Goal: Transaction & Acquisition: Purchase product/service

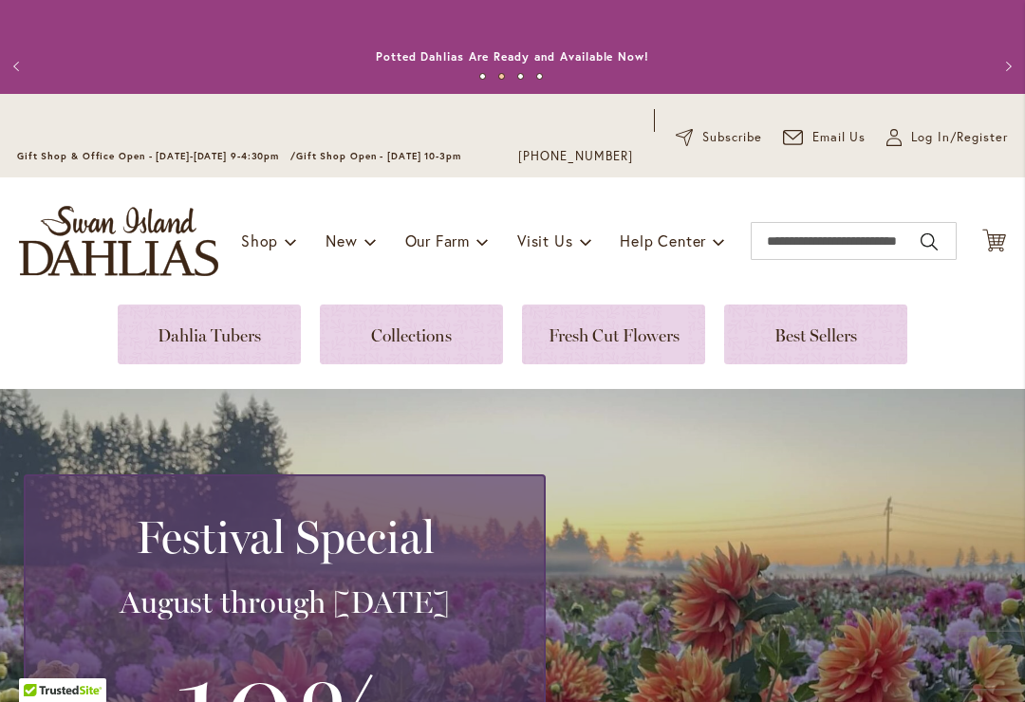
click at [967, 129] on span "Log In/Register" at bounding box center [959, 137] width 97 height 19
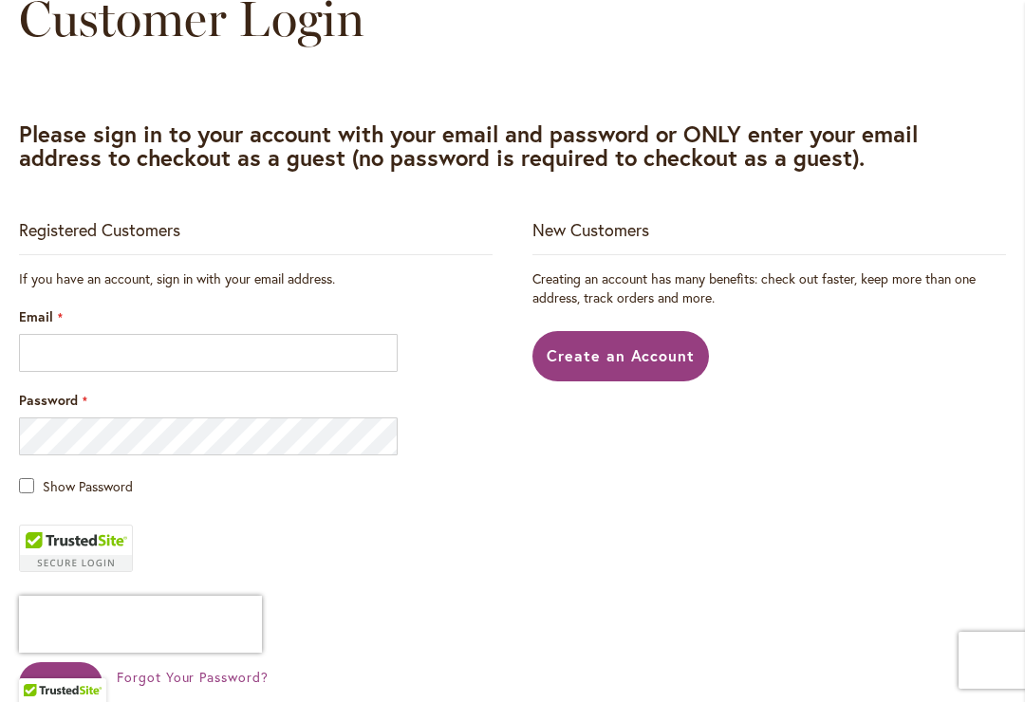
scroll to position [319, 0]
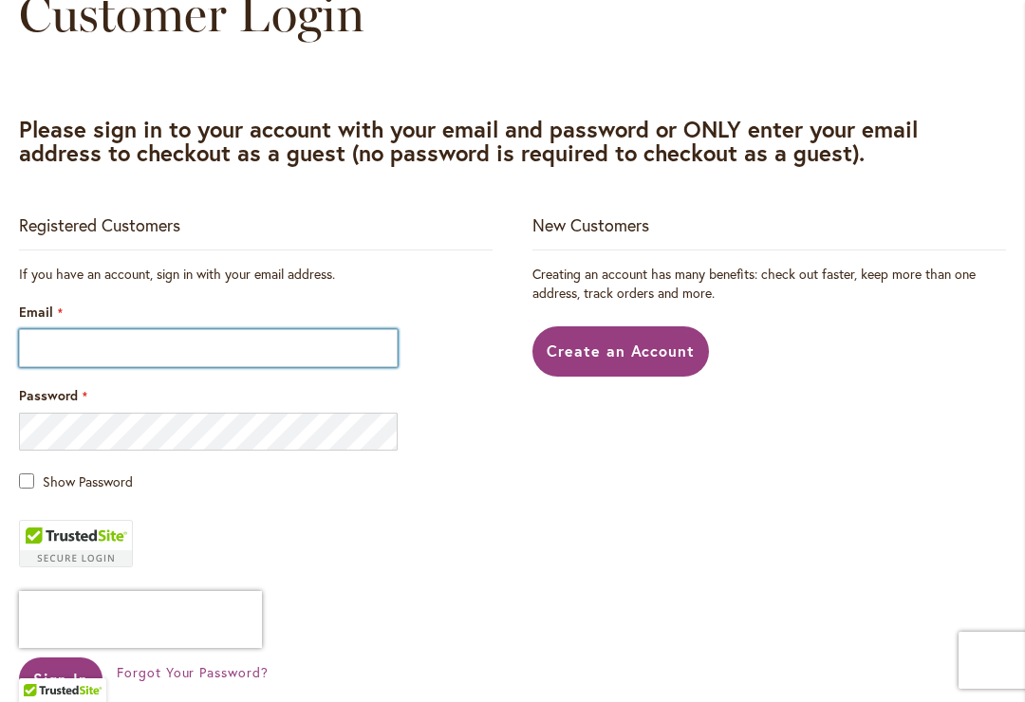
click at [235, 334] on input "Email" at bounding box center [208, 348] width 379 height 38
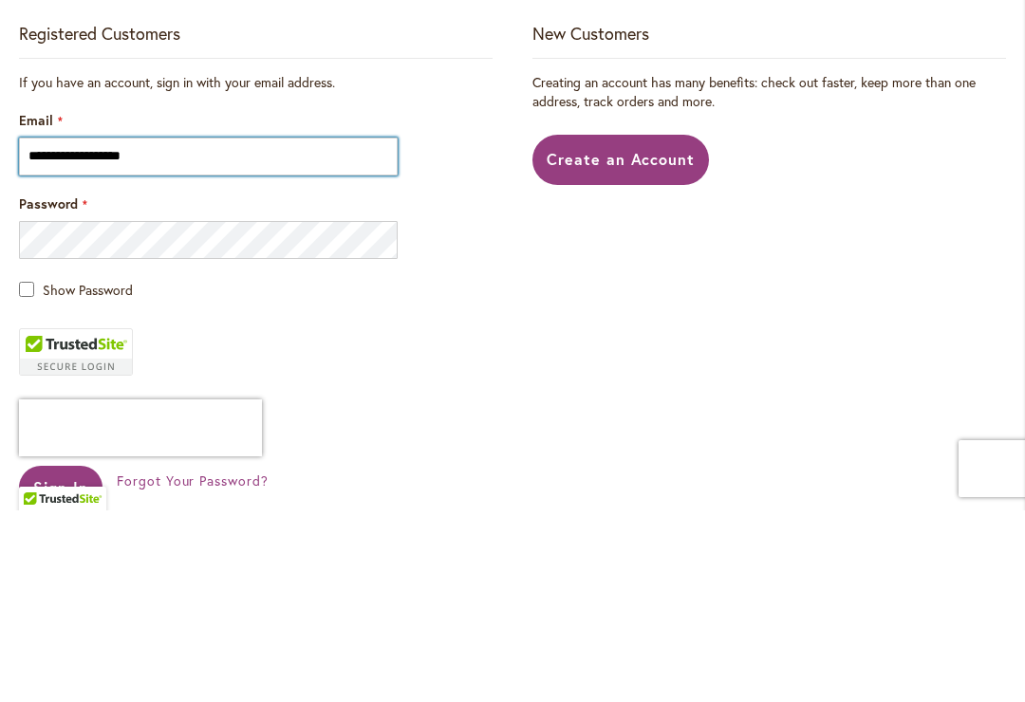
type input "**********"
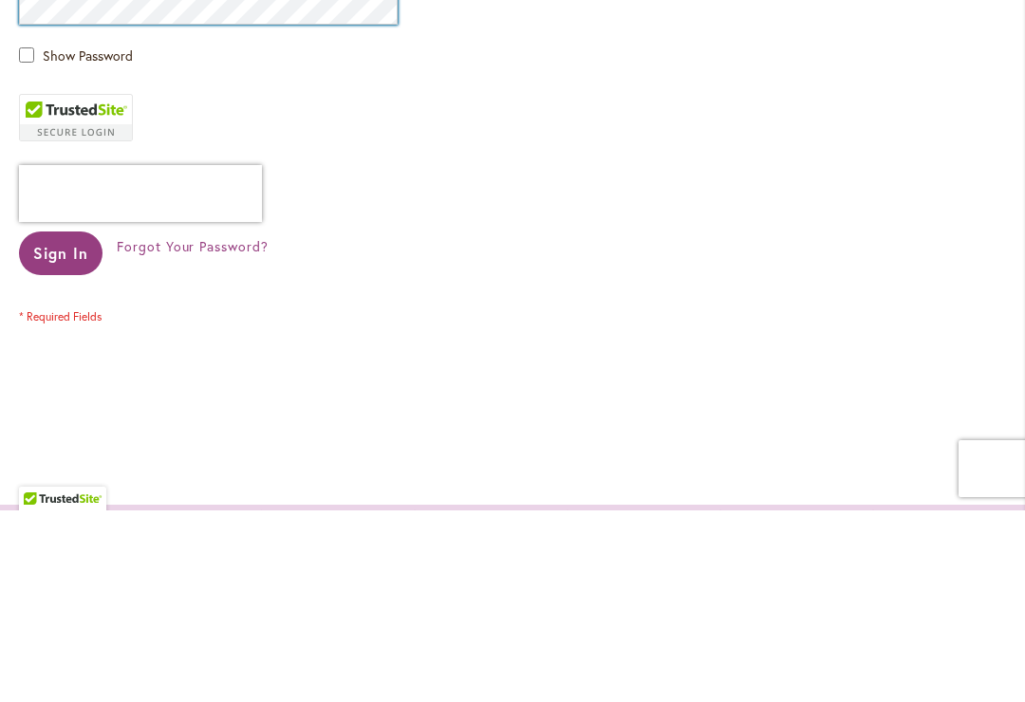
scroll to position [567, 0]
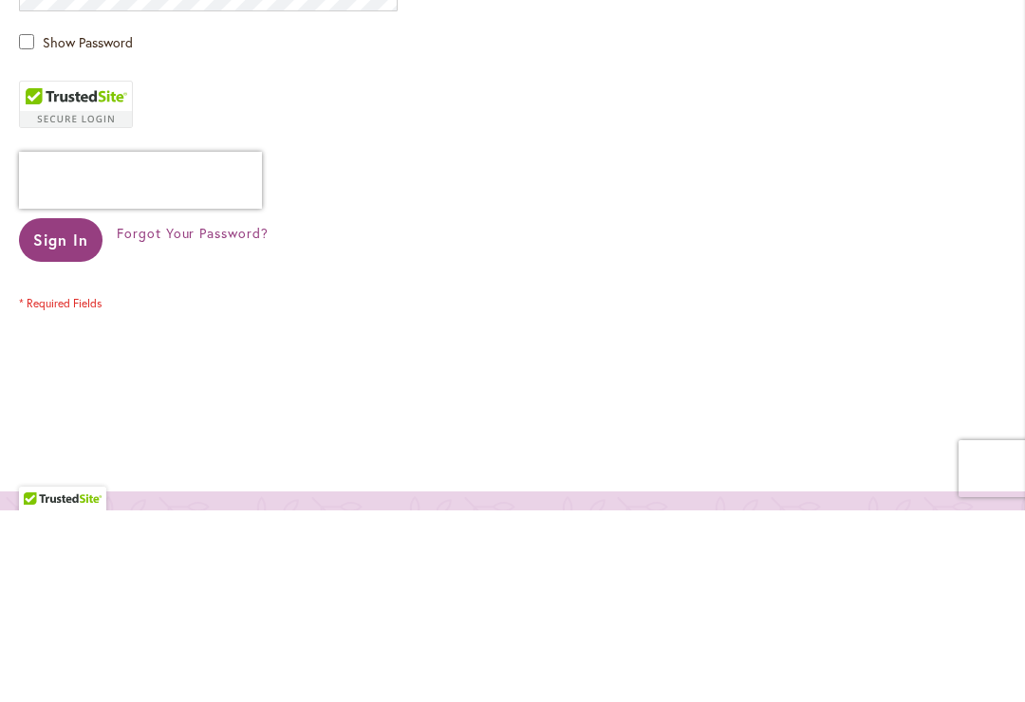
click at [62, 421] on span "Sign In" at bounding box center [60, 431] width 55 height 20
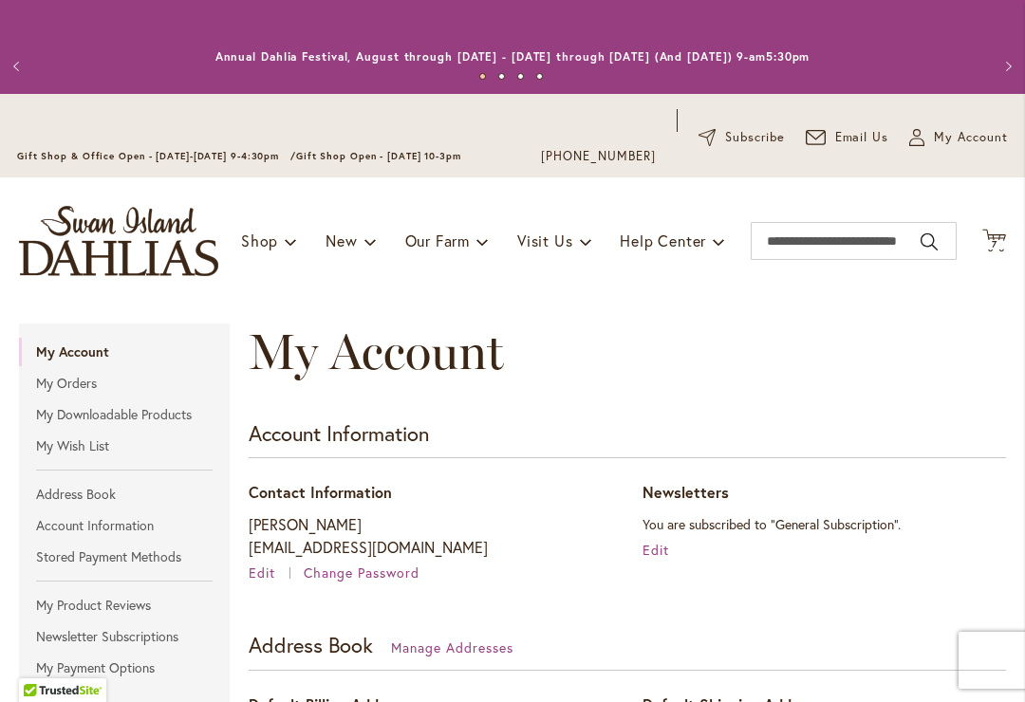
click at [93, 439] on link "My Wish List" at bounding box center [124, 446] width 211 height 28
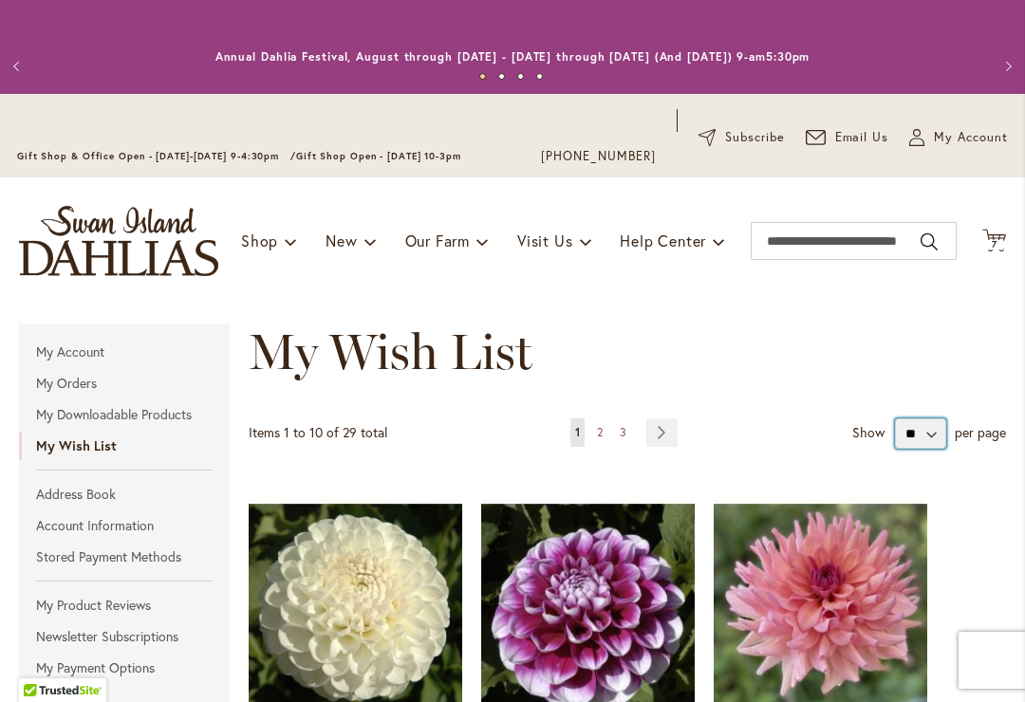
click at [935, 431] on select "** ** **" at bounding box center [920, 434] width 51 height 30
select select "**********"
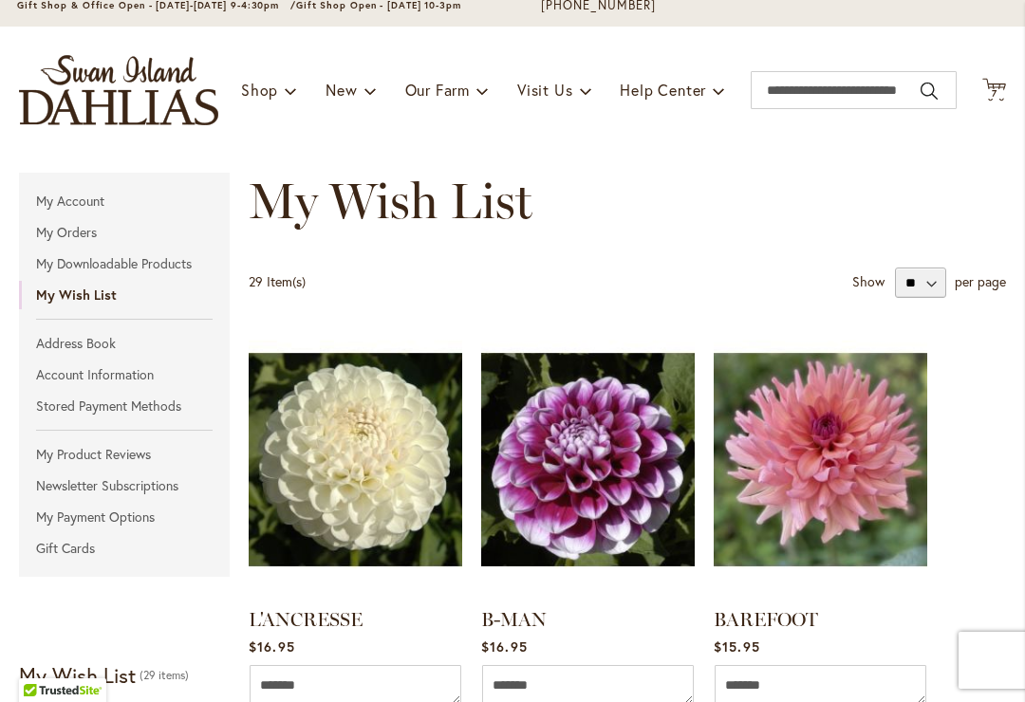
scroll to position [142, 0]
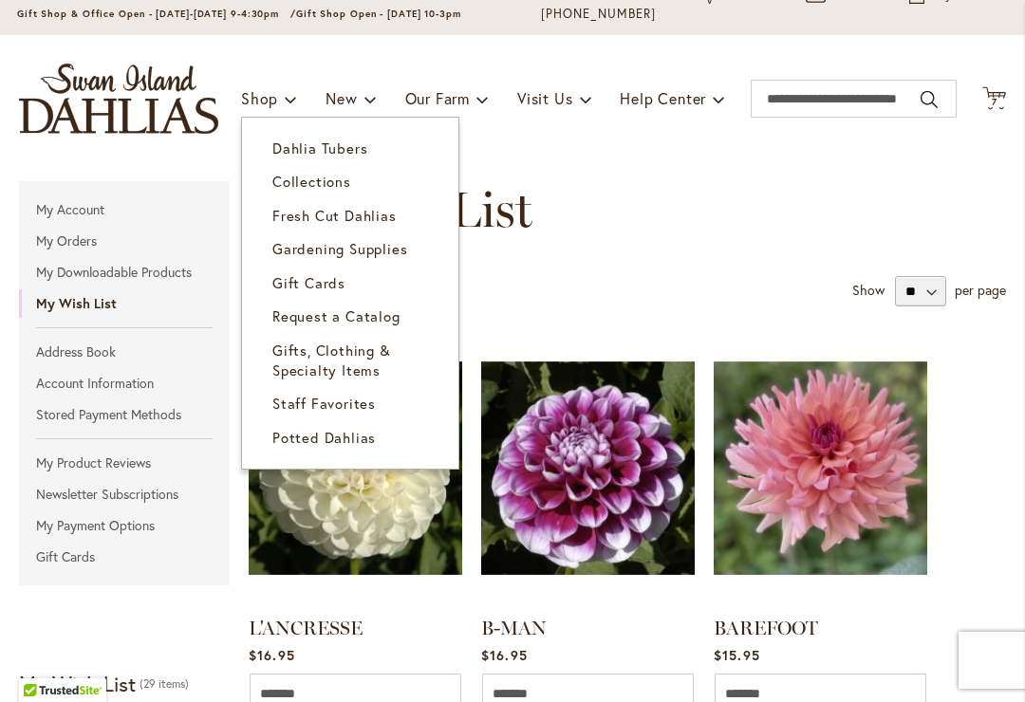
click at [327, 152] on span "Dahlia Tubers" at bounding box center [319, 148] width 95 height 19
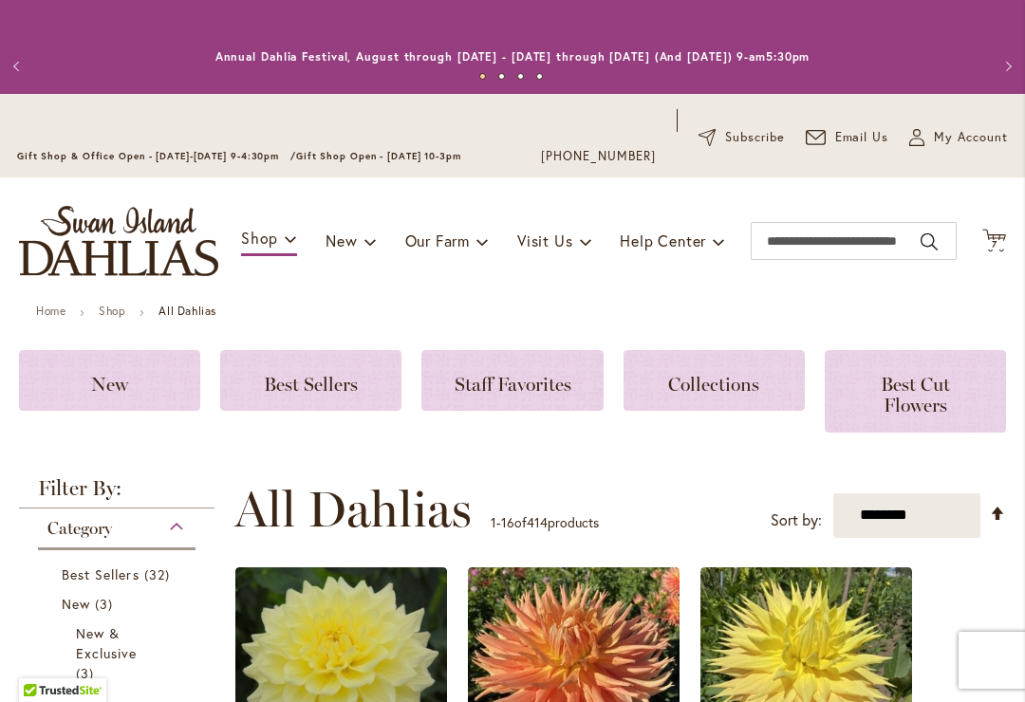
click at [960, 509] on select "**********" at bounding box center [906, 516] width 147 height 45
click at [933, 511] on select "**********" at bounding box center [906, 516] width 147 height 45
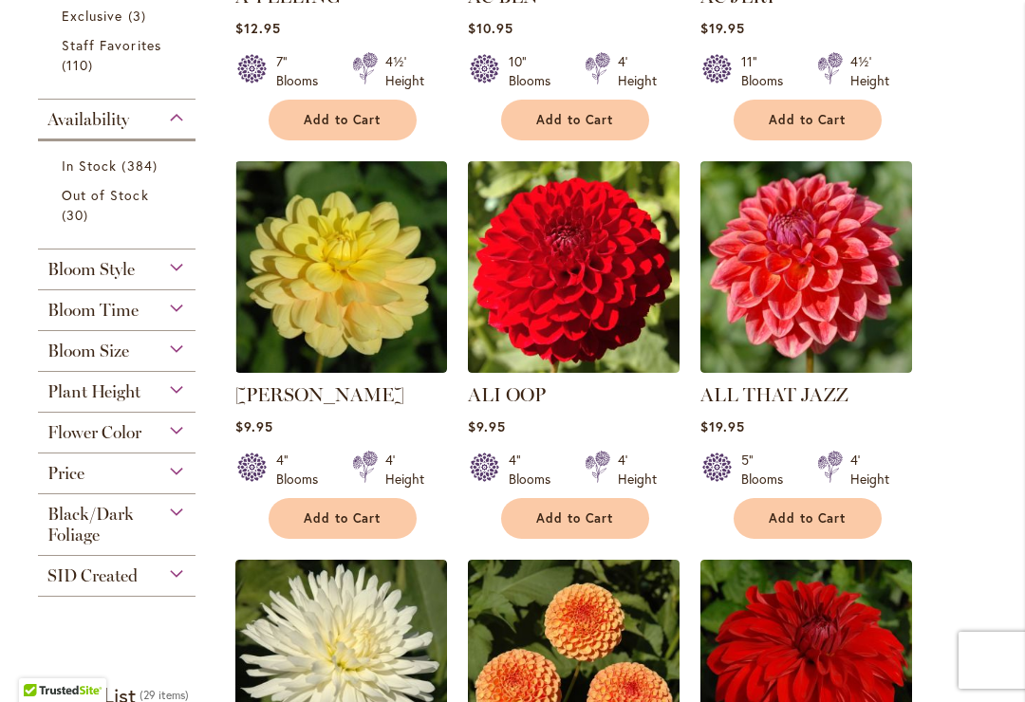
scroll to position [814, 0]
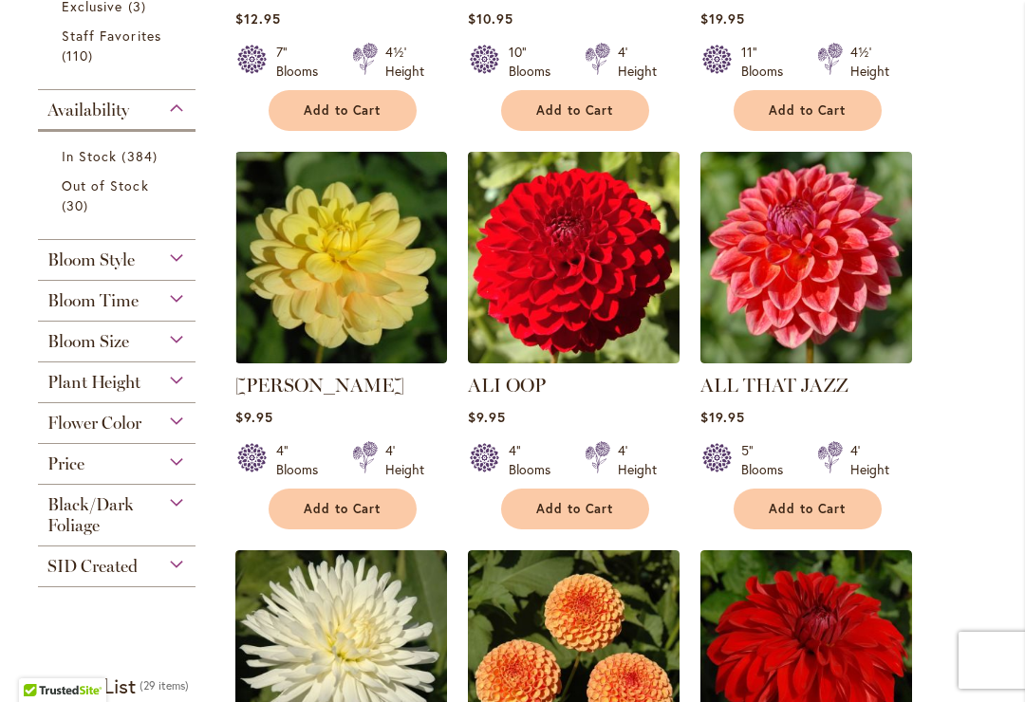
click at [167, 433] on div "Flower Color" at bounding box center [117, 418] width 158 height 30
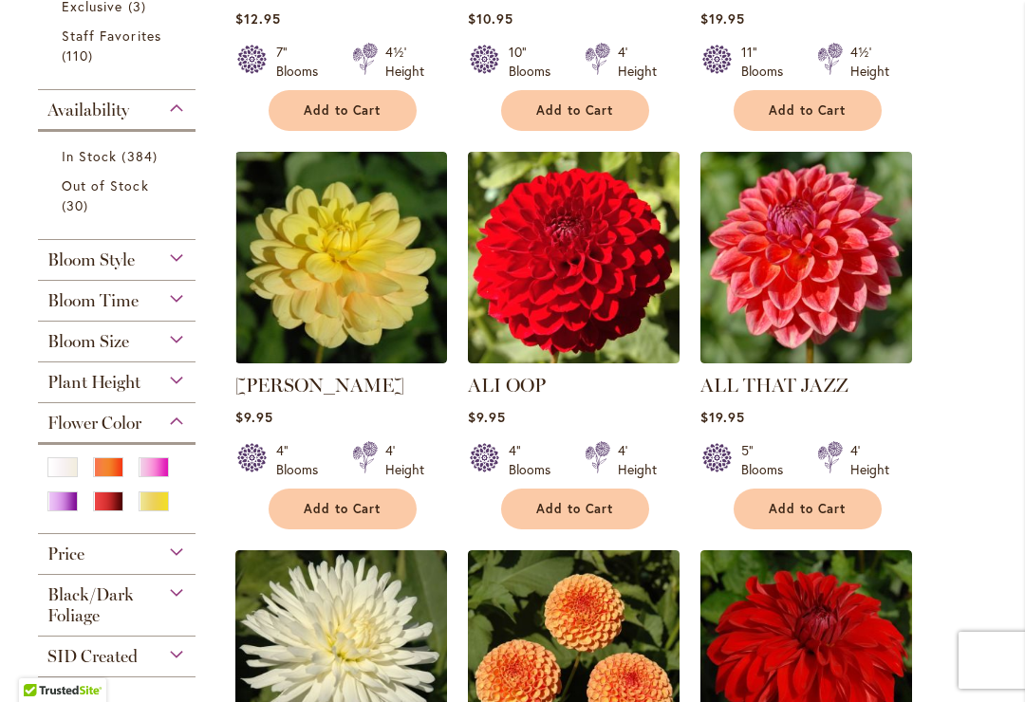
click at [64, 512] on div "Purple" at bounding box center [62, 502] width 30 height 20
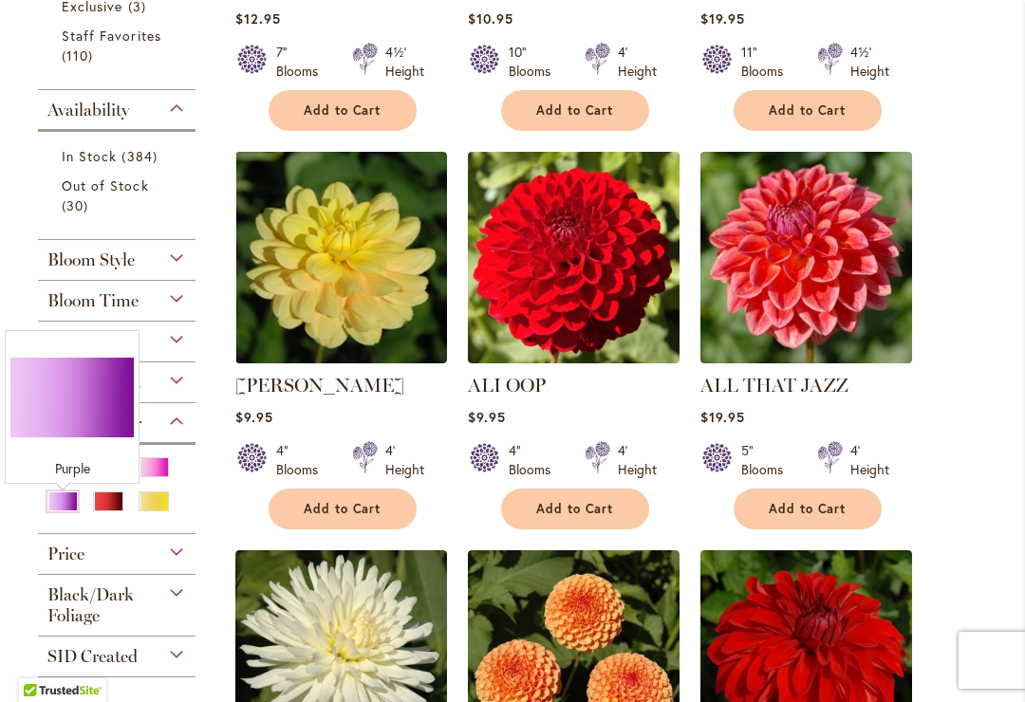
click at [87, 400] on div "Plant Height Under 3' Low Growing 28 items 3½' 1 item 3' – 3½' 94 items 3' – 4'…" at bounding box center [117, 383] width 158 height 41
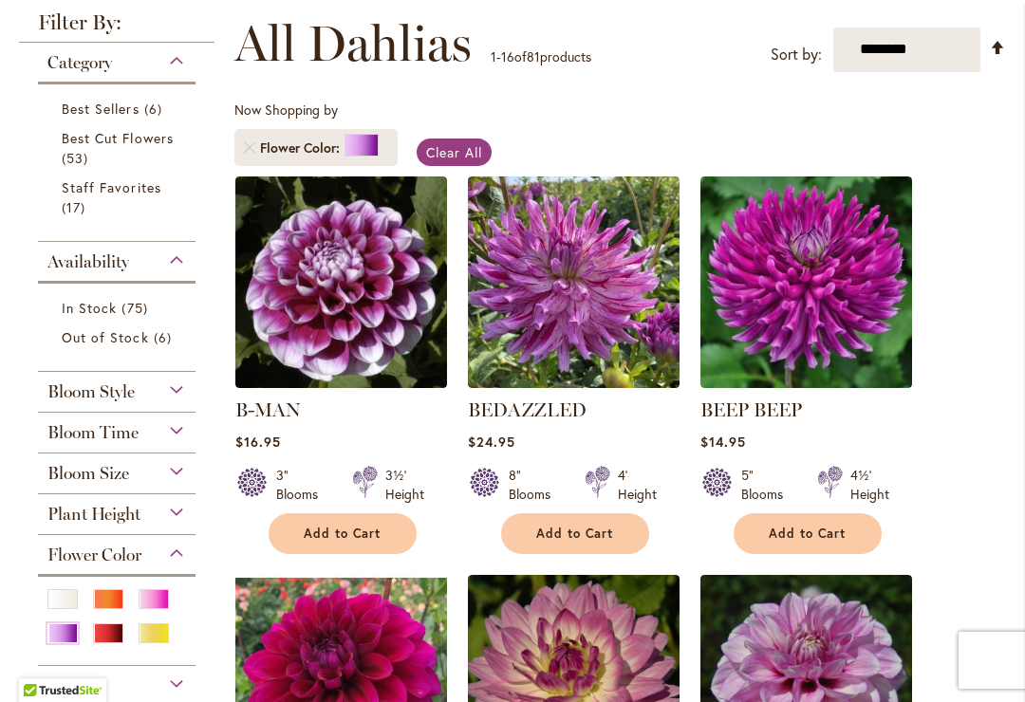
scroll to position [337, 0]
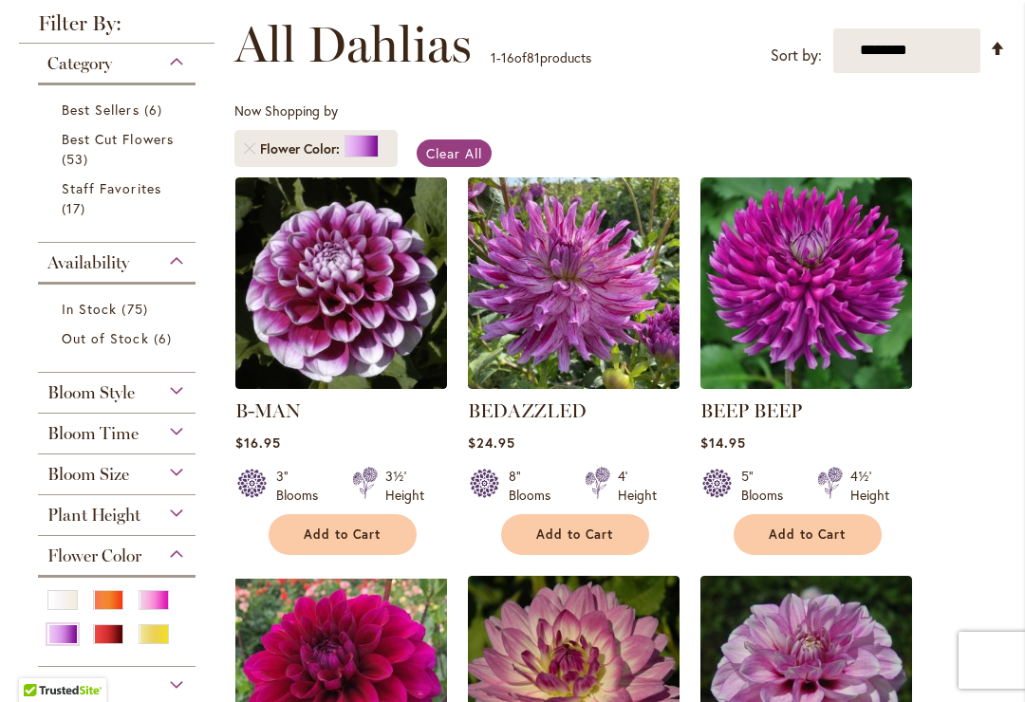
click at [163, 602] on div "Pink" at bounding box center [154, 600] width 30 height 20
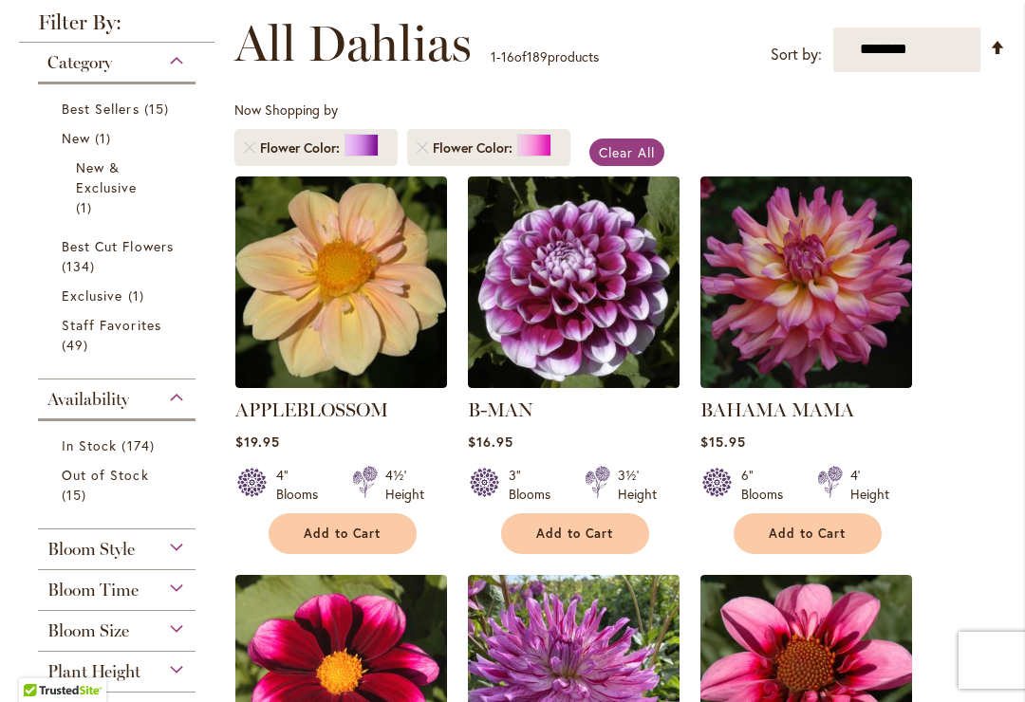
scroll to position [339, 0]
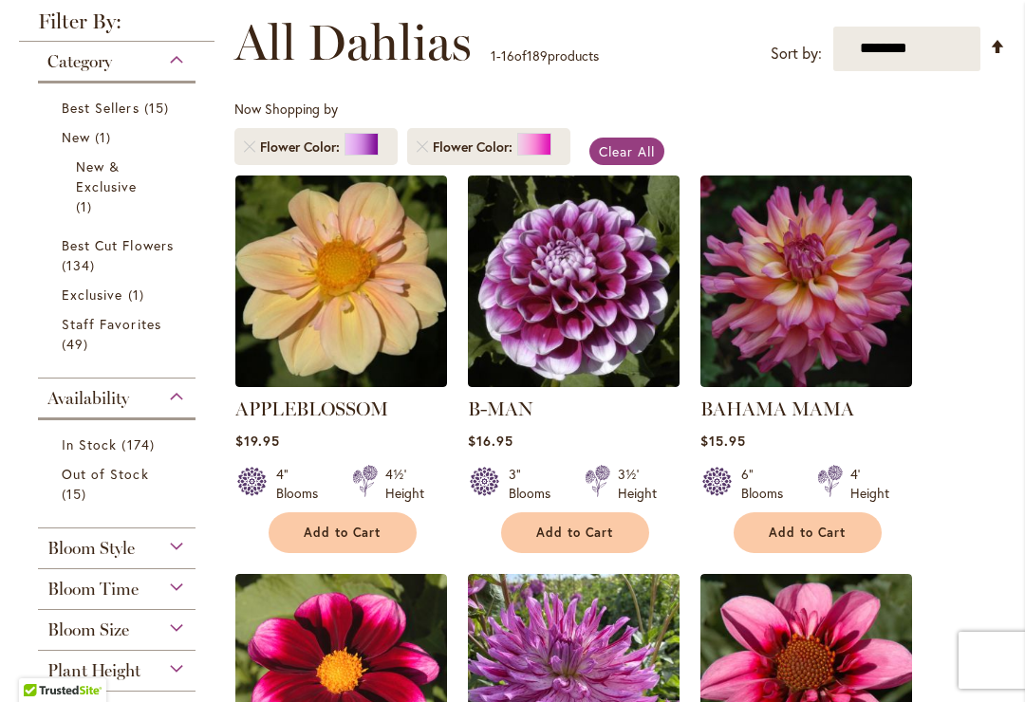
click at [249, 144] on link "Remove Flower Color Purple" at bounding box center [249, 146] width 11 height 11
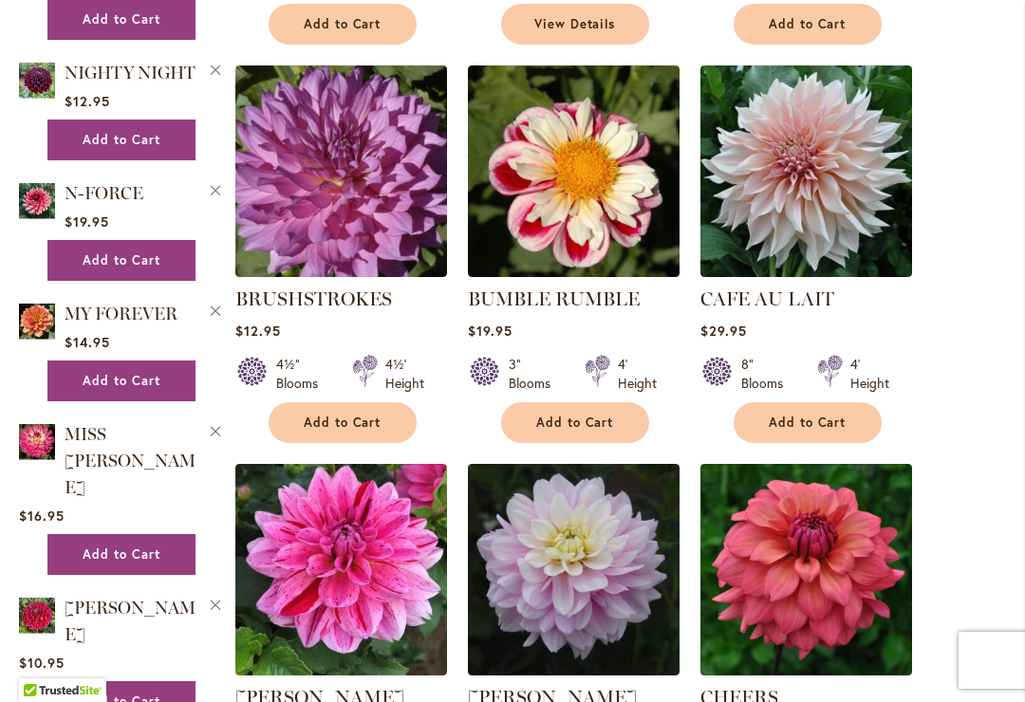
scroll to position [1674, 0]
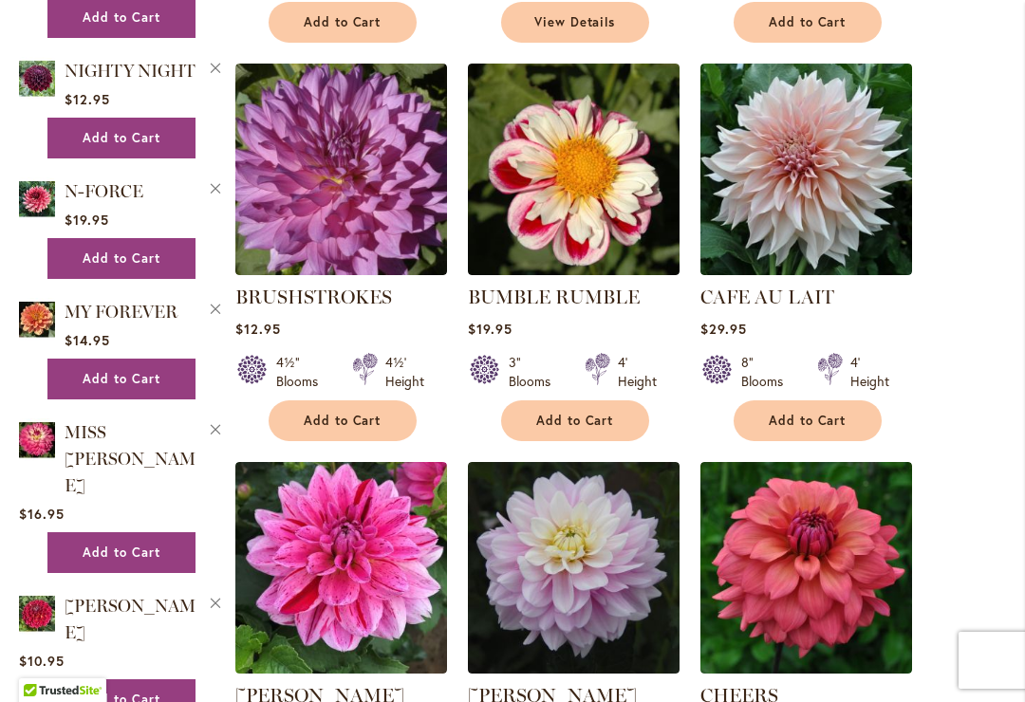
click at [377, 178] on img at bounding box center [341, 170] width 212 height 212
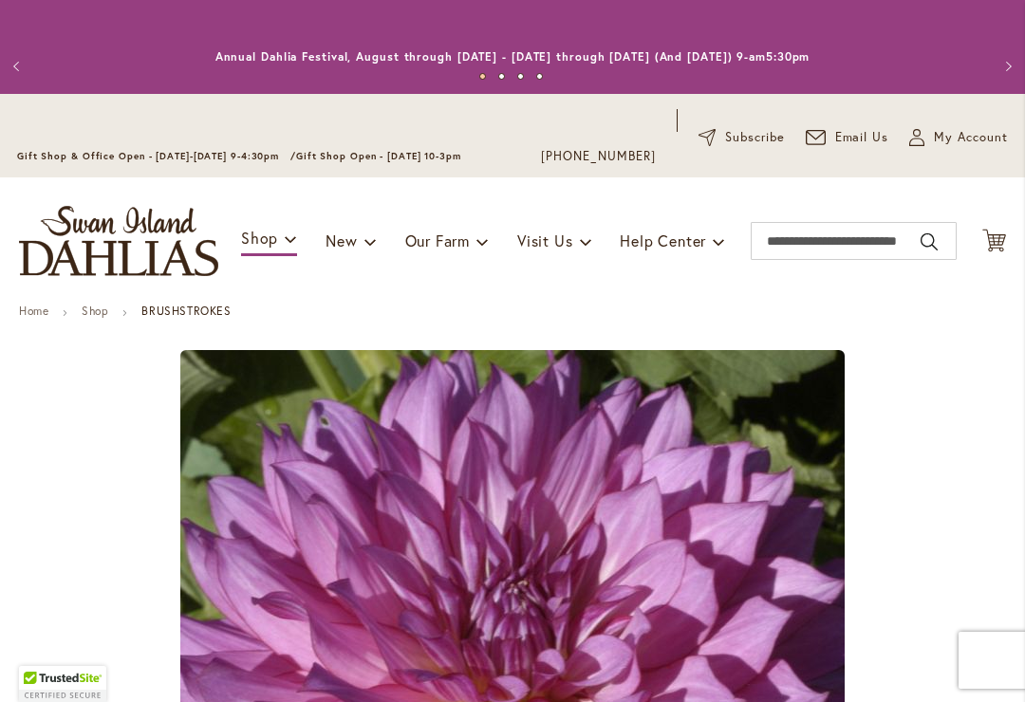
type input "*****"
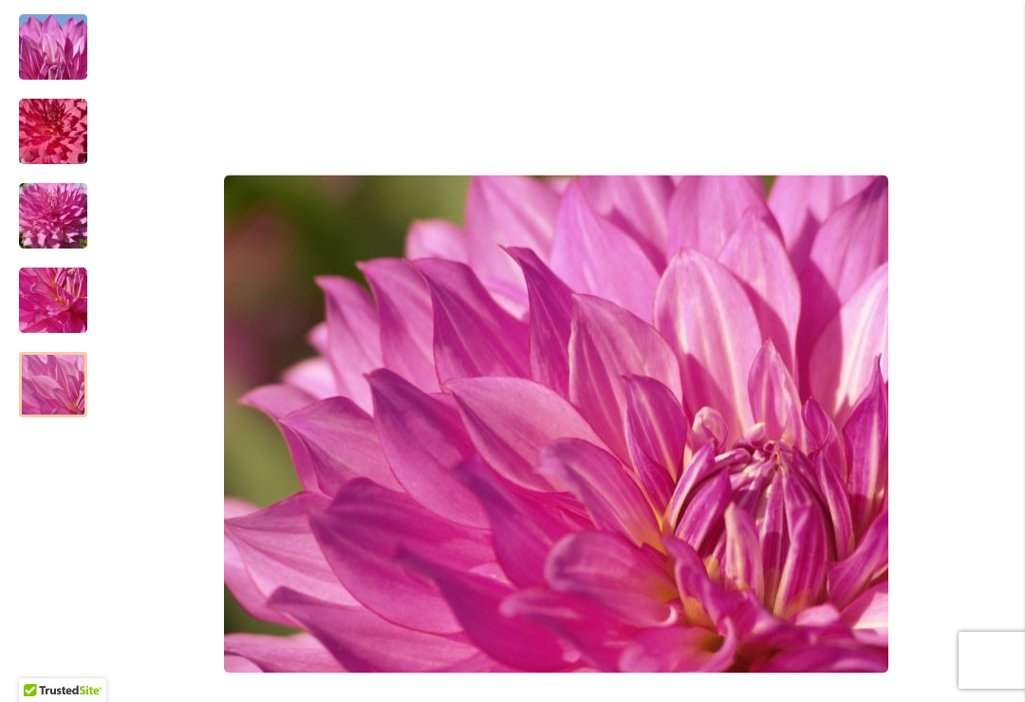
scroll to position [357, 0]
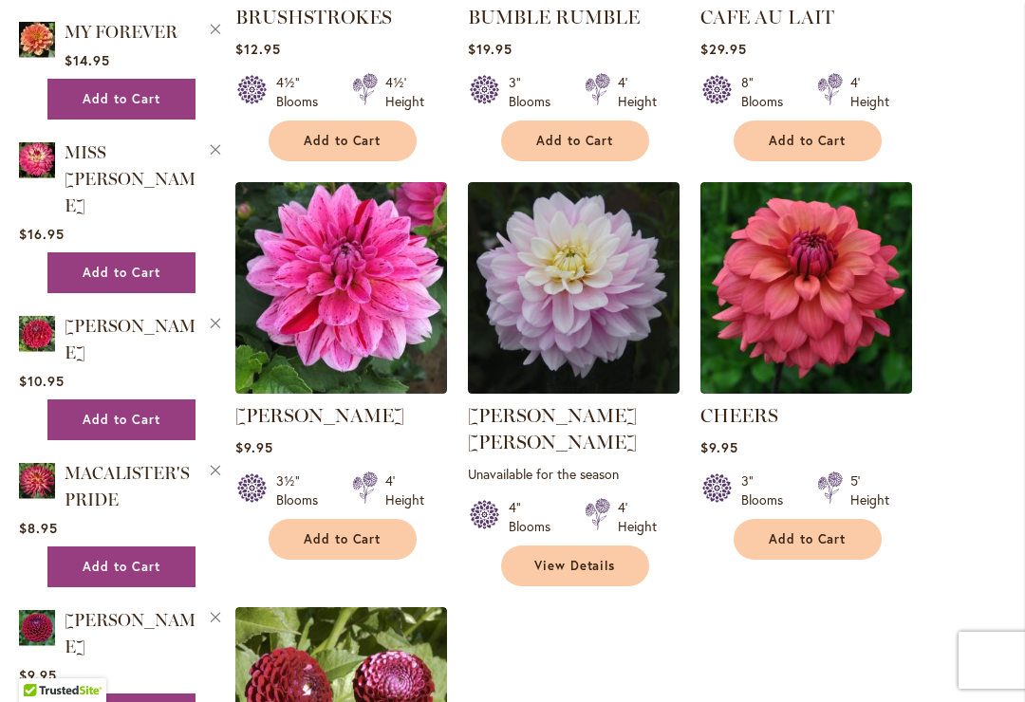
scroll to position [1954, 0]
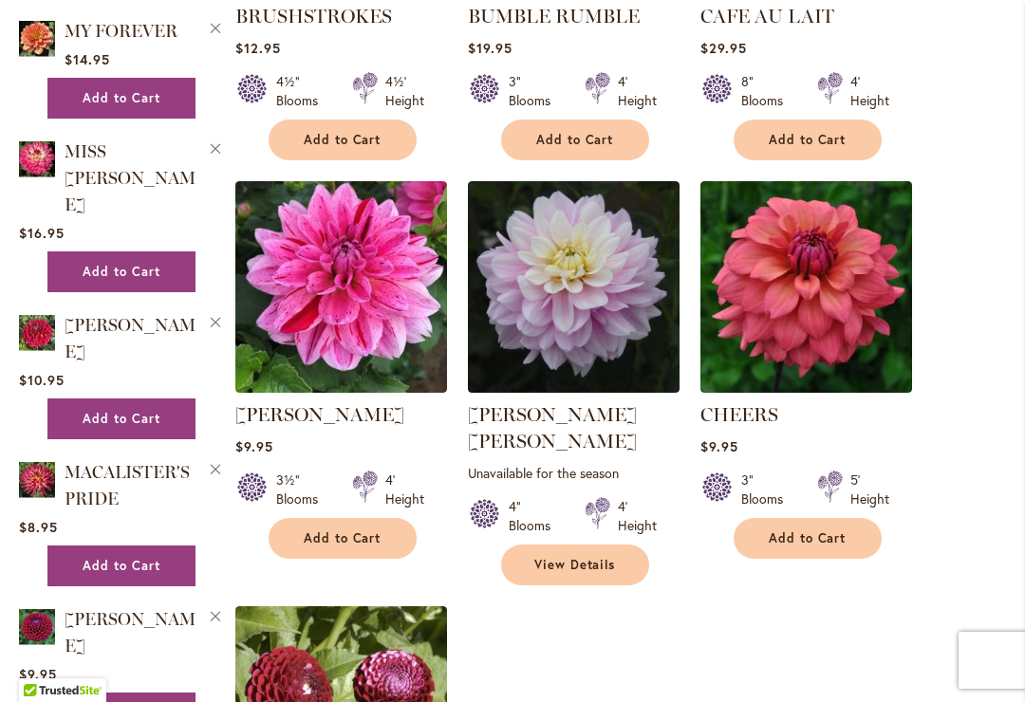
click at [859, 345] on img at bounding box center [807, 287] width 212 height 212
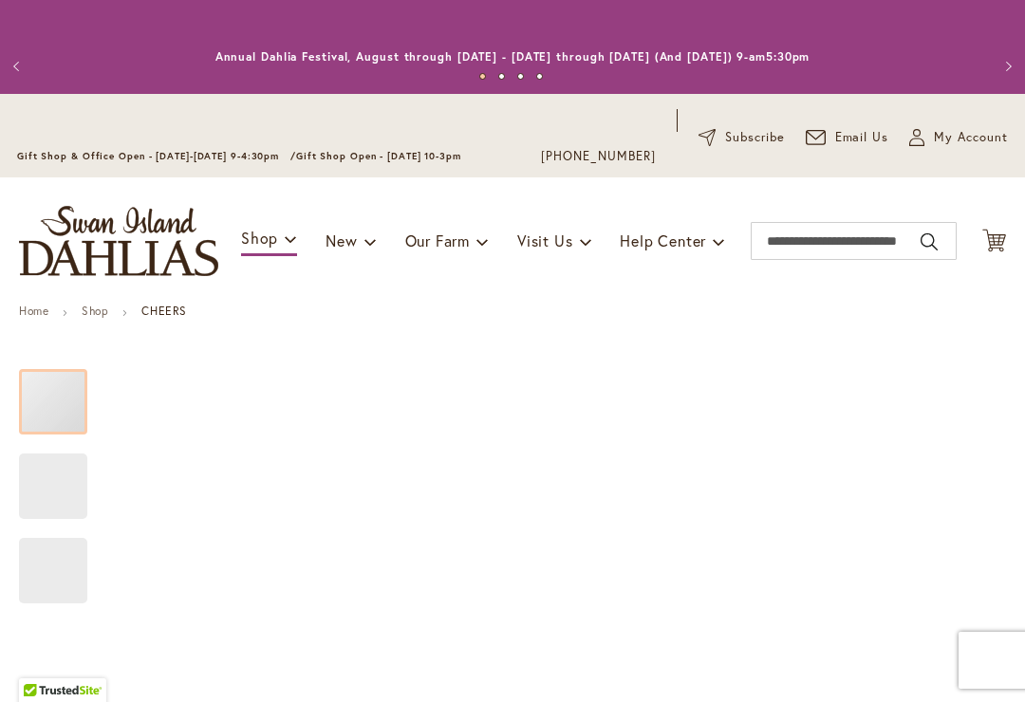
type input "*****"
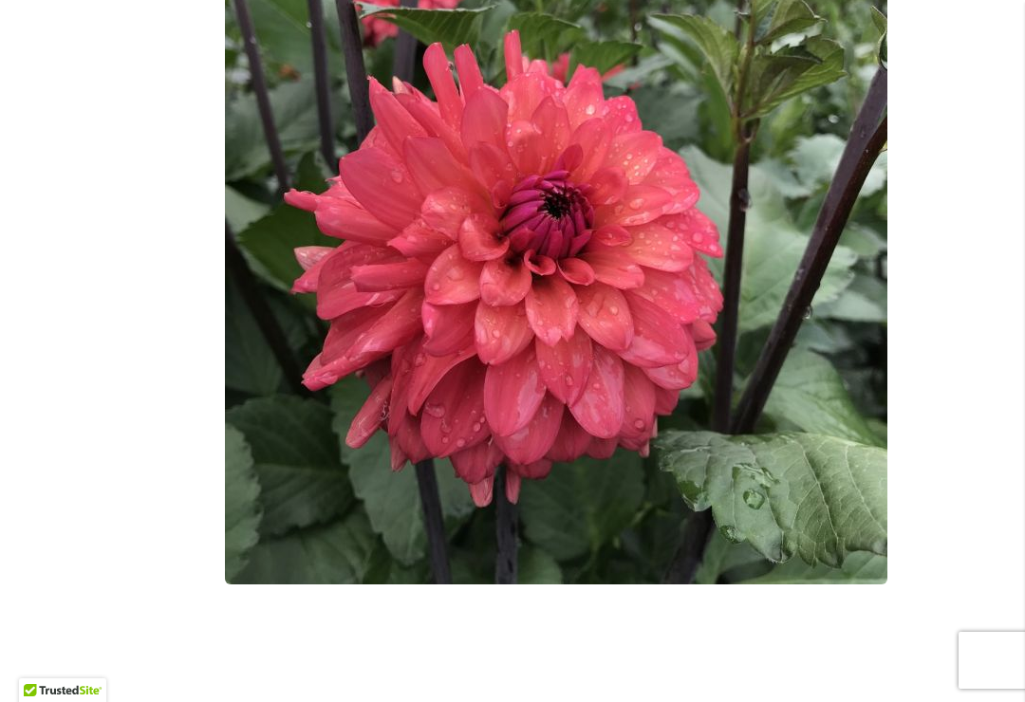
scroll to position [345, 0]
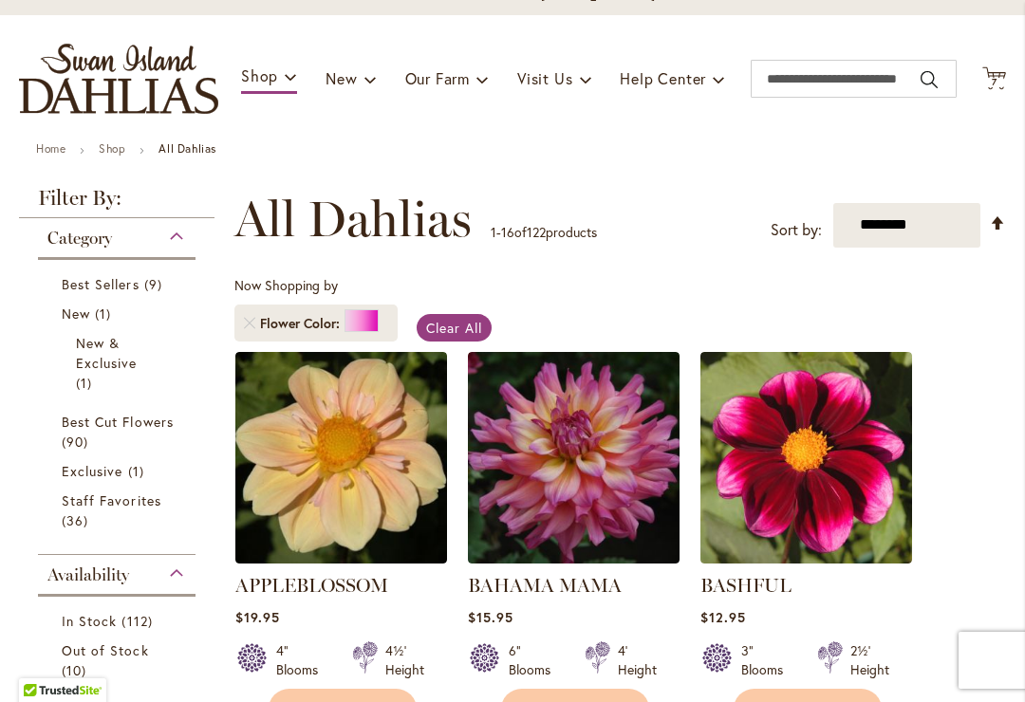
scroll to position [187, 0]
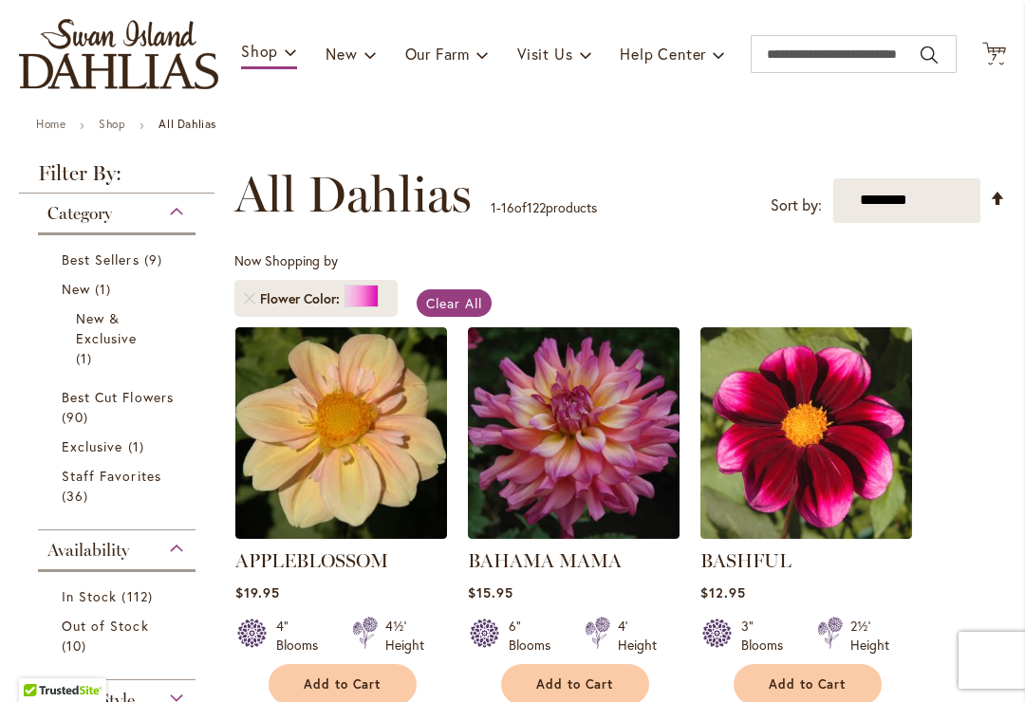
click at [262, 296] on span "Flower Color" at bounding box center [302, 299] width 84 height 19
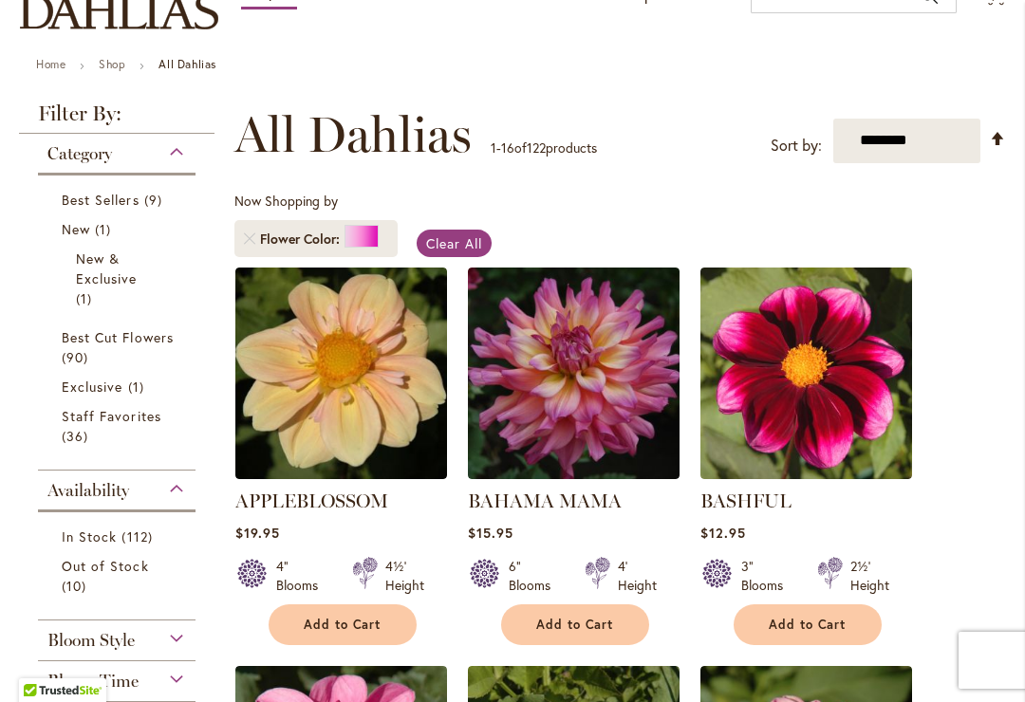
scroll to position [246, 0]
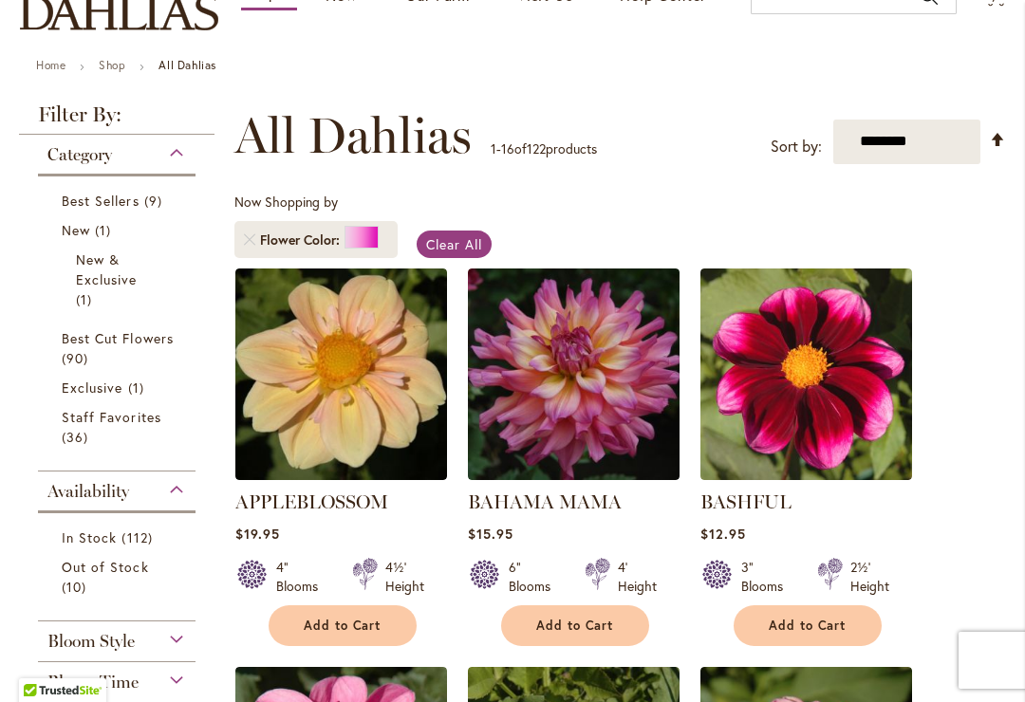
click at [457, 247] on span "Clear All" at bounding box center [454, 244] width 56 height 18
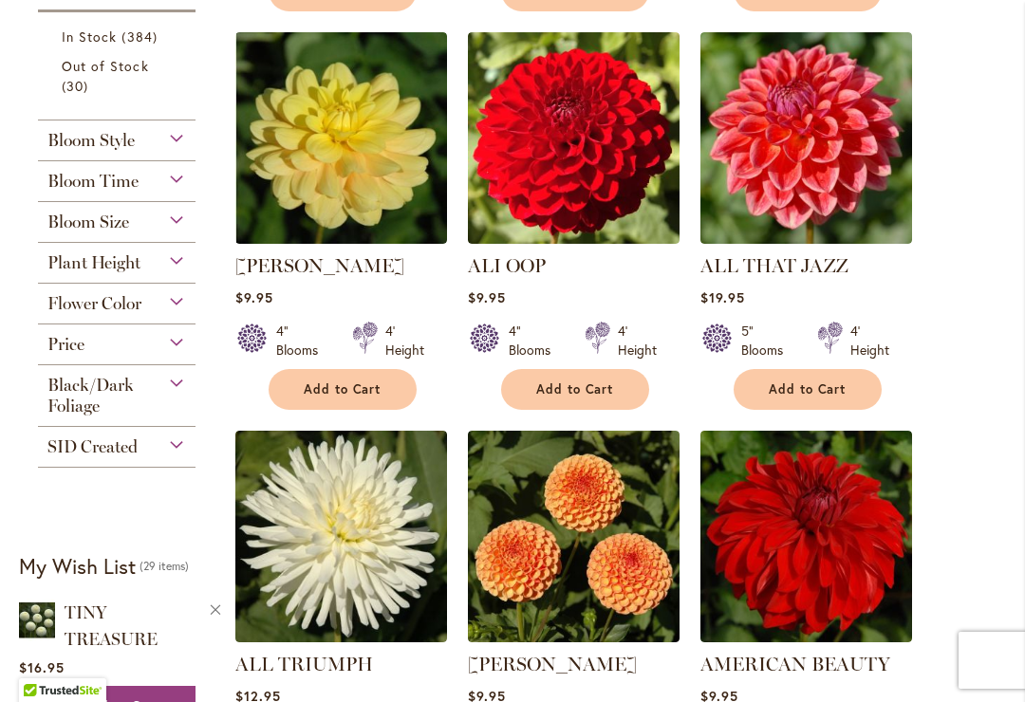
scroll to position [1033, 0]
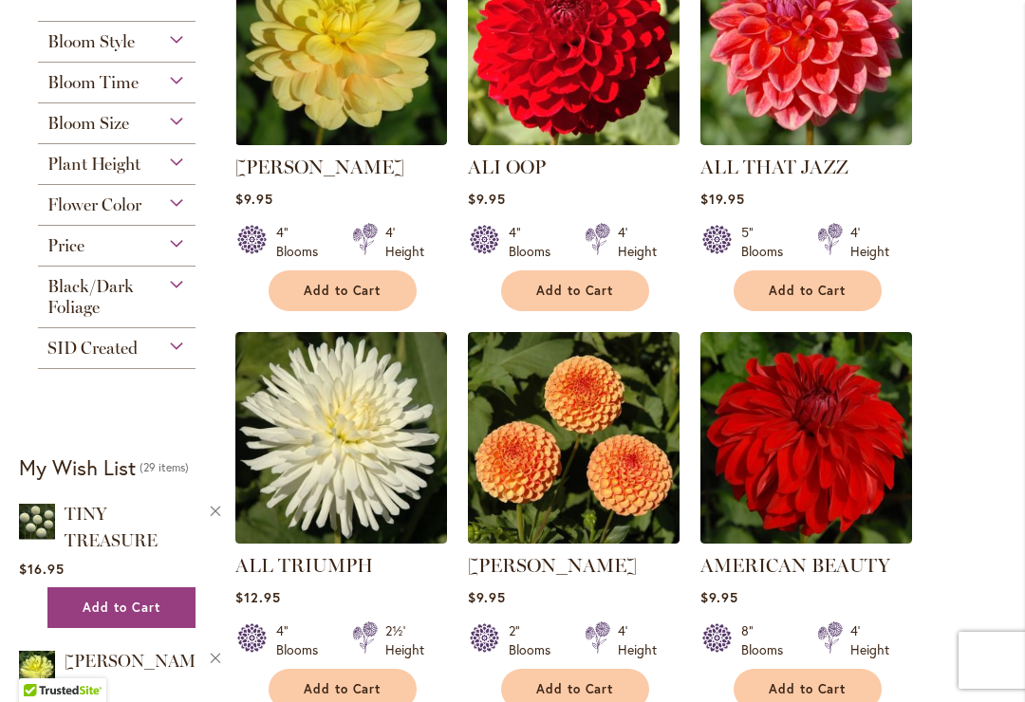
click at [178, 207] on div "Flower Color" at bounding box center [117, 200] width 158 height 30
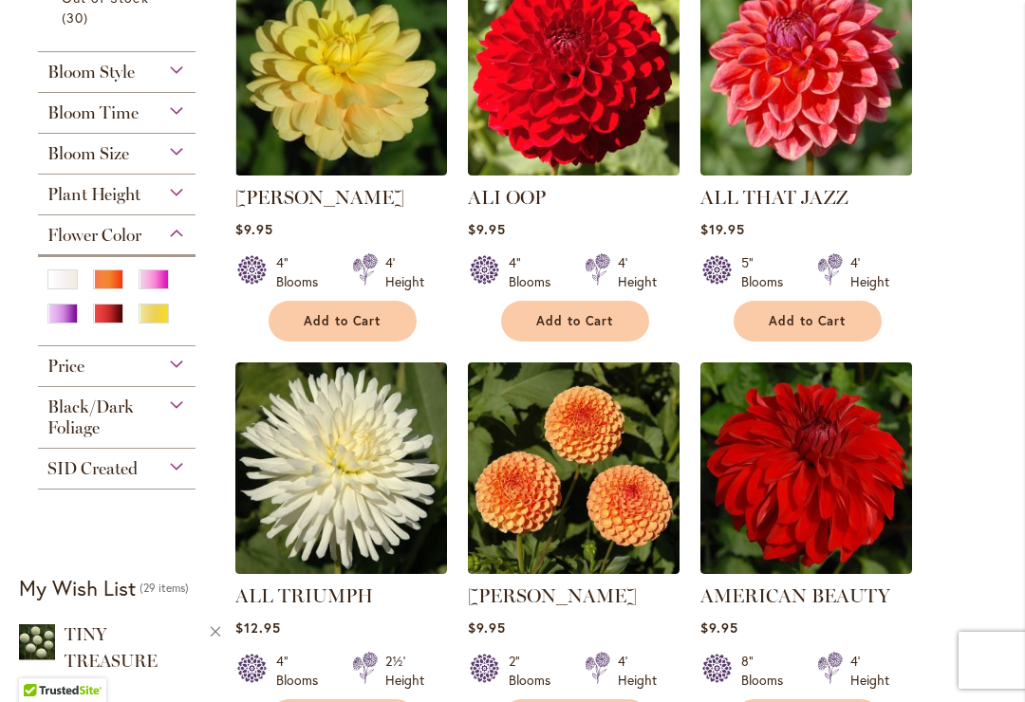
scroll to position [1001, 0]
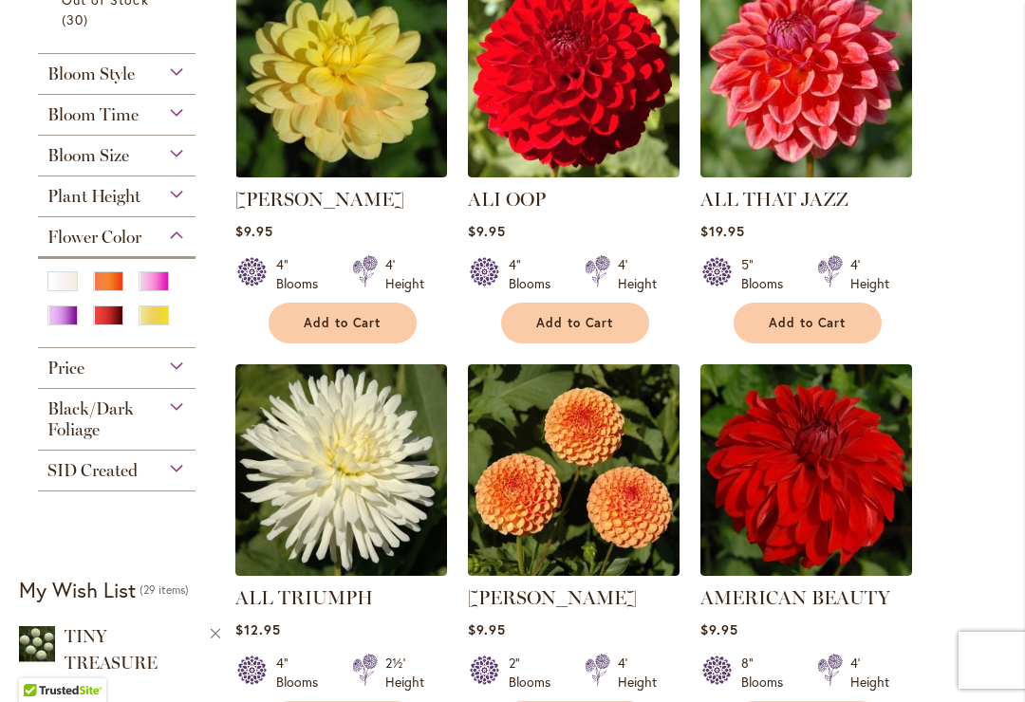
click at [109, 288] on div "Orange/Peach" at bounding box center [108, 281] width 30 height 20
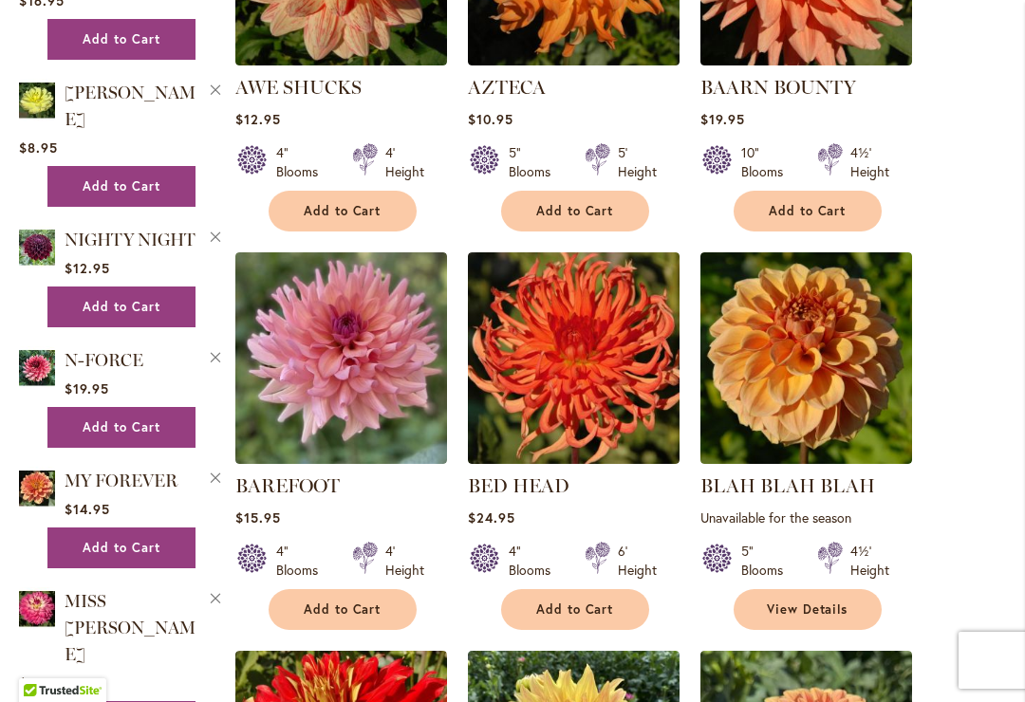
scroll to position [1486, 0]
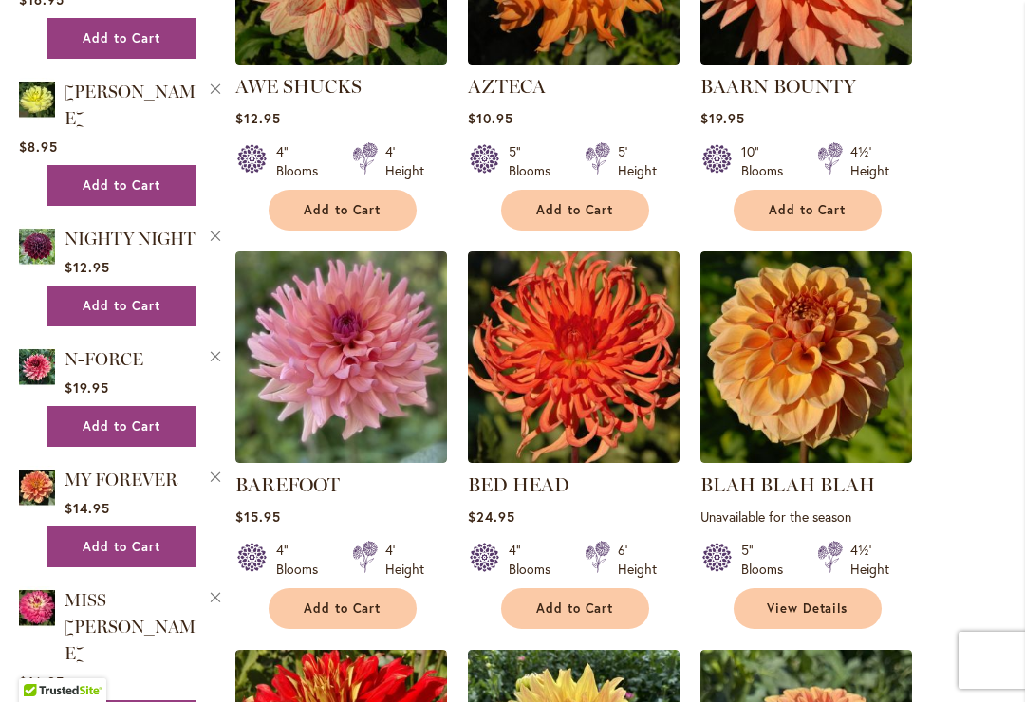
click at [815, 348] on img at bounding box center [807, 358] width 212 height 212
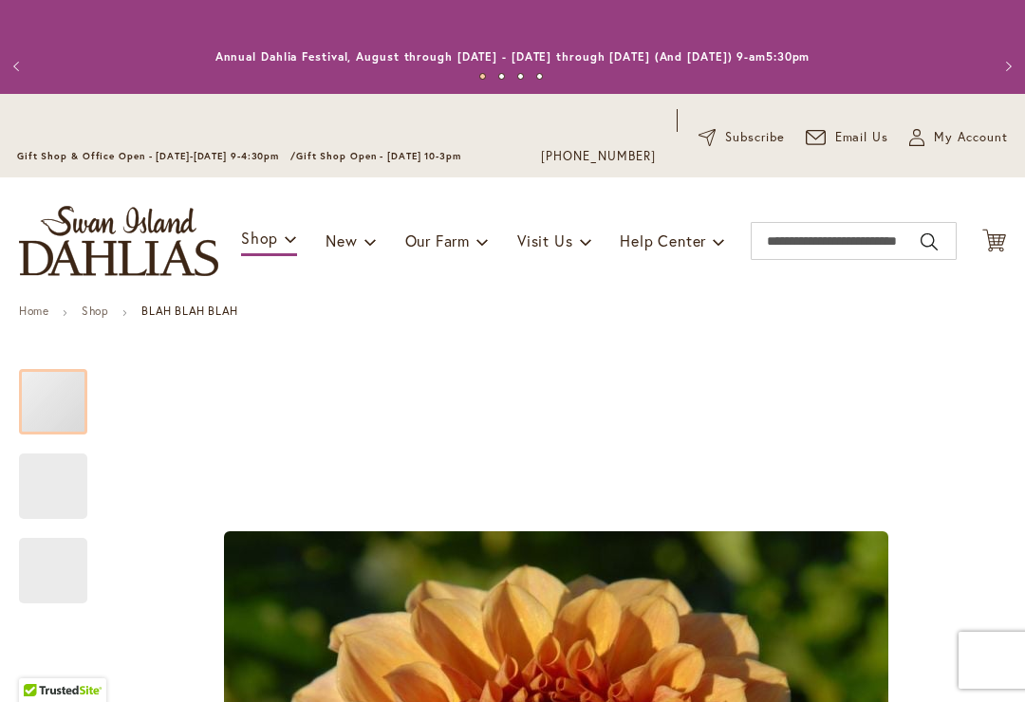
type input "*****"
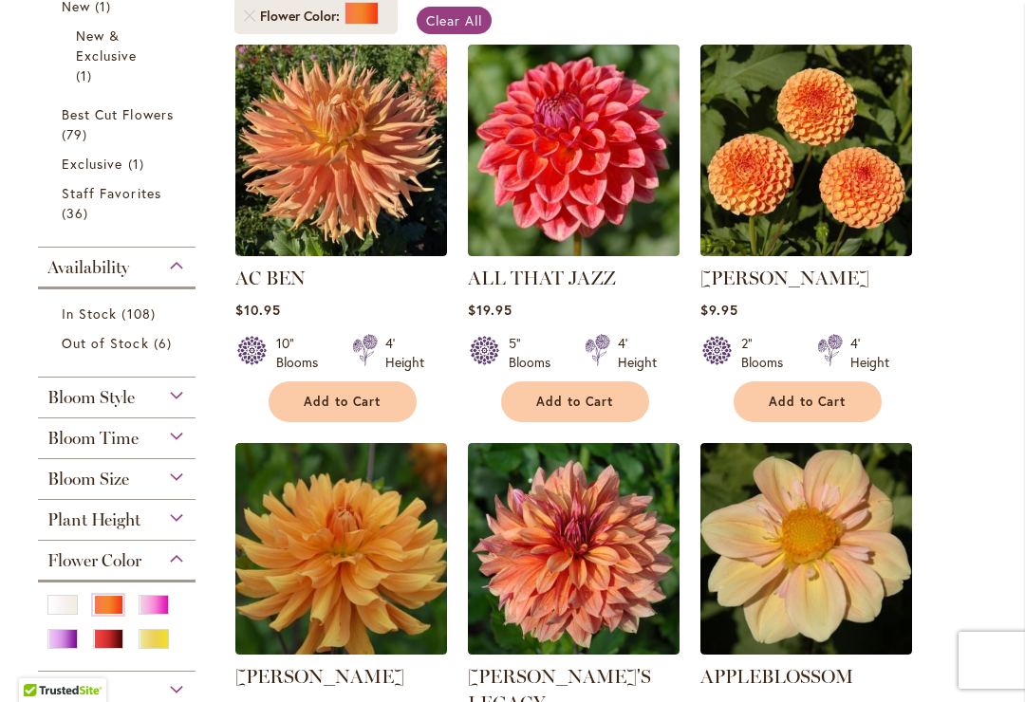
scroll to position [469, 0]
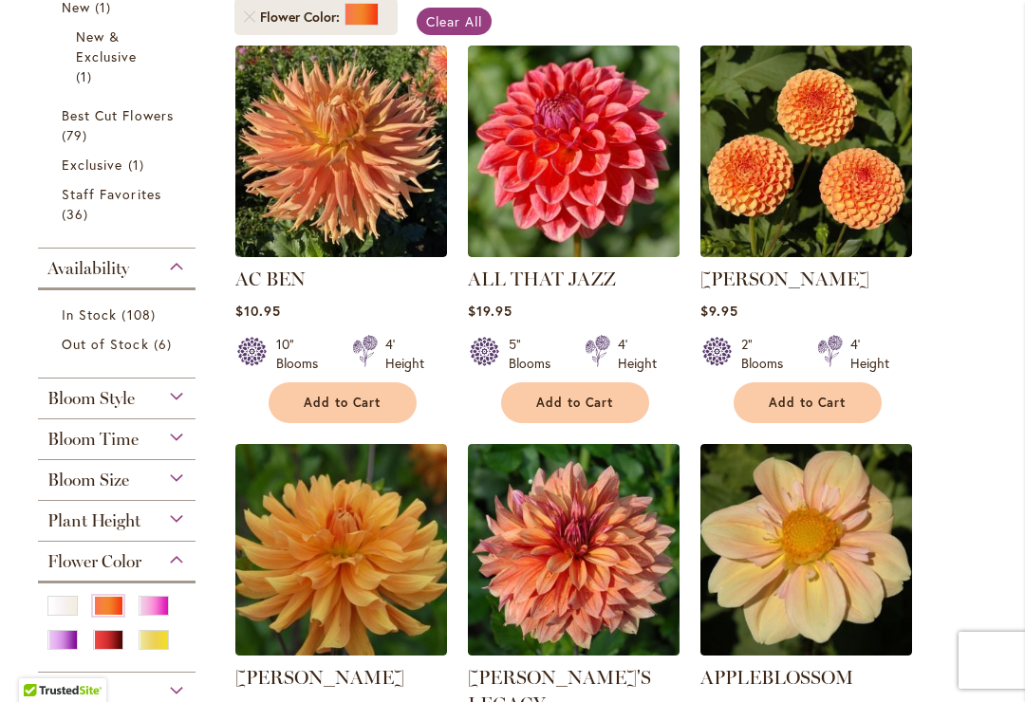
click at [608, 190] on img at bounding box center [574, 152] width 212 height 212
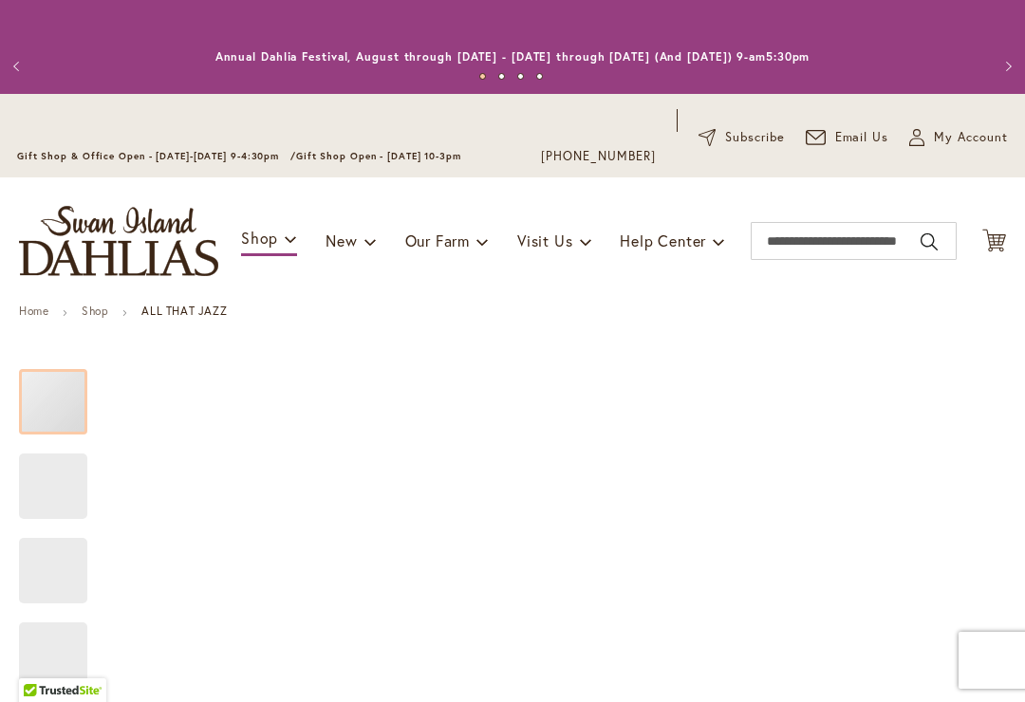
type input "*****"
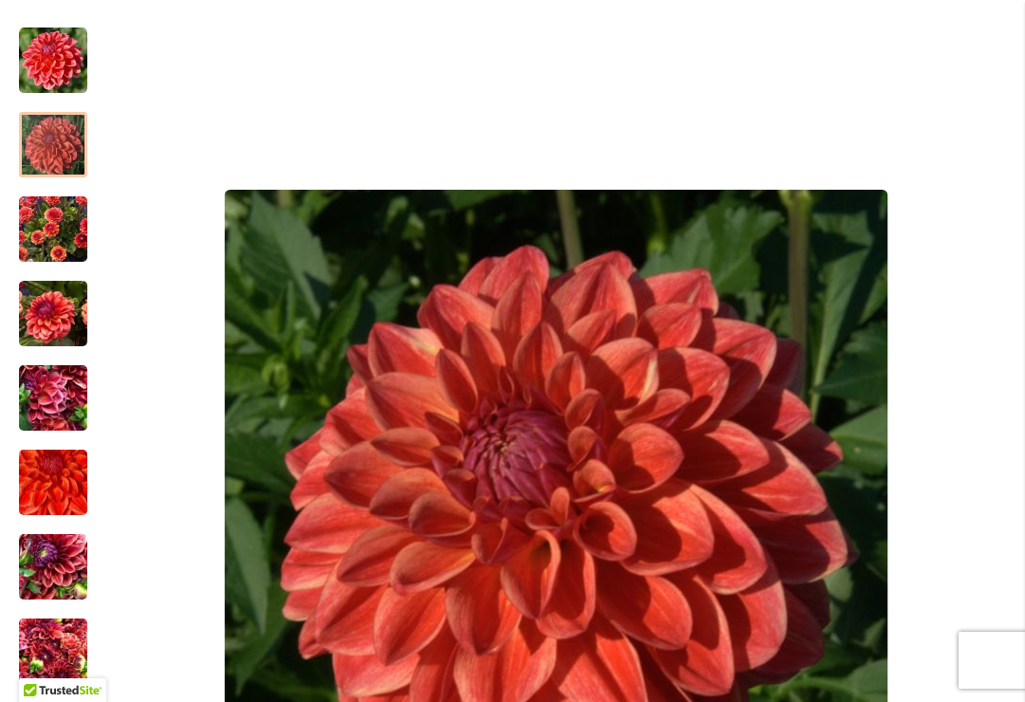
scroll to position [340, 0]
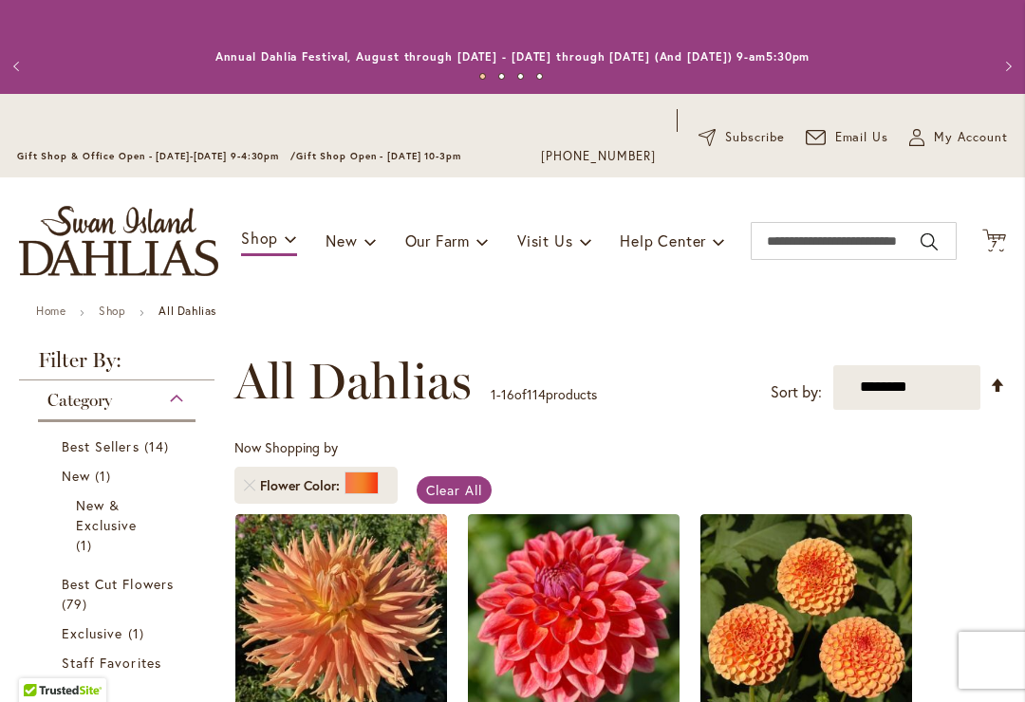
click at [468, 488] on span "Clear All" at bounding box center [454, 490] width 56 height 18
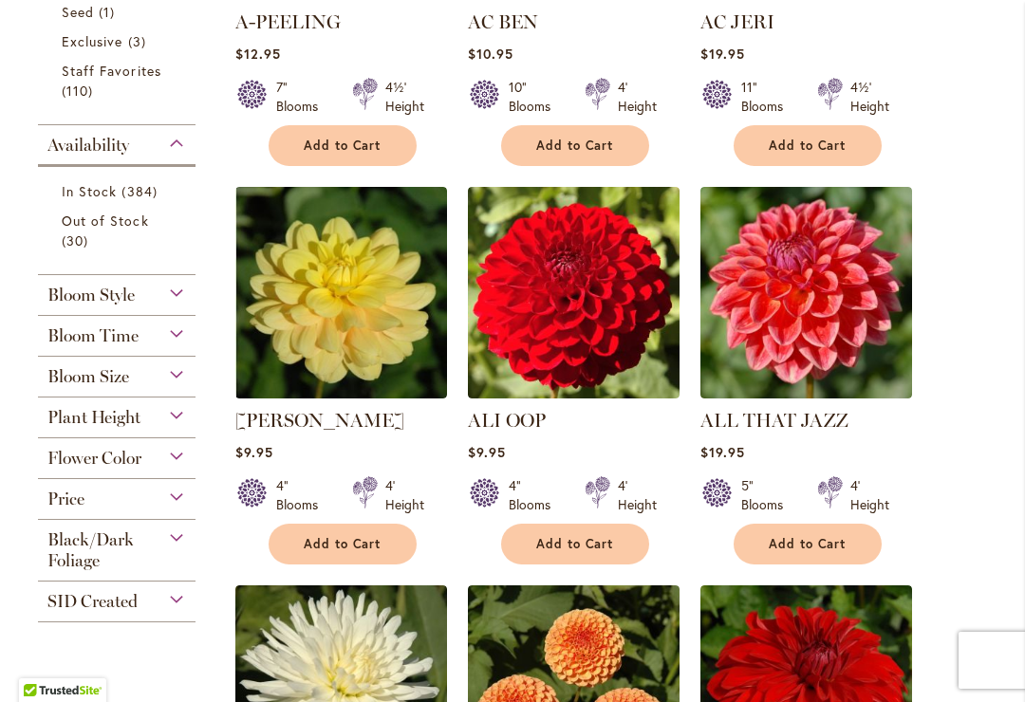
scroll to position [780, 0]
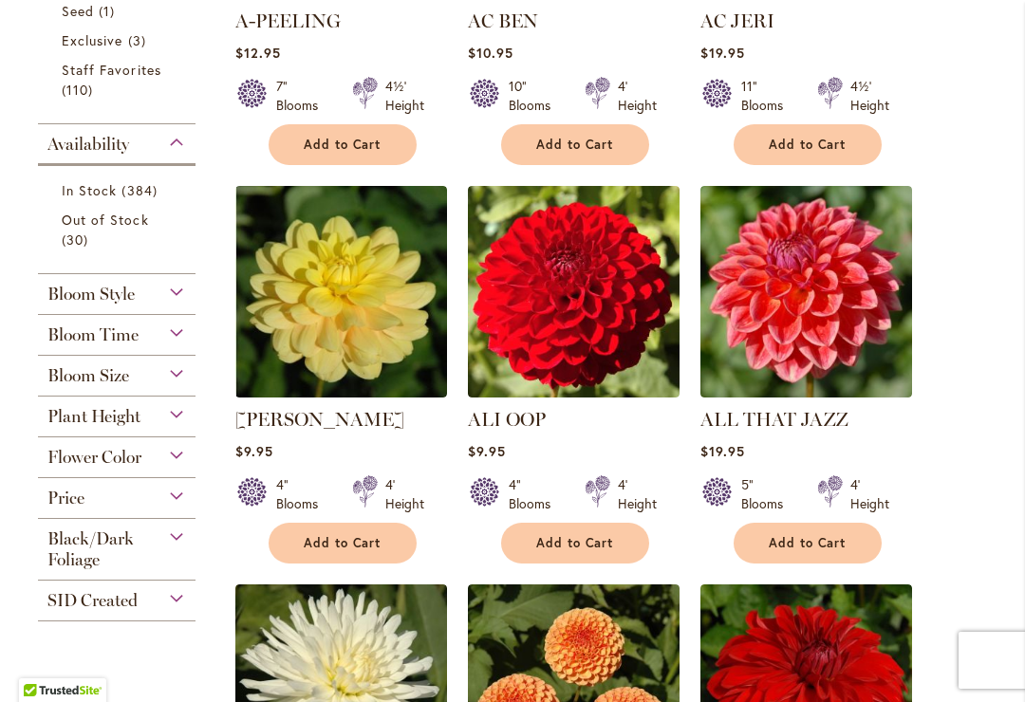
click at [187, 466] on div "Flower Color" at bounding box center [117, 453] width 158 height 30
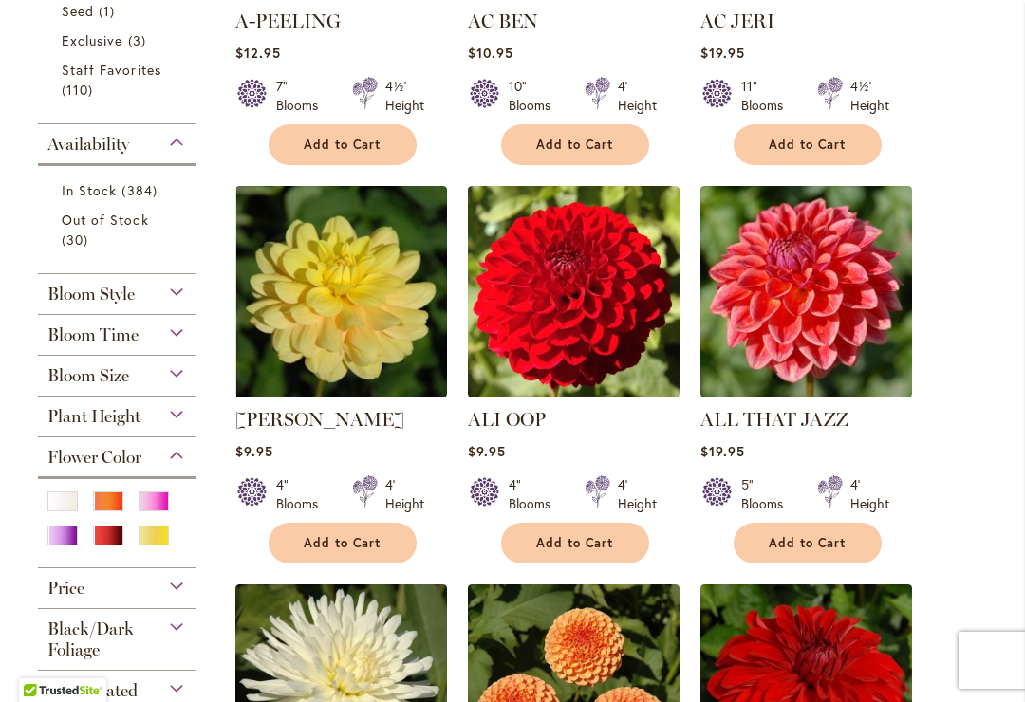
click at [166, 543] on div "Yellow" at bounding box center [154, 536] width 30 height 20
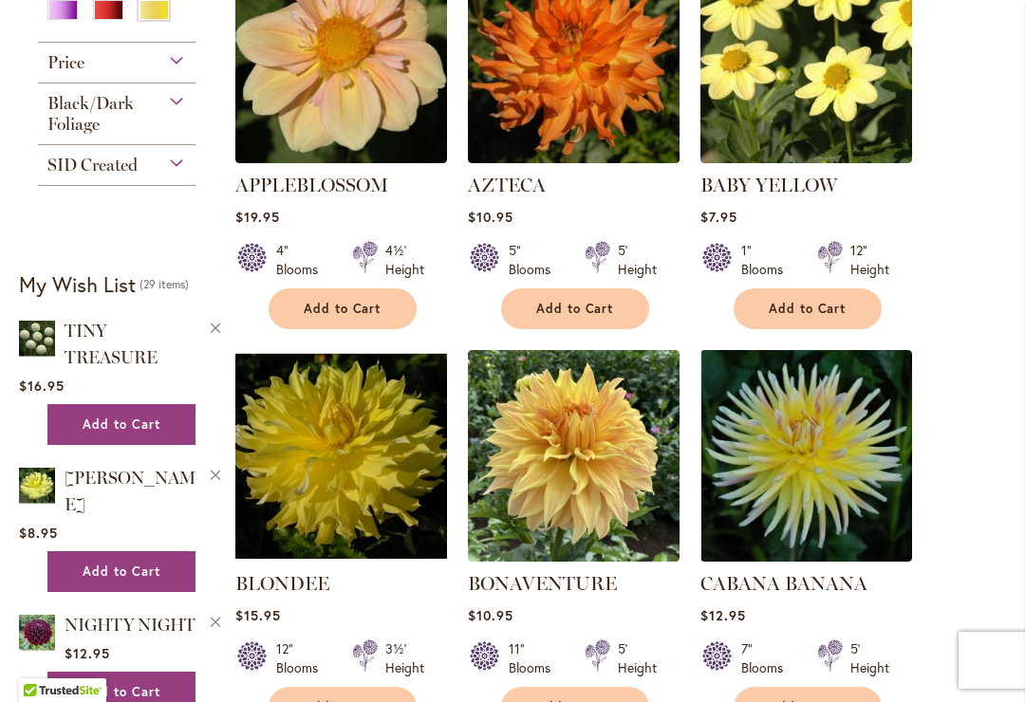
scroll to position [963, 0]
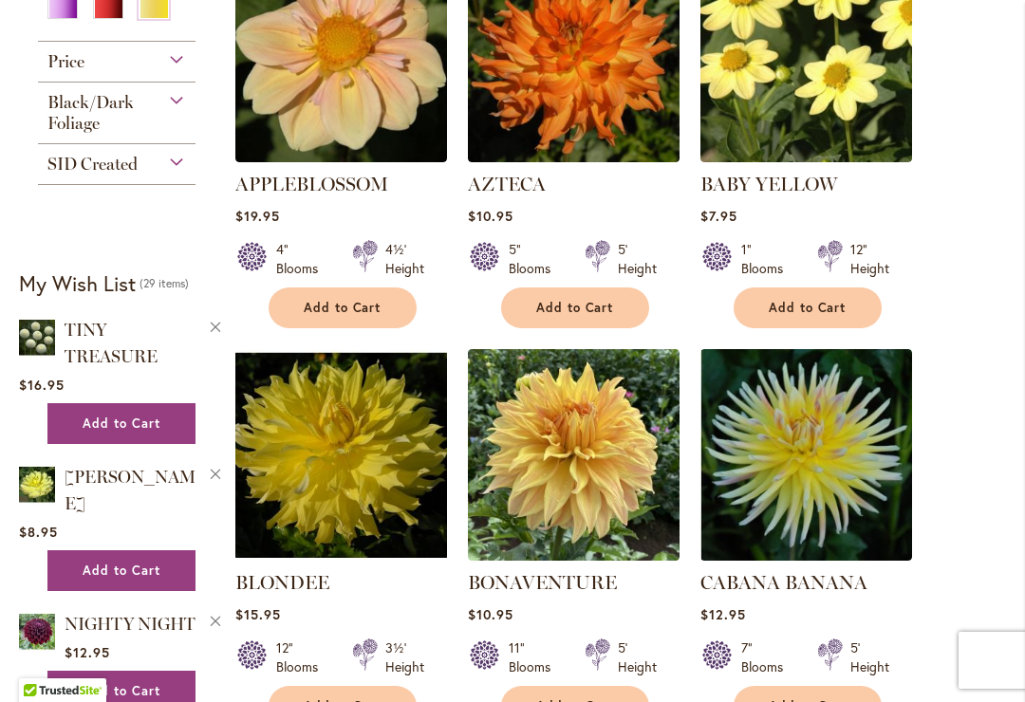
click at [592, 490] on img at bounding box center [574, 455] width 212 height 212
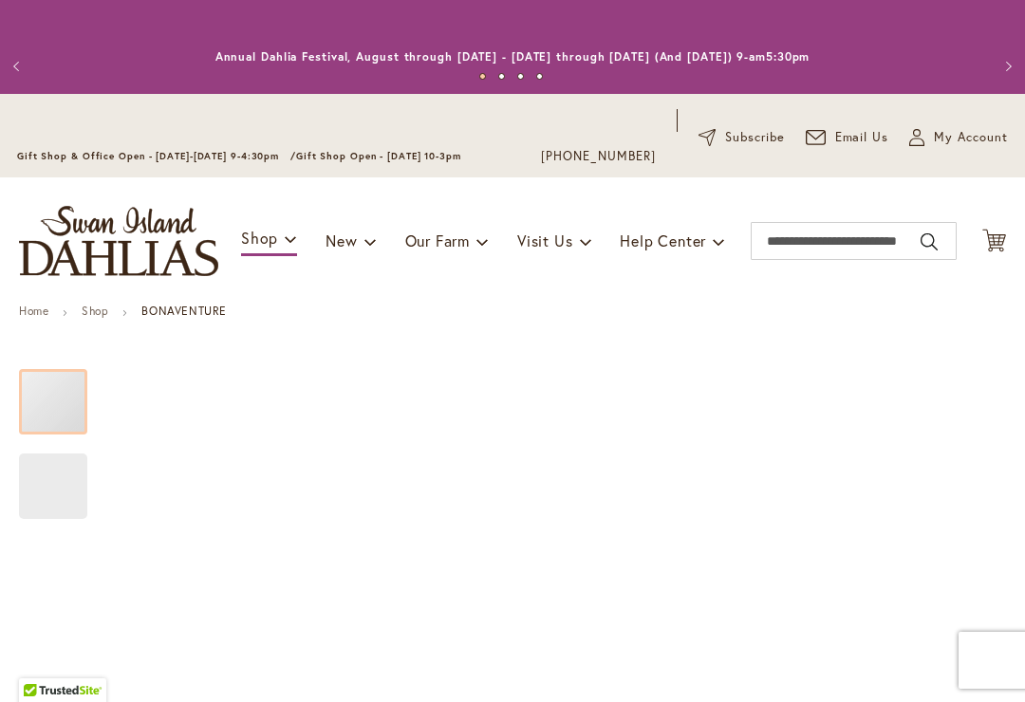
type input "*****"
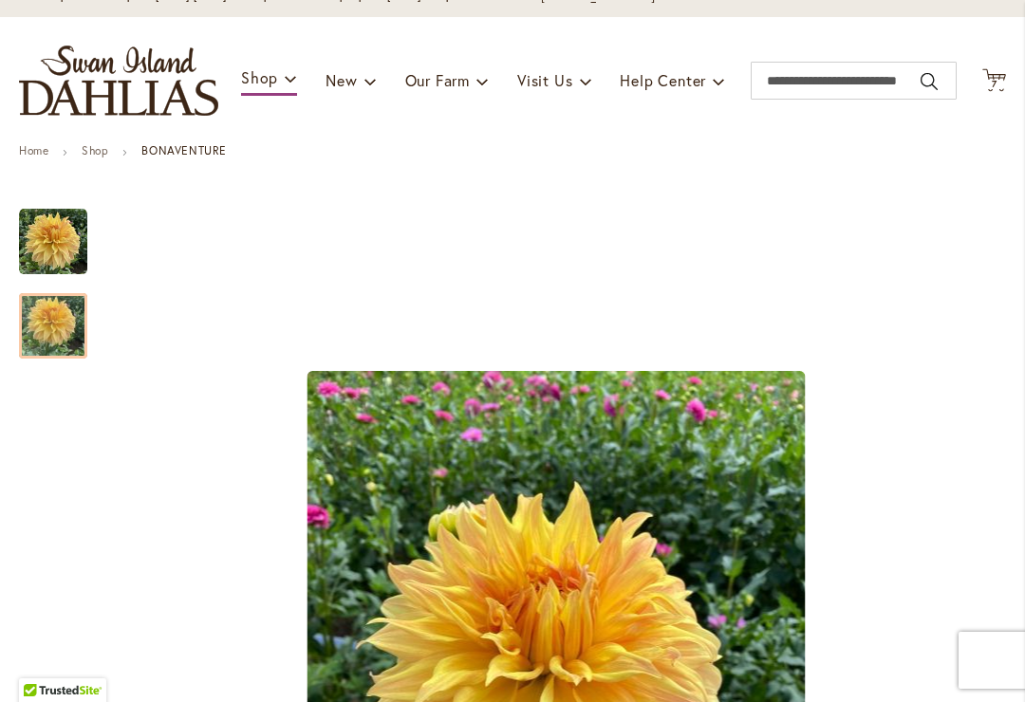
scroll to position [151, 0]
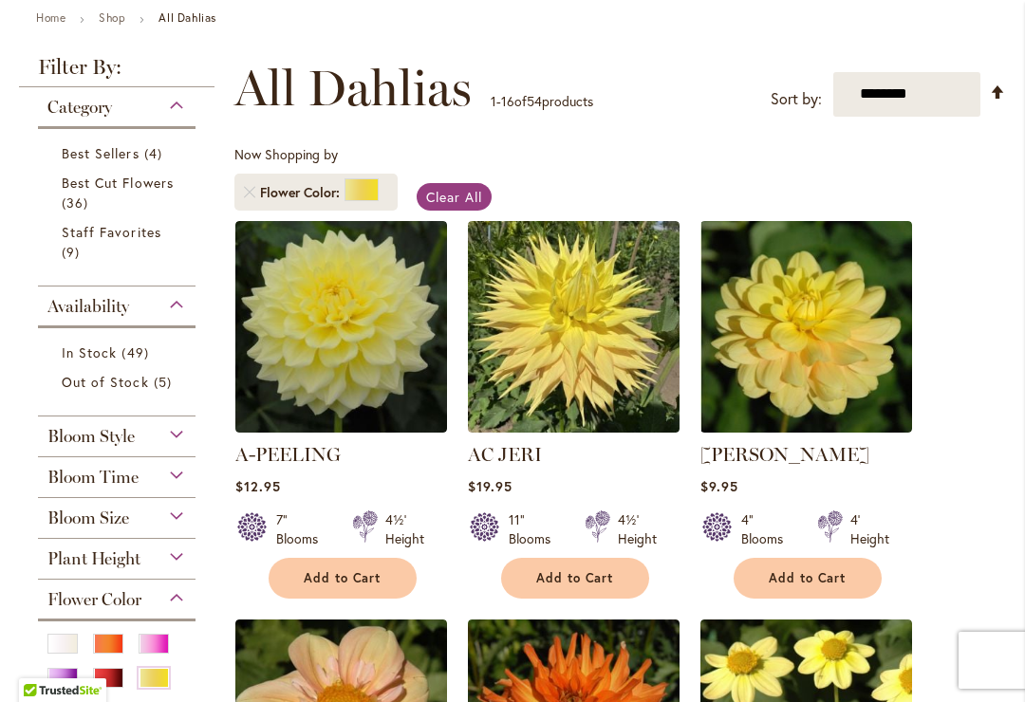
scroll to position [295, 0]
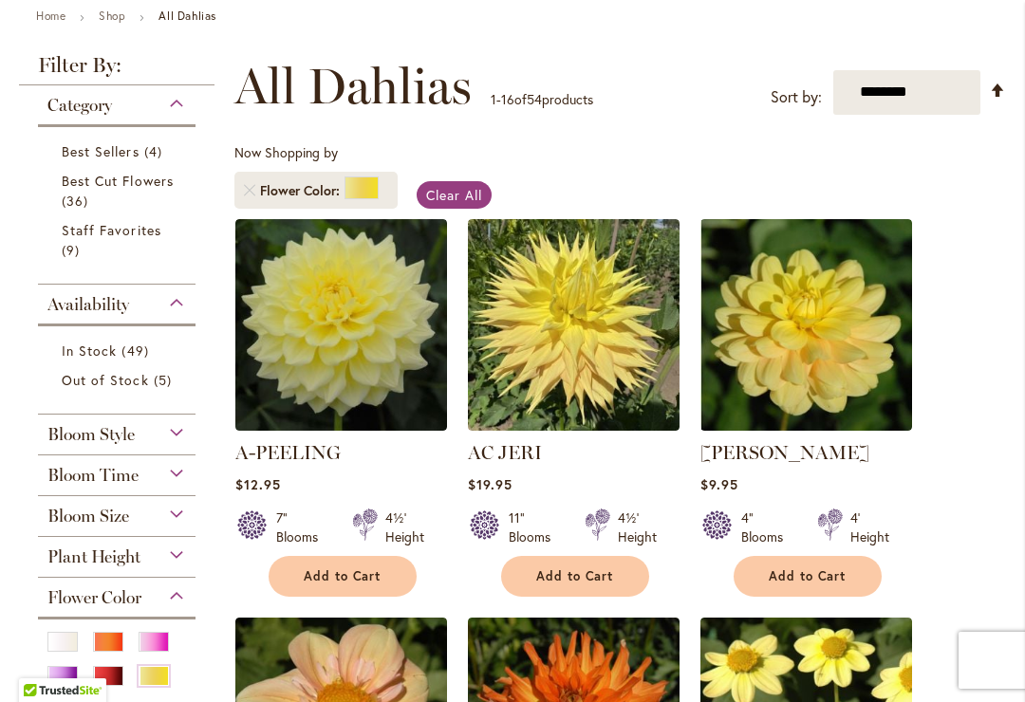
click at [844, 358] on img at bounding box center [807, 325] width 212 height 212
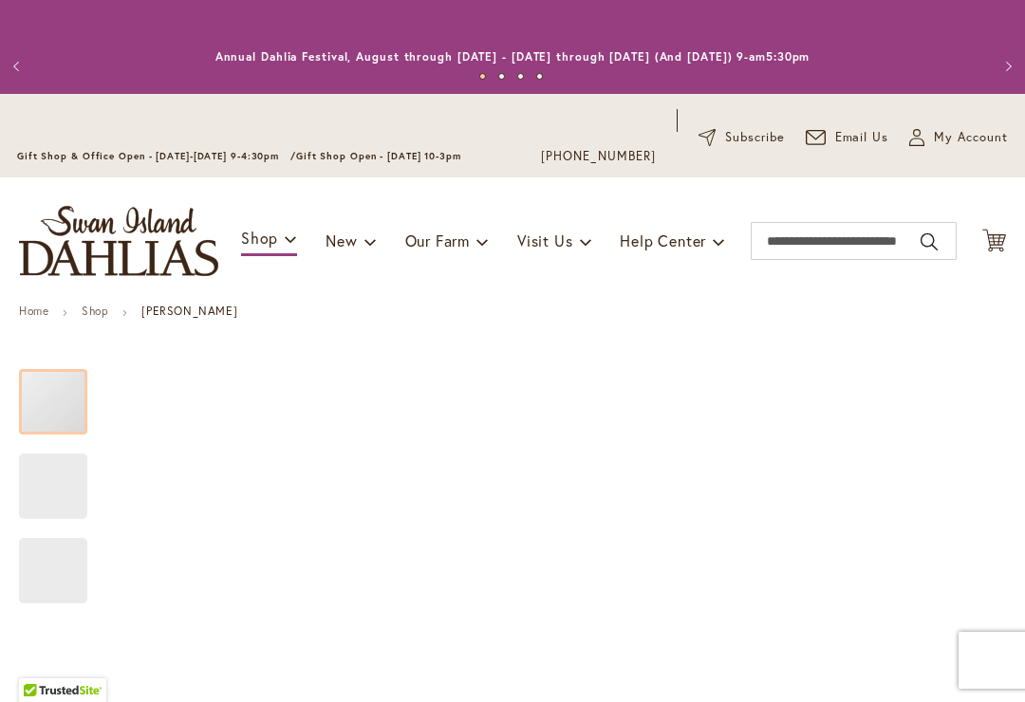
type input "*****"
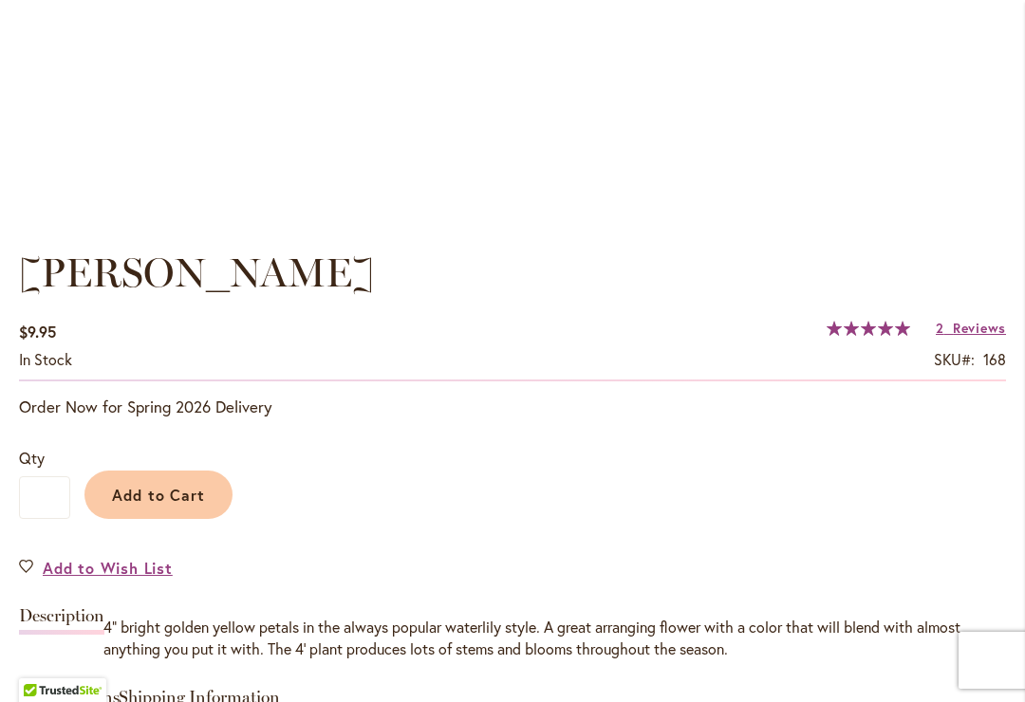
scroll to position [1199, 0]
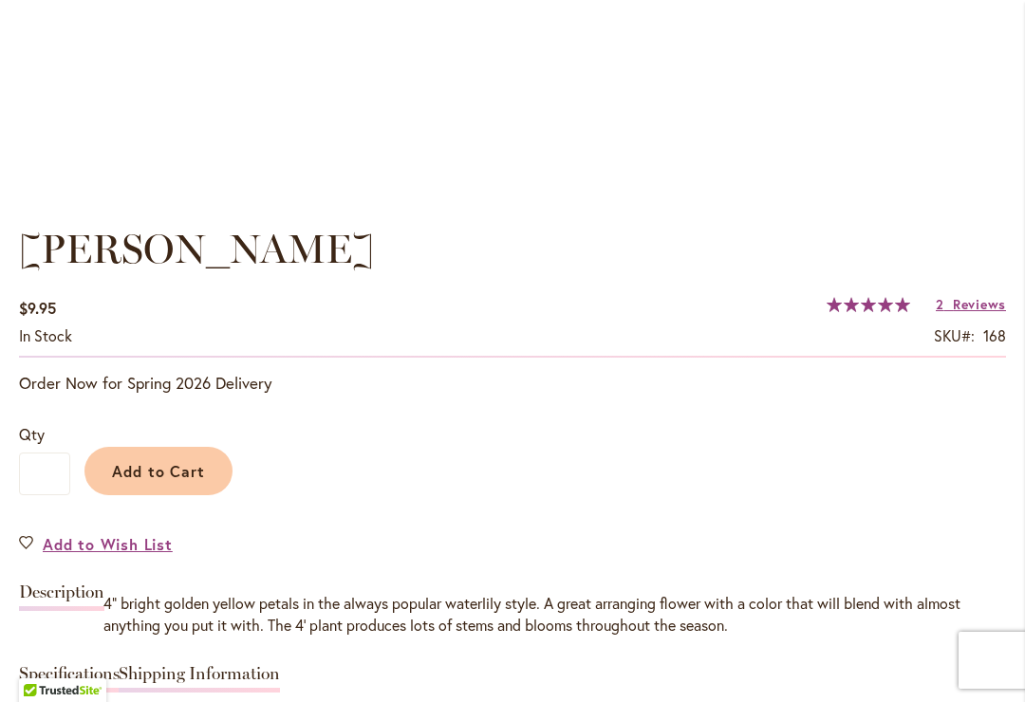
click at [109, 545] on span "Add to Wish List" at bounding box center [108, 544] width 130 height 22
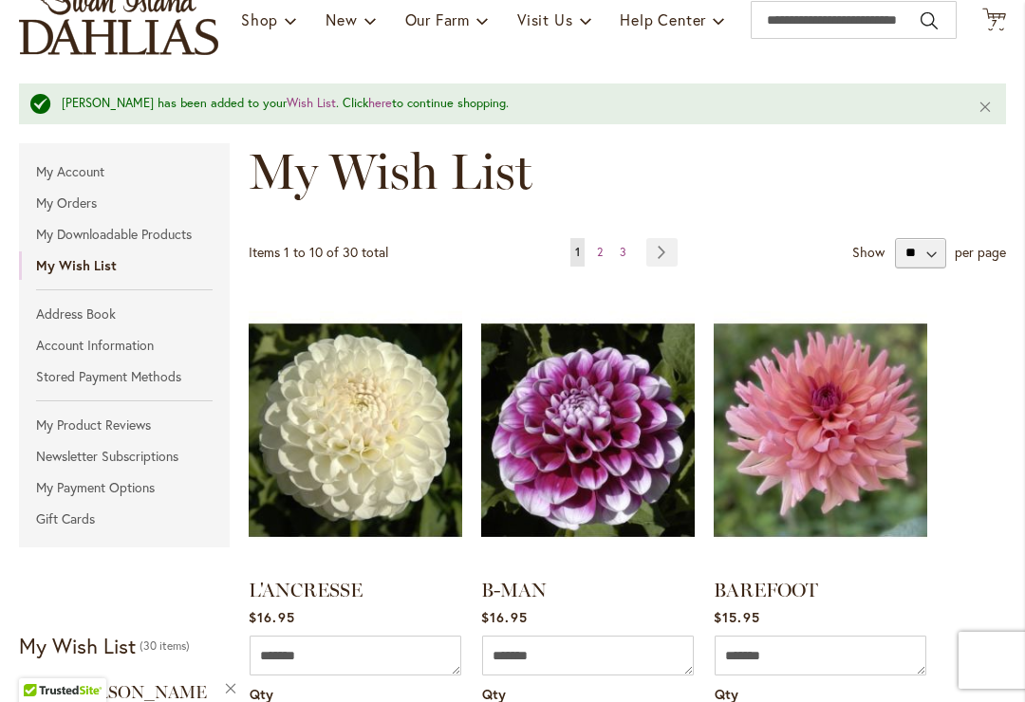
scroll to position [208, 0]
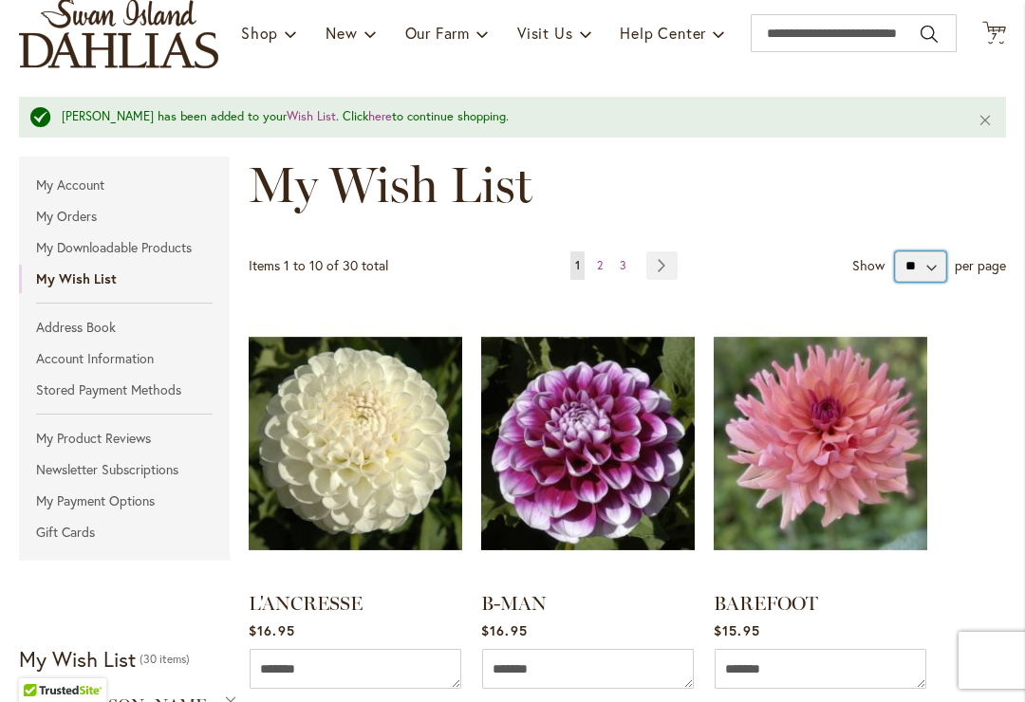
click at [935, 271] on select "** ** **" at bounding box center [920, 267] width 51 height 30
select select "**********"
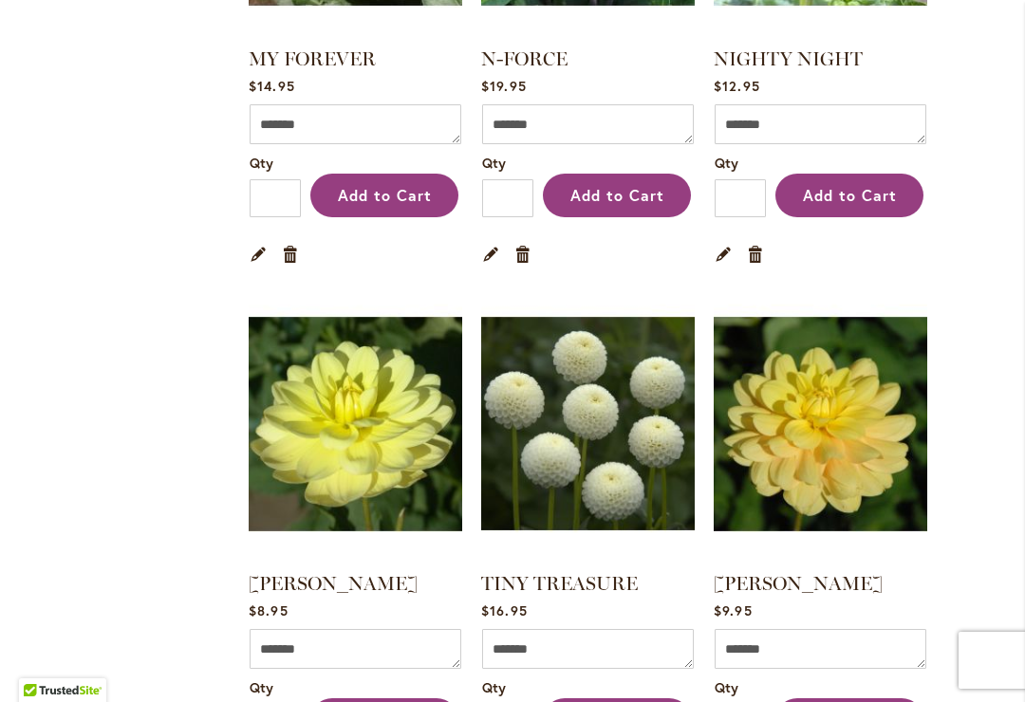
scroll to position [5019, 0]
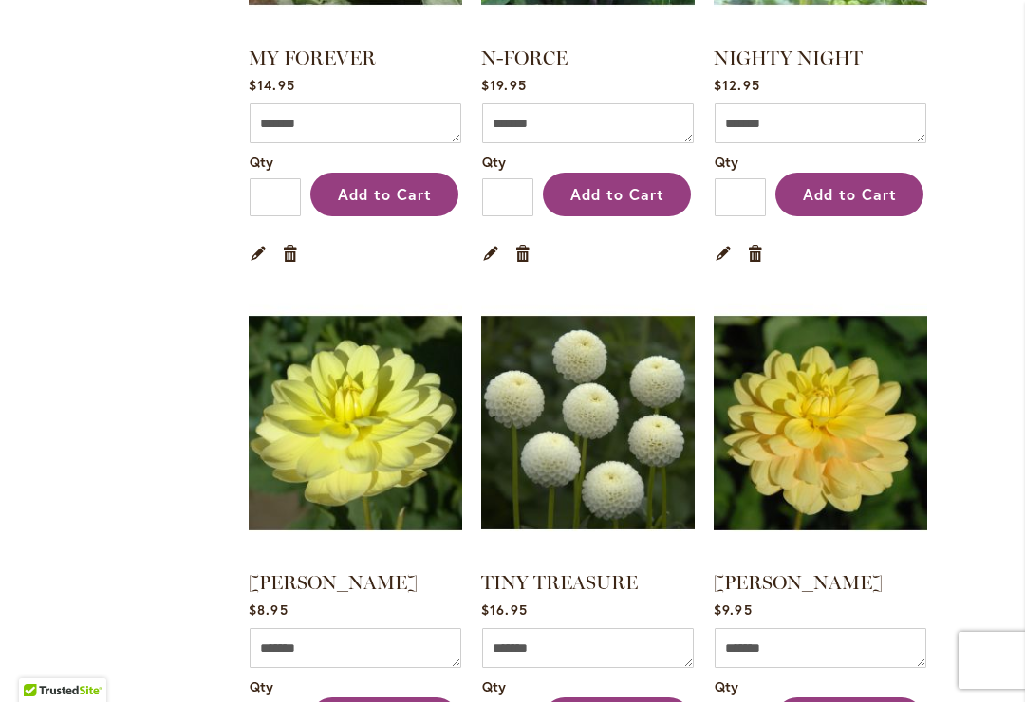
click at [359, 348] on img at bounding box center [356, 423] width 214 height 267
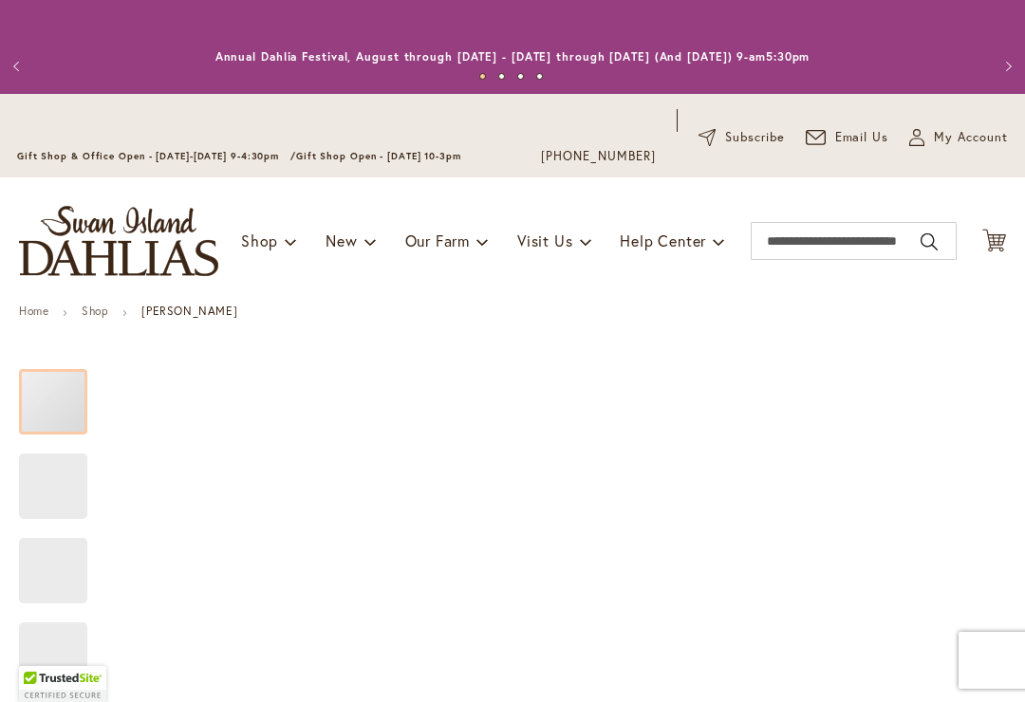
type input "*****"
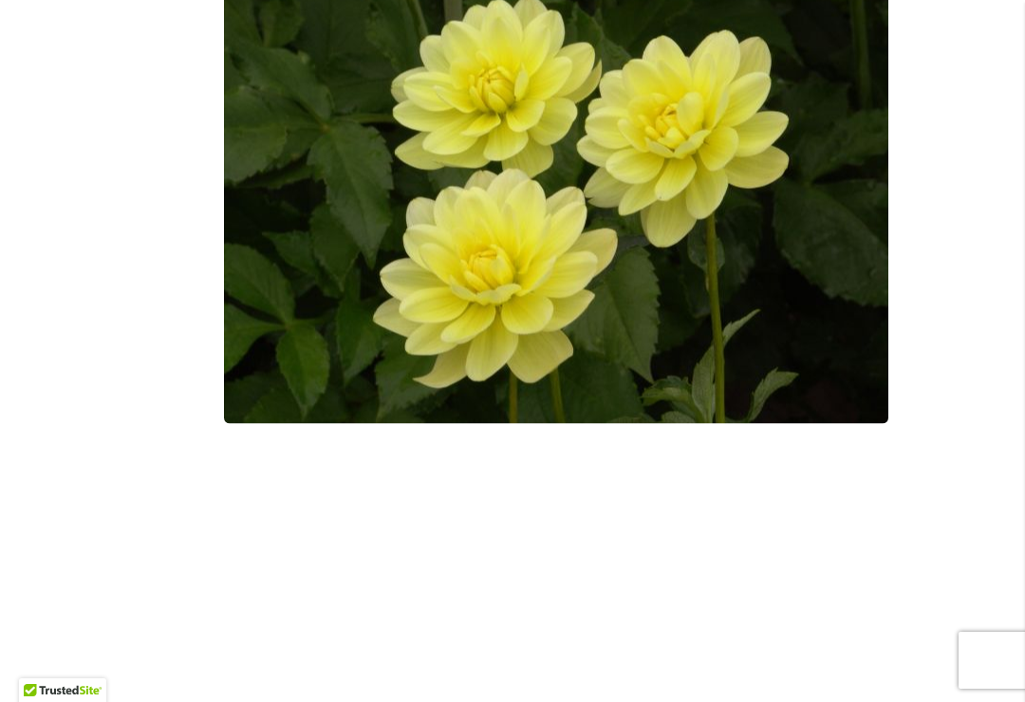
scroll to position [688, 0]
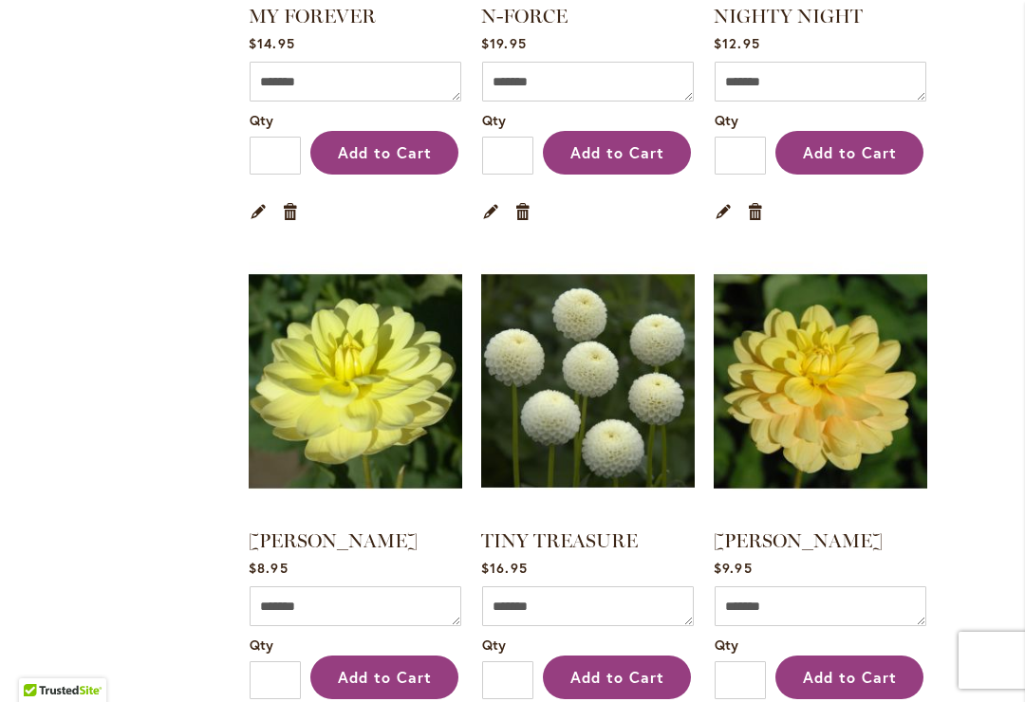
scroll to position [5061, 0]
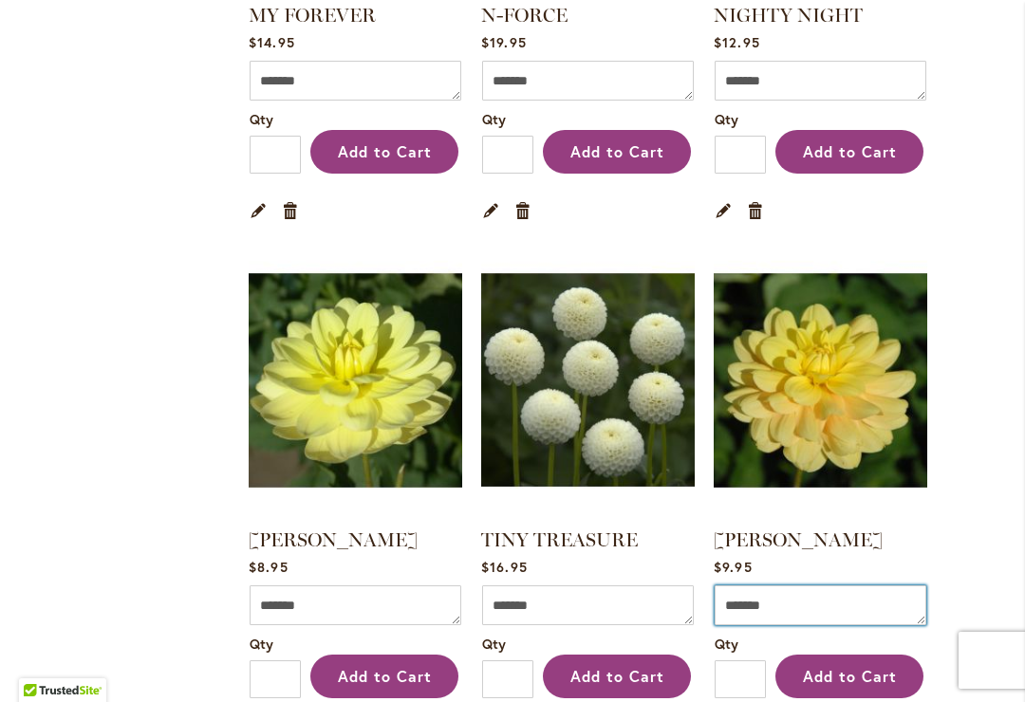
click at [816, 586] on textarea "Comment" at bounding box center [821, 606] width 212 height 40
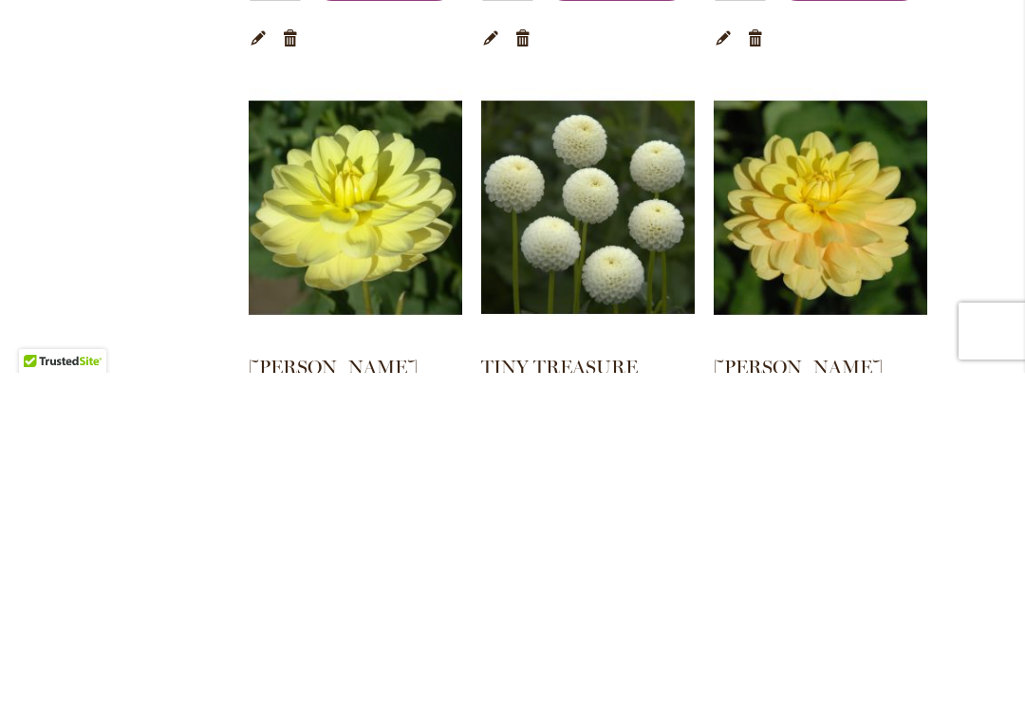
scroll to position [4901, 0]
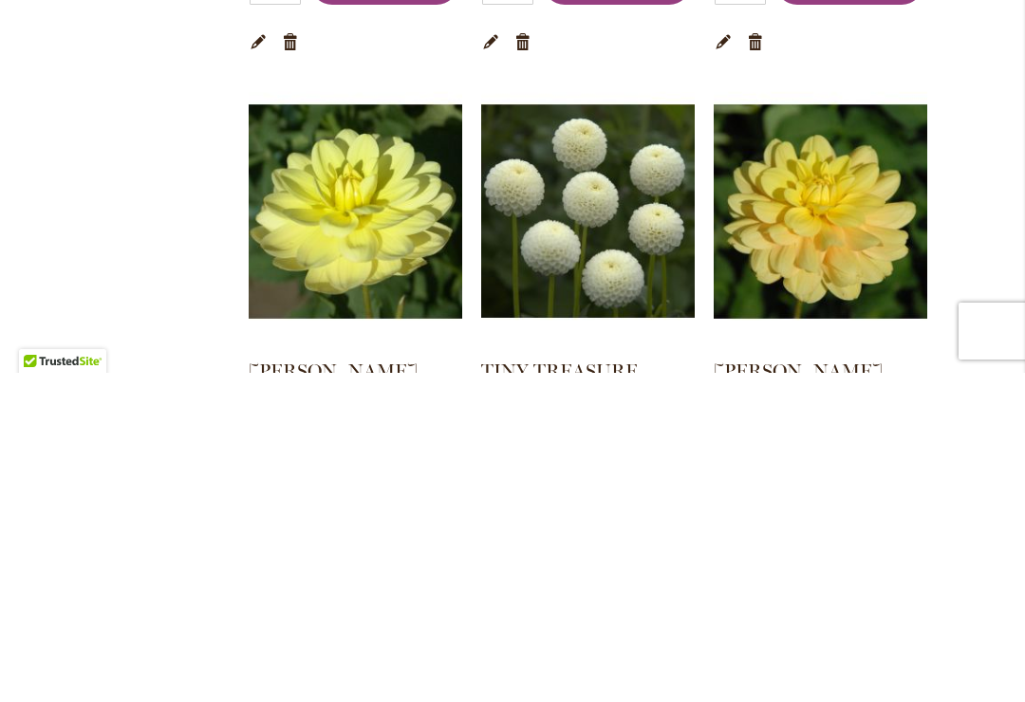
type textarea "****"
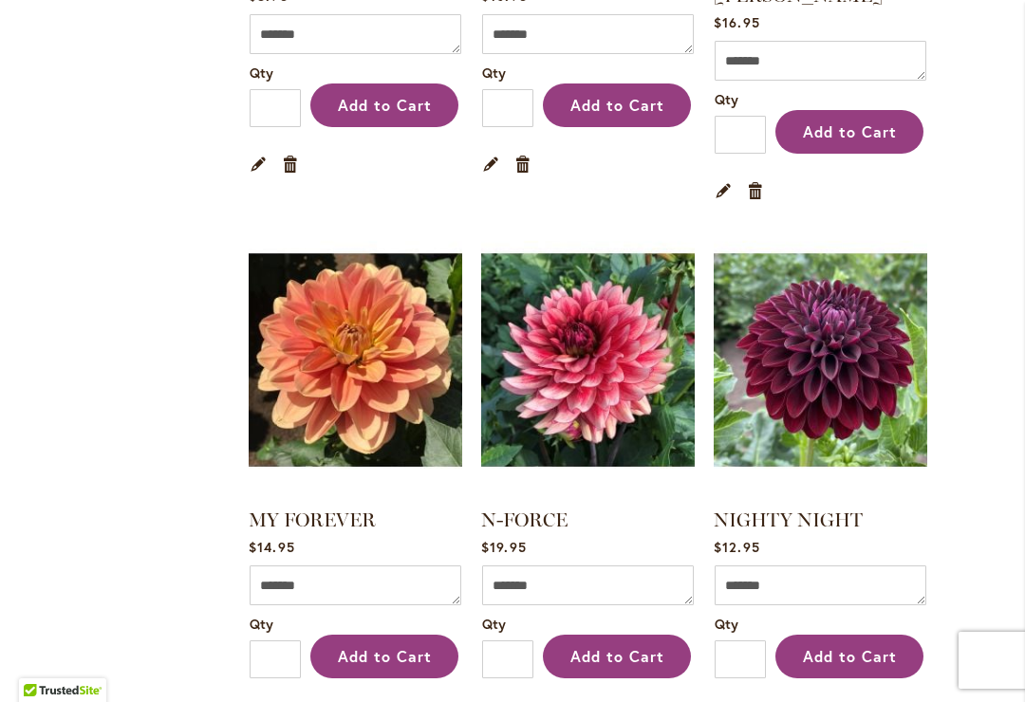
scroll to position [4529, 0]
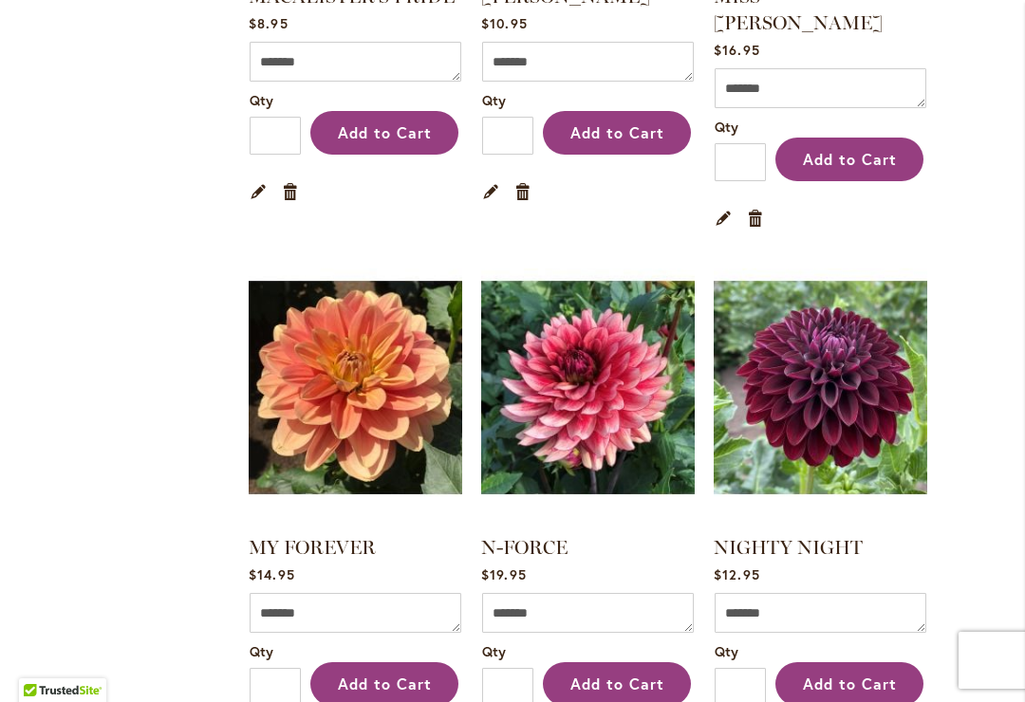
click at [799, 536] on link "NIGHTY NIGHT" at bounding box center [788, 547] width 149 height 23
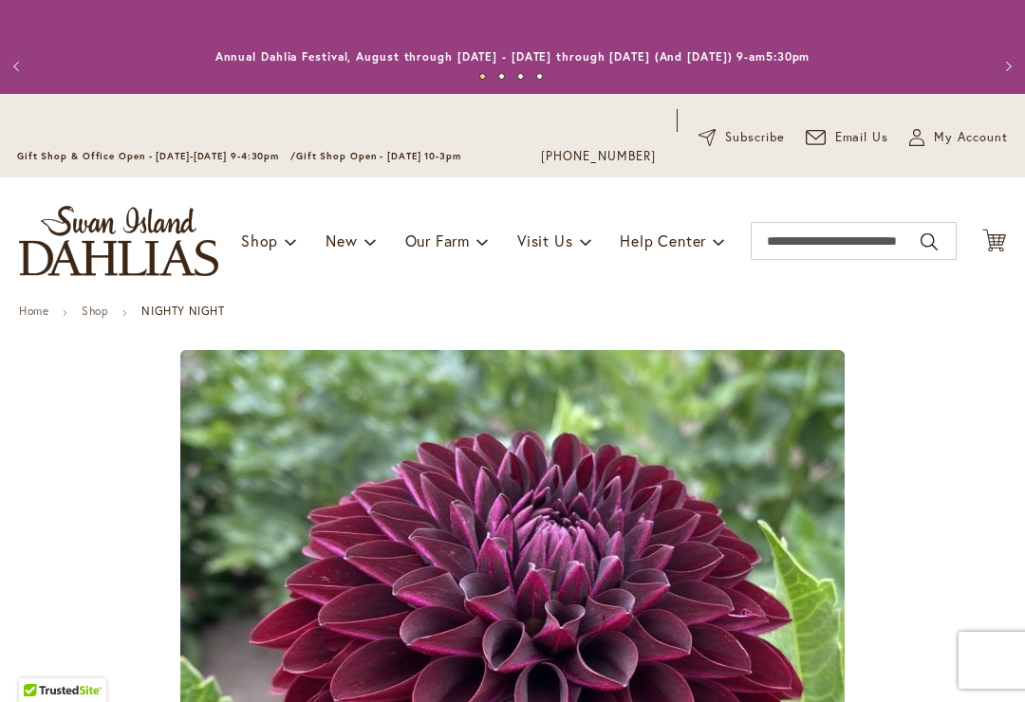
type input "*****"
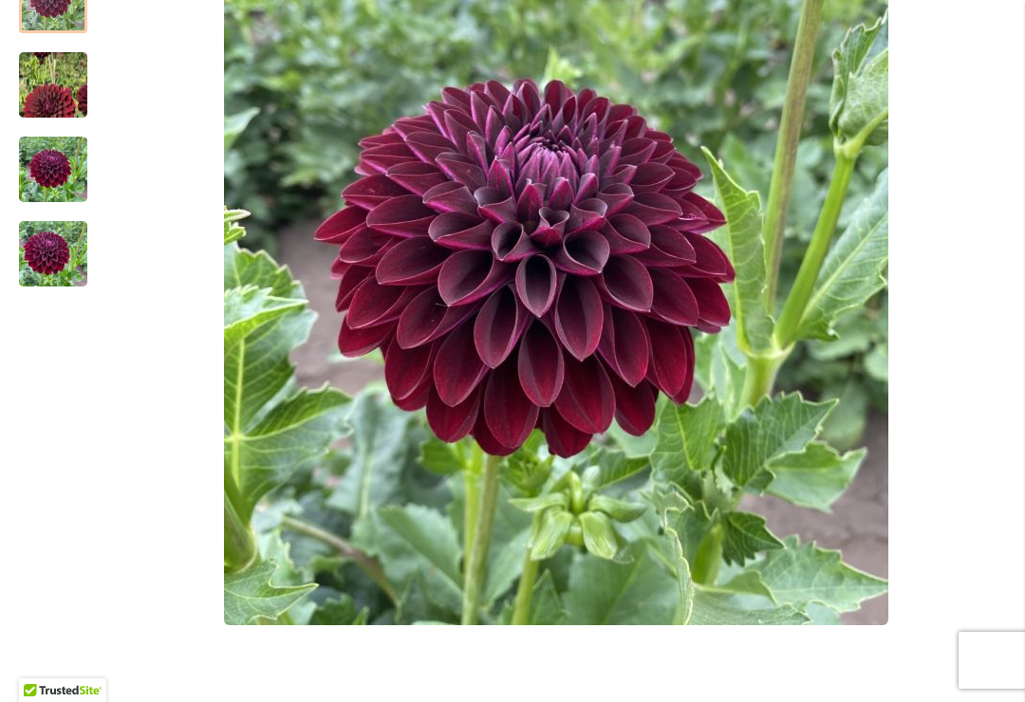
scroll to position [563, 0]
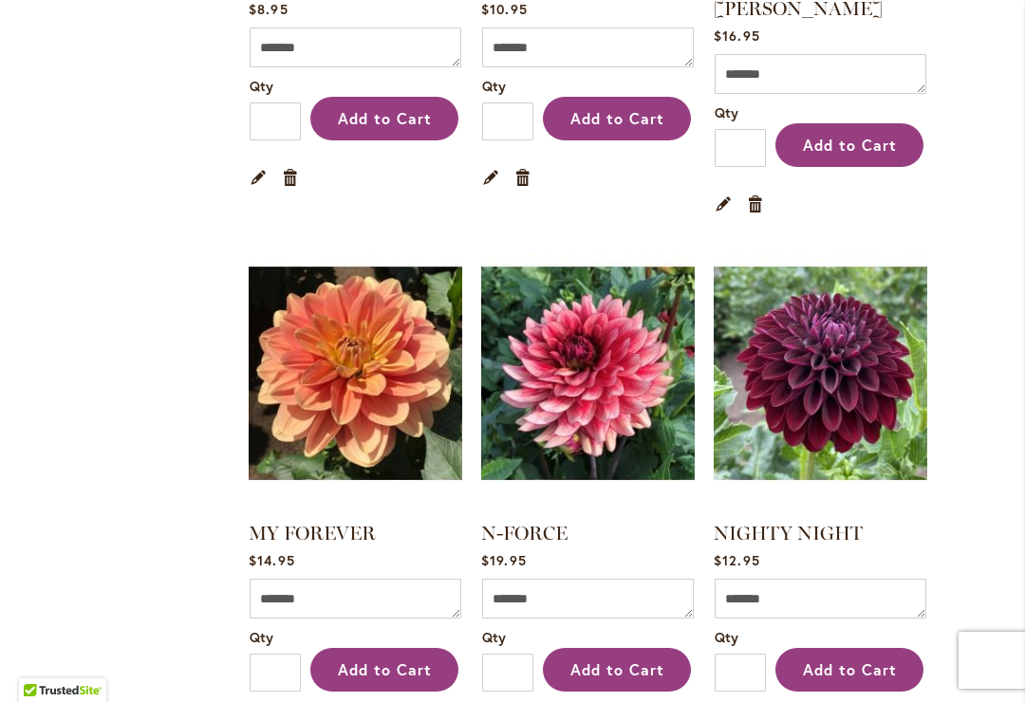
scroll to position [4671, 0]
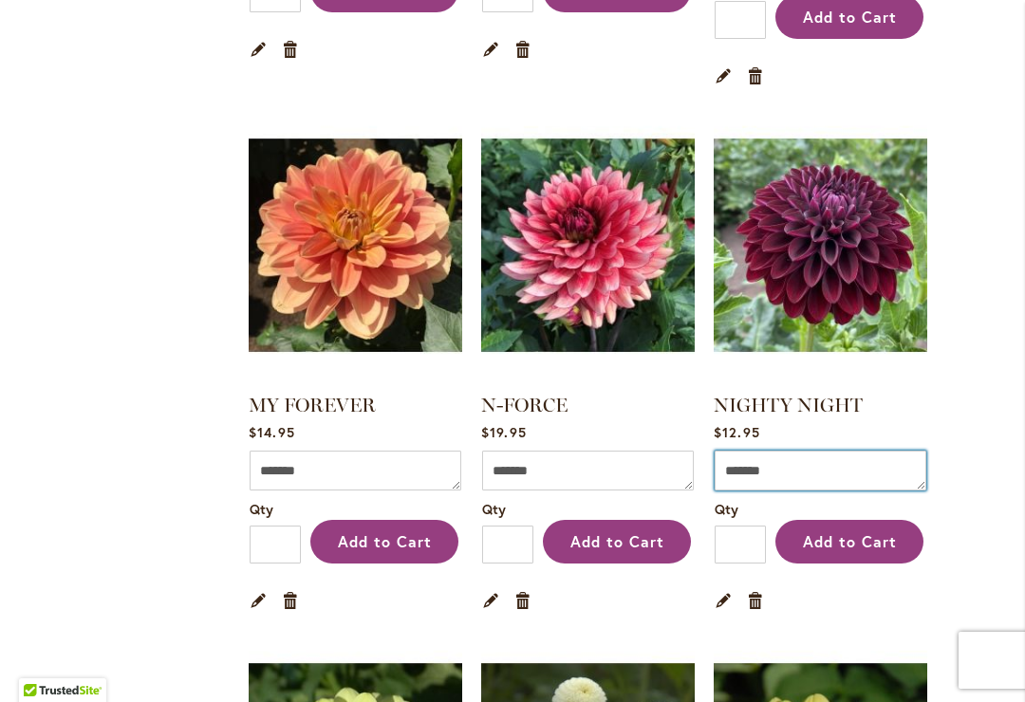
click at [839, 451] on textarea "Comment" at bounding box center [821, 471] width 212 height 40
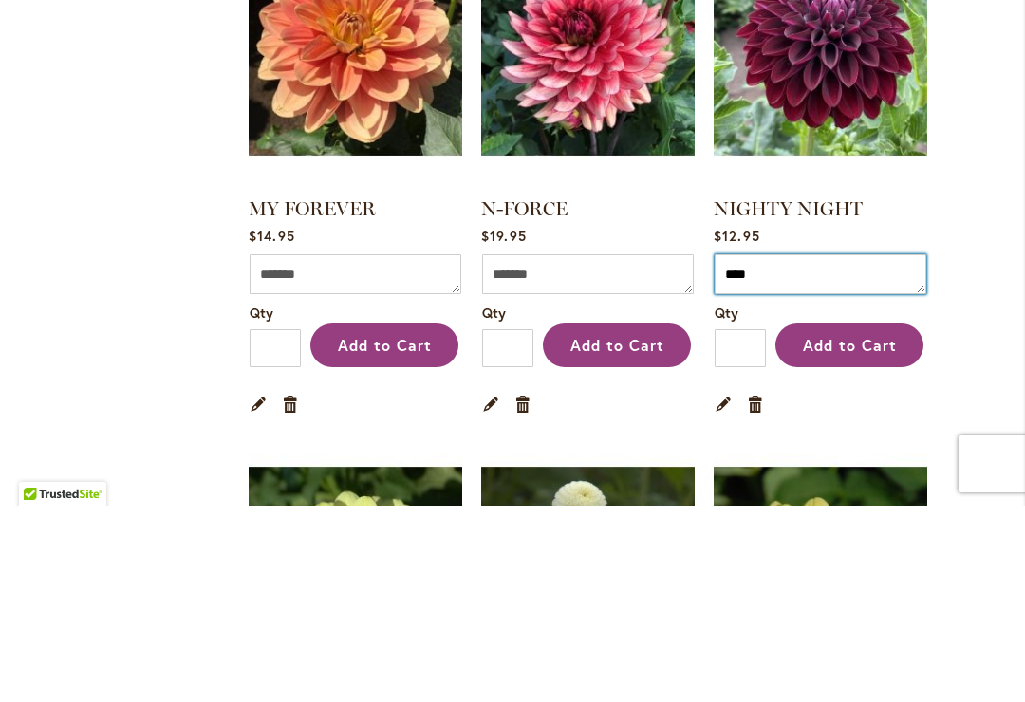
type textarea "****"
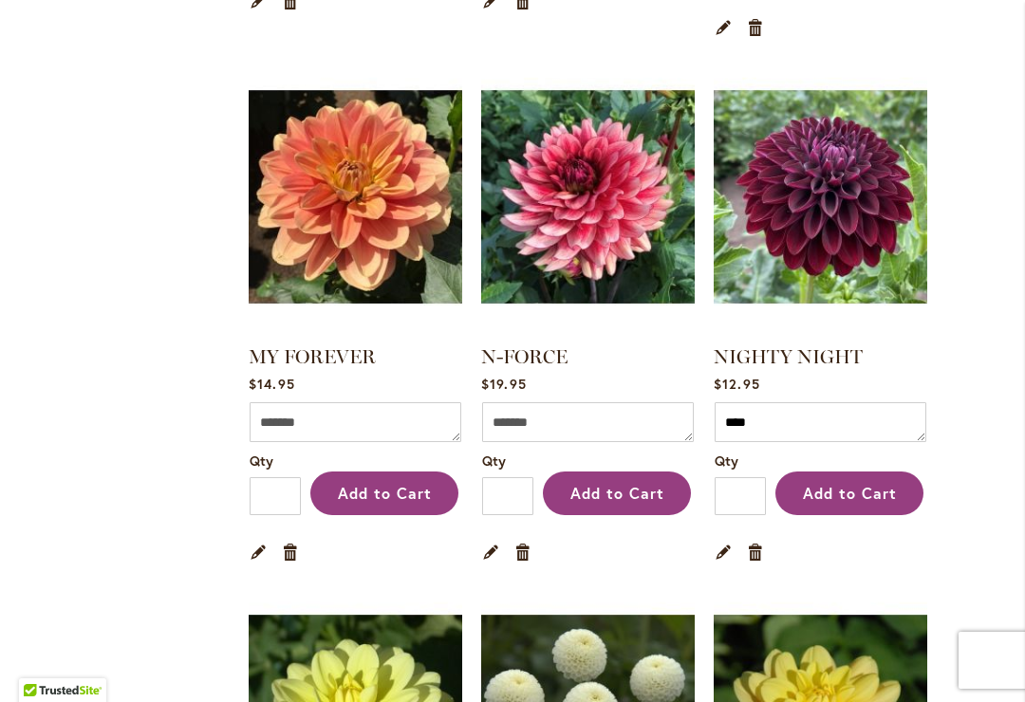
scroll to position [4735, 0]
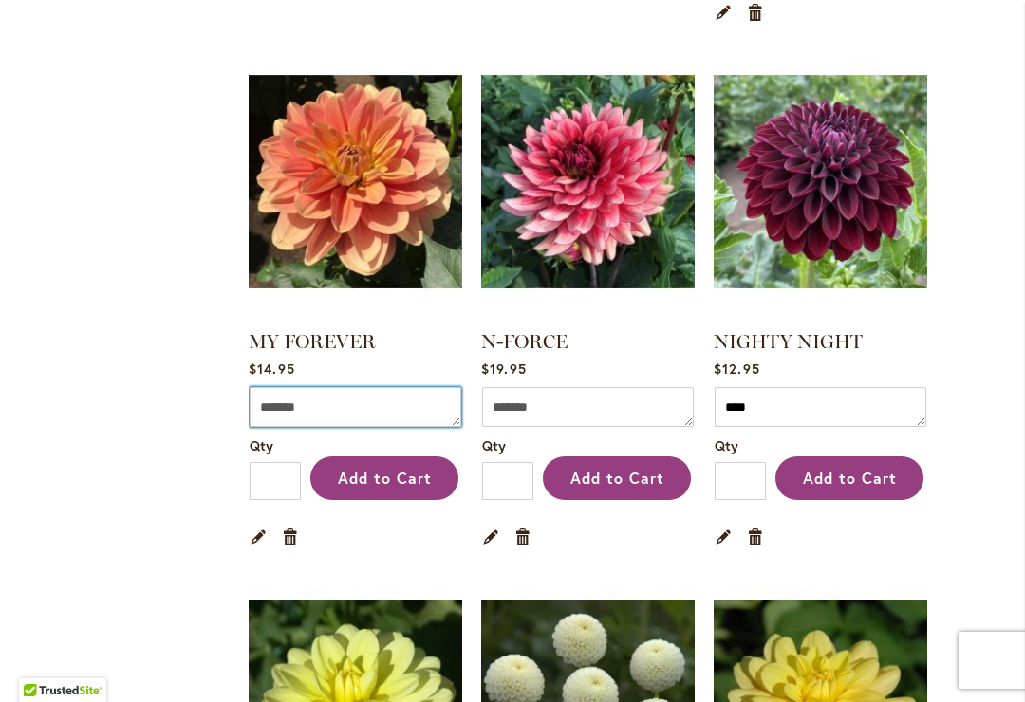
click at [342, 387] on textarea "Comment" at bounding box center [356, 407] width 212 height 40
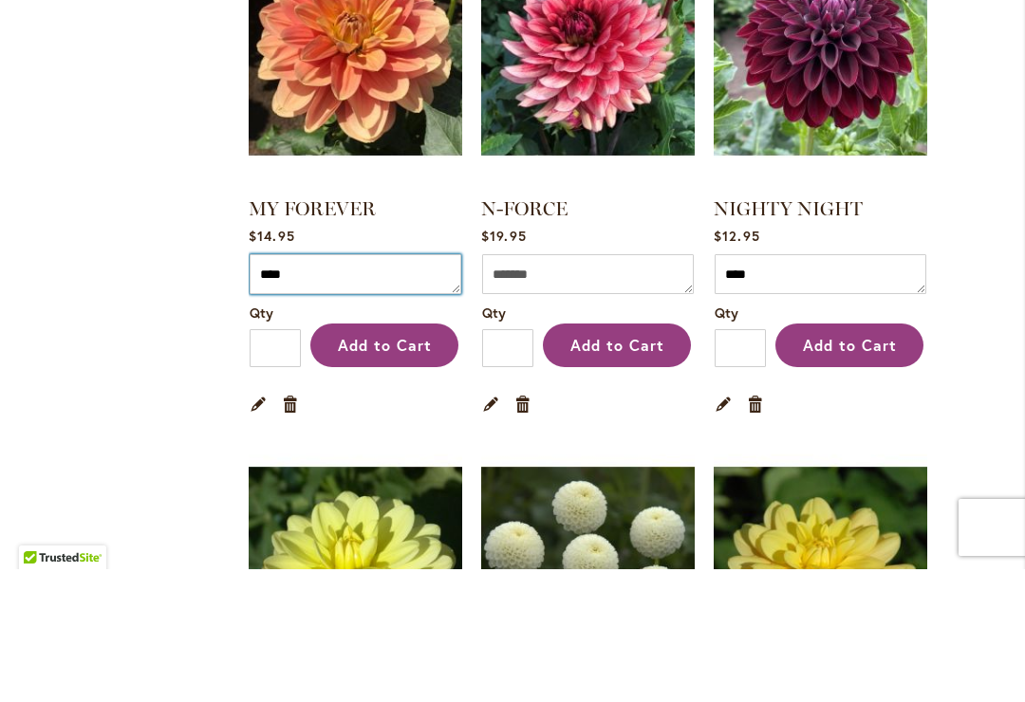
type textarea "****"
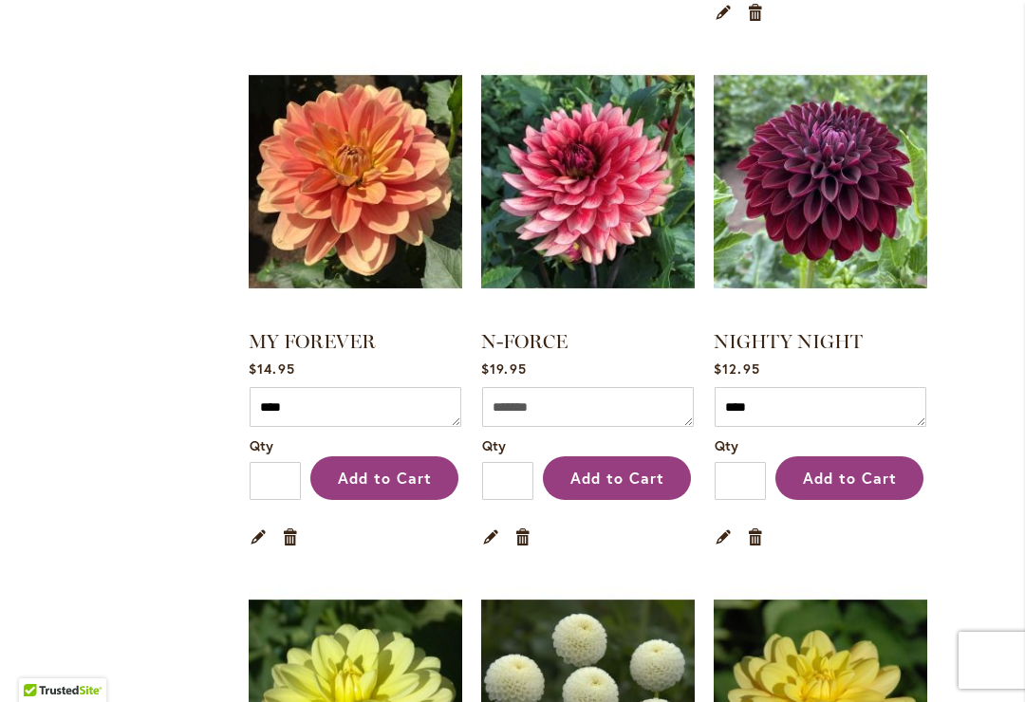
click at [345, 330] on link "MY FOREVER" at bounding box center [312, 341] width 127 height 23
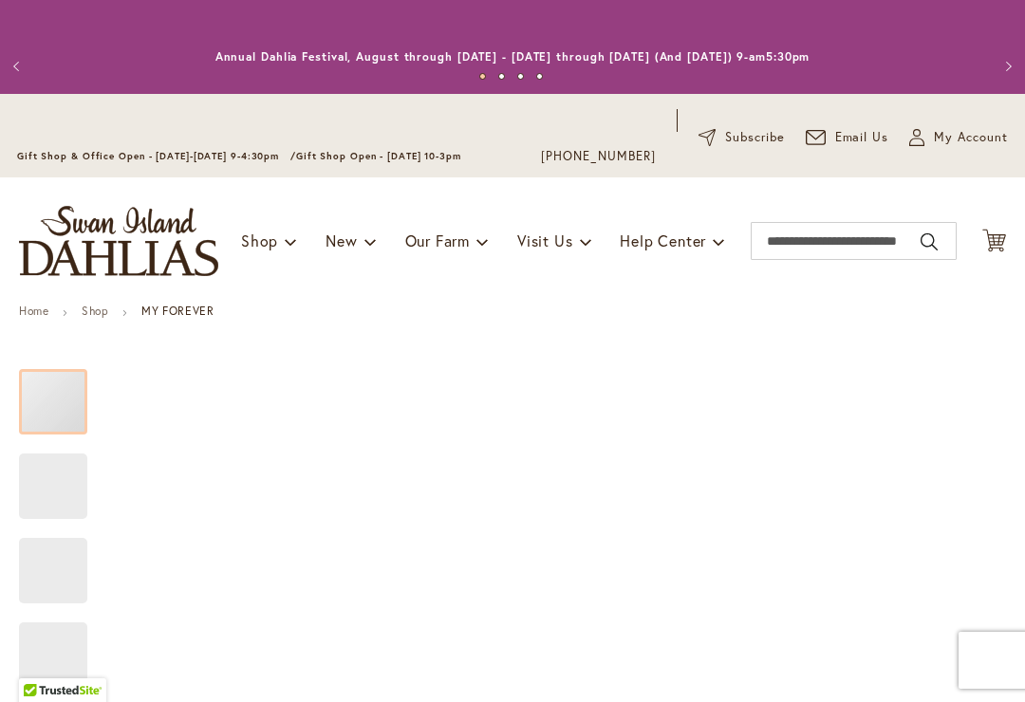
type input "*****"
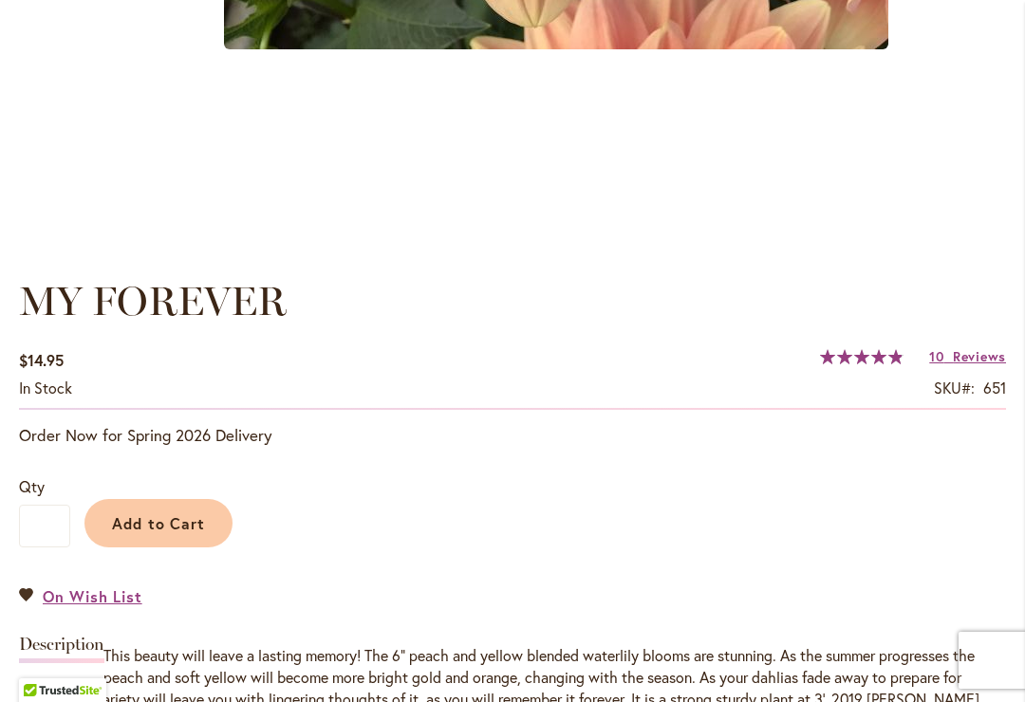
scroll to position [1140, 0]
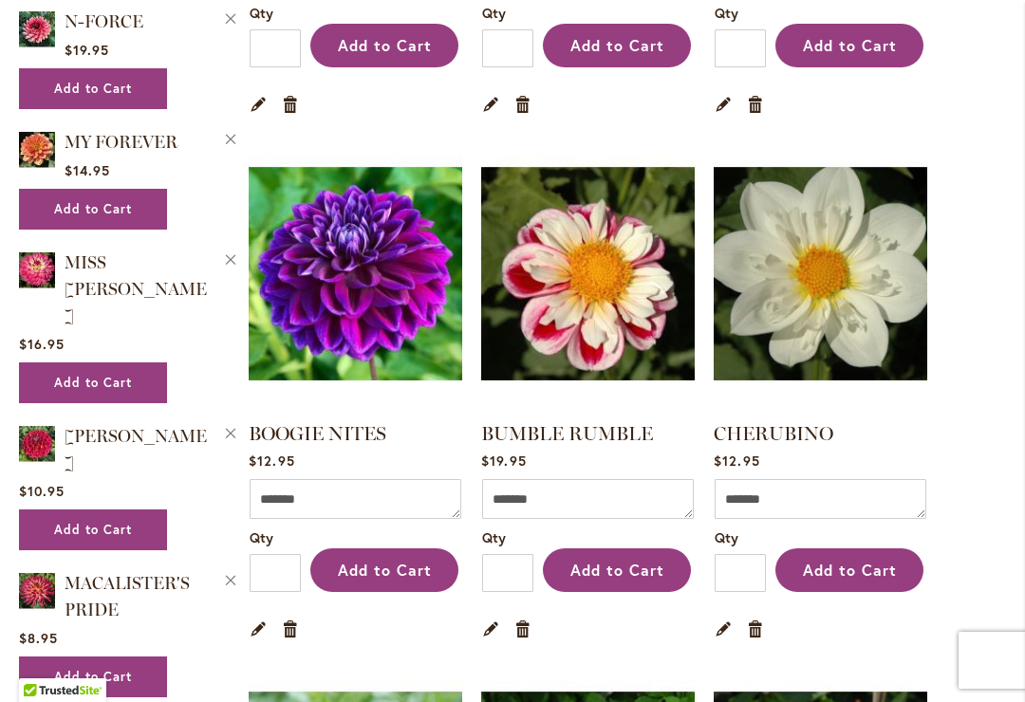
scroll to position [1388, 0]
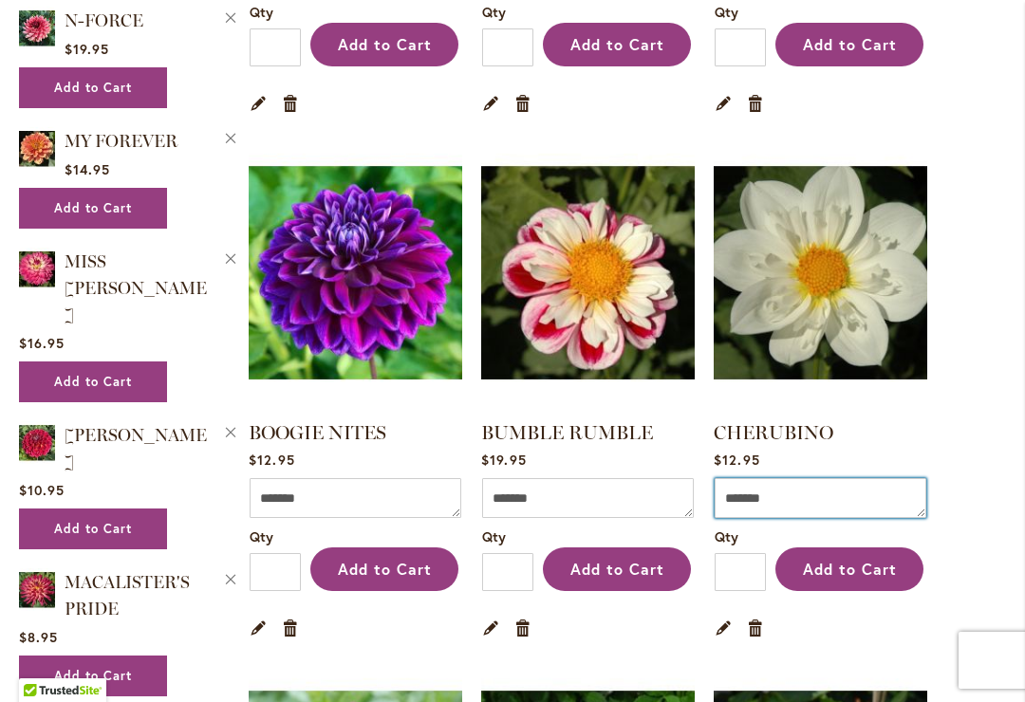
click at [823, 499] on textarea "Comment" at bounding box center [821, 498] width 212 height 40
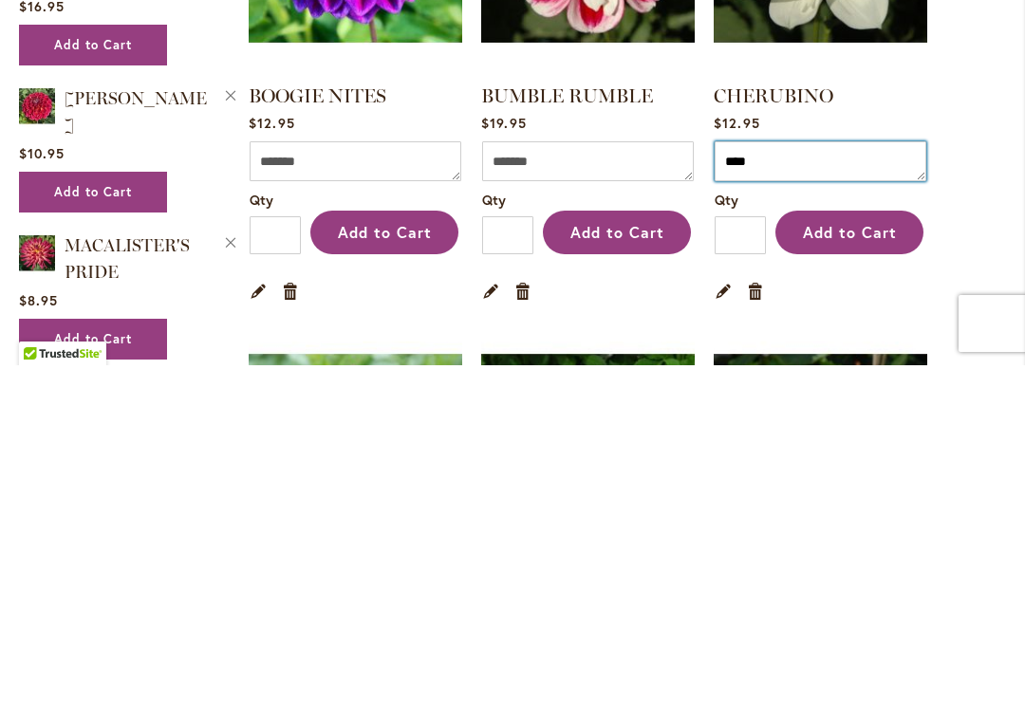
type textarea "****"
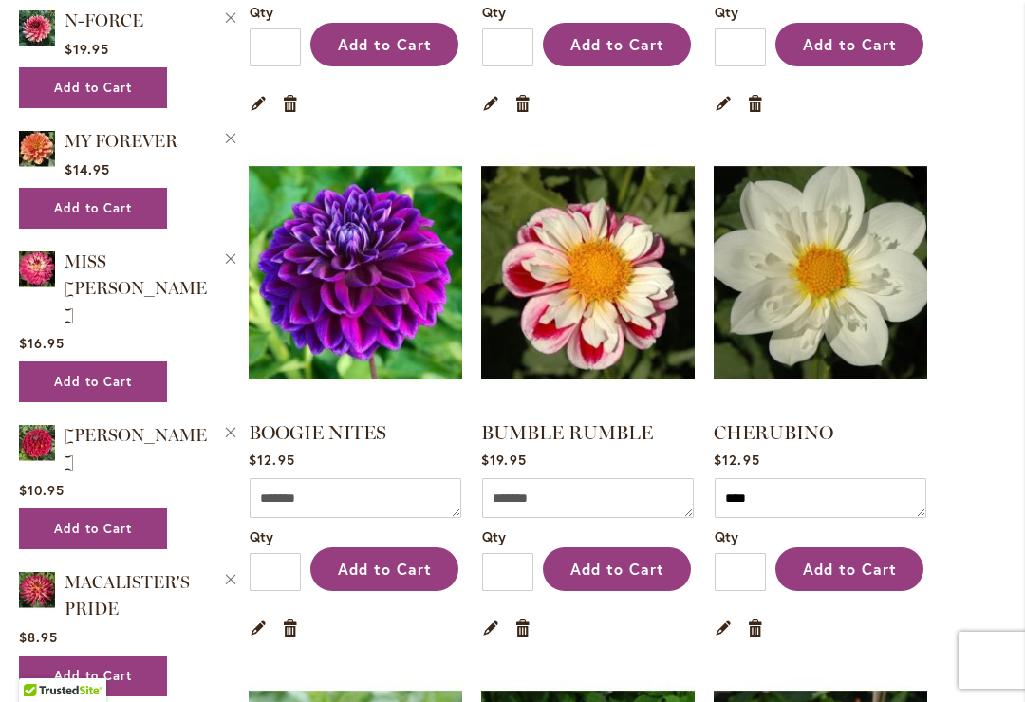
click at [778, 428] on link "CHERUBINO" at bounding box center [774, 432] width 120 height 23
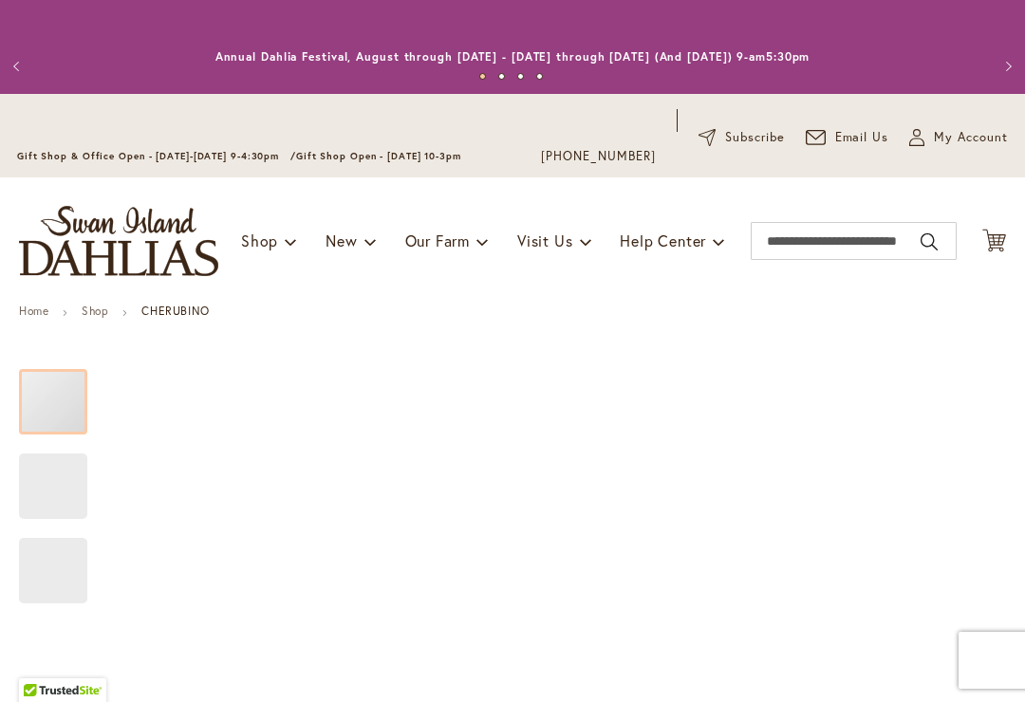
type input "*****"
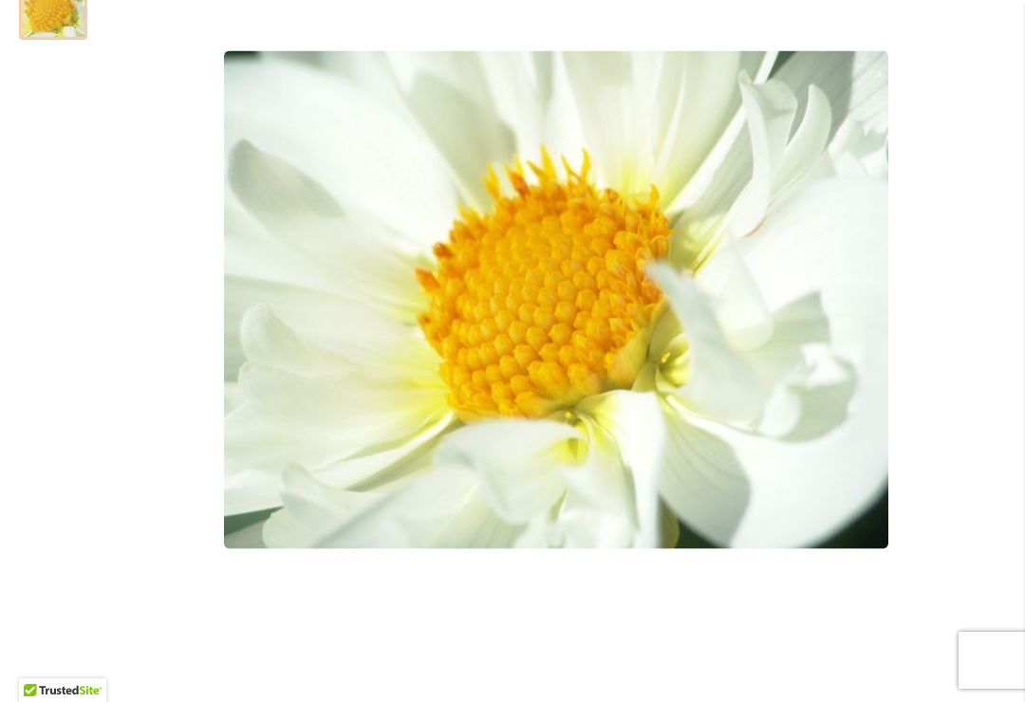
scroll to position [580, 0]
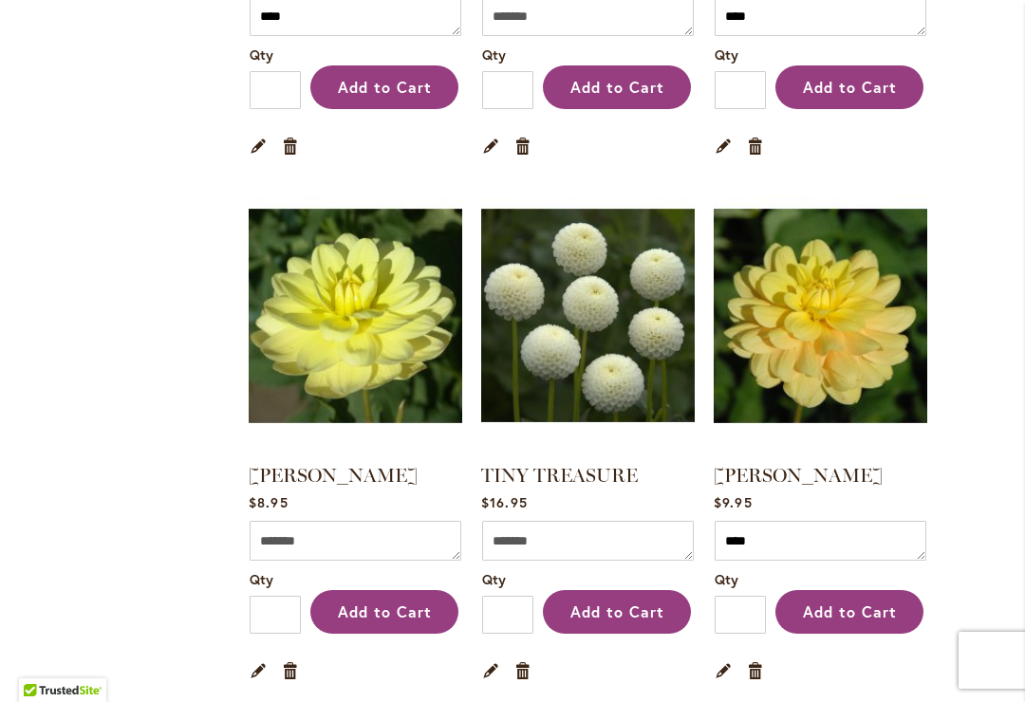
scroll to position [5127, 0]
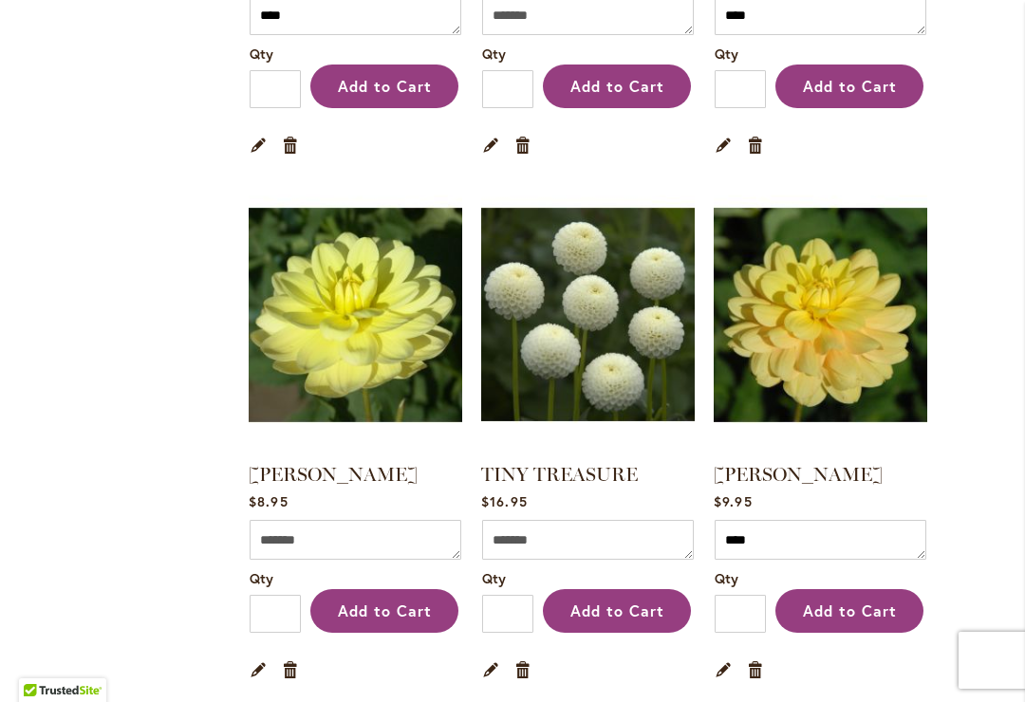
click at [298, 659] on link "Remove item" at bounding box center [291, 669] width 18 height 21
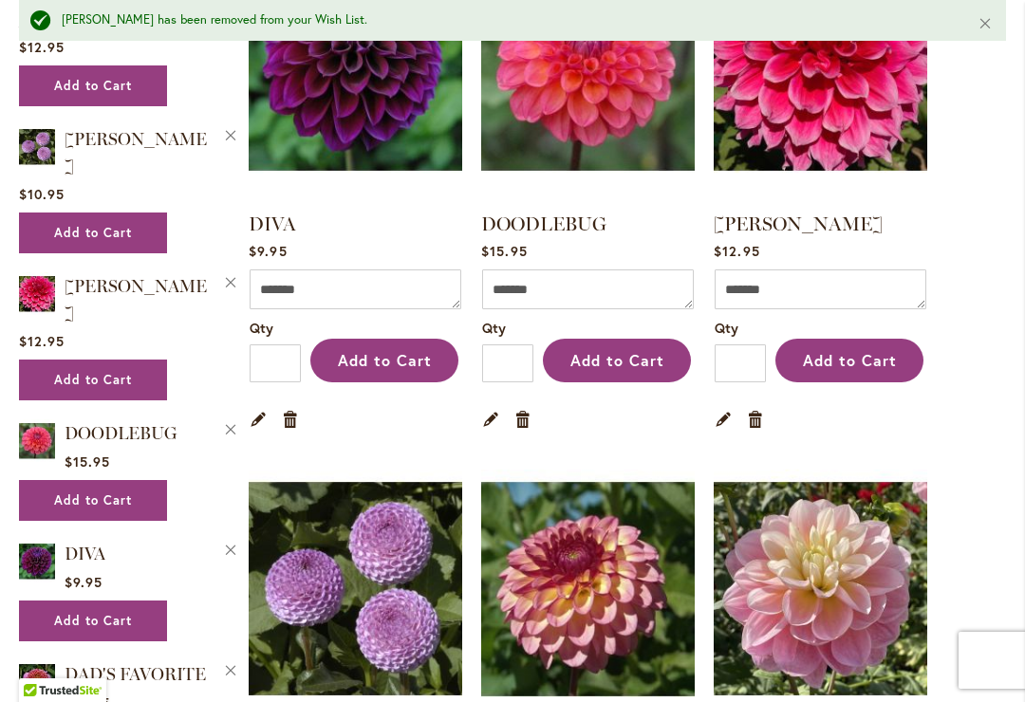
scroll to position [2689, 0]
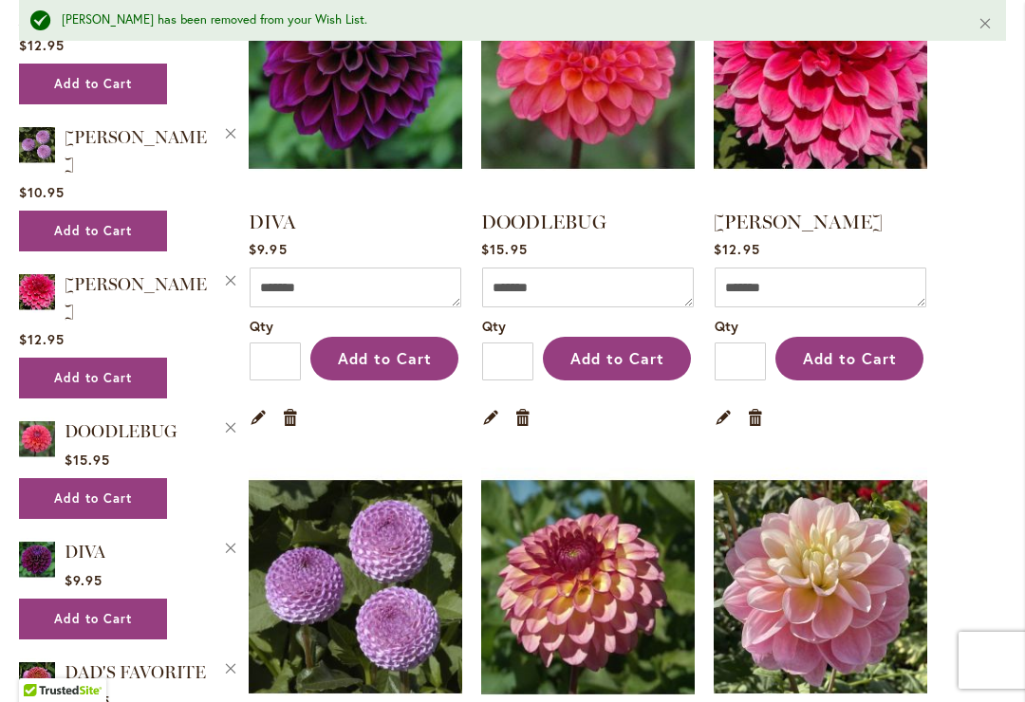
click at [264, 409] on link "Edit" at bounding box center [259, 416] width 18 height 21
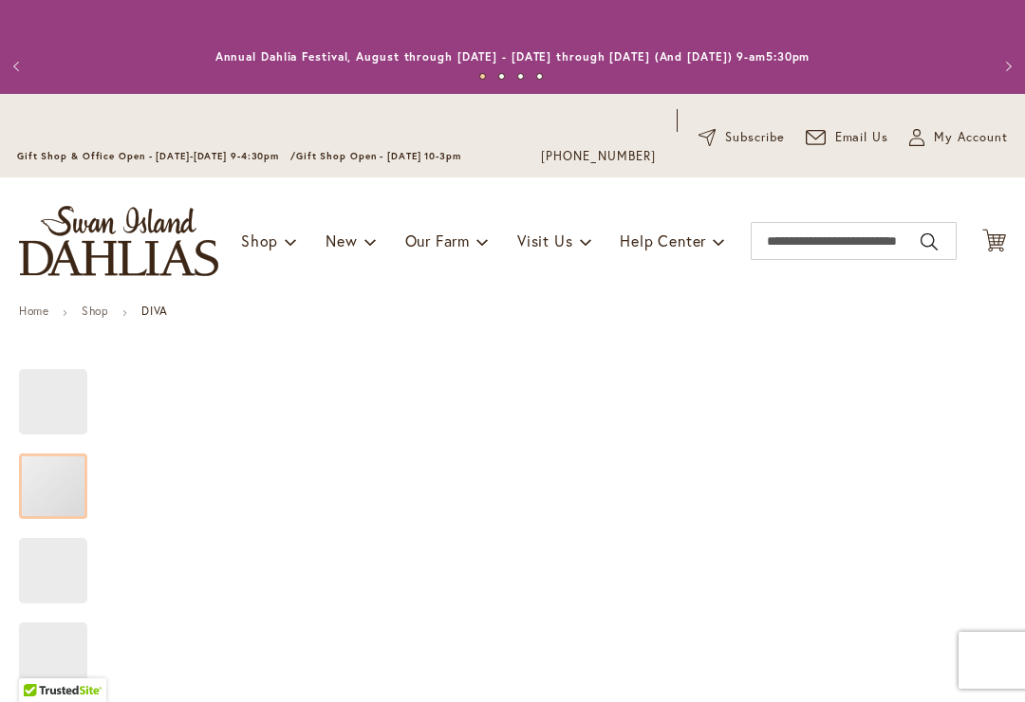
type input "*****"
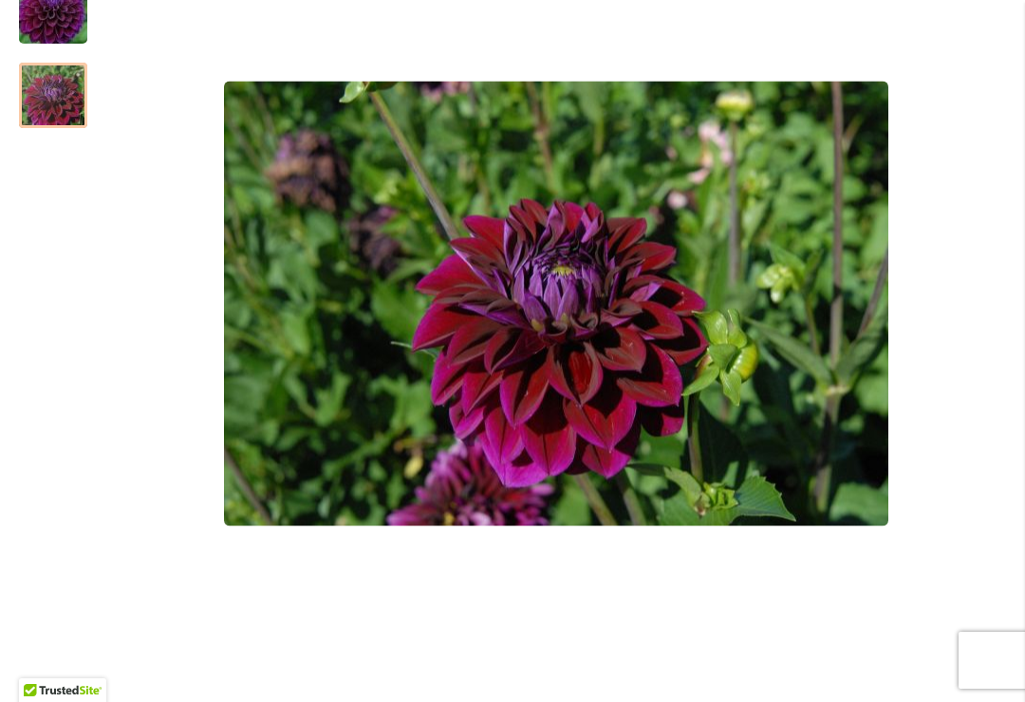
scroll to position [531, 0]
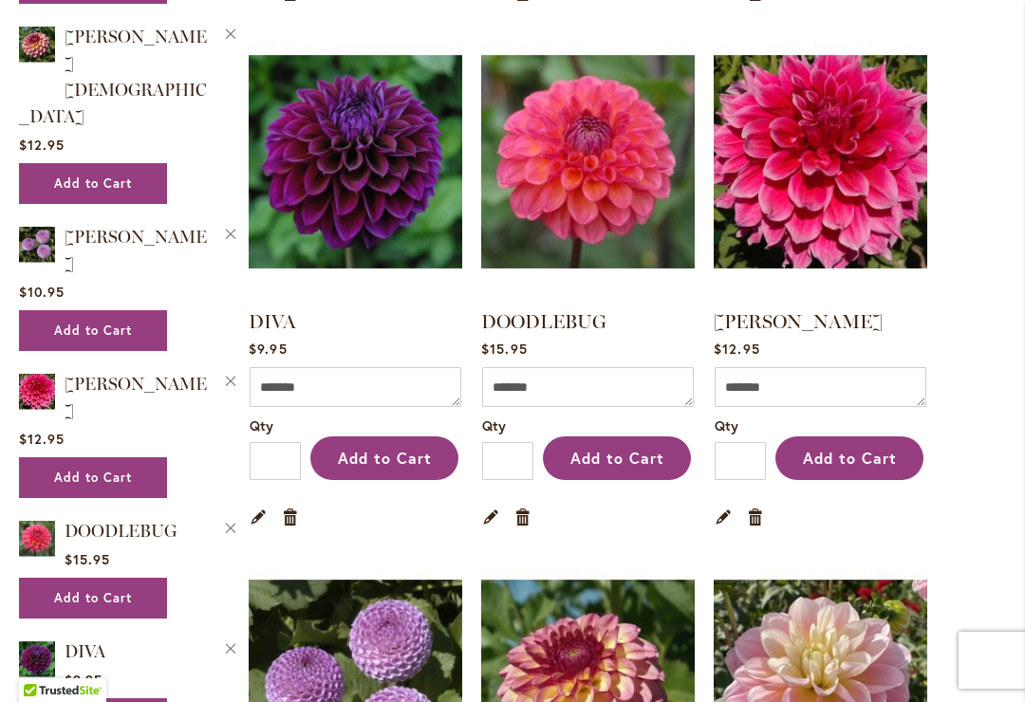
scroll to position [2548, 0]
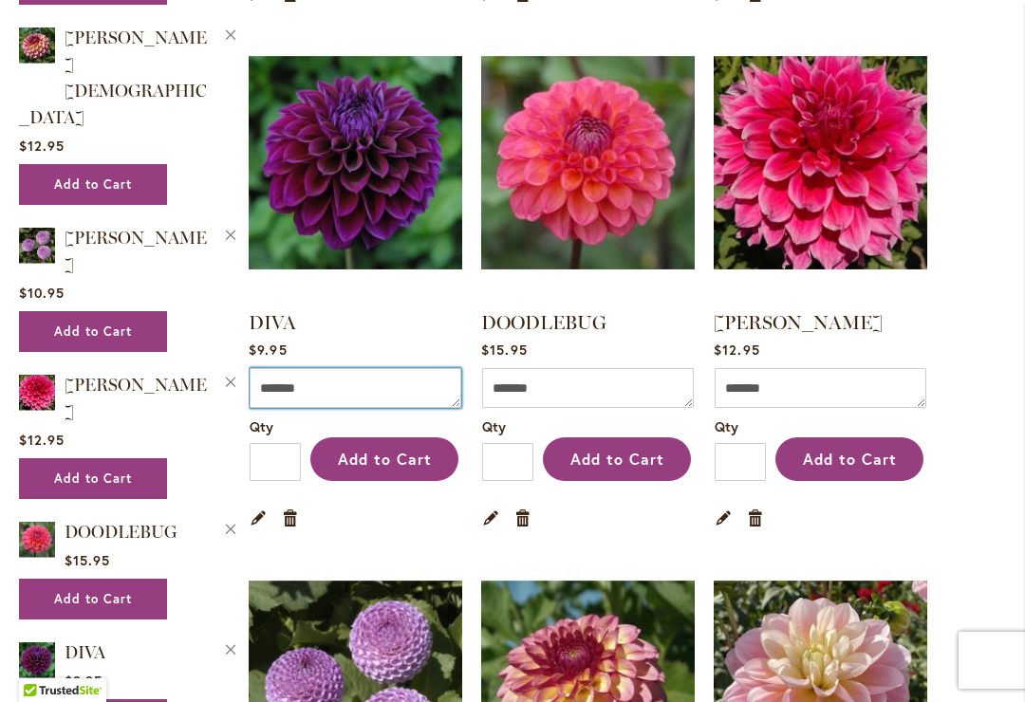
click at [357, 376] on textarea "Comment" at bounding box center [356, 388] width 212 height 40
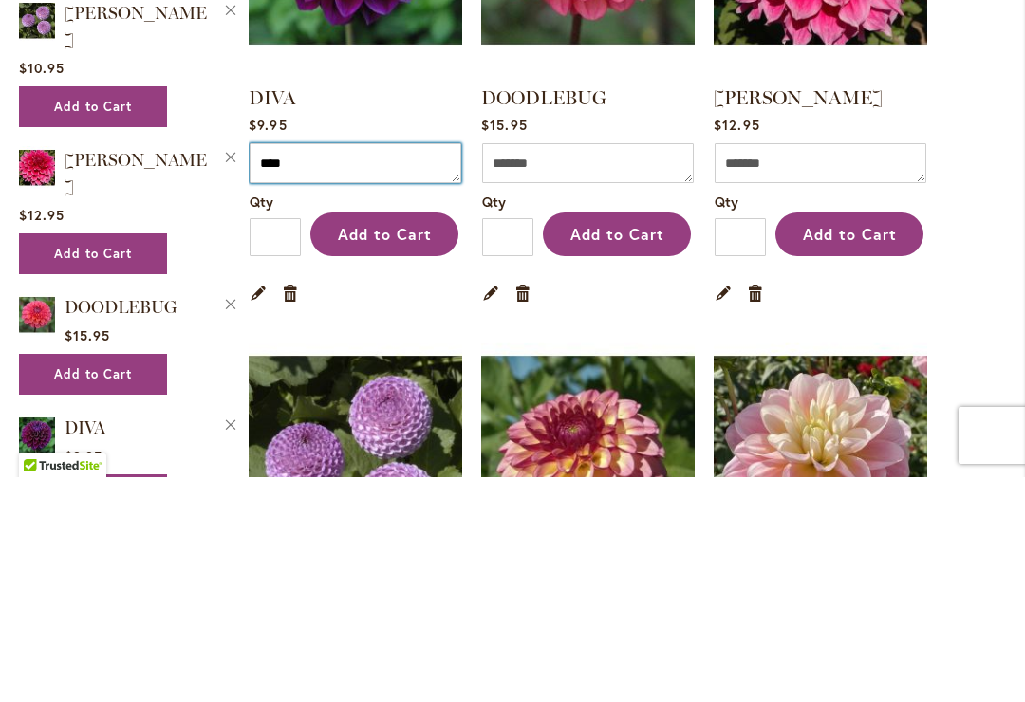
type textarea "****"
click at [977, 240] on ol "L'ANCRESSE Rating: 100% 1 Review $16.95 Comment Qty * Add to Cart Edit Remove i…" at bounding box center [627, 598] width 757 height 5337
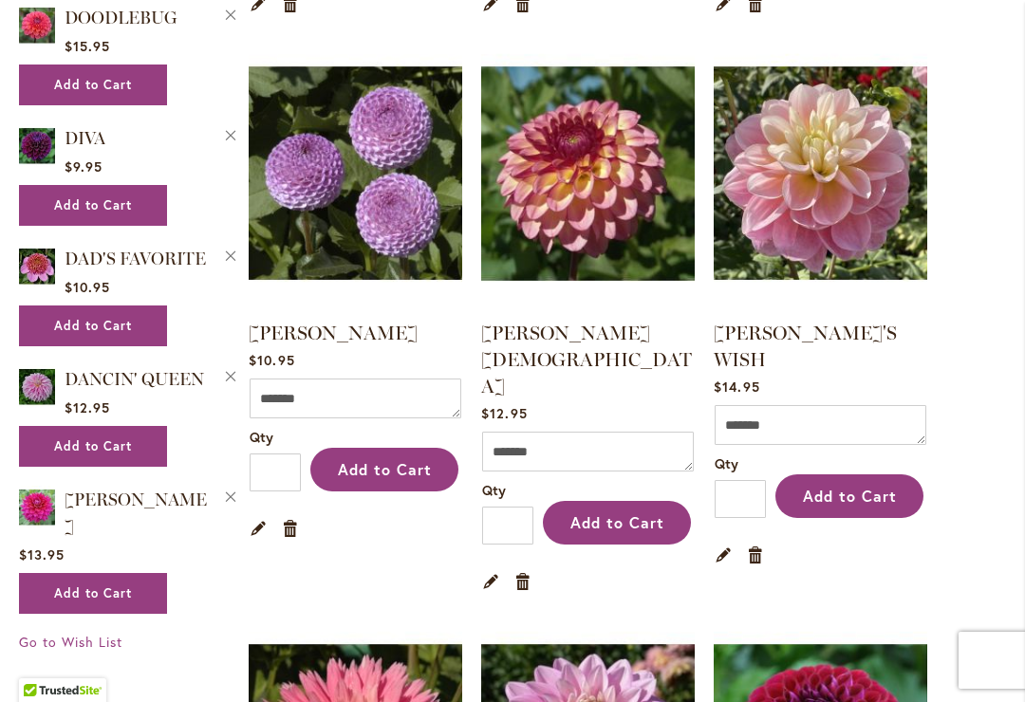
scroll to position [3063, 0]
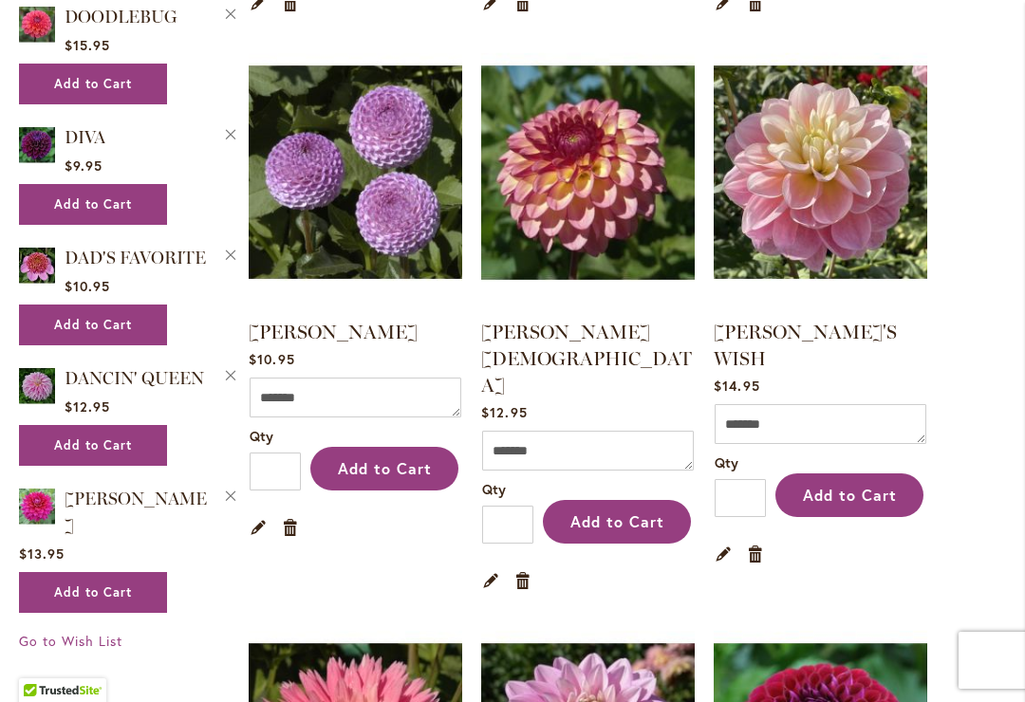
click at [335, 330] on link "[PERSON_NAME]" at bounding box center [333, 332] width 169 height 23
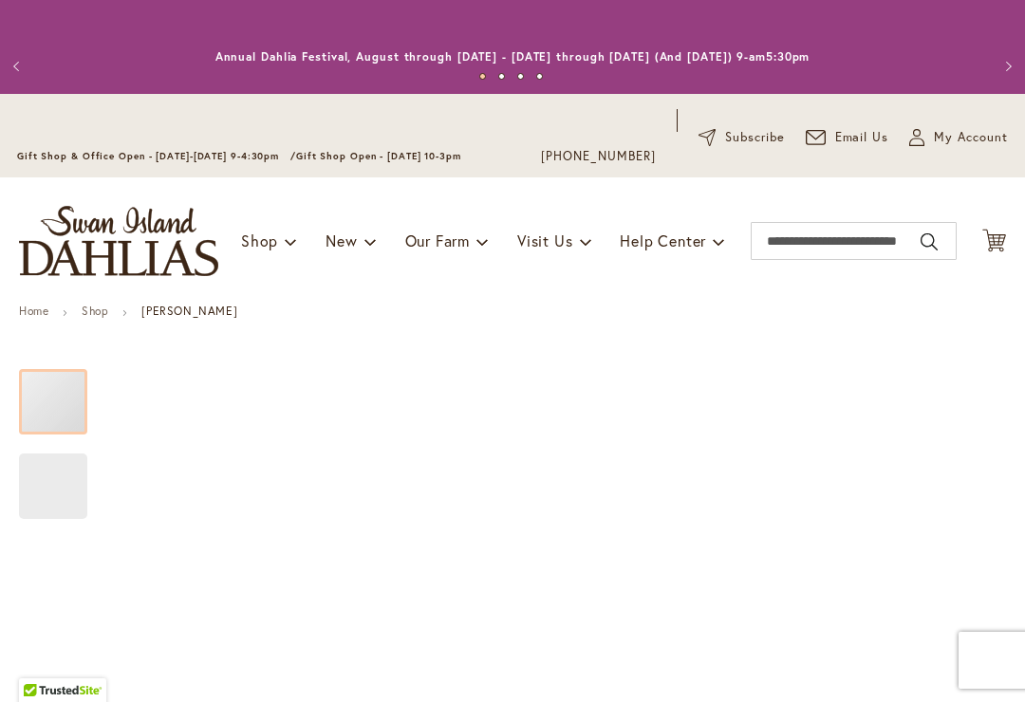
type input "*****"
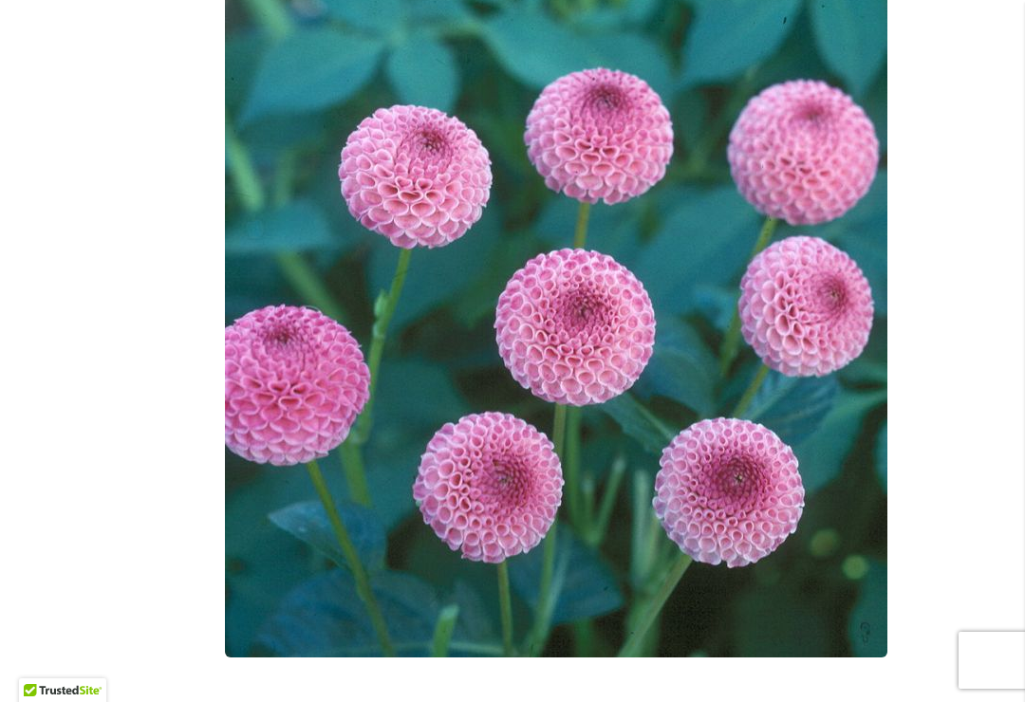
scroll to position [545, 0]
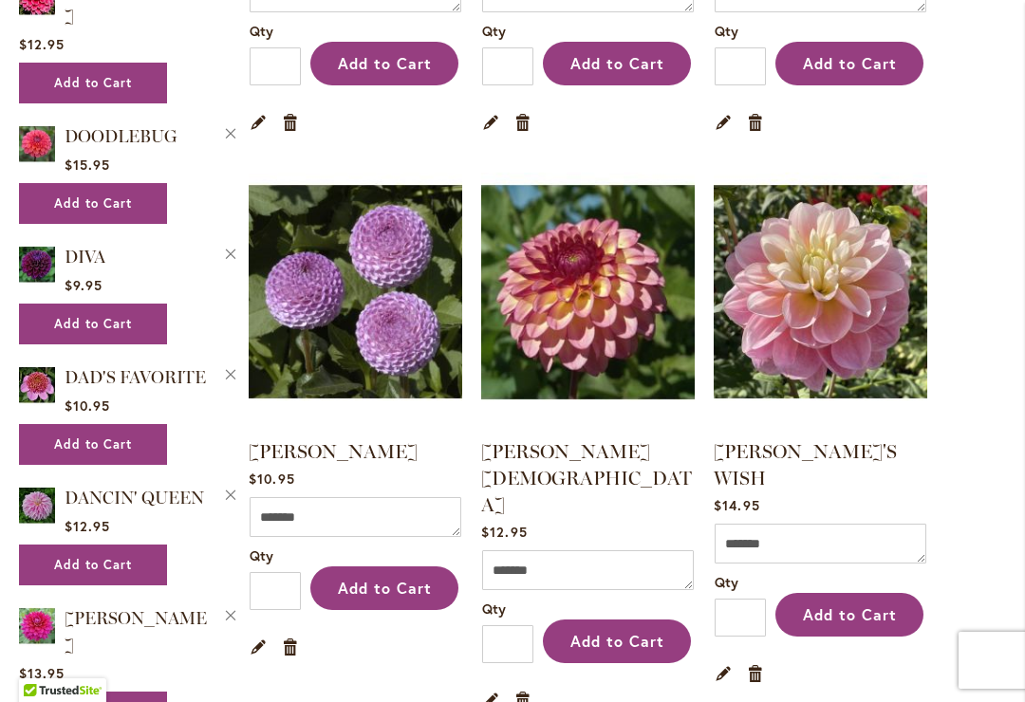
scroll to position [2945, 0]
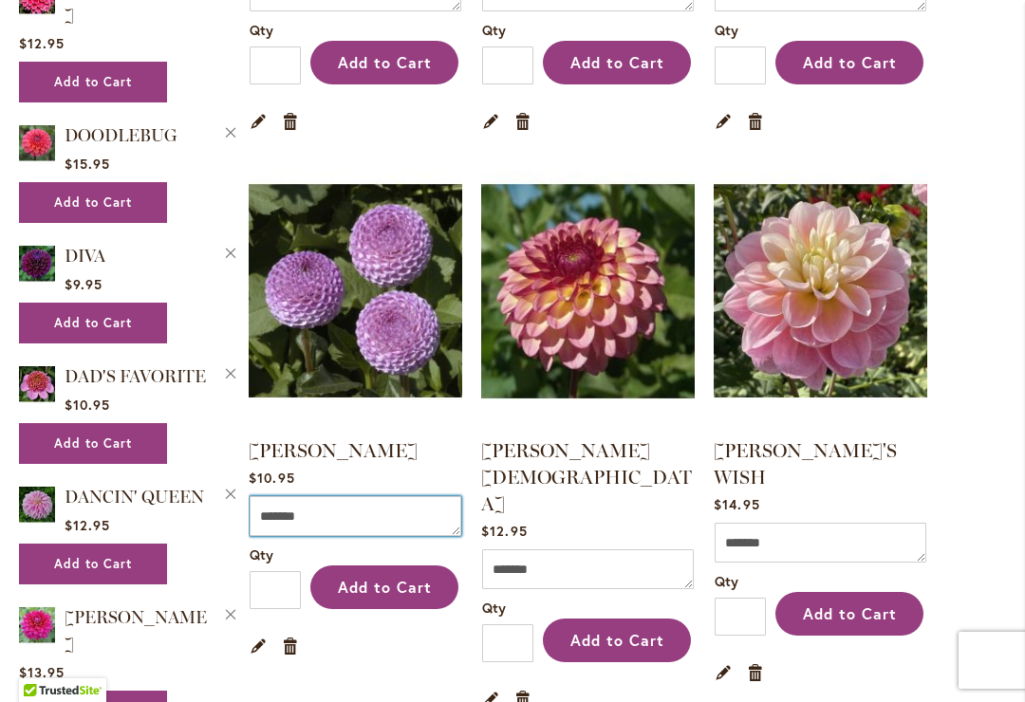
click at [382, 513] on textarea "Comment" at bounding box center [356, 516] width 212 height 40
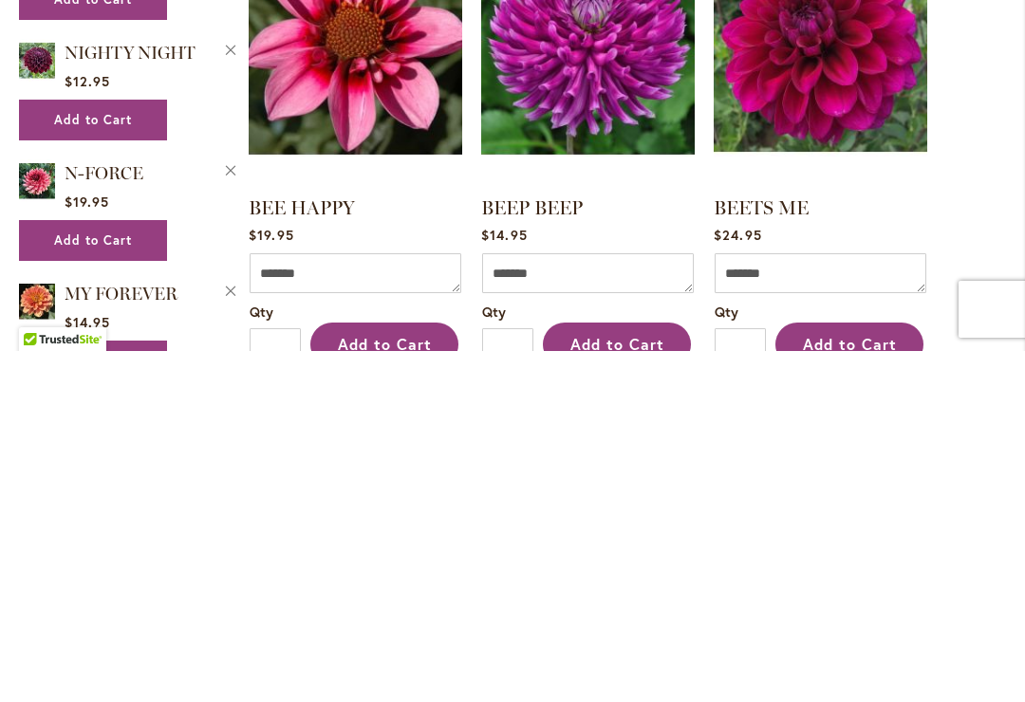
scroll to position [747, 0]
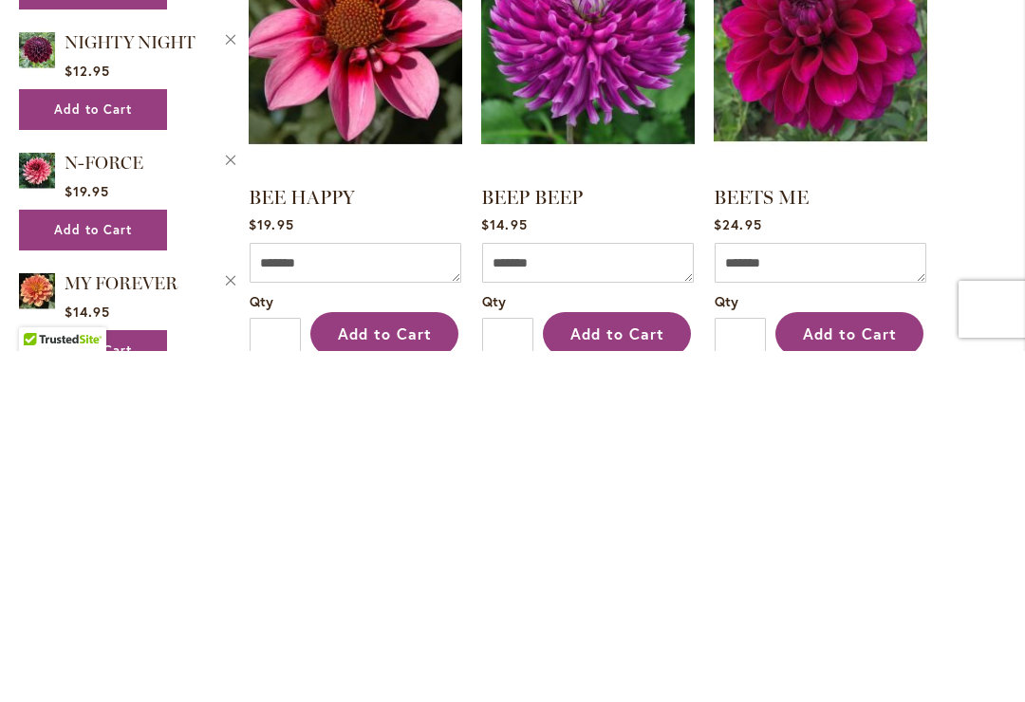
type textarea "****"
click at [585, 594] on textarea "Comment" at bounding box center [588, 614] width 212 height 40
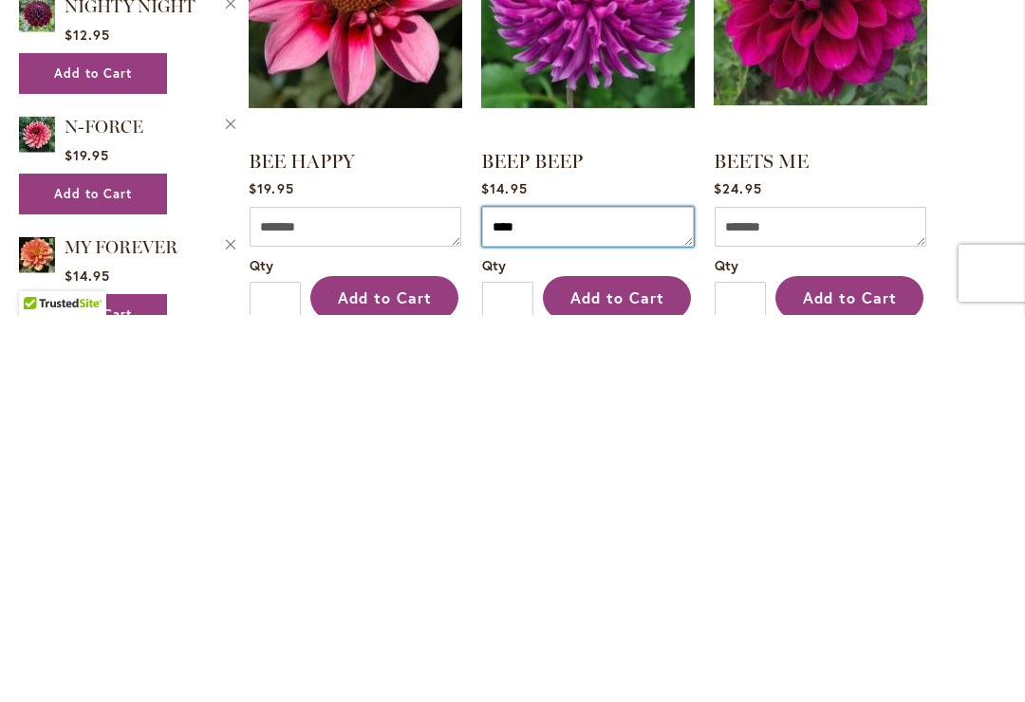
type textarea "****"
click at [565, 537] on link "BEEP BEEP" at bounding box center [532, 548] width 102 height 23
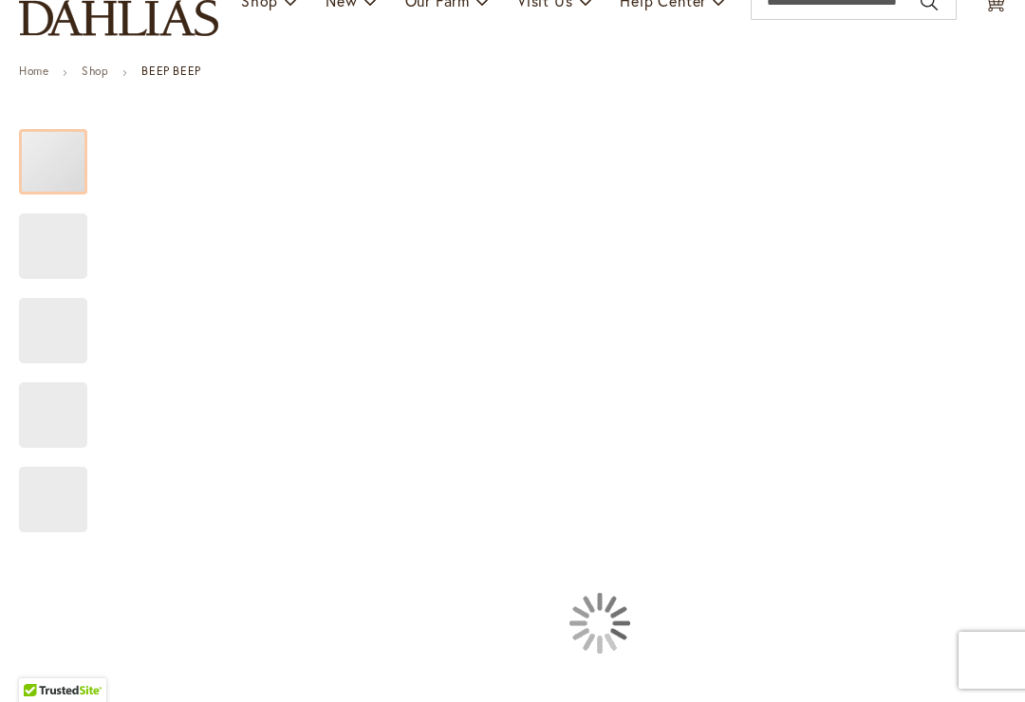
type input "*****"
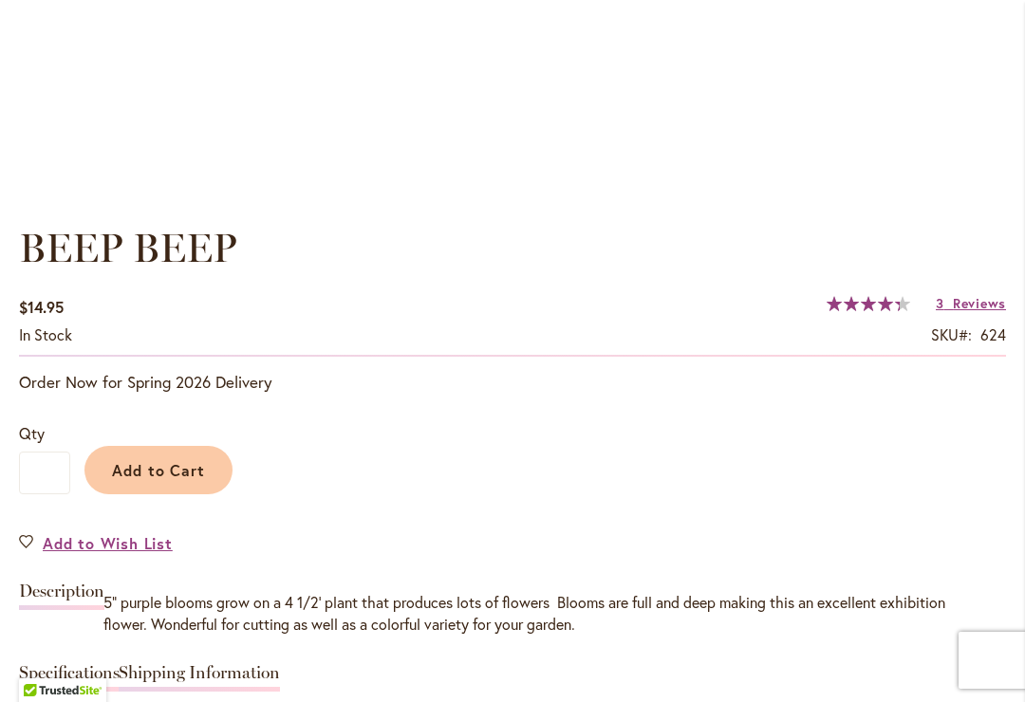
scroll to position [1201, 0]
click at [973, 308] on span "Reviews" at bounding box center [979, 302] width 53 height 18
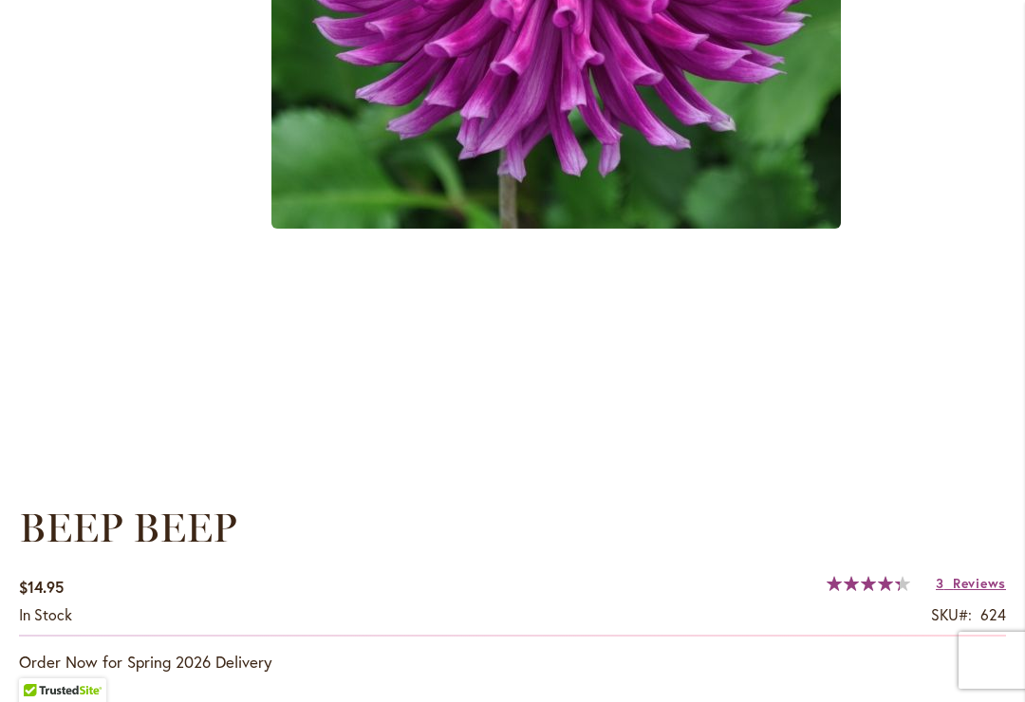
scroll to position [905, 0]
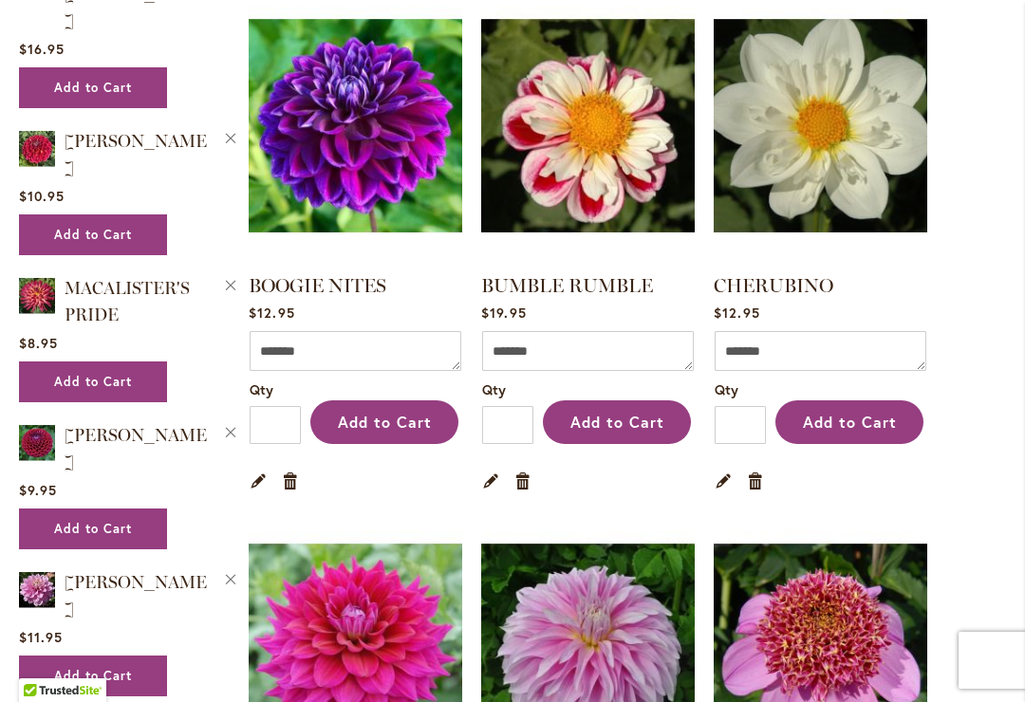
scroll to position [1536, 0]
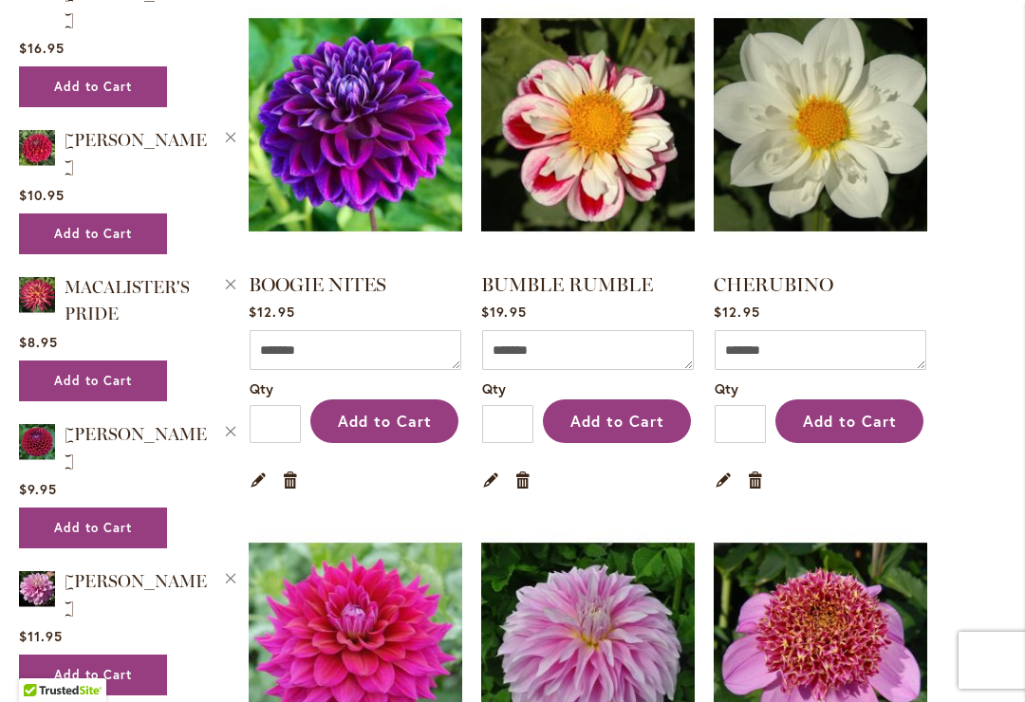
click at [337, 280] on link "BOOGIE NITES" at bounding box center [318, 284] width 138 height 23
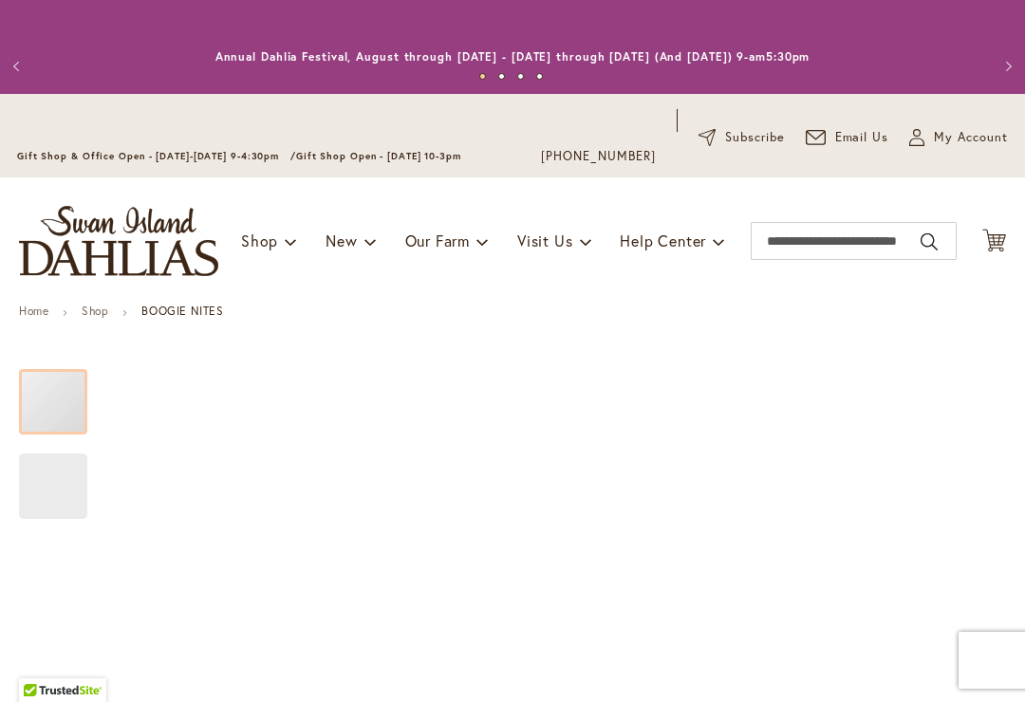
type input "*****"
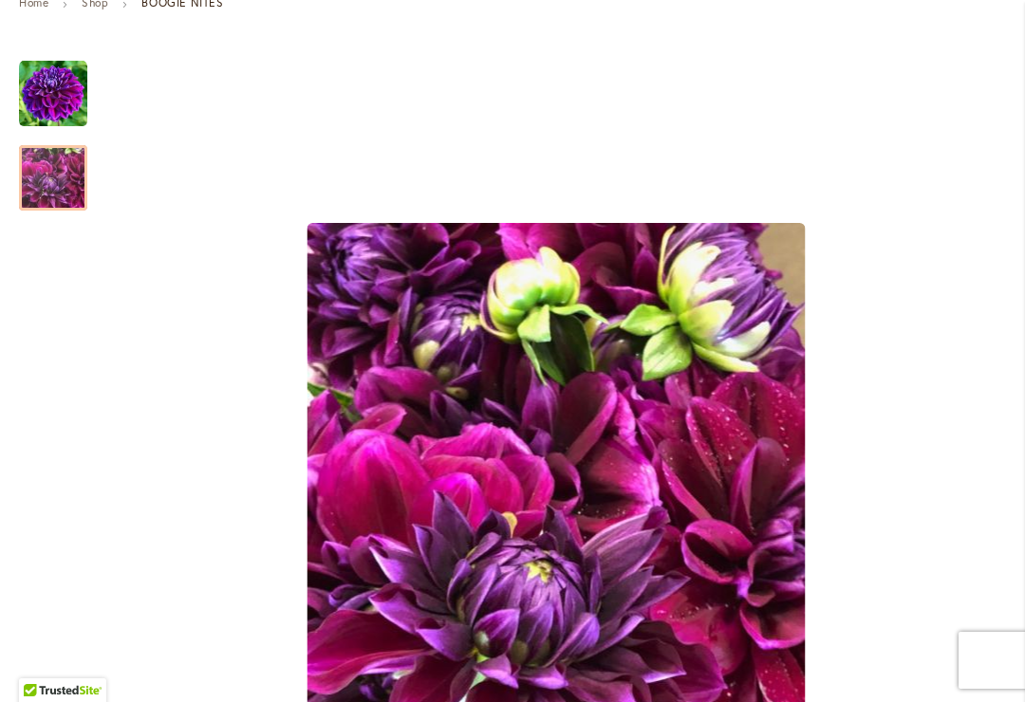
scroll to position [309, 0]
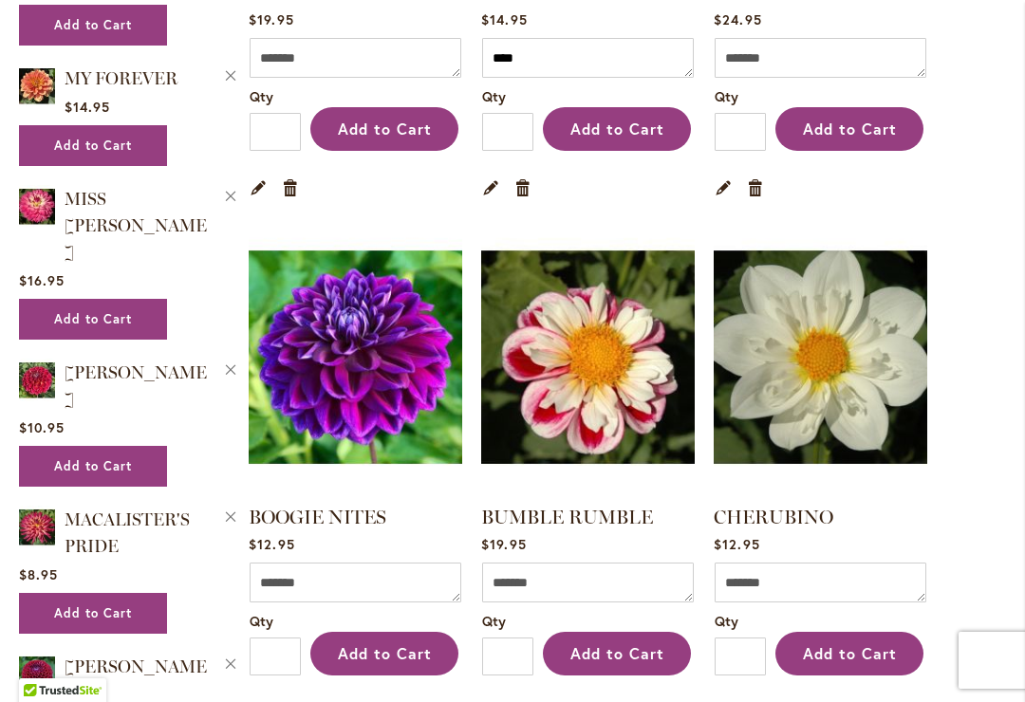
scroll to position [1304, 0]
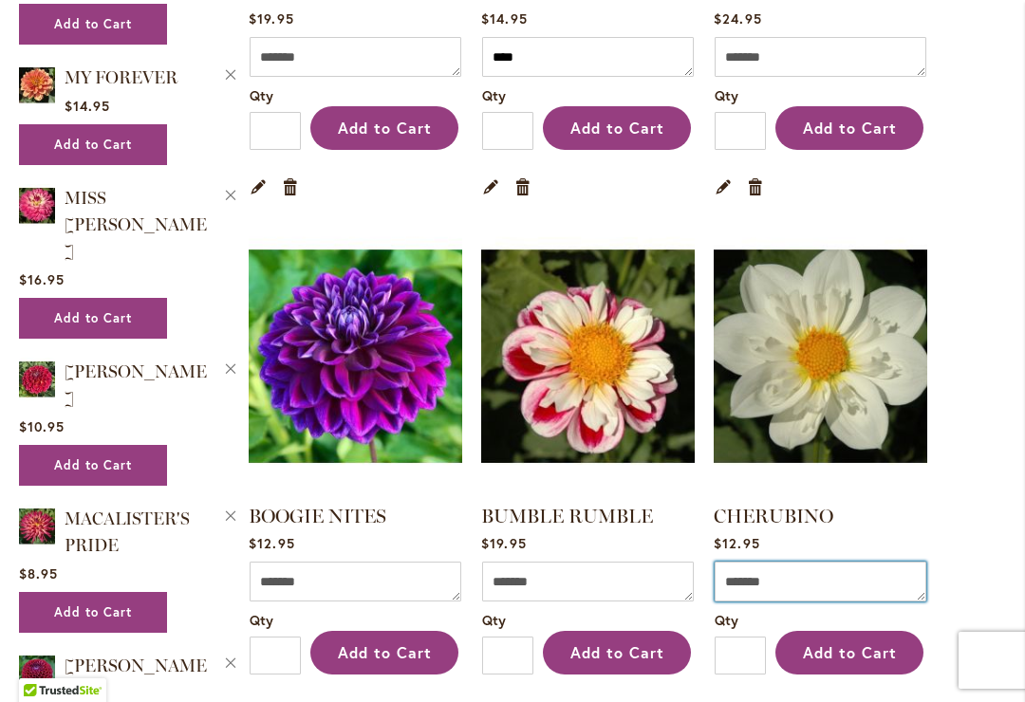
click at [823, 580] on textarea "Comment" at bounding box center [821, 582] width 212 height 40
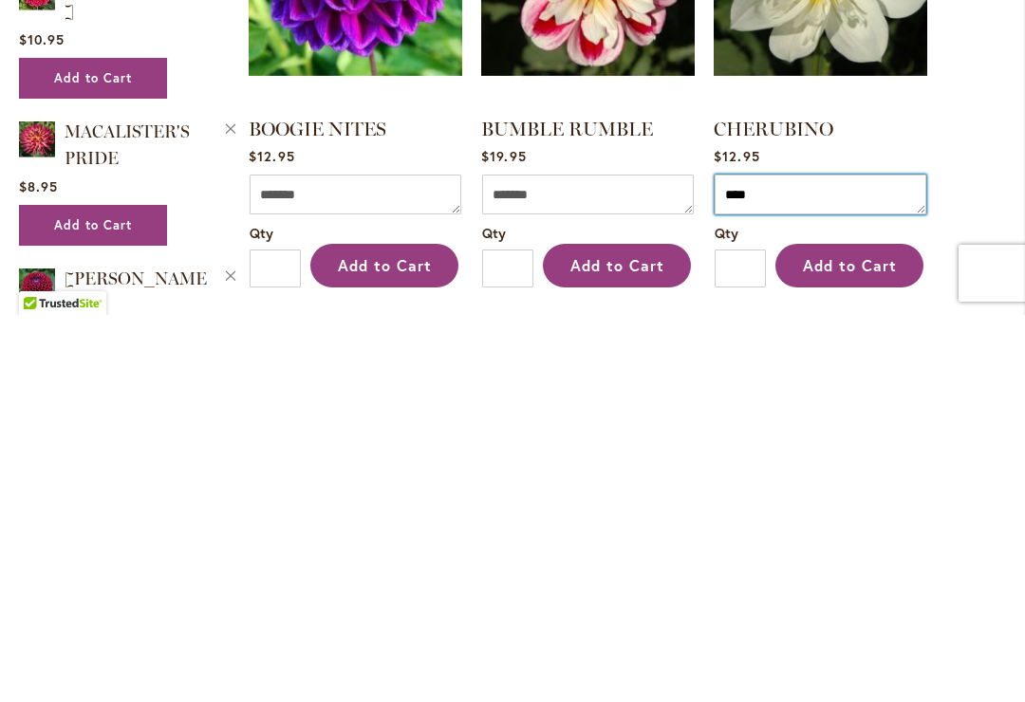
type textarea "****"
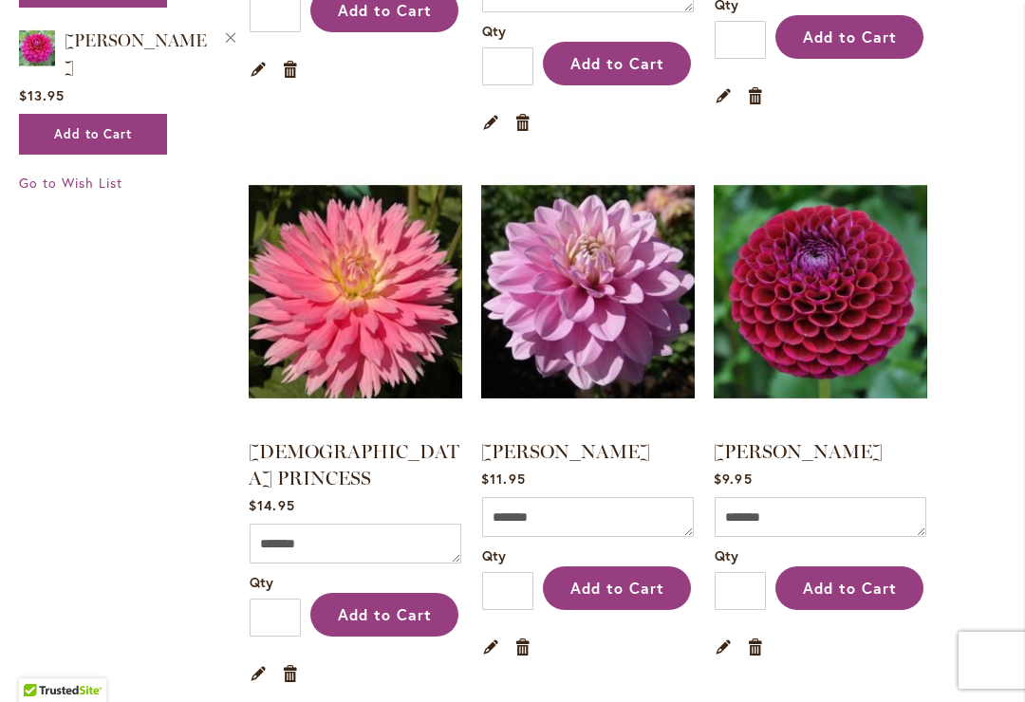
scroll to position [3523, 0]
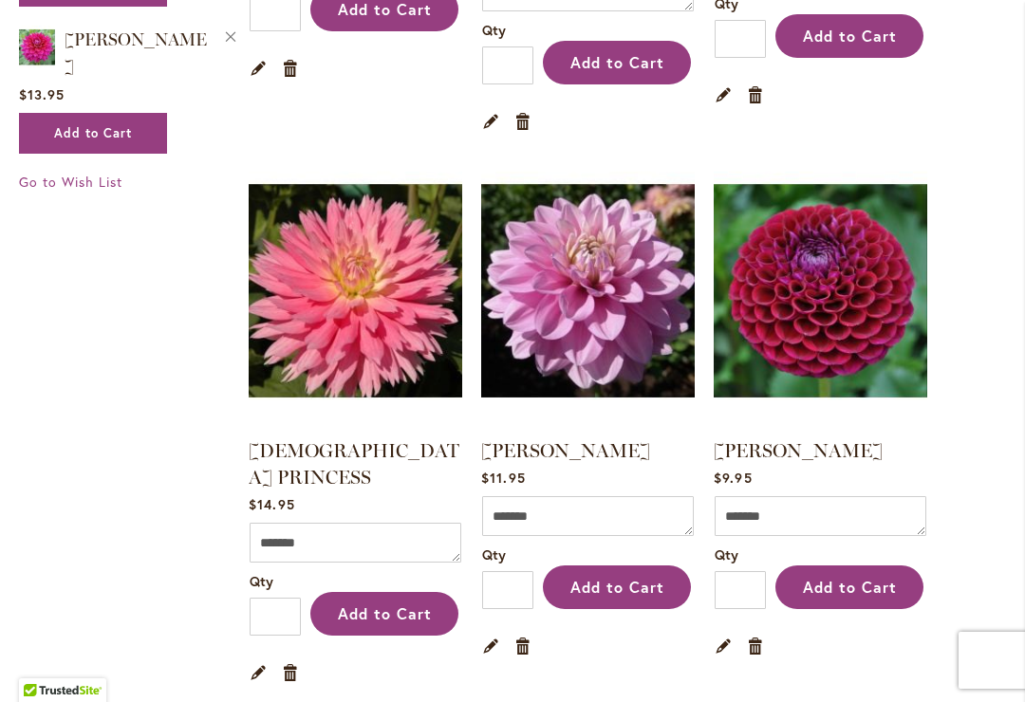
click at [778, 440] on link "IVANETTI" at bounding box center [798, 451] width 169 height 23
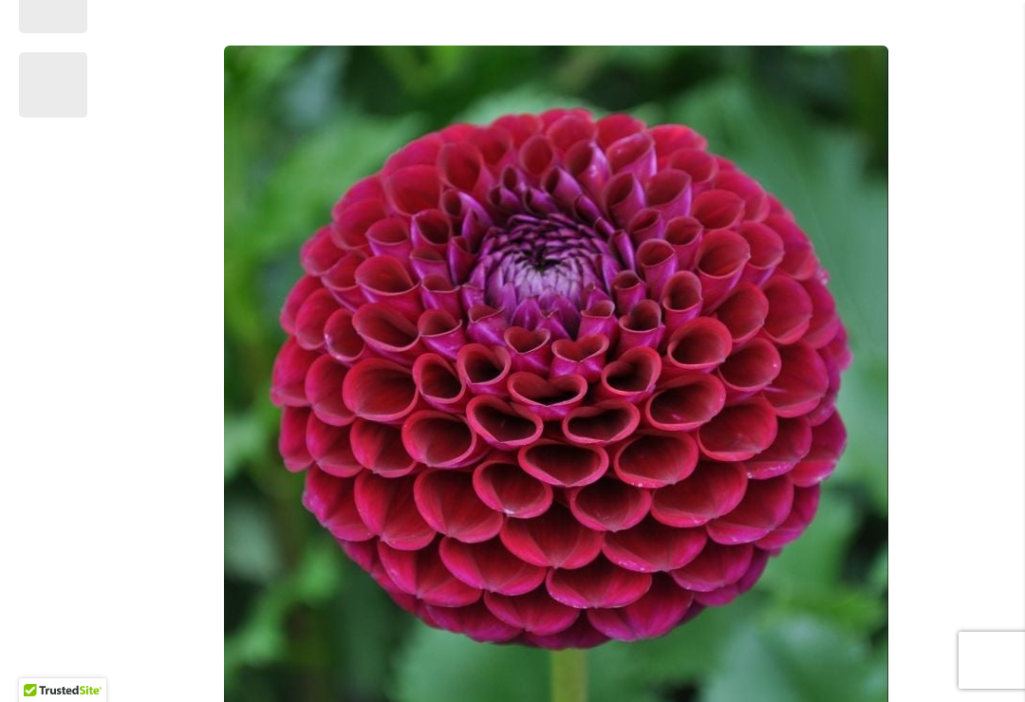
type input "*****"
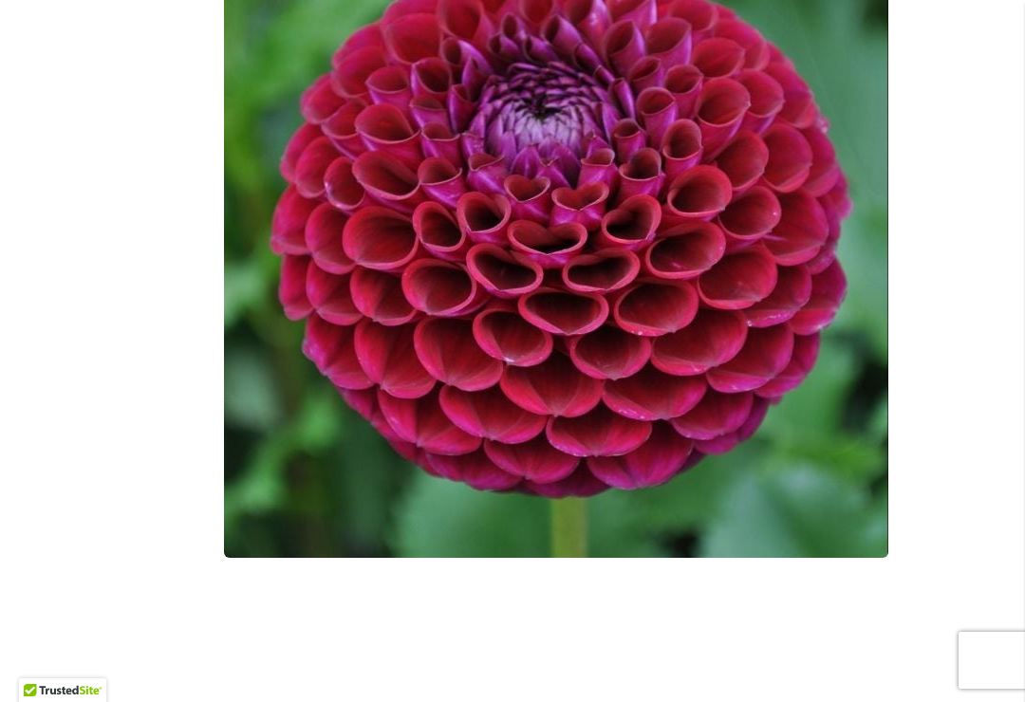
scroll to position [550, 0]
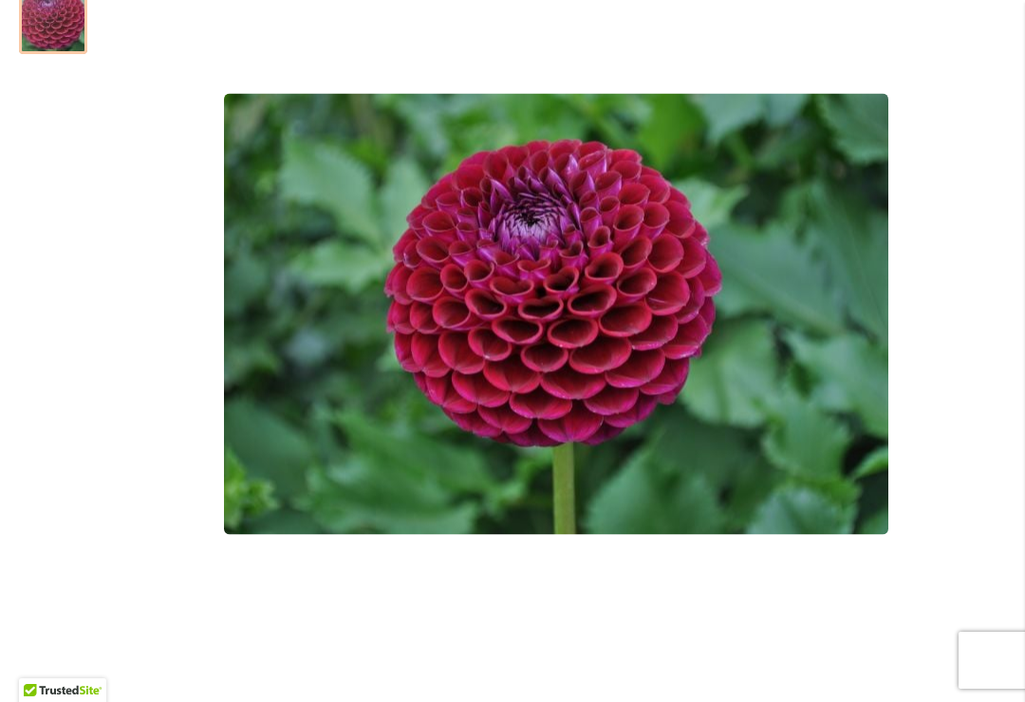
click at [1004, 37] on div "IVANETTI" at bounding box center [556, 314] width 900 height 1027
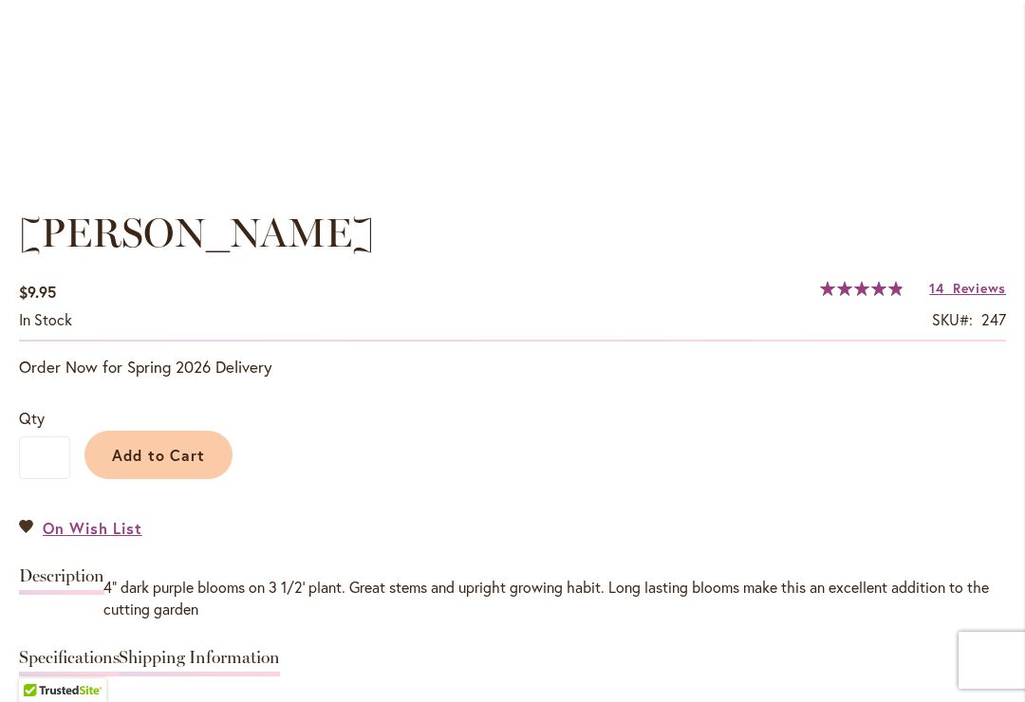
scroll to position [1224, 0]
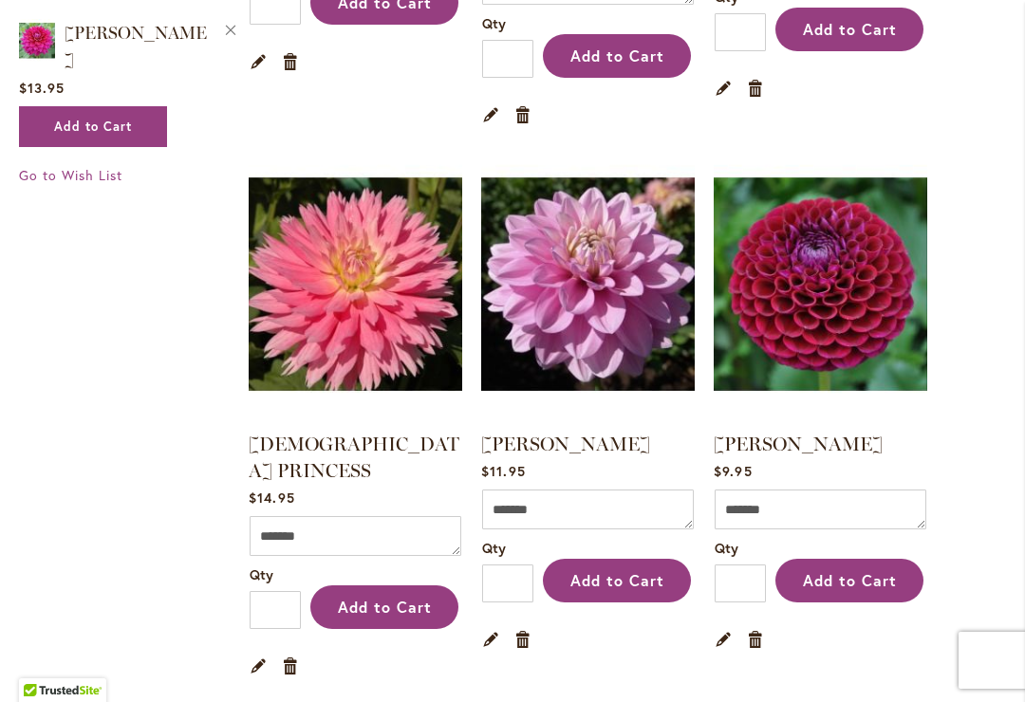
scroll to position [3533, 0]
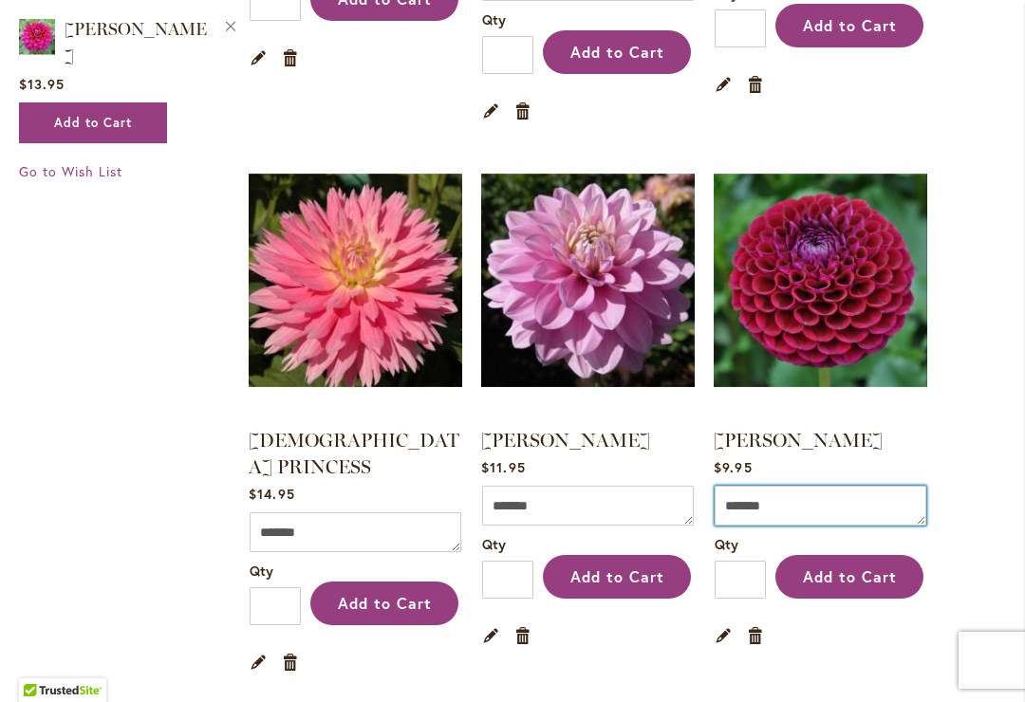
click at [829, 486] on textarea "Comment" at bounding box center [821, 506] width 212 height 40
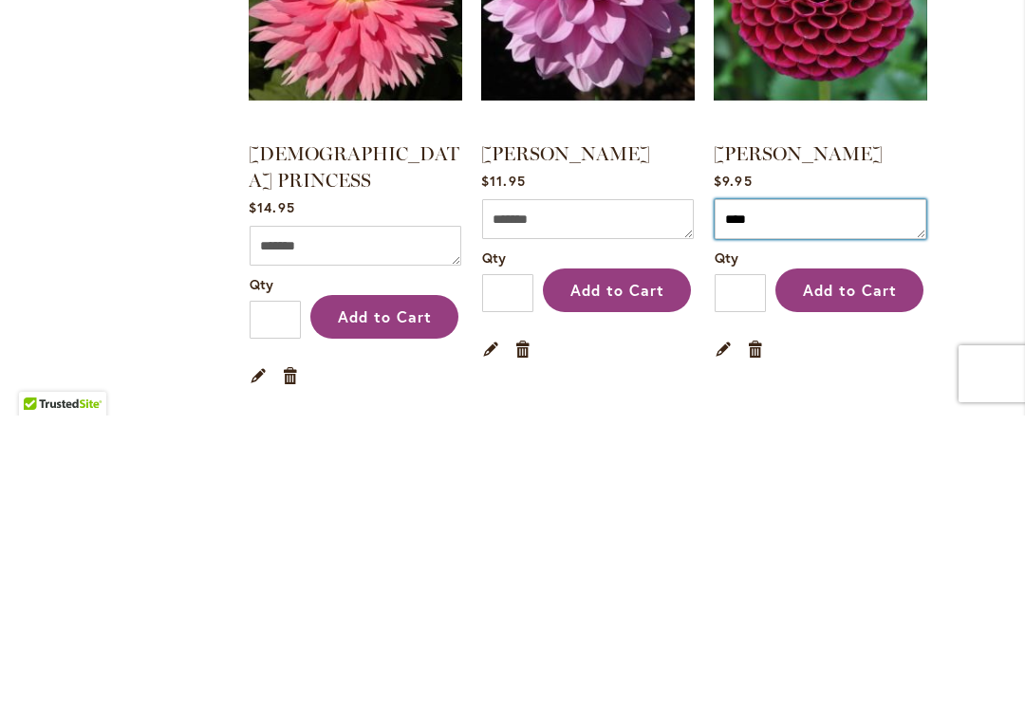
type textarea "****"
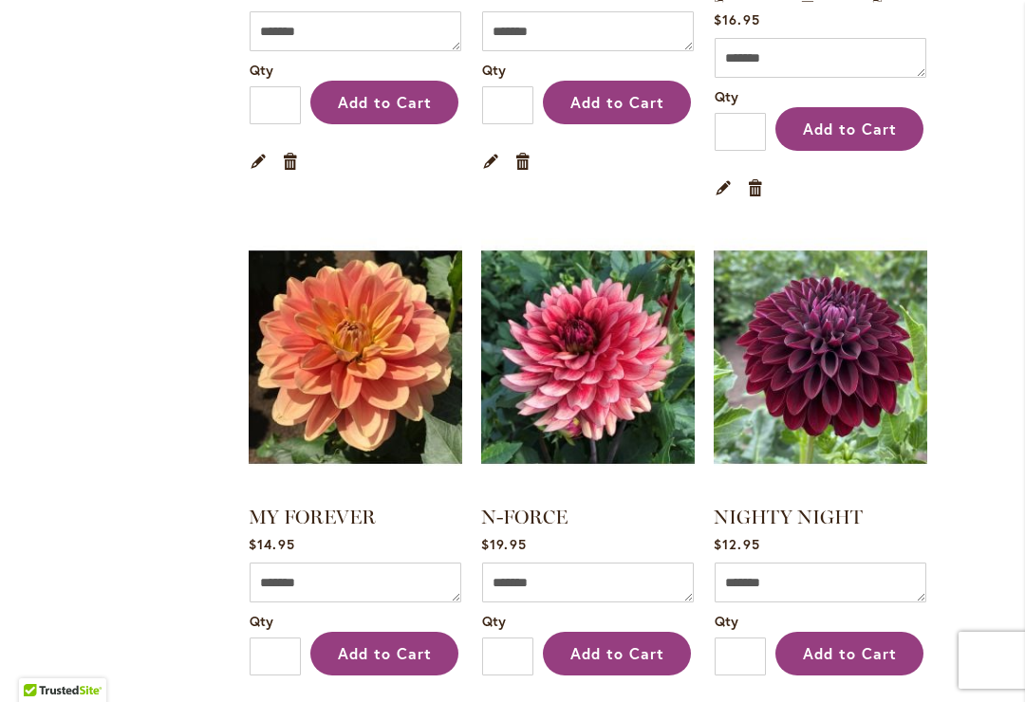
scroll to position [4563, 0]
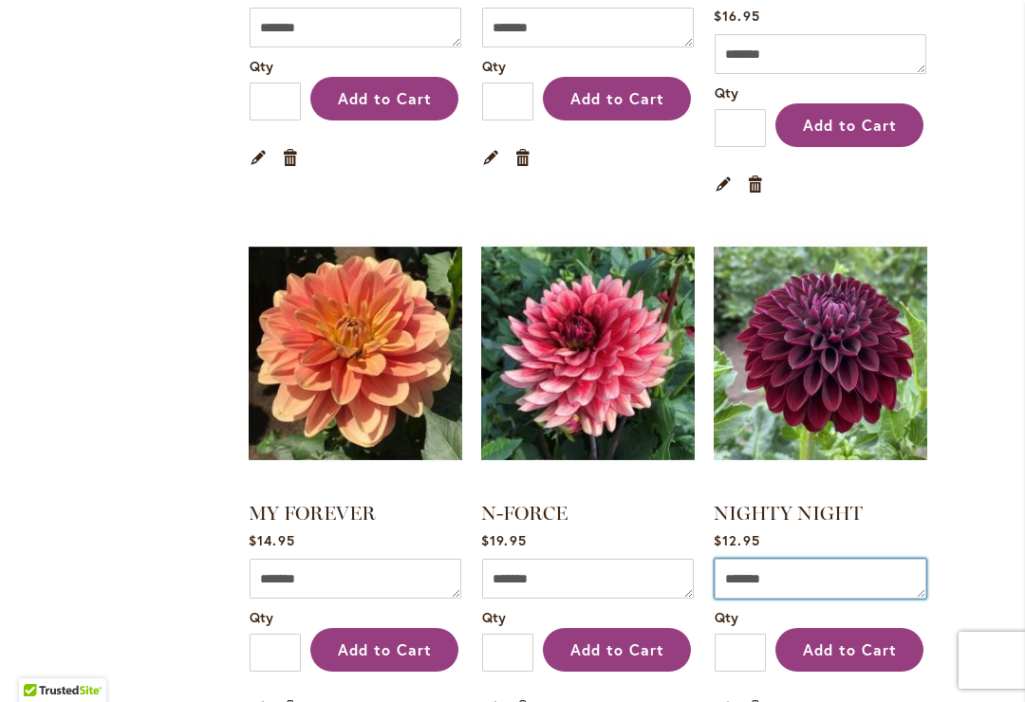
click at [838, 559] on textarea "Comment" at bounding box center [821, 579] width 212 height 40
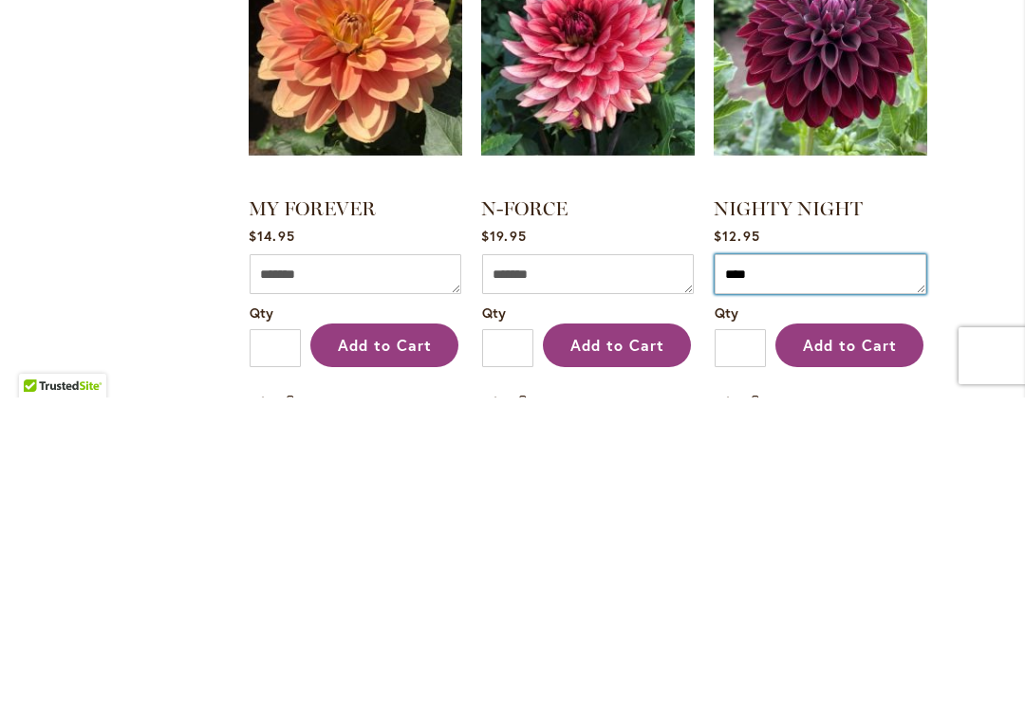
type textarea "****"
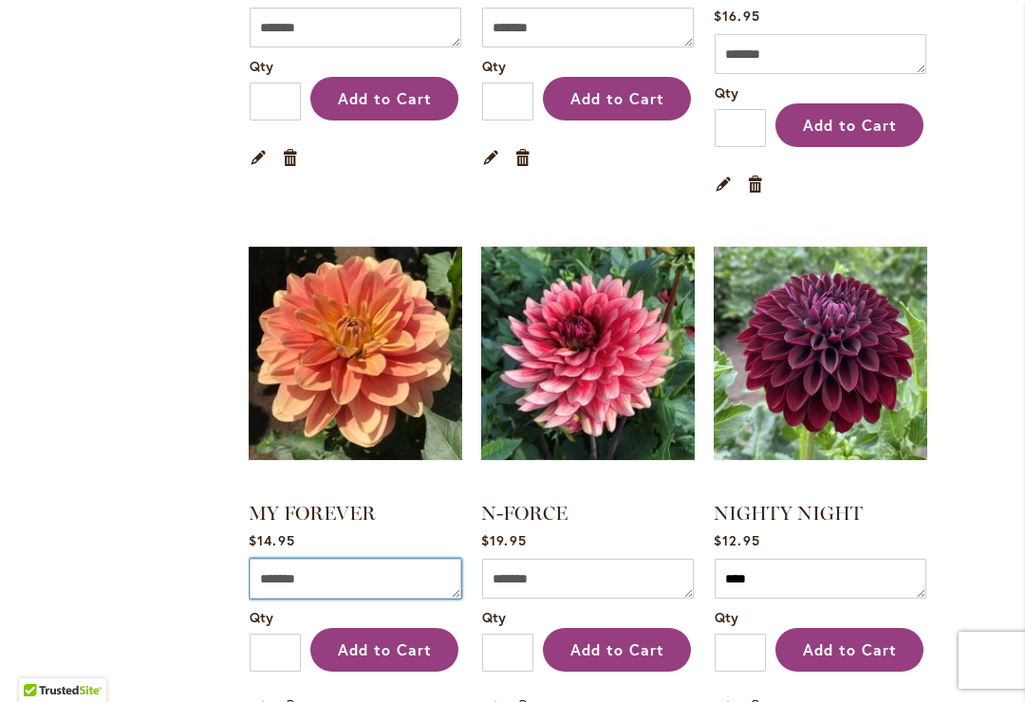
click at [290, 559] on textarea "Comment" at bounding box center [356, 579] width 212 height 40
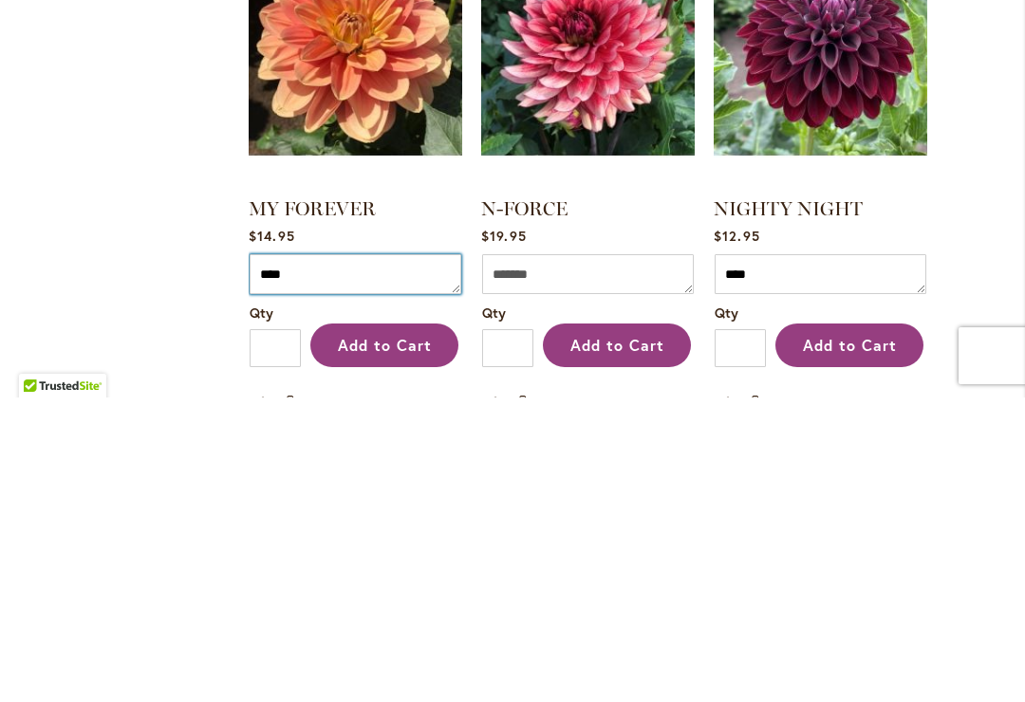
type textarea "****"
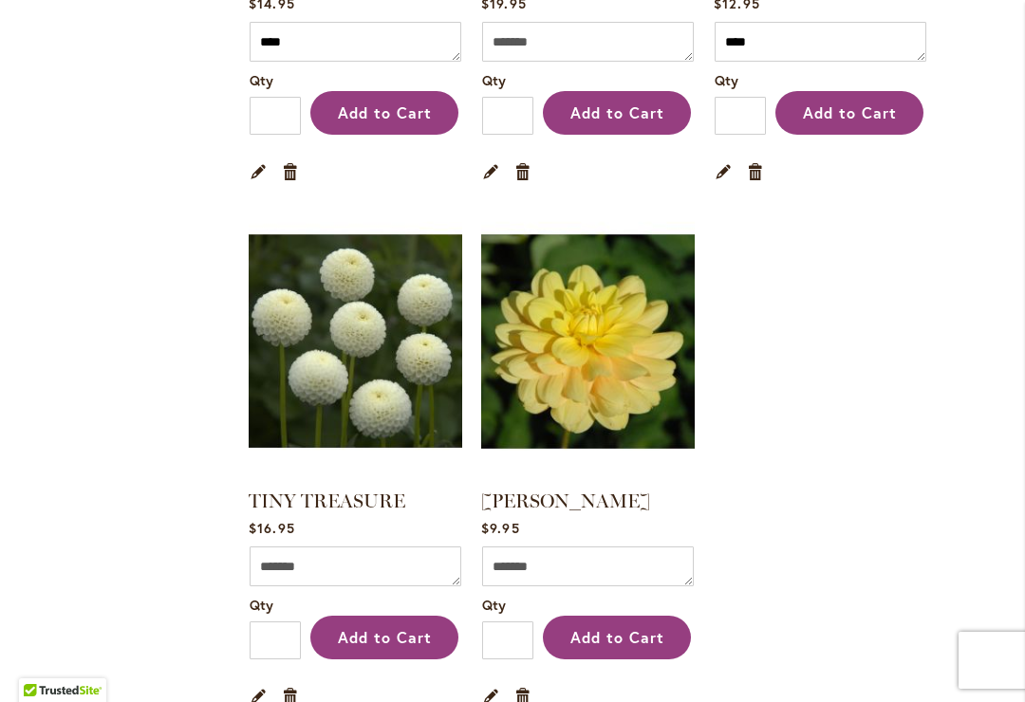
scroll to position [5101, 0]
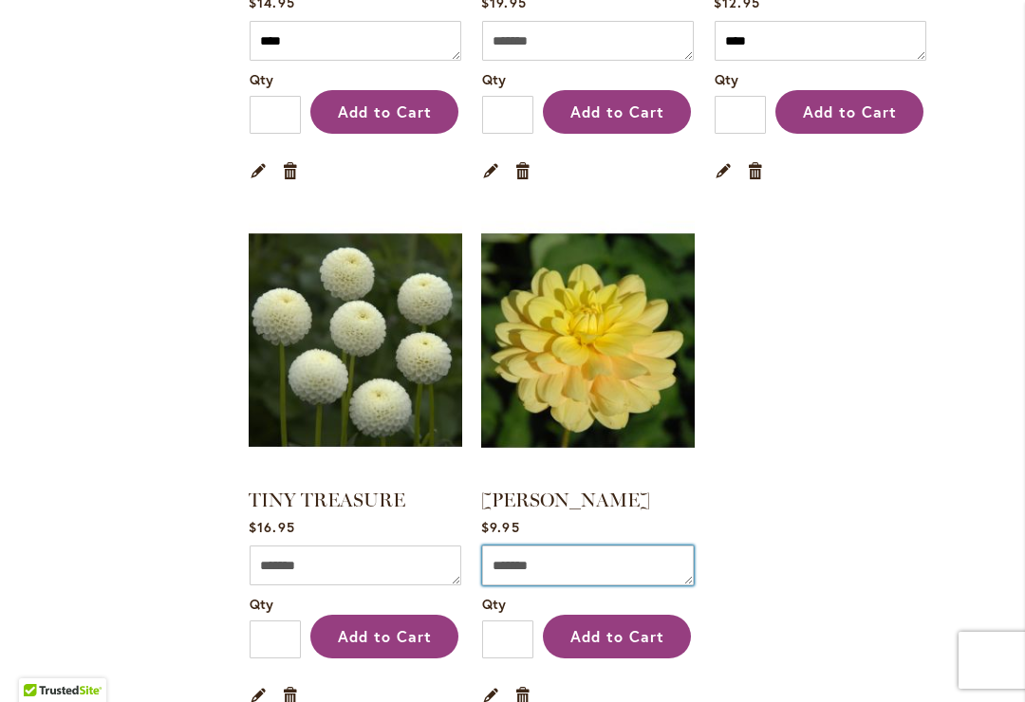
click at [582, 546] on textarea "Comment" at bounding box center [588, 566] width 212 height 40
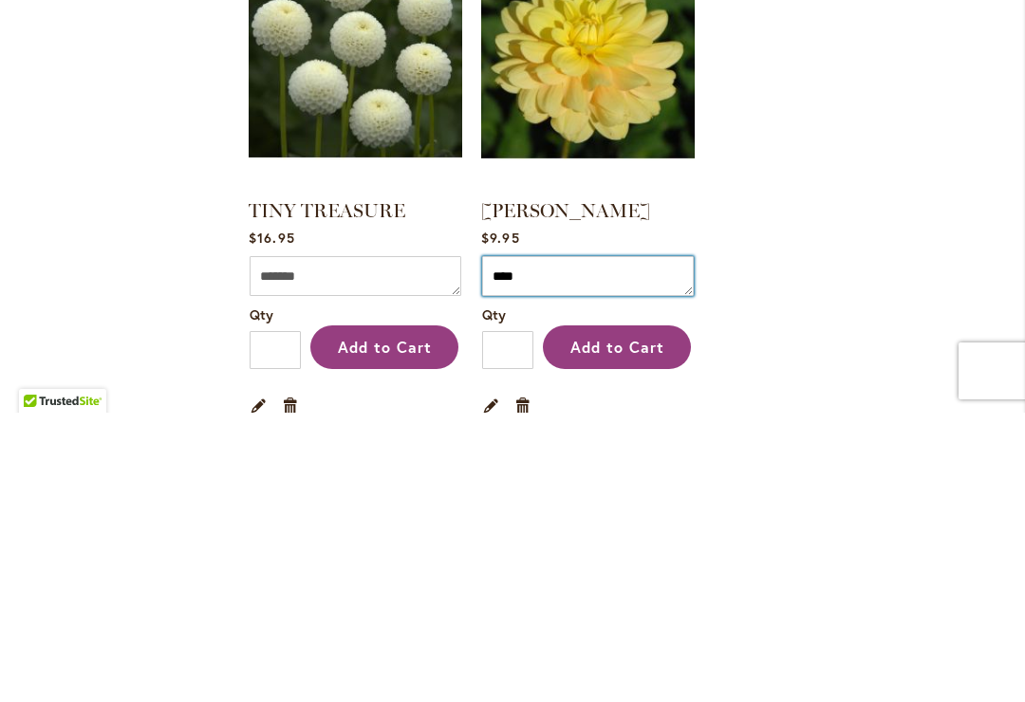
type textarea "****"
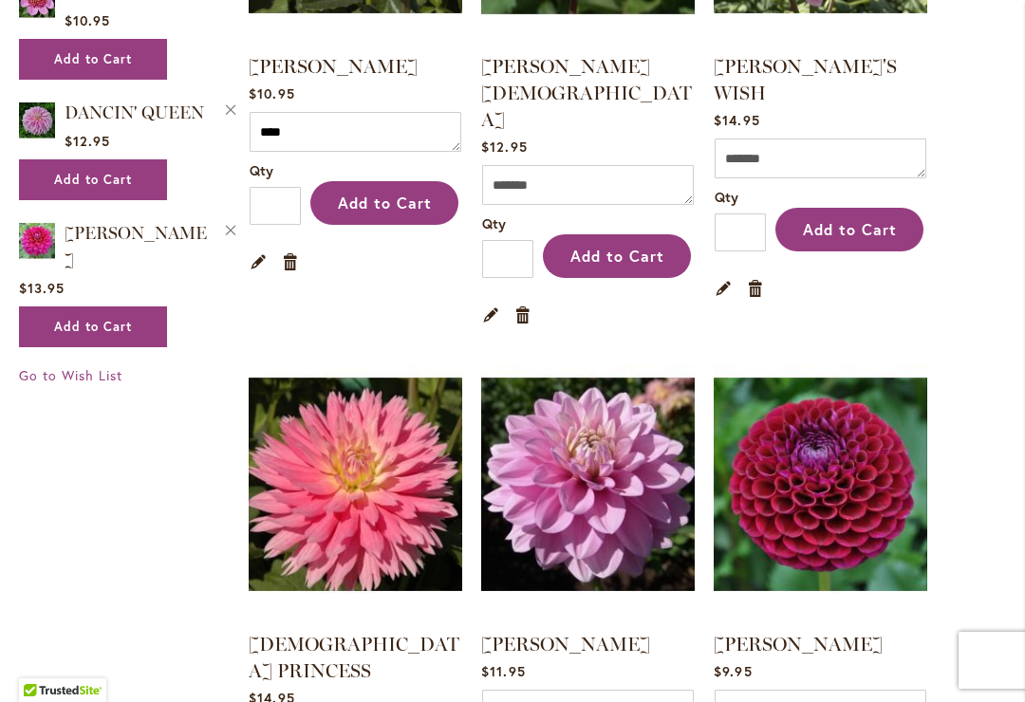
scroll to position [3348, 0]
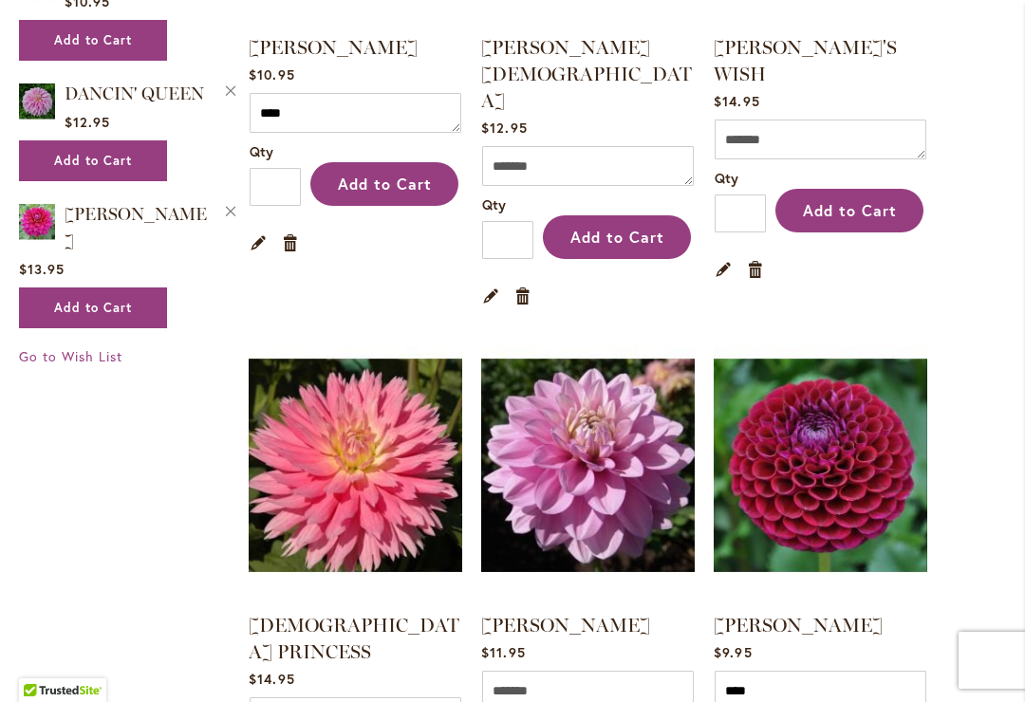
click at [596, 468] on img at bounding box center [588, 465] width 214 height 267
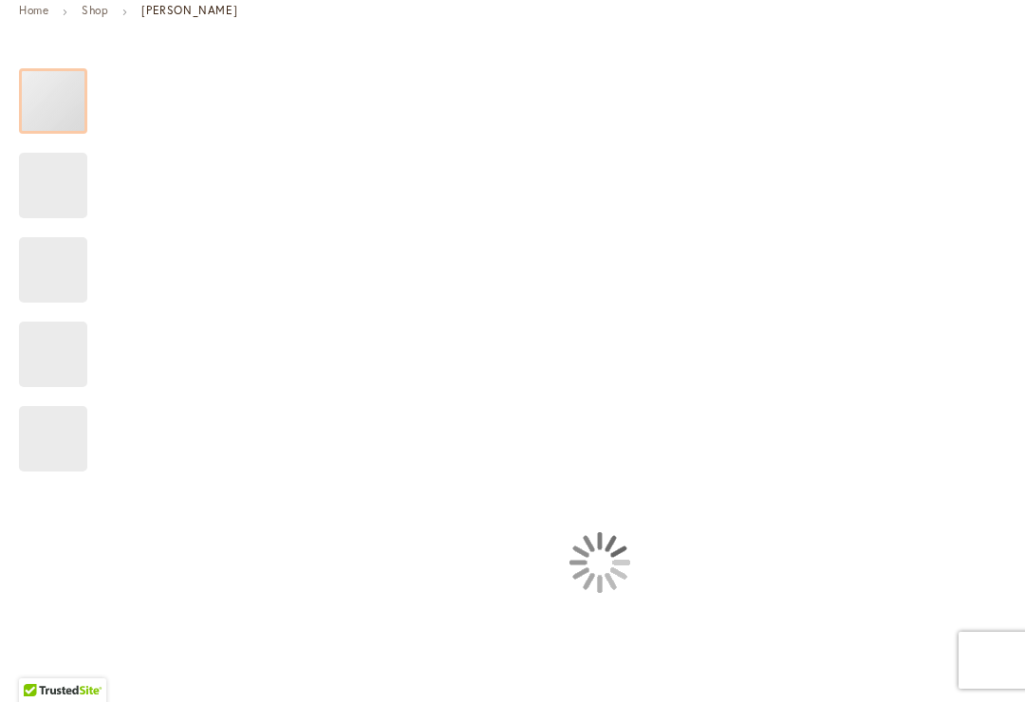
type input "*****"
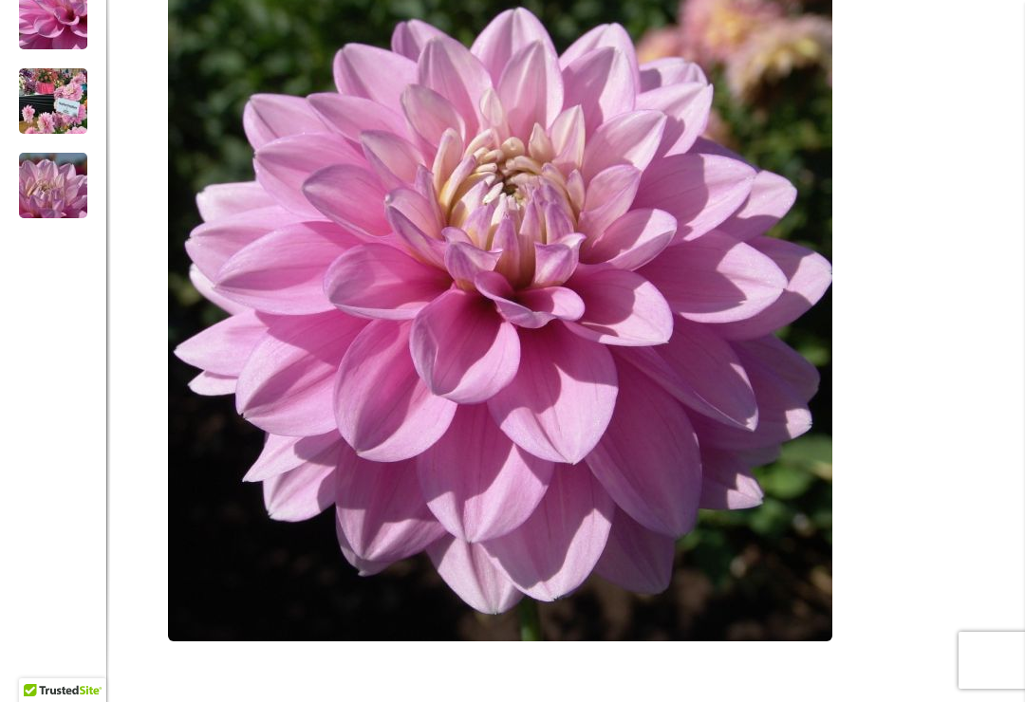
scroll to position [546, 0]
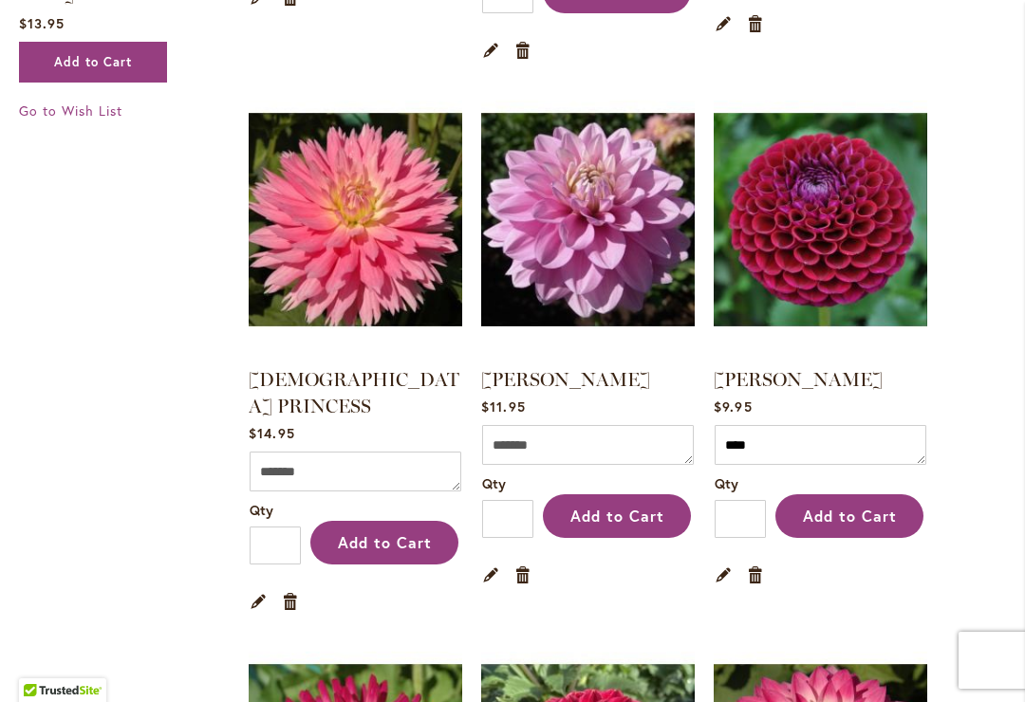
scroll to position [3649, 0]
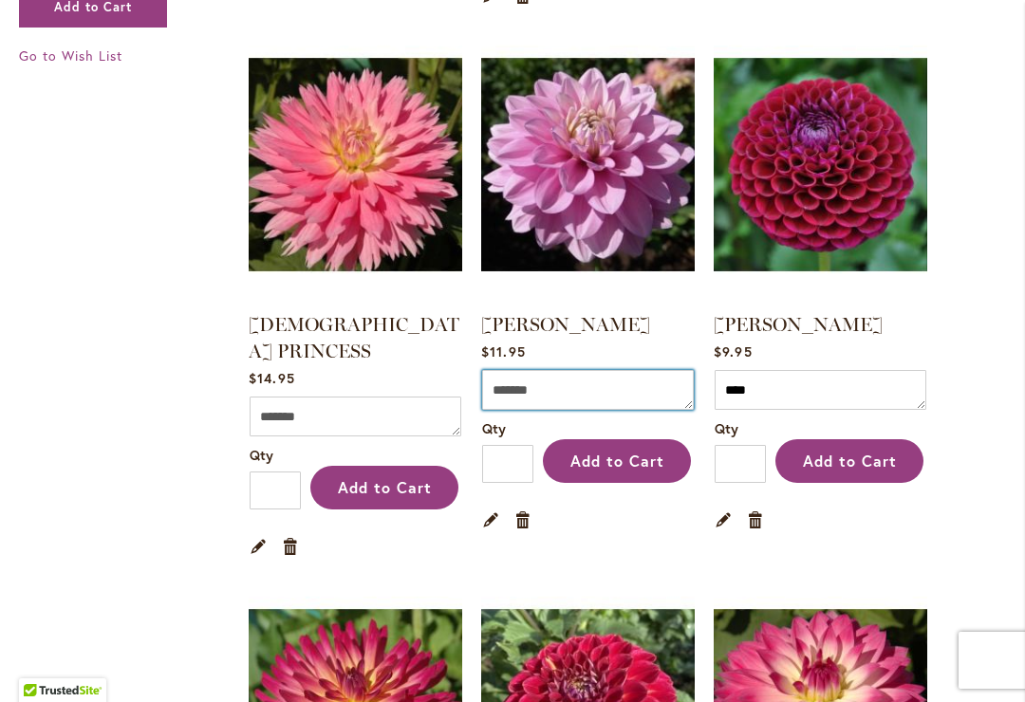
click at [583, 370] on textarea "Comment" at bounding box center [588, 390] width 212 height 40
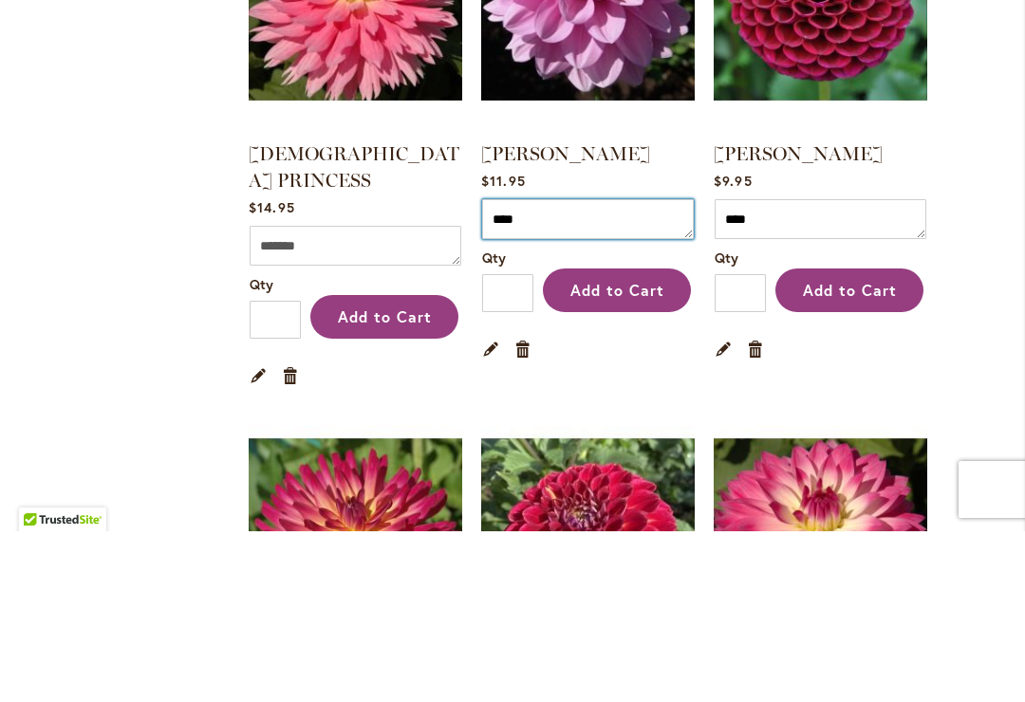
type textarea "****"
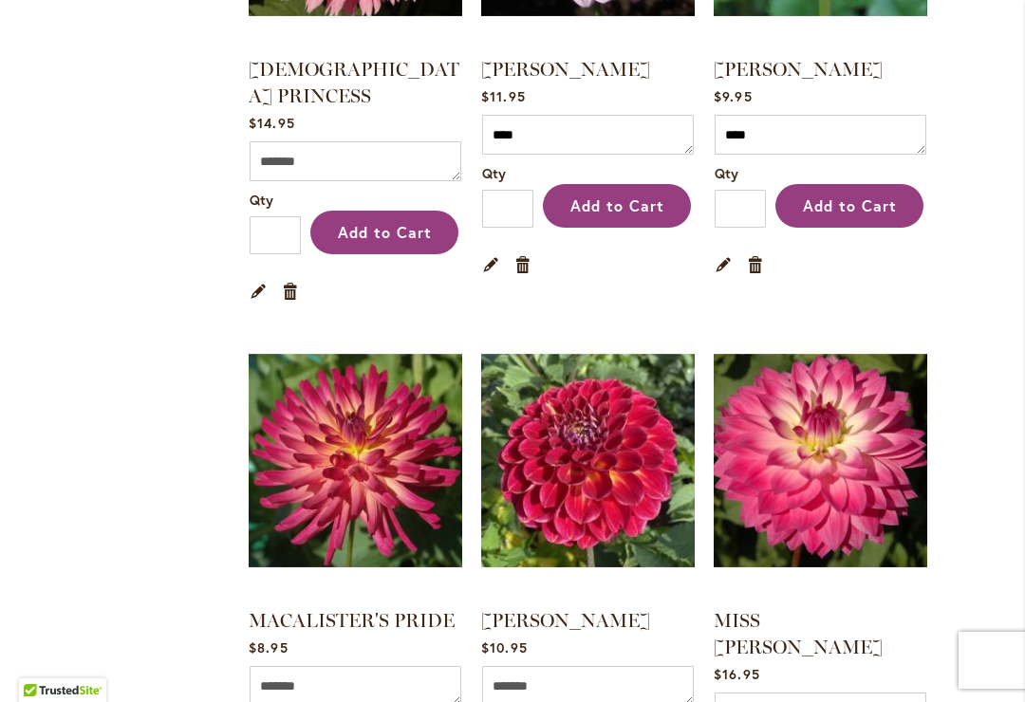
scroll to position [3905, 0]
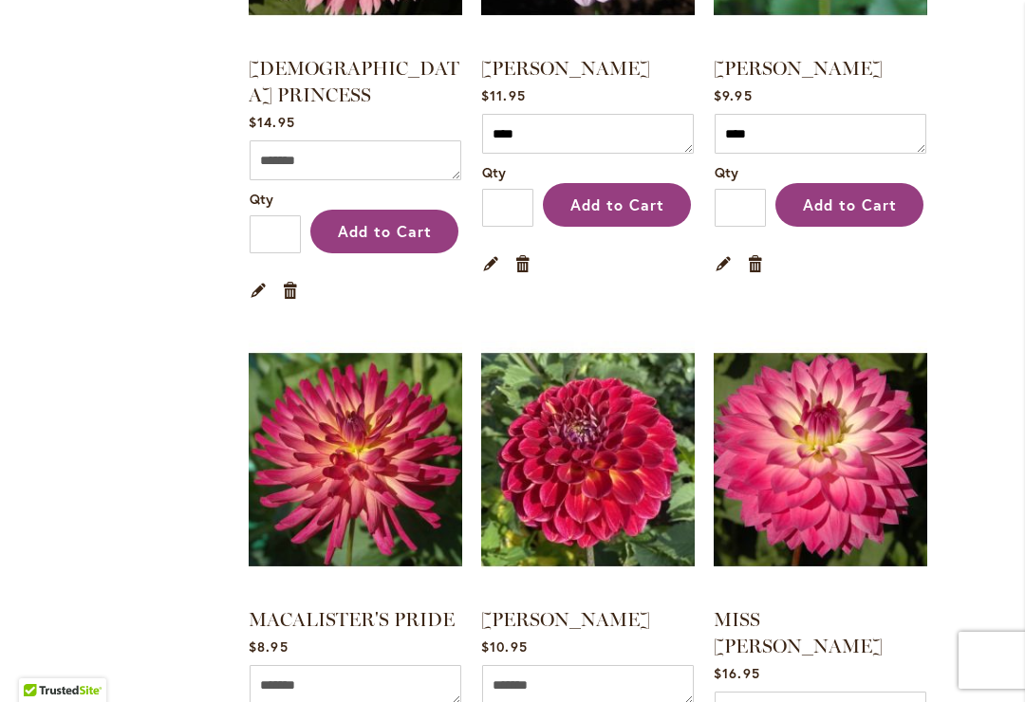
click at [601, 421] on img at bounding box center [588, 460] width 214 height 267
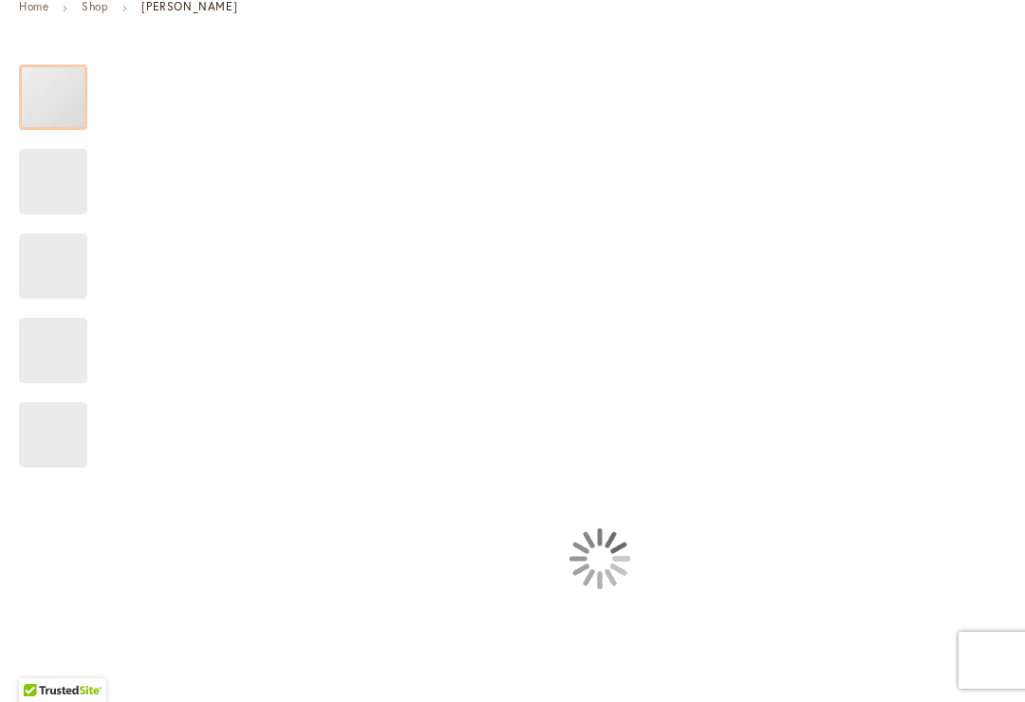
type input "*****"
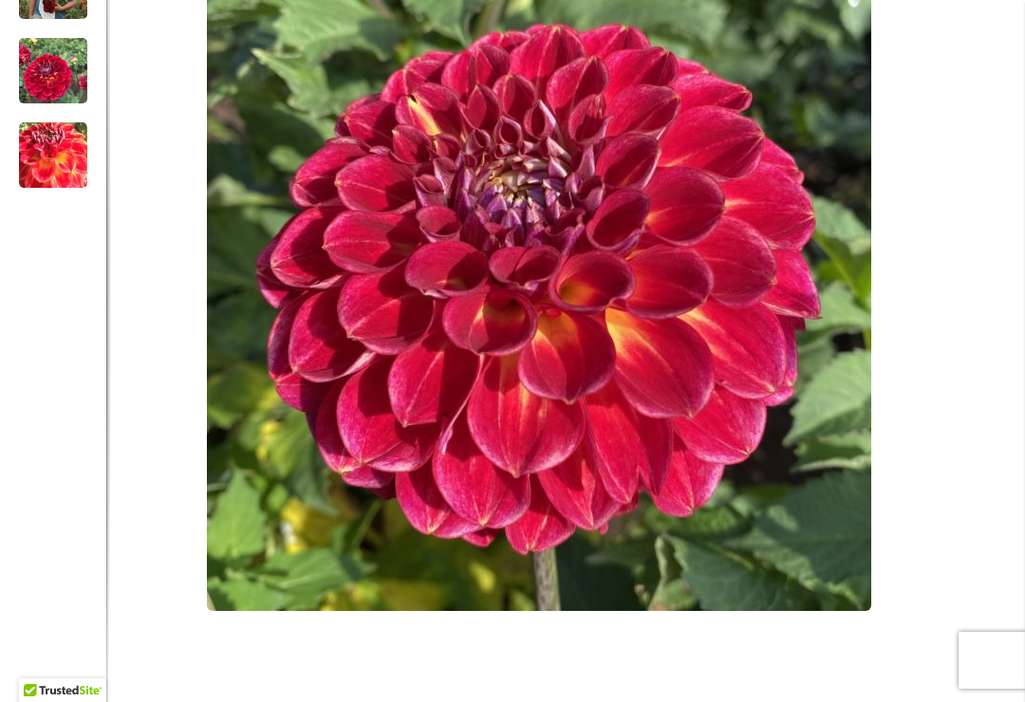
scroll to position [589, 0]
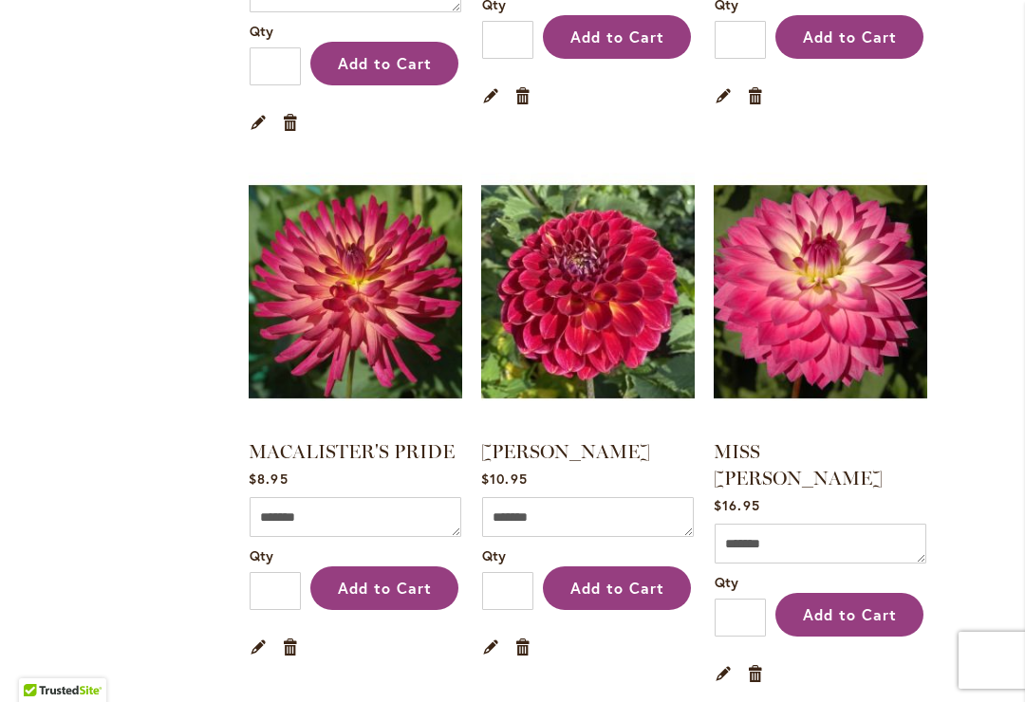
scroll to position [4078, 0]
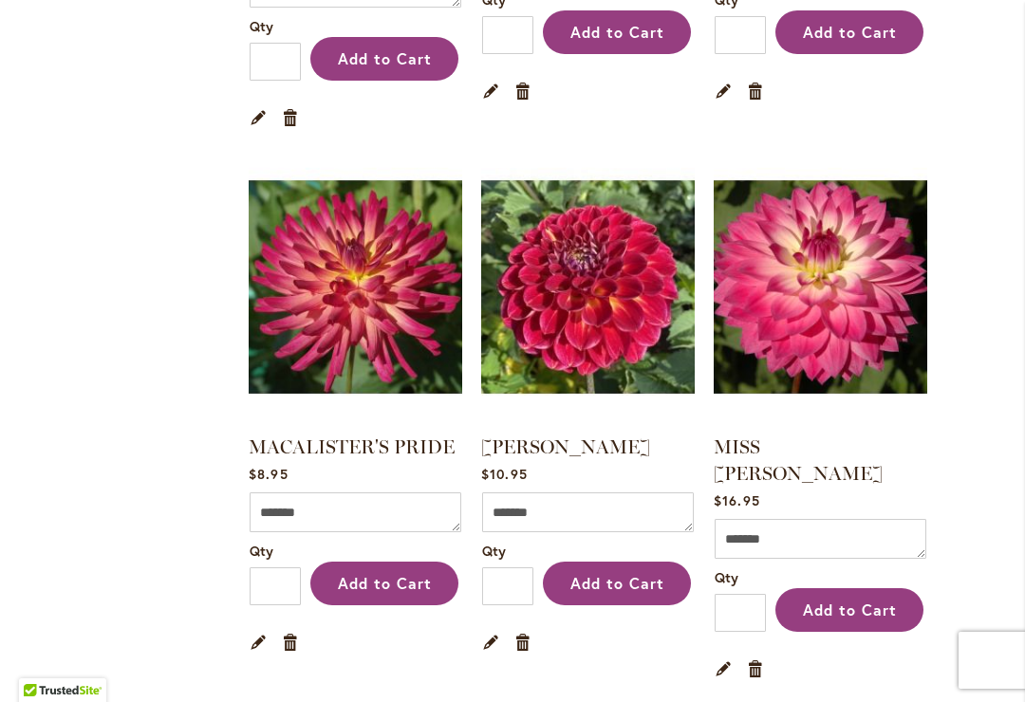
click at [528, 631] on link "Remove item" at bounding box center [523, 641] width 18 height 21
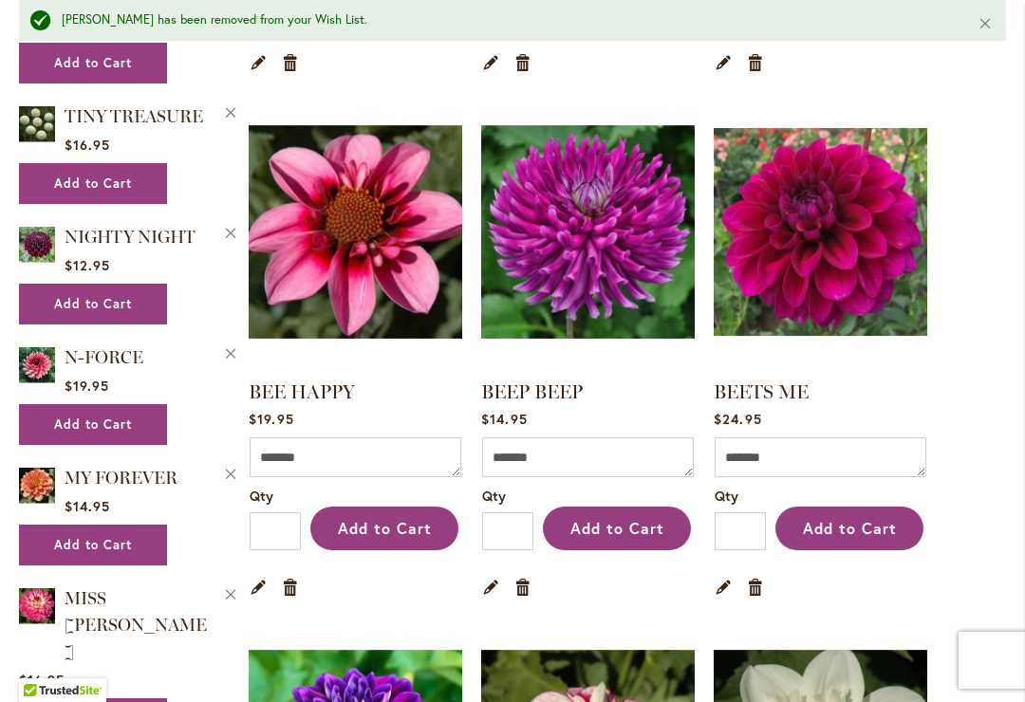
scroll to position [946, 0]
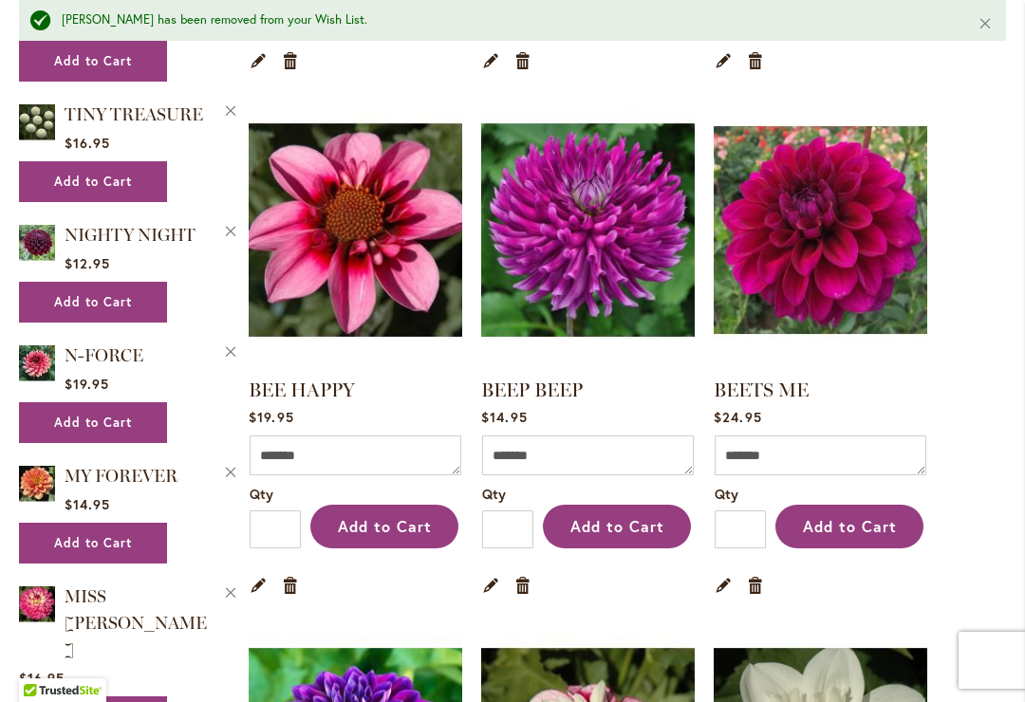
click at [795, 385] on link "BEETS ME" at bounding box center [761, 390] width 95 height 23
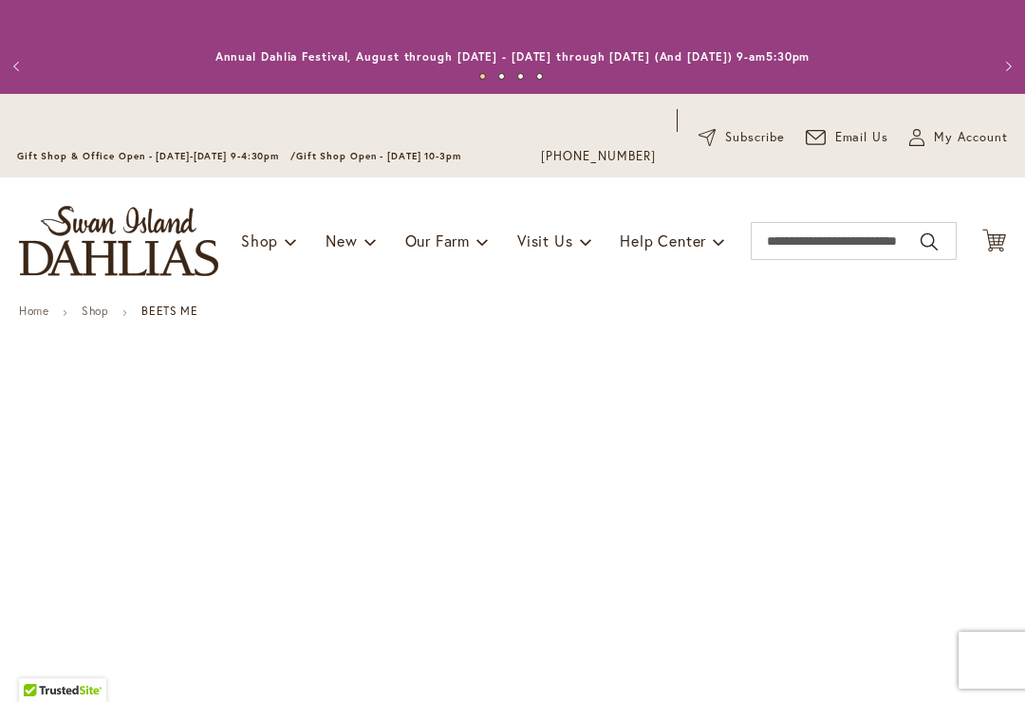
type input "*****"
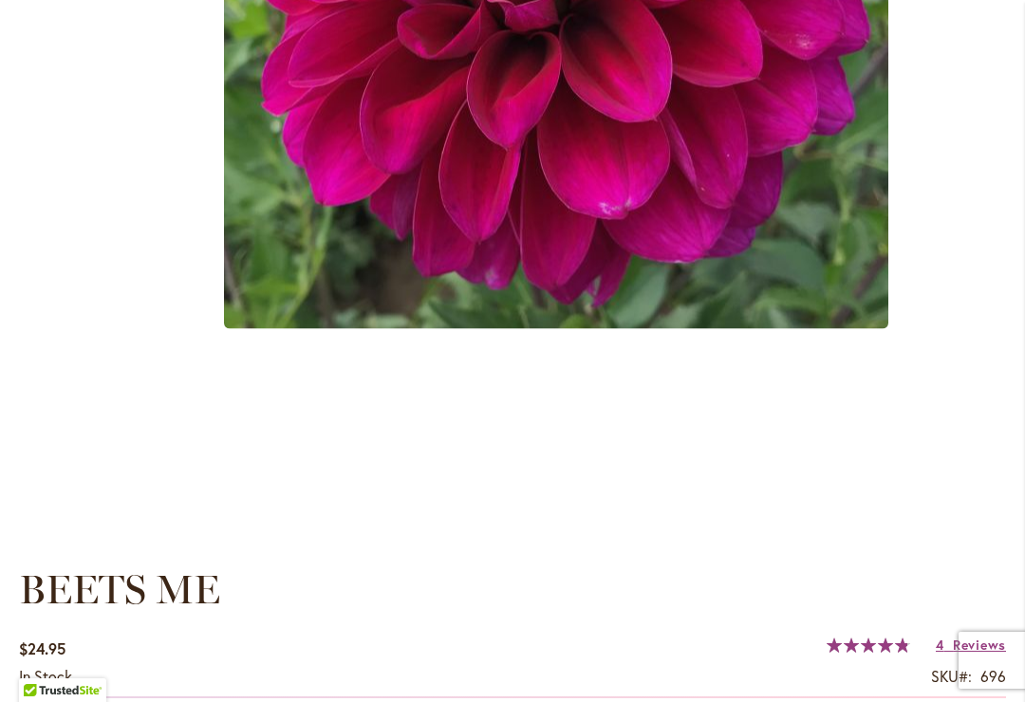
scroll to position [823, 0]
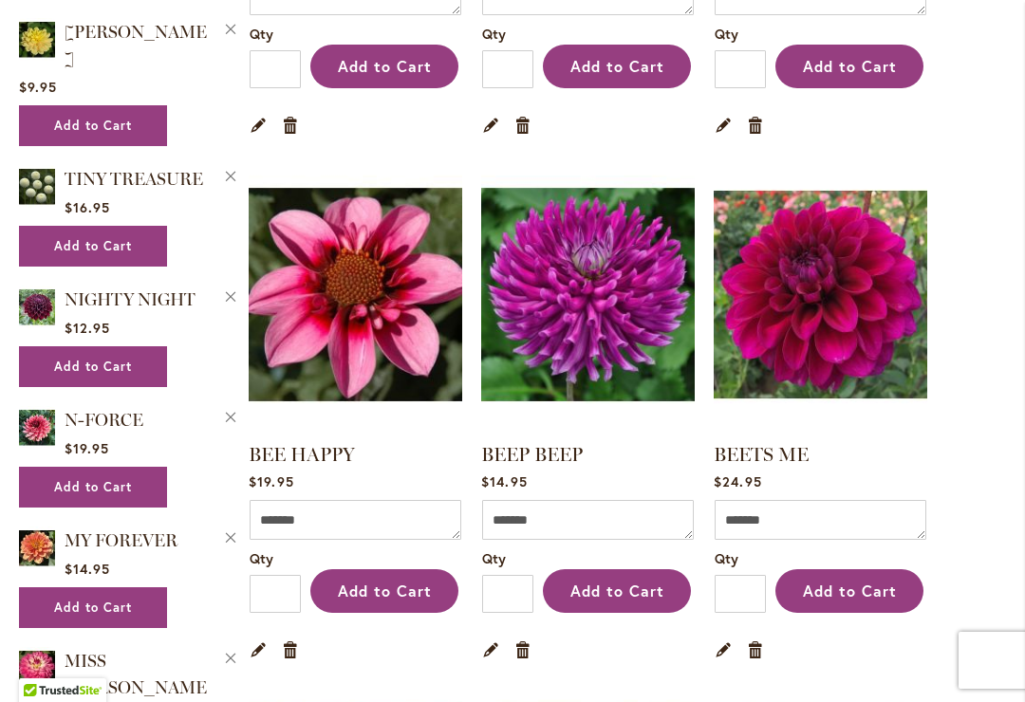
scroll to position [926, 0]
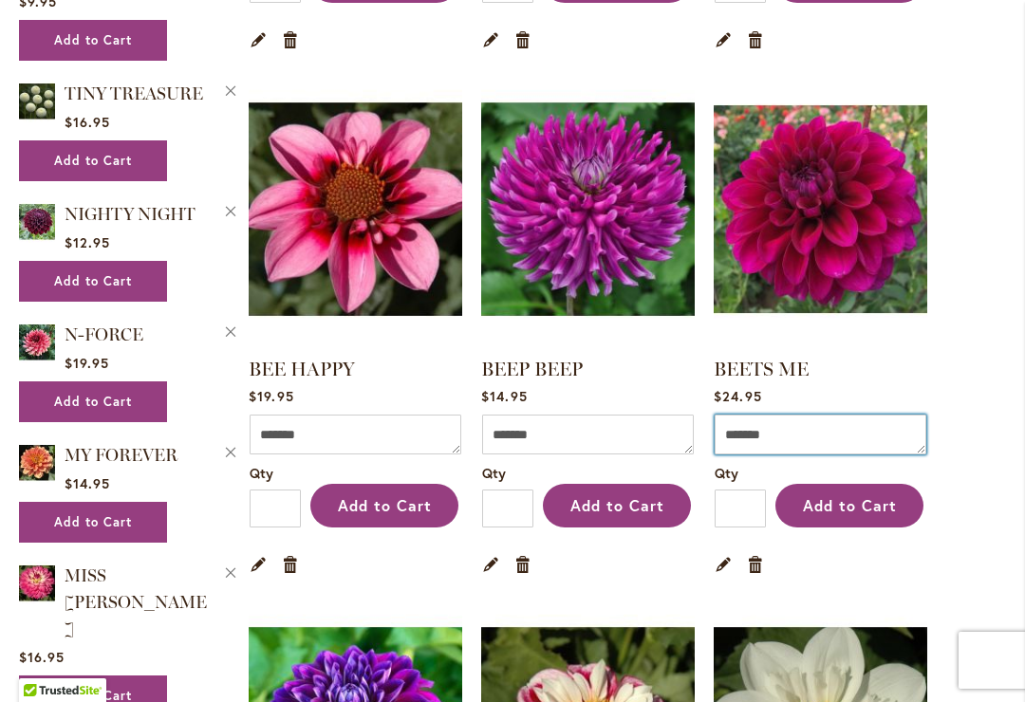
click at [832, 442] on textarea "Comment" at bounding box center [821, 435] width 212 height 40
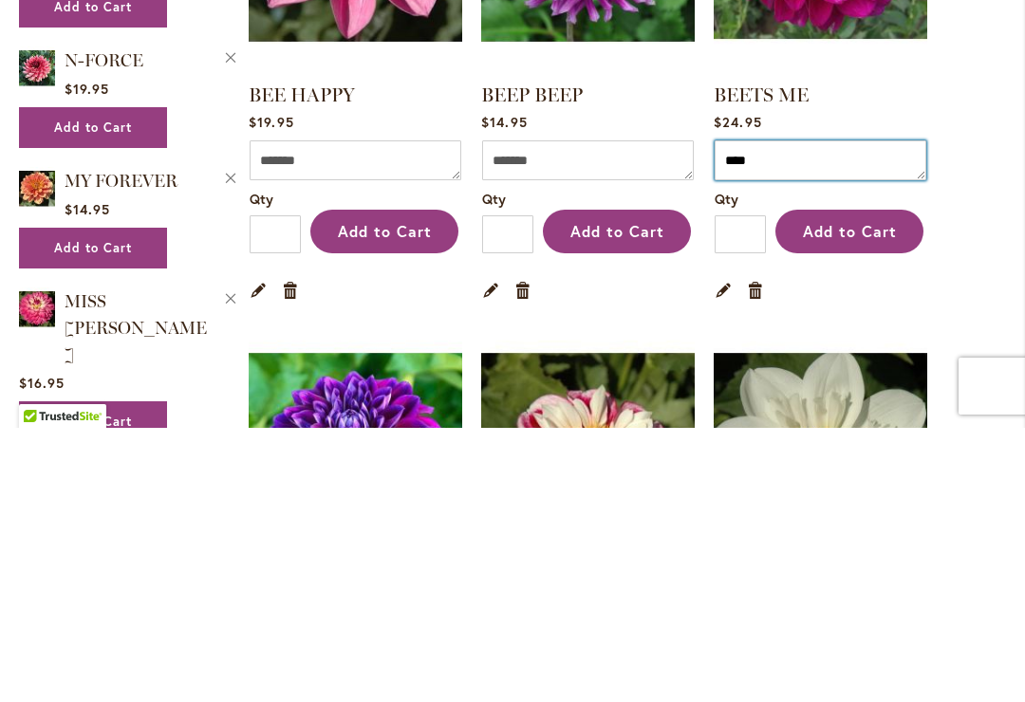
type textarea "****"
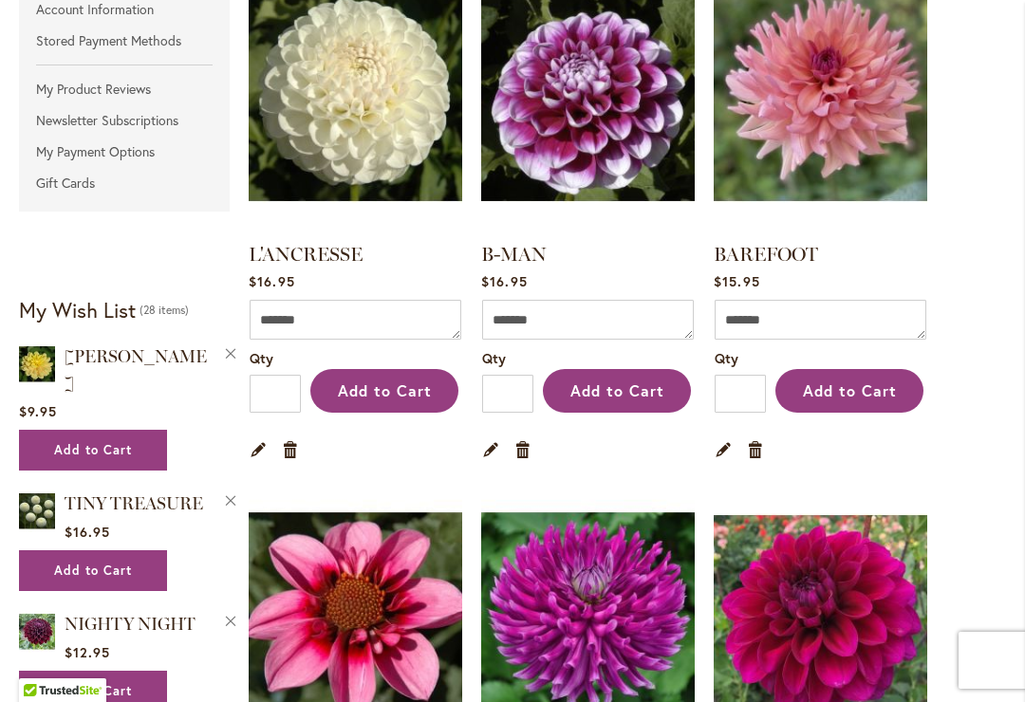
scroll to position [515, 0]
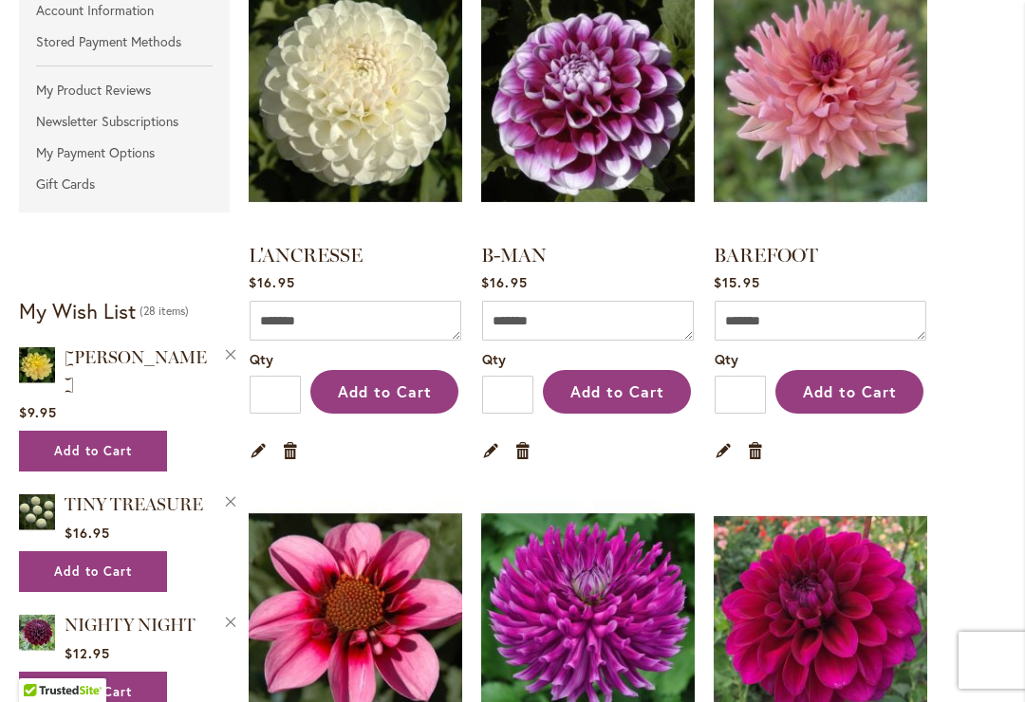
click at [515, 247] on link "B-MAN" at bounding box center [513, 255] width 65 height 23
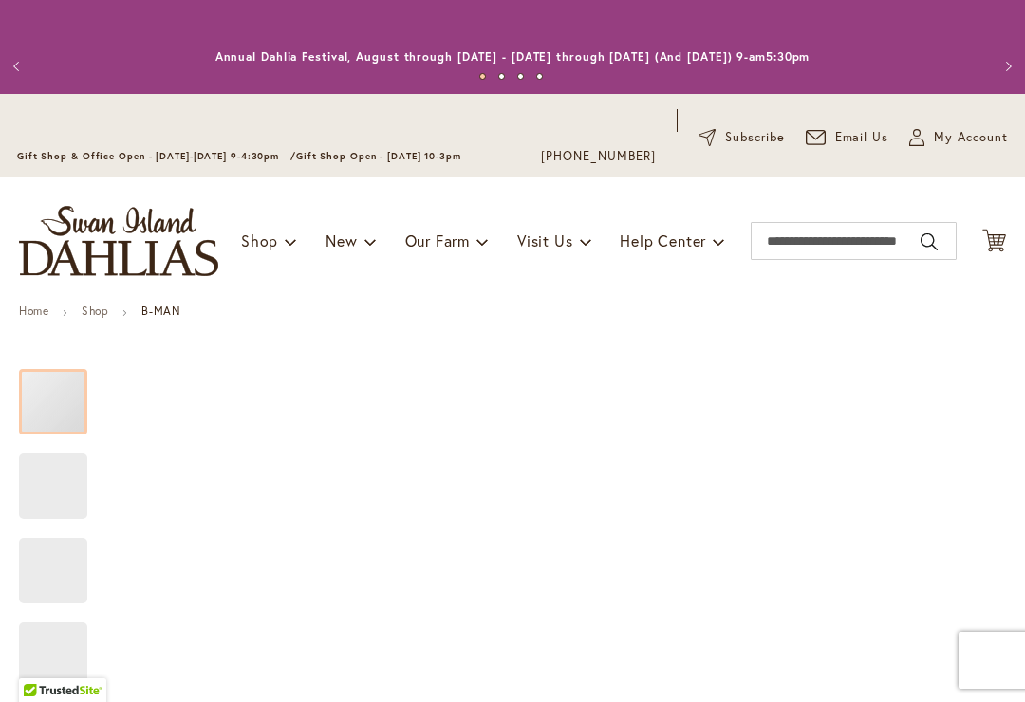
type input "*****"
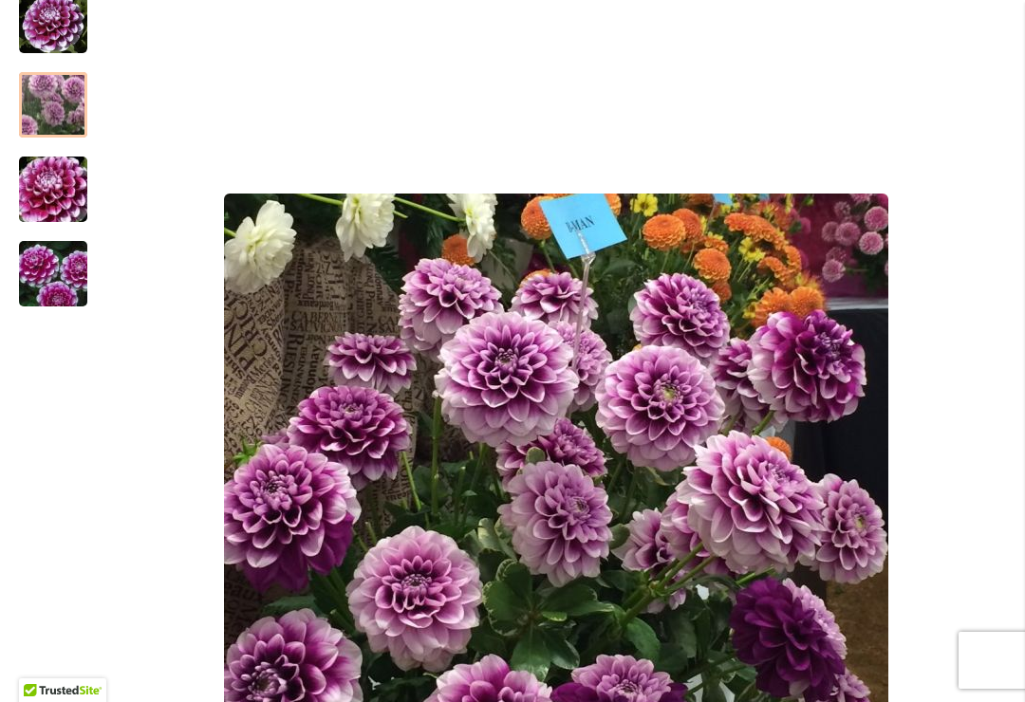
scroll to position [365, 0]
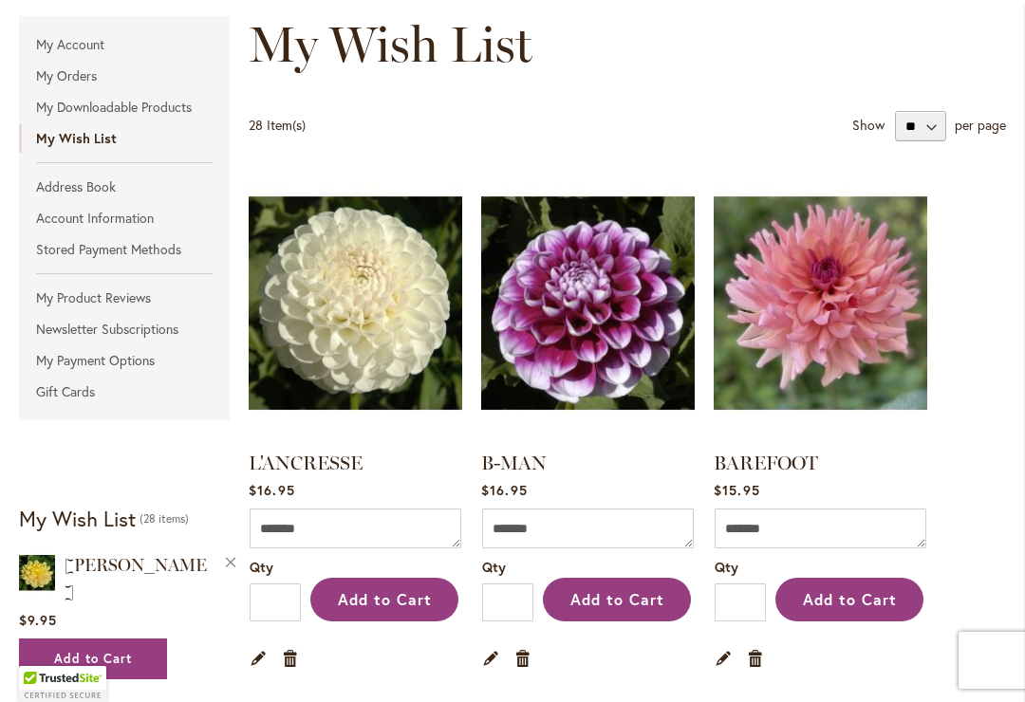
scroll to position [307, 0]
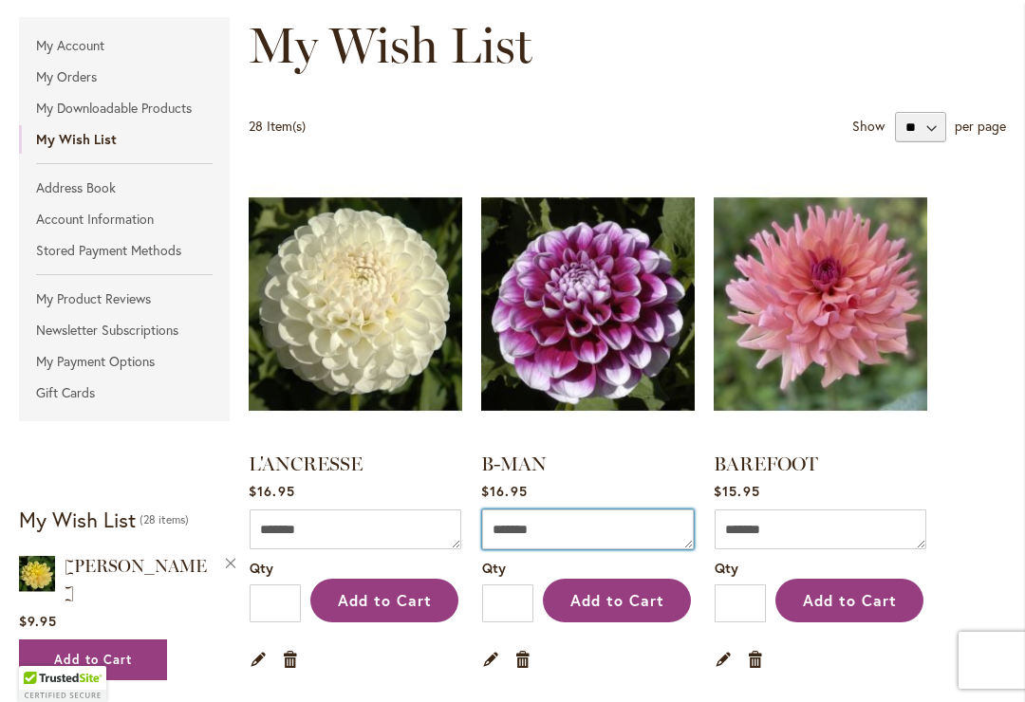
click at [600, 529] on textarea "Comment" at bounding box center [588, 530] width 212 height 40
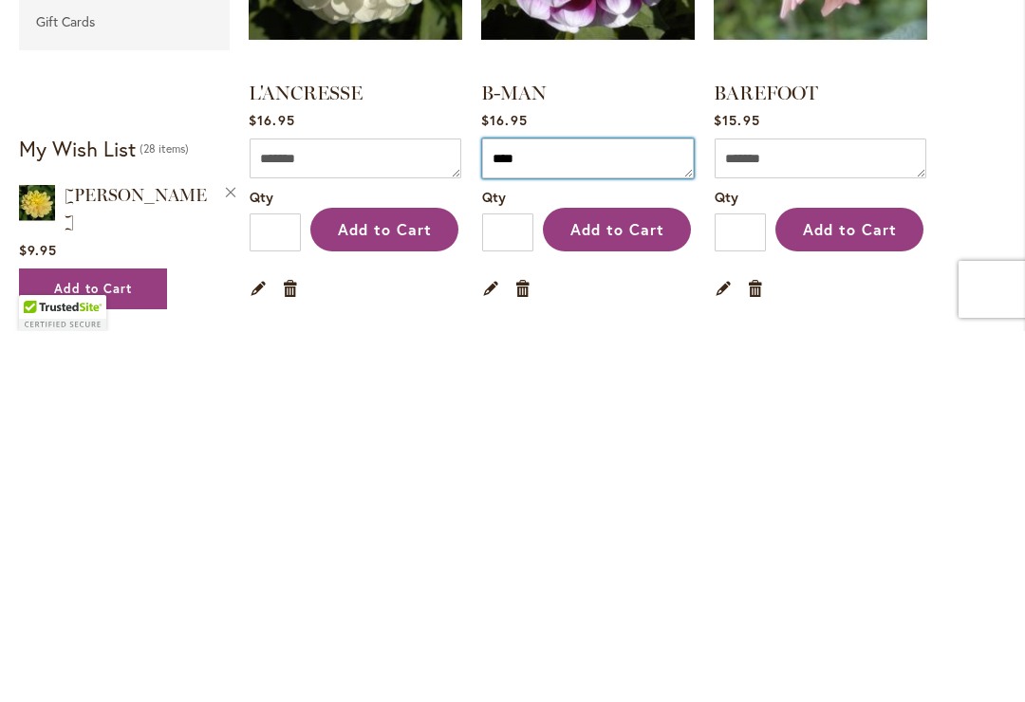
type textarea "****"
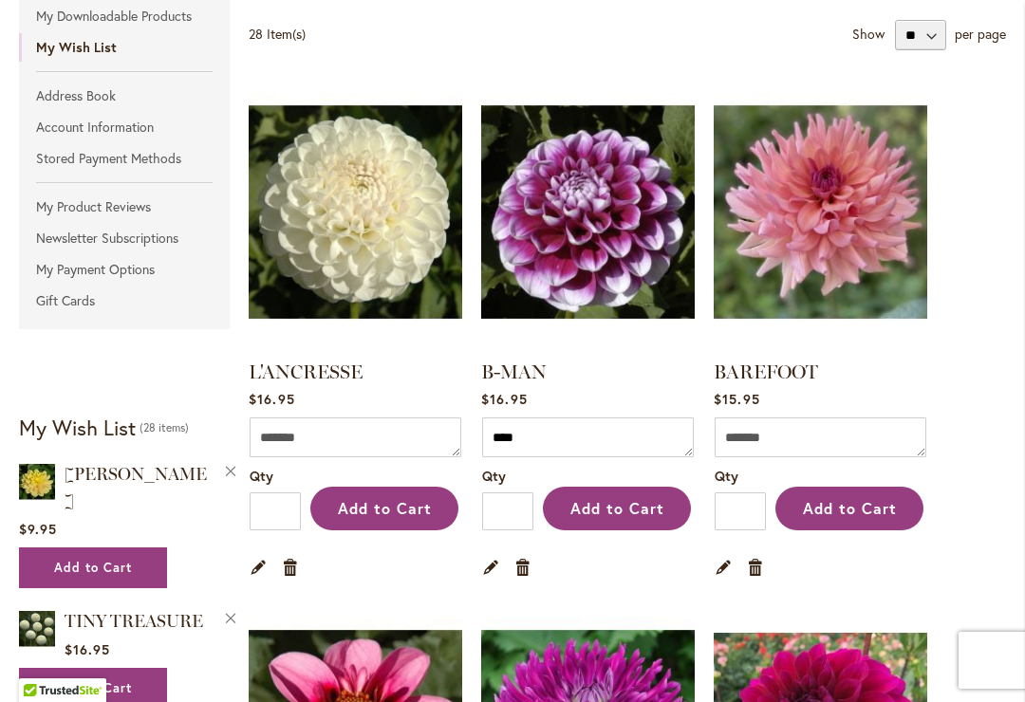
scroll to position [400, 0]
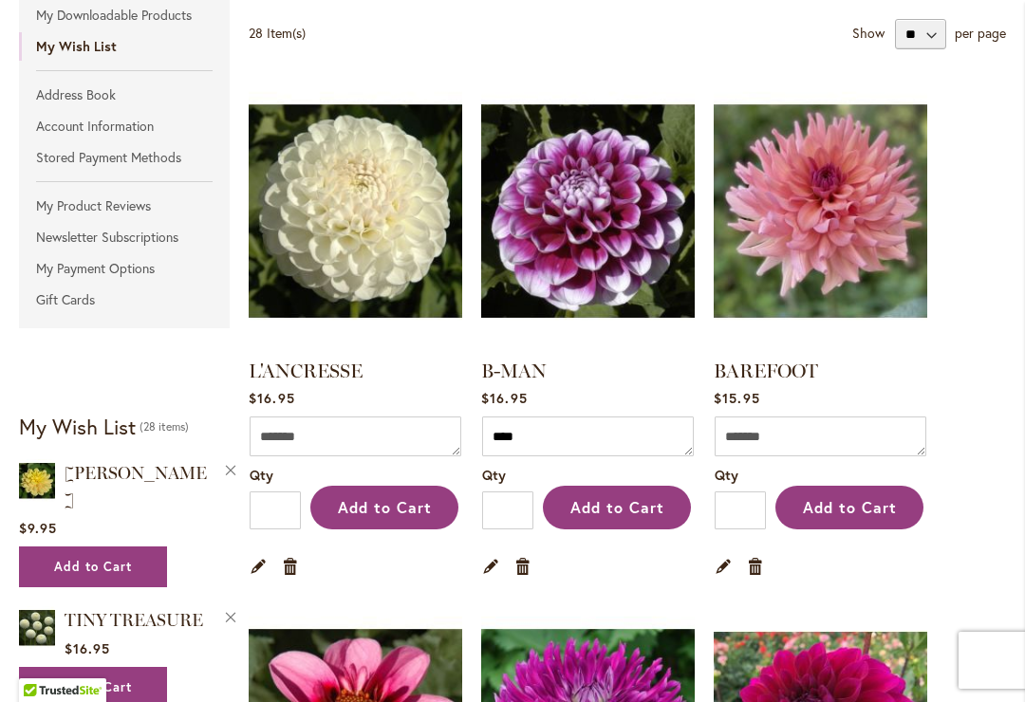
click at [795, 375] on link "BAREFOOT" at bounding box center [766, 371] width 104 height 23
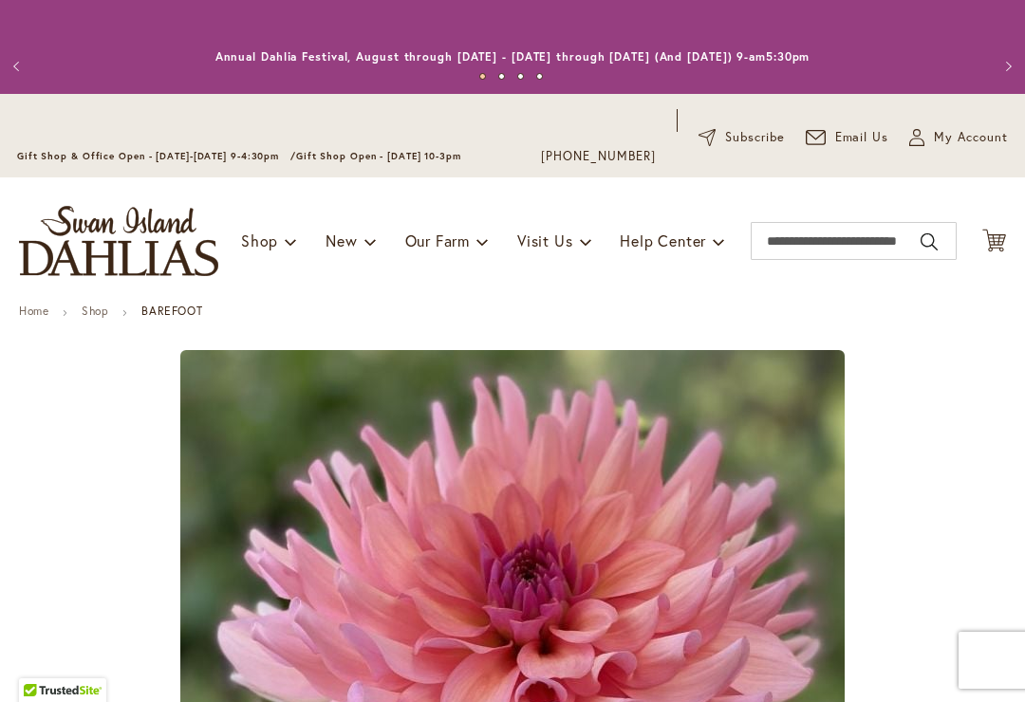
type input "*****"
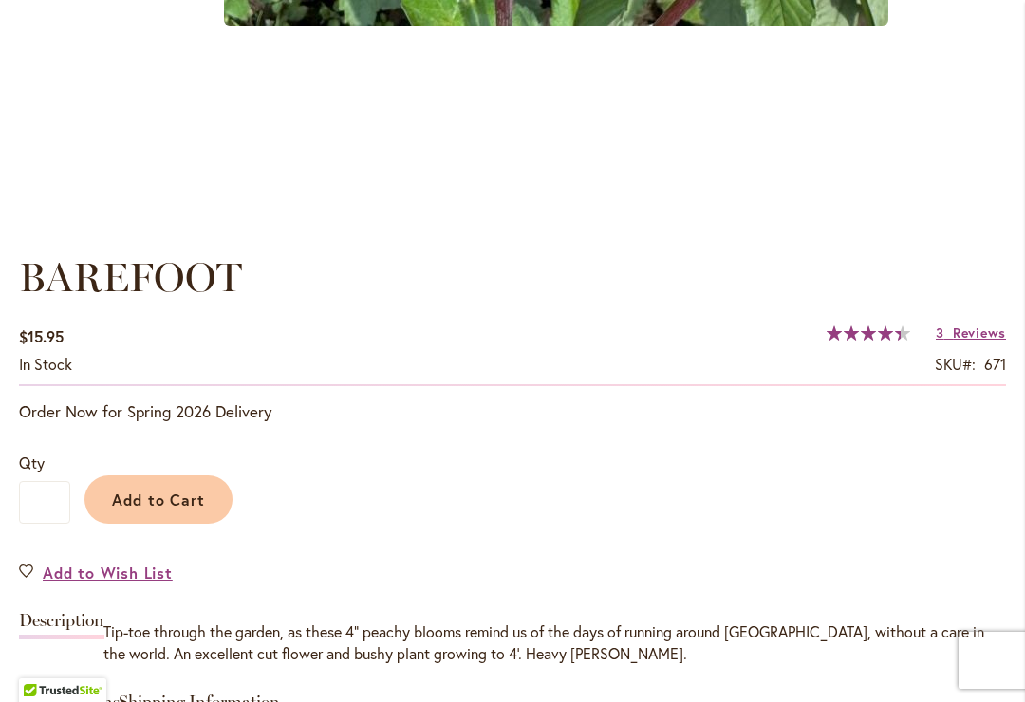
scroll to position [1171, 0]
click at [973, 334] on span "Reviews" at bounding box center [979, 332] width 53 height 18
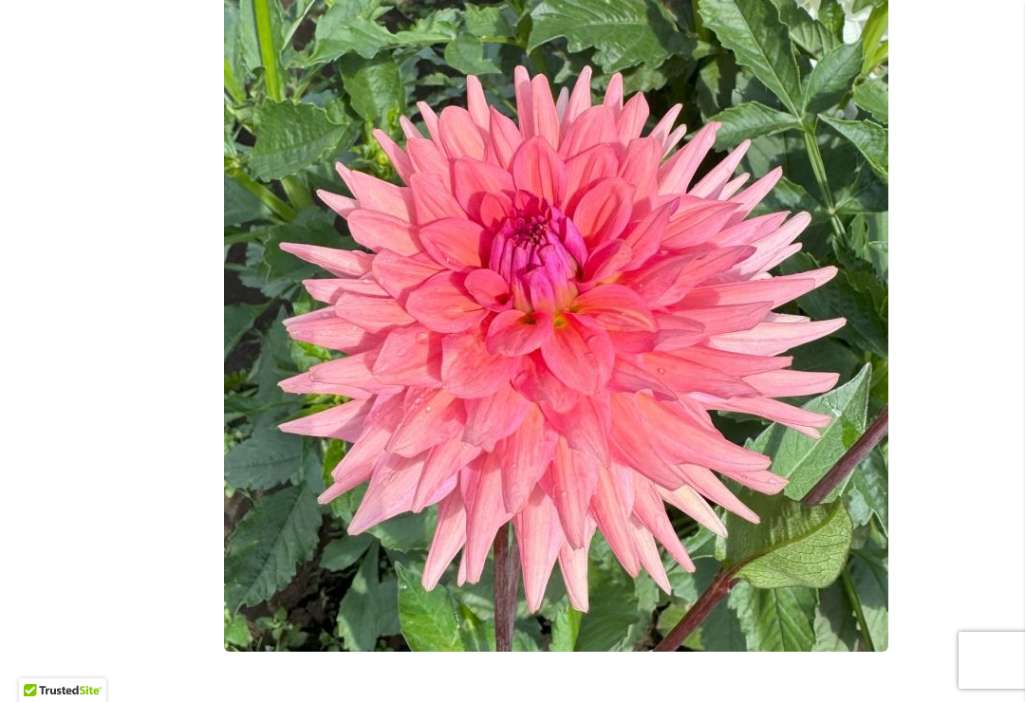
scroll to position [542, 0]
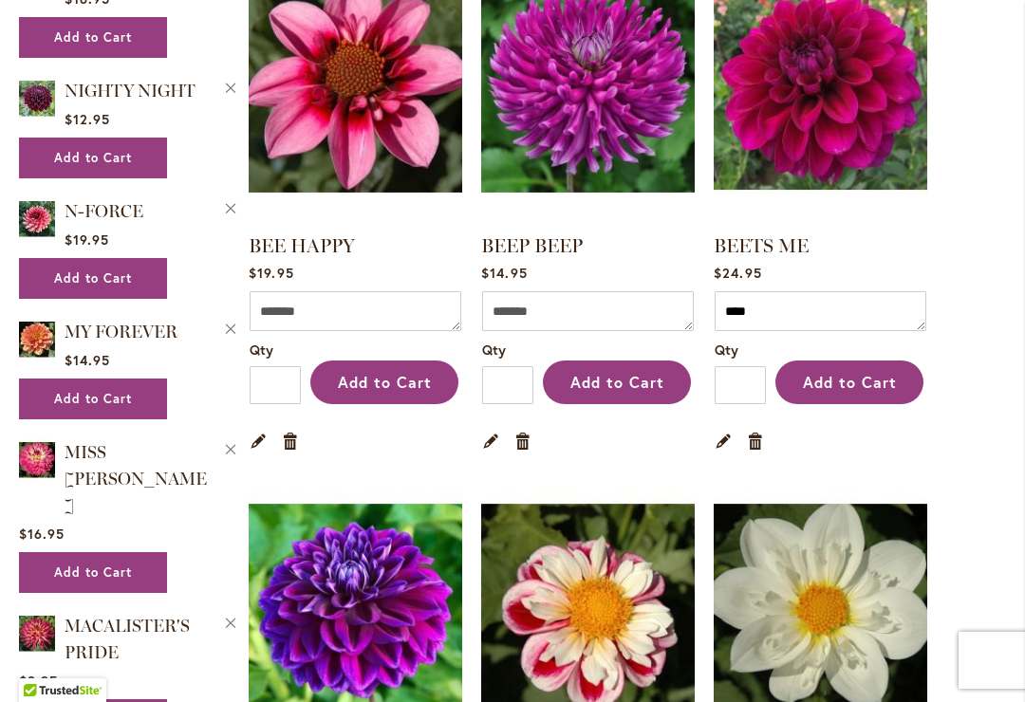
scroll to position [1052, 0]
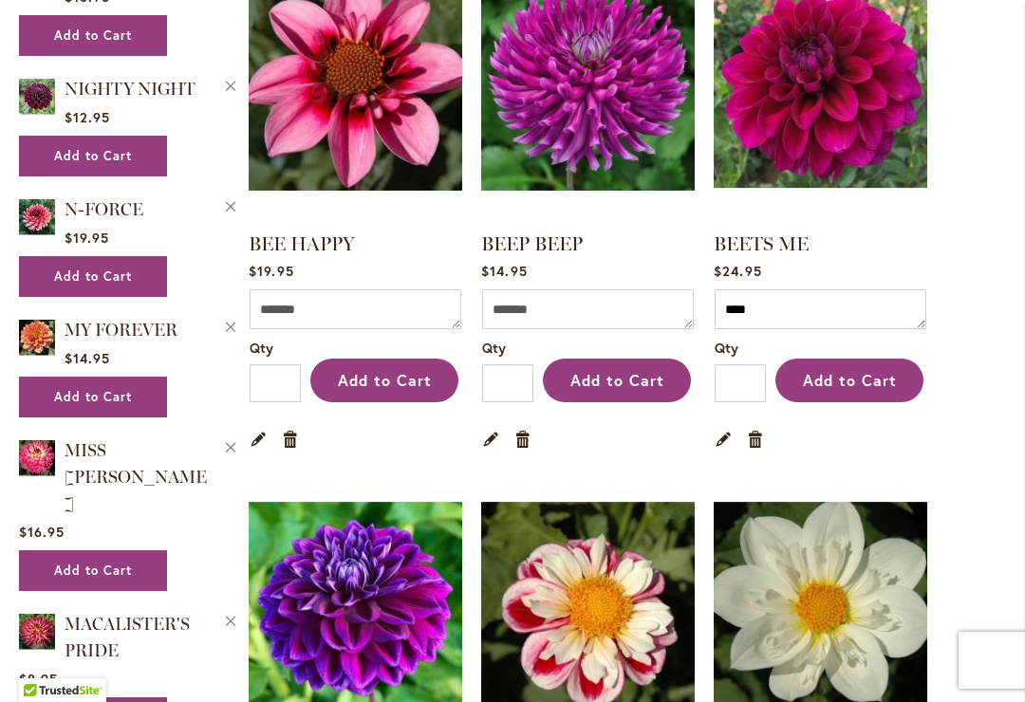
click at [529, 437] on link "Remove item" at bounding box center [523, 438] width 18 height 21
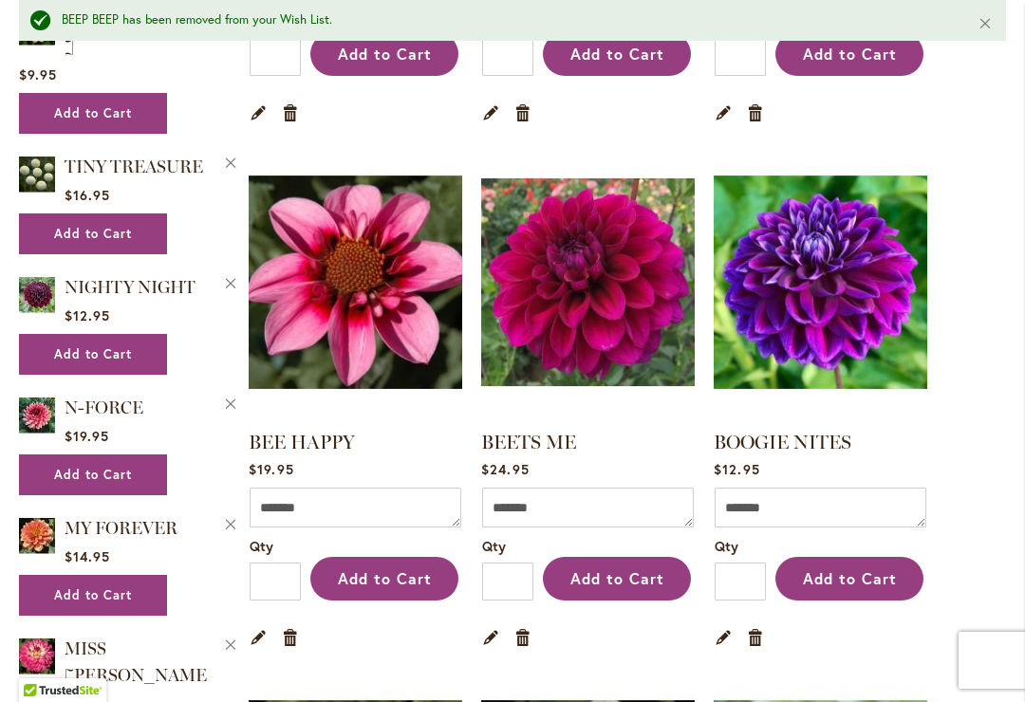
scroll to position [902, 0]
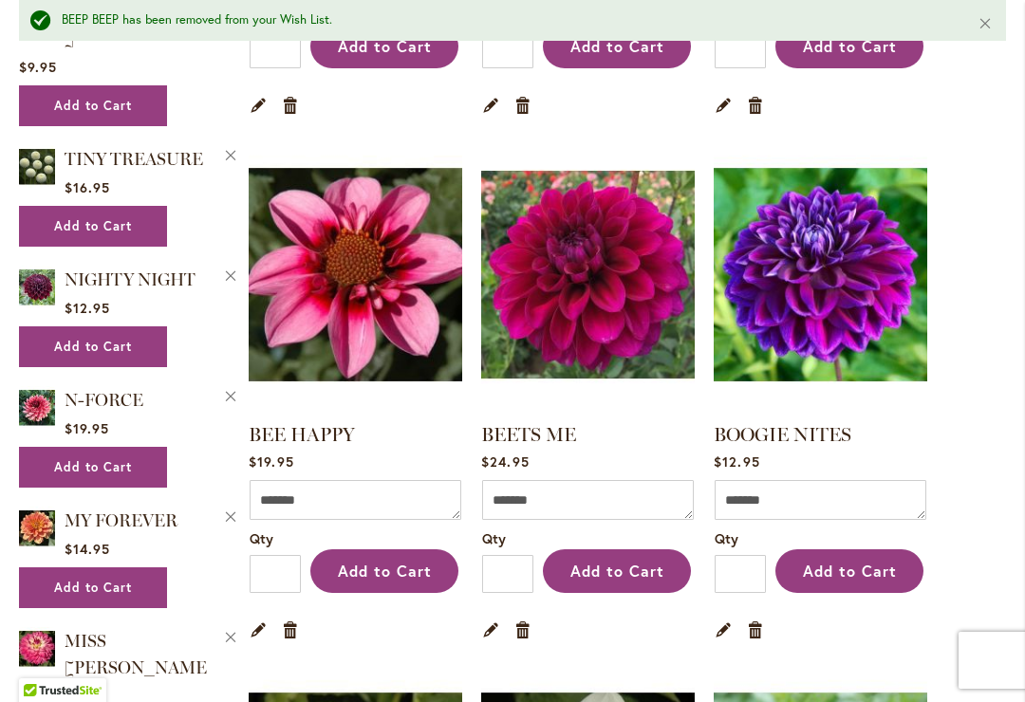
click at [298, 440] on link "BEE HAPPY" at bounding box center [302, 434] width 106 height 23
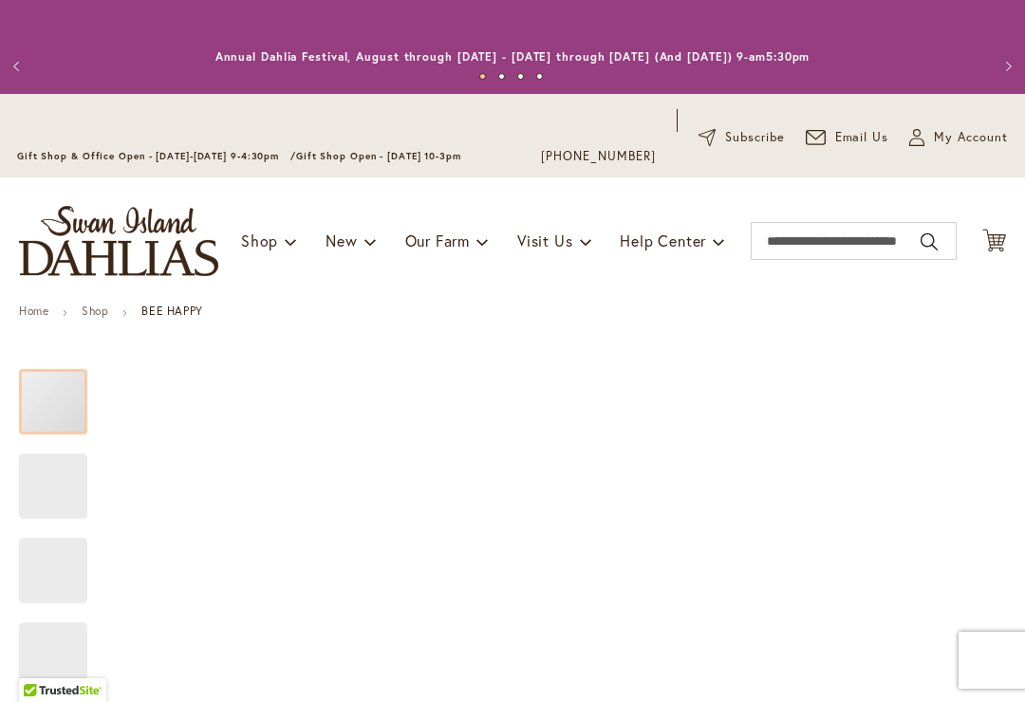
type input "*****"
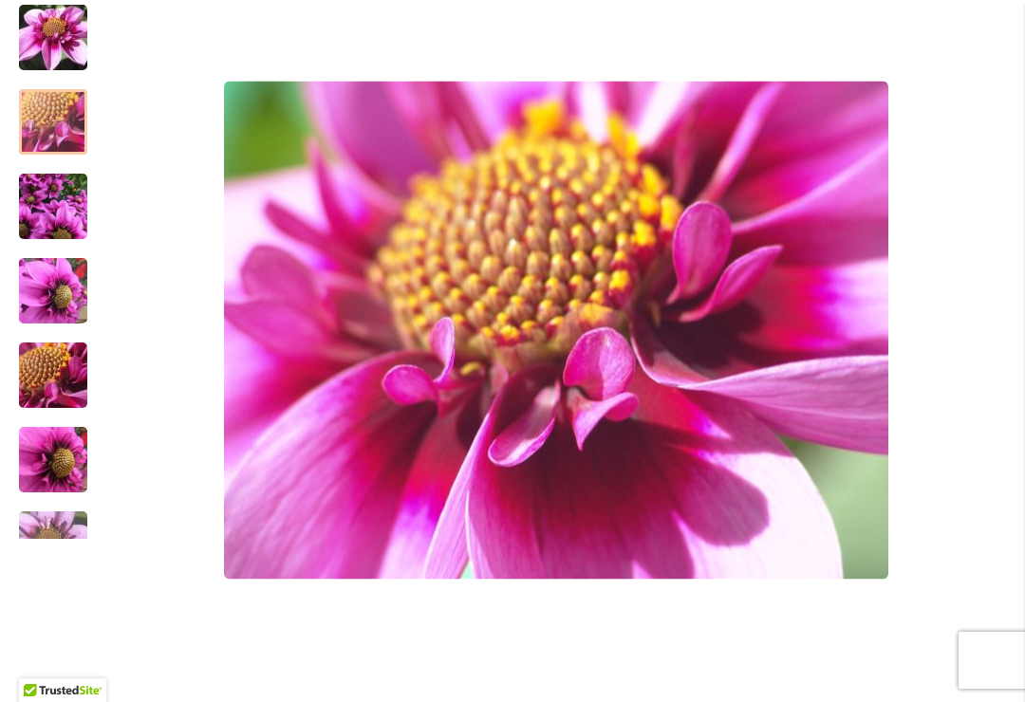
scroll to position [538, 0]
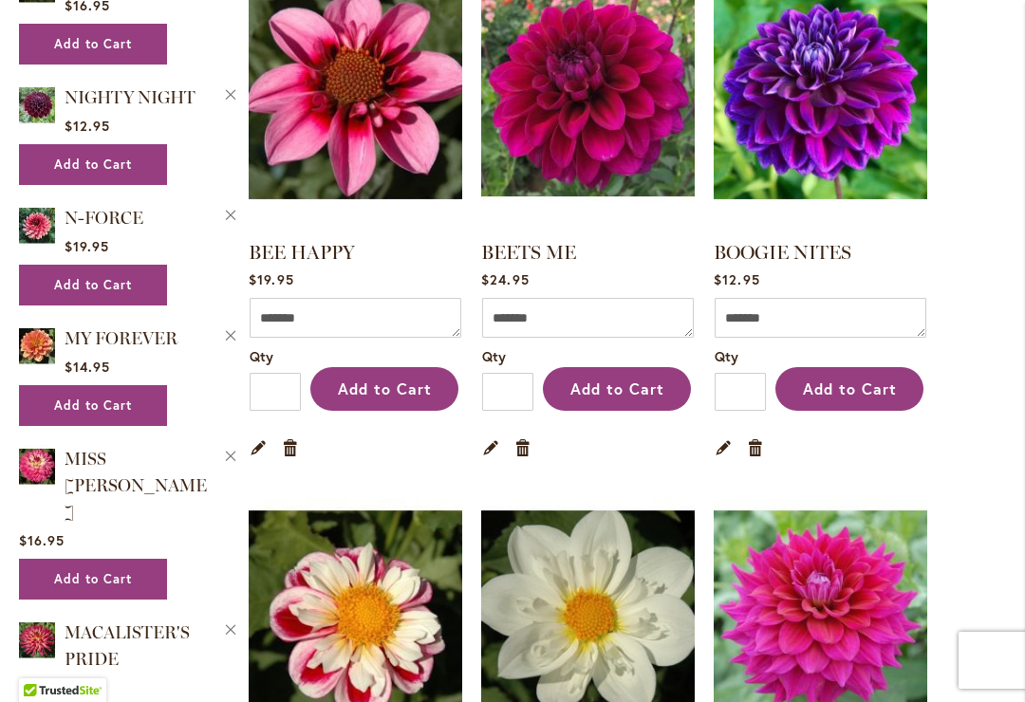
scroll to position [1029, 0]
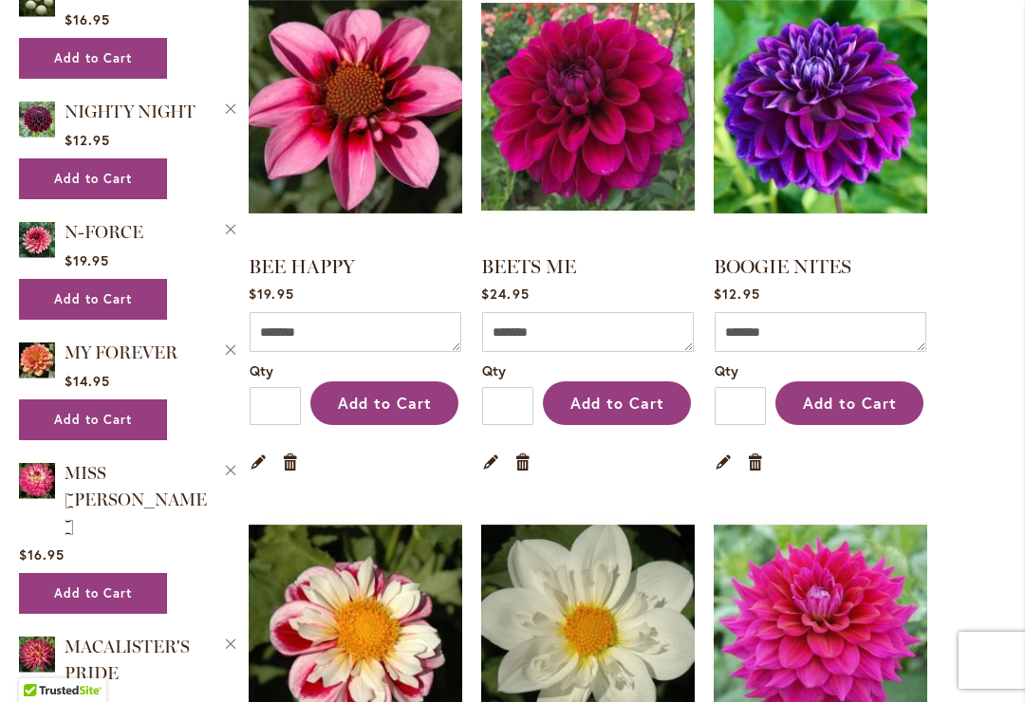
click at [297, 458] on link "Remove item" at bounding box center [291, 461] width 18 height 21
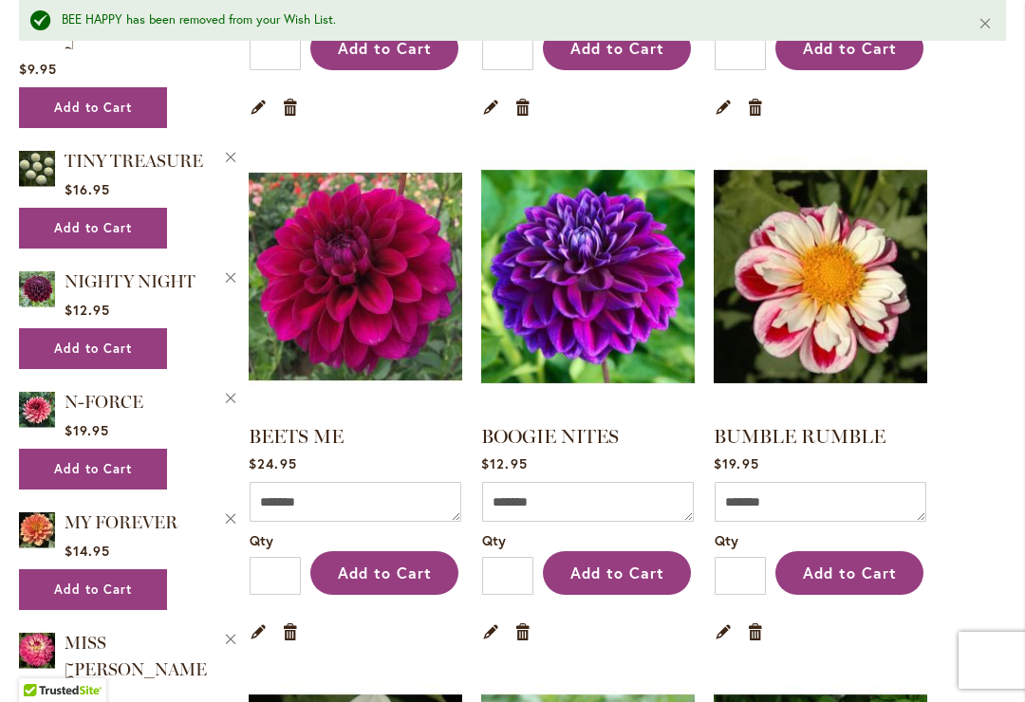
scroll to position [901, 0]
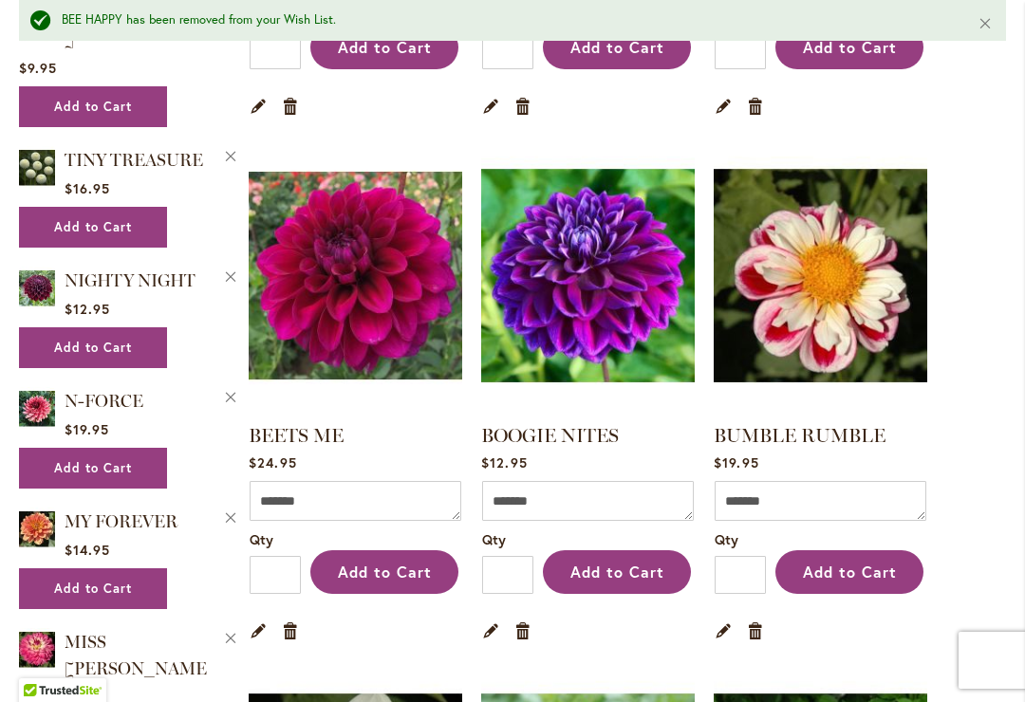
click at [832, 427] on link "BUMBLE RUMBLE" at bounding box center [800, 435] width 172 height 23
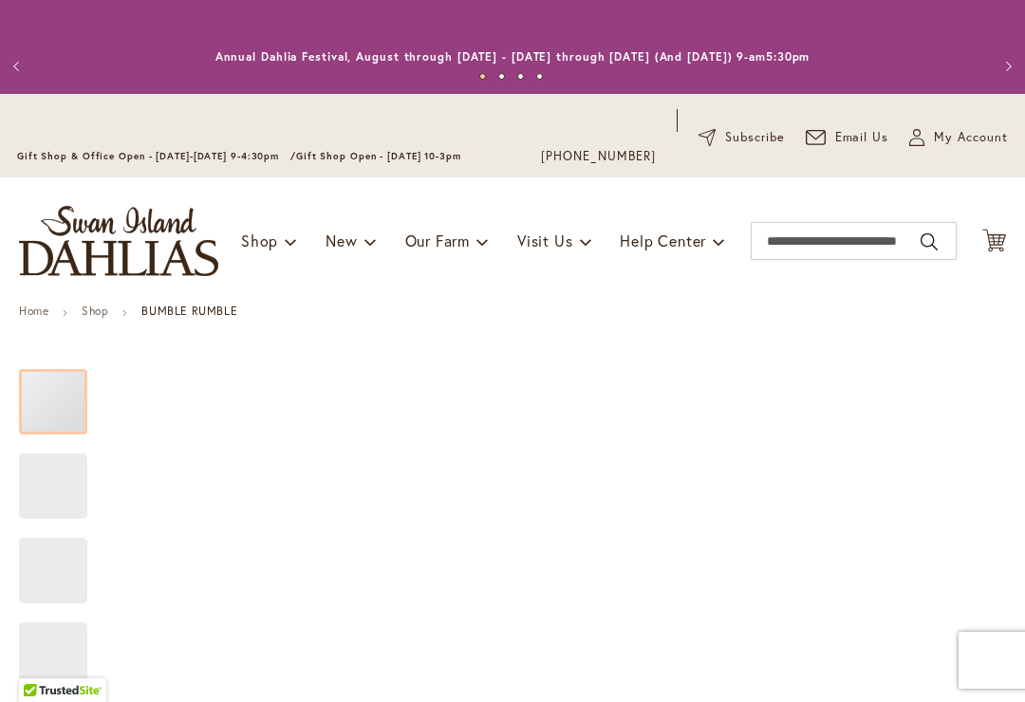
type input "*****"
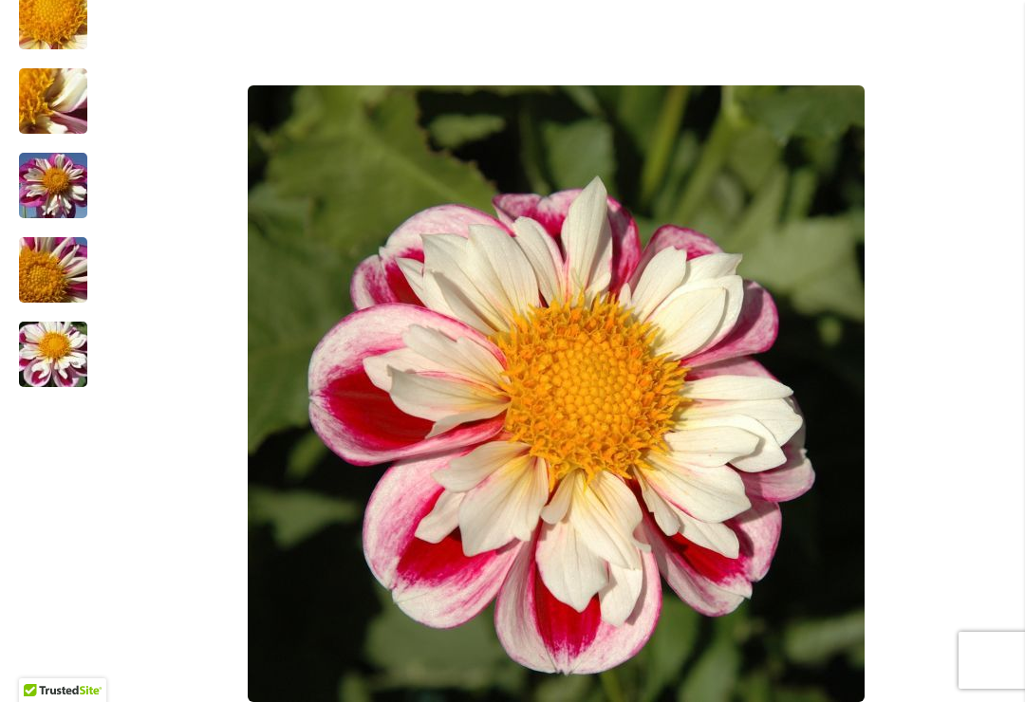
scroll to position [454, 0]
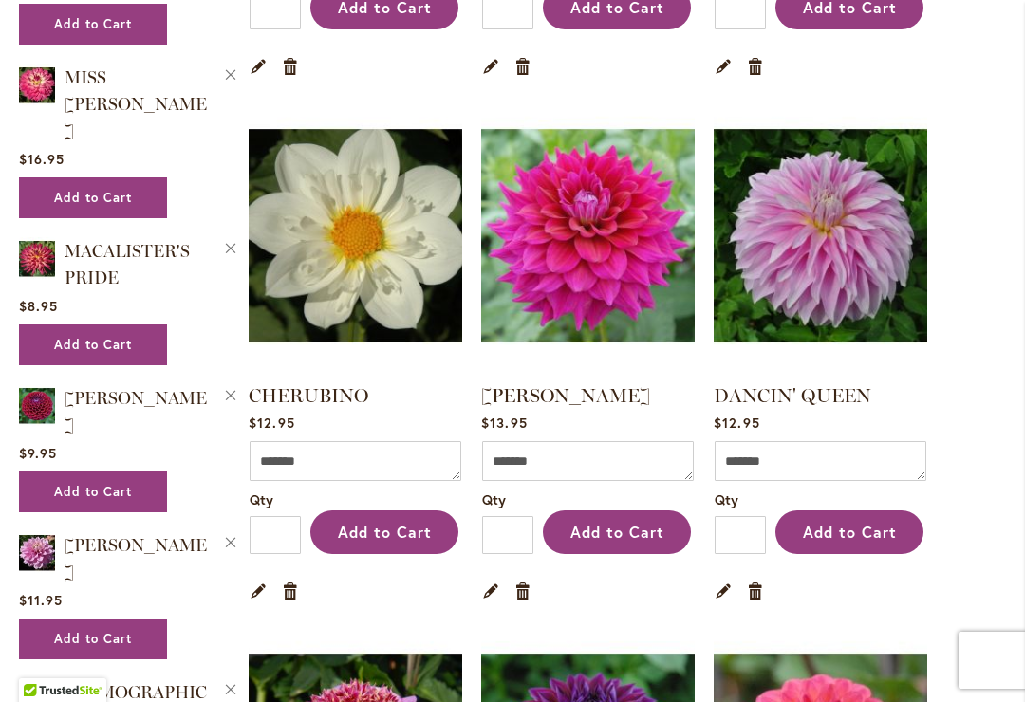
scroll to position [1427, 0]
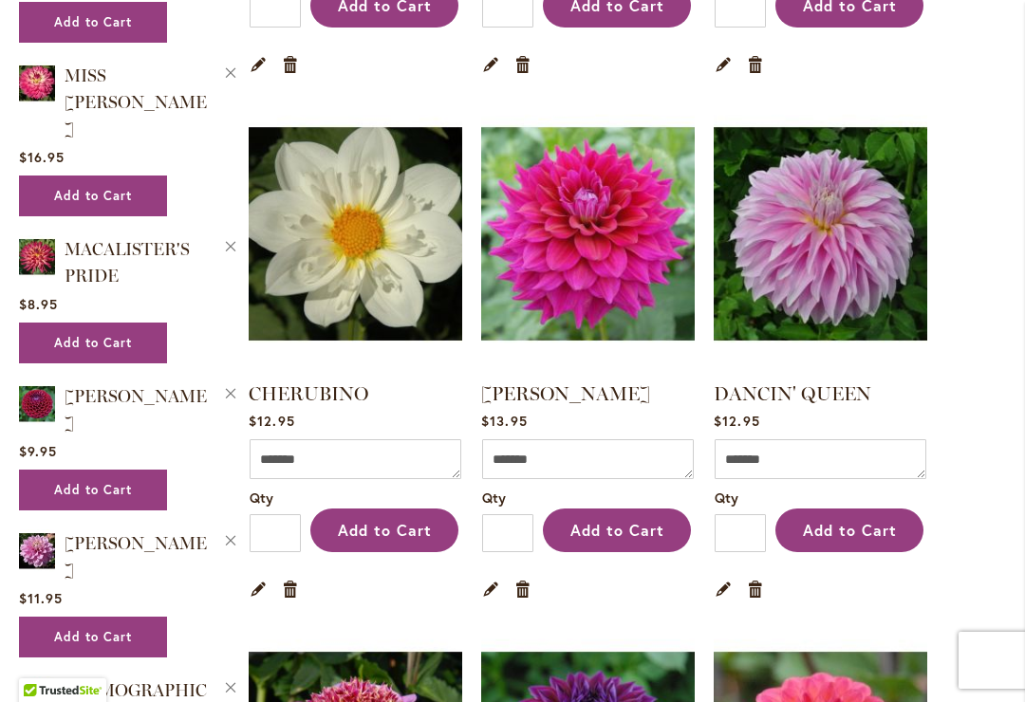
click at [837, 385] on link "DANCIN' QUEEN" at bounding box center [793, 394] width 158 height 23
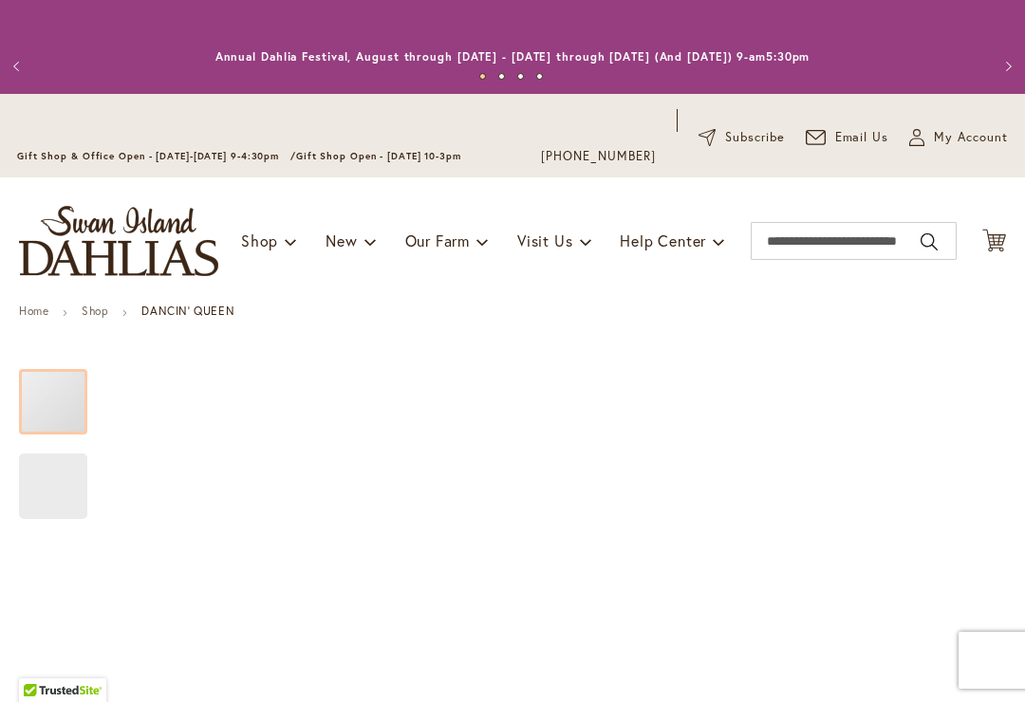
type input "*****"
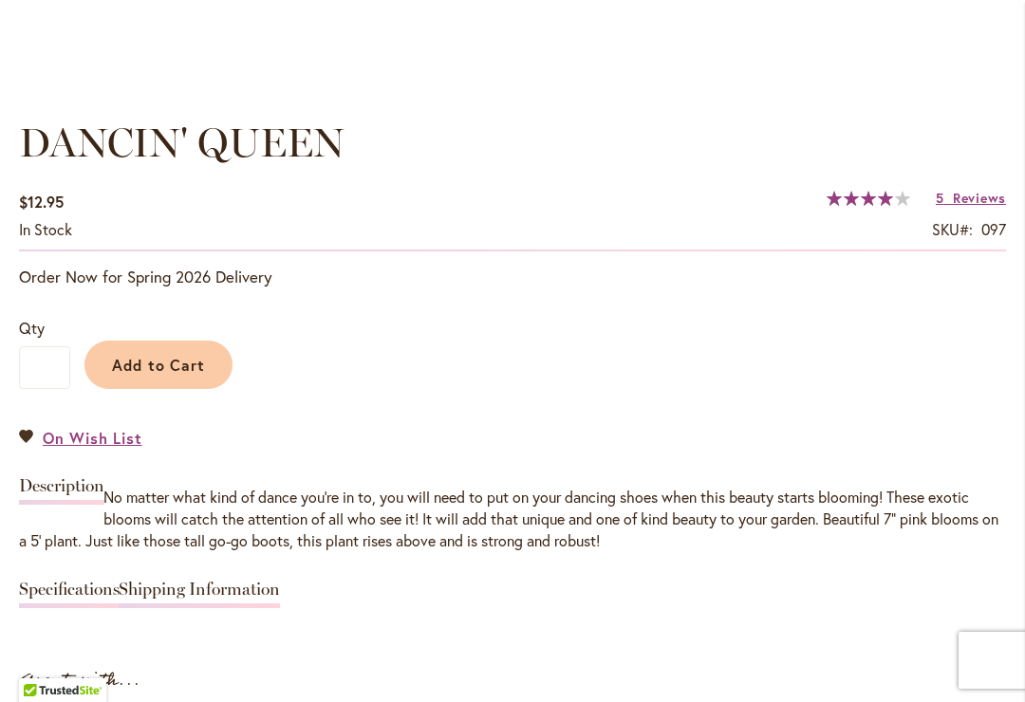
scroll to position [1336, 0]
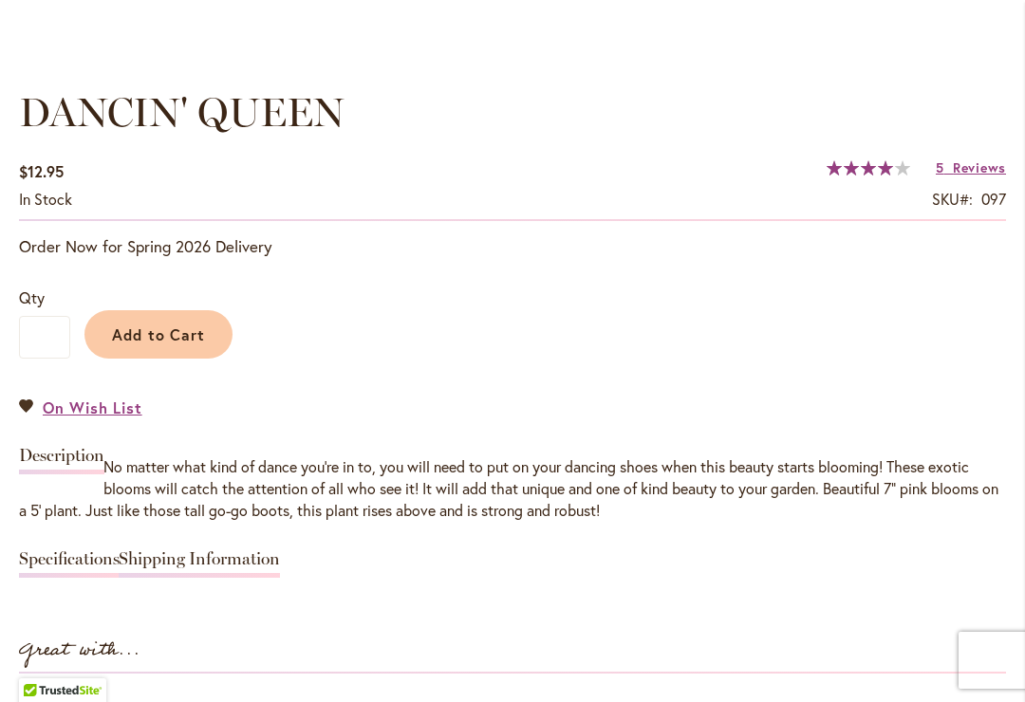
click at [966, 171] on span "Reviews" at bounding box center [979, 168] width 53 height 18
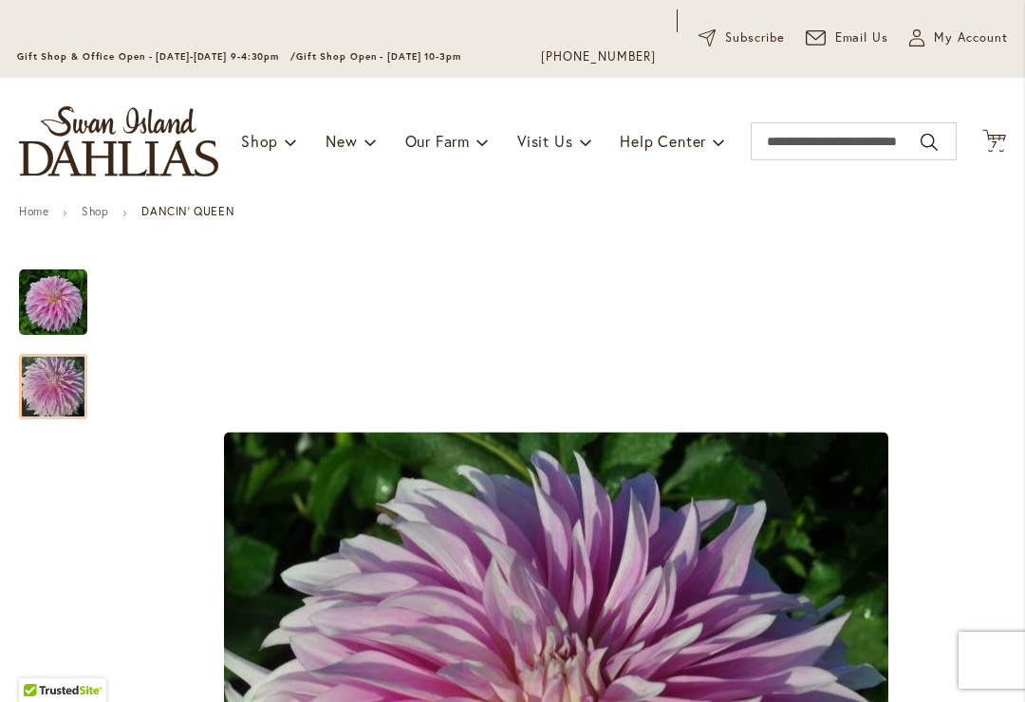
scroll to position [98, 0]
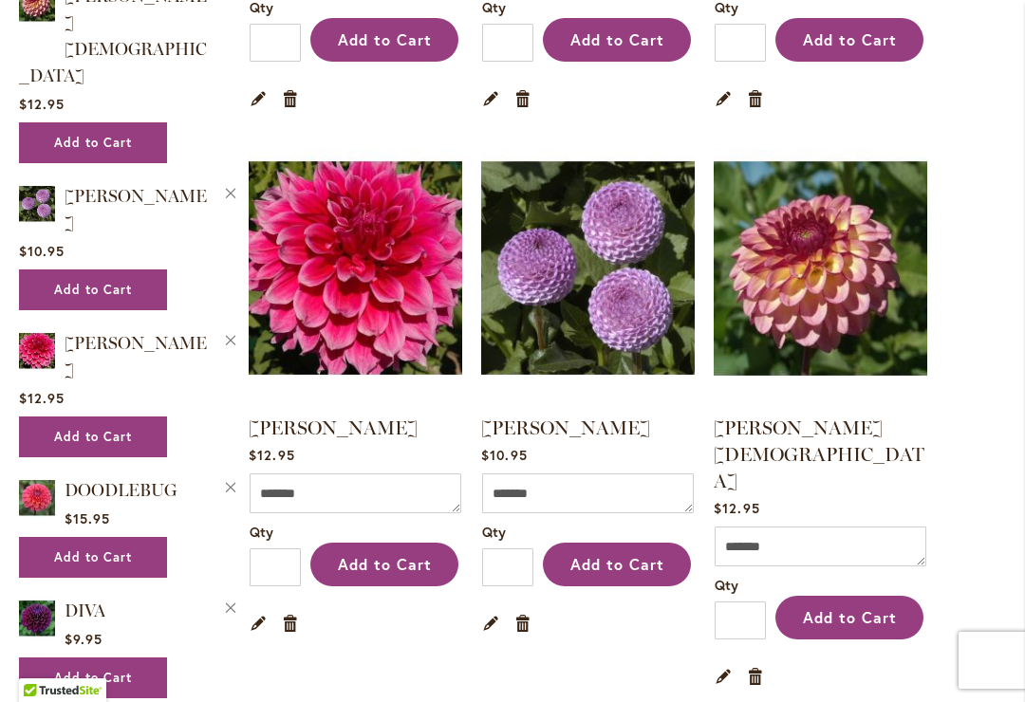
scroll to position [2444, 0]
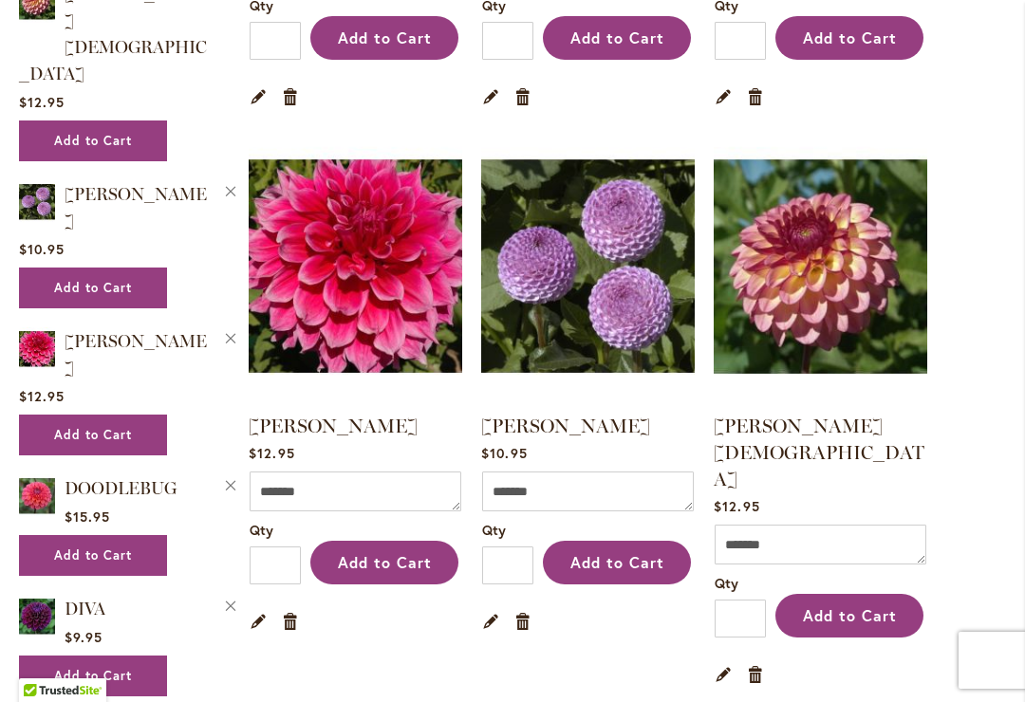
click at [796, 428] on link "[PERSON_NAME][DEMOGRAPHIC_DATA]" at bounding box center [819, 453] width 211 height 76
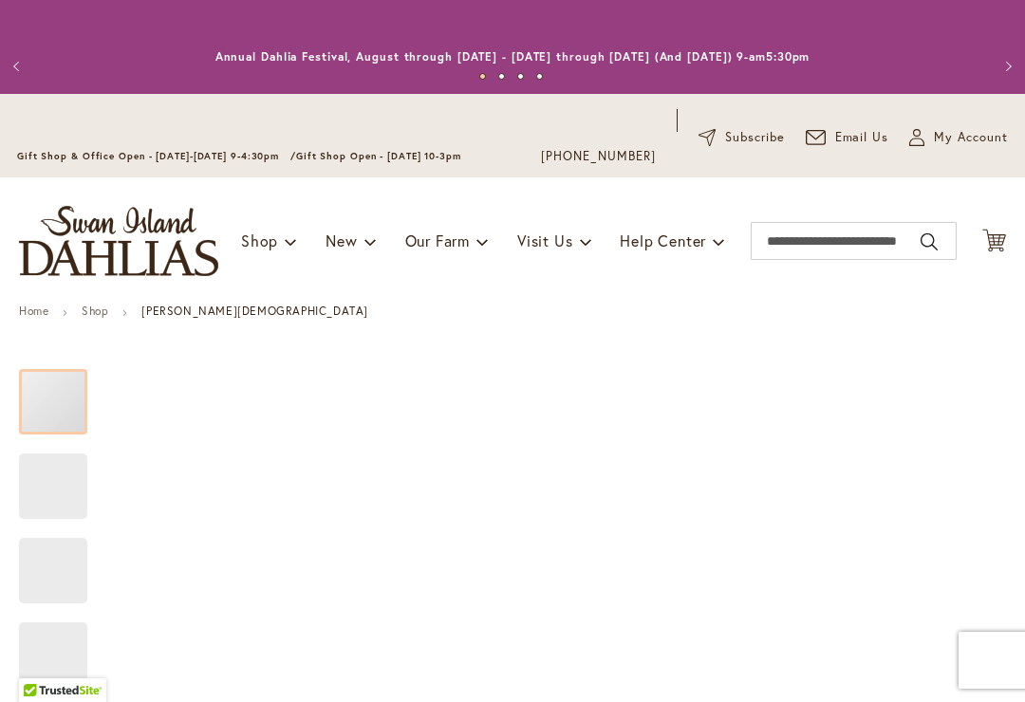
type input "*****"
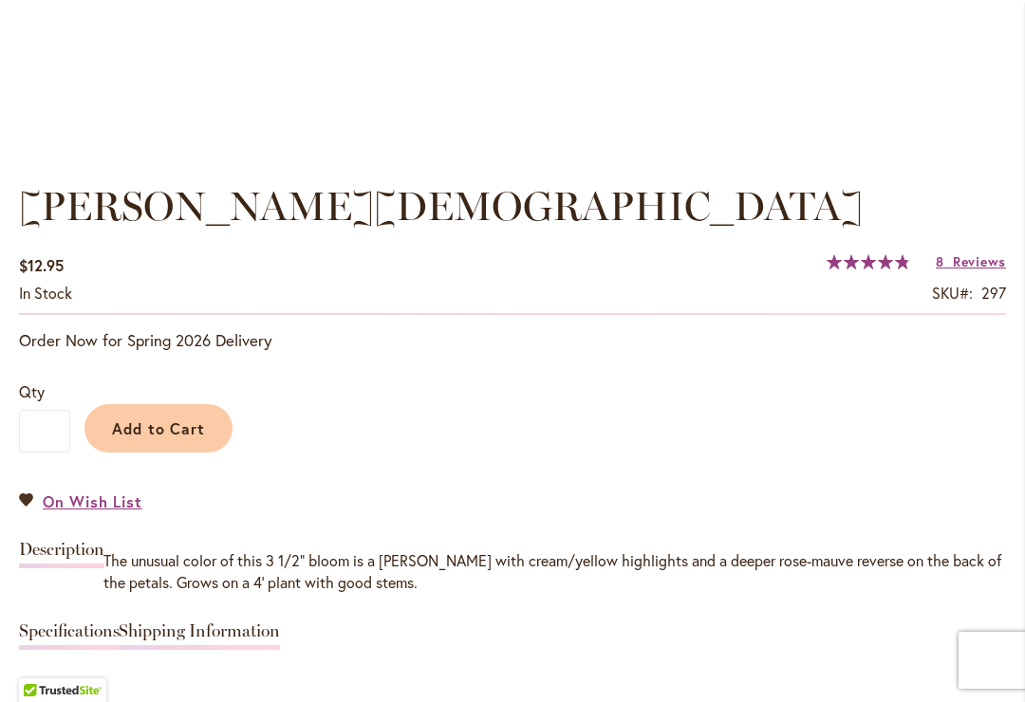
scroll to position [1241, 0]
click at [977, 266] on span "Reviews" at bounding box center [979, 262] width 53 height 18
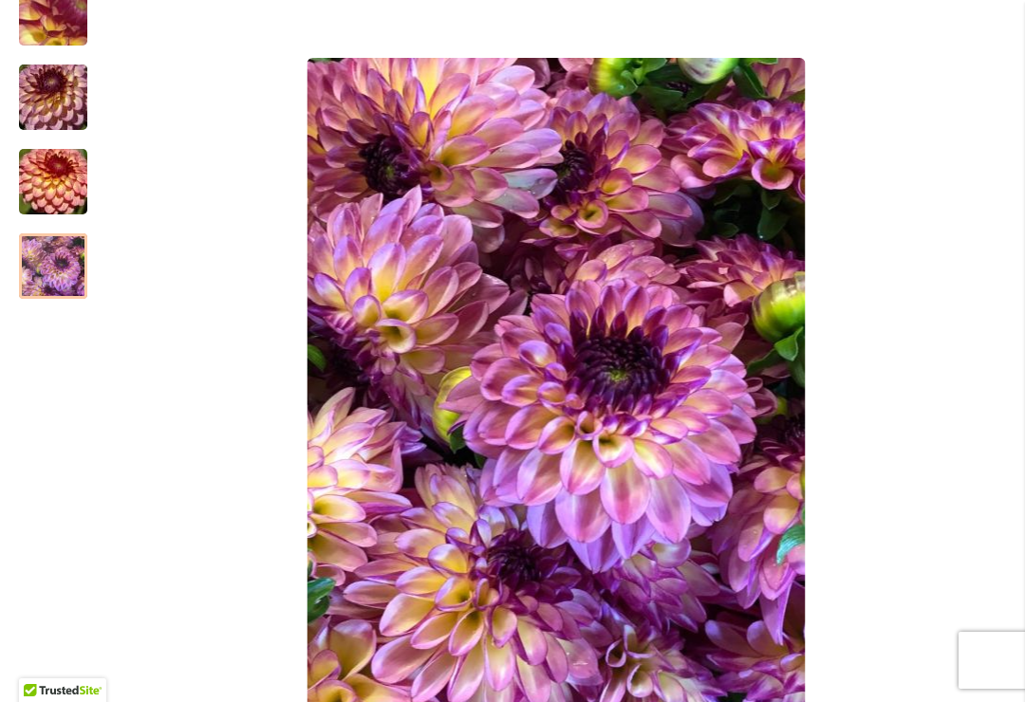
scroll to position [467, 0]
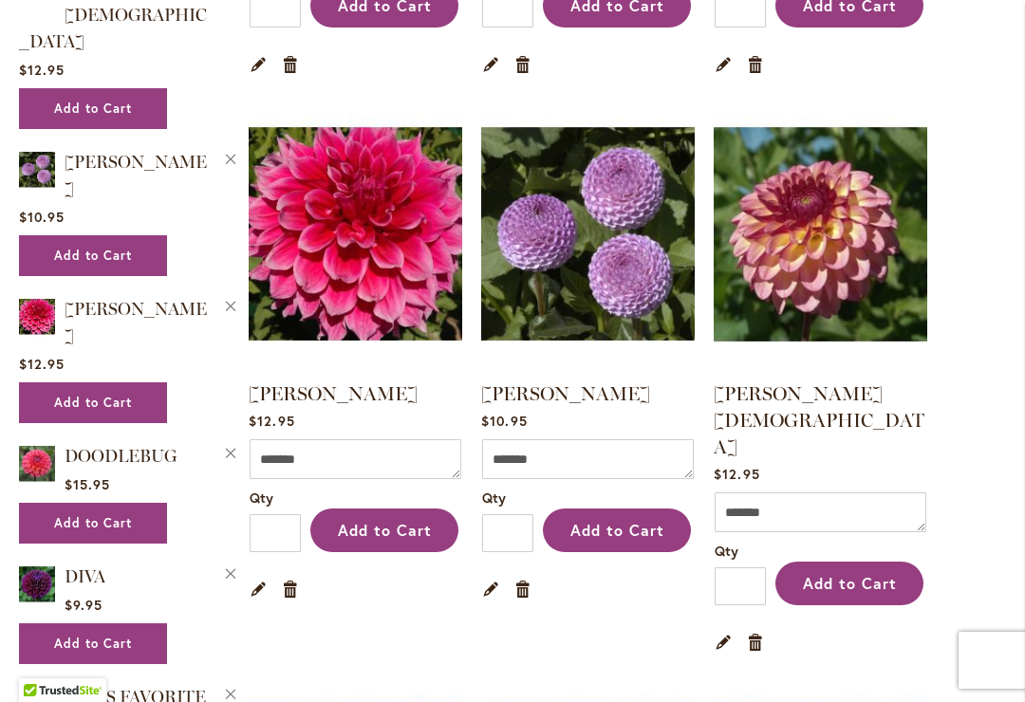
scroll to position [2478, 0]
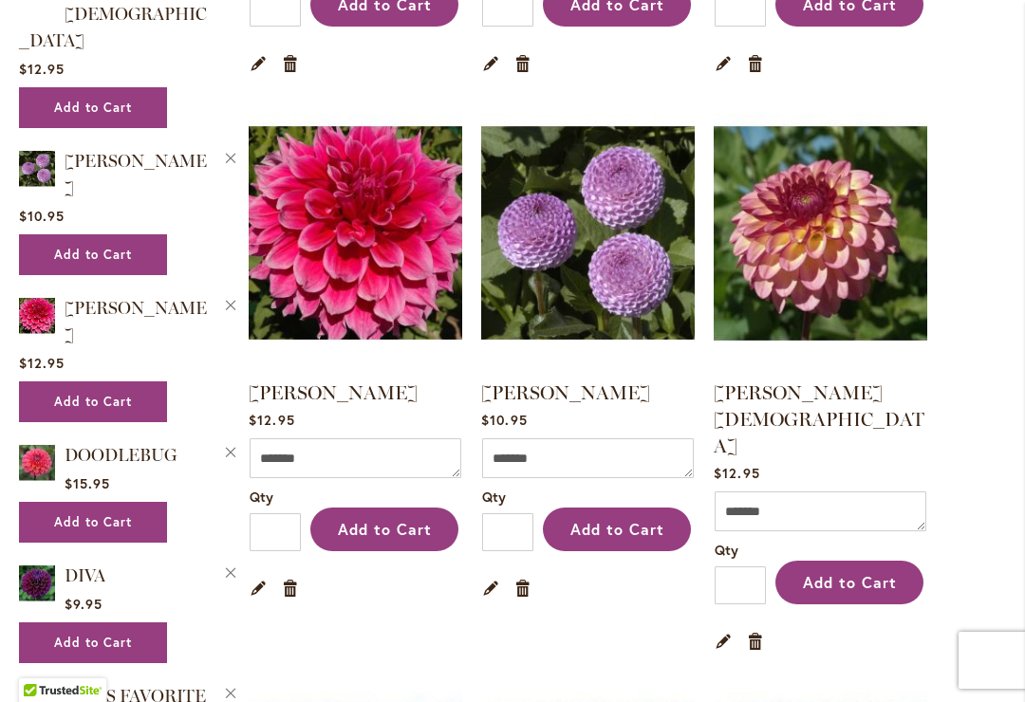
click at [294, 382] on link "EMORY PAUL" at bounding box center [333, 393] width 169 height 23
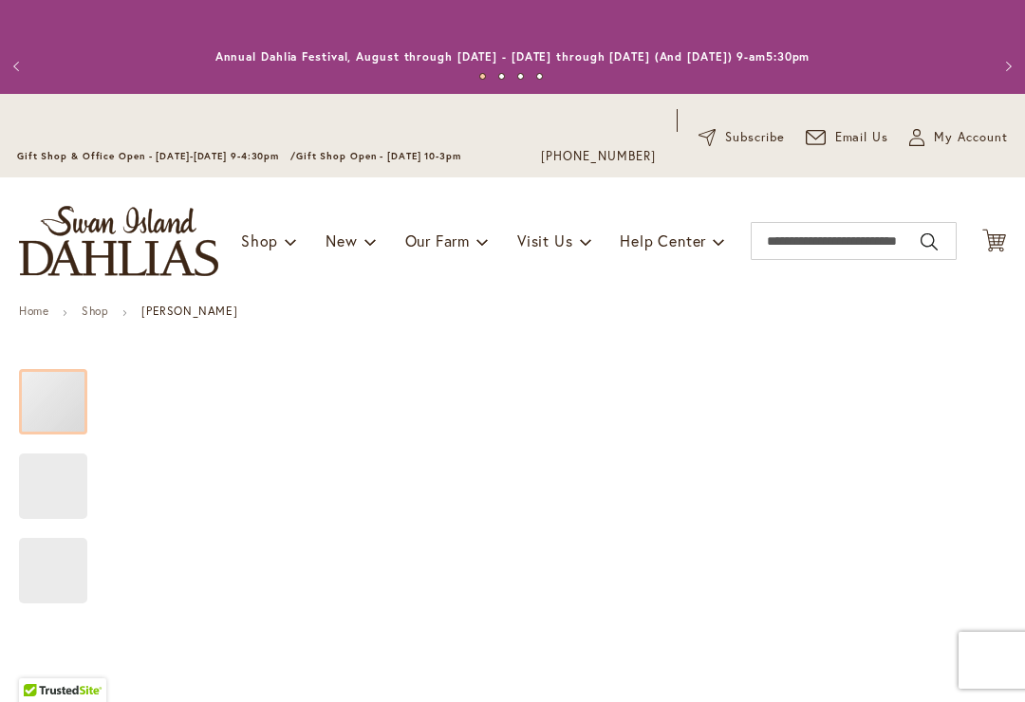
type input "*****"
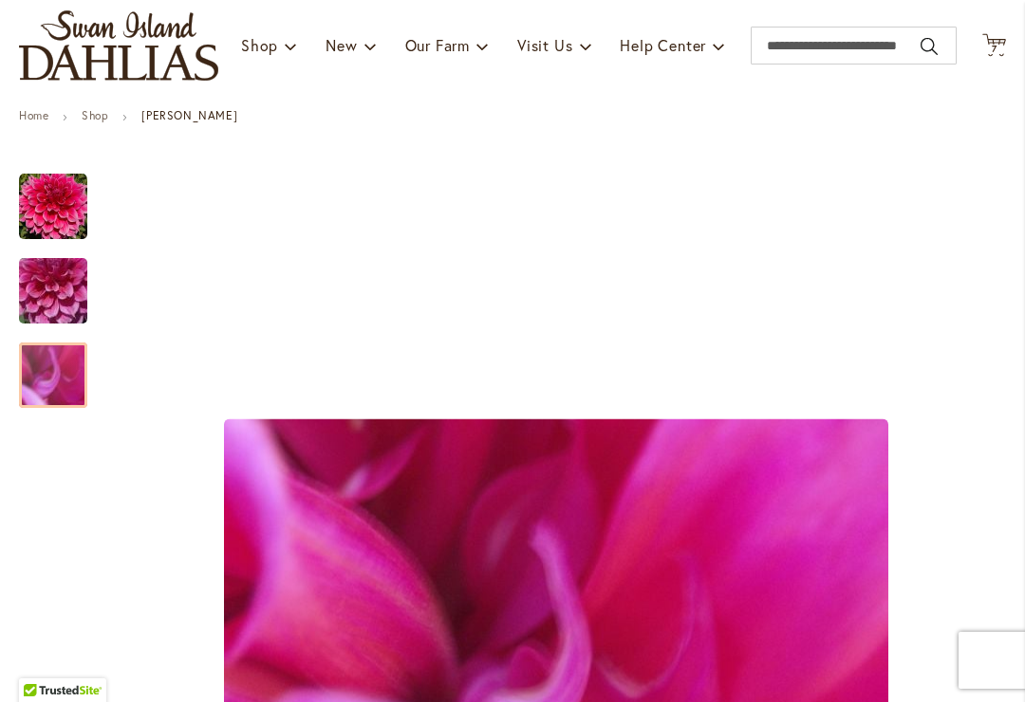
scroll to position [196, 0]
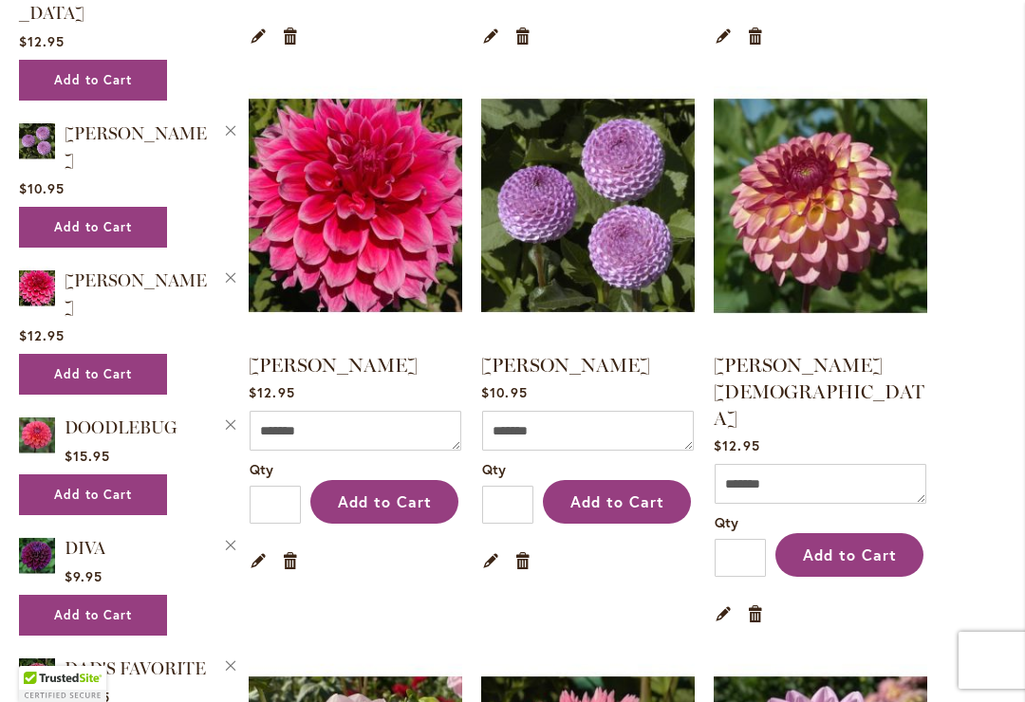
scroll to position [2520, 0]
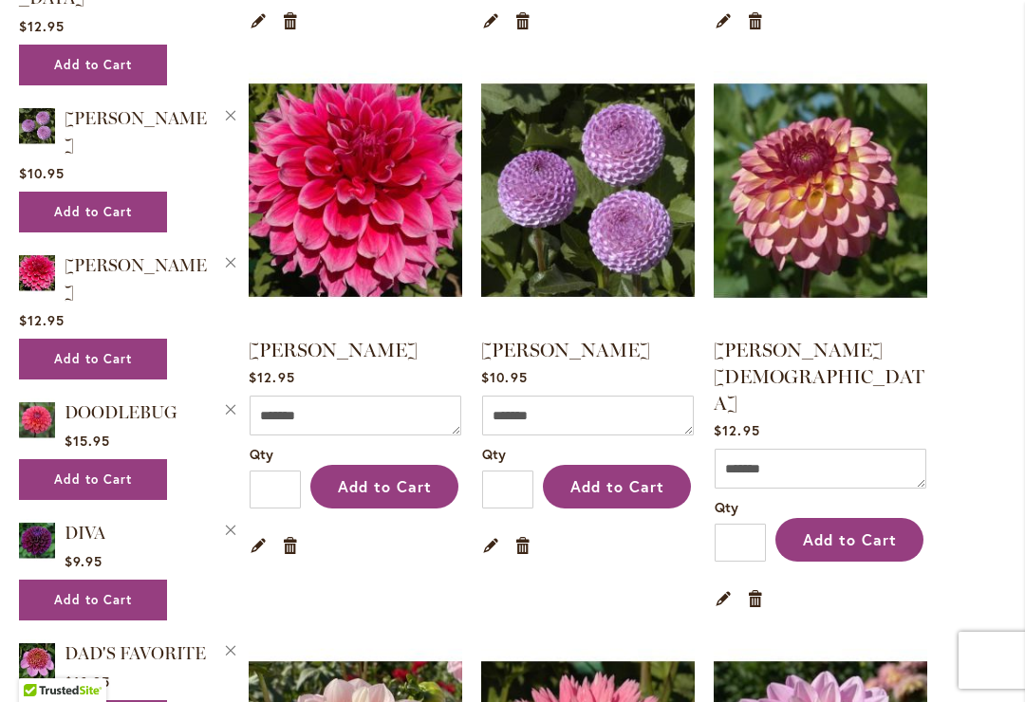
click at [290, 534] on link "Remove item" at bounding box center [291, 544] width 18 height 21
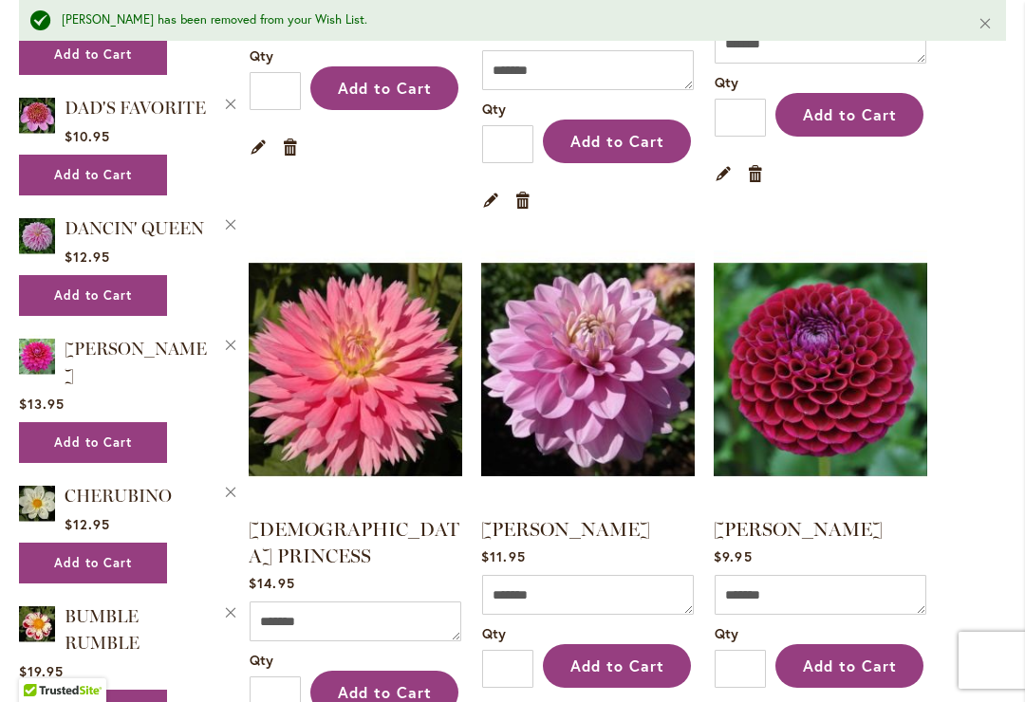
scroll to position [2962, 0]
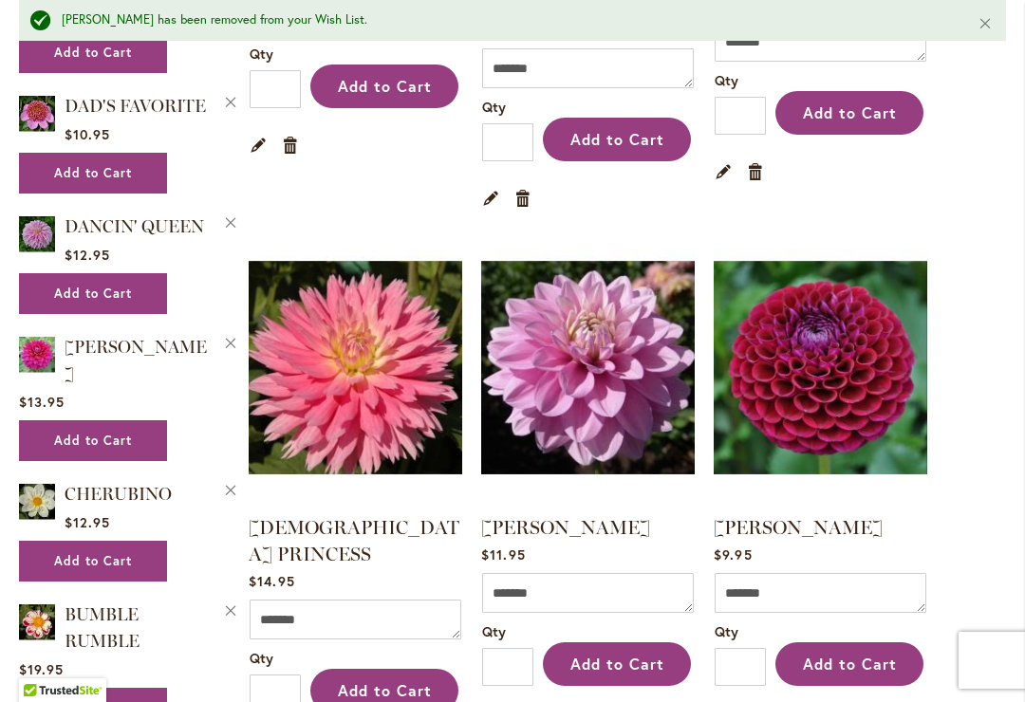
click at [284, 516] on link "[DEMOGRAPHIC_DATA] PRINCESS" at bounding box center [354, 540] width 211 height 49
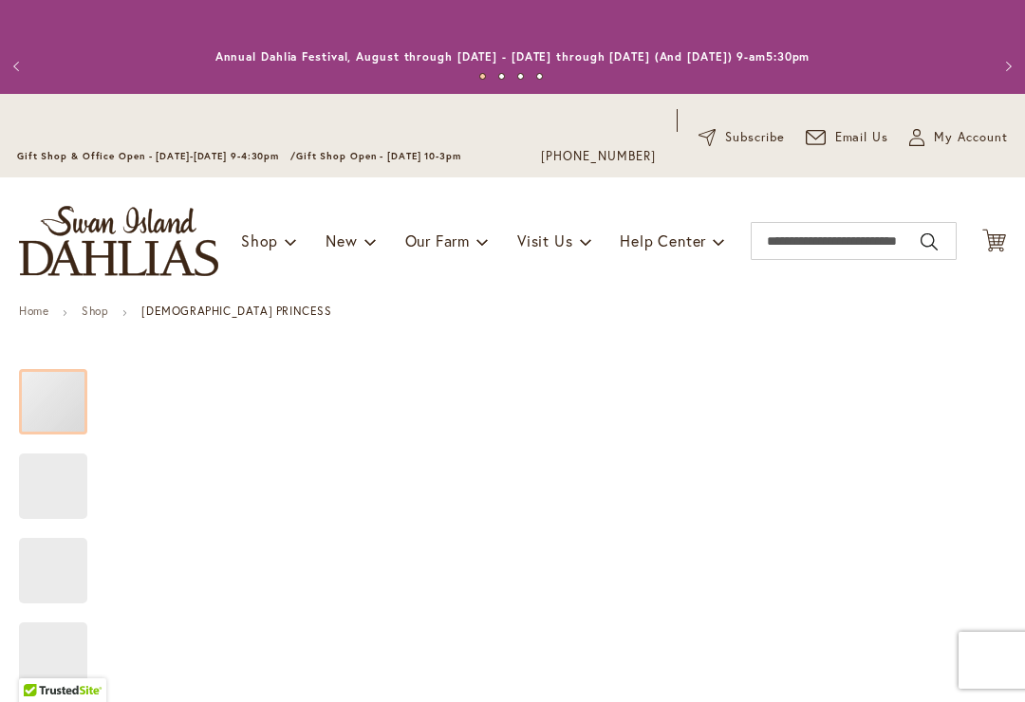
type input "*****"
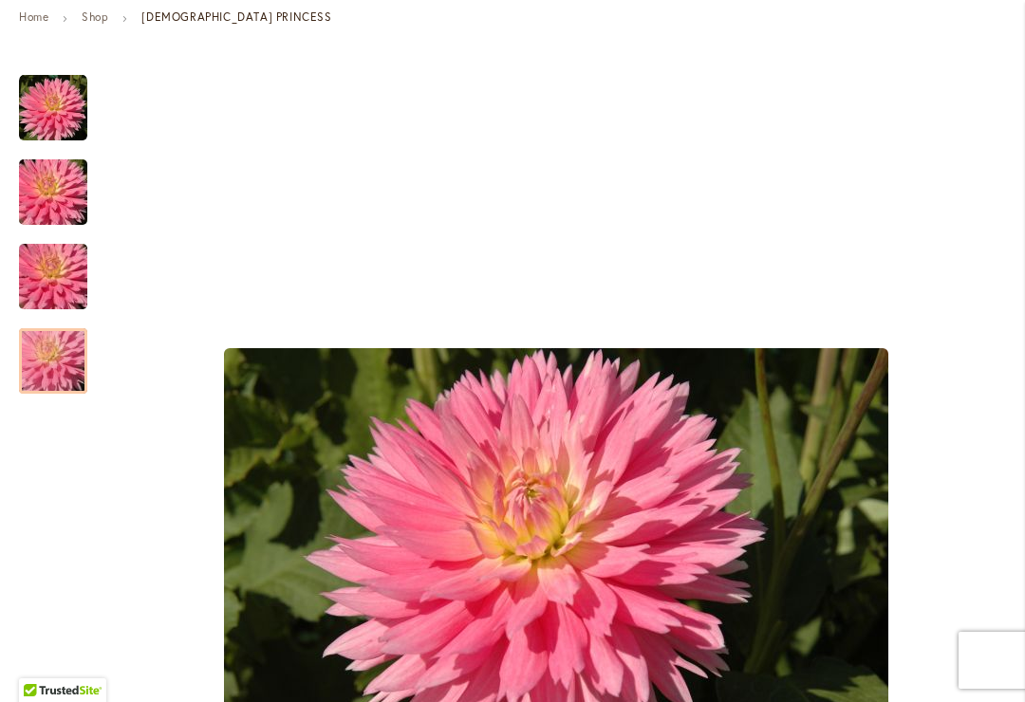
scroll to position [271, 0]
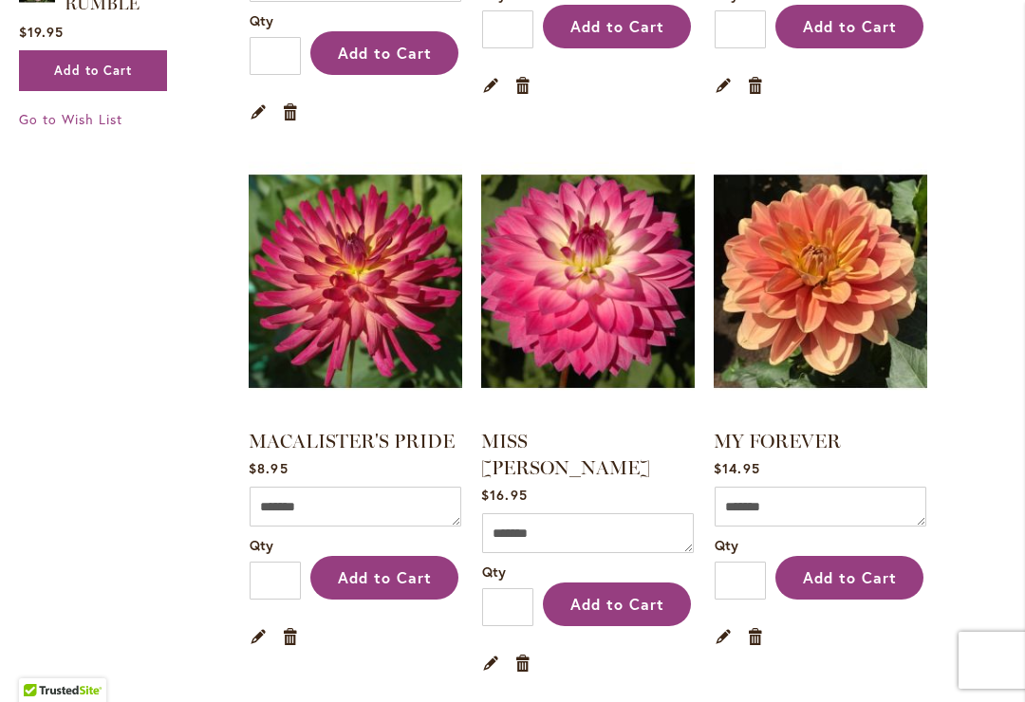
scroll to position [3561, 0]
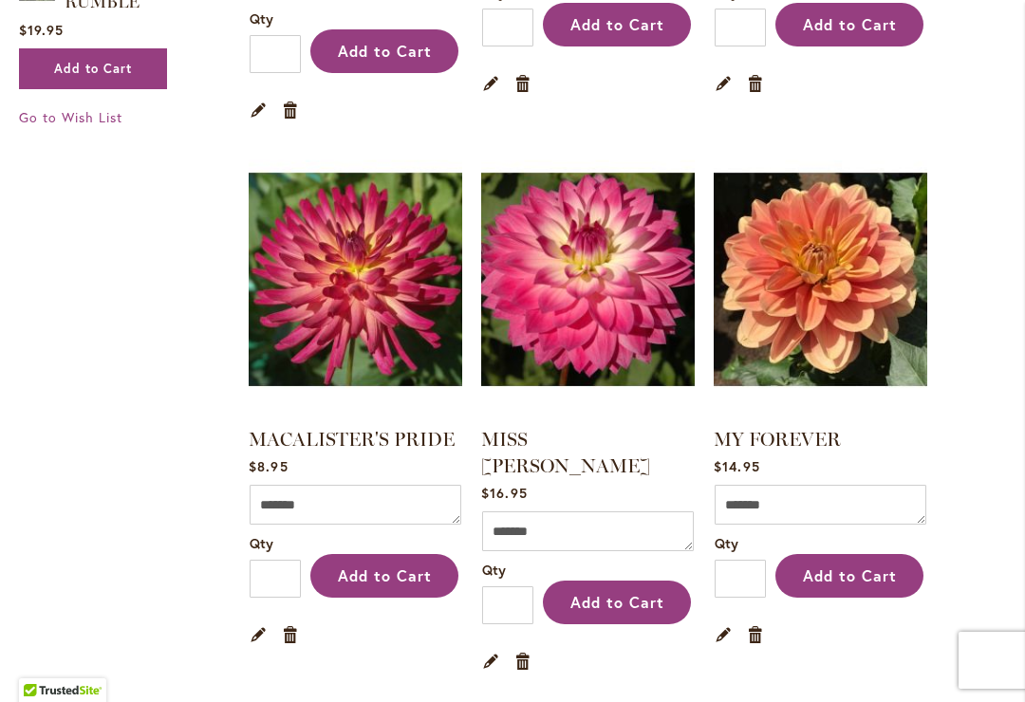
click at [589, 428] on link "MISS DELILAH" at bounding box center [565, 452] width 169 height 49
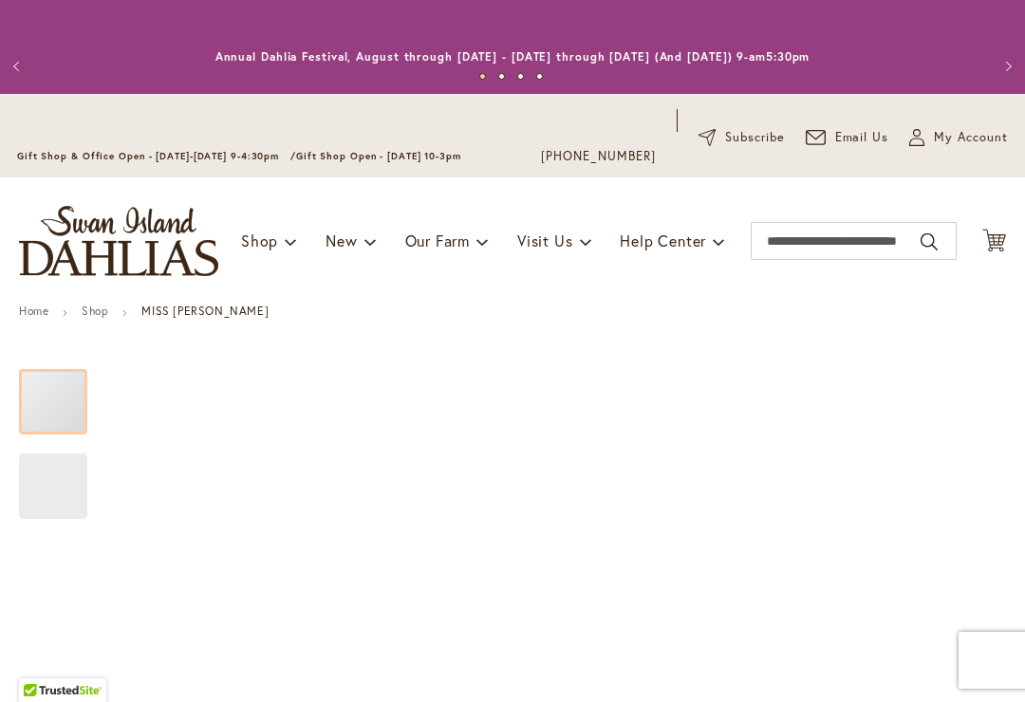
type input "*****"
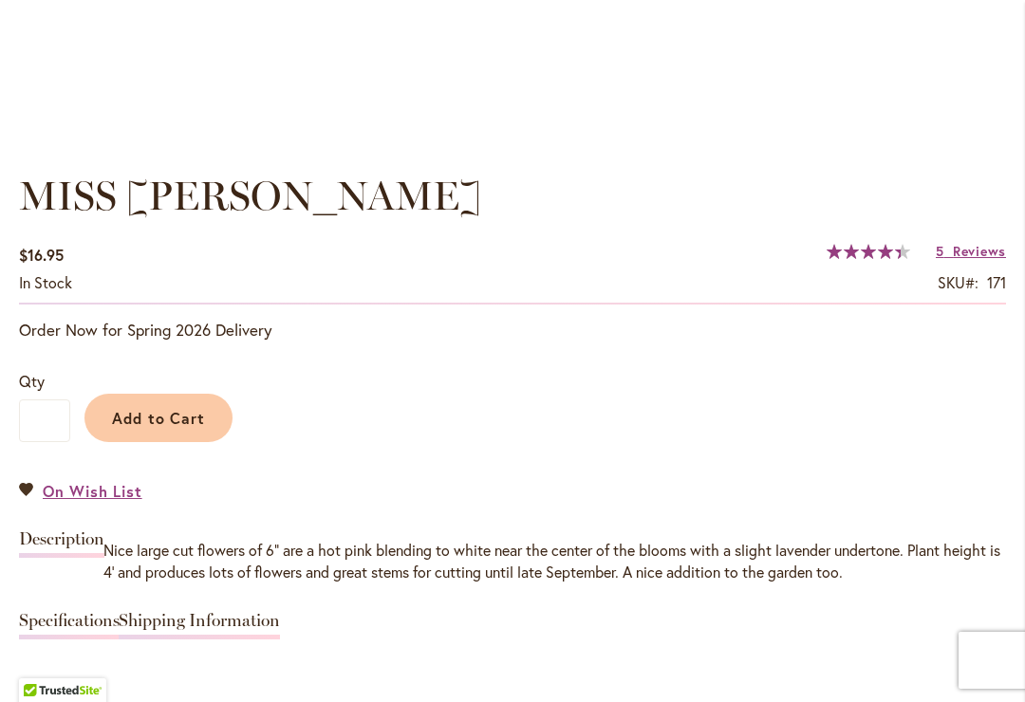
scroll to position [1253, 0]
click at [987, 254] on span "Reviews" at bounding box center [979, 250] width 53 height 18
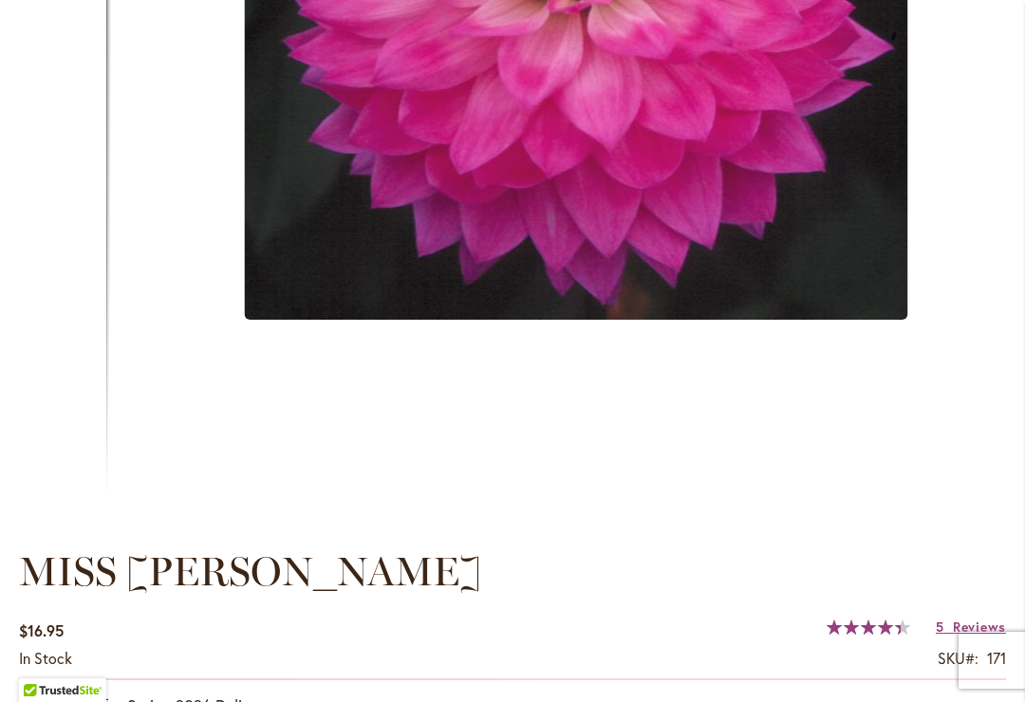
scroll to position [873, 0]
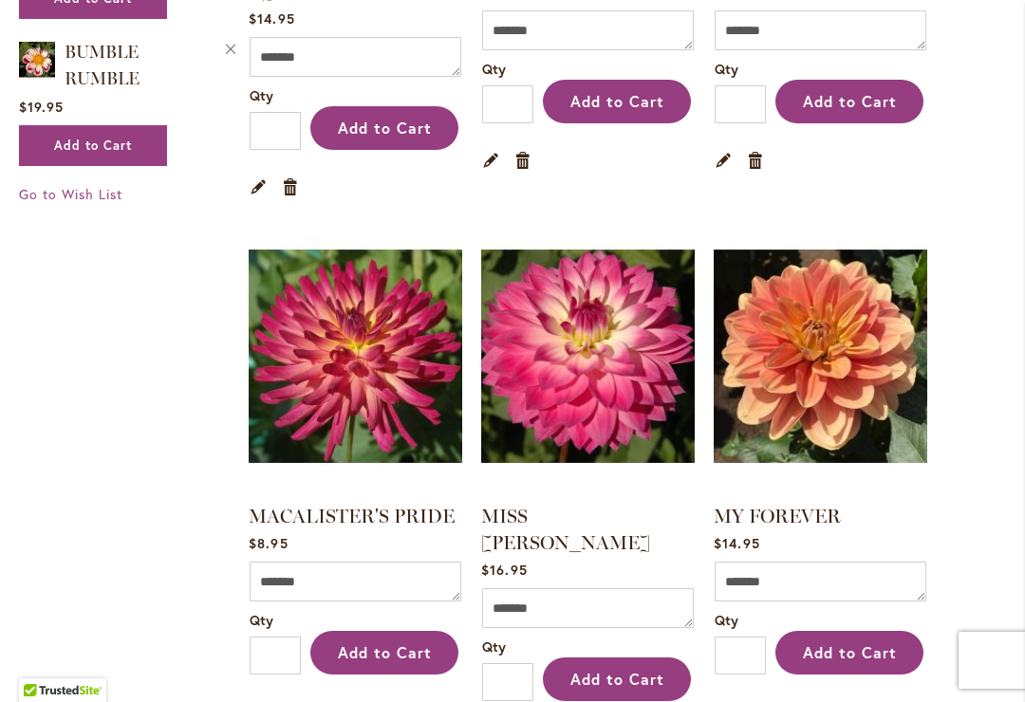
scroll to position [3485, 0]
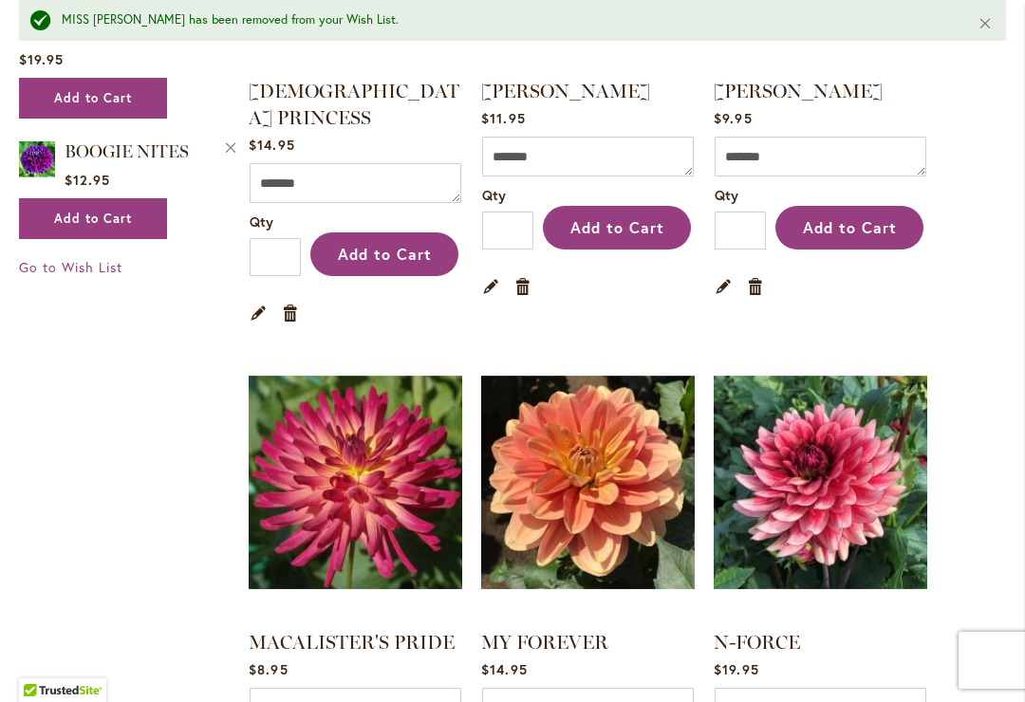
scroll to position [3402, 0]
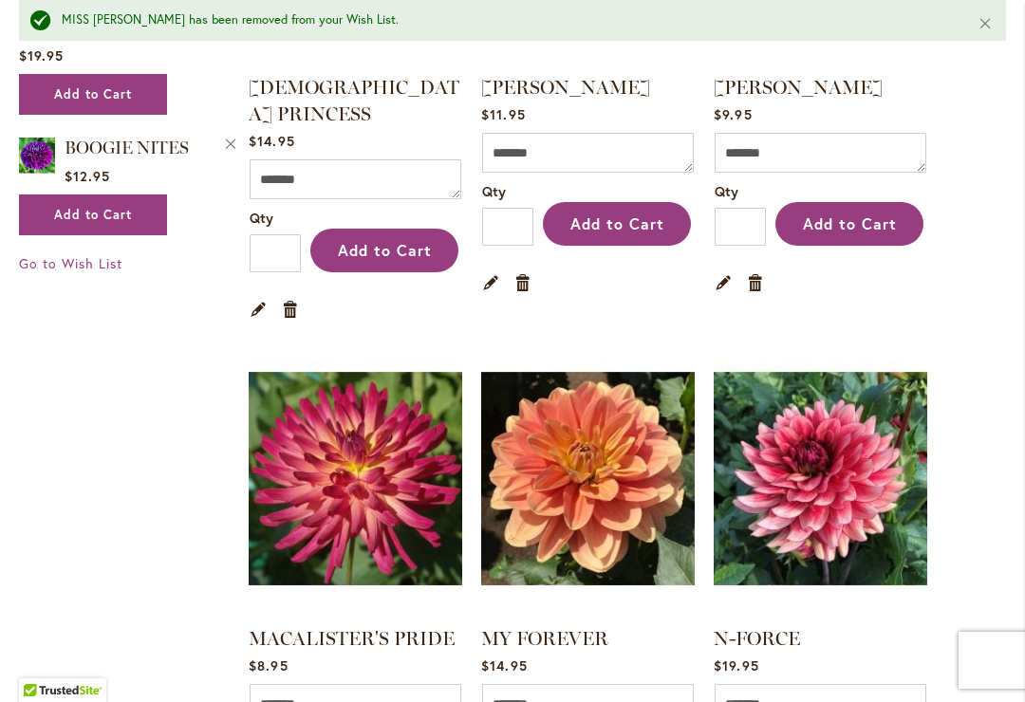
click at [361, 627] on link "MACALISTER'S PRIDE" at bounding box center [352, 638] width 206 height 23
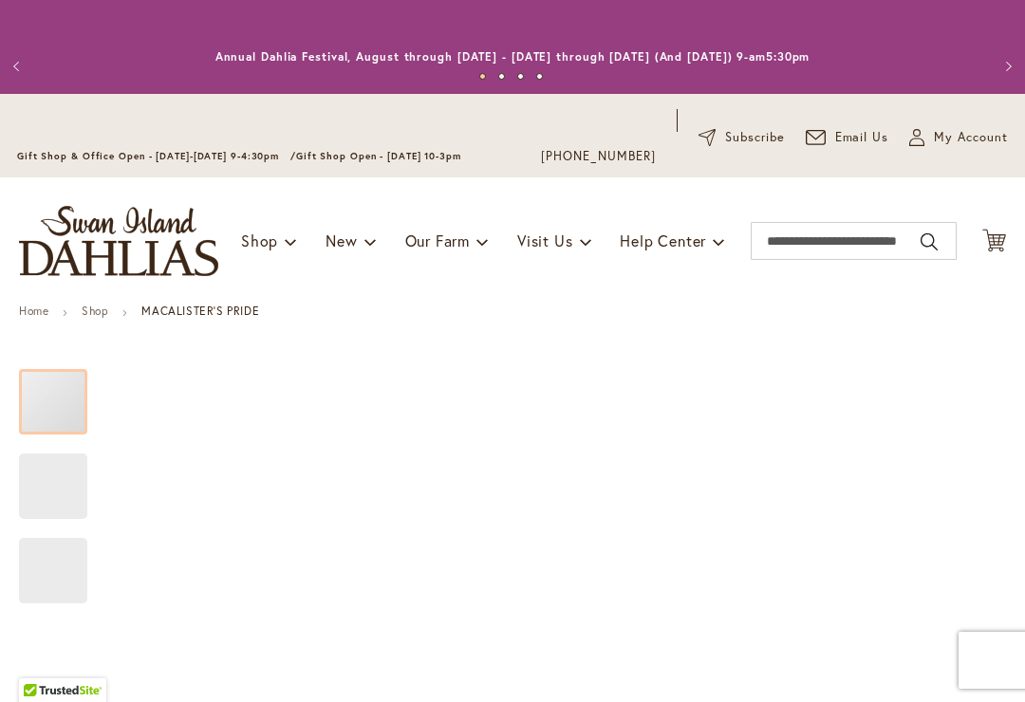
type input "*****"
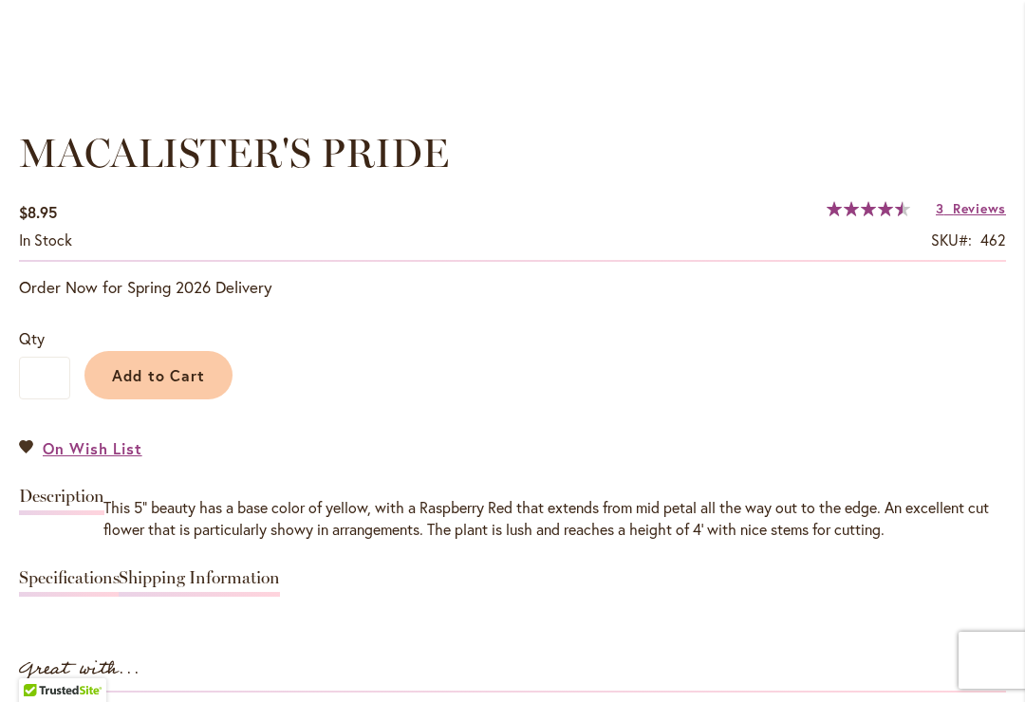
scroll to position [1298, 0]
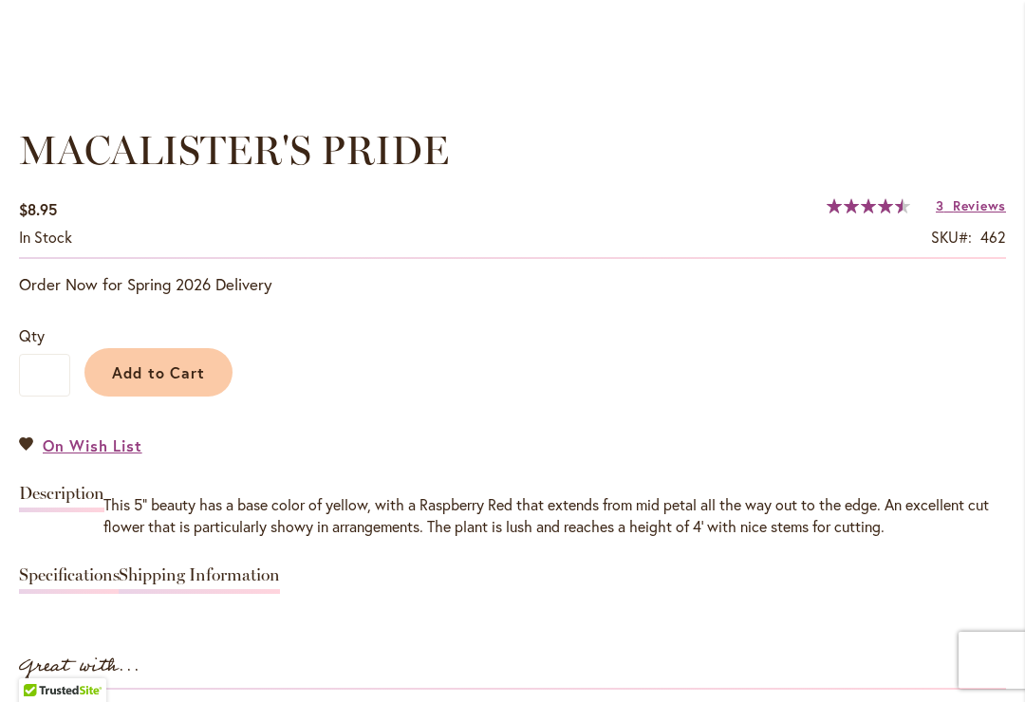
click at [965, 214] on span "Reviews" at bounding box center [979, 205] width 53 height 18
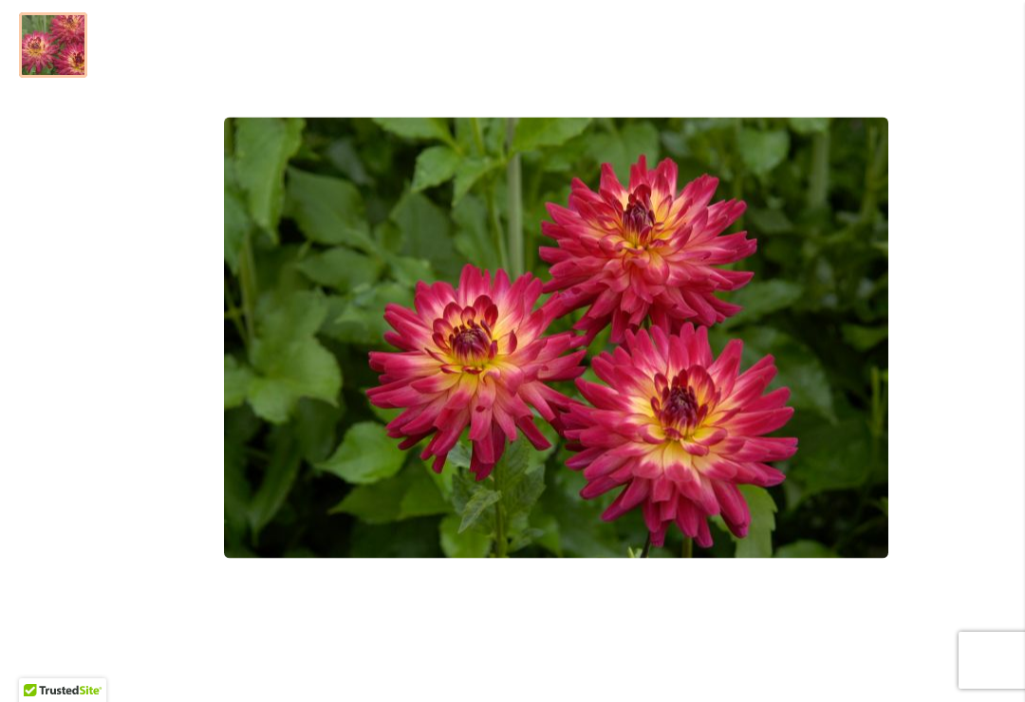
scroll to position [504, 0]
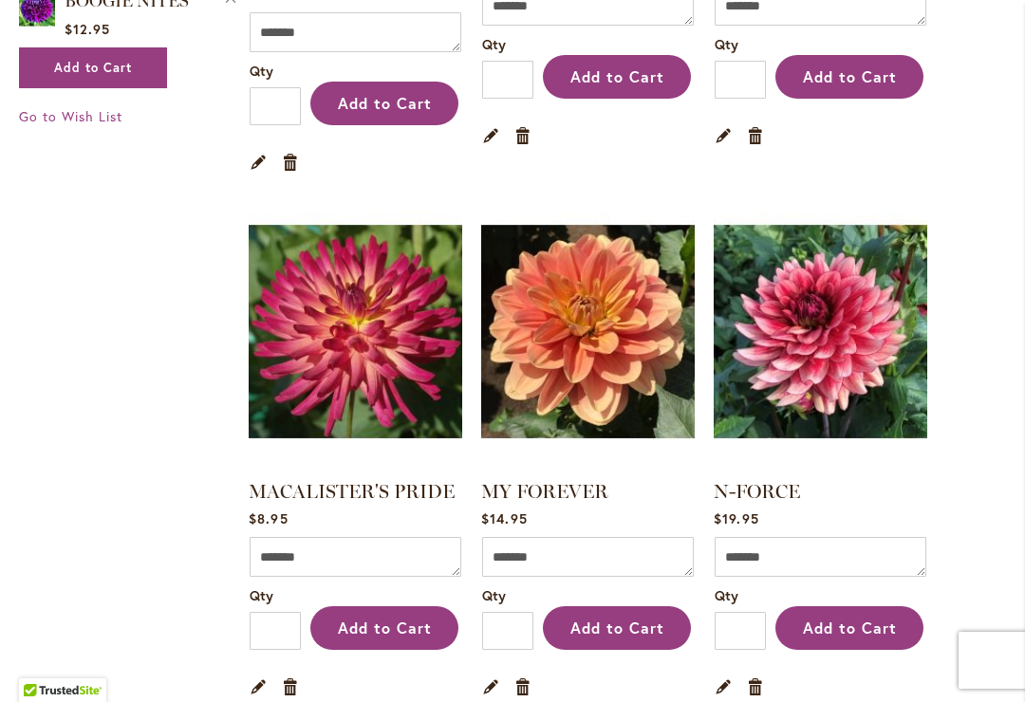
scroll to position [3512, 0]
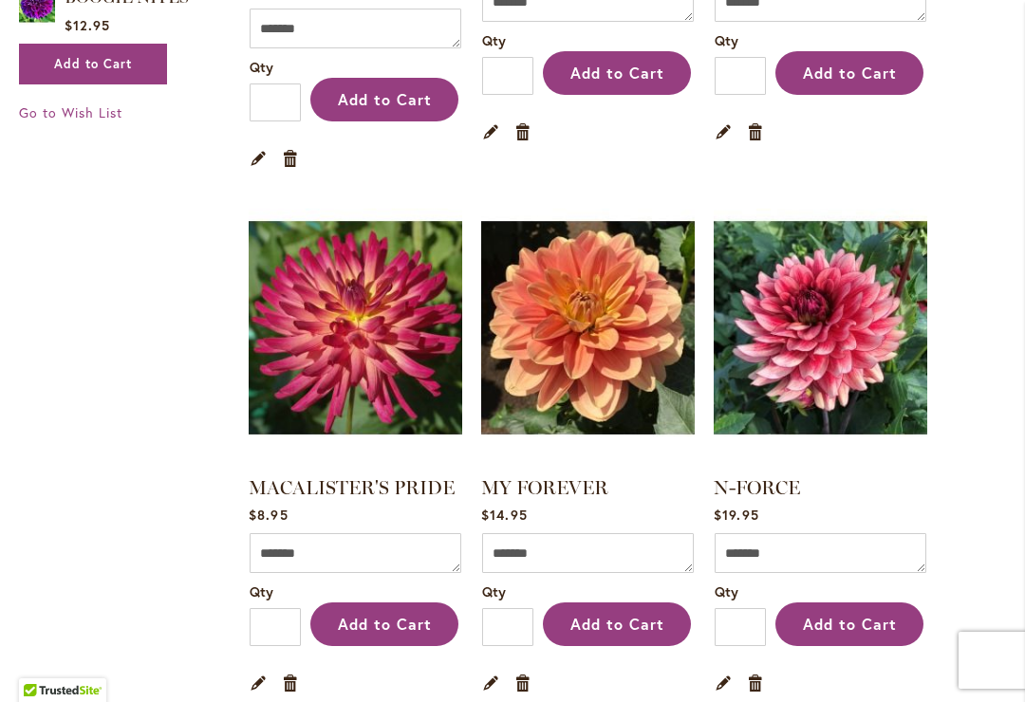
click at [298, 672] on link "Remove item" at bounding box center [291, 682] width 18 height 21
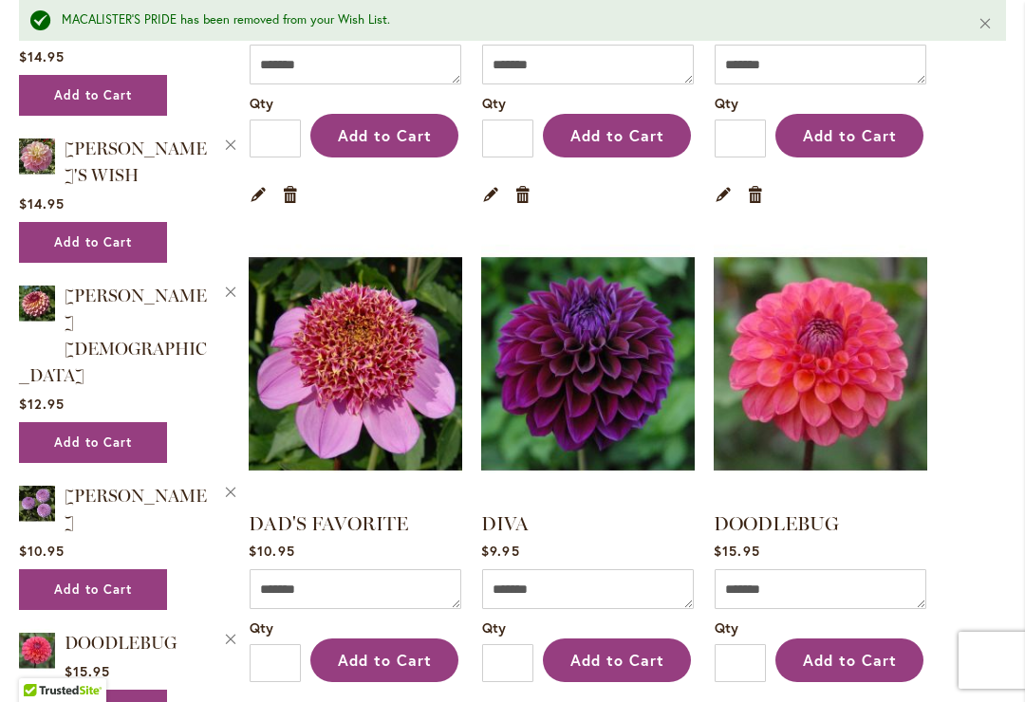
scroll to position [1861, 0]
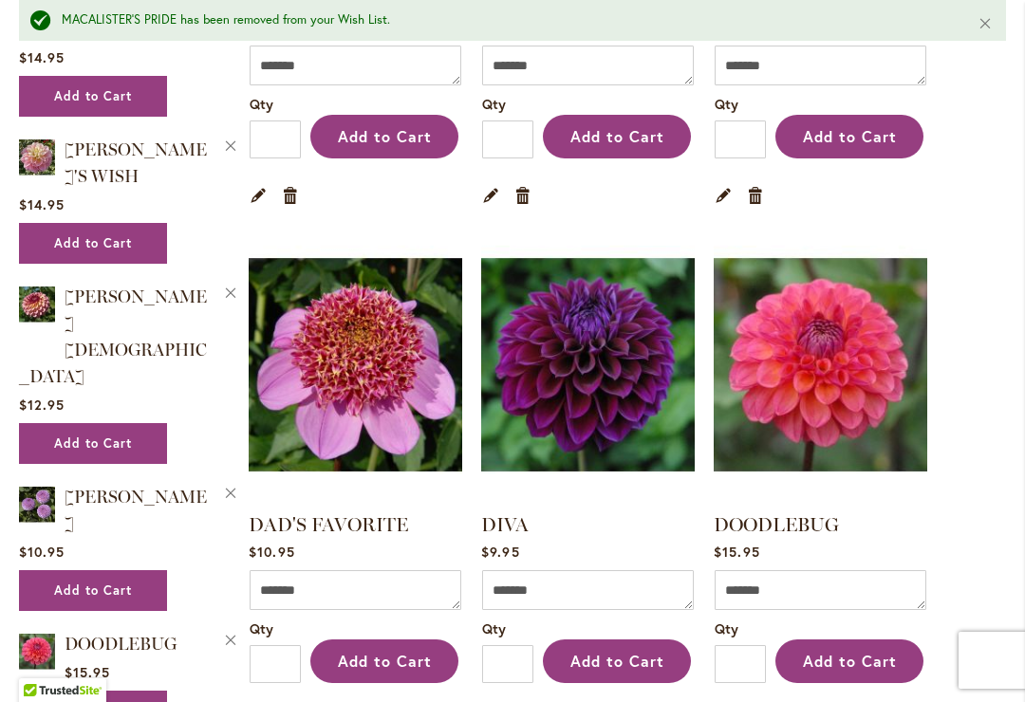
click at [366, 401] on img at bounding box center [356, 365] width 214 height 267
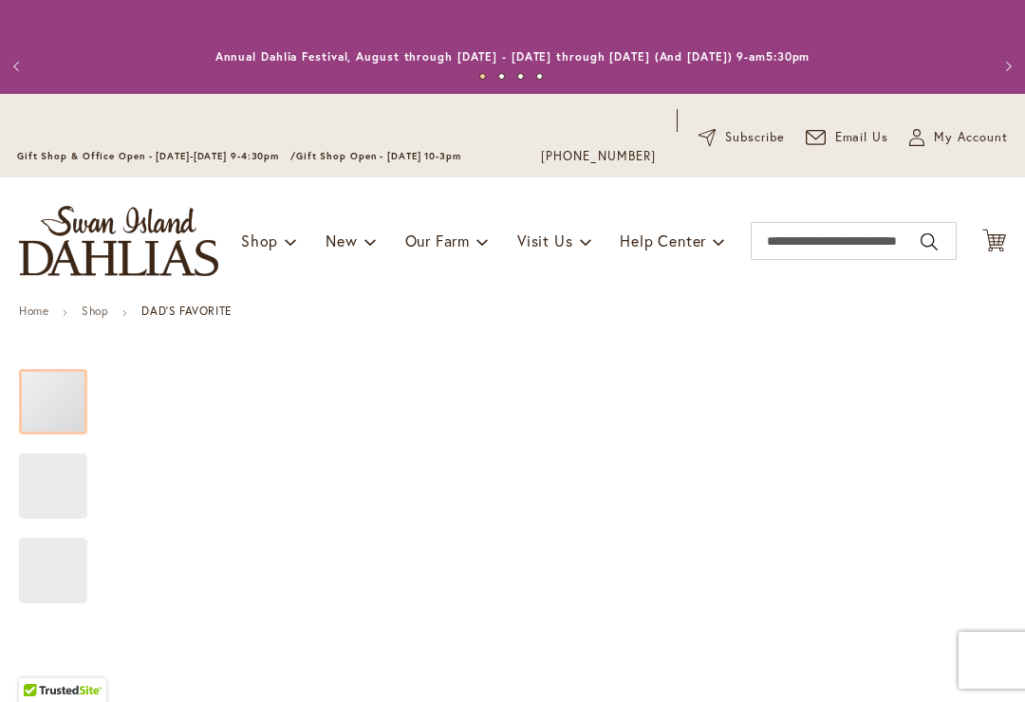
type input "*****"
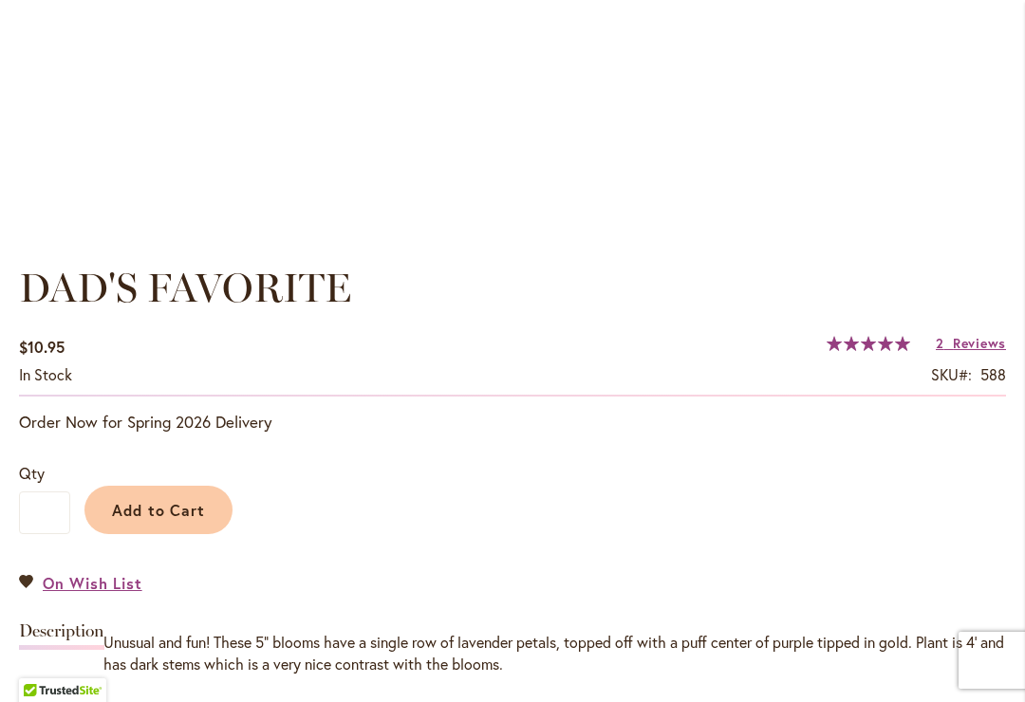
scroll to position [1184, 0]
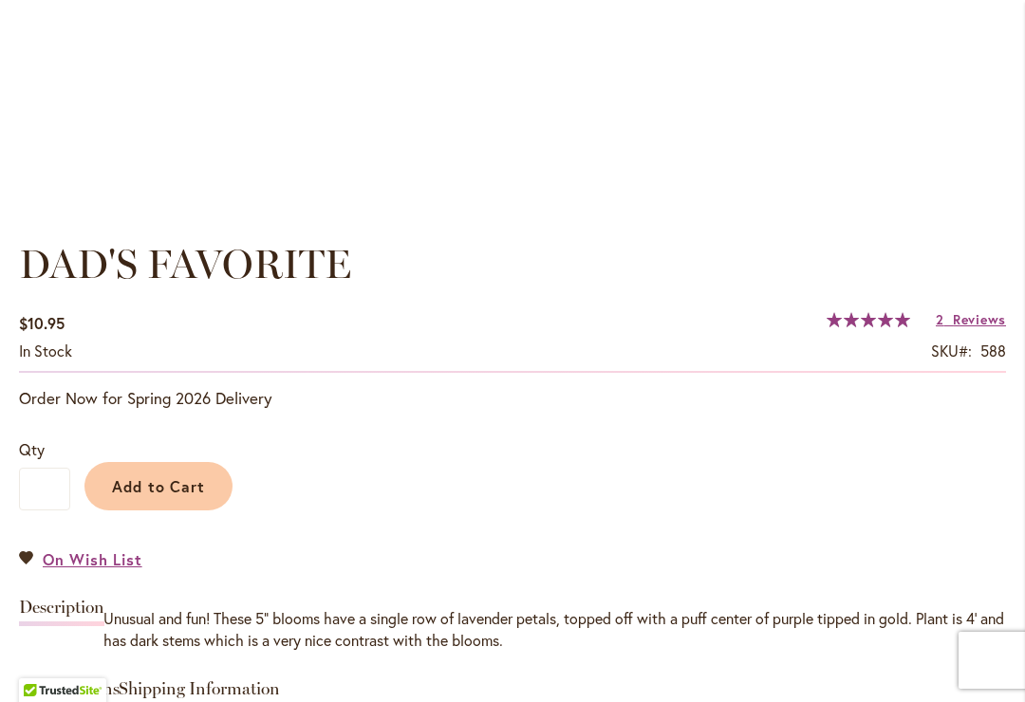
click at [971, 326] on span "Reviews" at bounding box center [979, 319] width 53 height 18
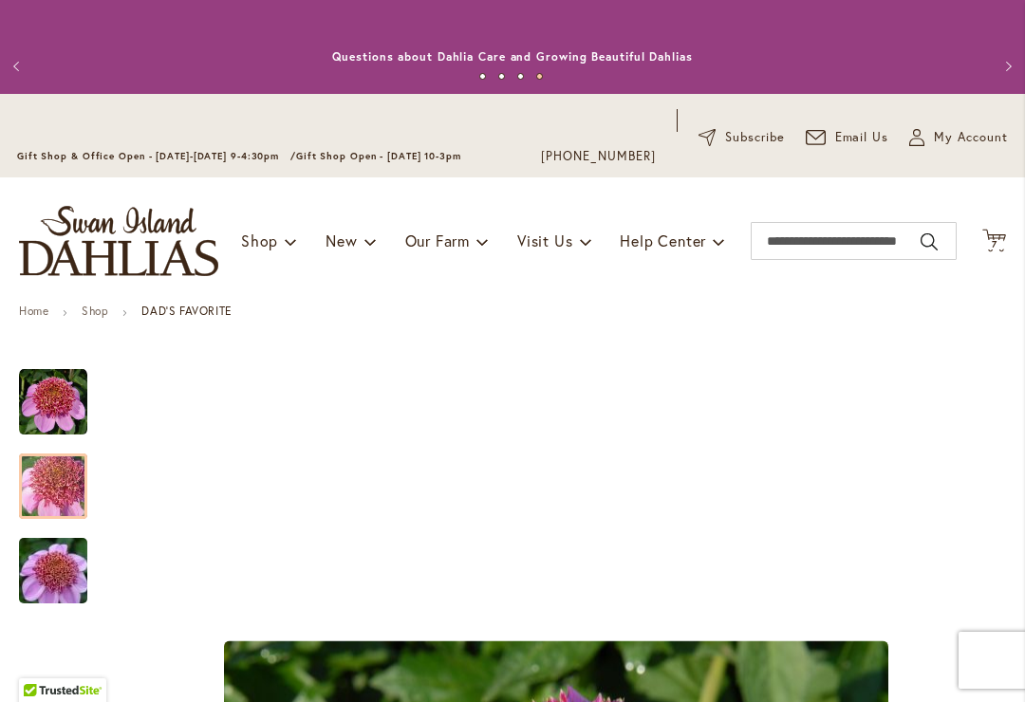
scroll to position [0, 0]
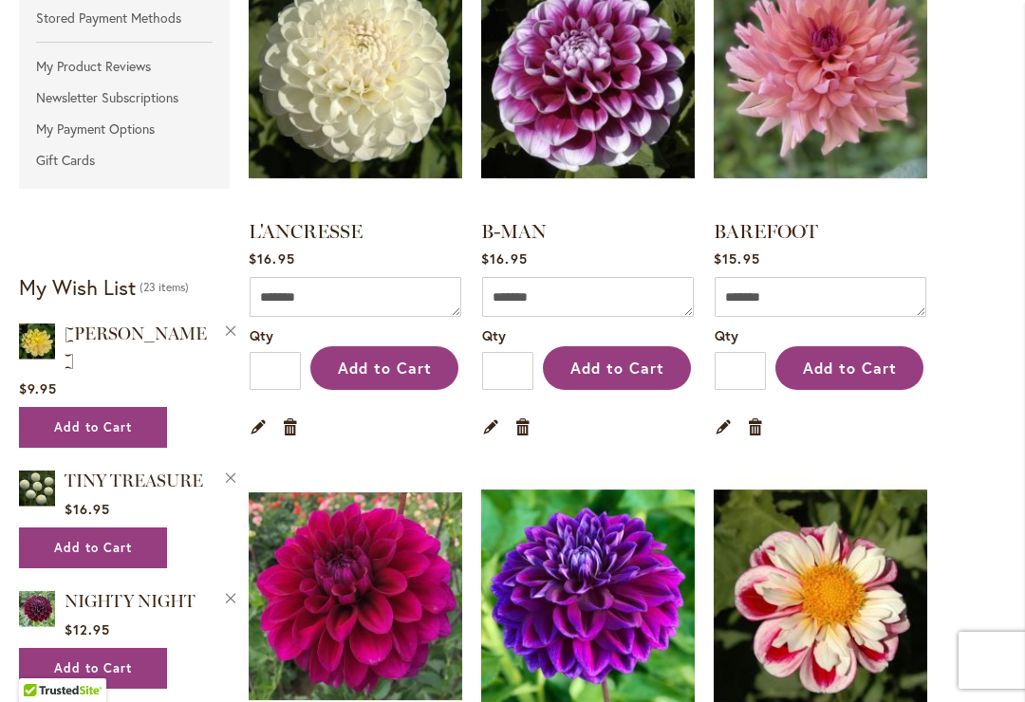
scroll to position [540, 0]
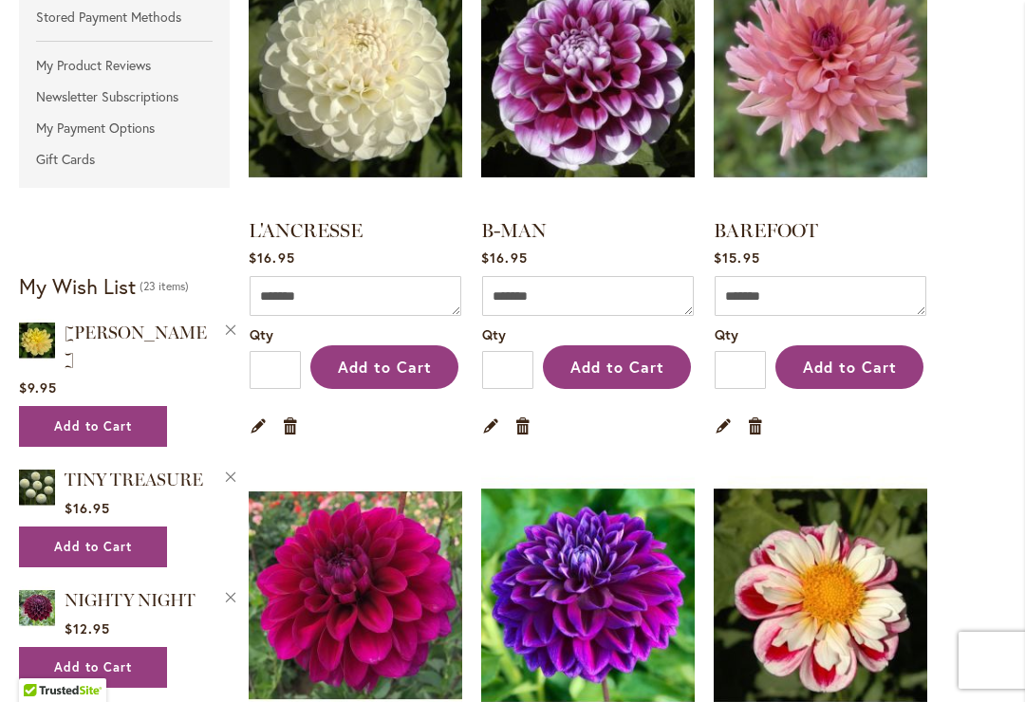
click at [588, 105] on img at bounding box center [588, 70] width 214 height 267
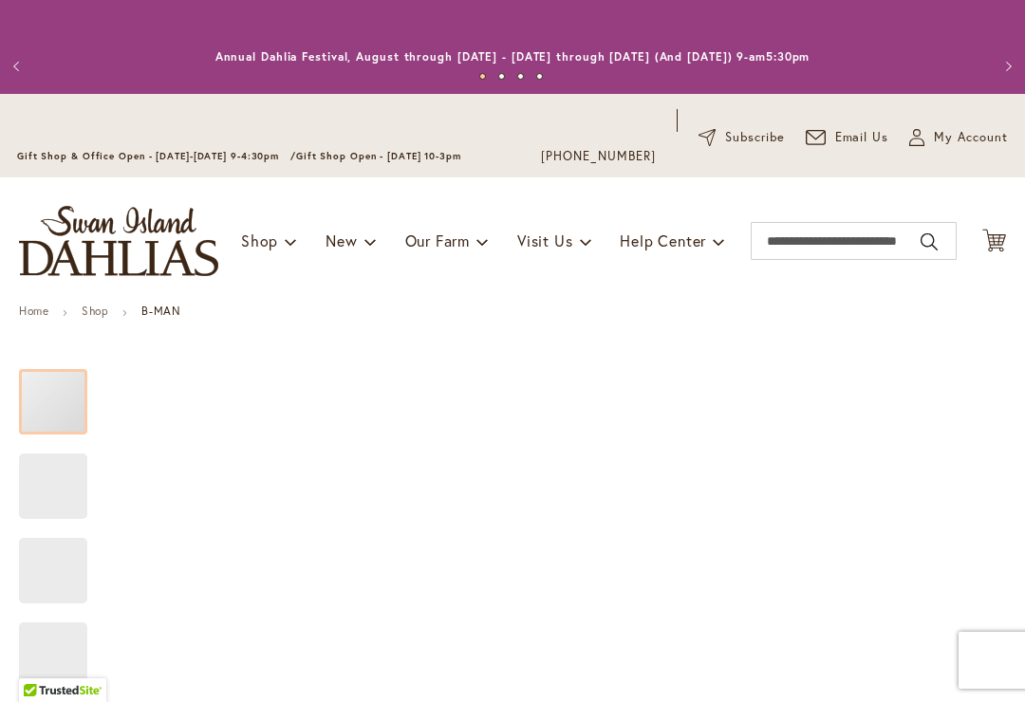
type input "*****"
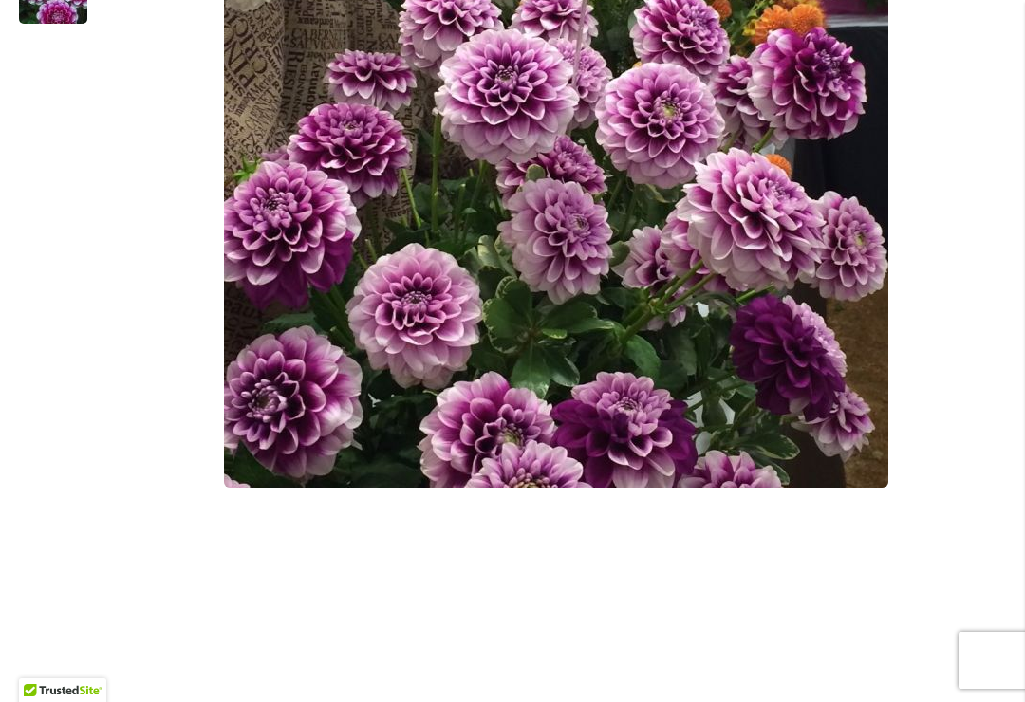
scroll to position [666, 0]
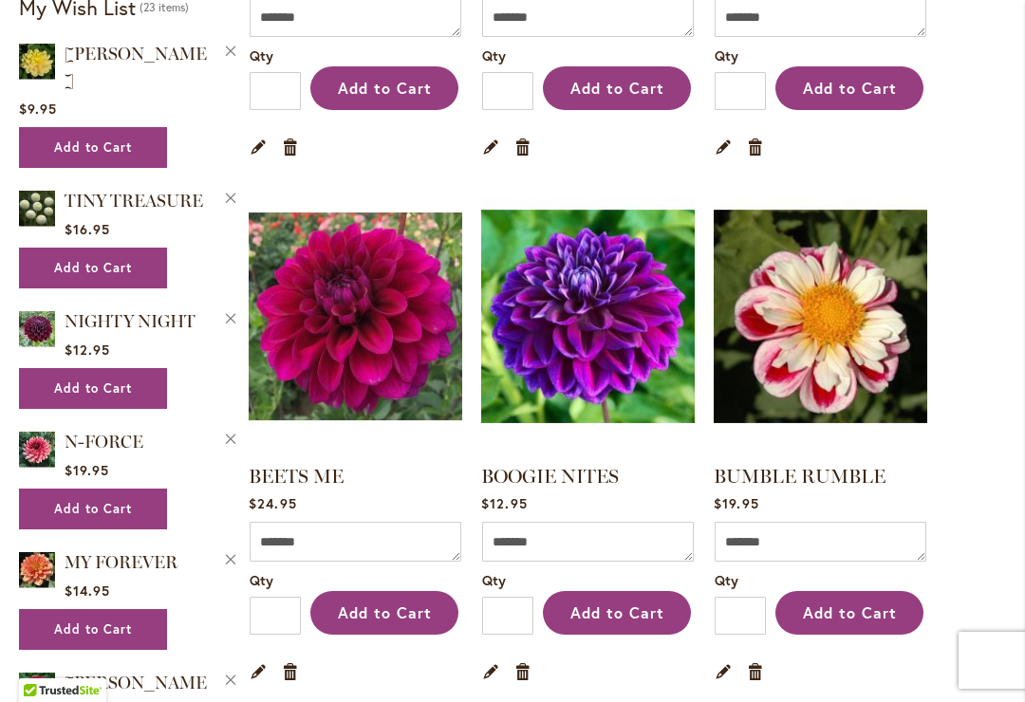
scroll to position [820, 0]
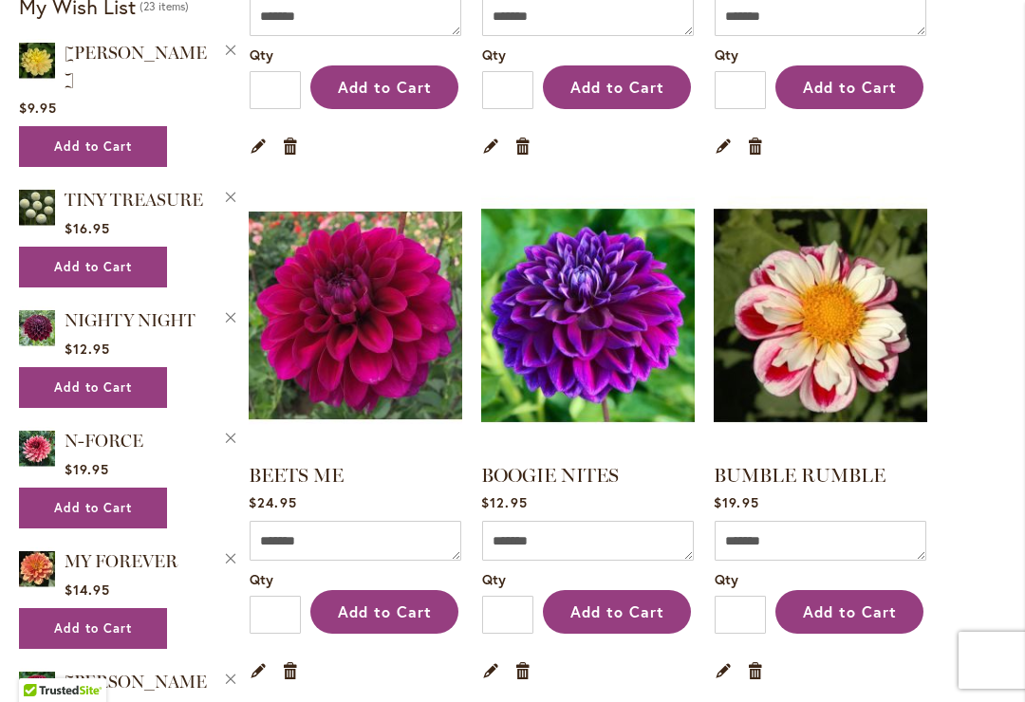
click at [574, 339] on img at bounding box center [588, 315] width 214 height 267
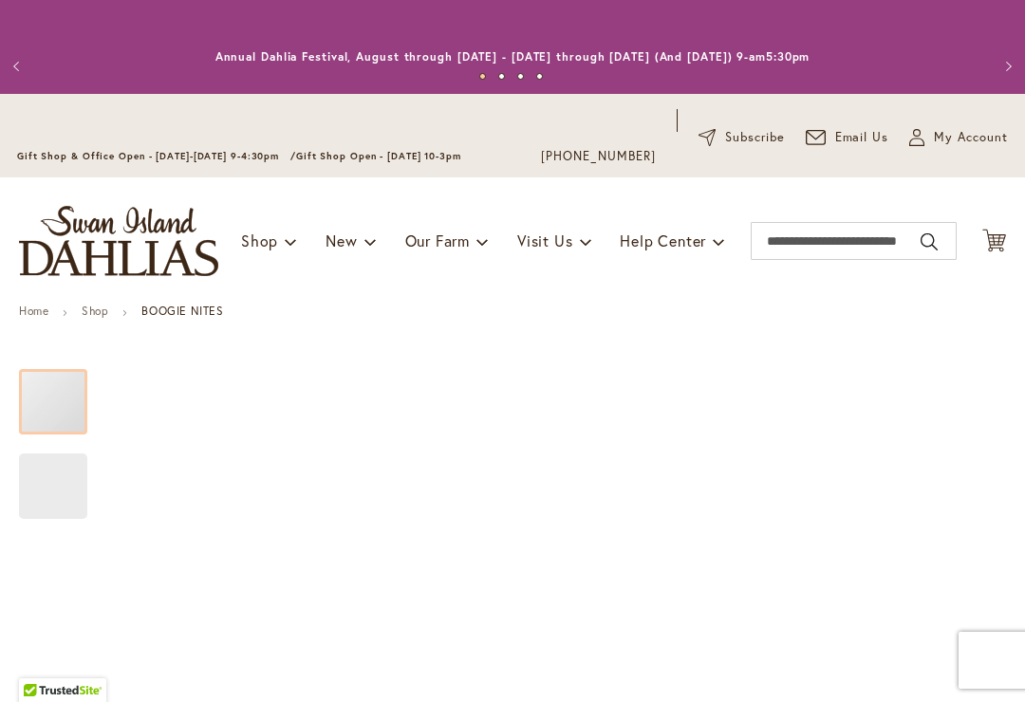
type input "*****"
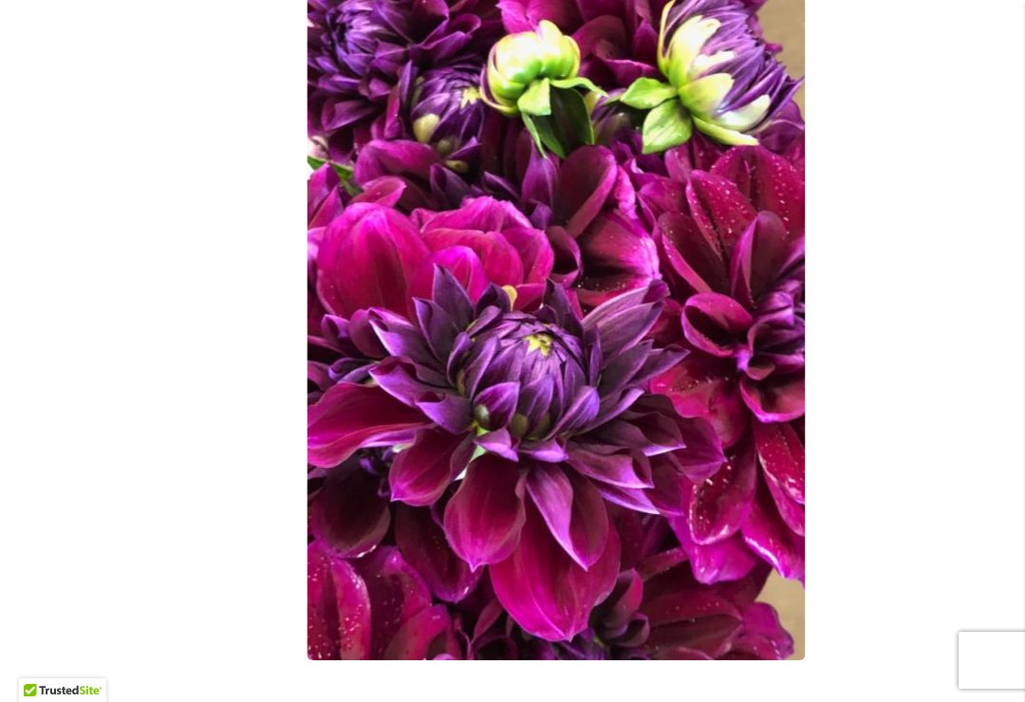
scroll to position [500, 0]
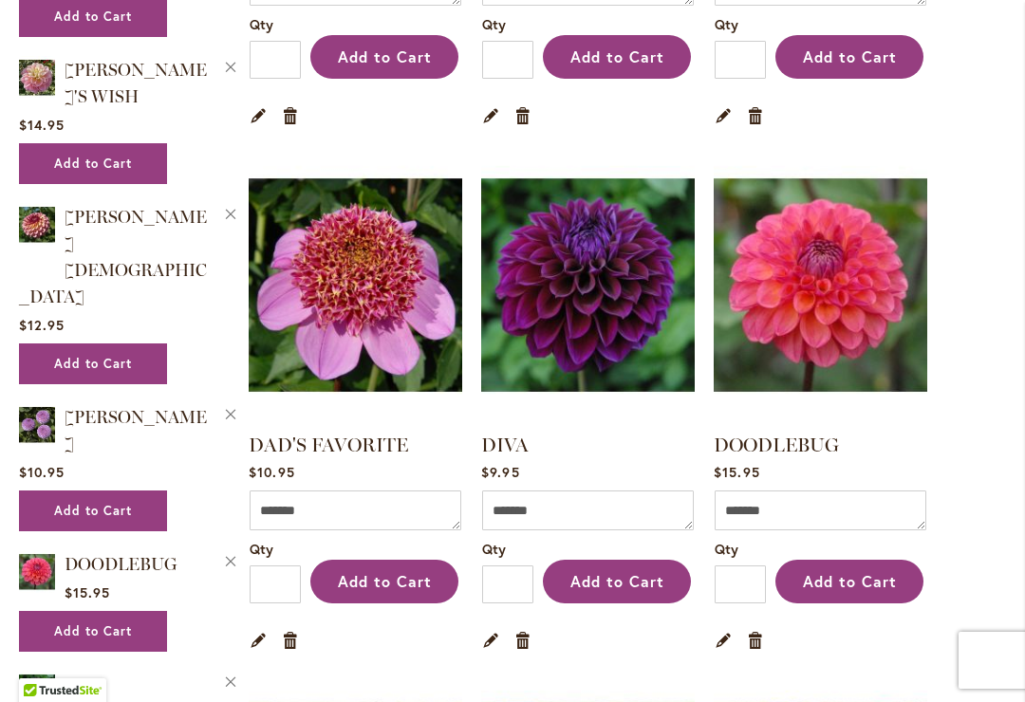
scroll to position [1906, 0]
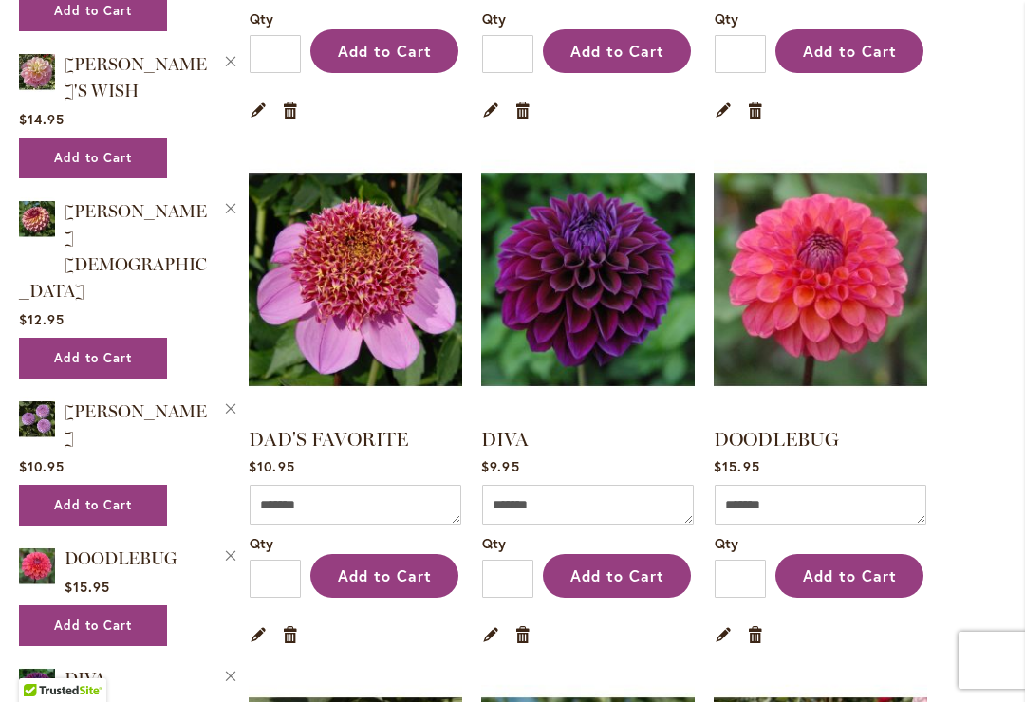
click at [547, 439] on strong "DIVA" at bounding box center [588, 439] width 214 height 27
click at [630, 326] on img at bounding box center [588, 279] width 214 height 267
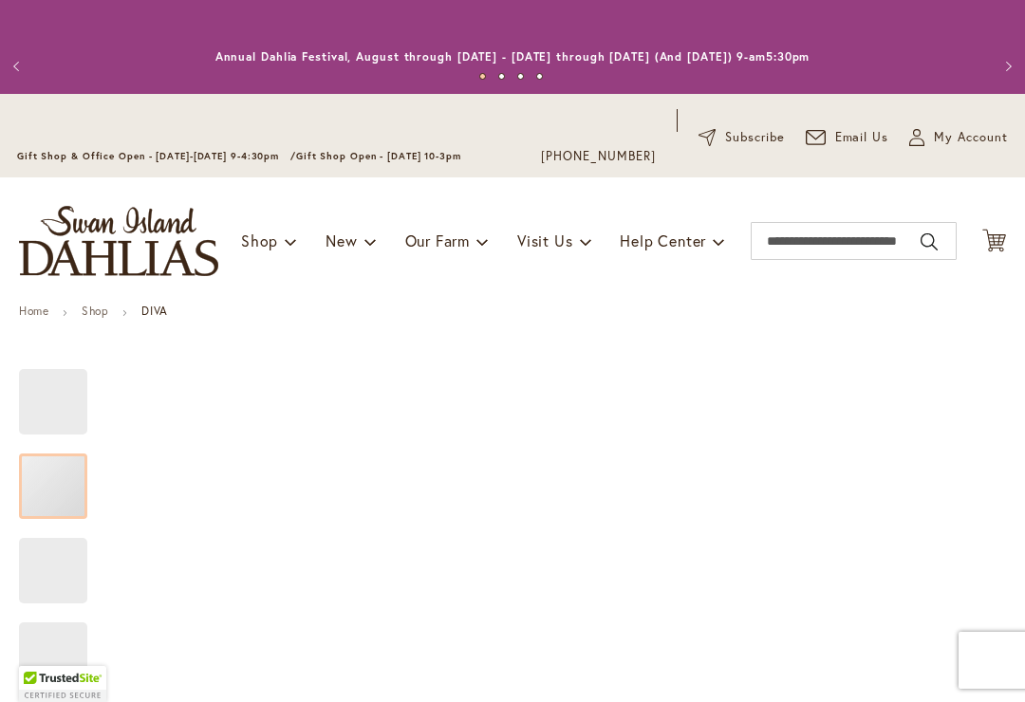
type input "*****"
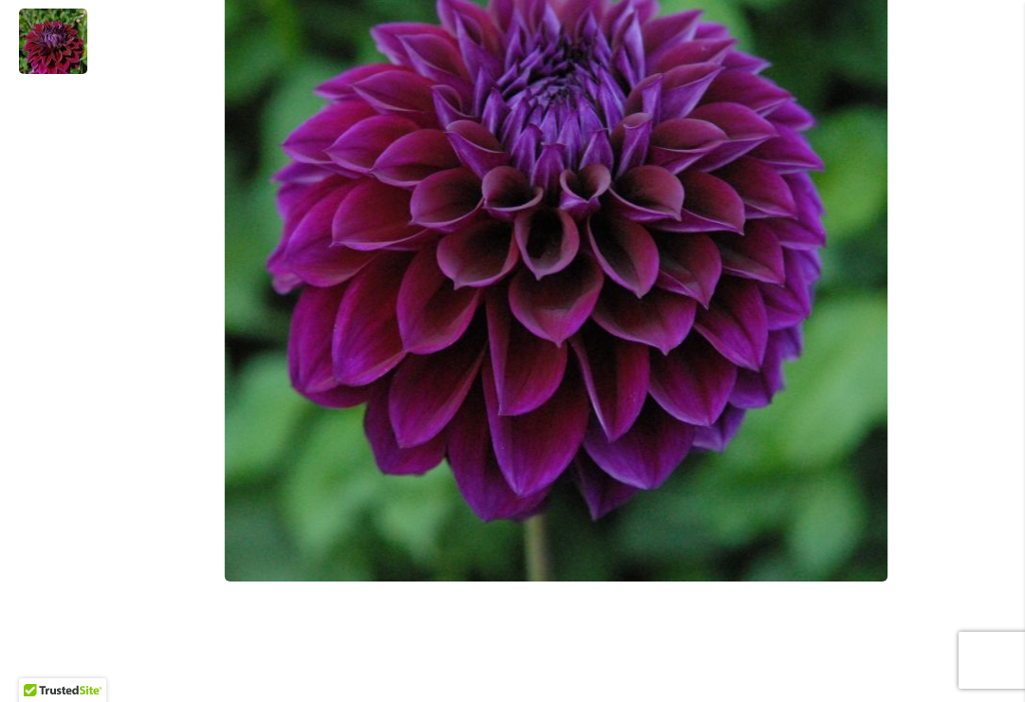
scroll to position [616, 0]
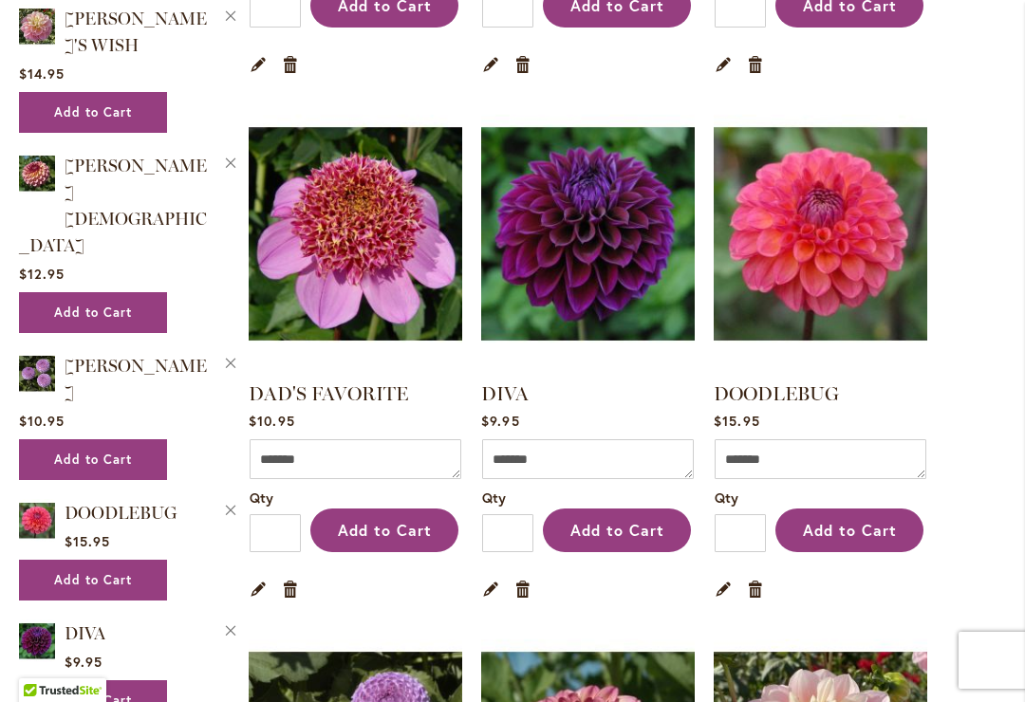
scroll to position [1953, 0]
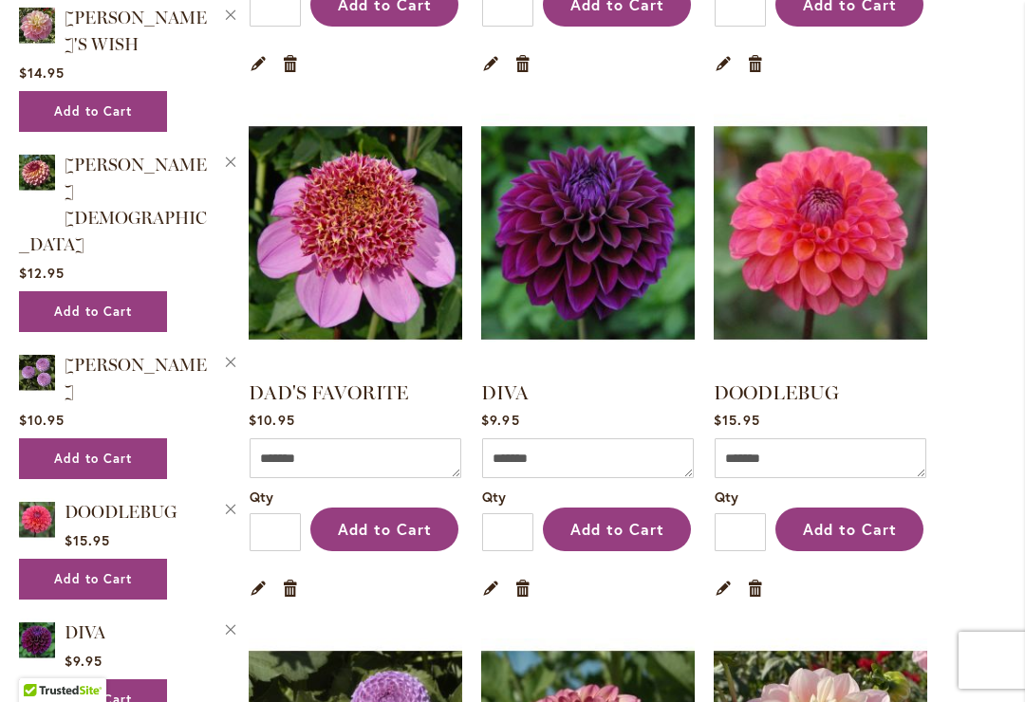
click at [365, 276] on img at bounding box center [356, 233] width 214 height 267
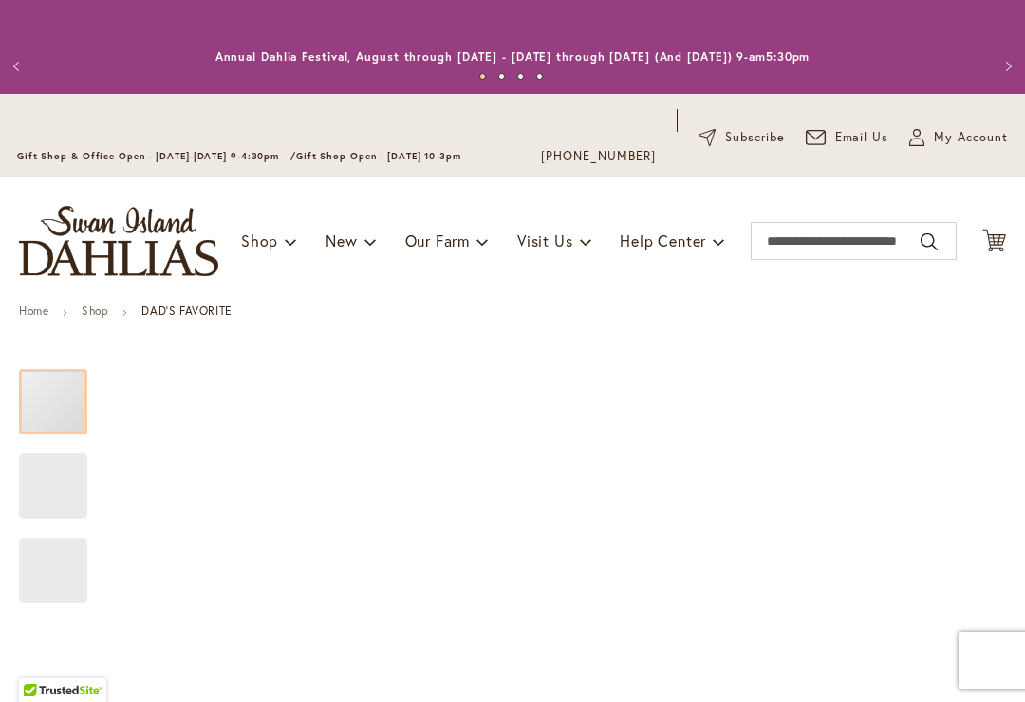
type input "*****"
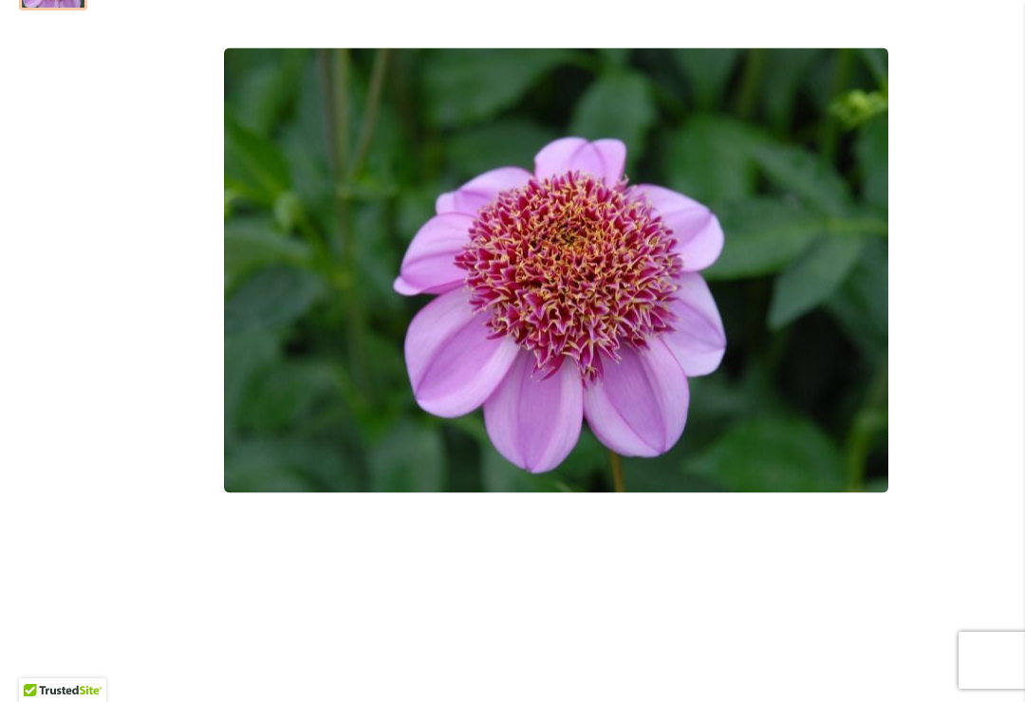
scroll to position [576, 0]
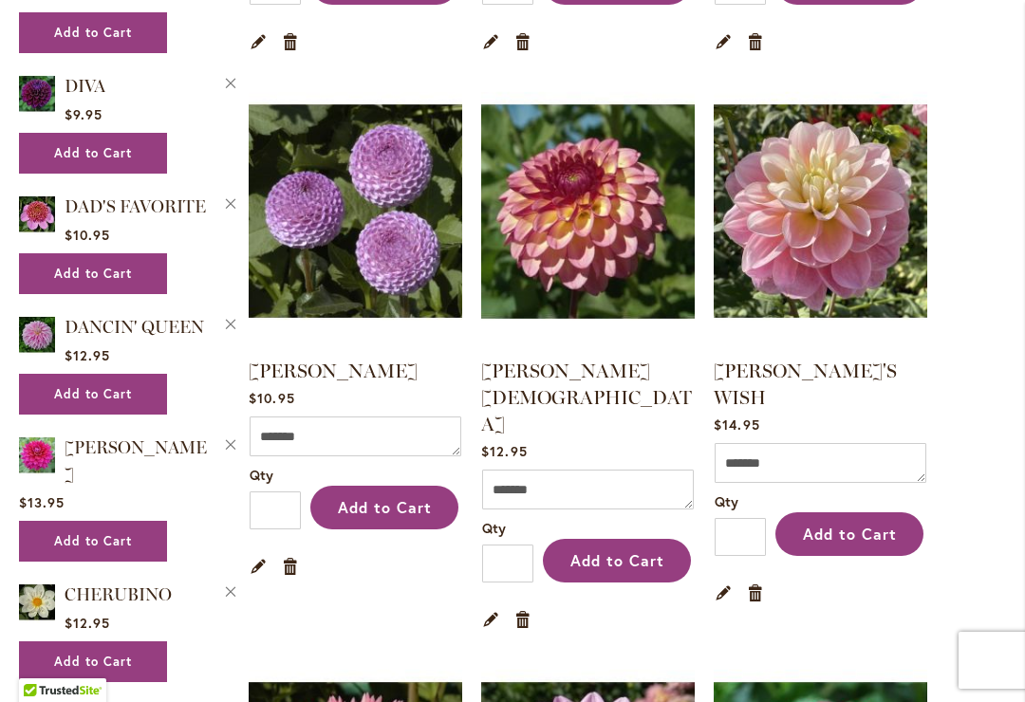
scroll to position [2501, 0]
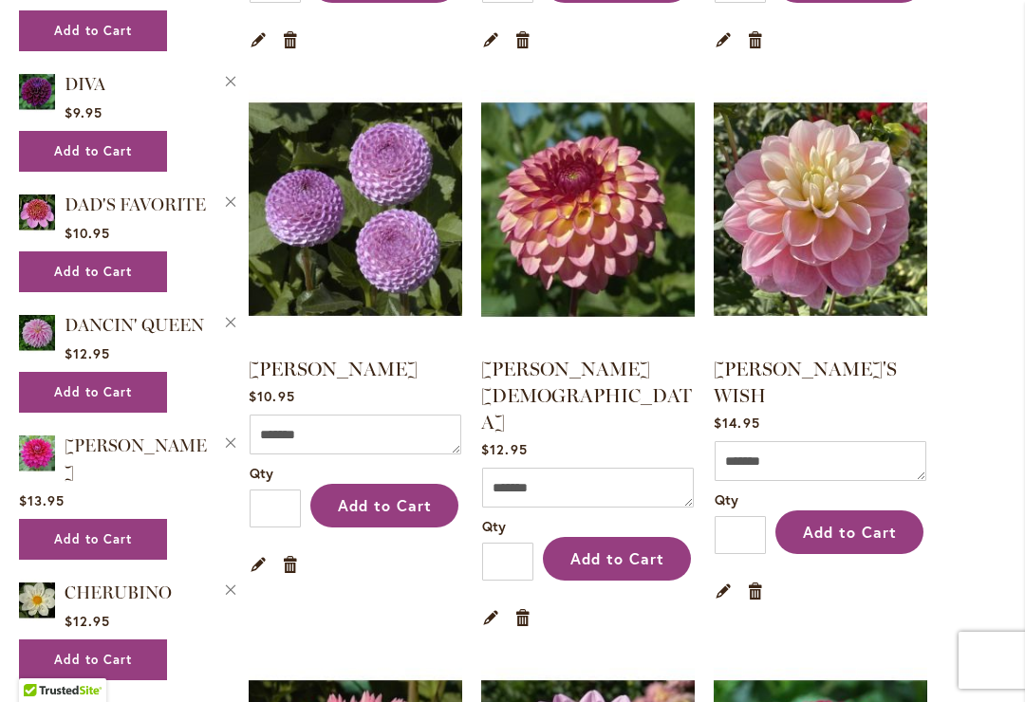
click at [335, 249] on img at bounding box center [356, 209] width 214 height 267
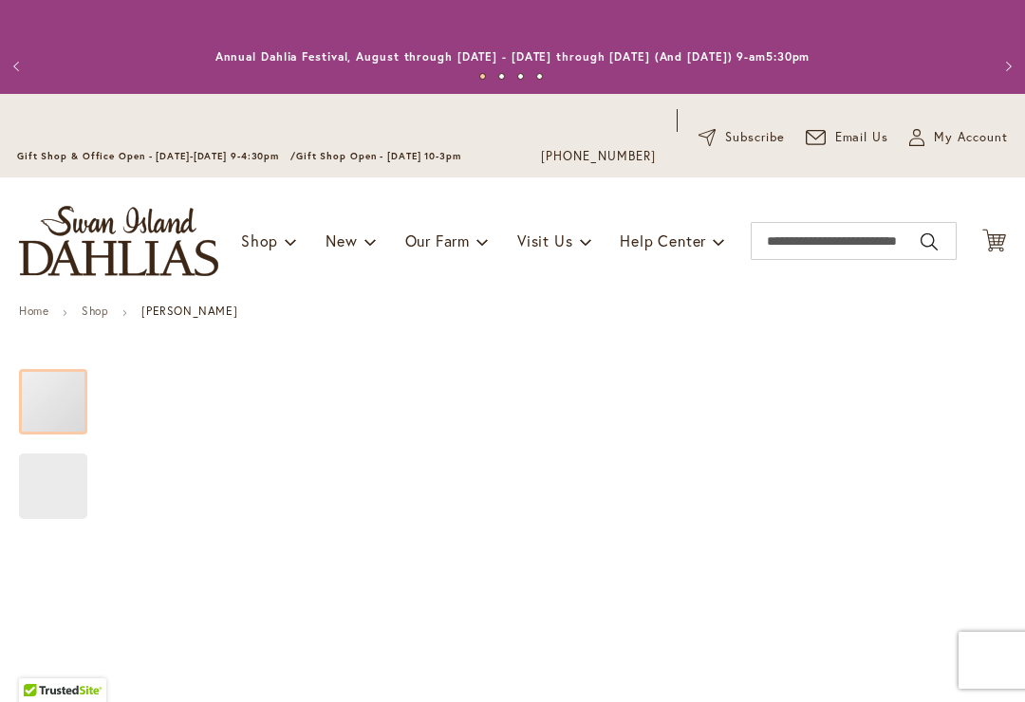
type input "*****"
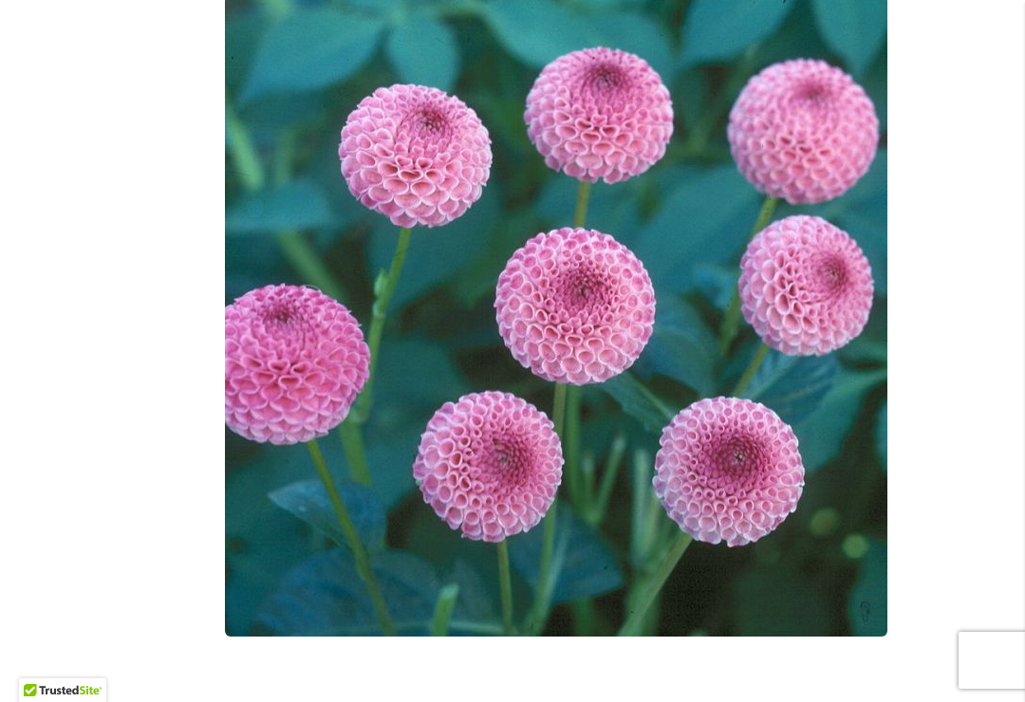
scroll to position [554, 0]
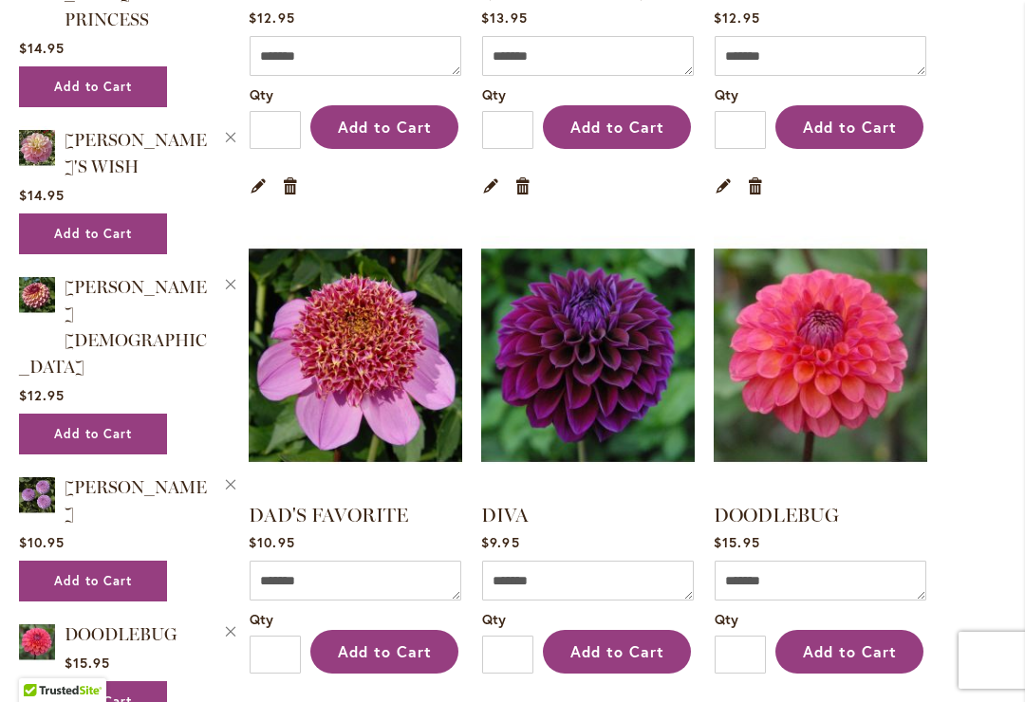
scroll to position [1831, 0]
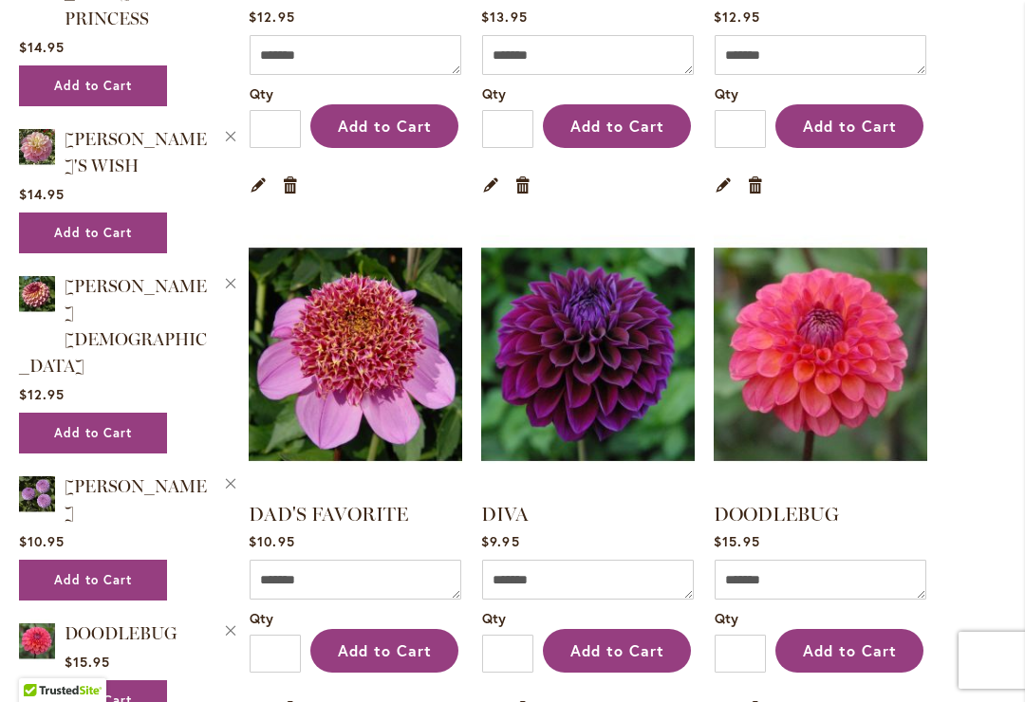
click at [586, 393] on img at bounding box center [588, 354] width 214 height 267
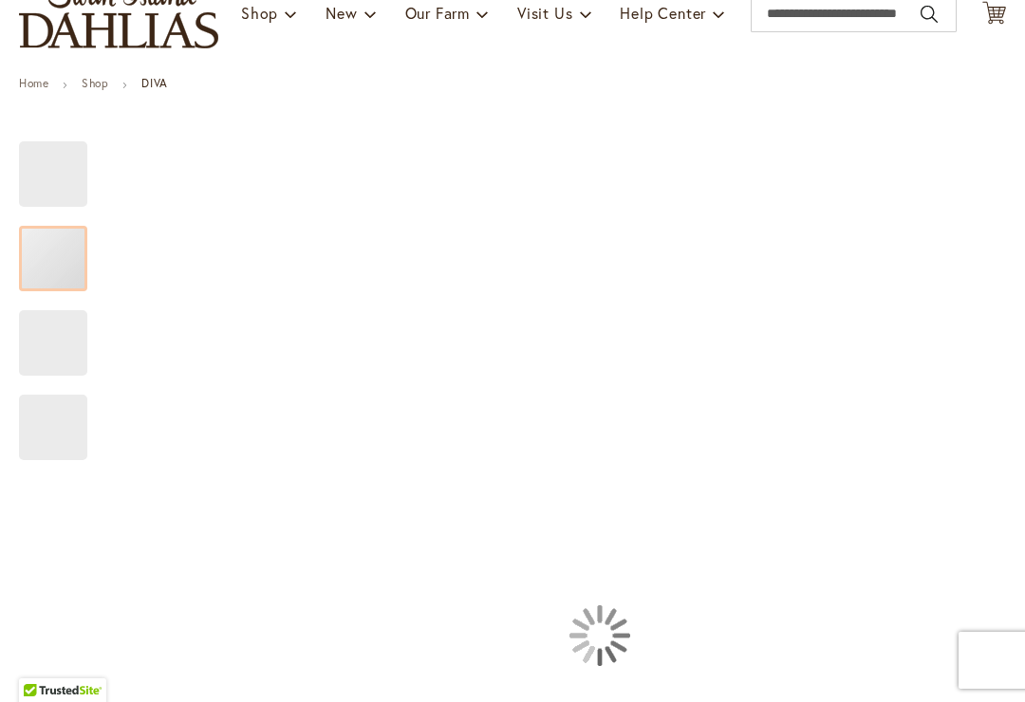
type input "*****"
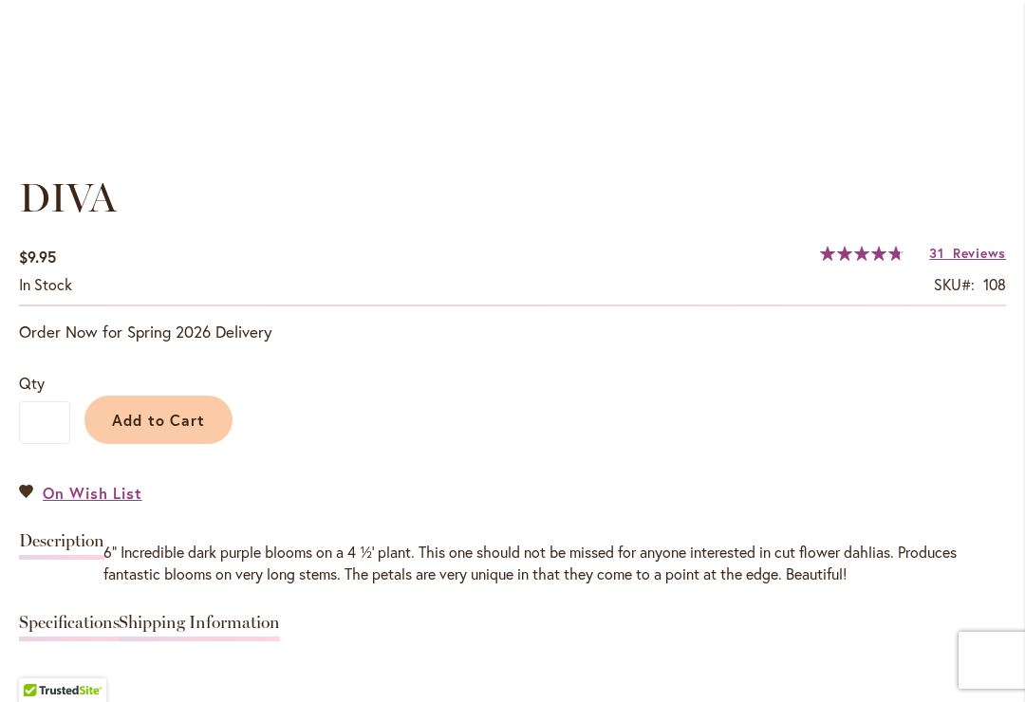
scroll to position [1246, 0]
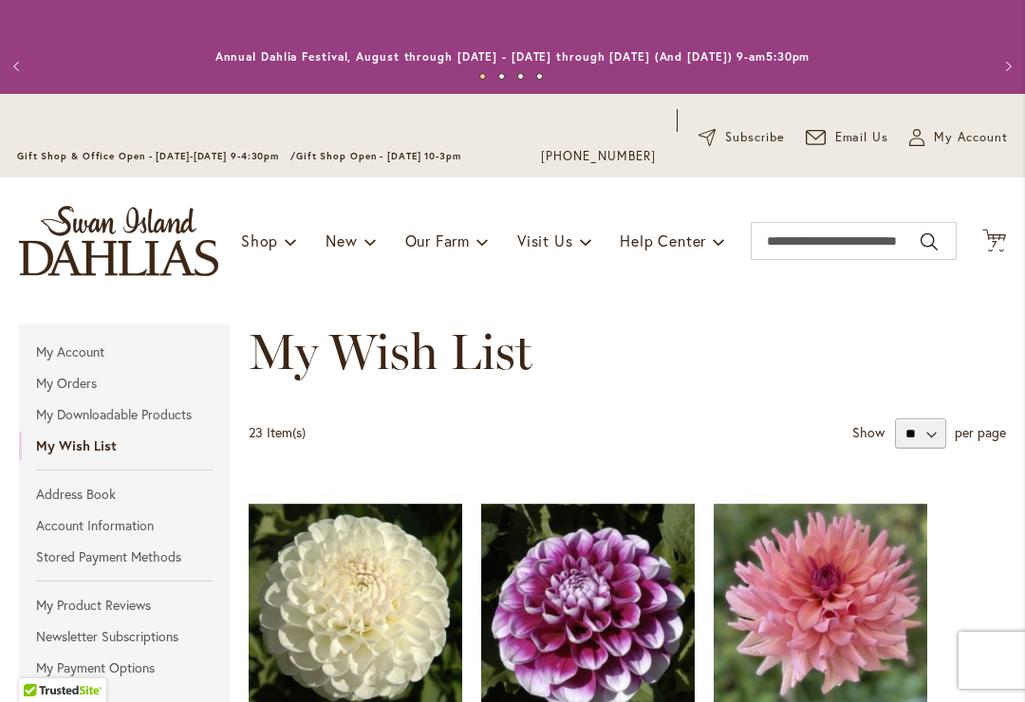
click at [606, 631] on img at bounding box center [588, 610] width 214 height 267
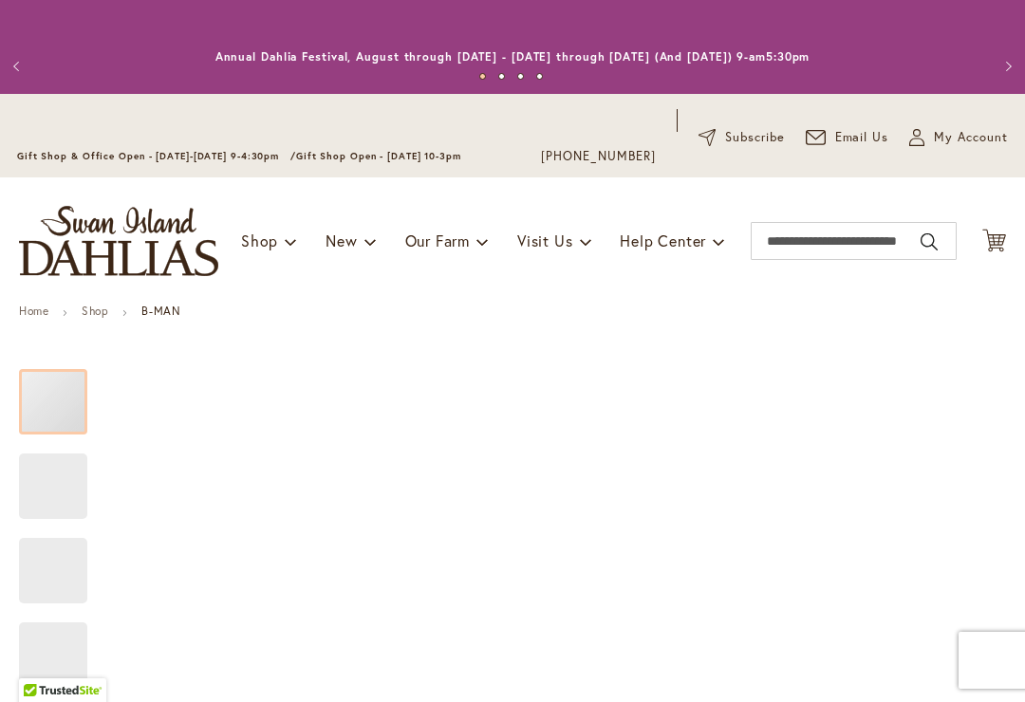
type input "*****"
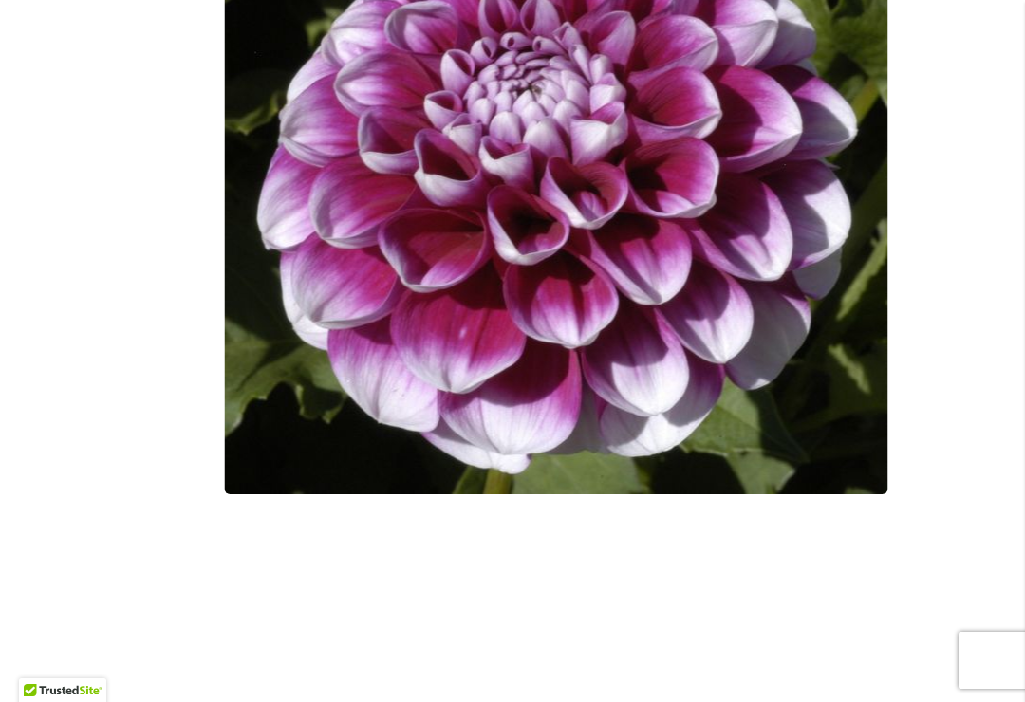
scroll to position [701, 0]
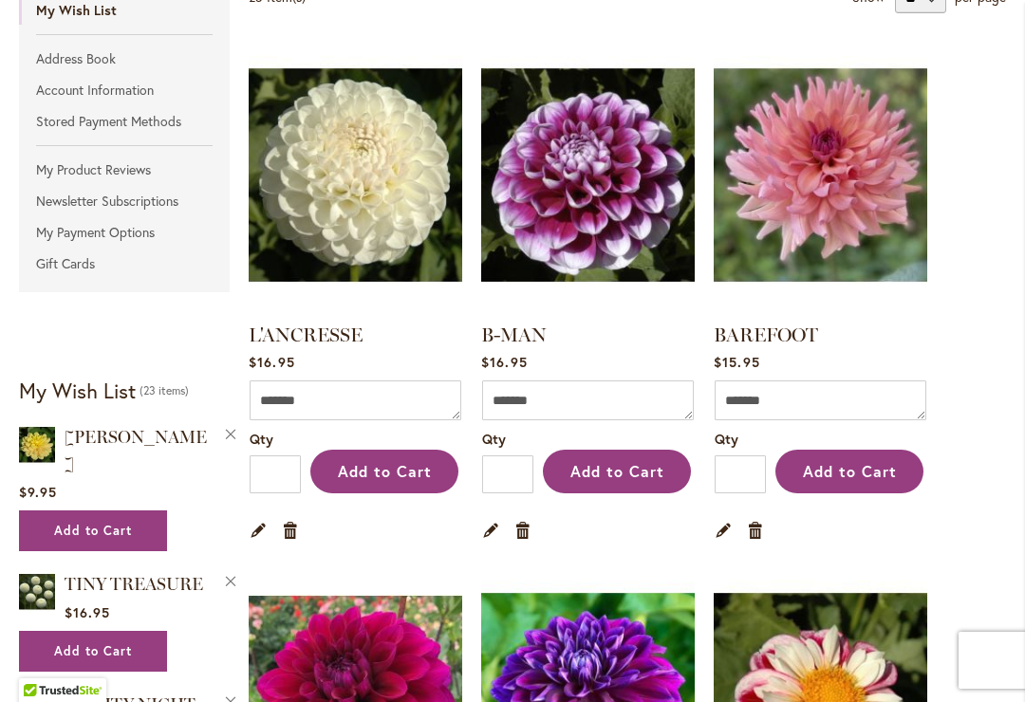
scroll to position [432, 0]
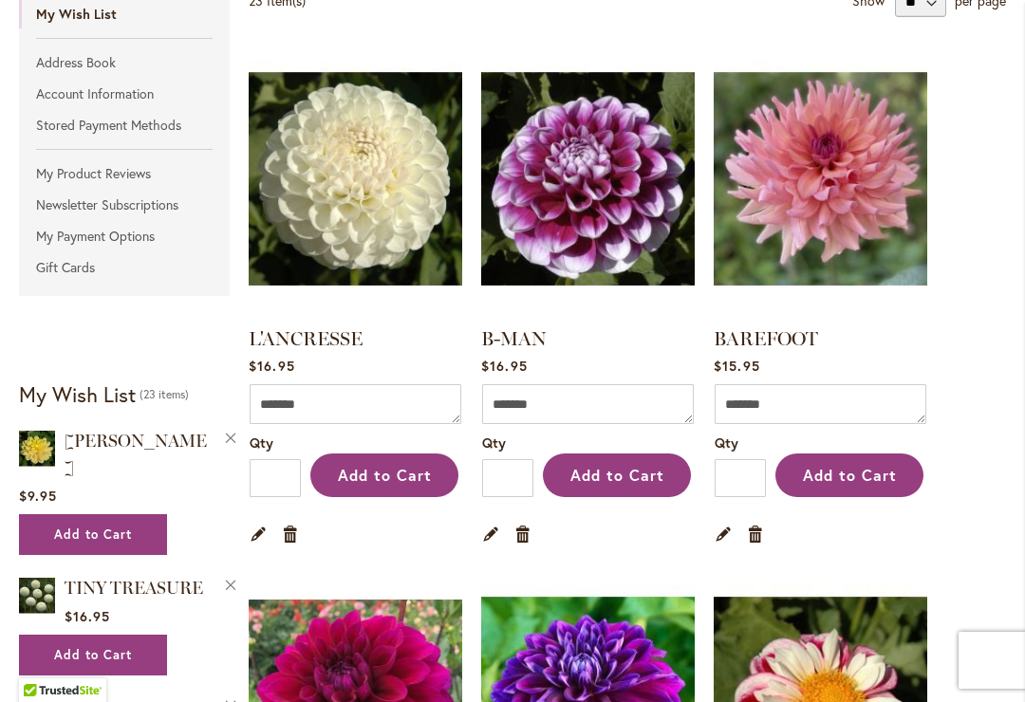
click at [624, 472] on span "Add to Cart" at bounding box center [617, 475] width 94 height 20
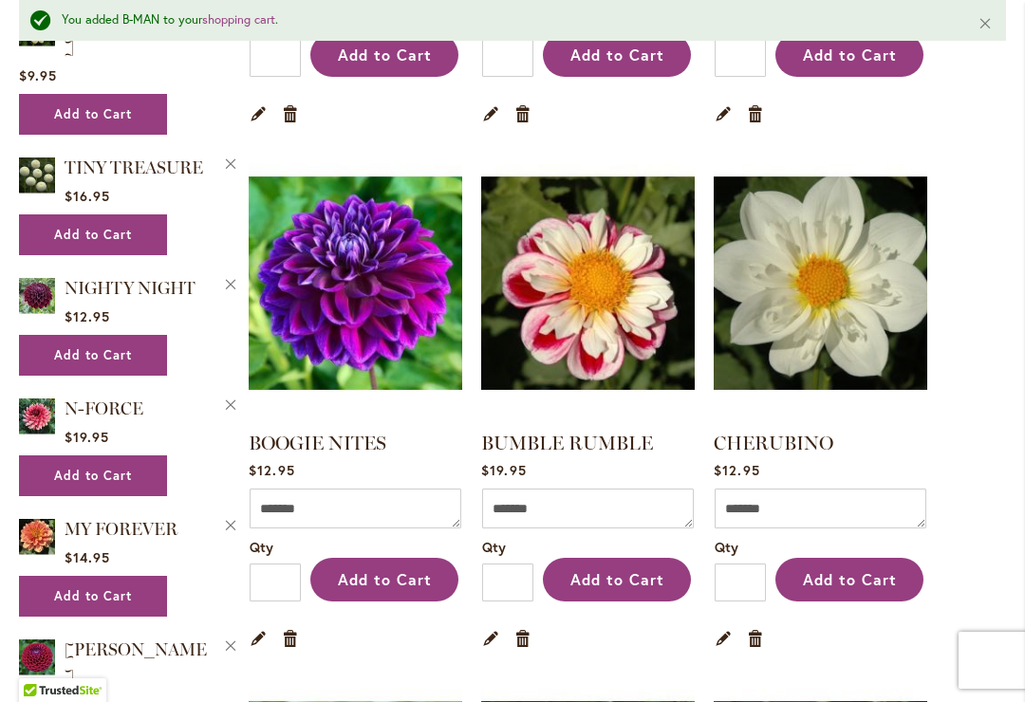
scroll to position [894, 0]
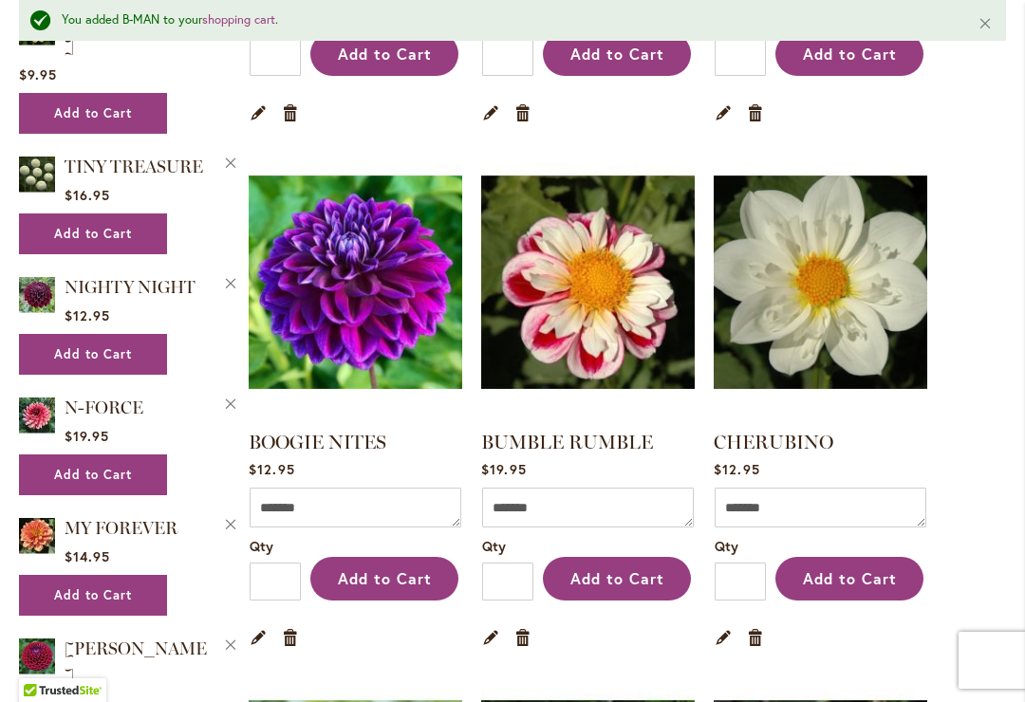
click at [295, 630] on link "Remove item" at bounding box center [291, 637] width 18 height 21
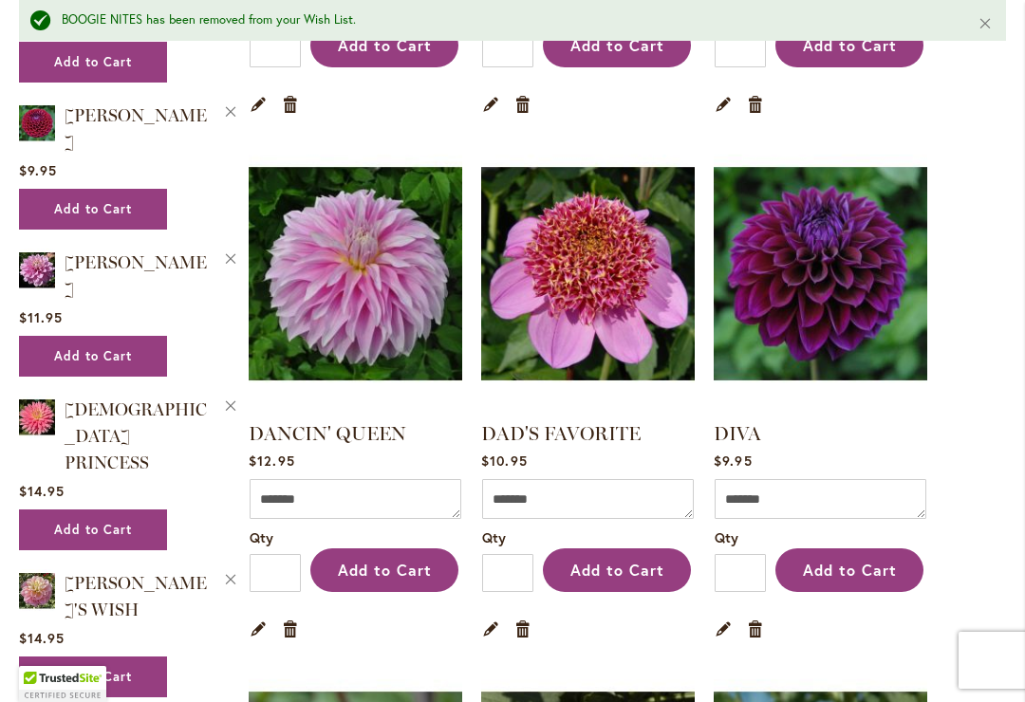
scroll to position [1430, 0]
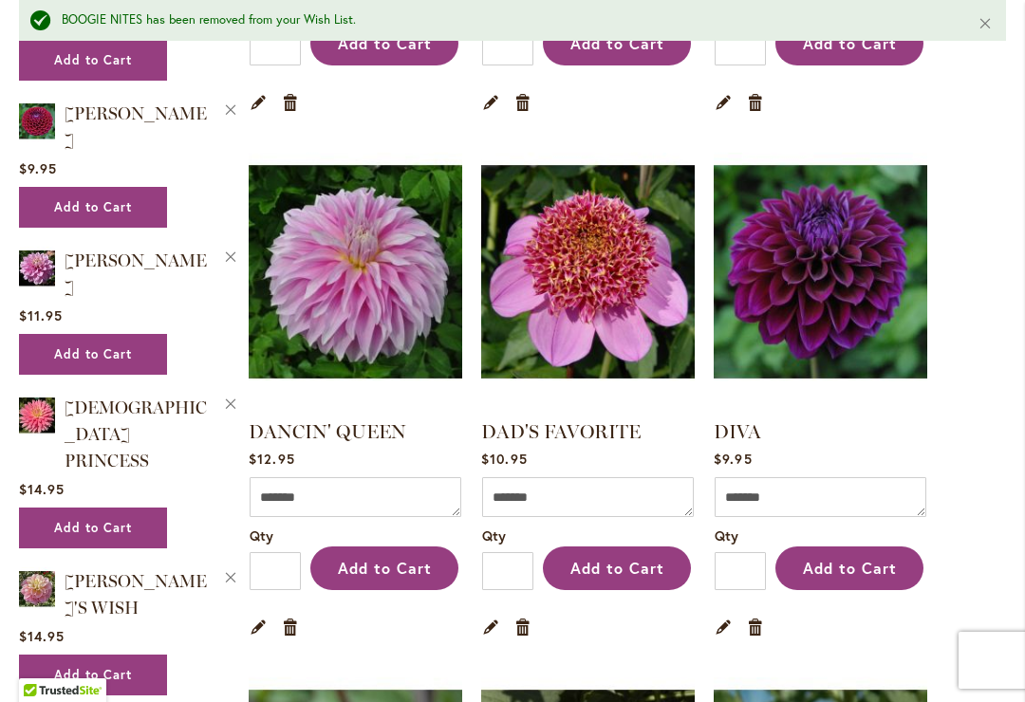
click at [855, 559] on span "Add to Cart" at bounding box center [850, 568] width 94 height 20
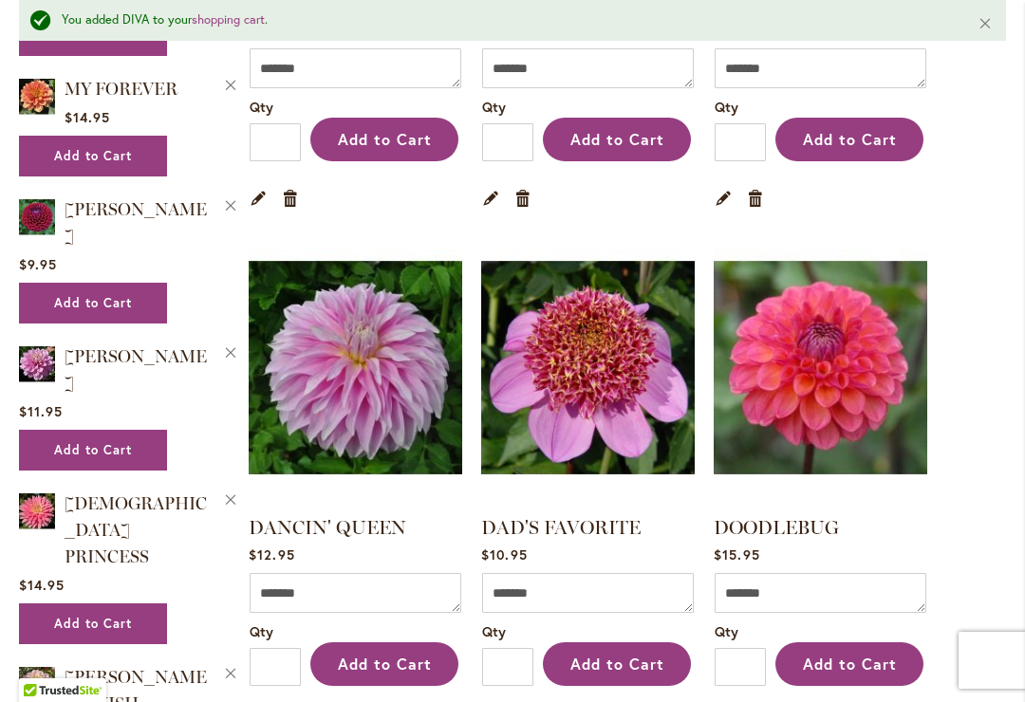
scroll to position [1431, 0]
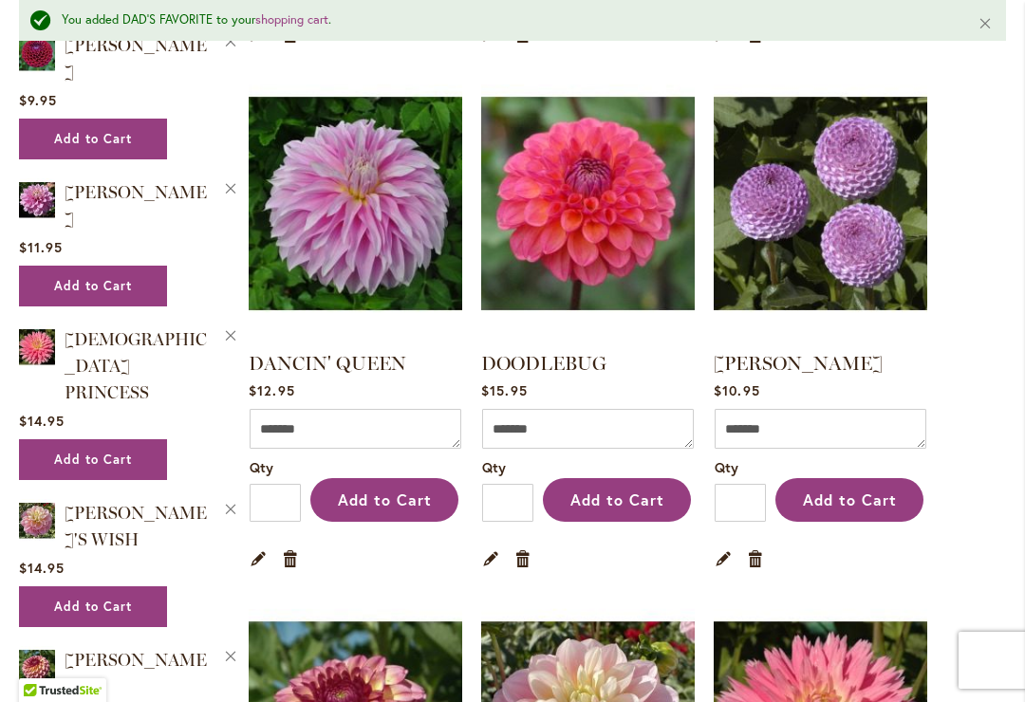
scroll to position [1496, 0]
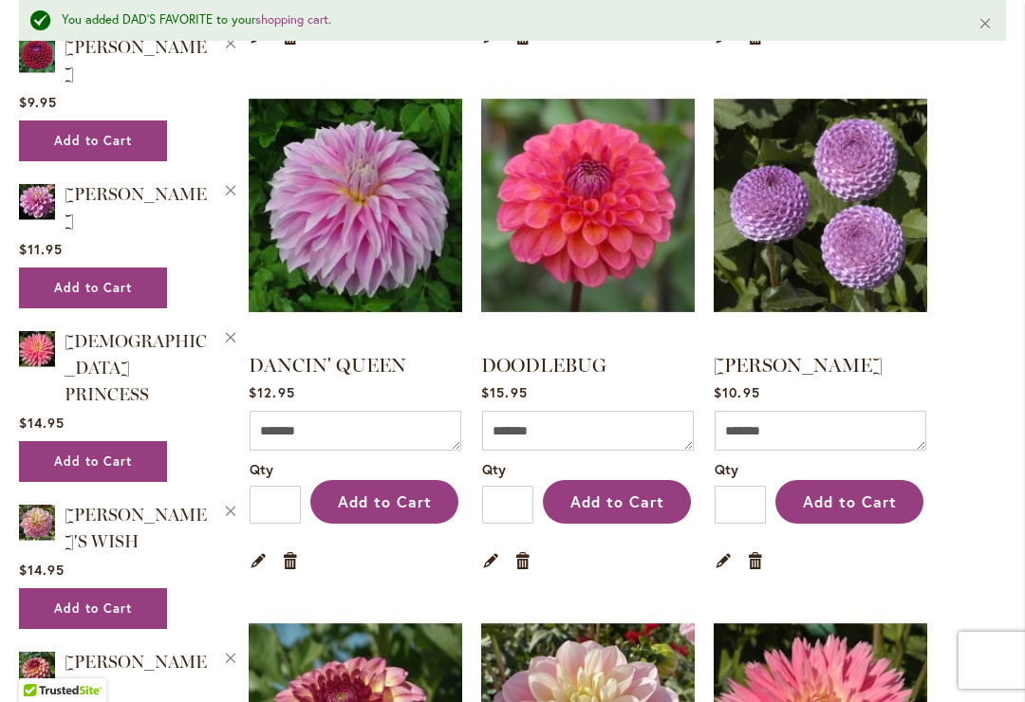
click at [873, 496] on span "Add to Cart" at bounding box center [850, 502] width 94 height 20
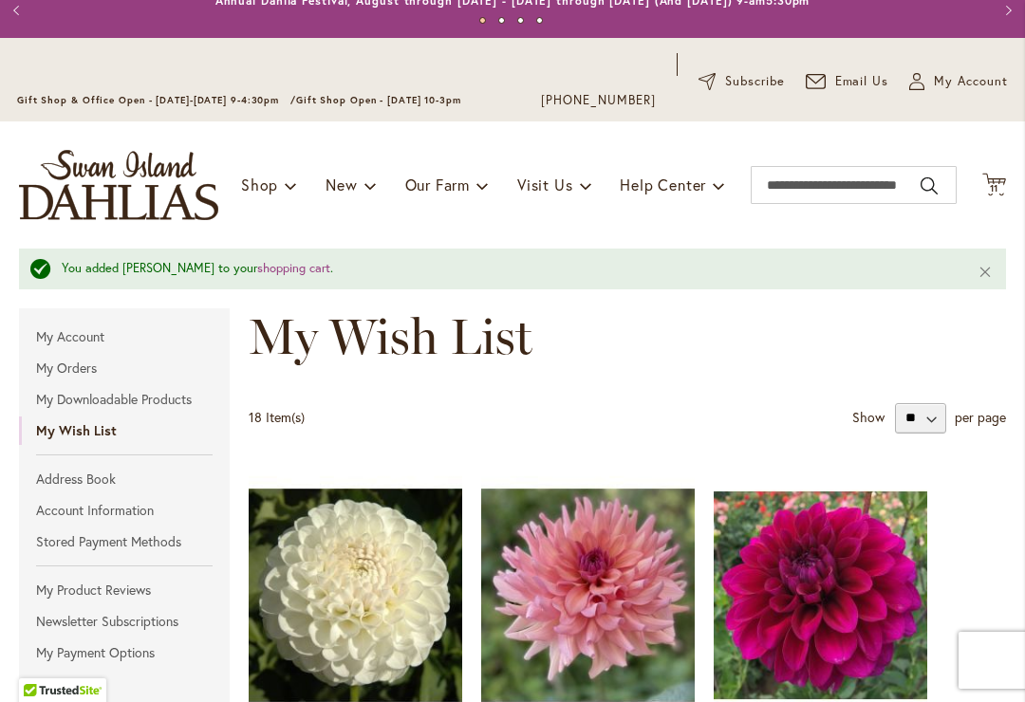
scroll to position [58, 0]
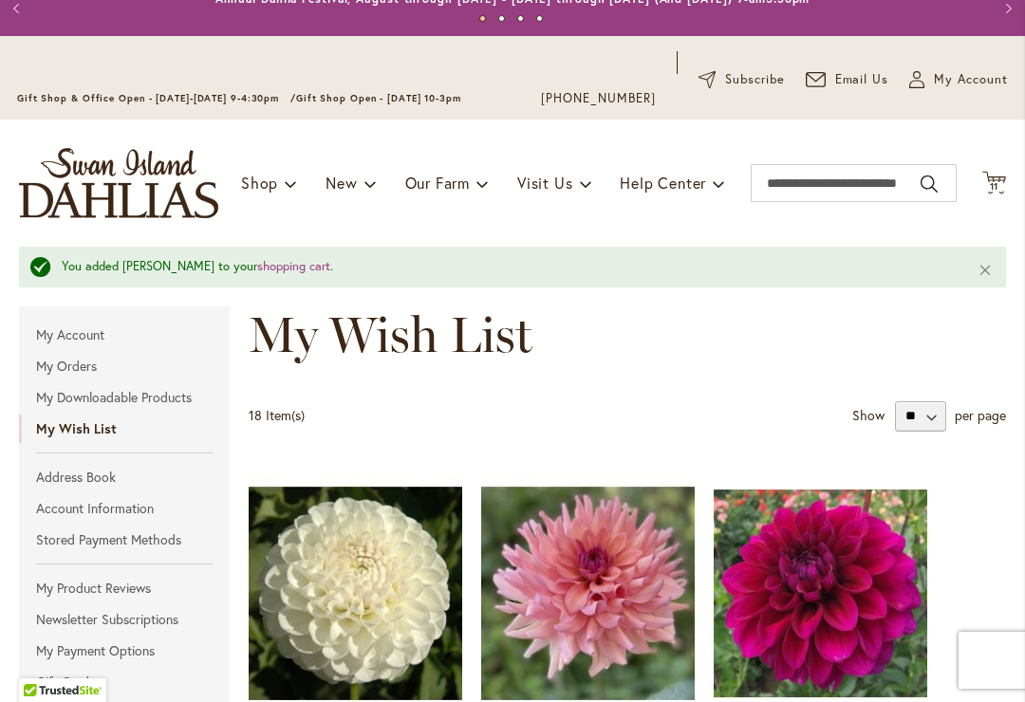
click at [1001, 191] on icon "Cart .cls-1 { fill: #231f20; }" at bounding box center [994, 183] width 24 height 24
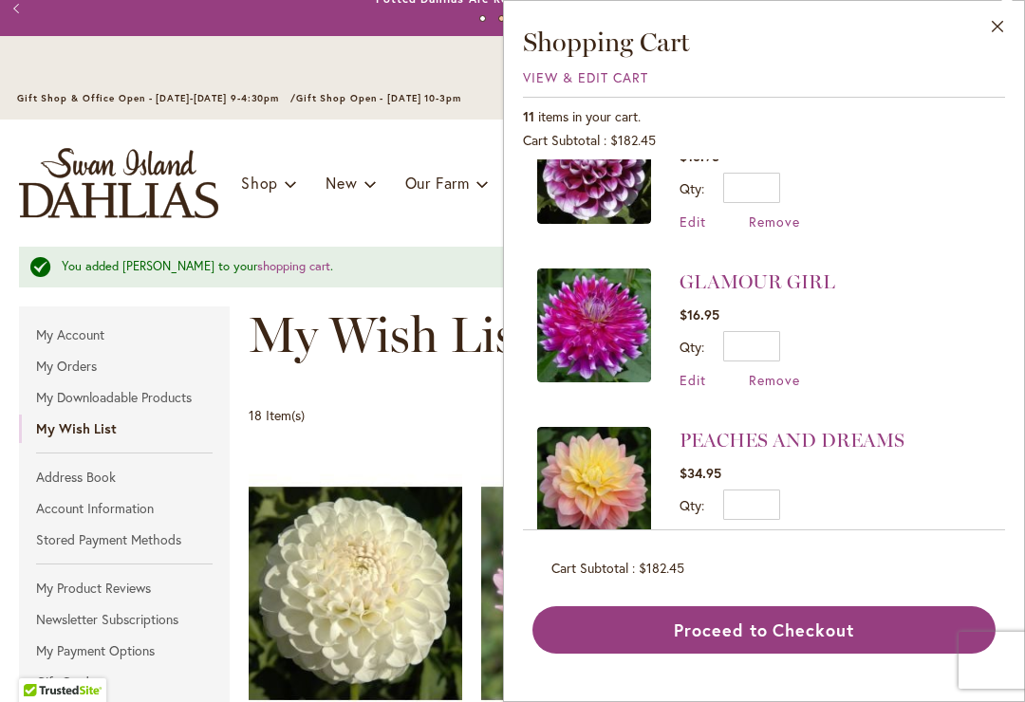
scroll to position [541, 0]
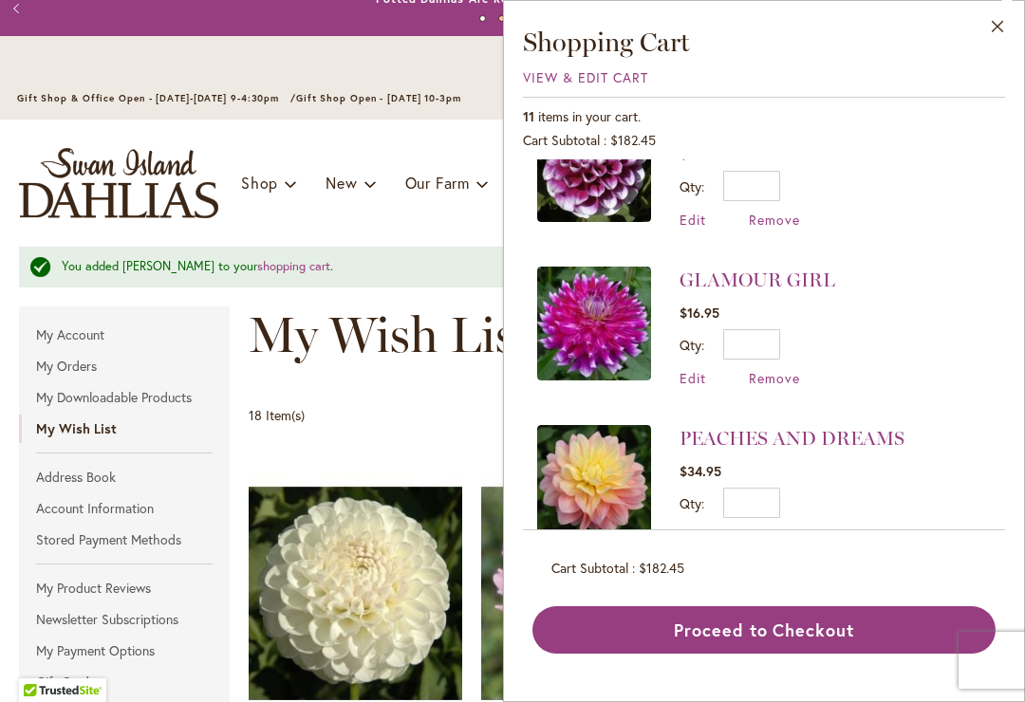
click at [781, 375] on span "Remove" at bounding box center [774, 378] width 51 height 18
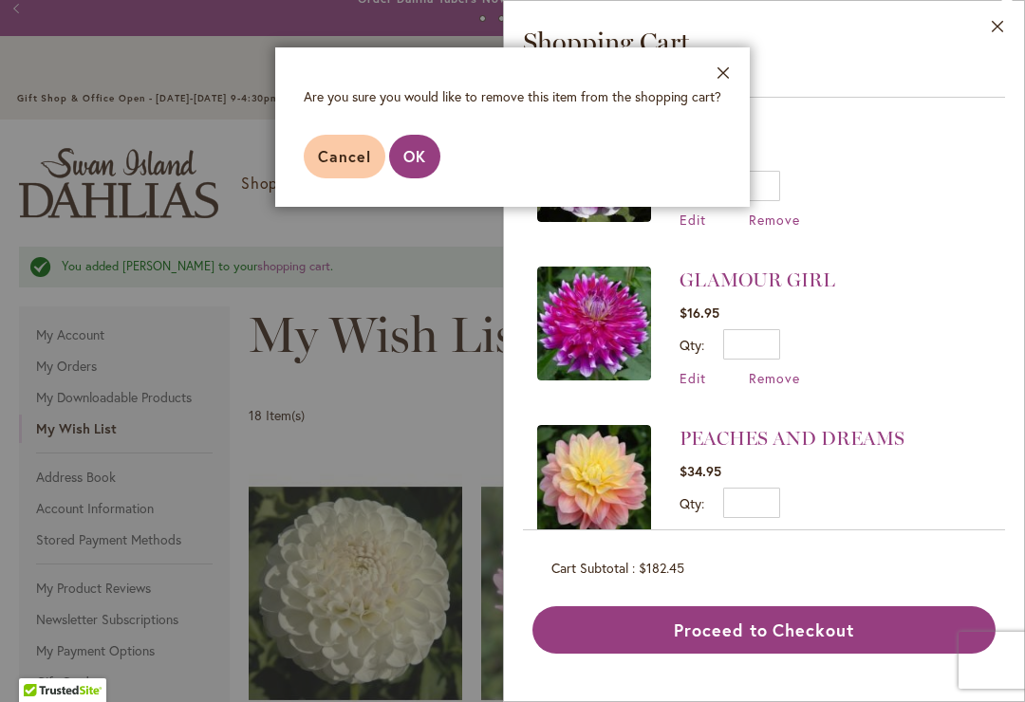
click at [426, 158] on button "OK" at bounding box center [414, 157] width 51 height 44
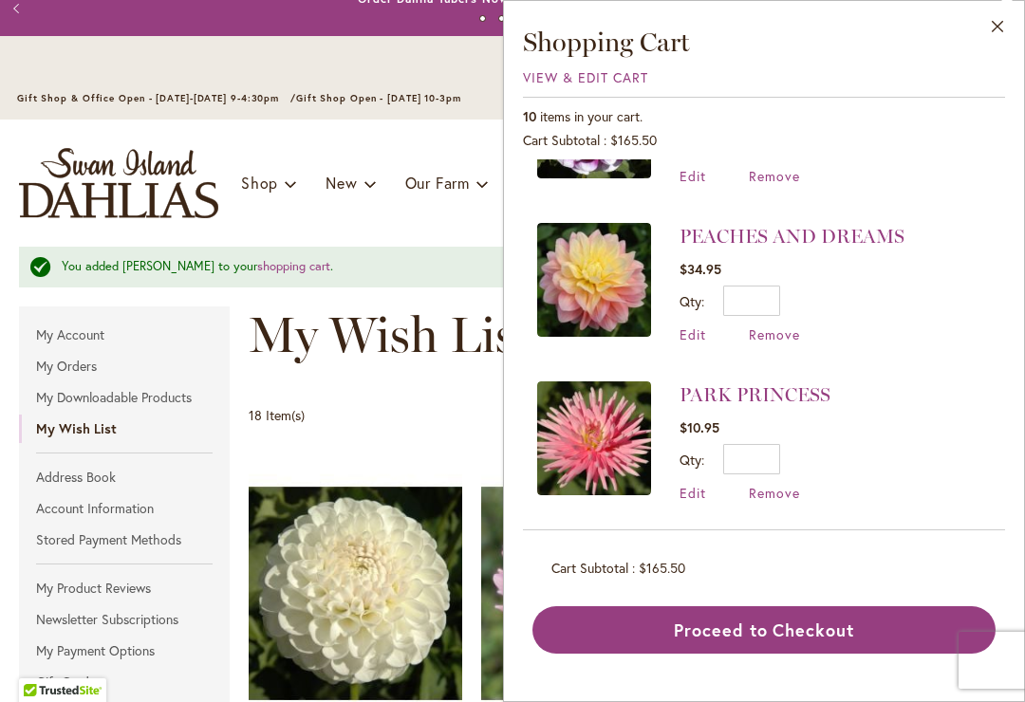
scroll to position [612, 0]
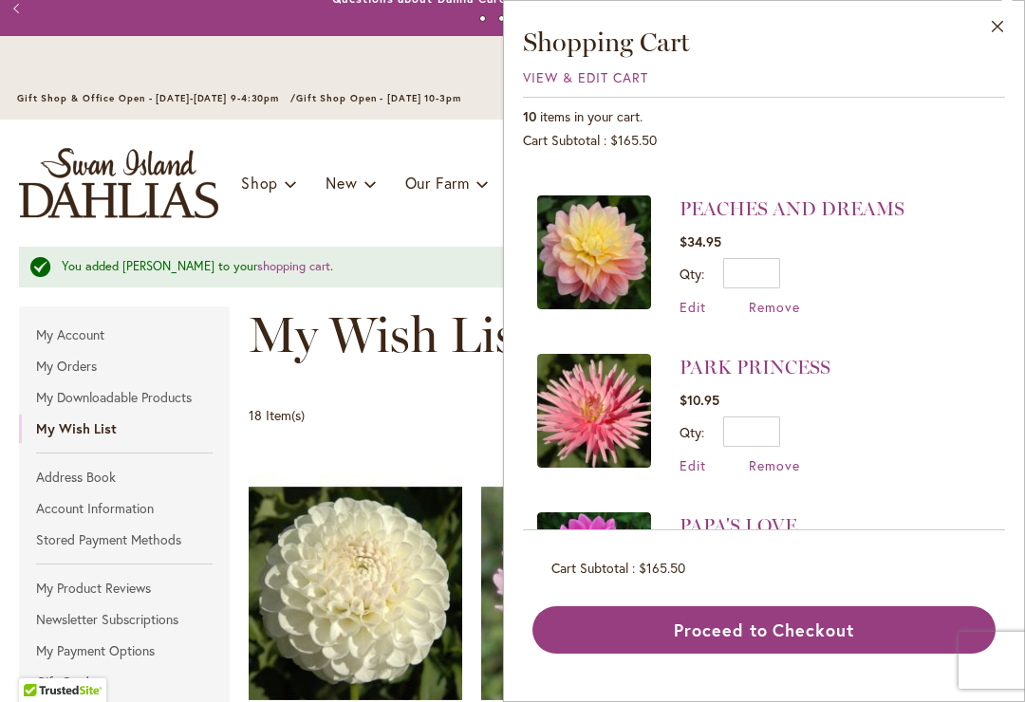
click at [778, 460] on span "Remove" at bounding box center [774, 466] width 51 height 18
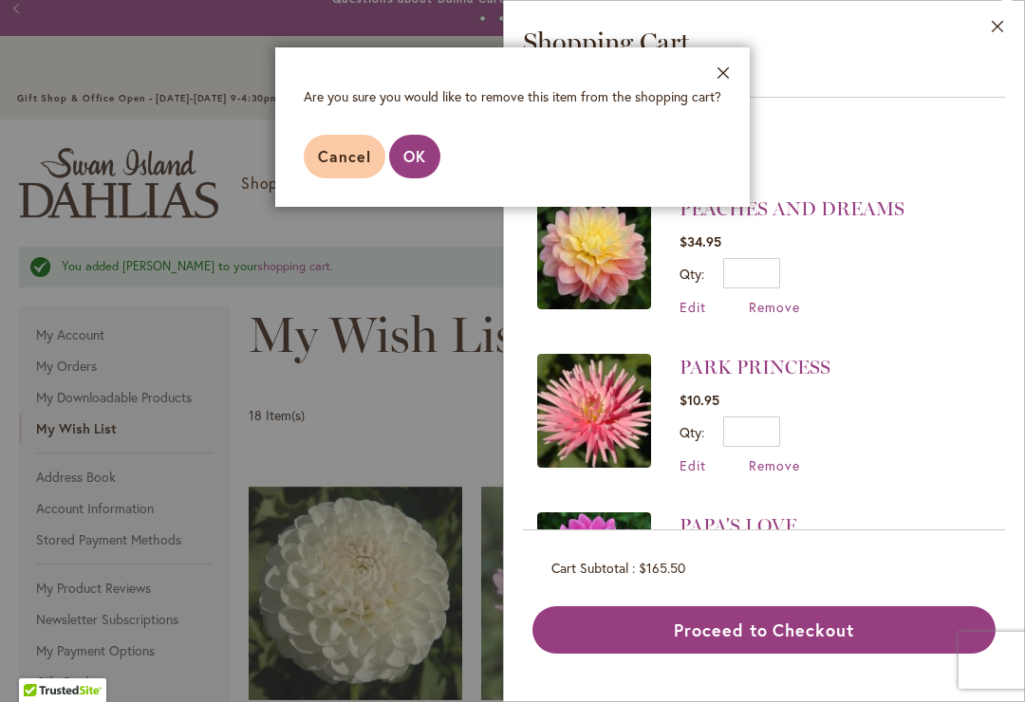
click at [413, 155] on span "OK" at bounding box center [414, 156] width 23 height 20
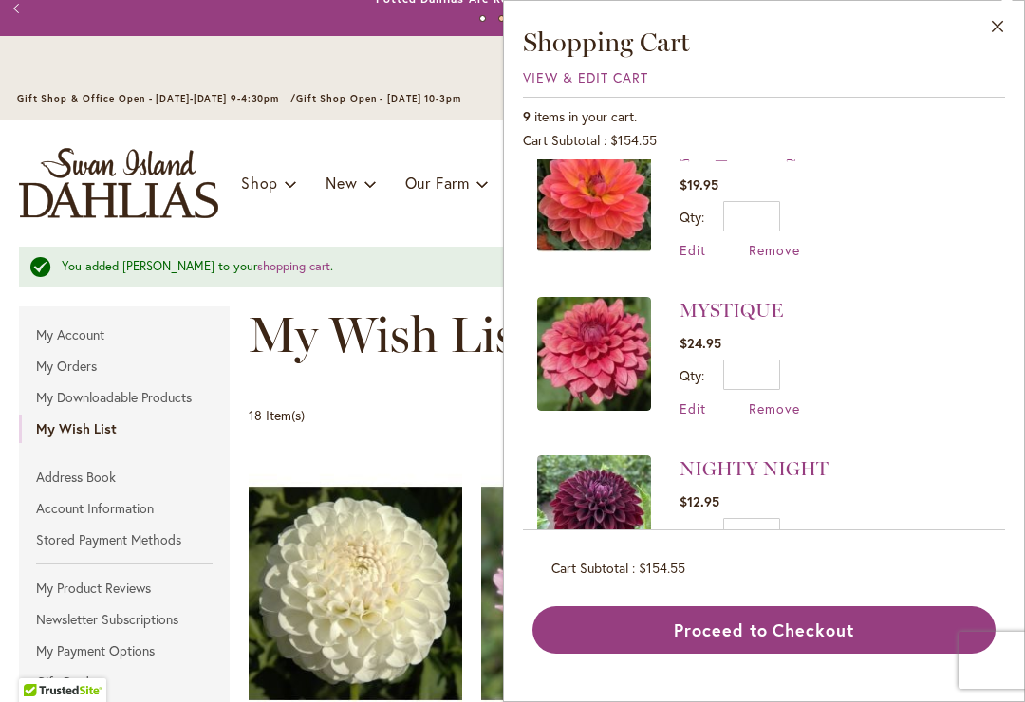
scroll to position [1001, 0]
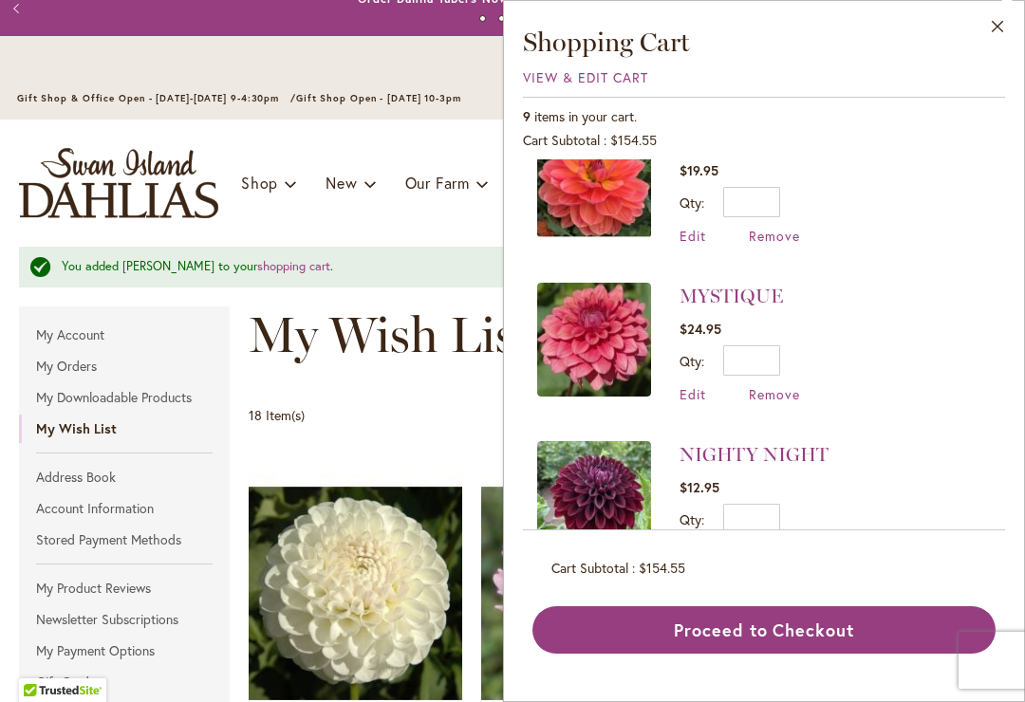
click at [779, 544] on span "Remove" at bounding box center [774, 553] width 51 height 18
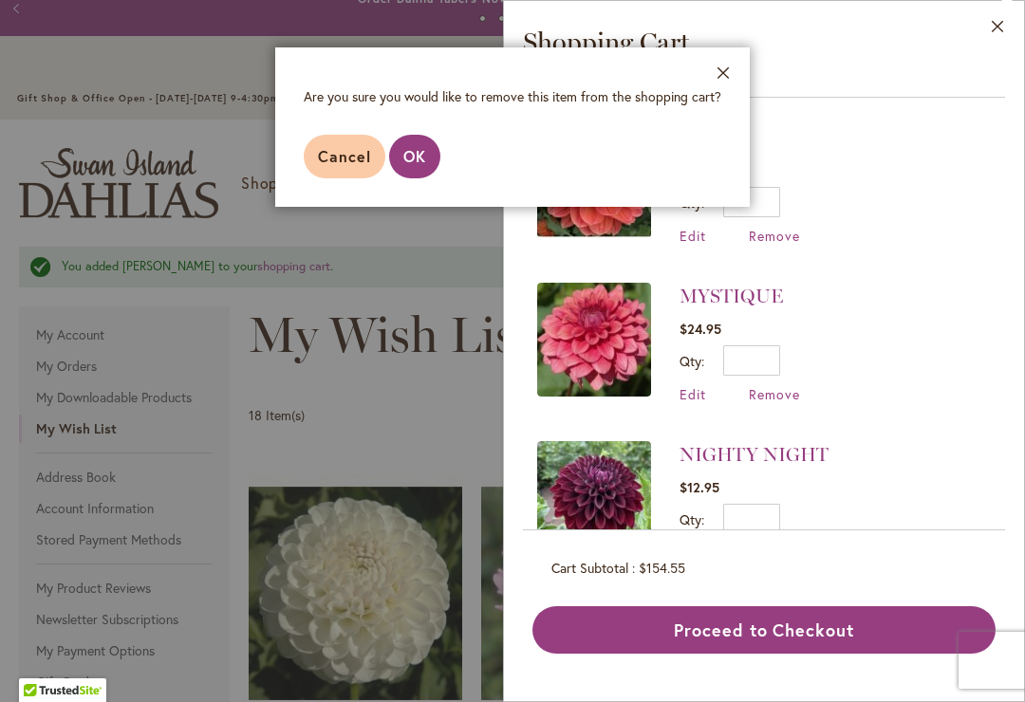
click at [410, 155] on span "OK" at bounding box center [414, 156] width 23 height 20
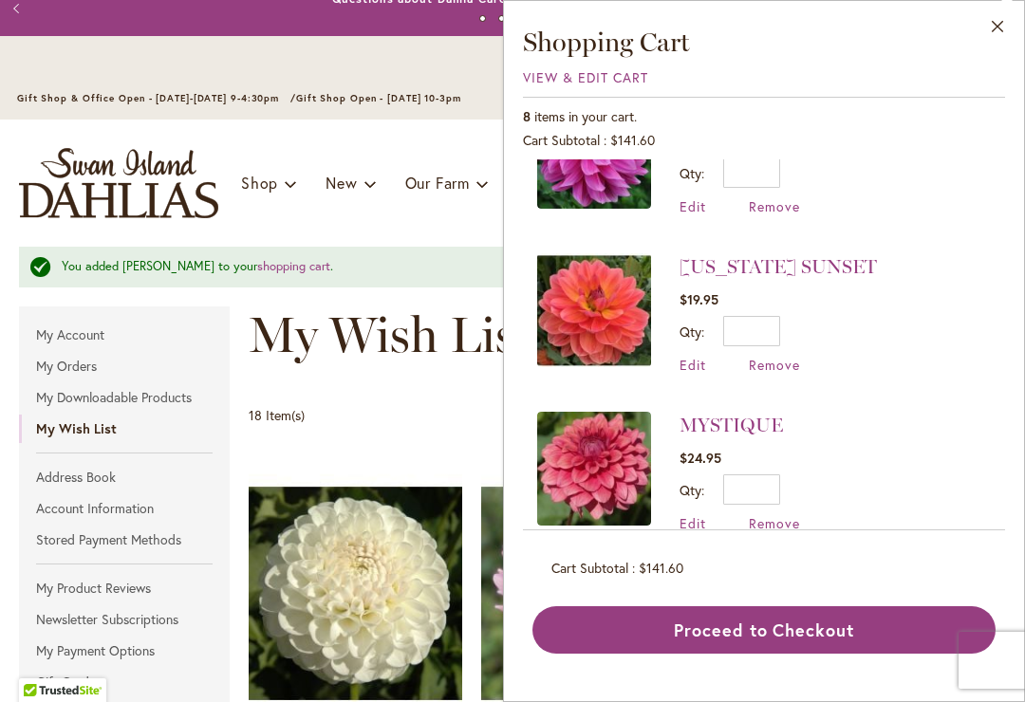
scroll to position [870, 0]
click at [778, 515] on span "Remove" at bounding box center [774, 524] width 51 height 18
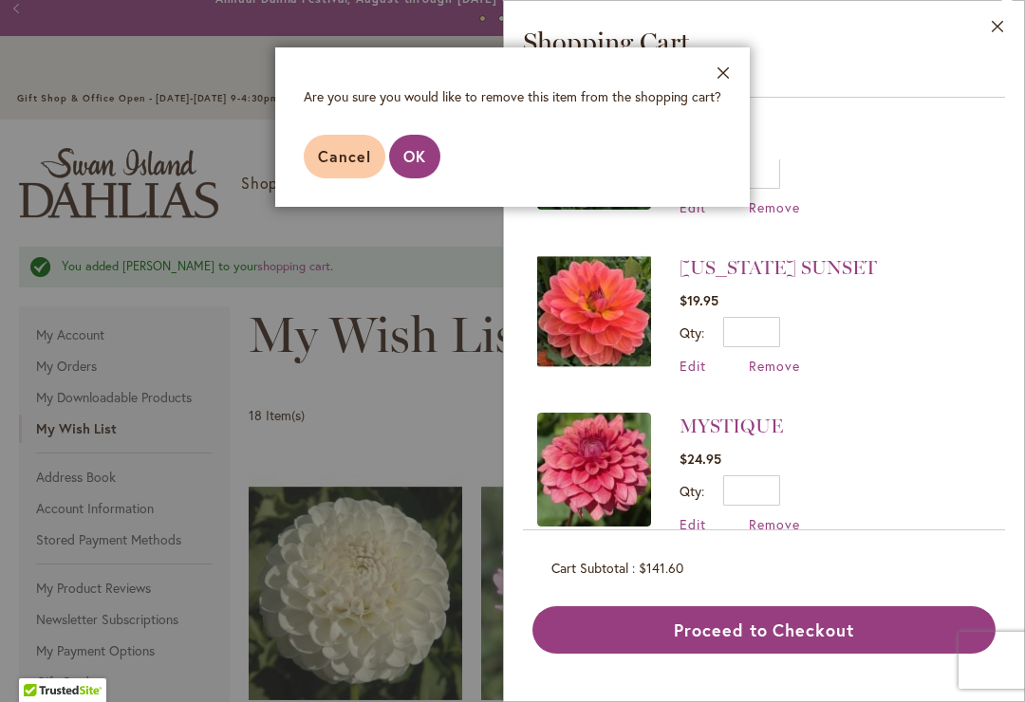
click at [422, 155] on span "OK" at bounding box center [414, 156] width 23 height 20
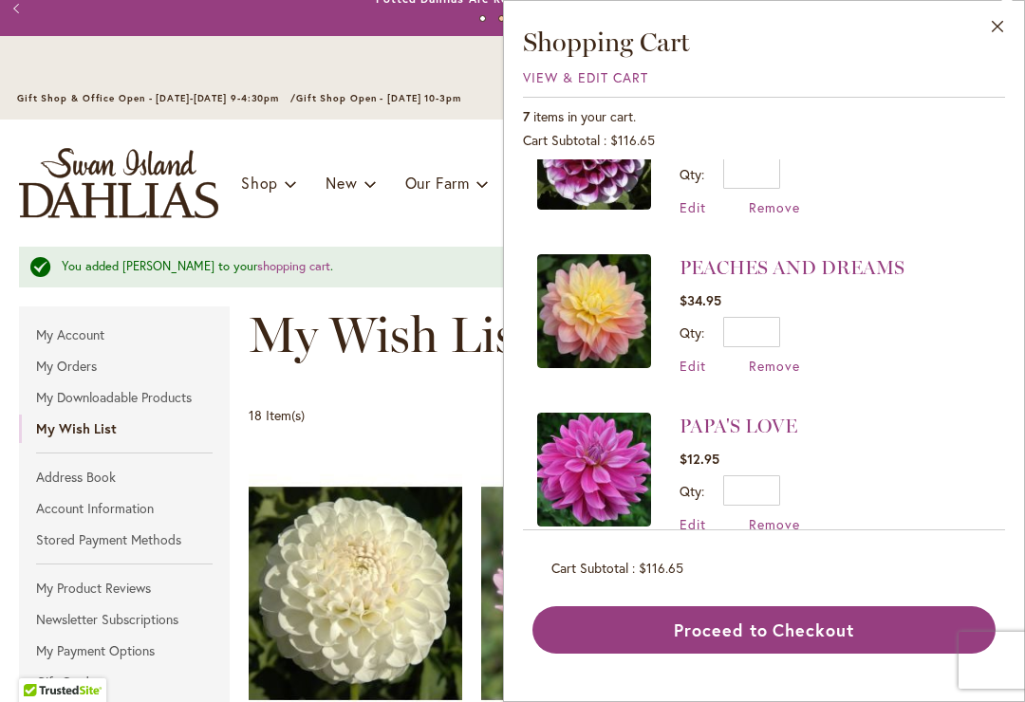
scroll to position [555, 0]
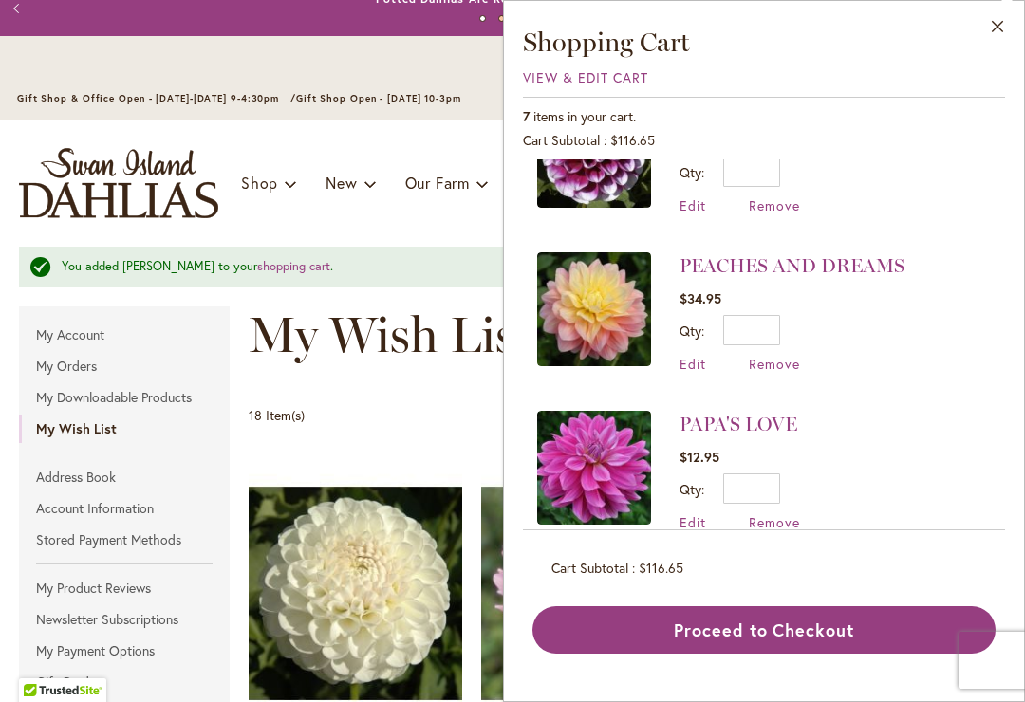
click at [774, 363] on span "Remove" at bounding box center [774, 364] width 51 height 18
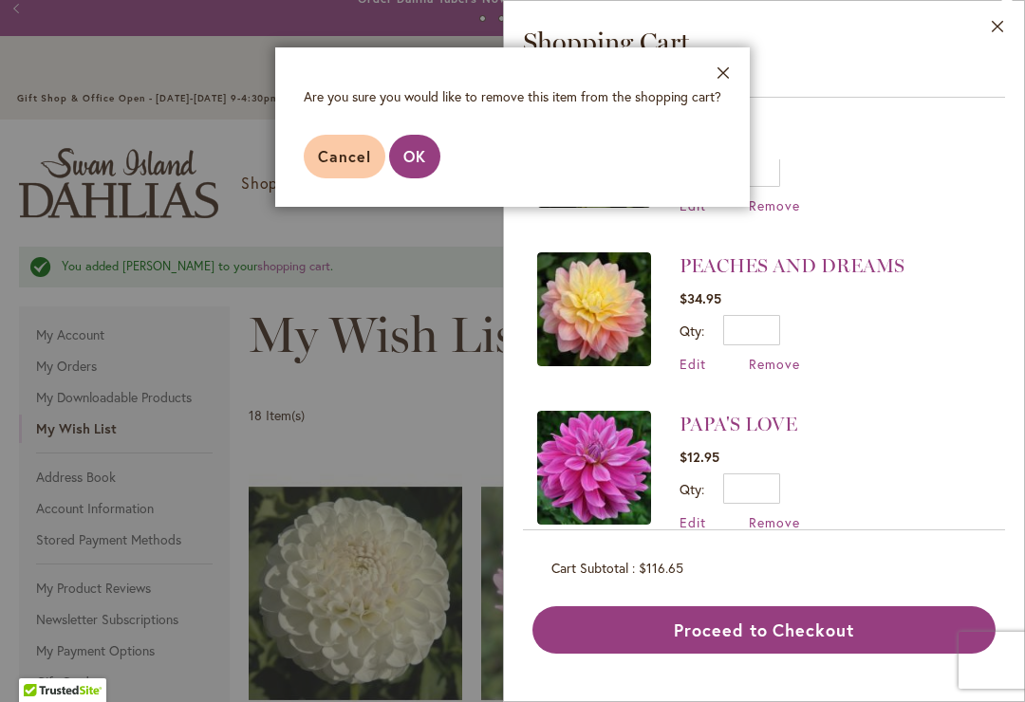
click at [420, 156] on span "OK" at bounding box center [414, 156] width 23 height 20
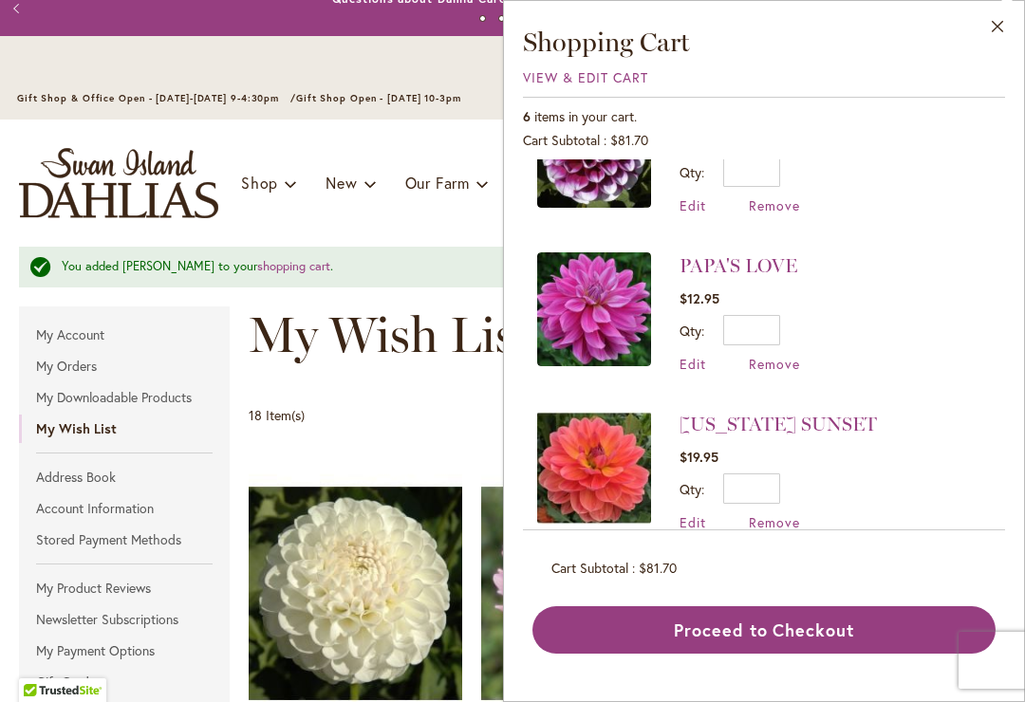
click at [782, 516] on span "Remove" at bounding box center [774, 523] width 51 height 18
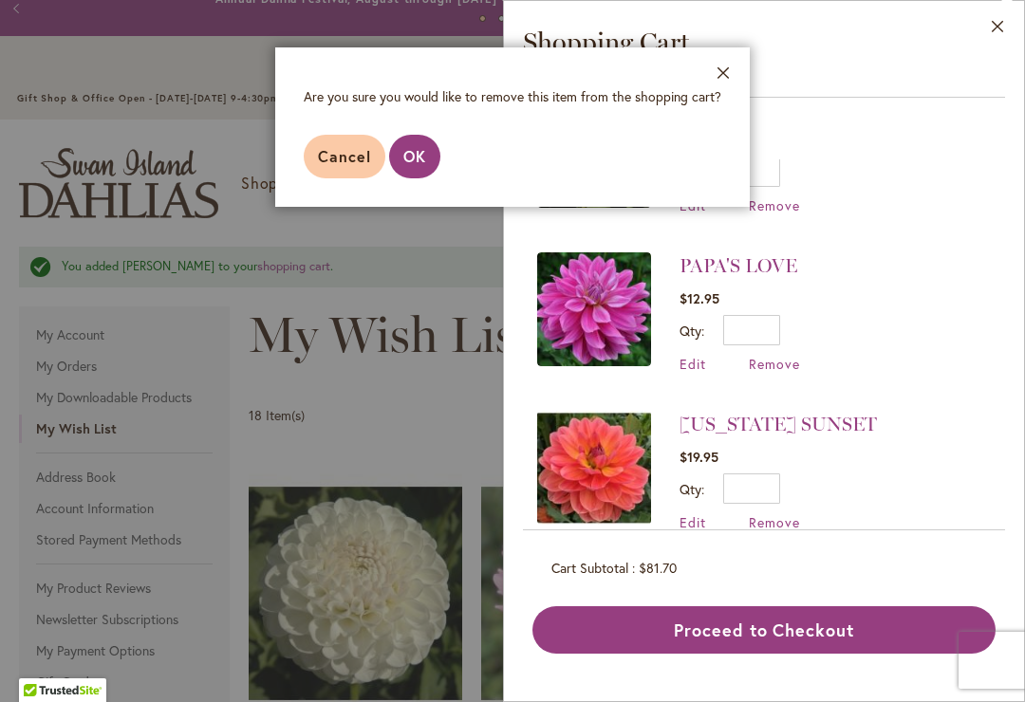
click at [421, 158] on span "OK" at bounding box center [414, 156] width 23 height 20
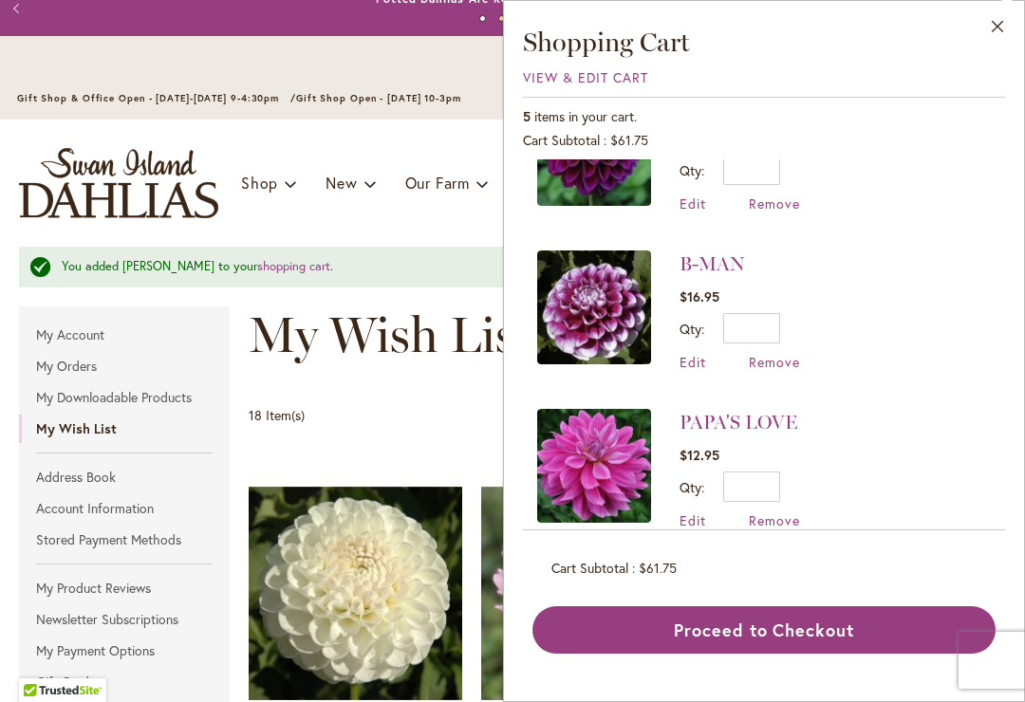
scroll to position [398, 0]
click at [790, 522] on span "Remove" at bounding box center [774, 522] width 51 height 18
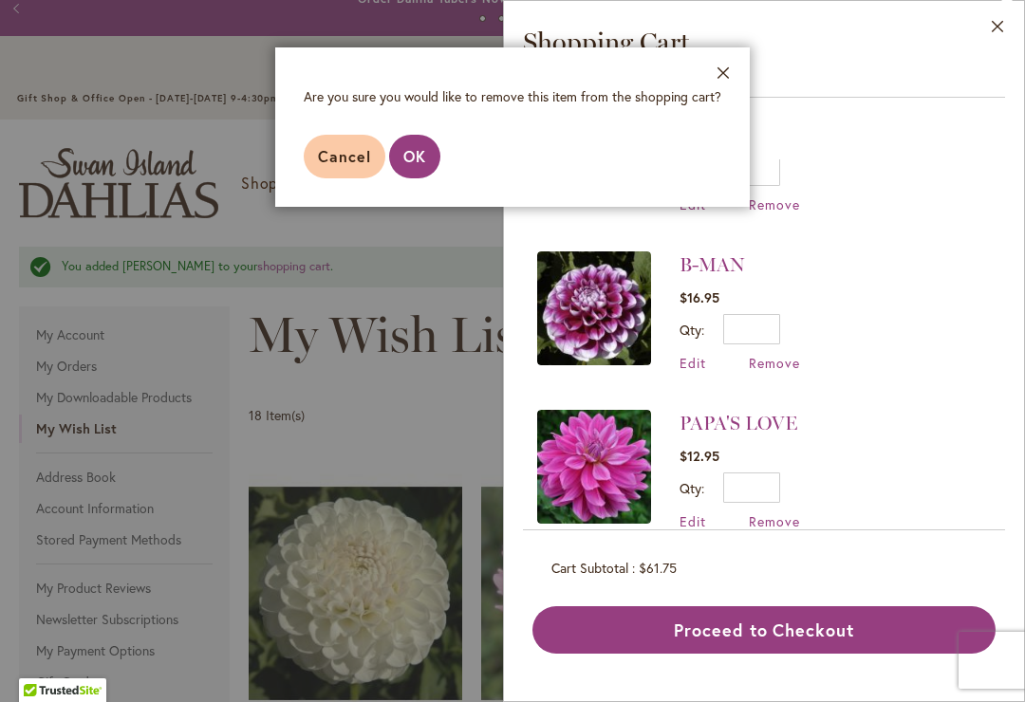
click at [417, 154] on span "OK" at bounding box center [414, 156] width 23 height 20
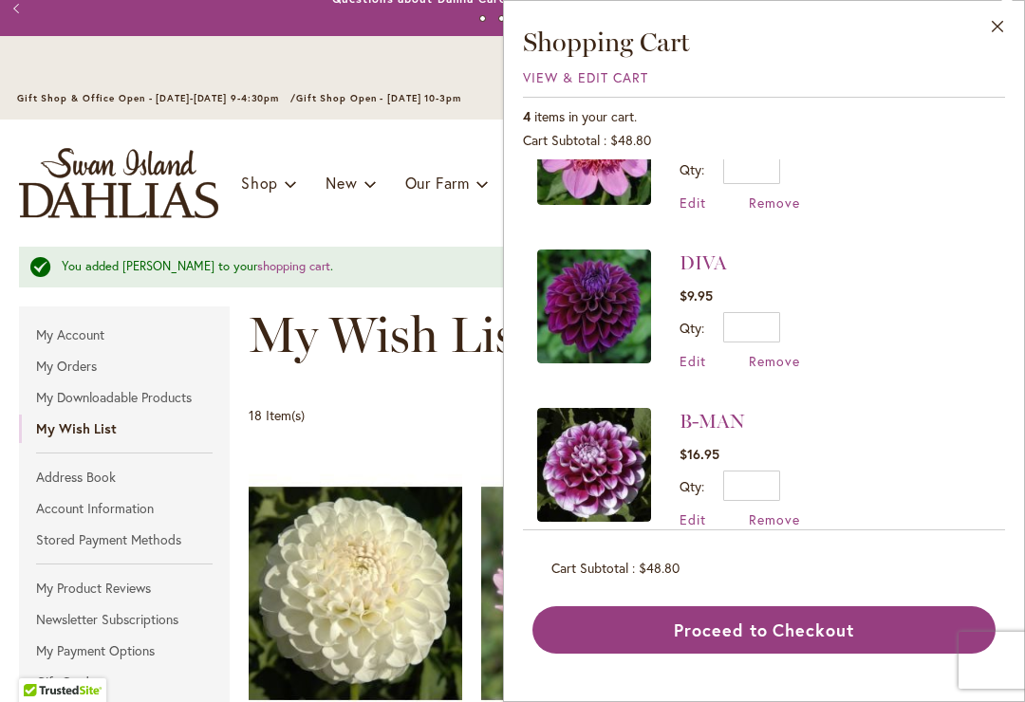
scroll to position [240, 0]
click at [991, 24] on button "Close" at bounding box center [998, 31] width 52 height 60
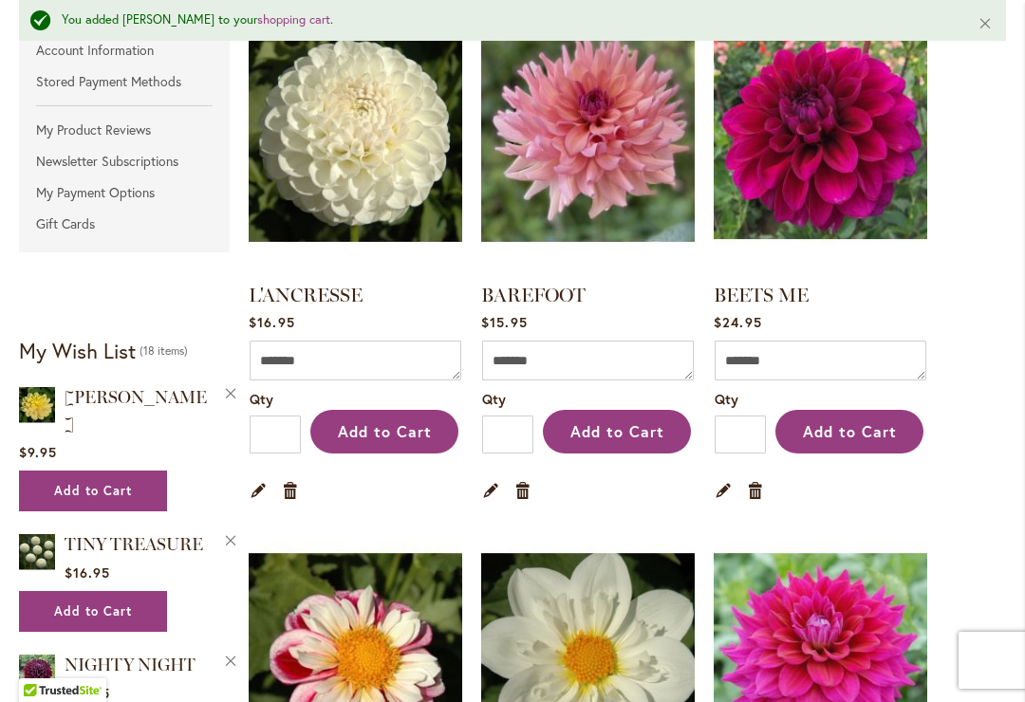
scroll to position [516, 0]
click at [579, 134] on img at bounding box center [588, 135] width 214 height 267
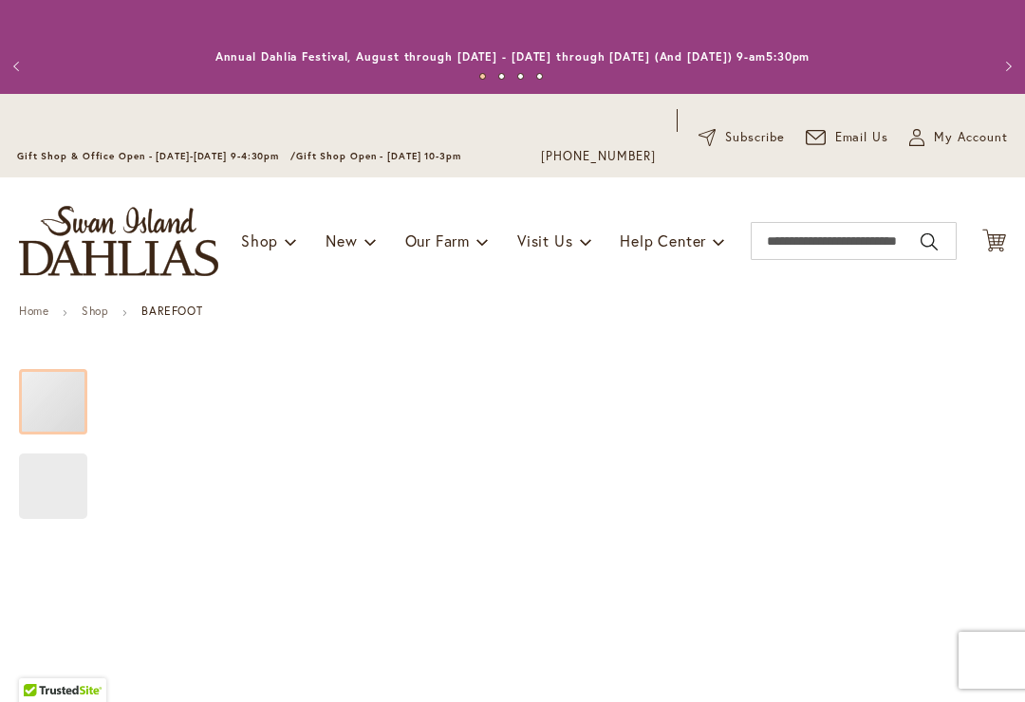
type input "*****"
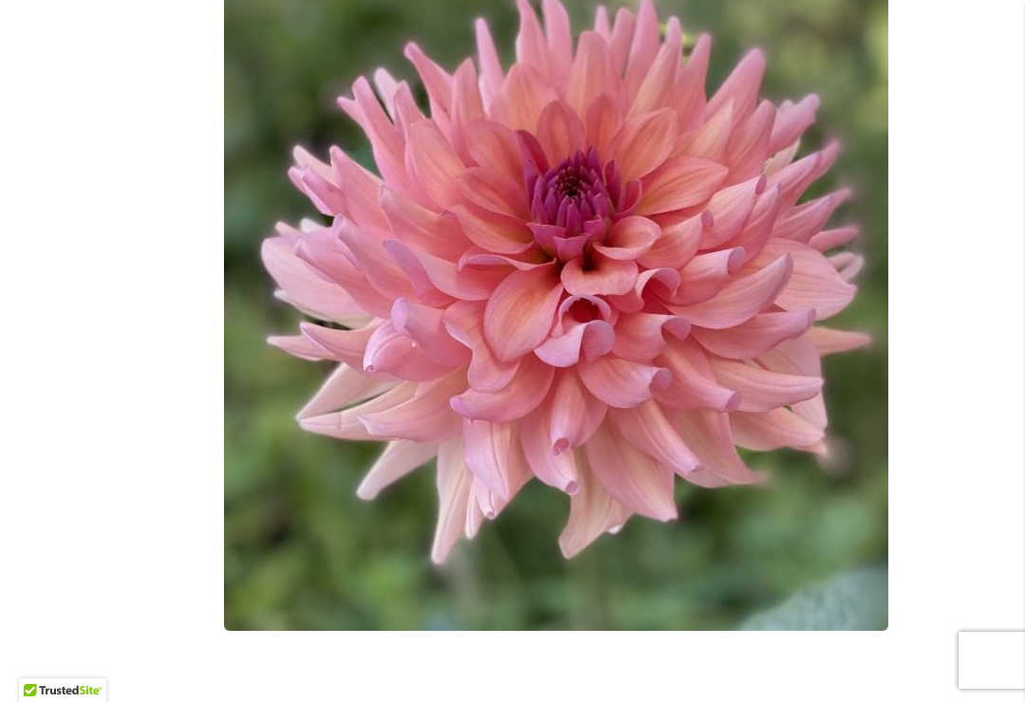
scroll to position [561, 0]
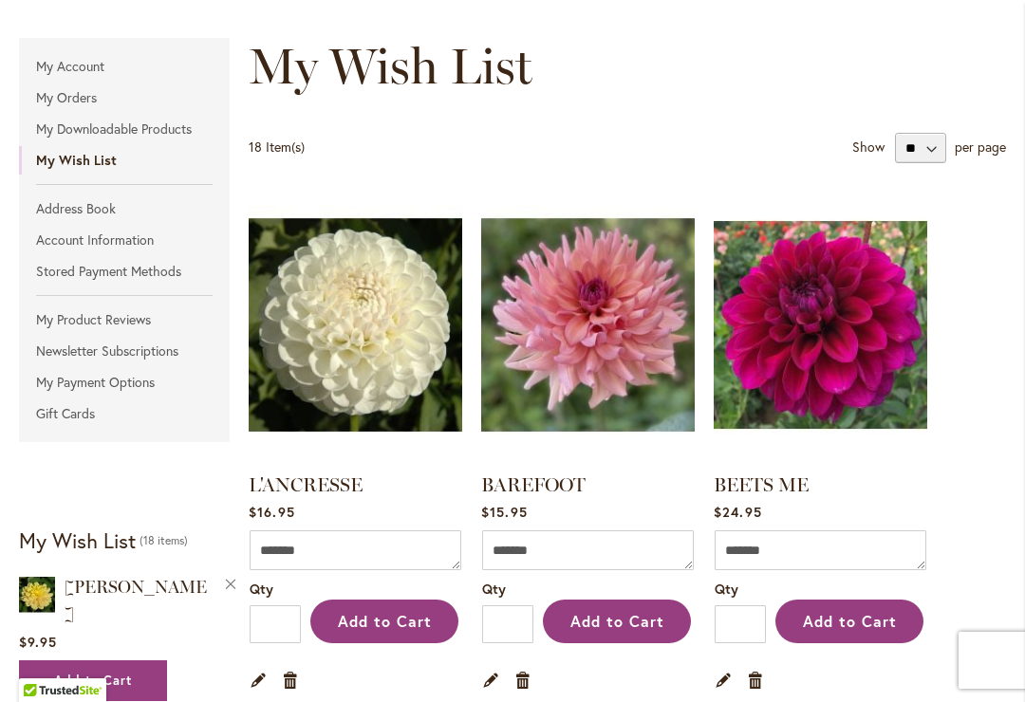
scroll to position [289, 0]
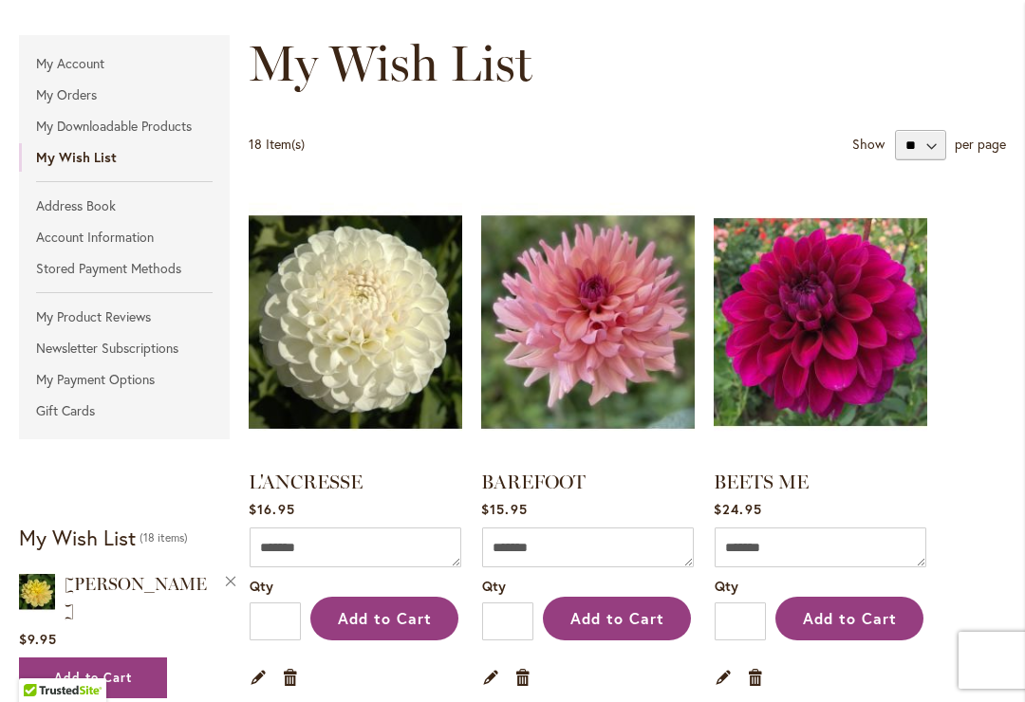
click at [844, 351] on img at bounding box center [821, 322] width 214 height 267
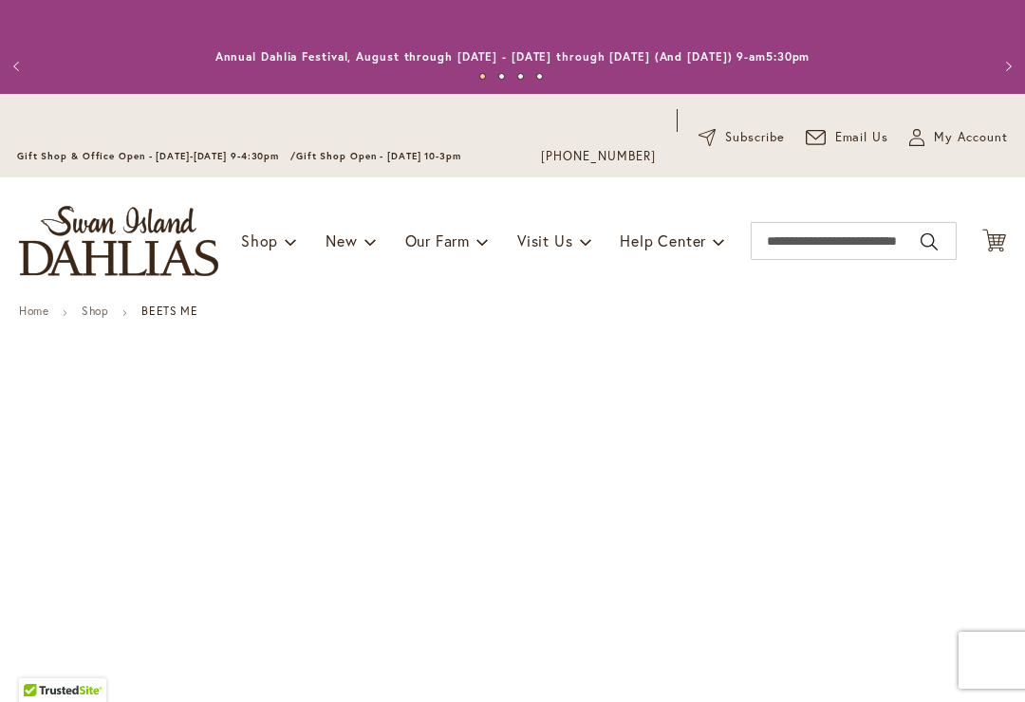
type input "*****"
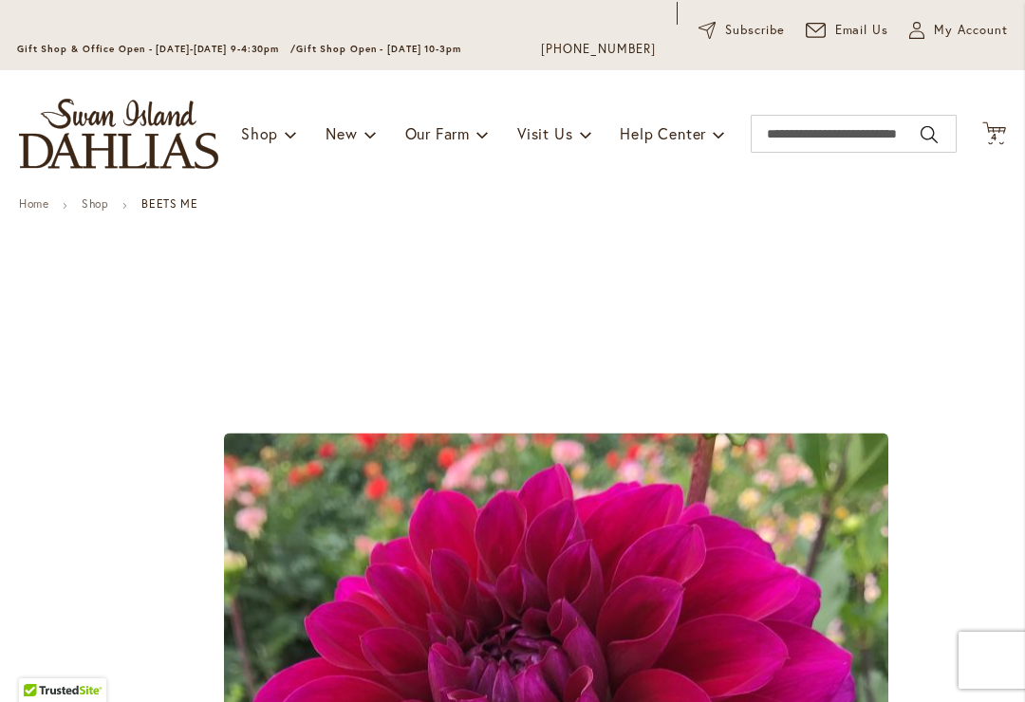
scroll to position [86, 0]
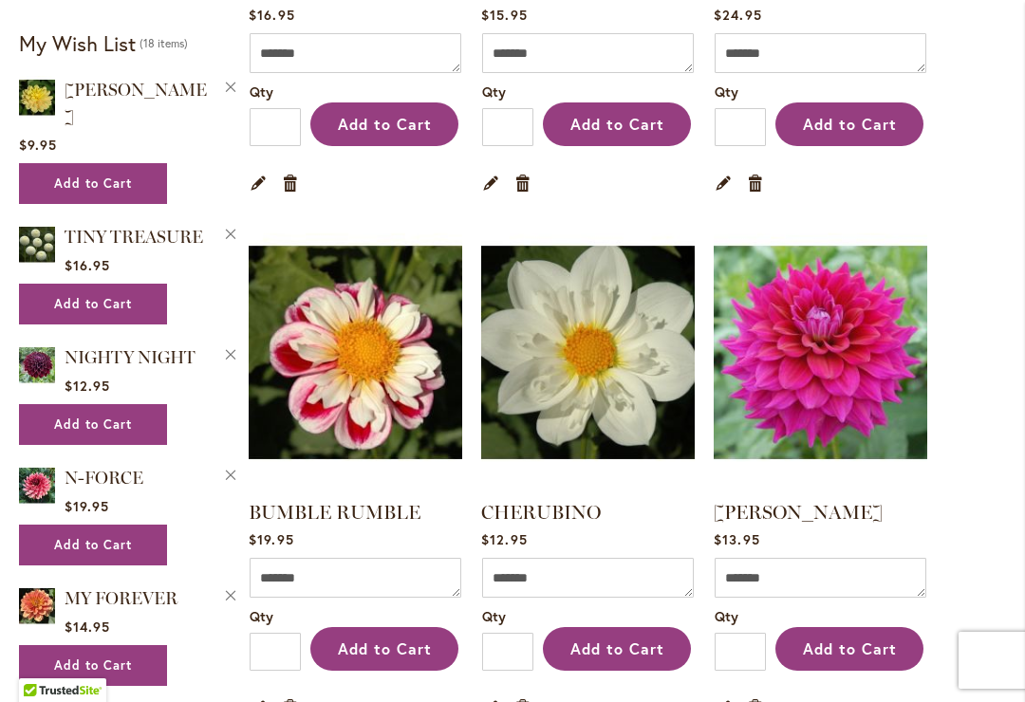
scroll to position [790, 0]
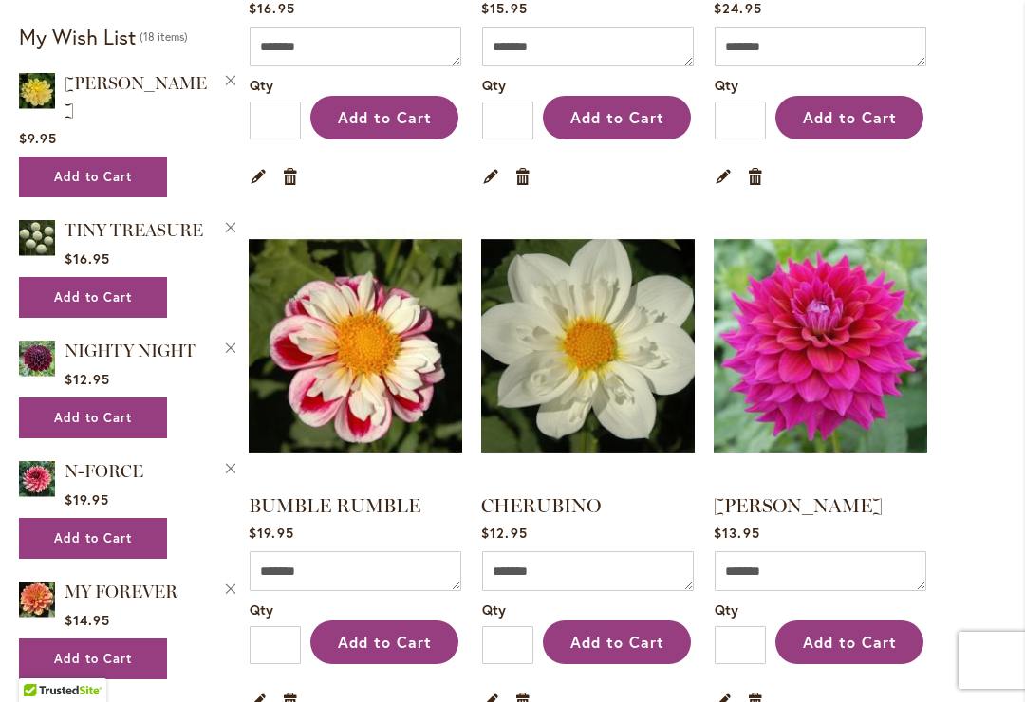
click at [370, 352] on img at bounding box center [356, 346] width 214 height 267
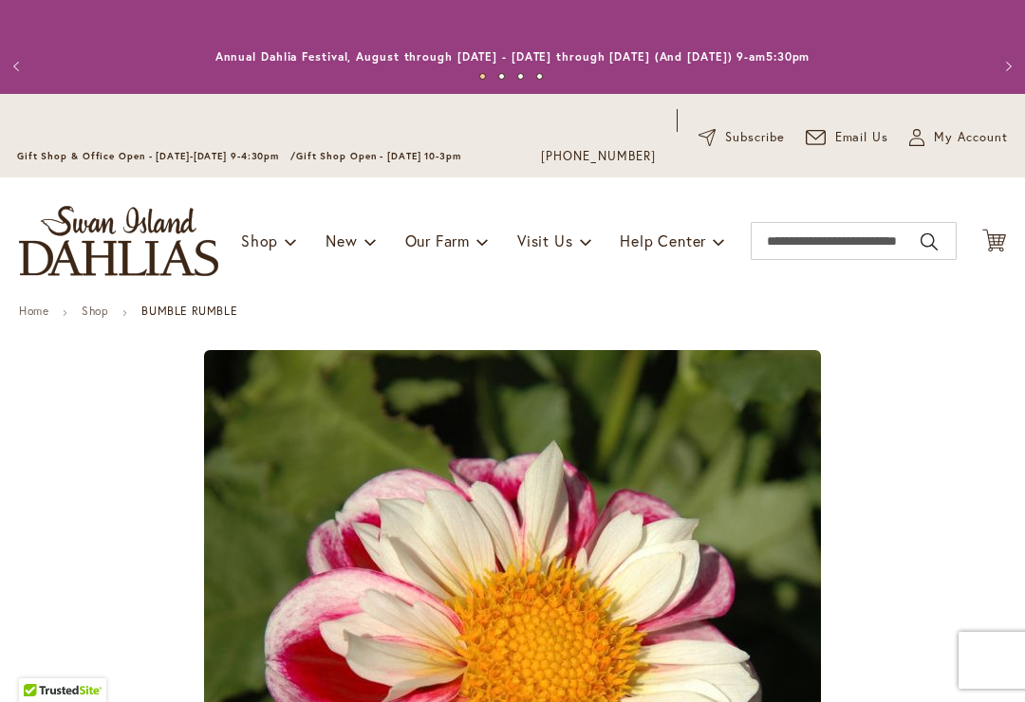
type input "*****"
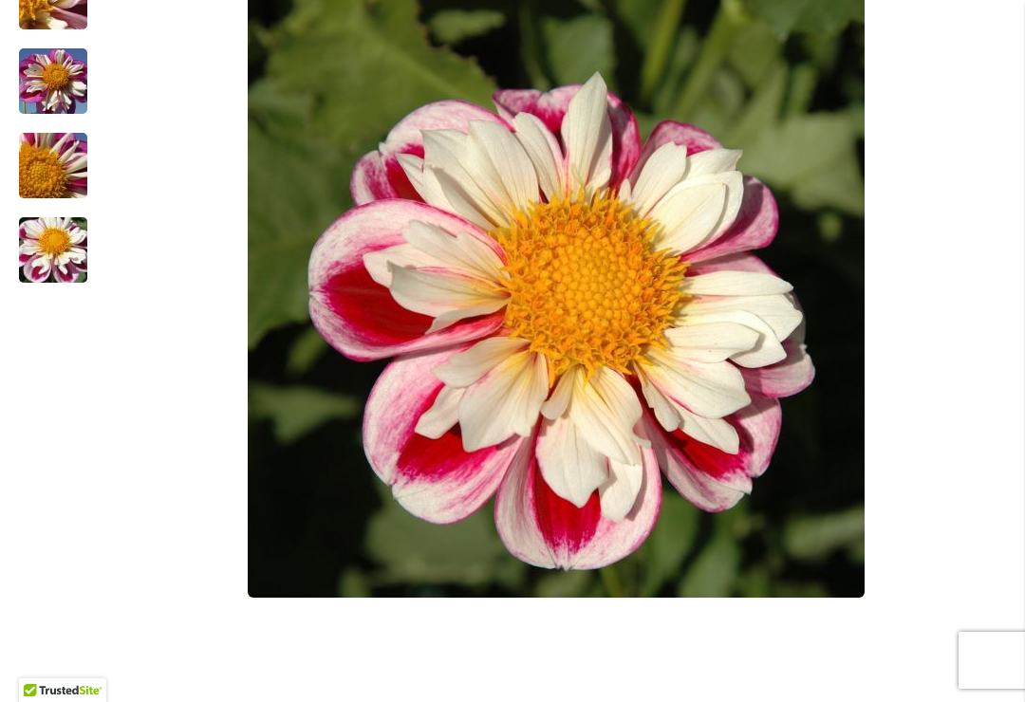
scroll to position [576, 0]
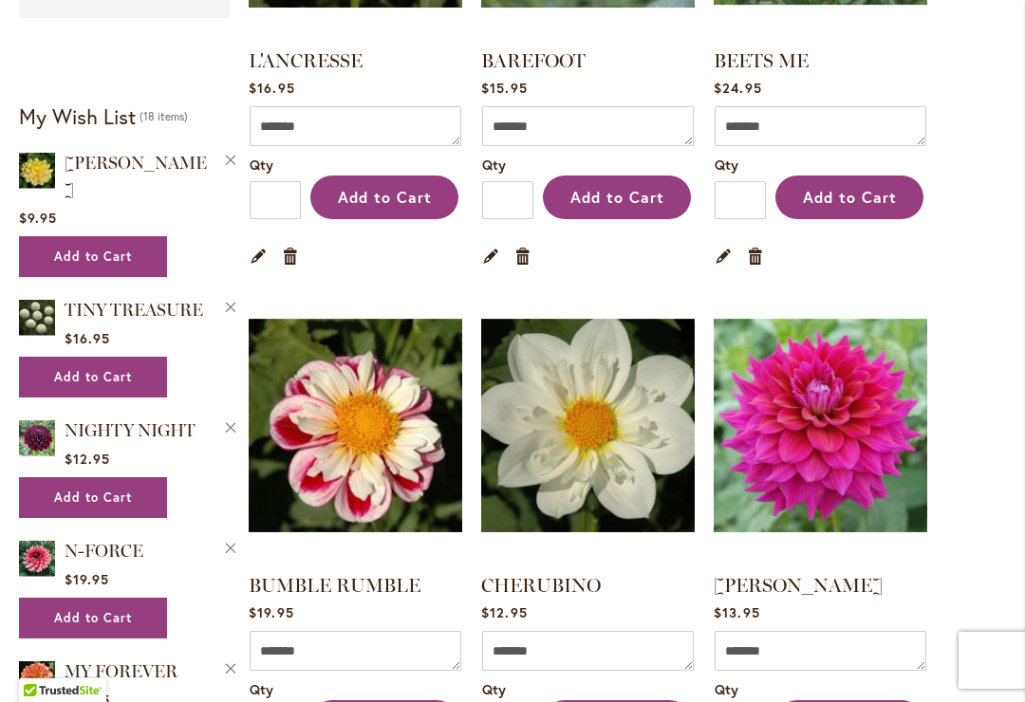
scroll to position [714, 0]
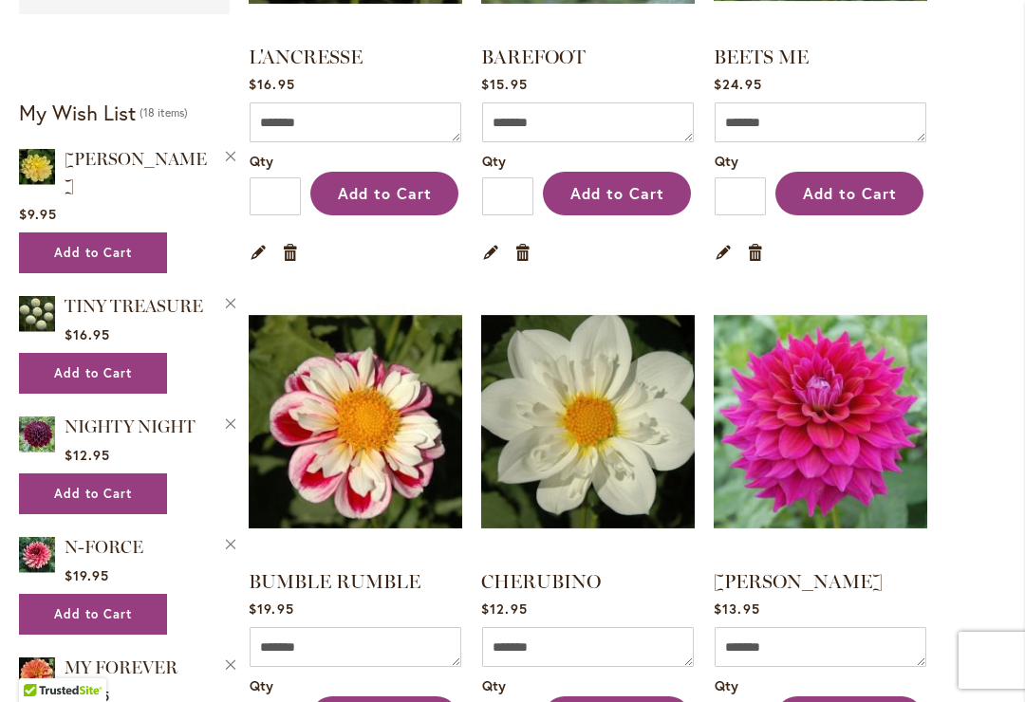
click at [874, 473] on img at bounding box center [821, 422] width 214 height 267
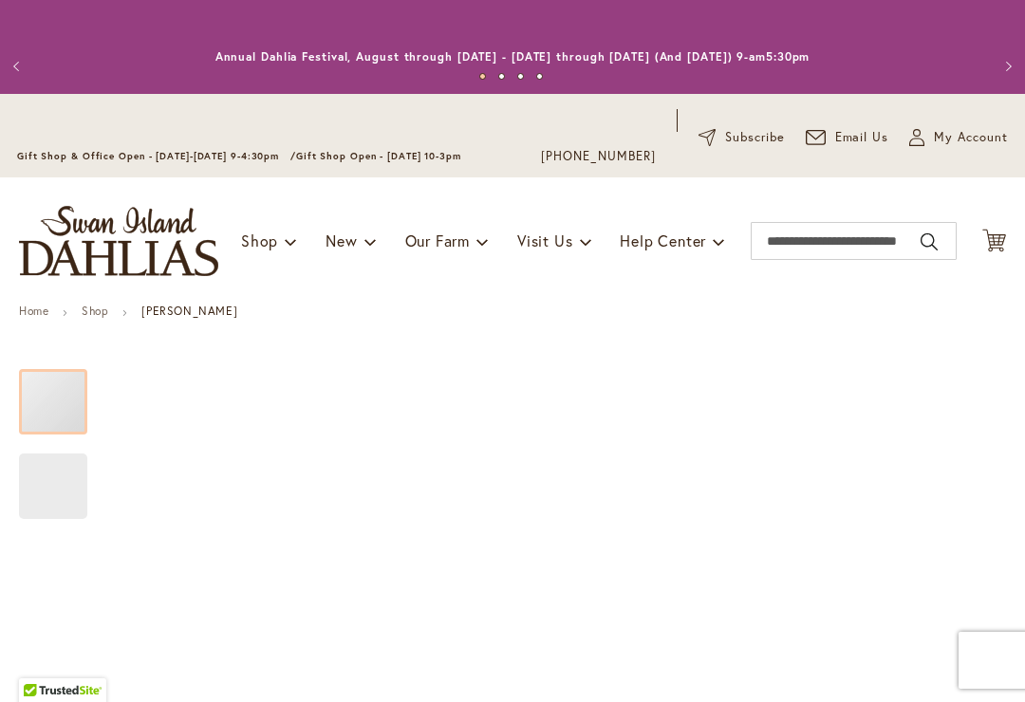
type input "*****"
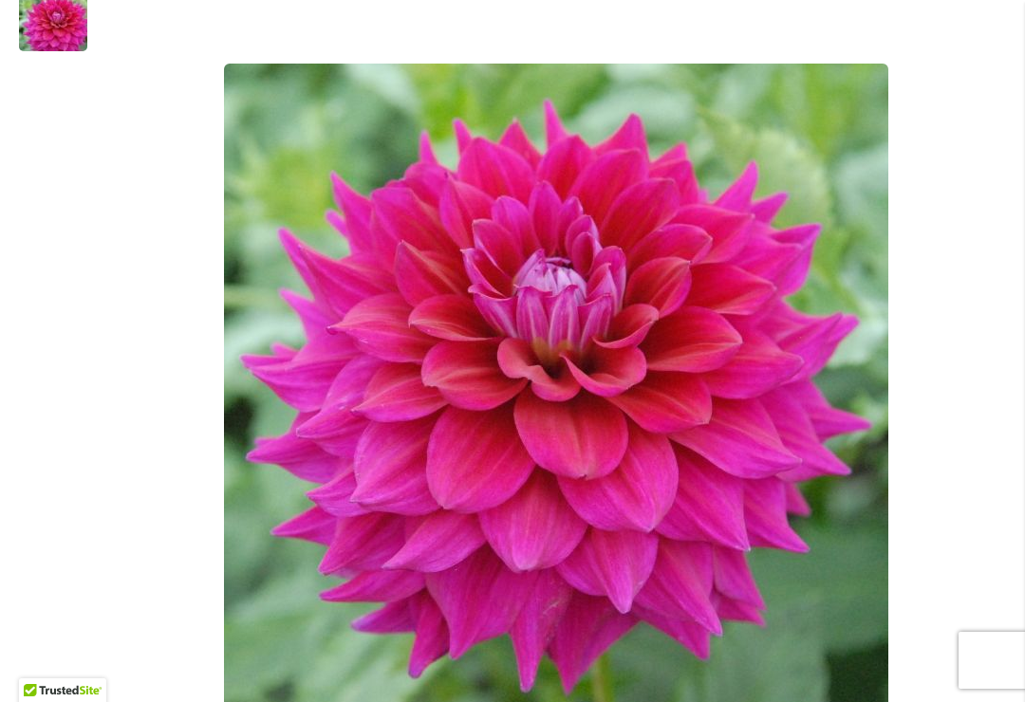
scroll to position [491, 0]
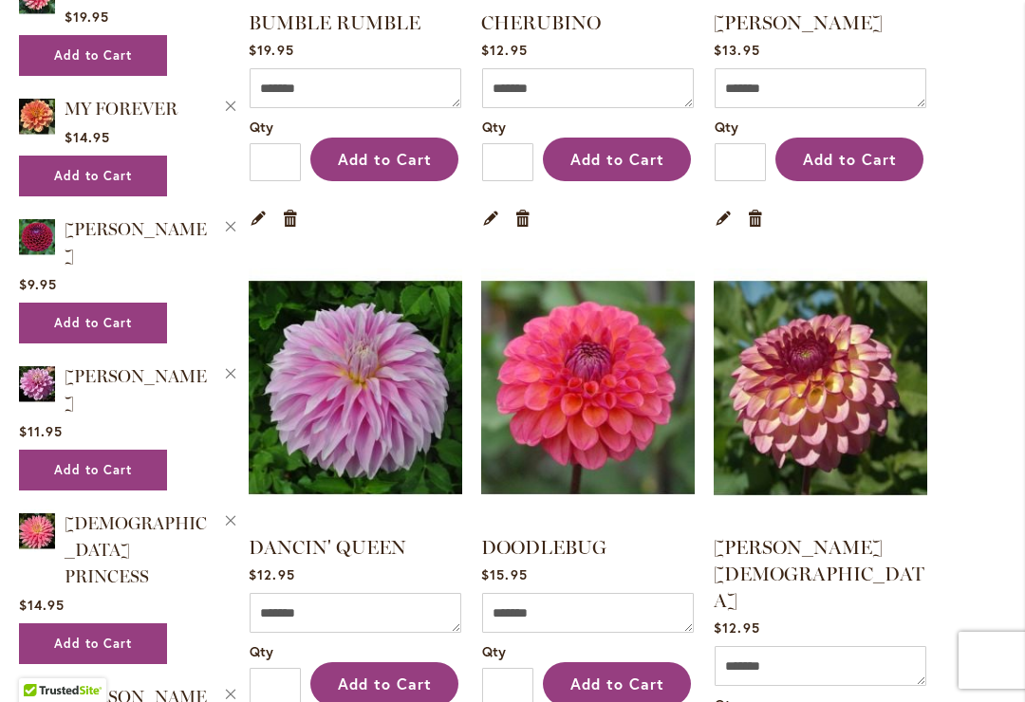
scroll to position [1275, 0]
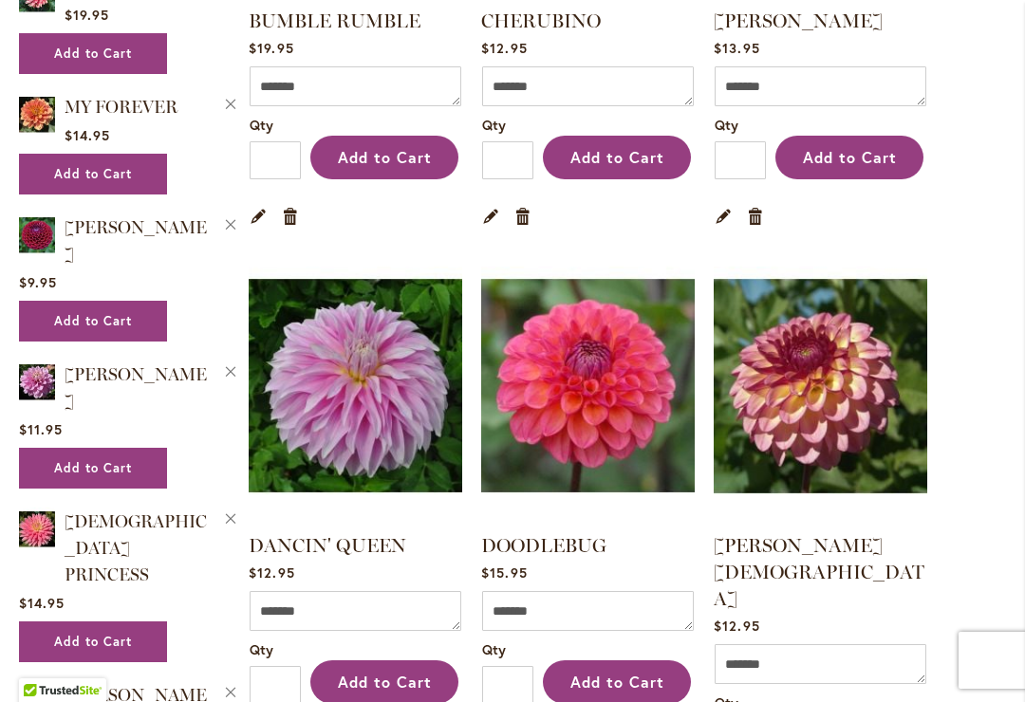
click at [352, 392] on img at bounding box center [356, 385] width 214 height 267
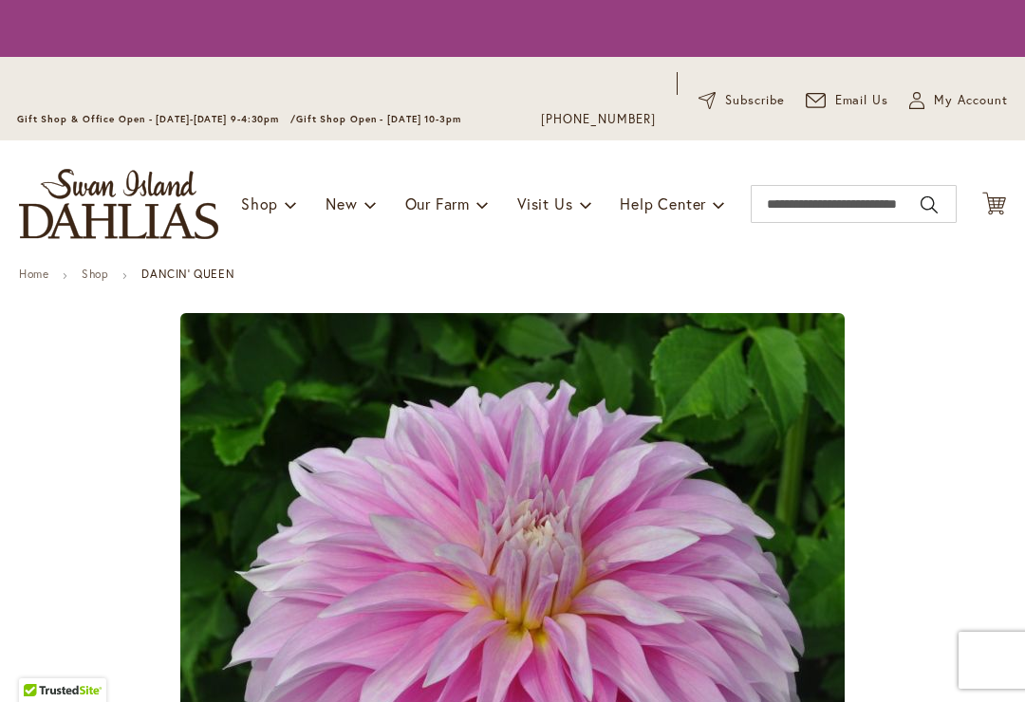
type input "*****"
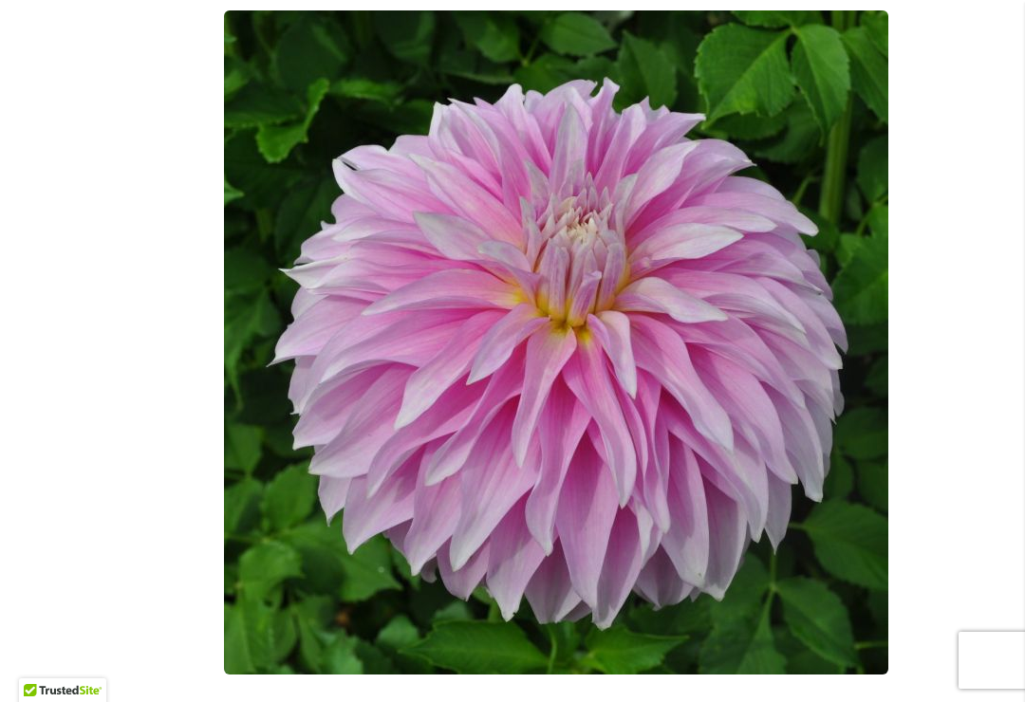
scroll to position [522, 0]
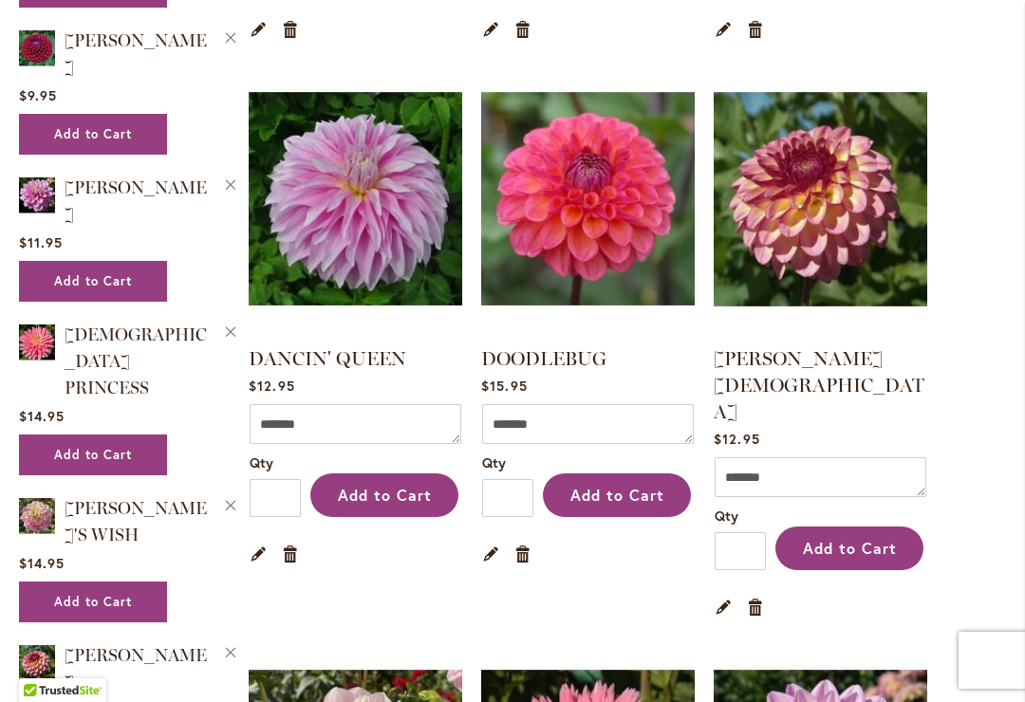
scroll to position [1463, 0]
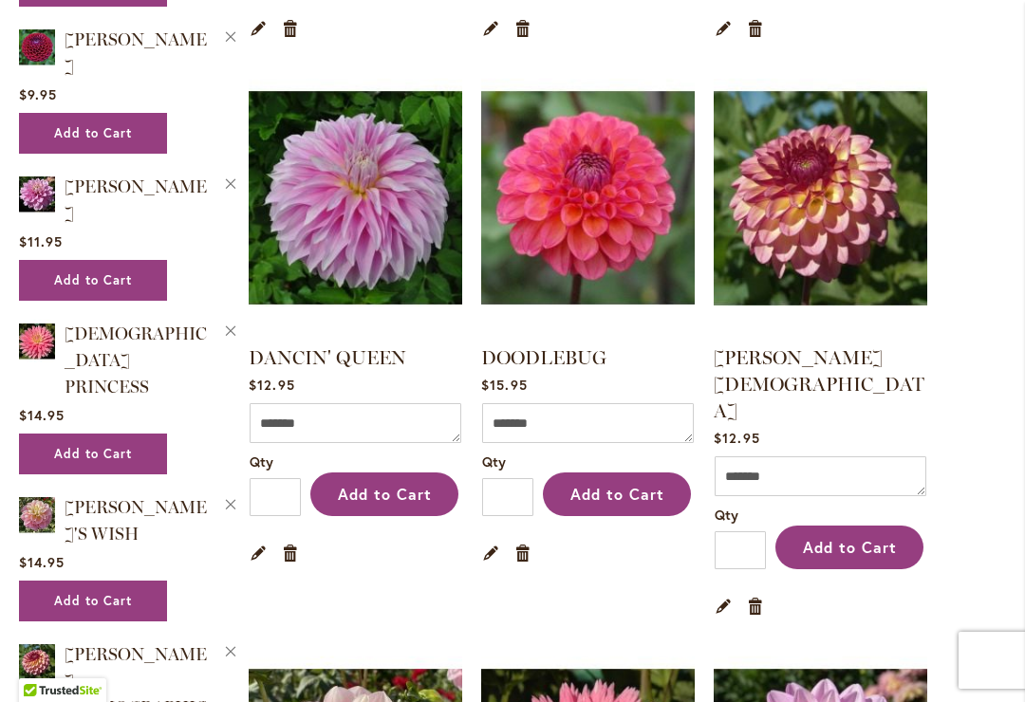
click at [778, 357] on link "Foxy Lady" at bounding box center [819, 384] width 211 height 76
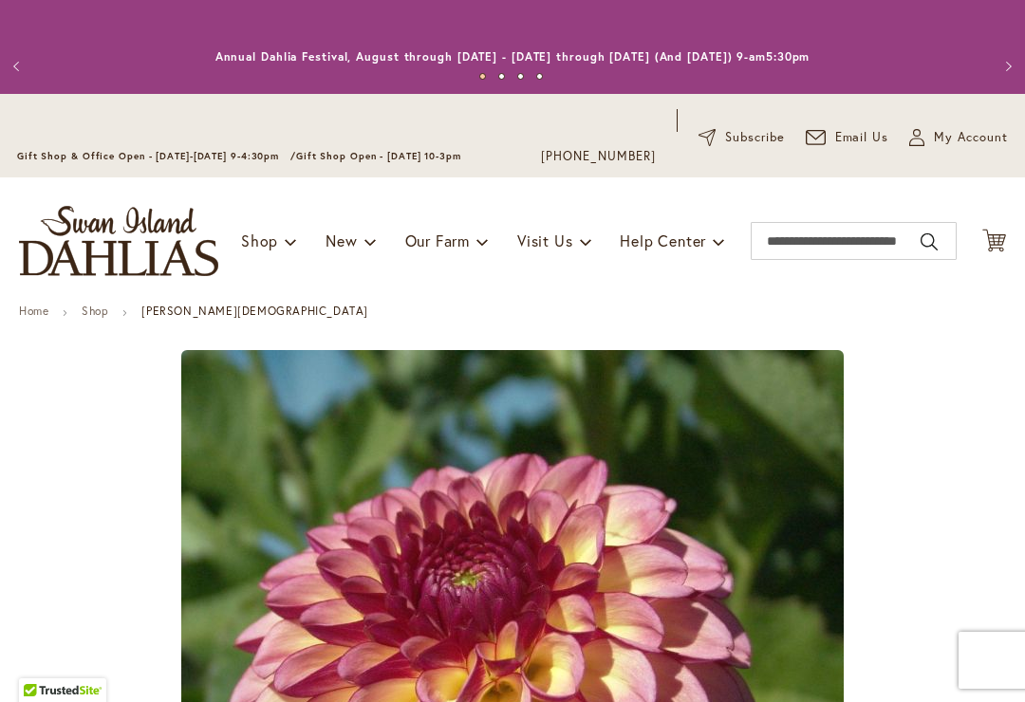
type input "*****"
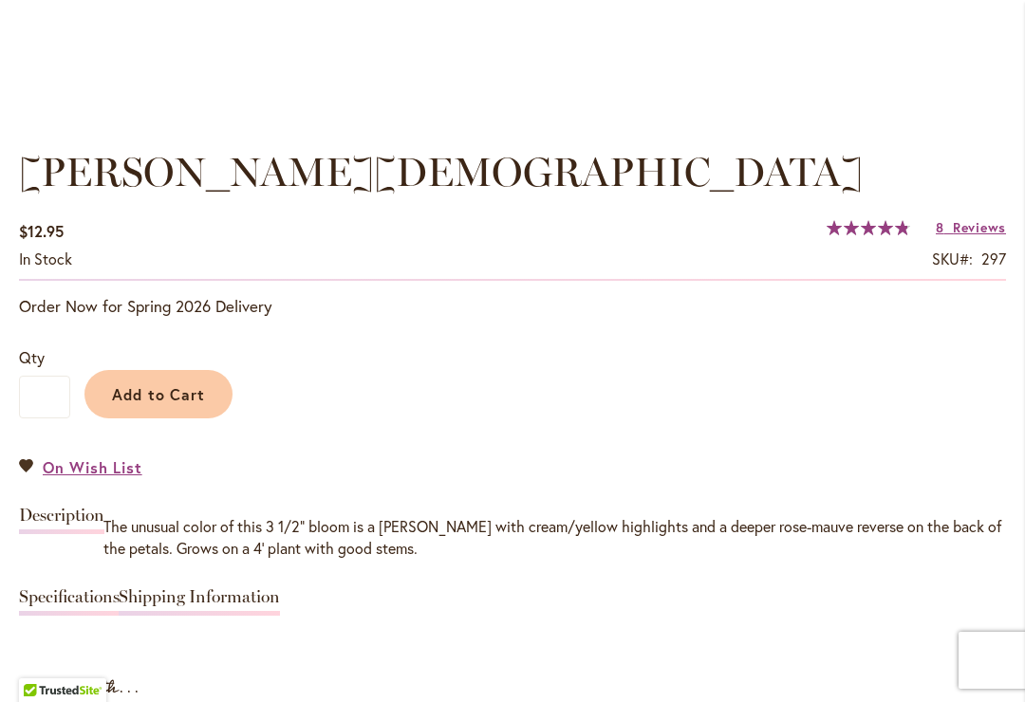
scroll to position [1277, 0]
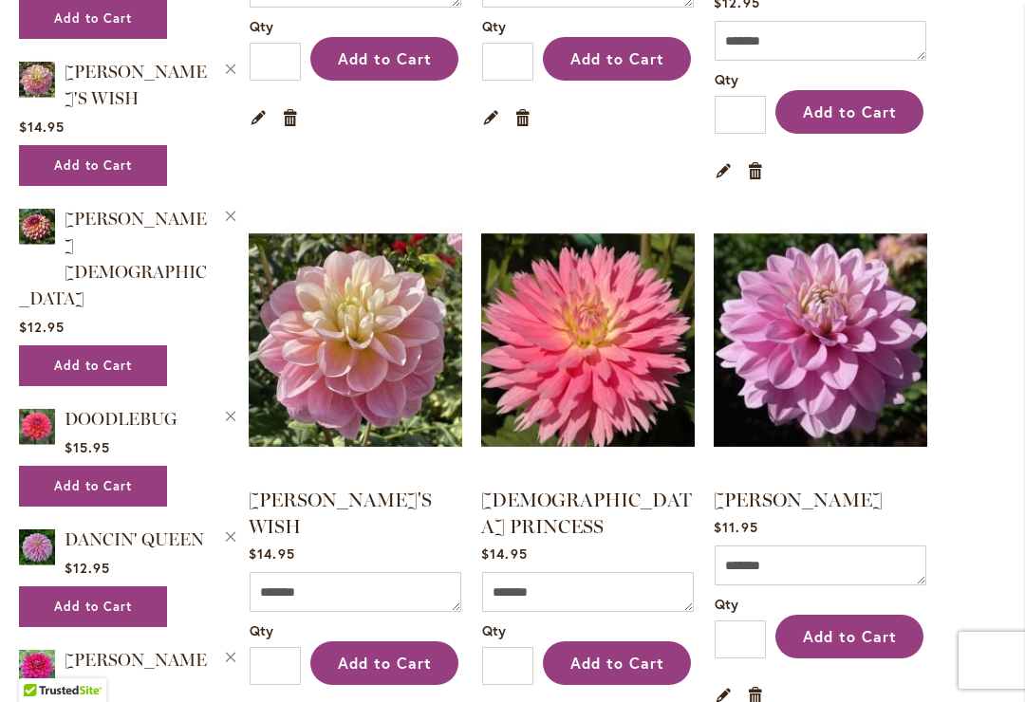
scroll to position [1900, 0]
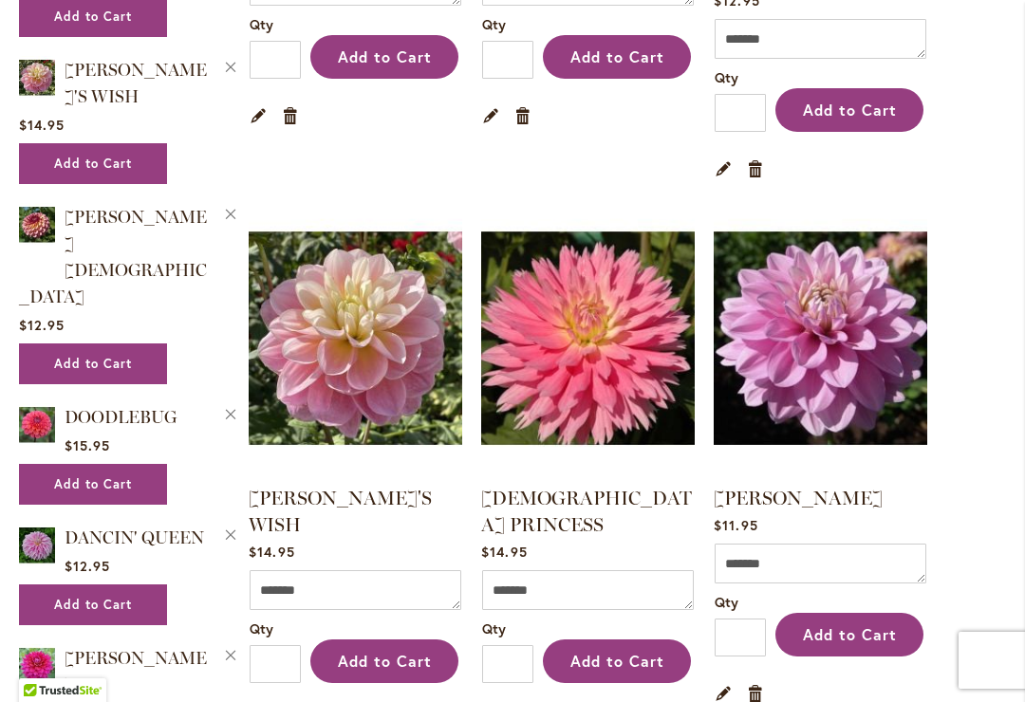
click at [328, 487] on link "[PERSON_NAME]'S WISH" at bounding box center [340, 511] width 183 height 49
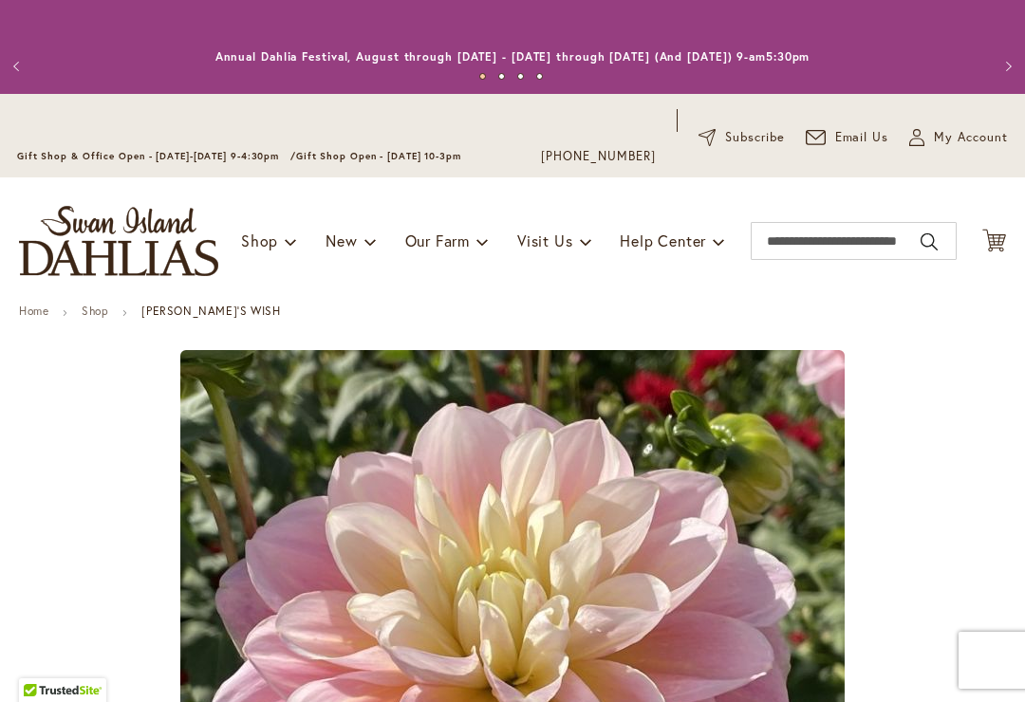
type input "*****"
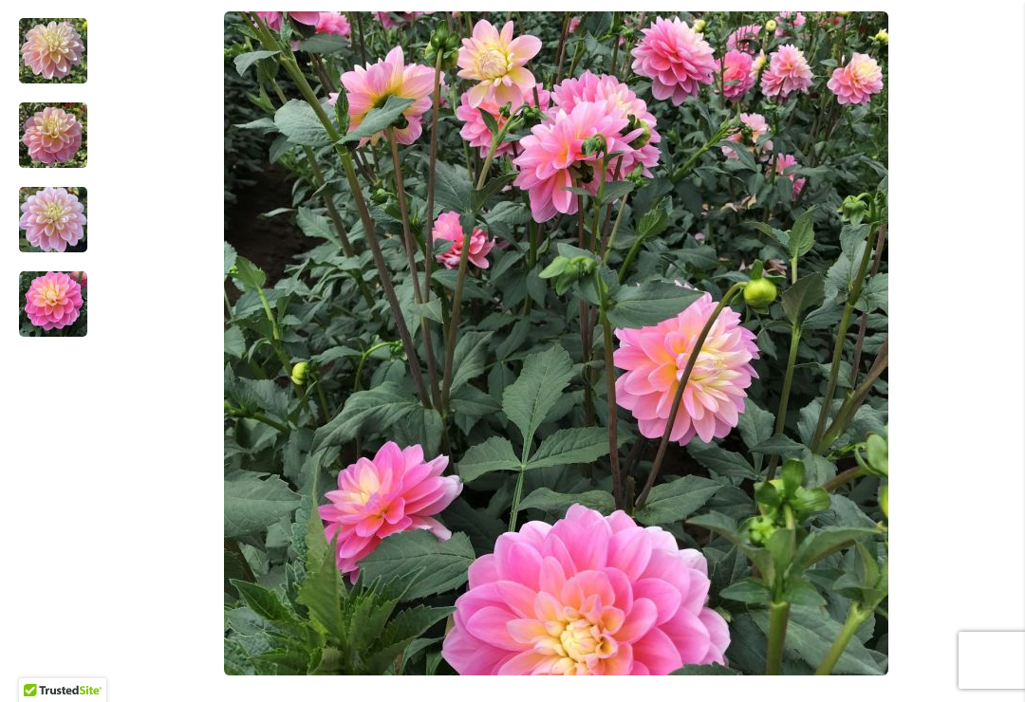
scroll to position [516, 0]
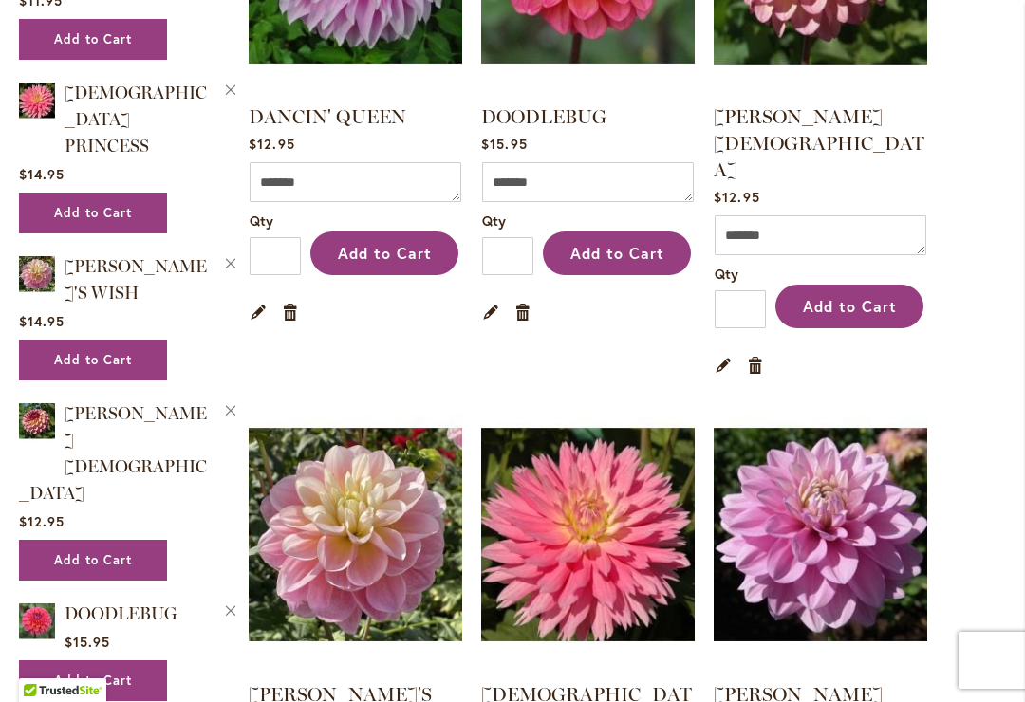
scroll to position [1711, 0]
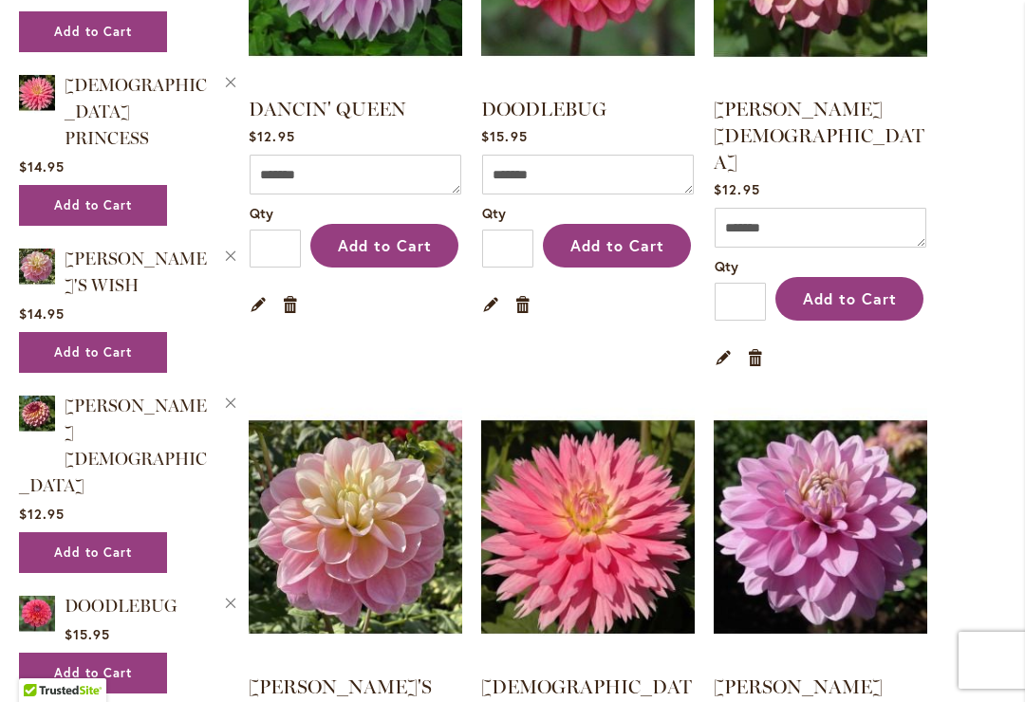
click at [631, 471] on img at bounding box center [588, 527] width 214 height 267
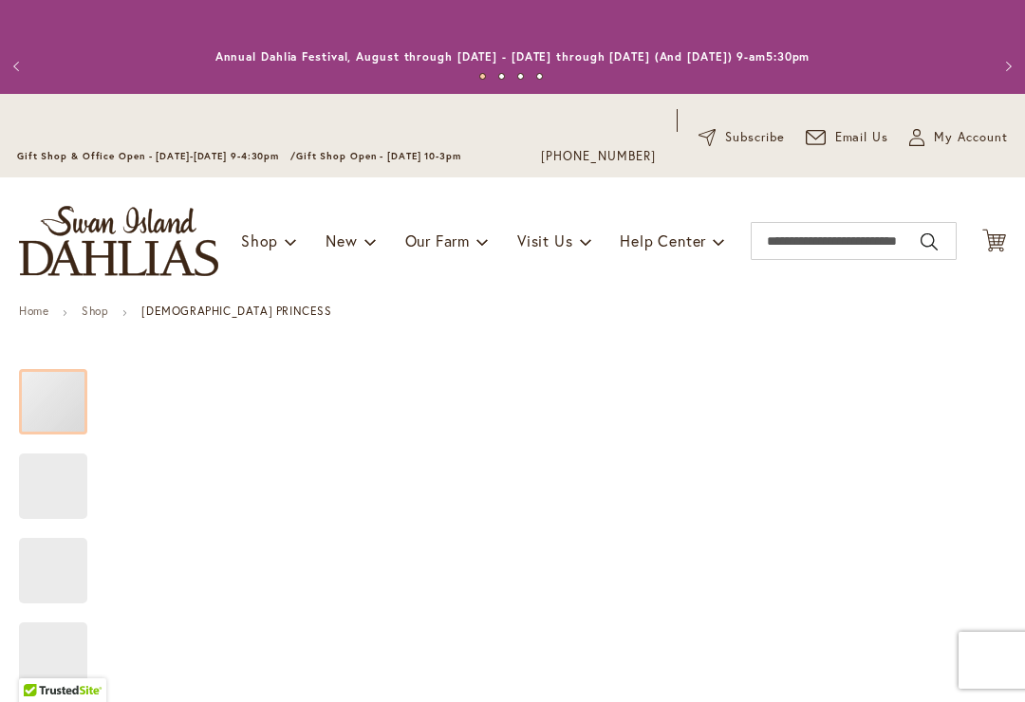
type input "*****"
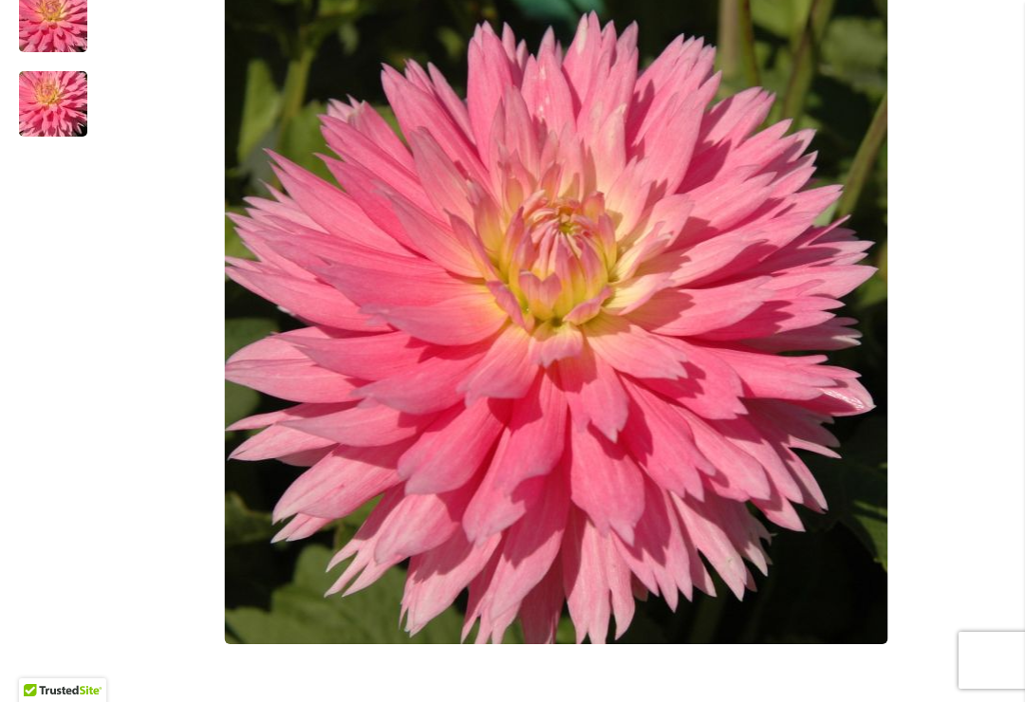
scroll to position [557, 0]
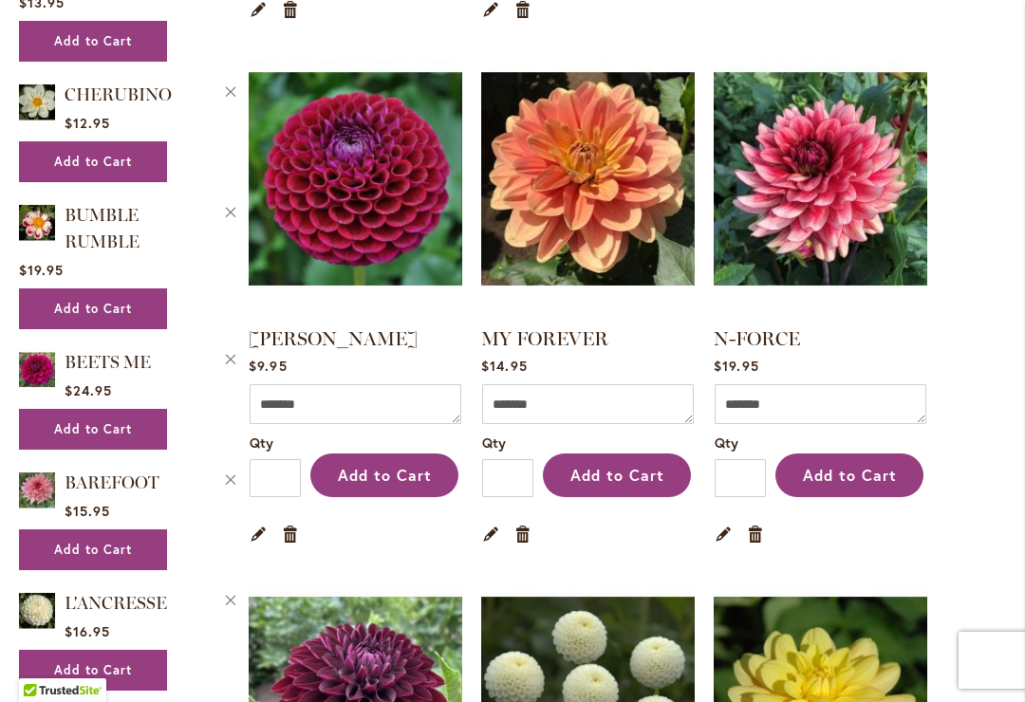
scroll to position [2610, 0]
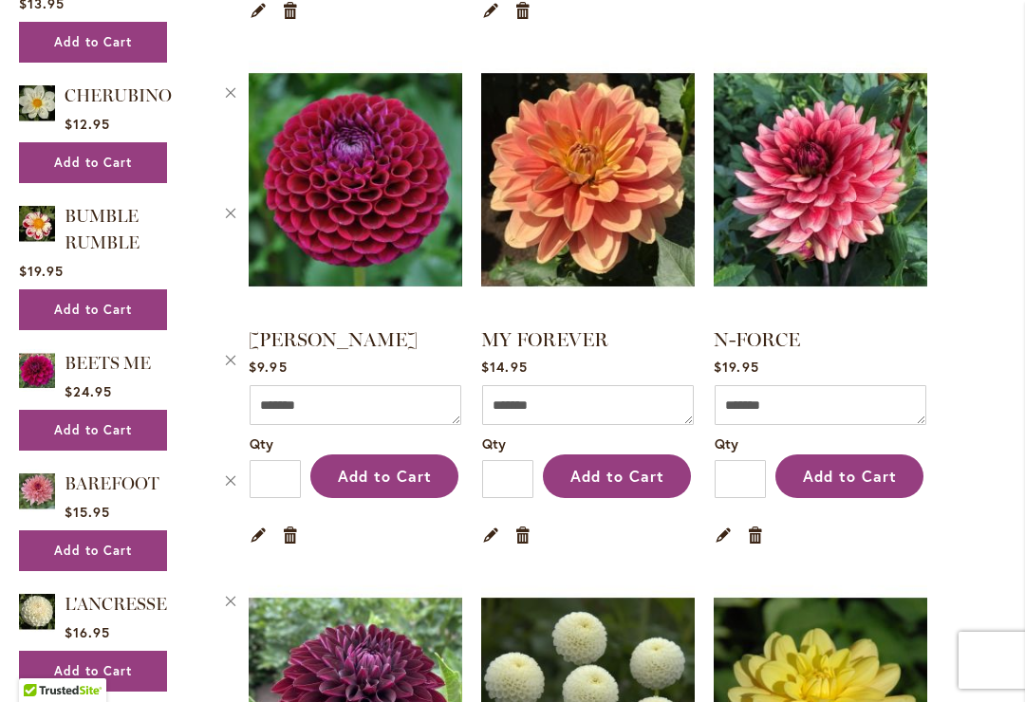
click at [800, 328] on link "N-FORCE" at bounding box center [757, 339] width 86 height 23
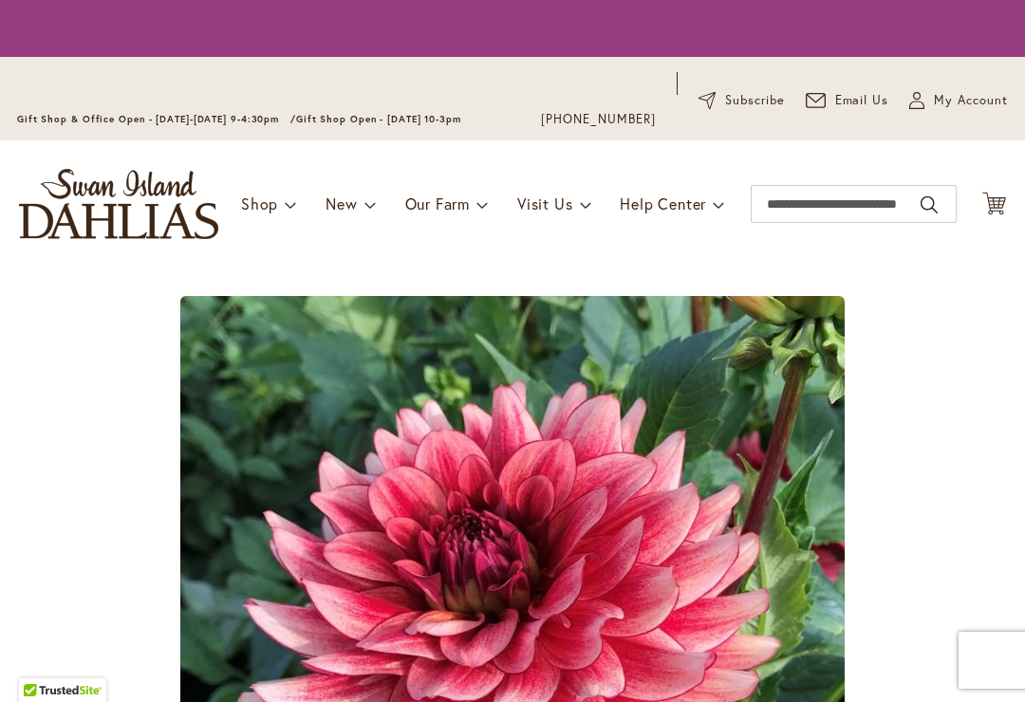
type input "*****"
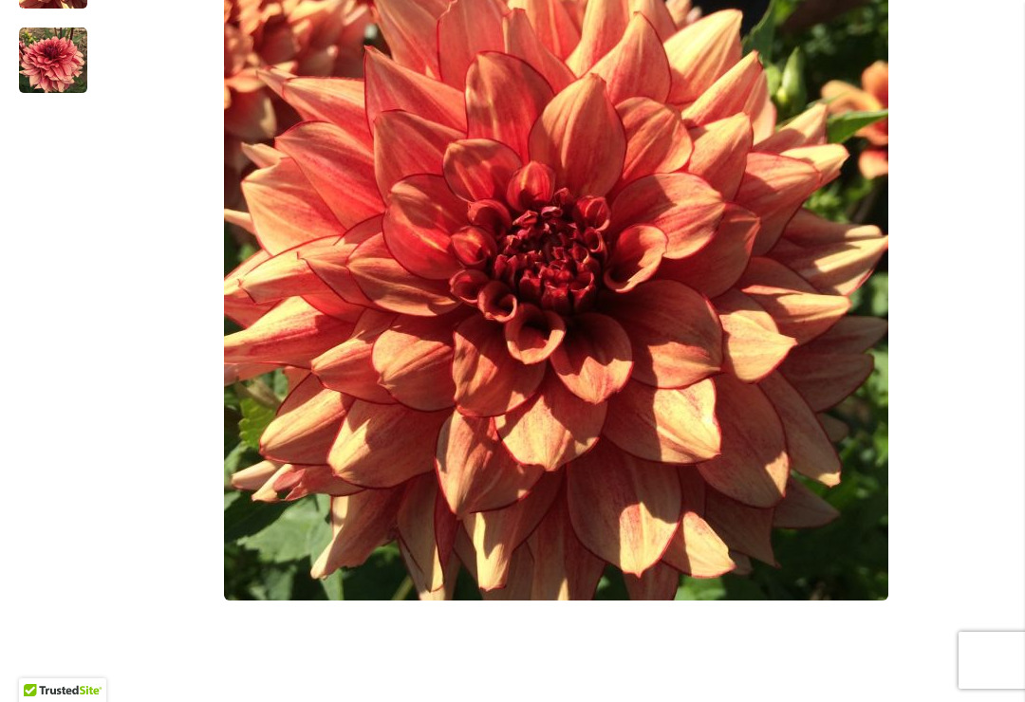
scroll to position [514, 0]
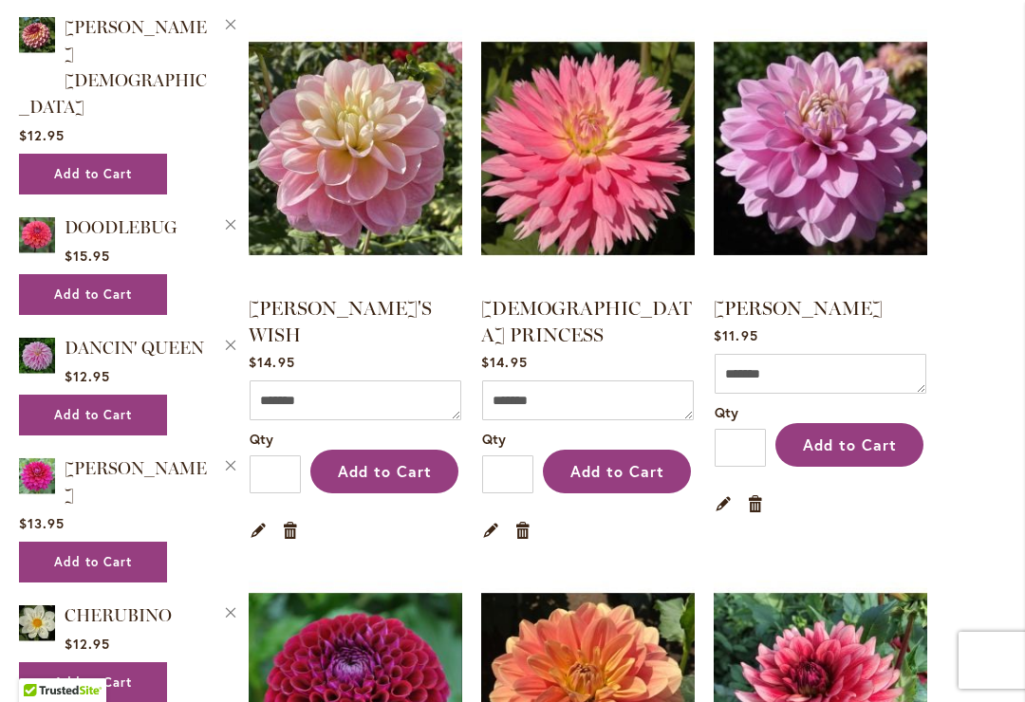
scroll to position [2089, 0]
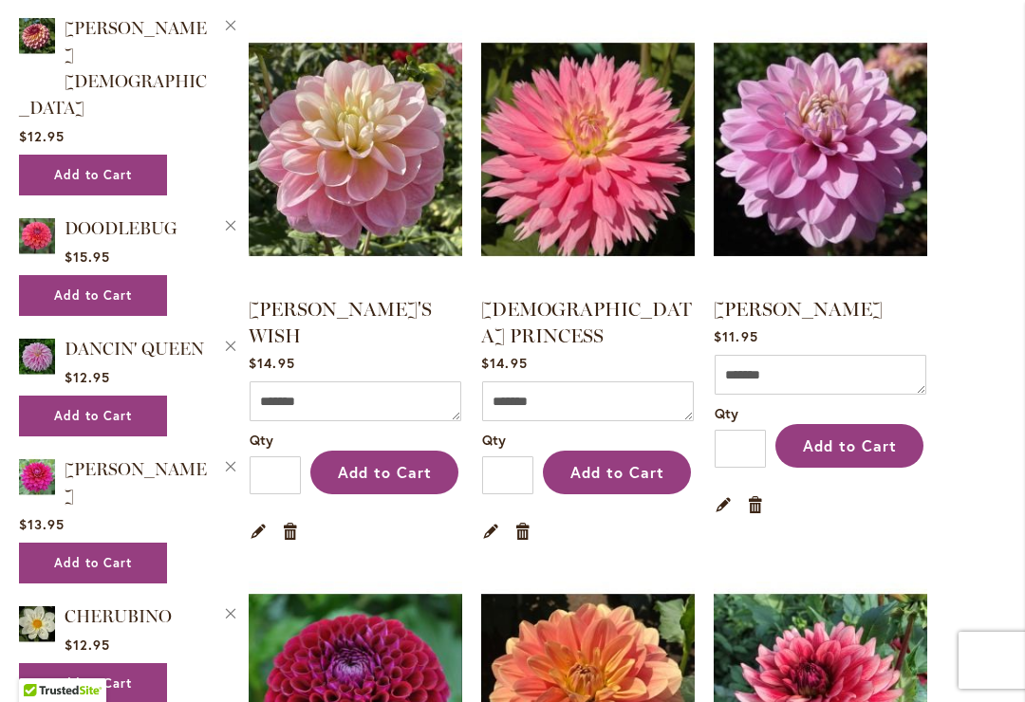
click at [832, 298] on link "[PERSON_NAME]" at bounding box center [798, 309] width 169 height 23
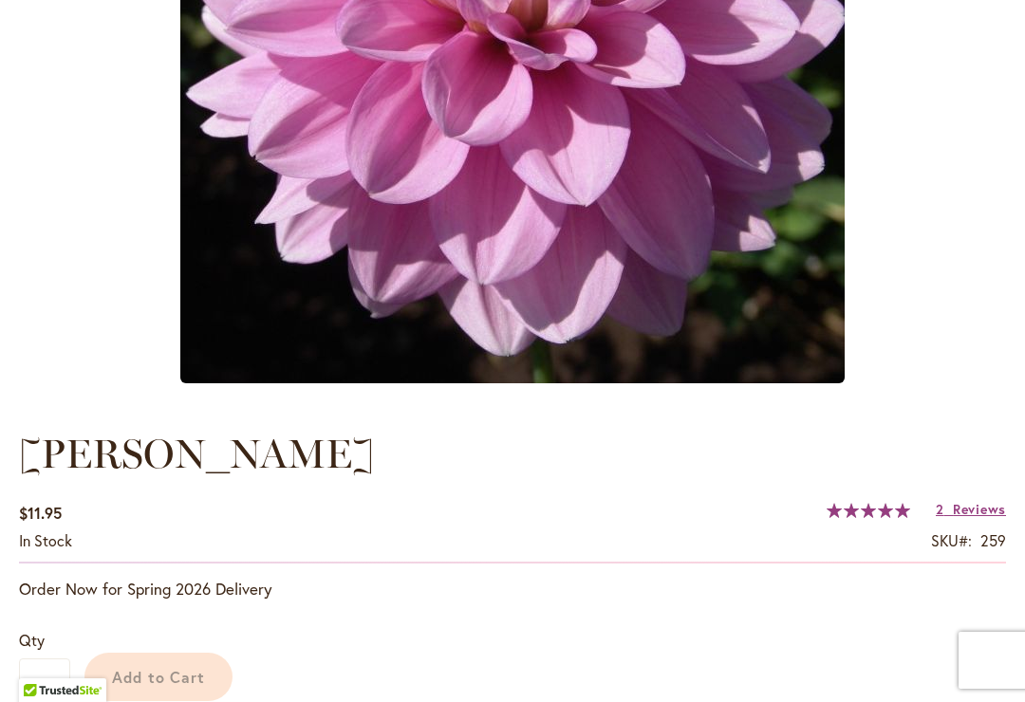
type input "*****"
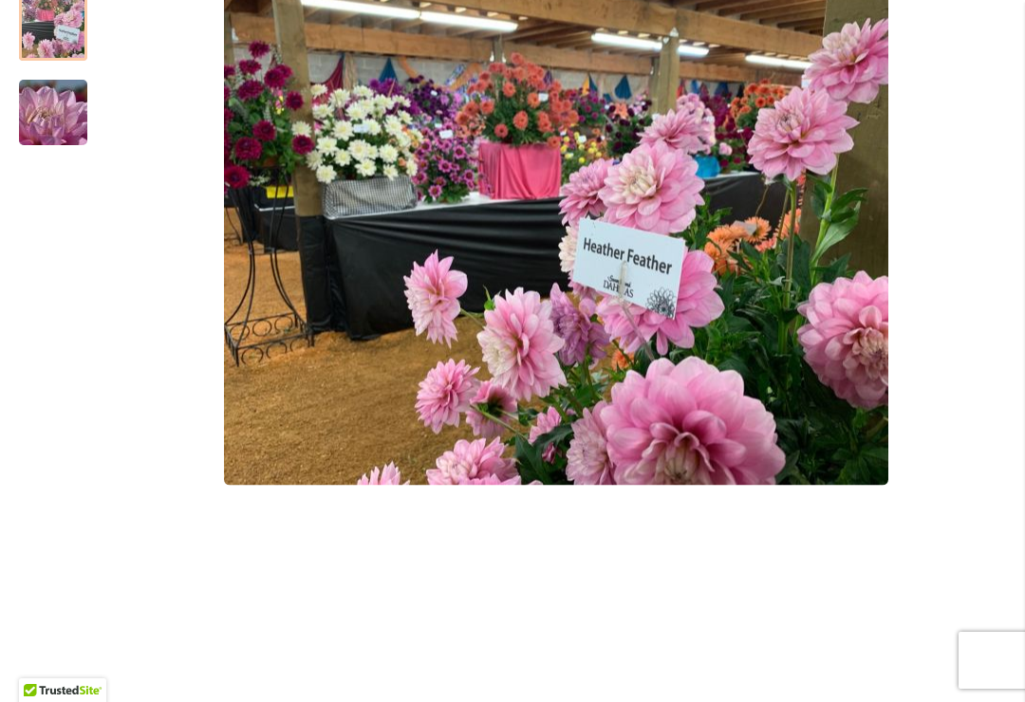
scroll to position [626, 0]
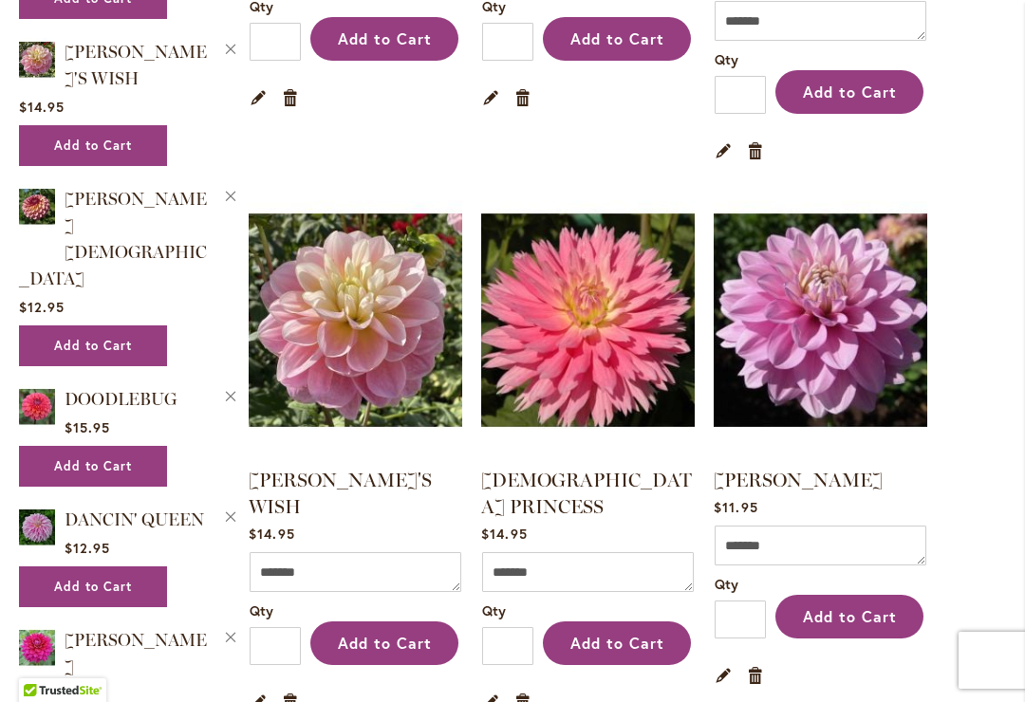
scroll to position [1920, 0]
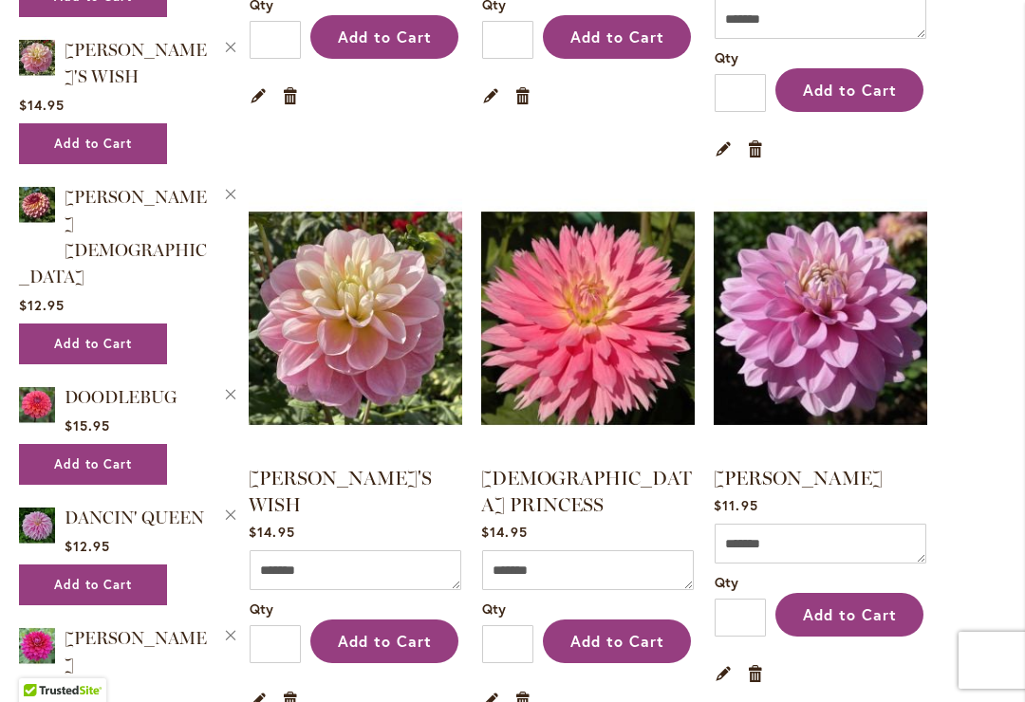
click at [857, 605] on span "Add to Cart" at bounding box center [850, 615] width 94 height 20
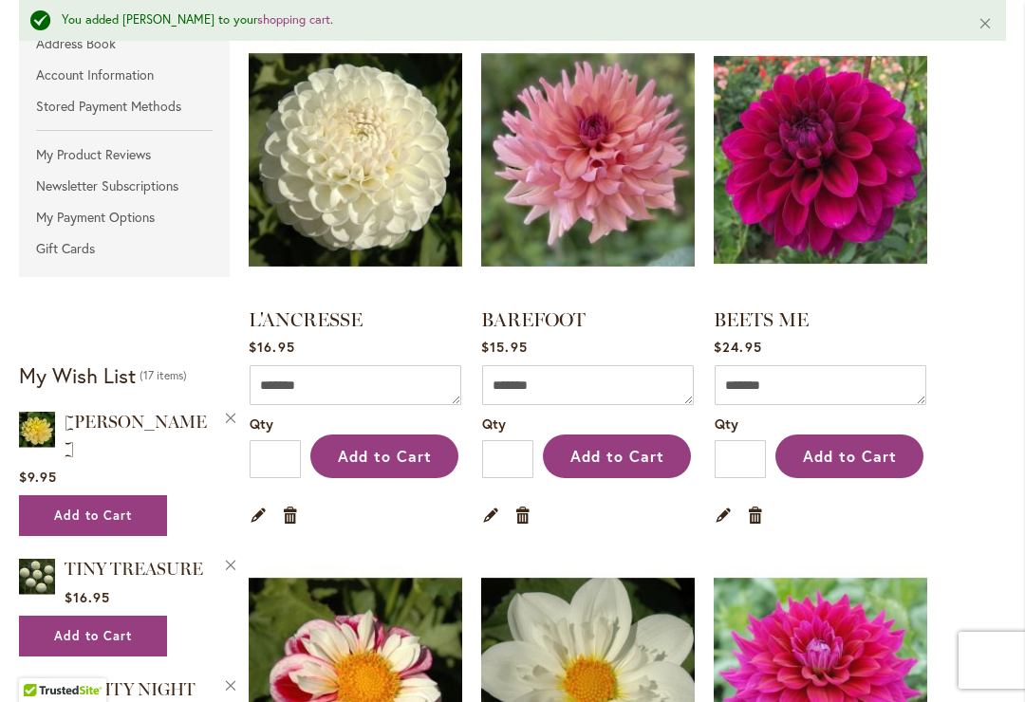
scroll to position [491, 0]
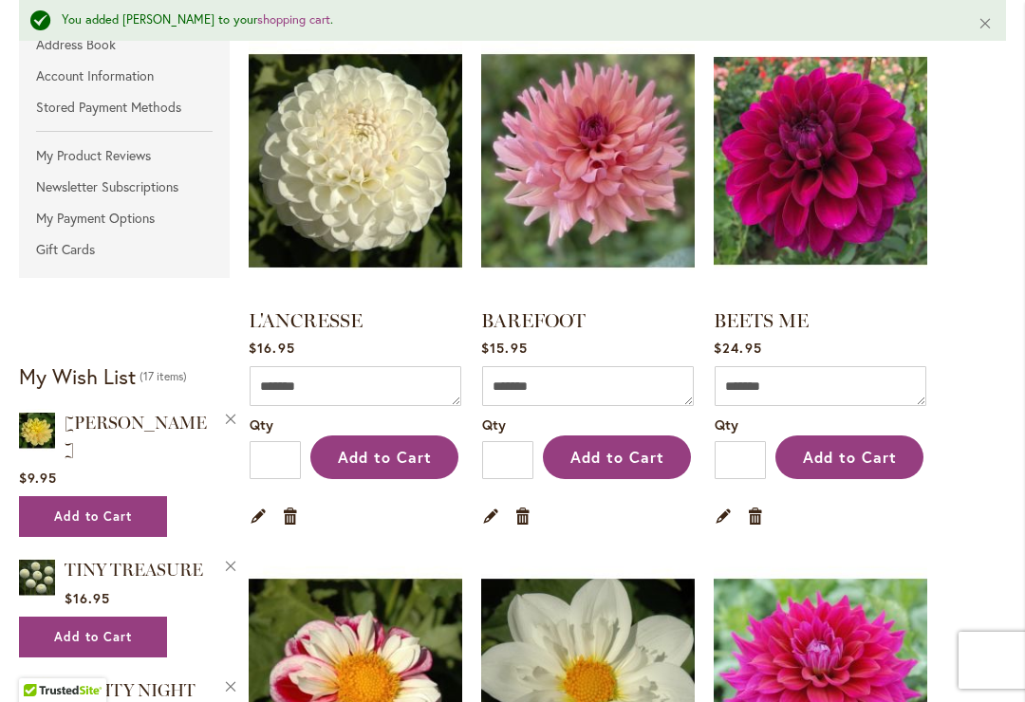
click at [794, 309] on link "BEETS ME" at bounding box center [761, 320] width 95 height 23
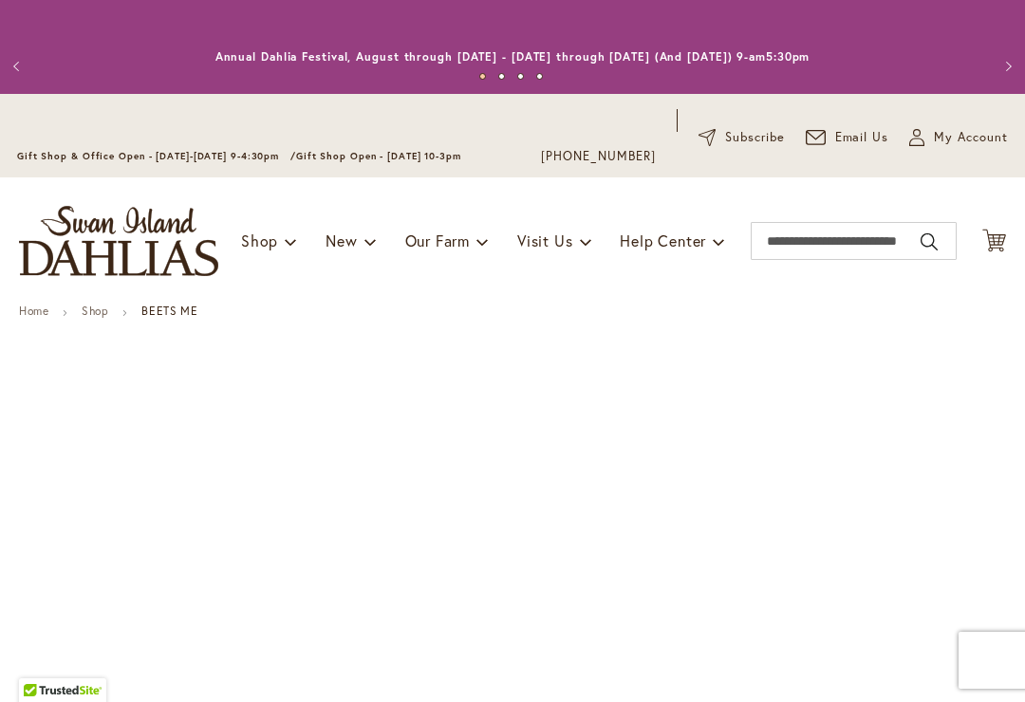
type input "*****"
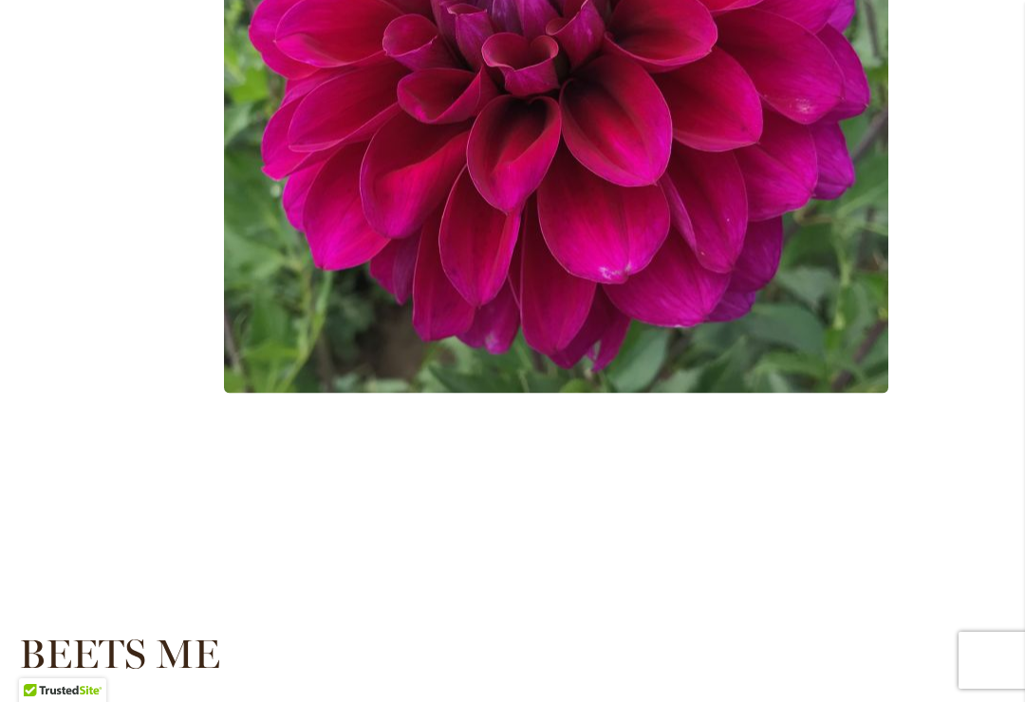
scroll to position [787, 0]
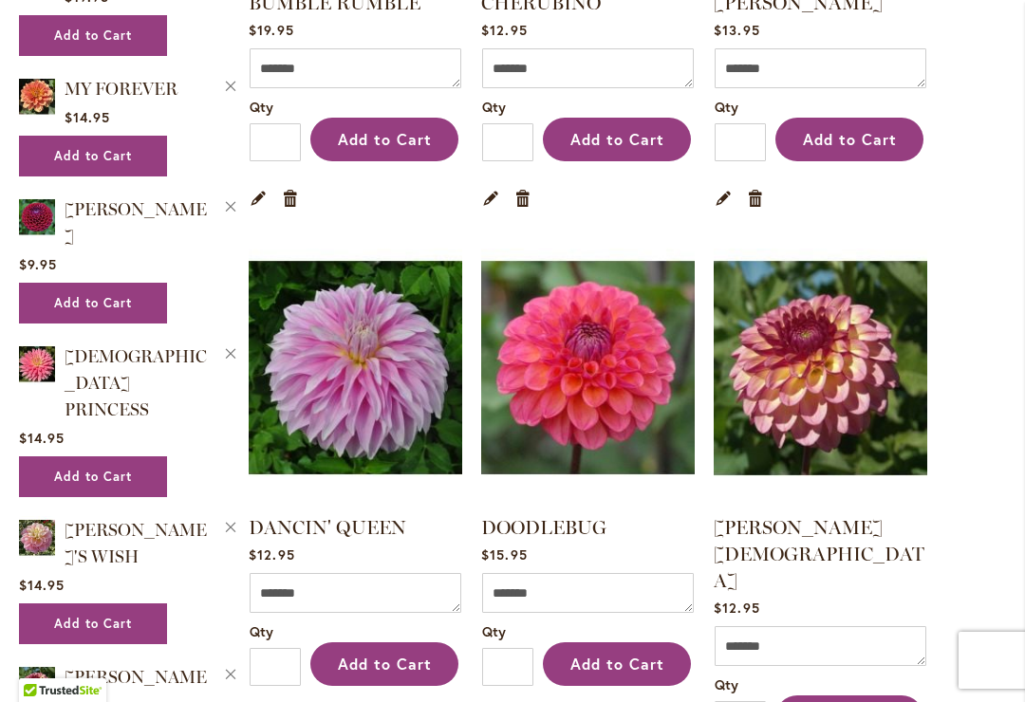
scroll to position [1294, 0]
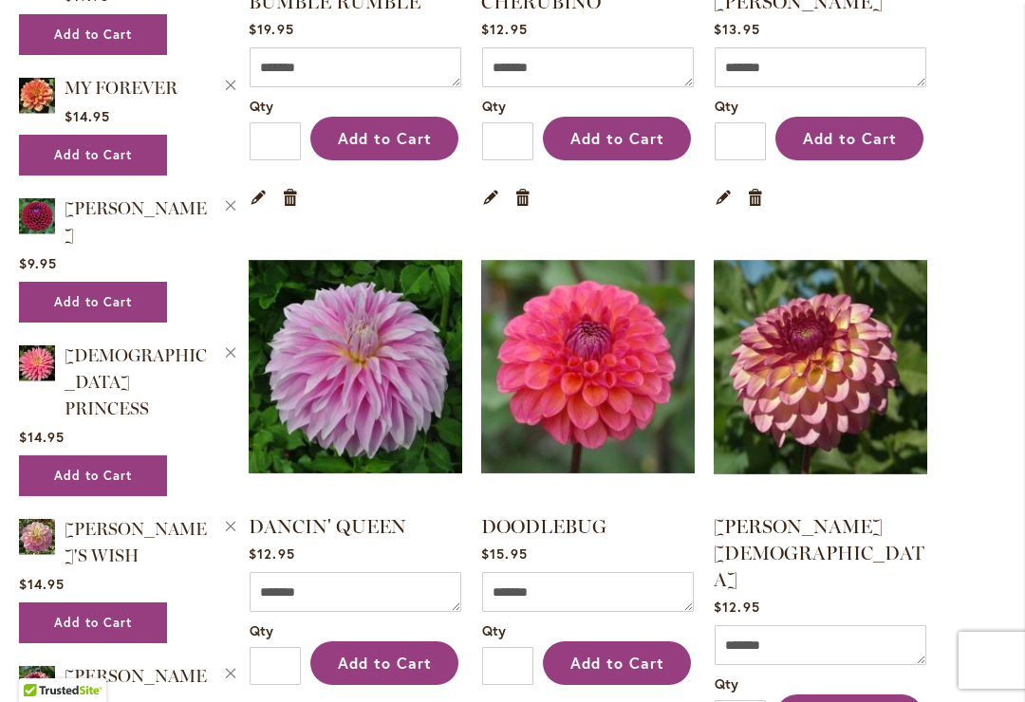
click at [577, 531] on link "DOODLEBUG" at bounding box center [543, 526] width 125 height 23
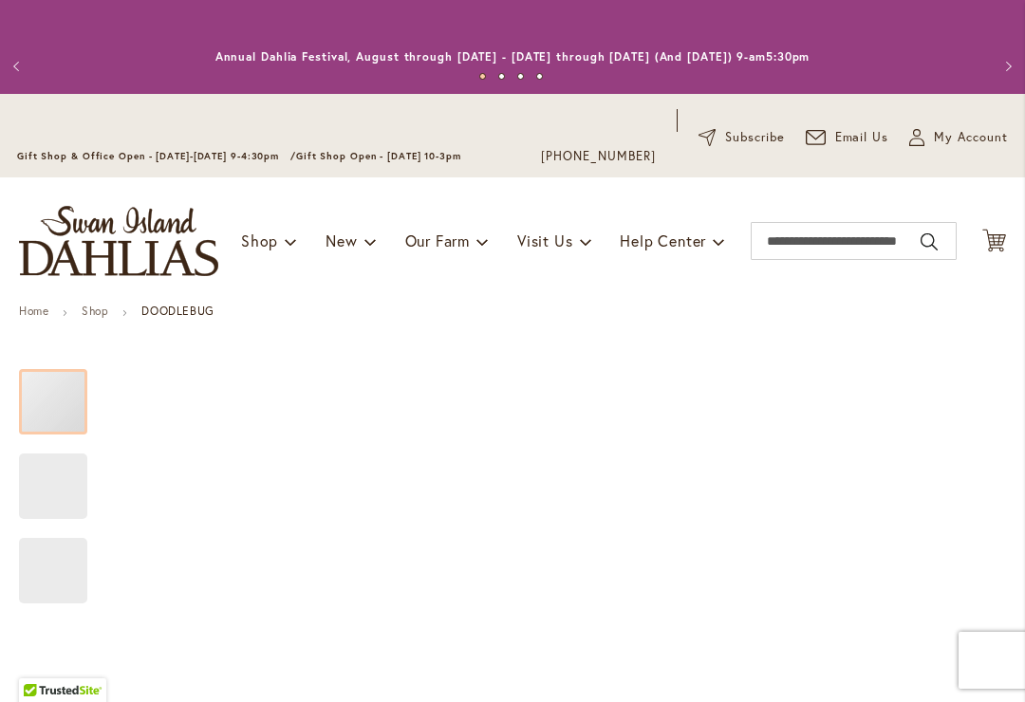
type input "*****"
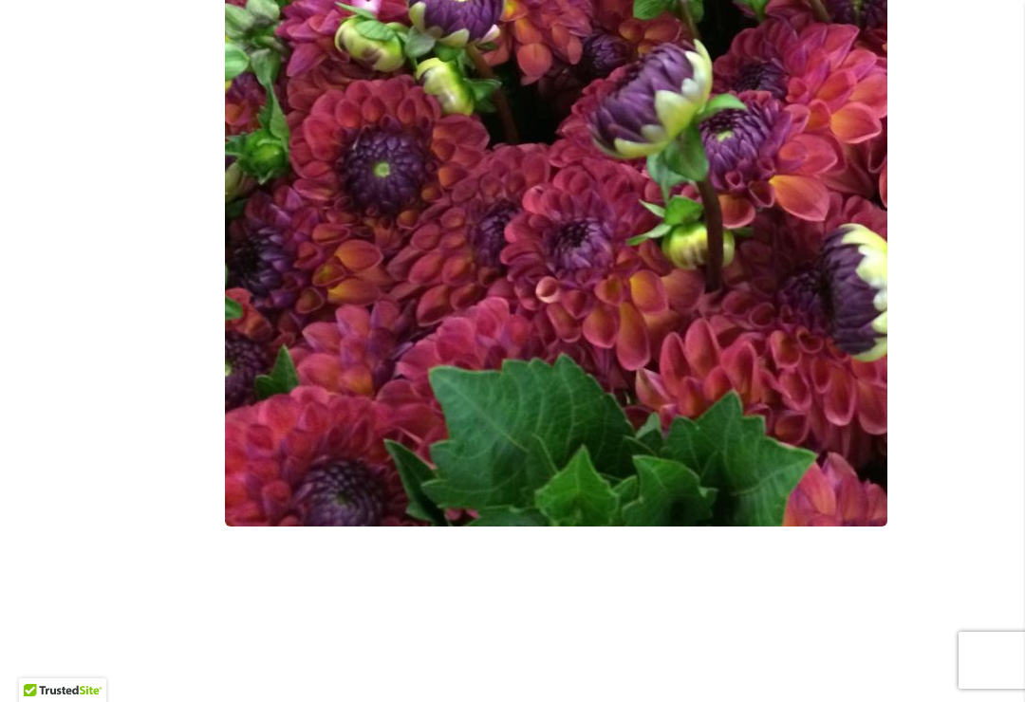
scroll to position [666, 0]
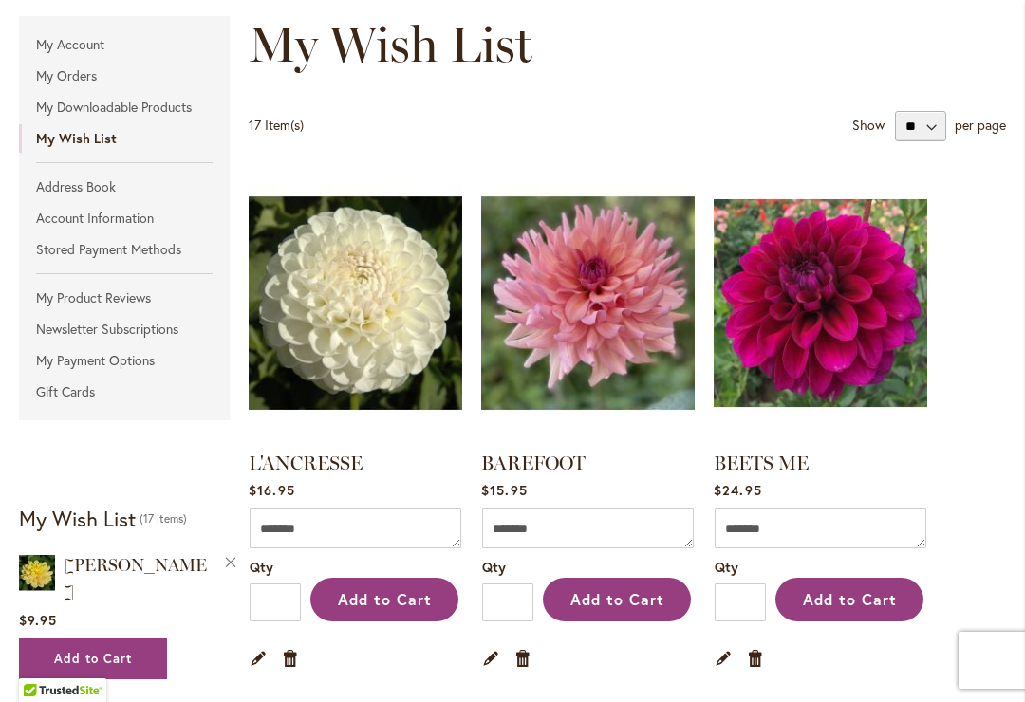
scroll to position [310, 0]
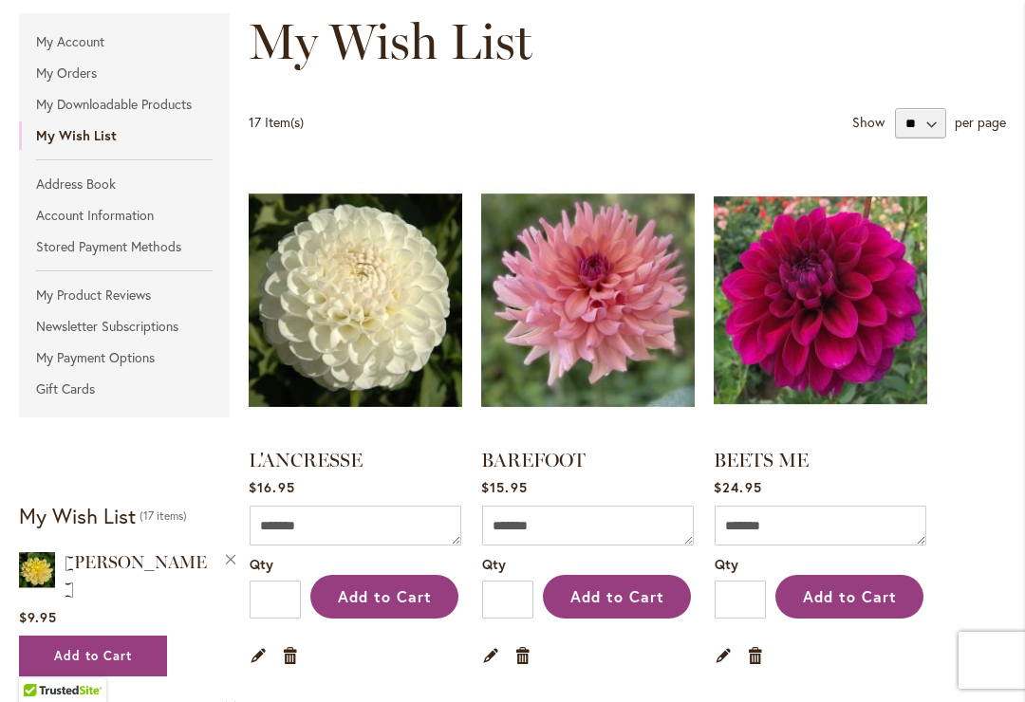
click at [860, 593] on span "Add to Cart" at bounding box center [850, 597] width 94 height 20
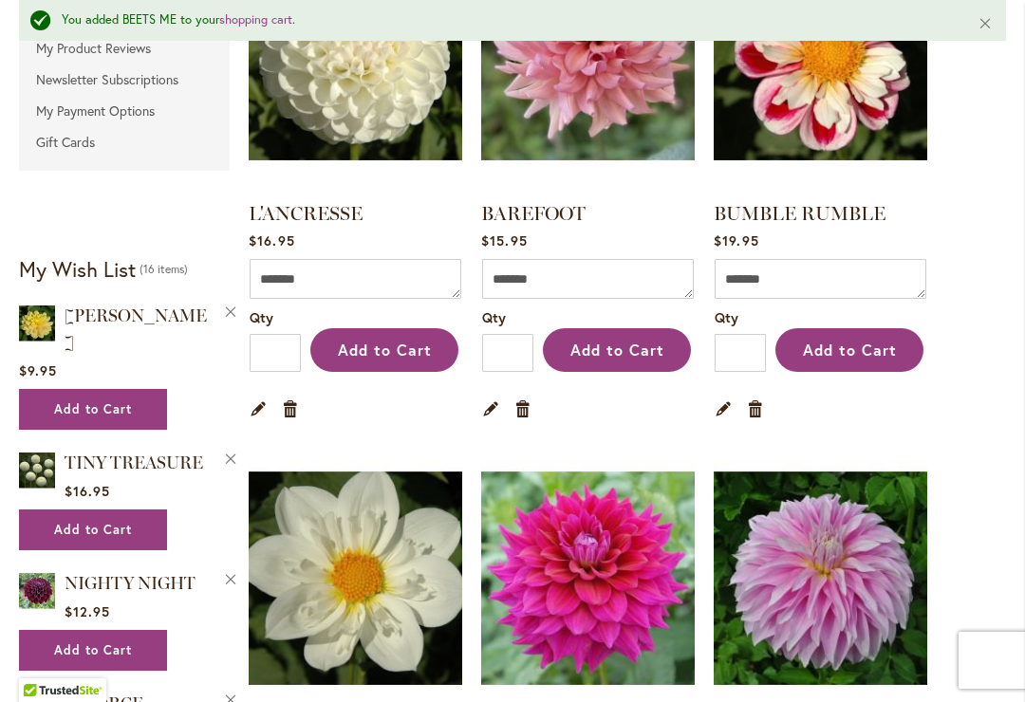
scroll to position [599, 0]
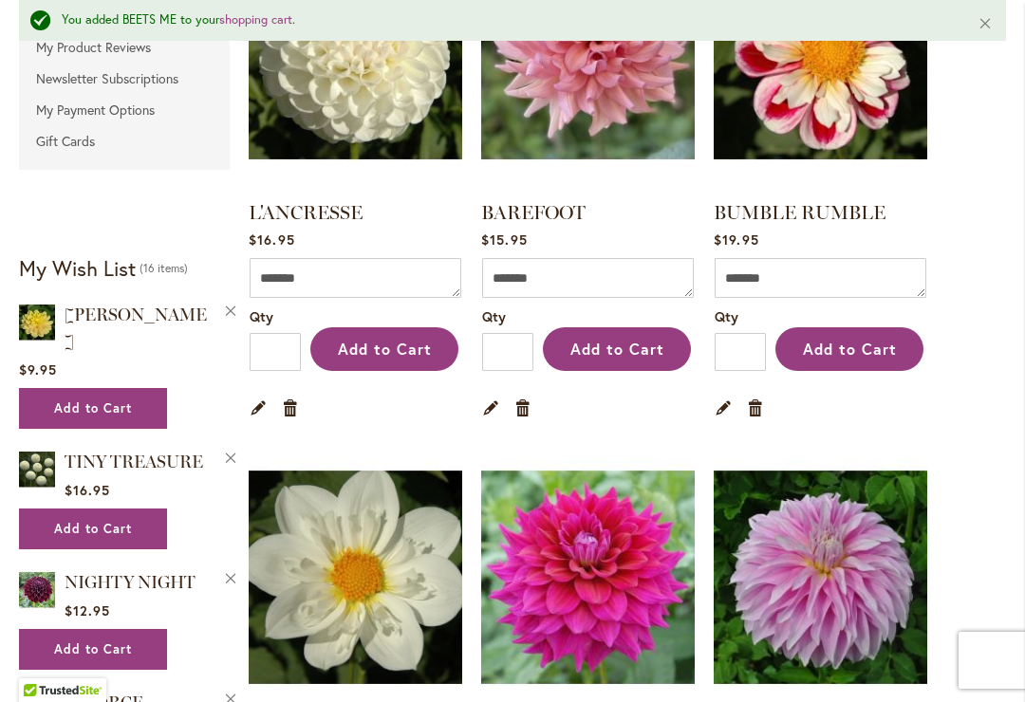
click at [862, 351] on span "Add to Cart" at bounding box center [850, 349] width 94 height 20
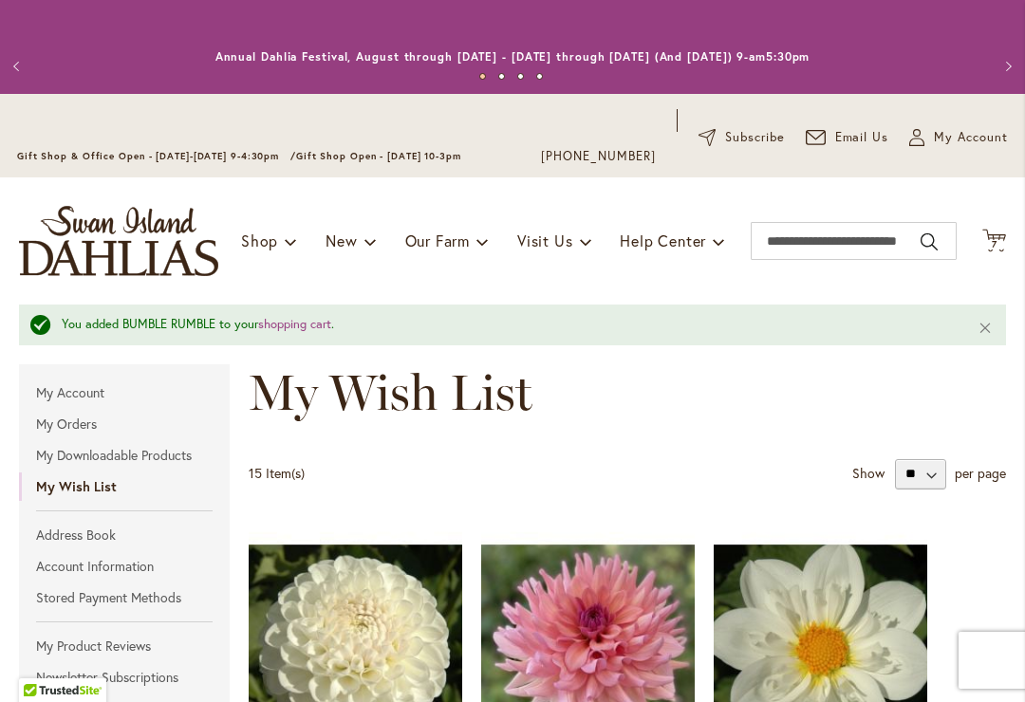
click at [988, 243] on span "7 7 items" at bounding box center [994, 244] width 19 height 9
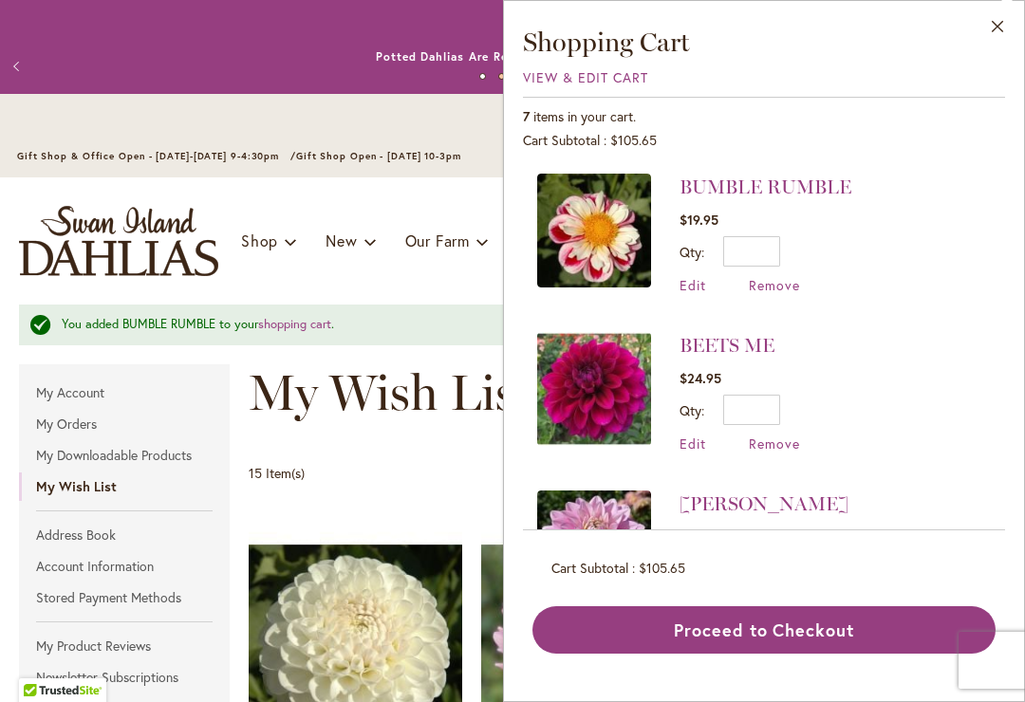
click at [416, 466] on div "15 Item(s) Show ** ** ** per page" at bounding box center [627, 474] width 757 height 30
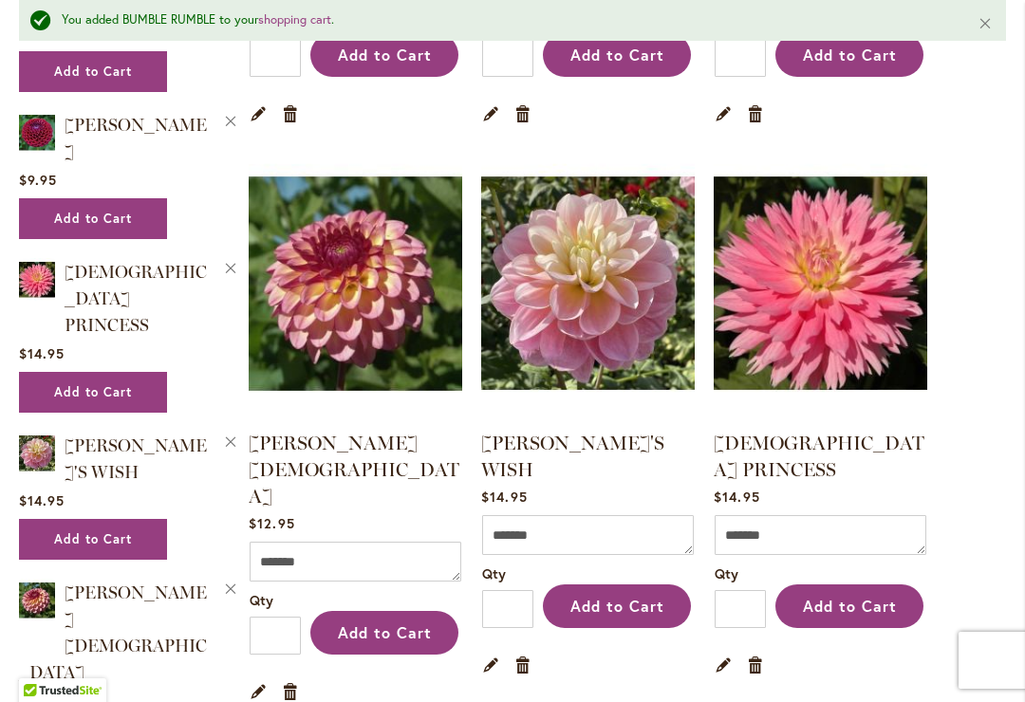
scroll to position [1423, 0]
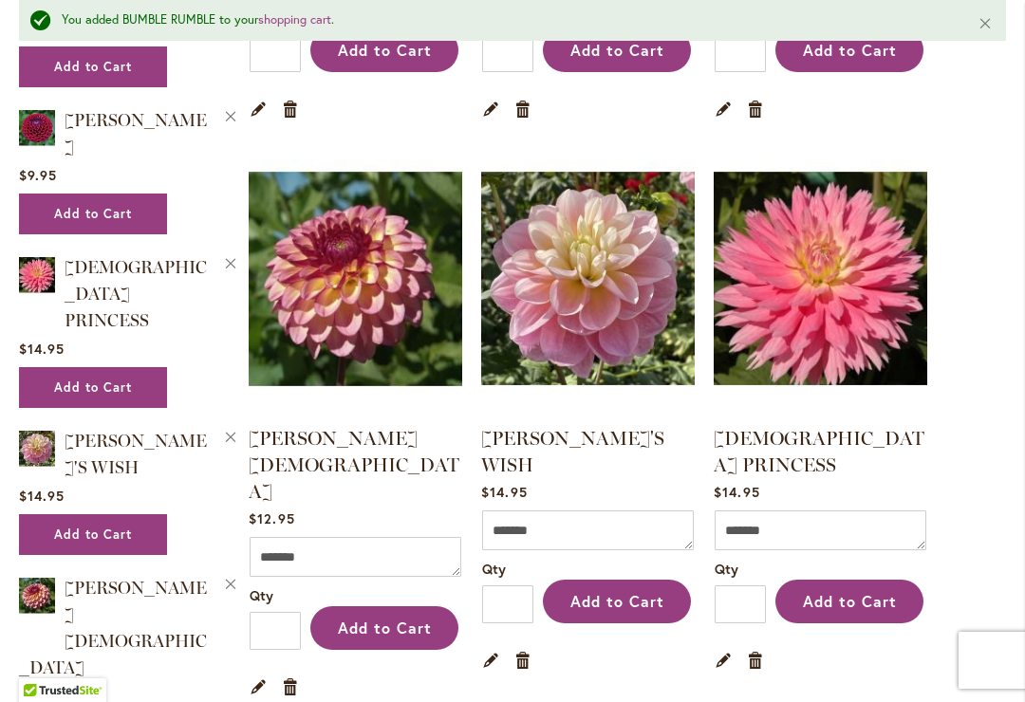
click at [619, 342] on img at bounding box center [588, 278] width 214 height 267
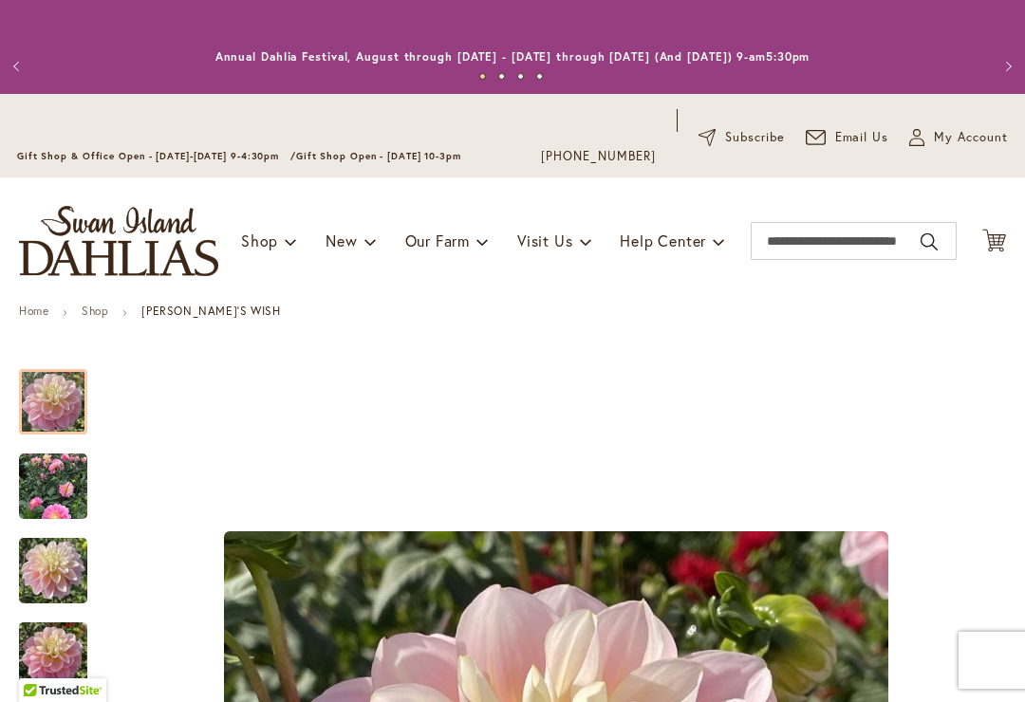
type input "*****"
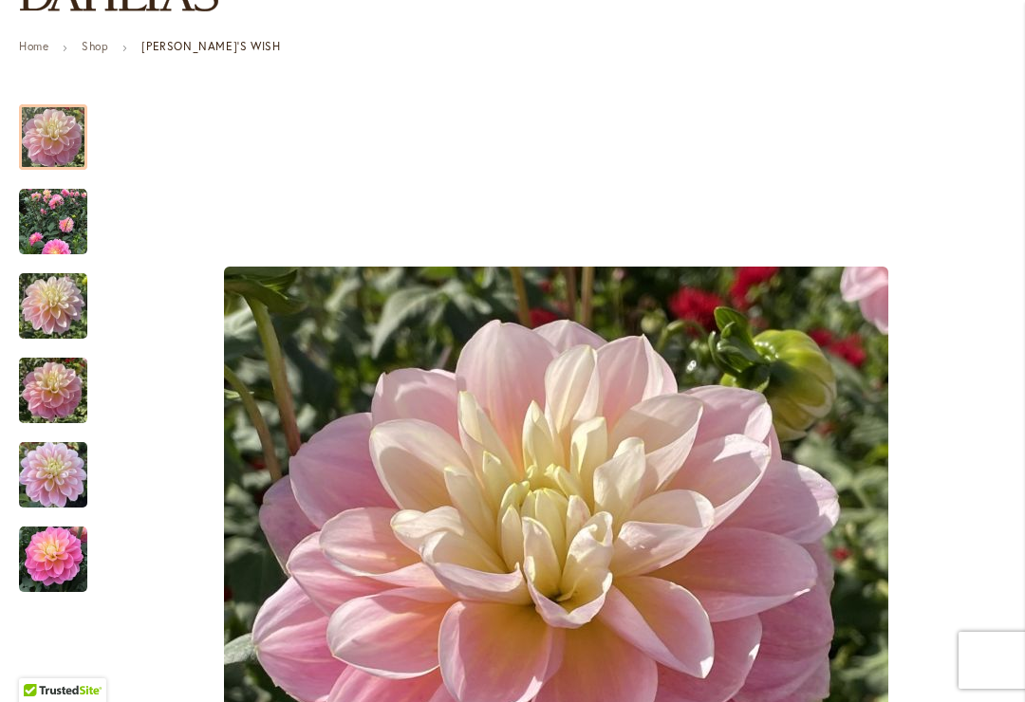
scroll to position [501, 0]
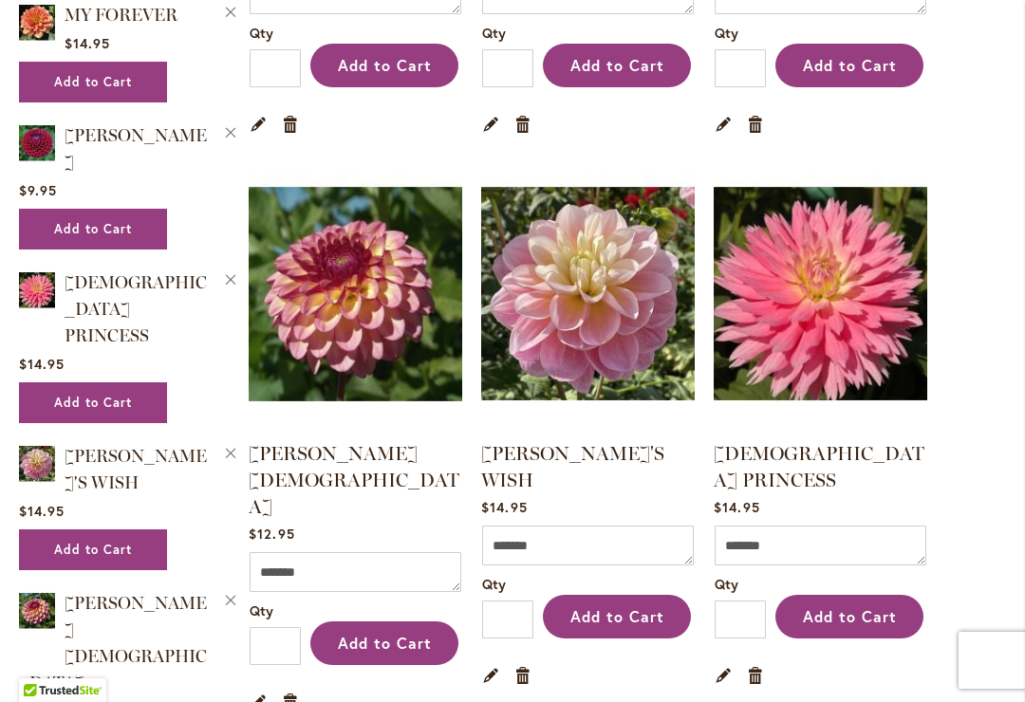
scroll to position [1393, 0]
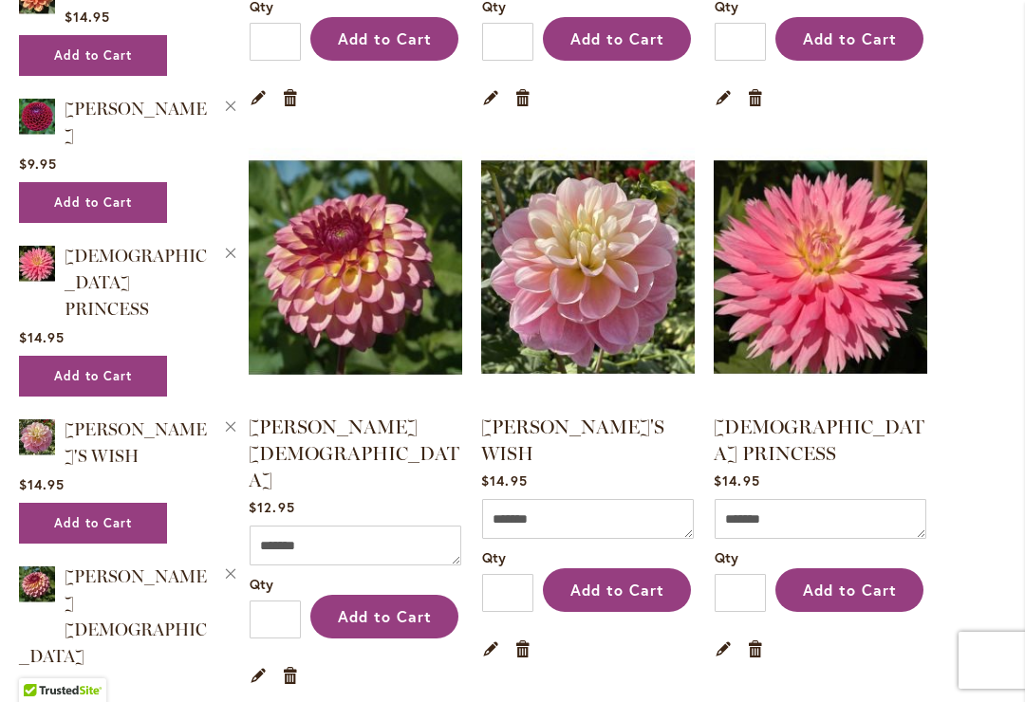
click at [637, 580] on span "Add to Cart" at bounding box center [617, 590] width 94 height 20
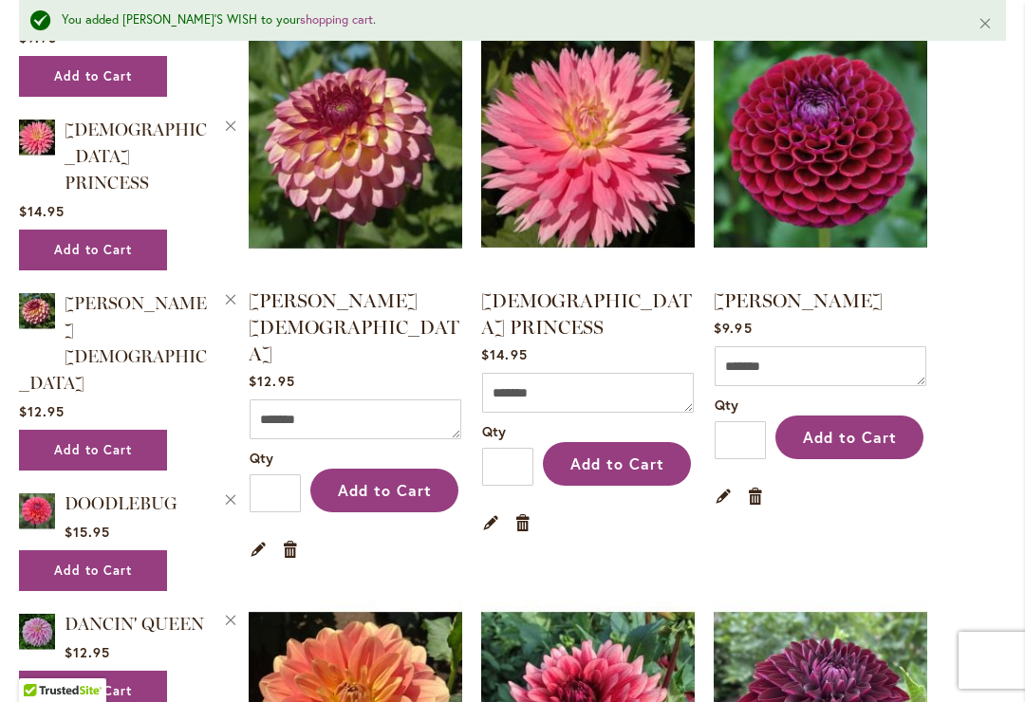
scroll to position [1560, 0]
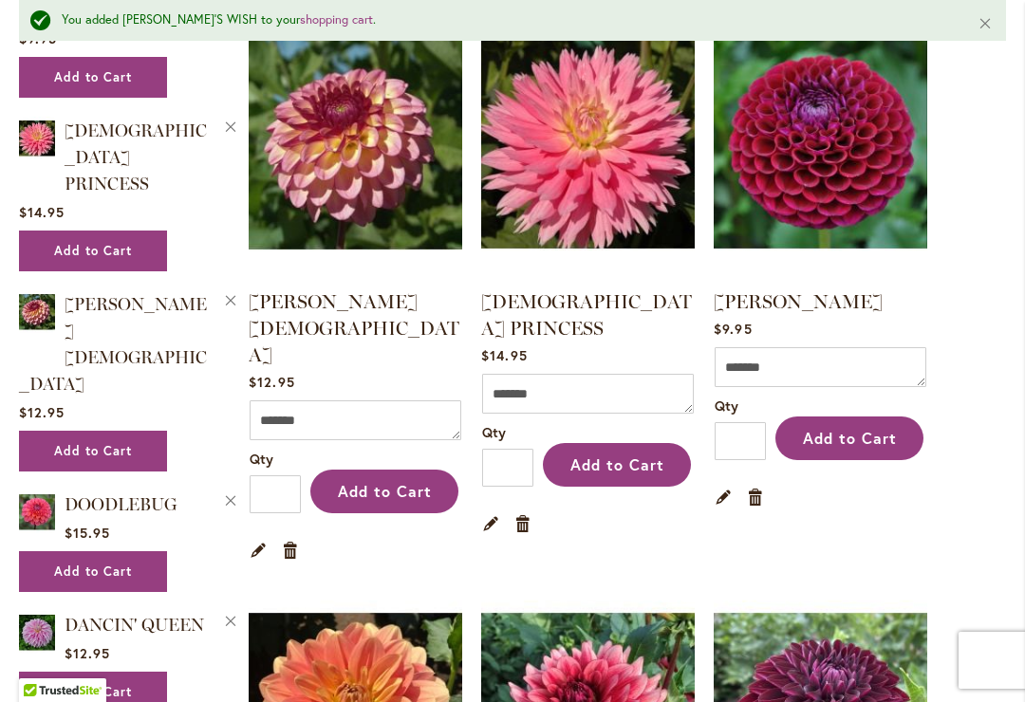
click at [526, 513] on link "Remove item" at bounding box center [523, 523] width 18 height 21
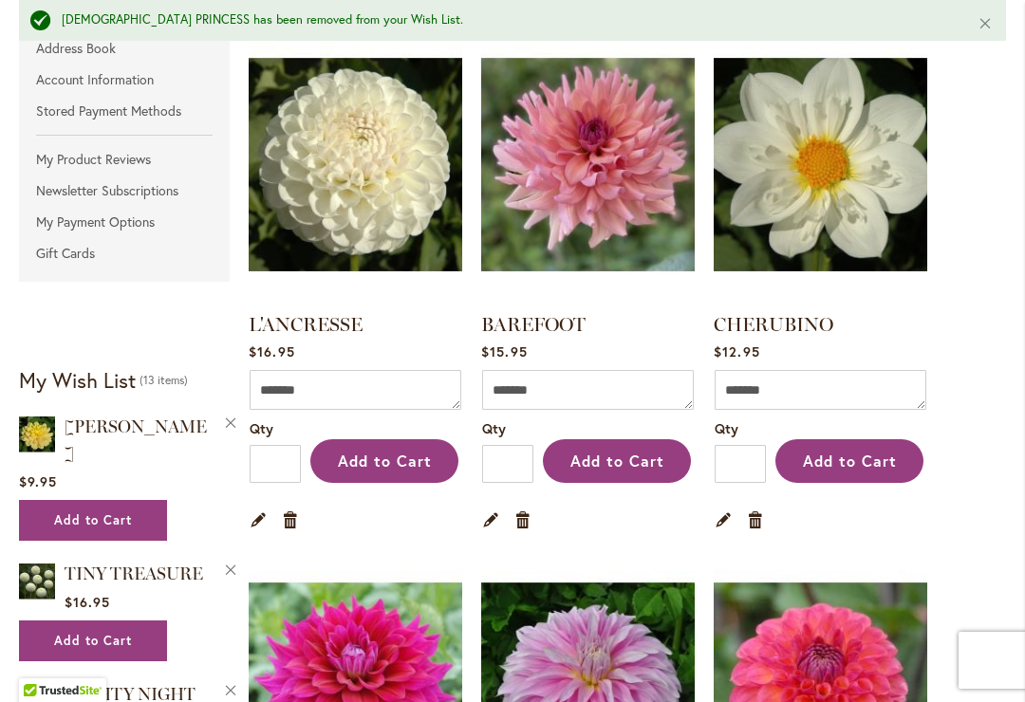
scroll to position [474, 0]
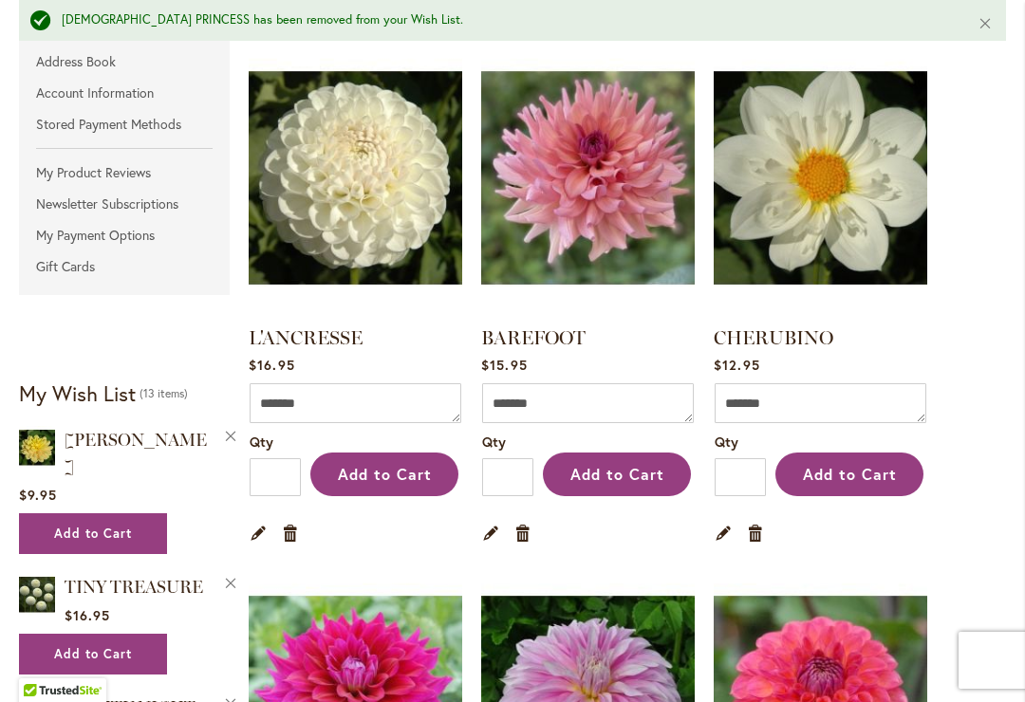
click at [530, 533] on link "Remove item" at bounding box center [523, 532] width 18 height 21
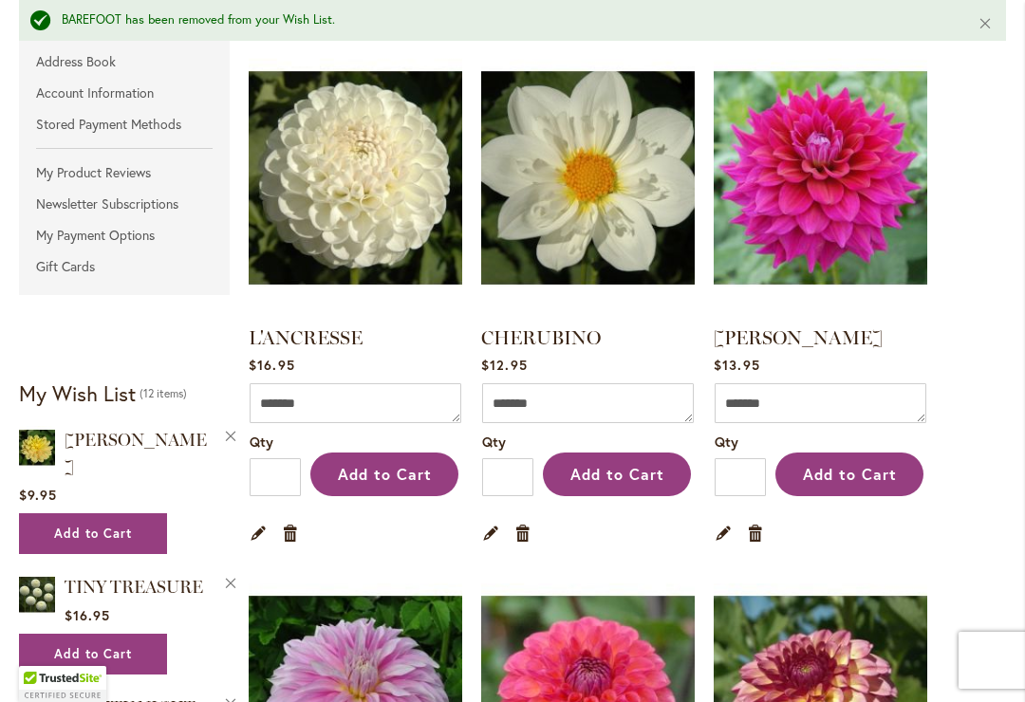
scroll to position [476, 0]
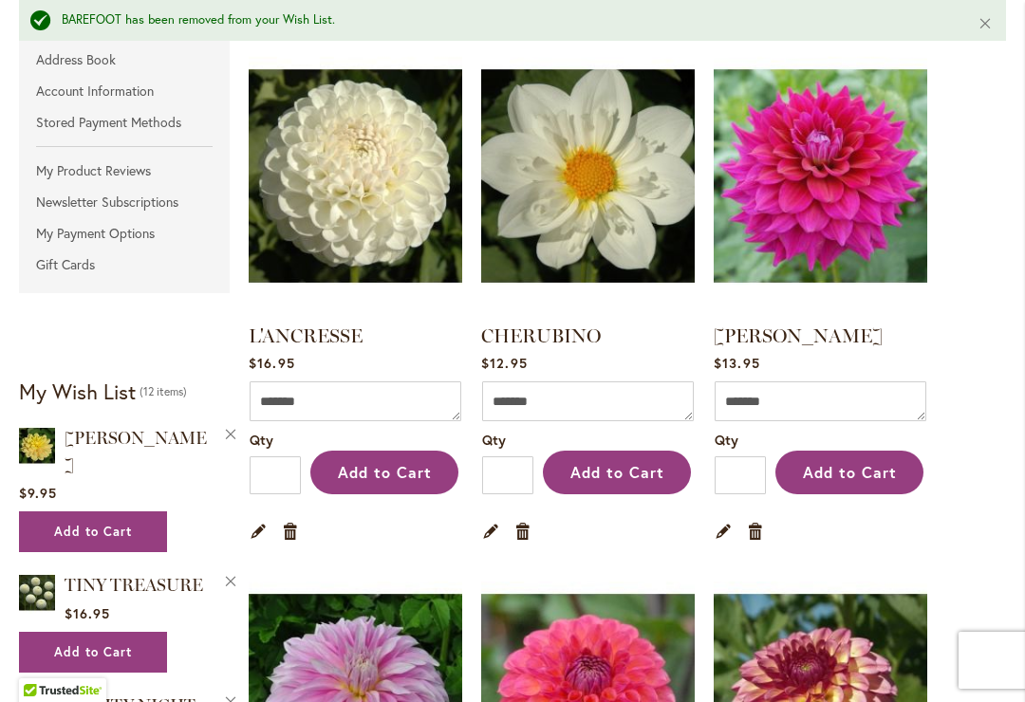
click at [763, 530] on link "Remove item" at bounding box center [756, 530] width 18 height 21
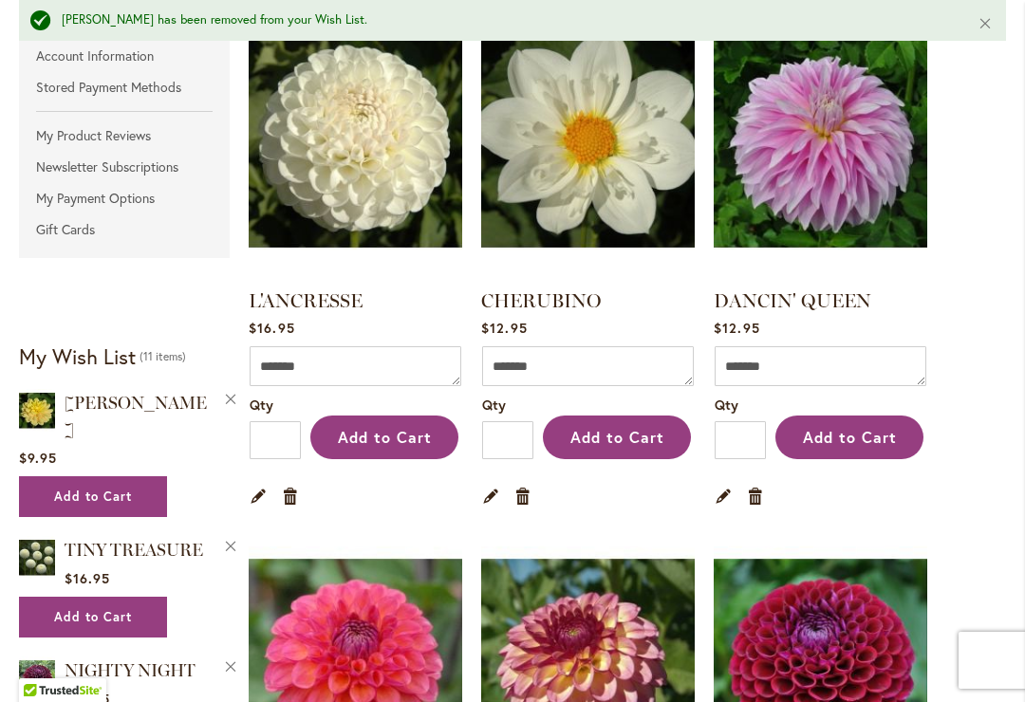
scroll to position [514, 0]
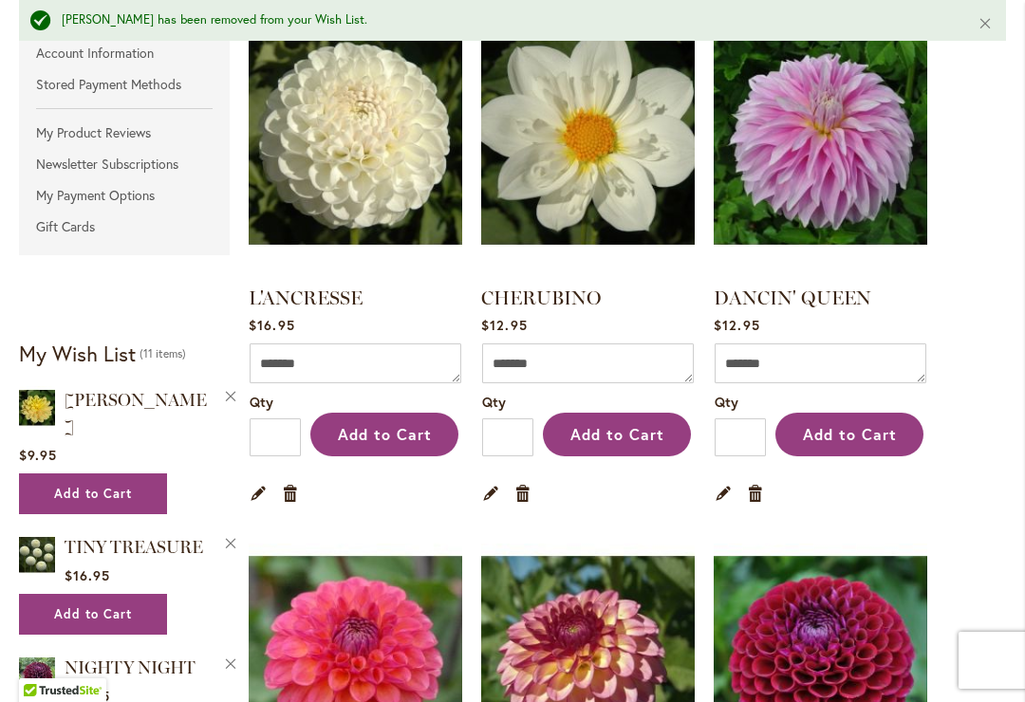
click at [757, 496] on link "Remove item" at bounding box center [756, 492] width 18 height 21
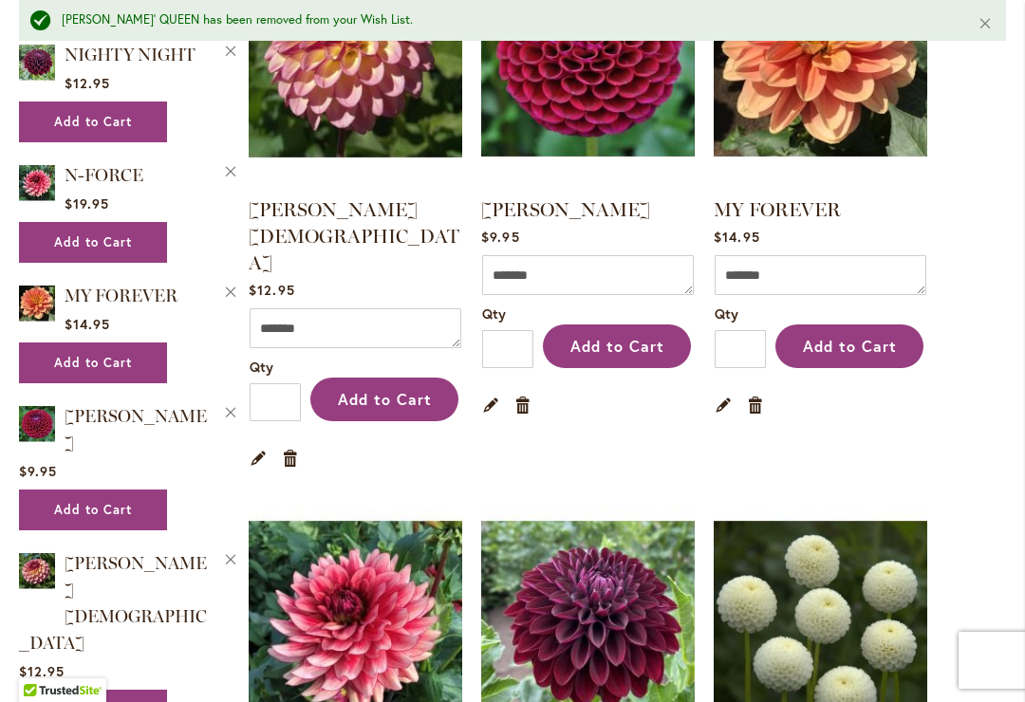
scroll to position [1094, 0]
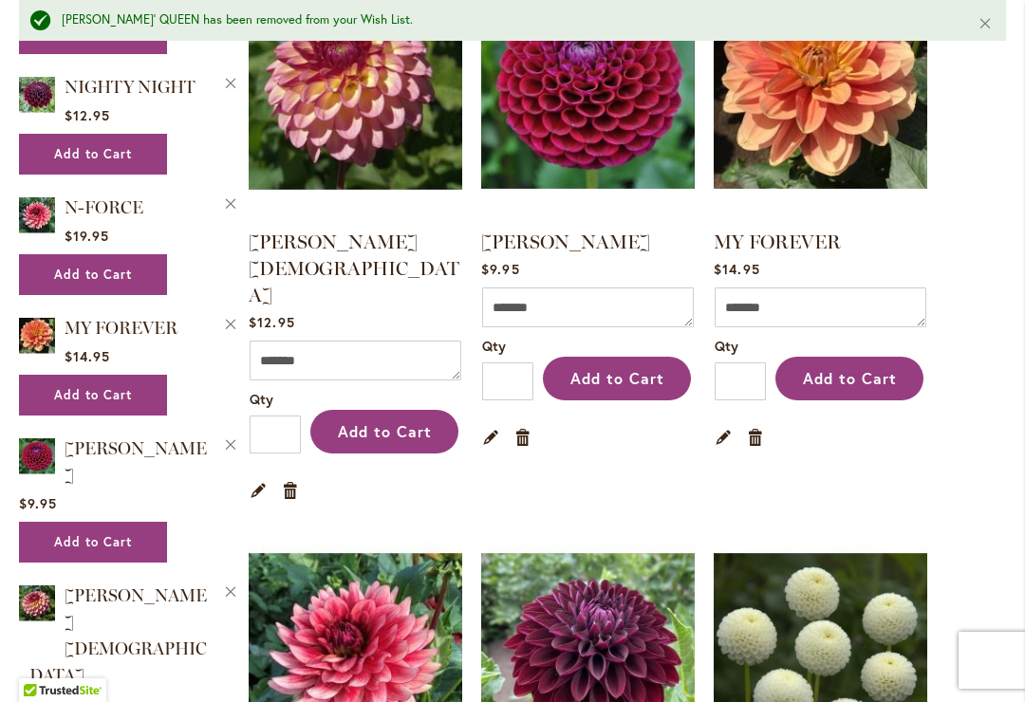
click at [635, 617] on img at bounding box center [588, 660] width 214 height 267
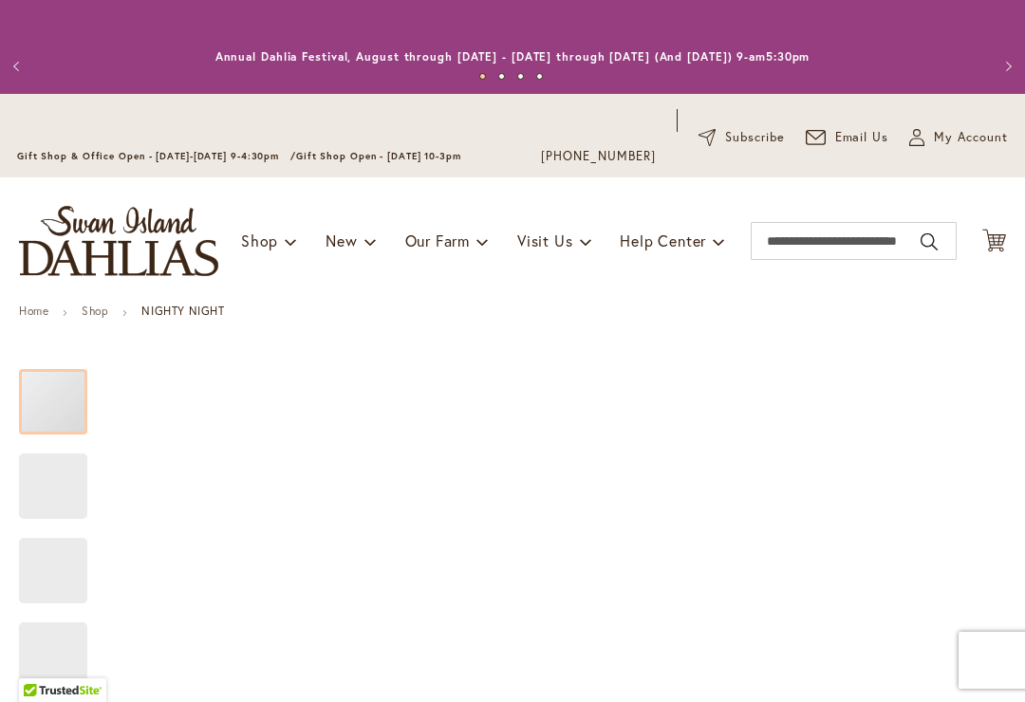
type input "*****"
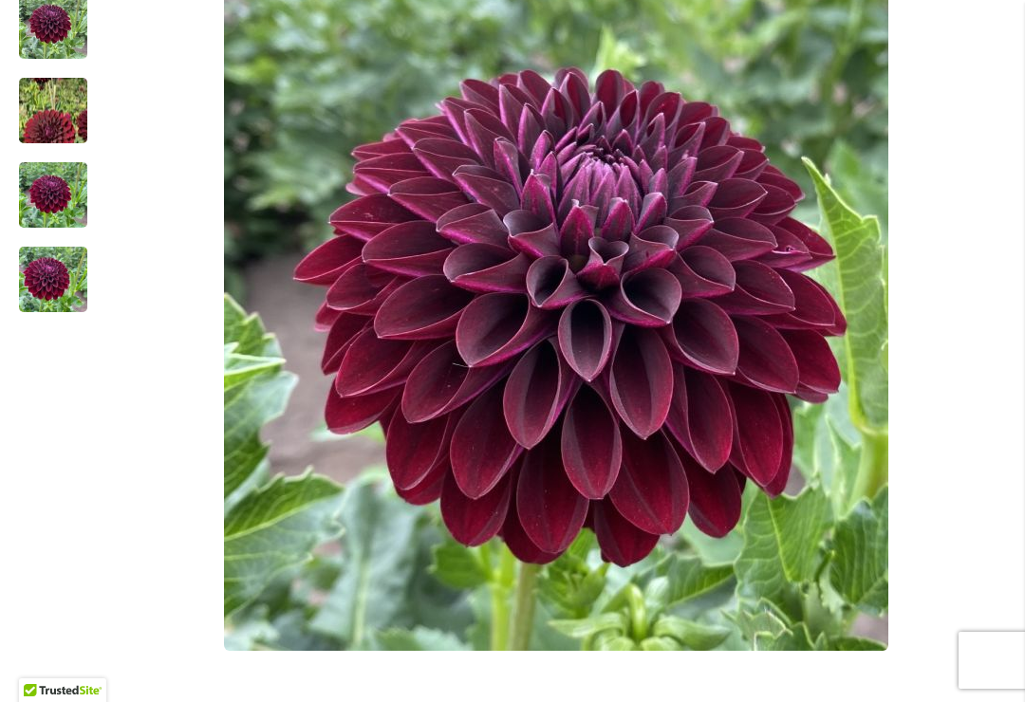
scroll to position [544, 0]
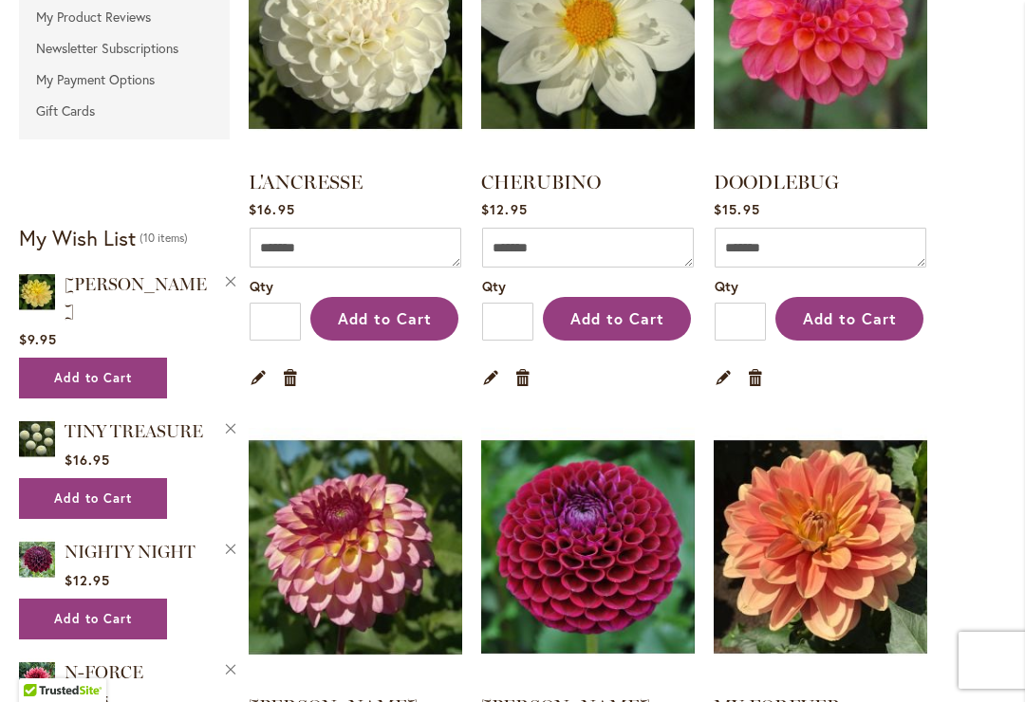
scroll to position [603, 0]
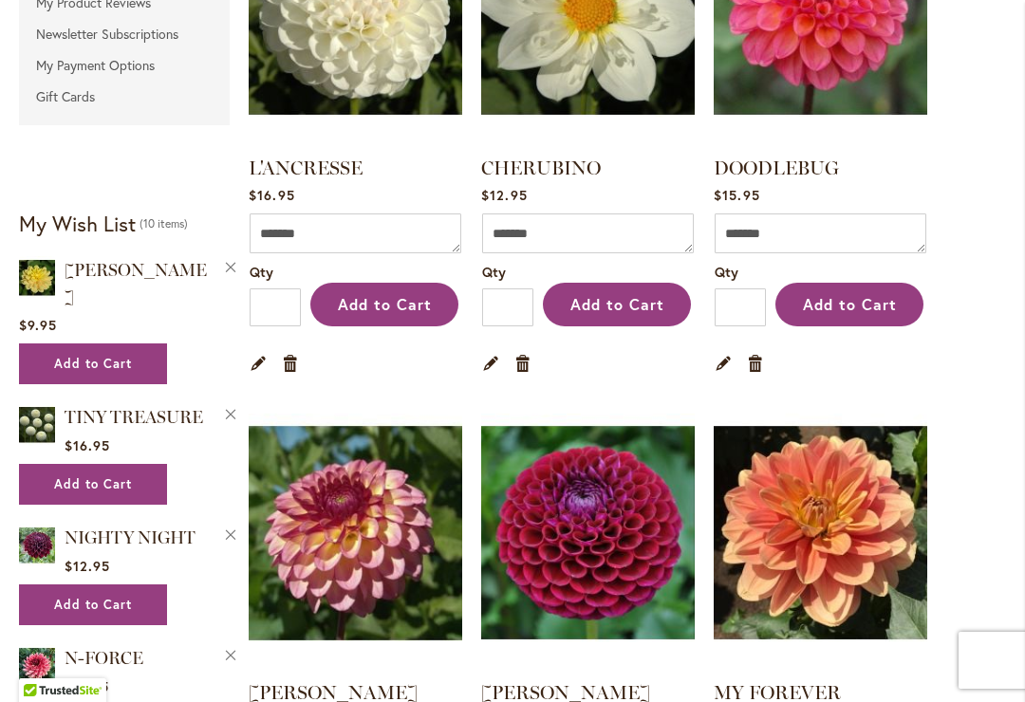
click at [606, 555] on img at bounding box center [588, 533] width 214 height 267
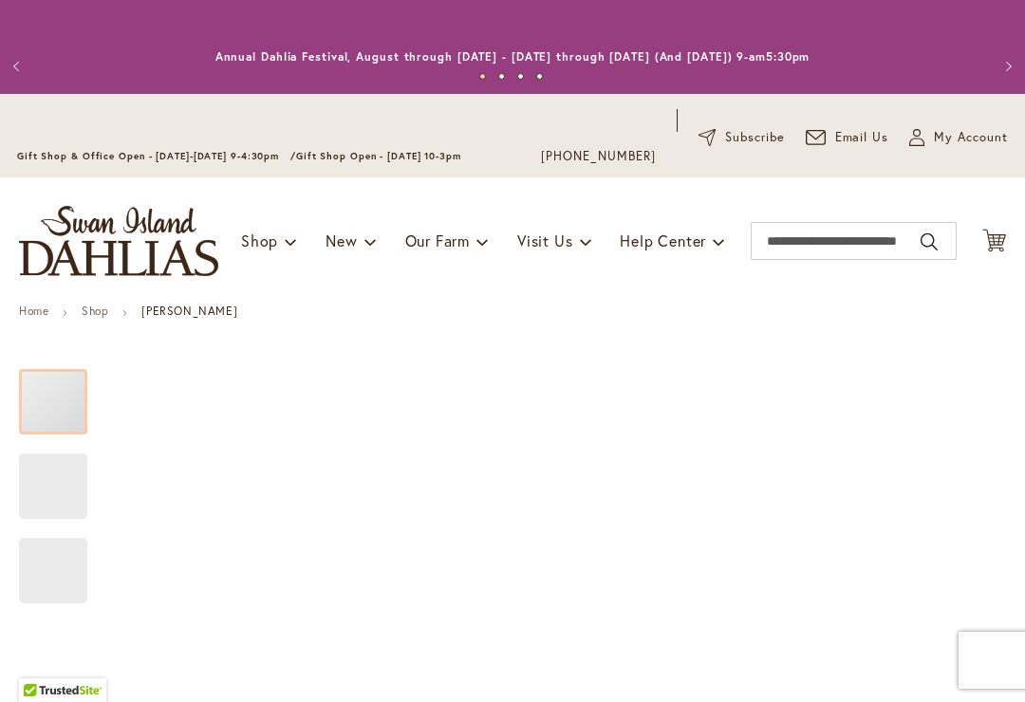
type input "*****"
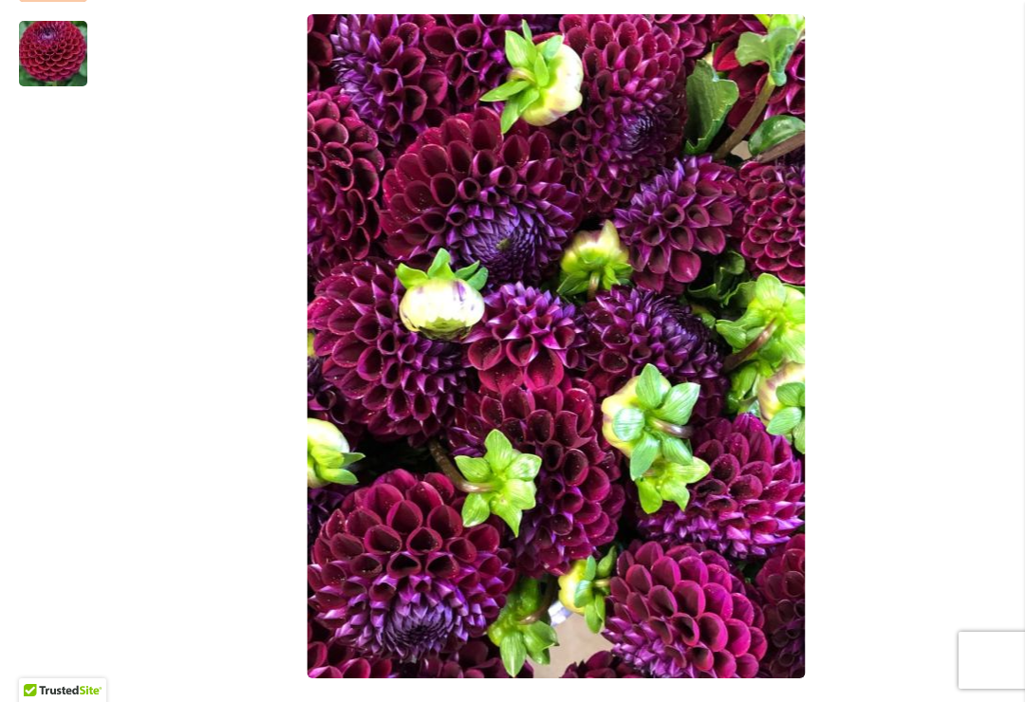
scroll to position [514, 0]
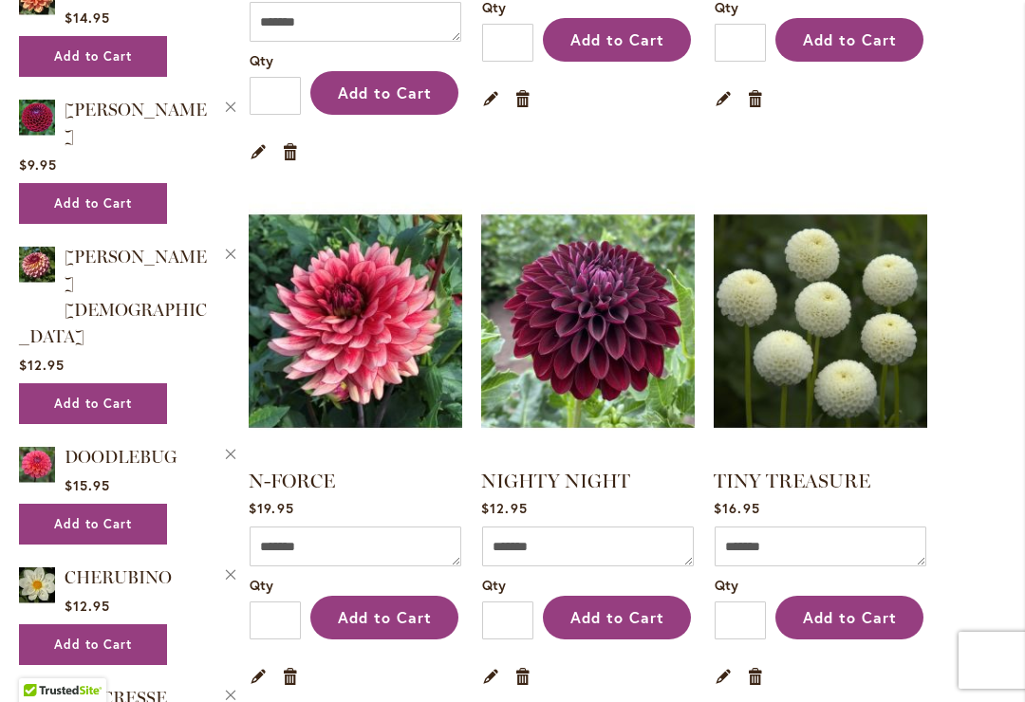
scroll to position [1397, 0]
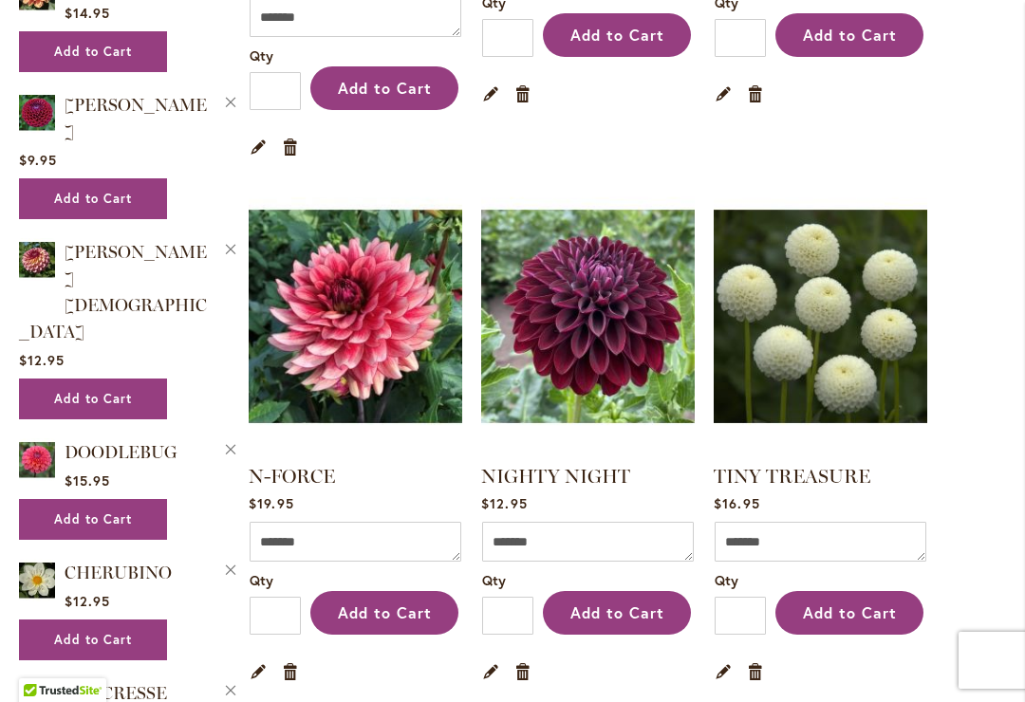
click at [609, 300] on img at bounding box center [588, 316] width 214 height 267
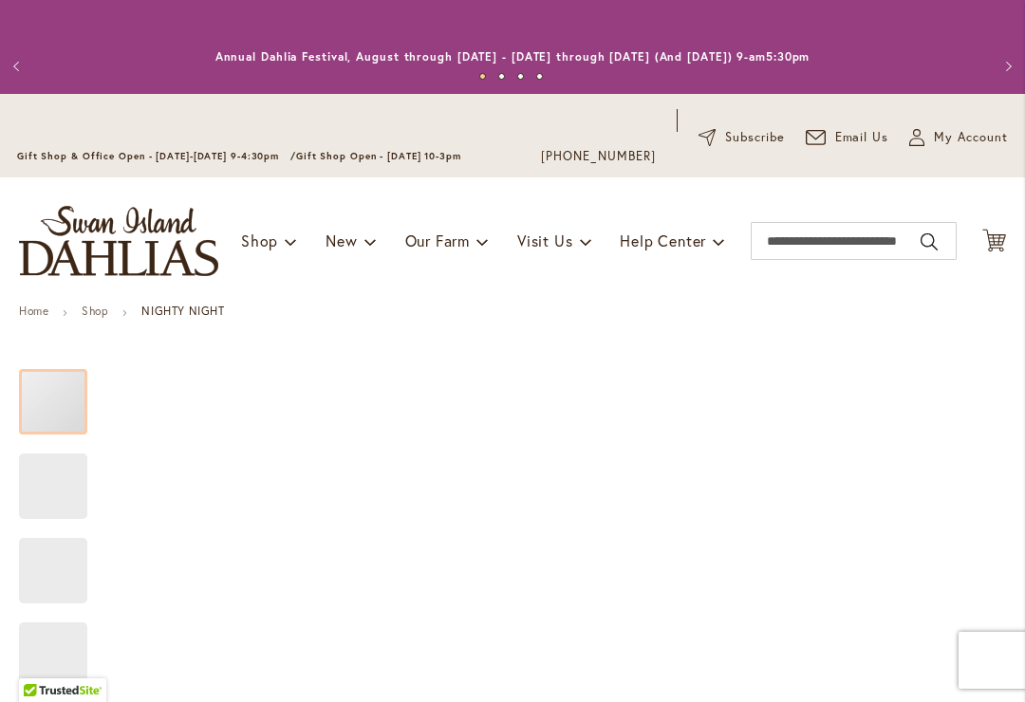
type input "*****"
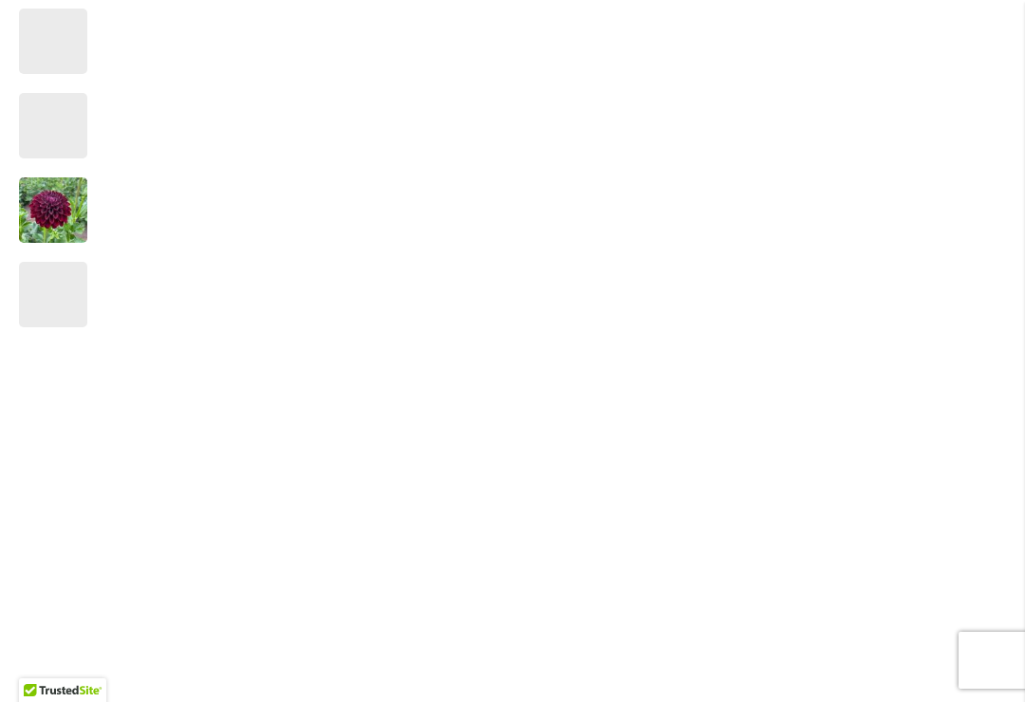
scroll to position [532, 0]
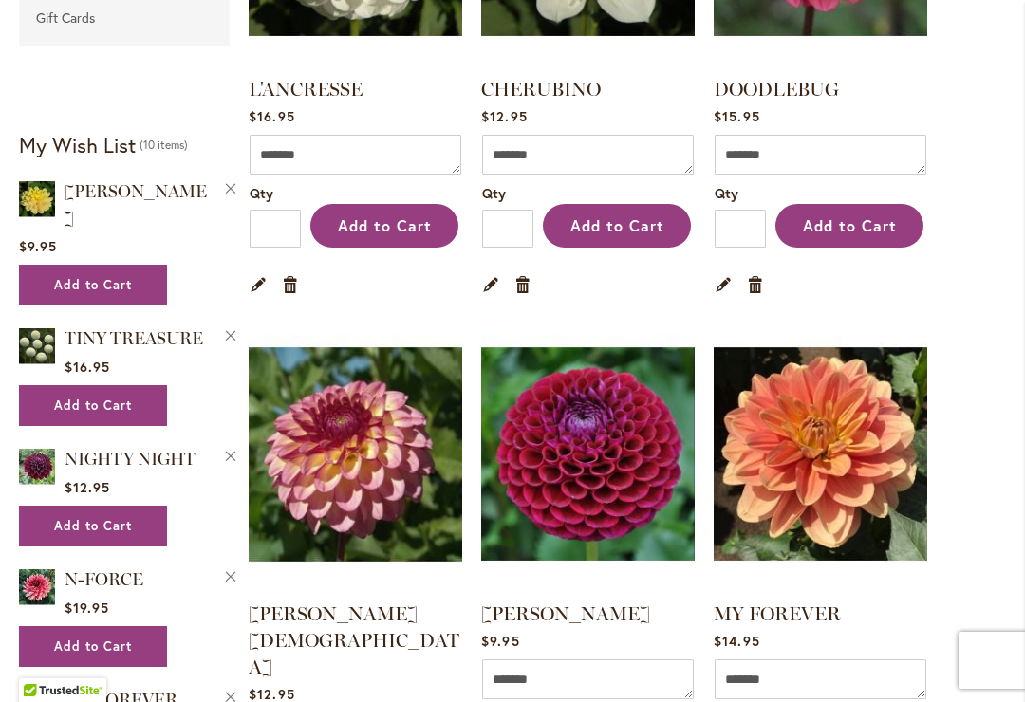
scroll to position [696, 0]
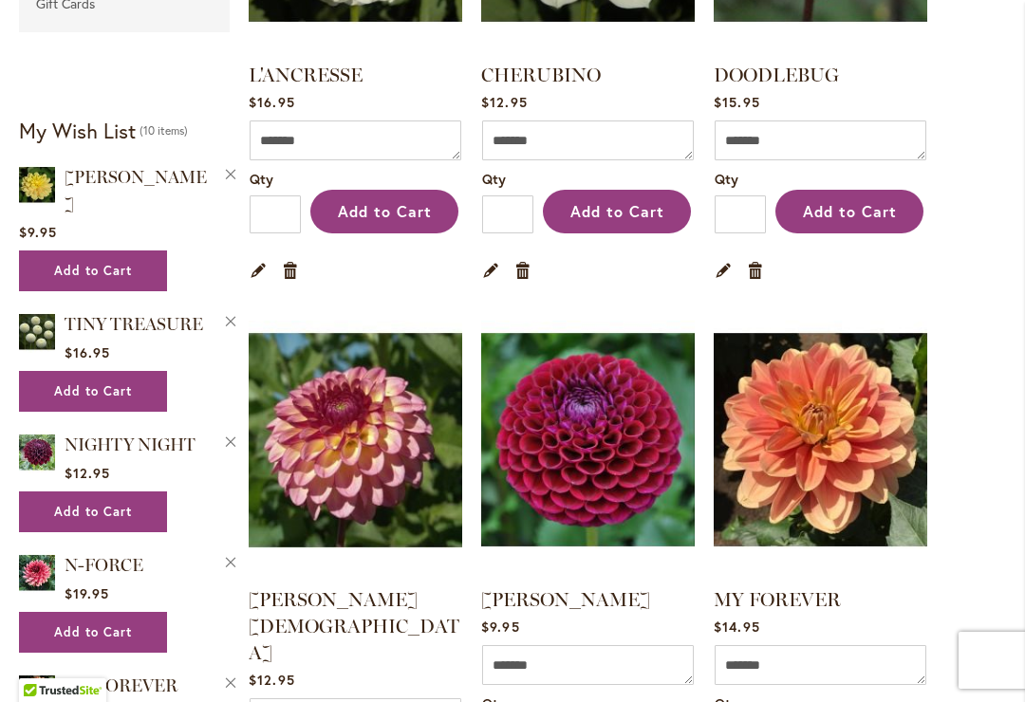
click at [367, 472] on img at bounding box center [356, 440] width 214 height 267
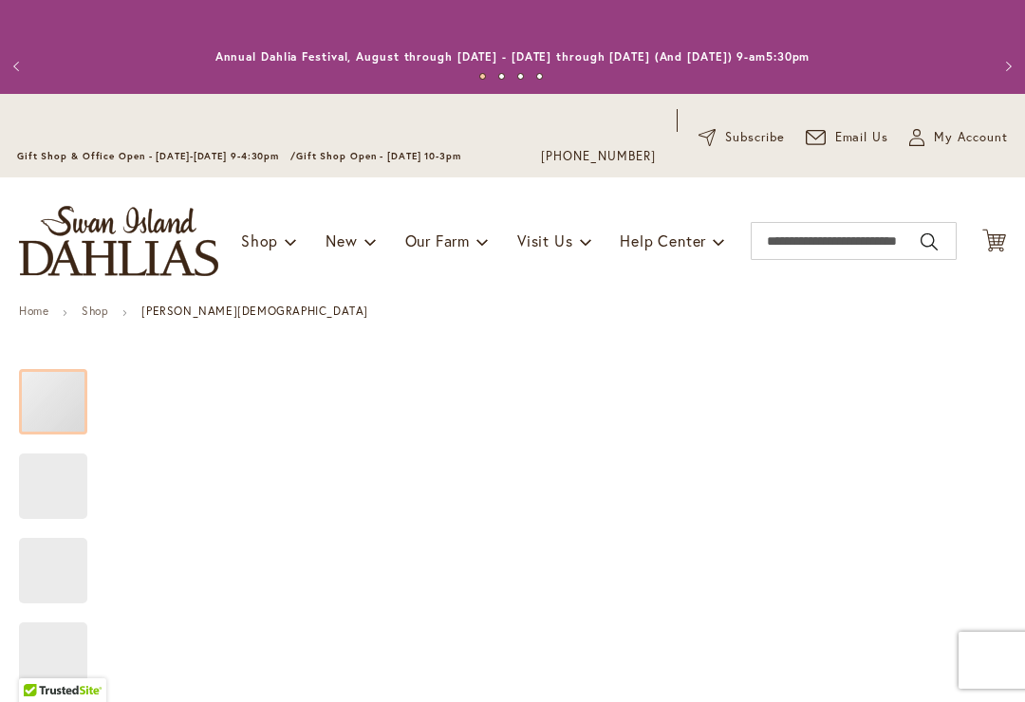
type input "*****"
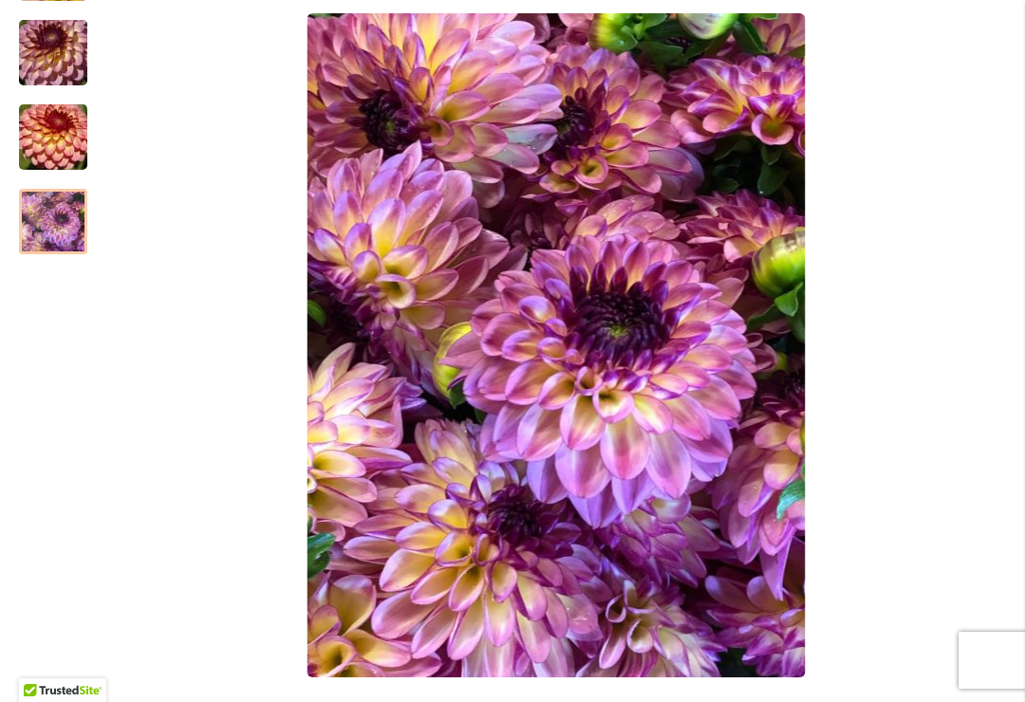
scroll to position [513, 0]
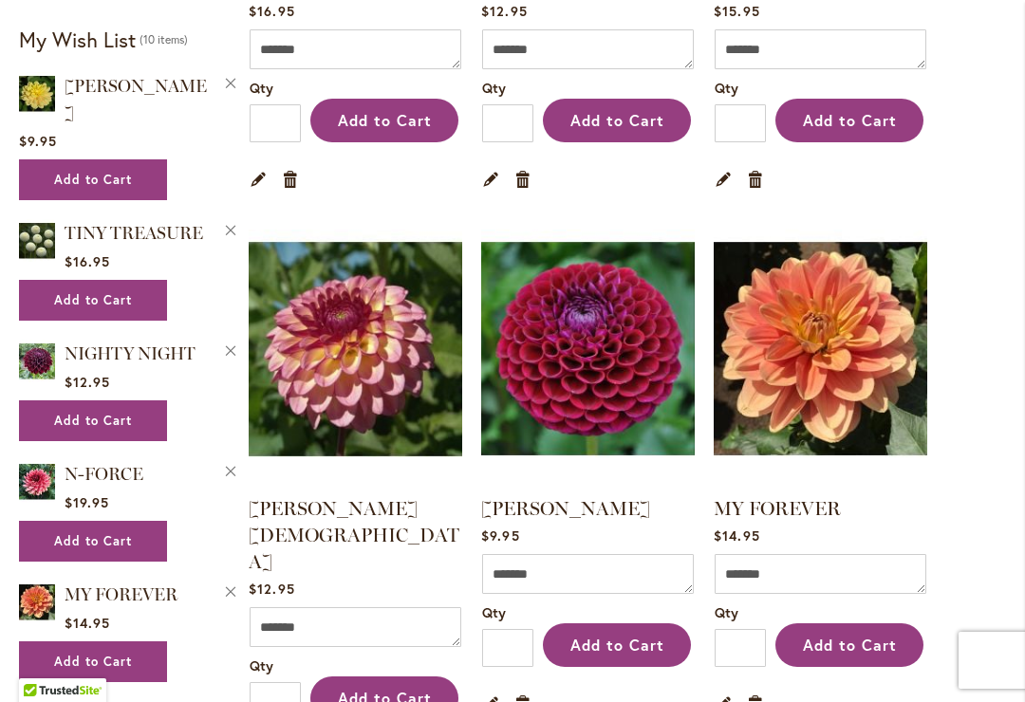
scroll to position [788, 0]
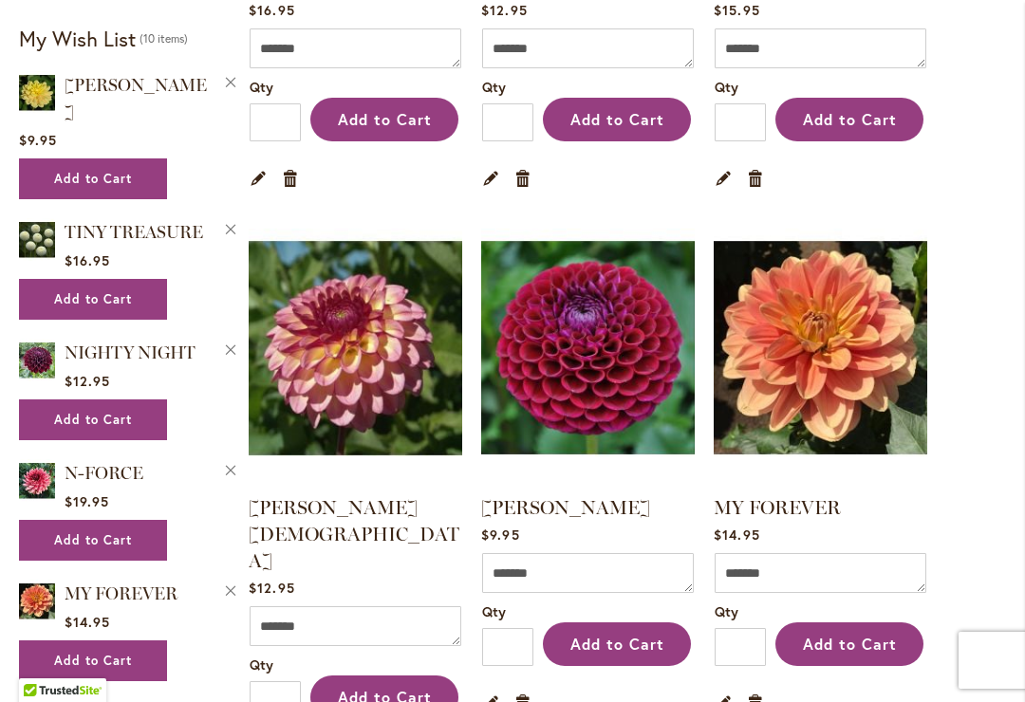
click at [804, 517] on link "MY FOREVER" at bounding box center [777, 507] width 127 height 23
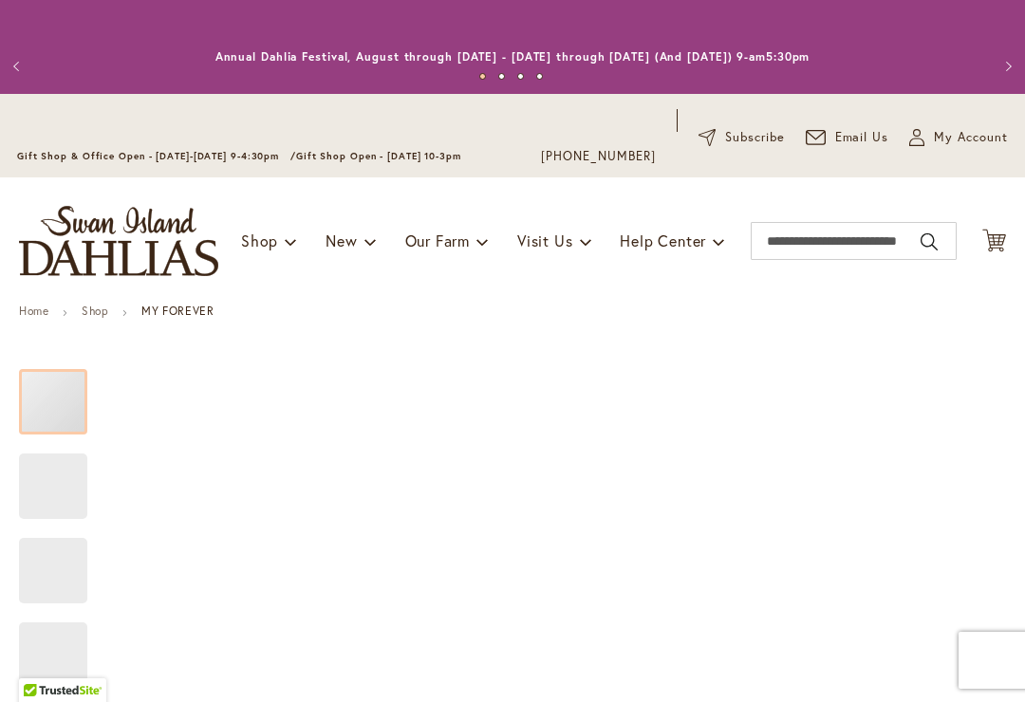
type input "*****"
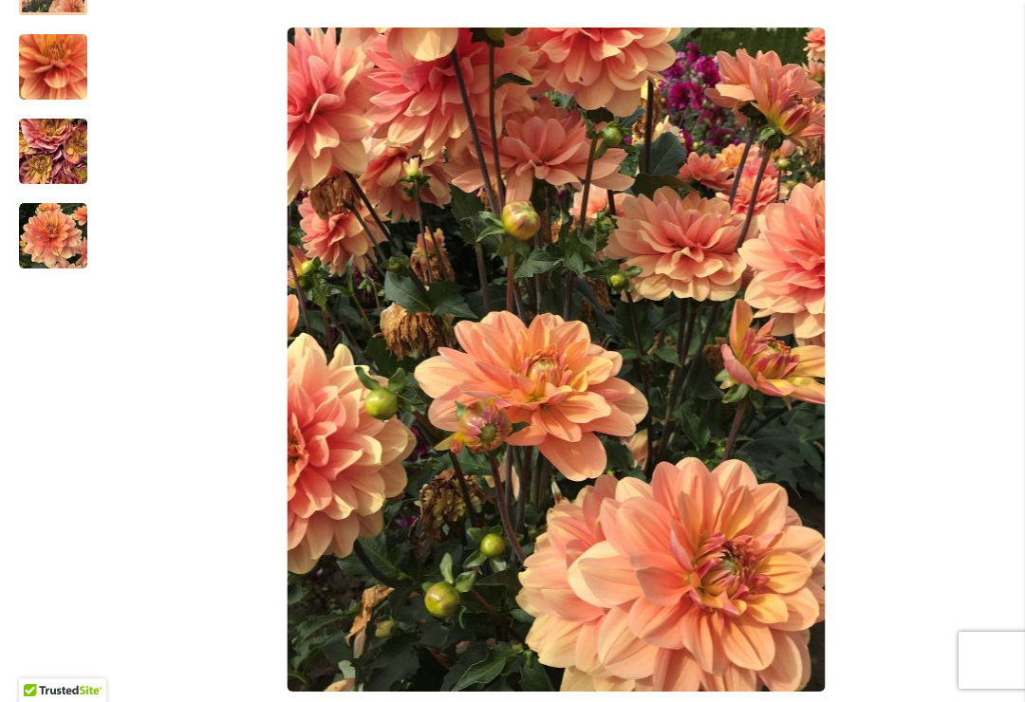
scroll to position [533, 0]
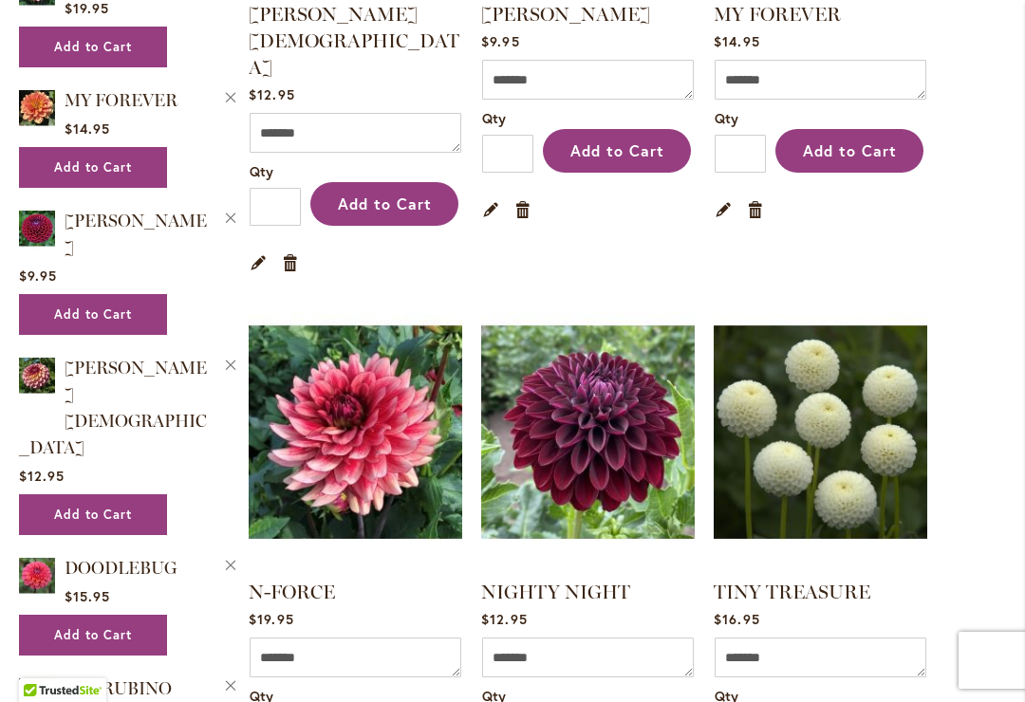
scroll to position [1303, 0]
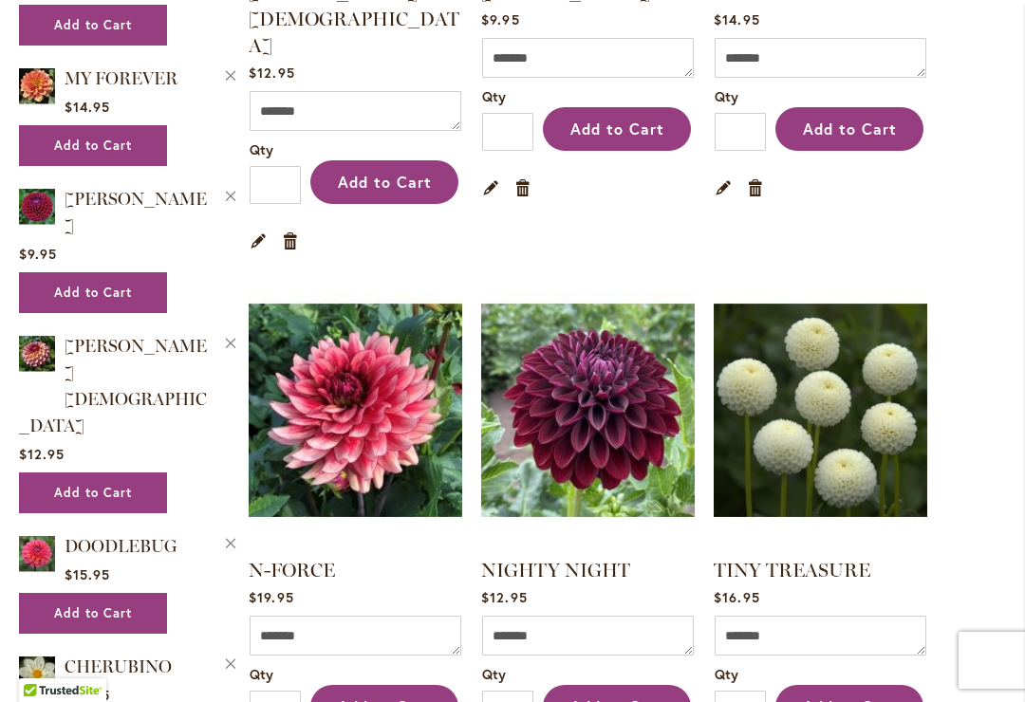
click at [304, 559] on link "N-FORCE" at bounding box center [292, 570] width 86 height 23
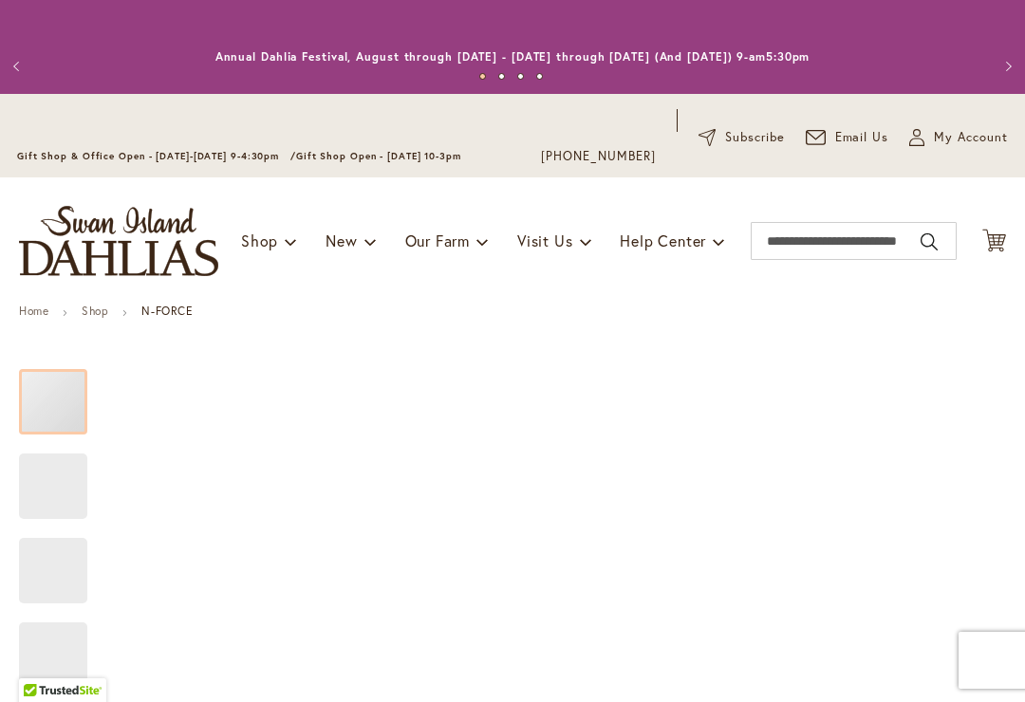
type input "*****"
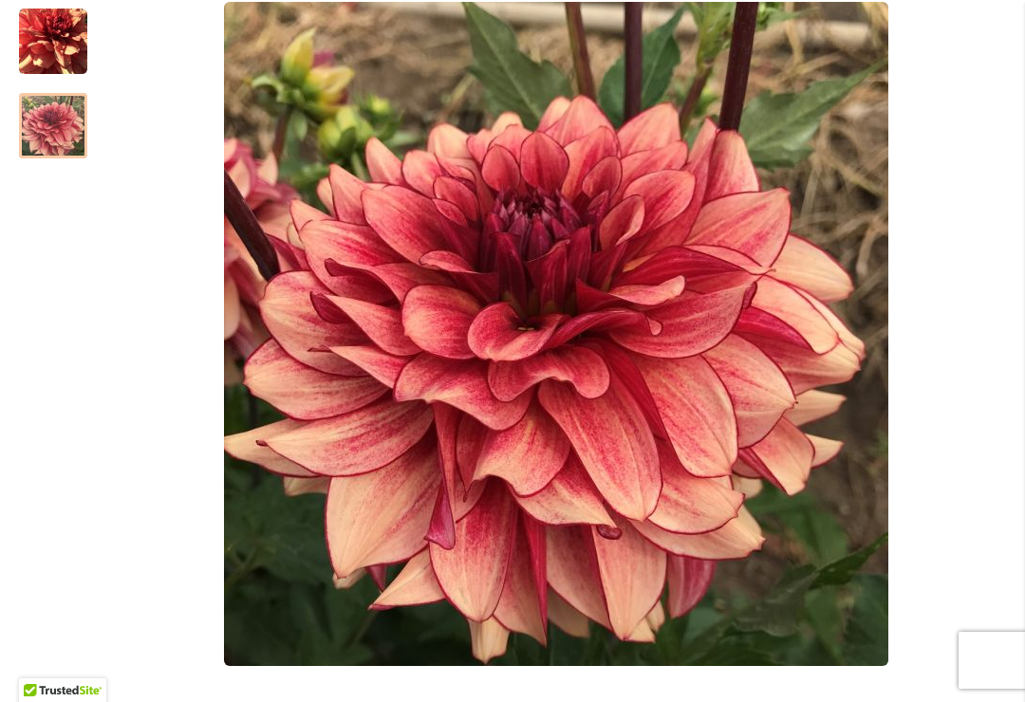
scroll to position [533, 0]
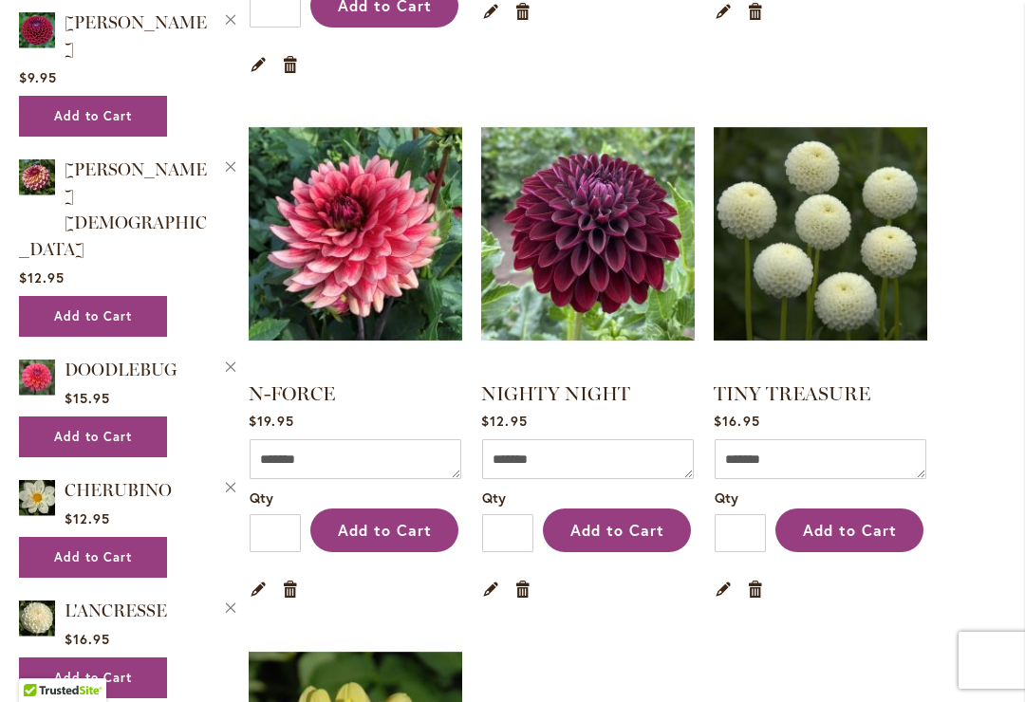
scroll to position [1472, 0]
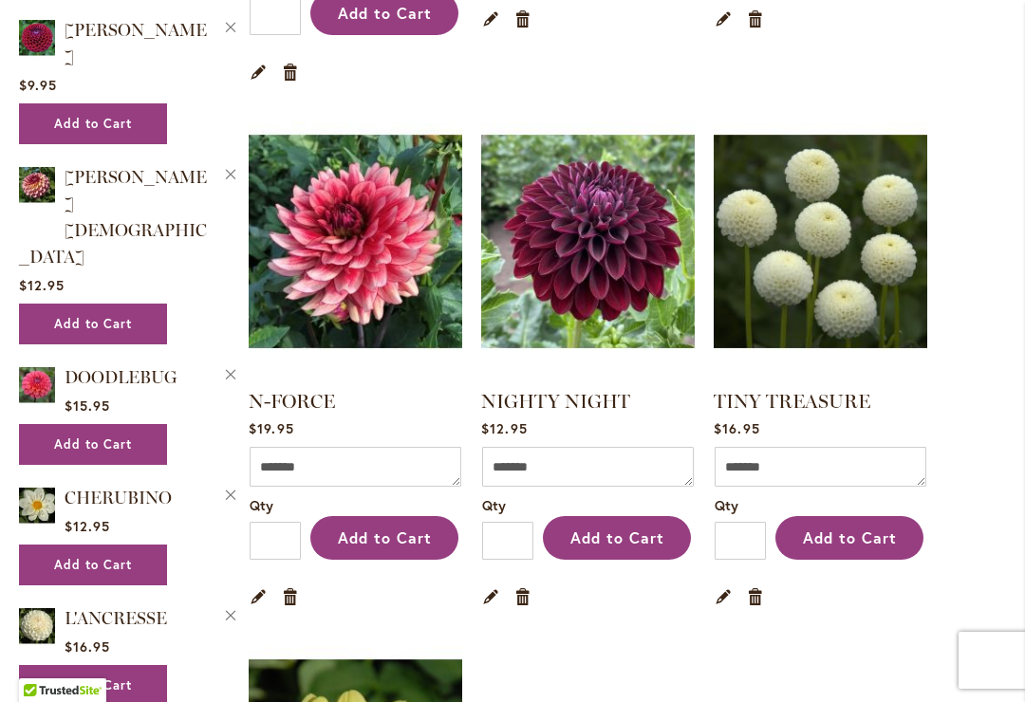
click at [522, 586] on link "Remove item" at bounding box center [523, 596] width 18 height 21
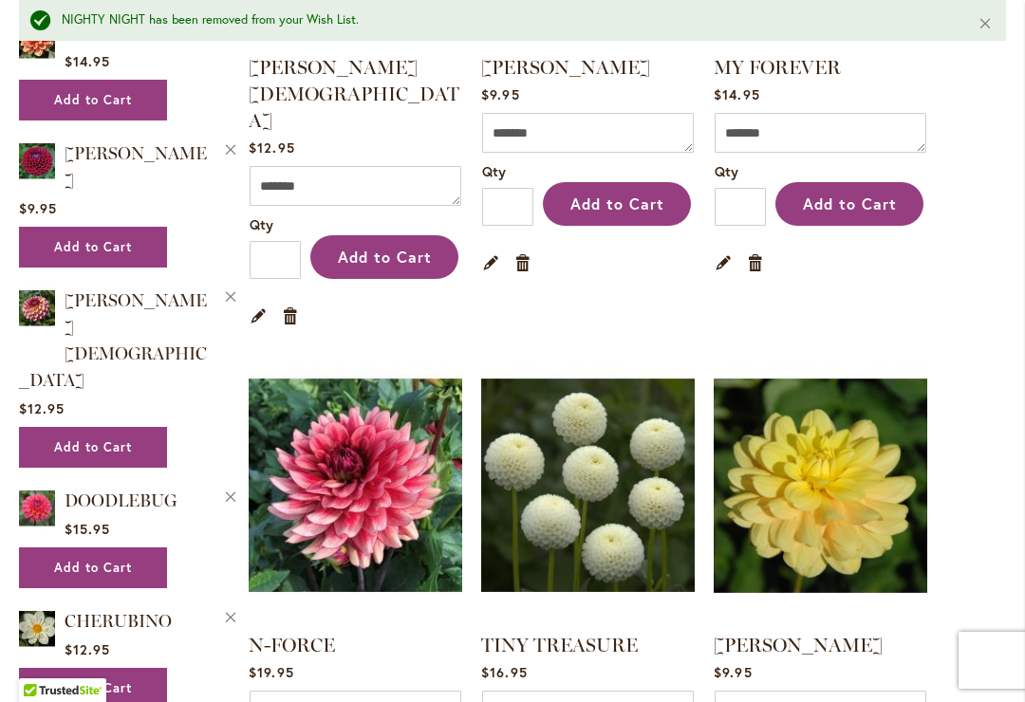
scroll to position [1267, 0]
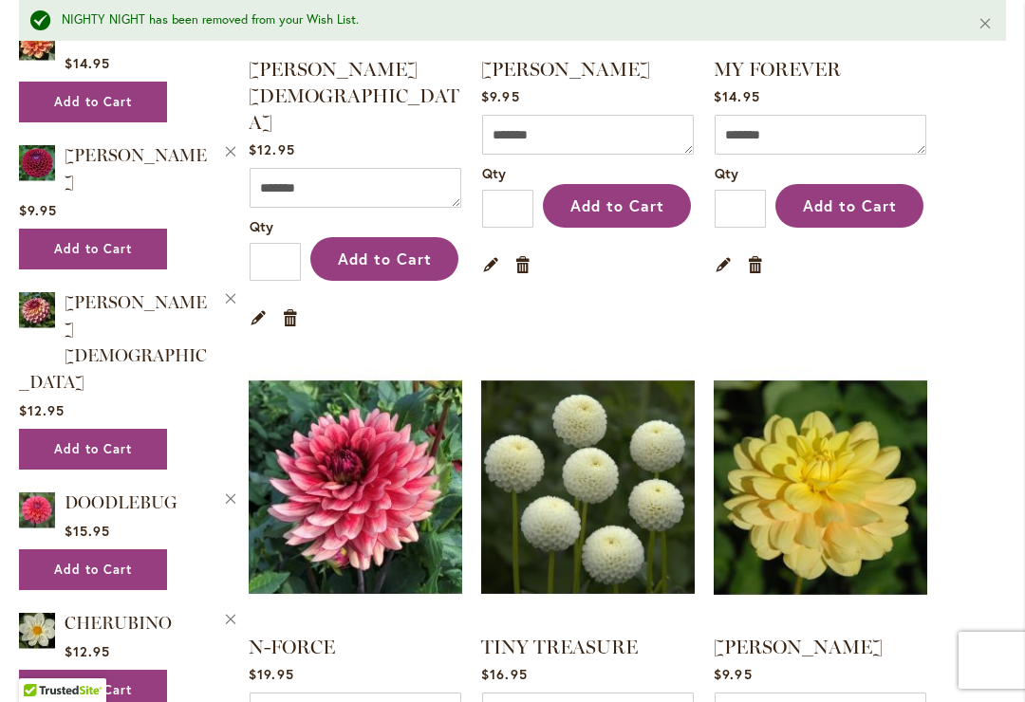
click at [842, 423] on img at bounding box center [821, 487] width 214 height 267
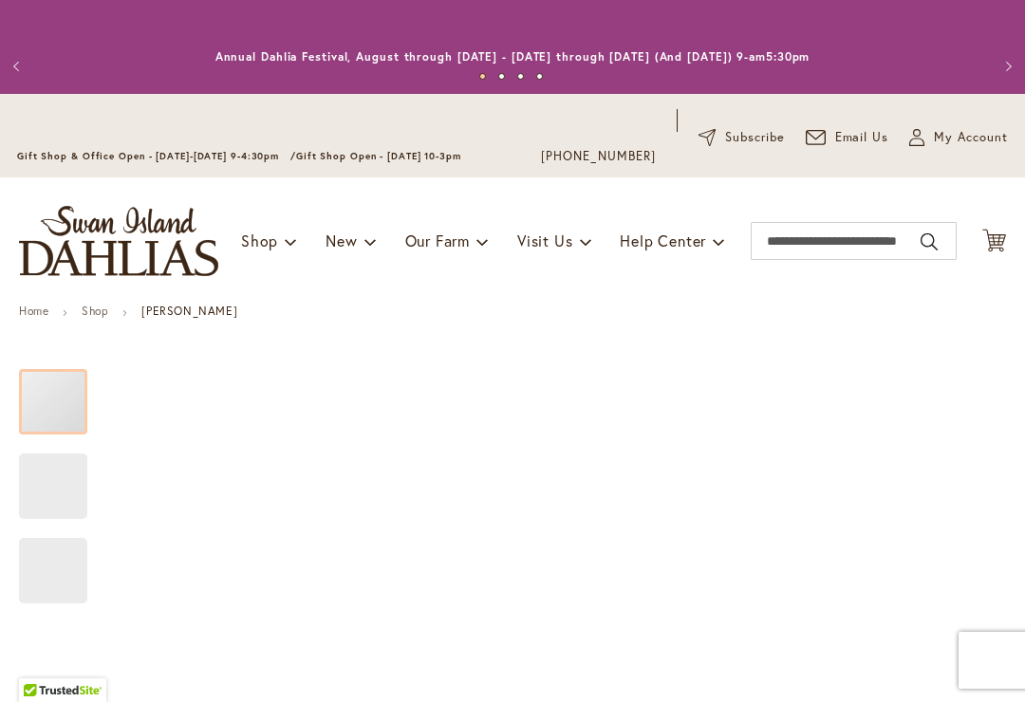
type input "*****"
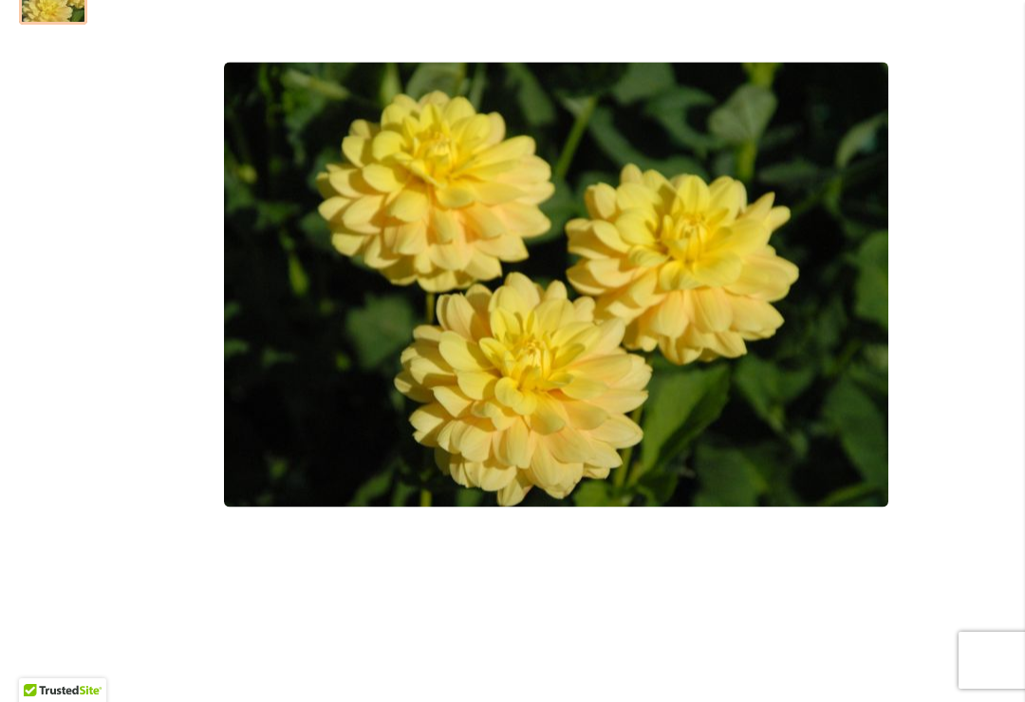
scroll to position [577, 0]
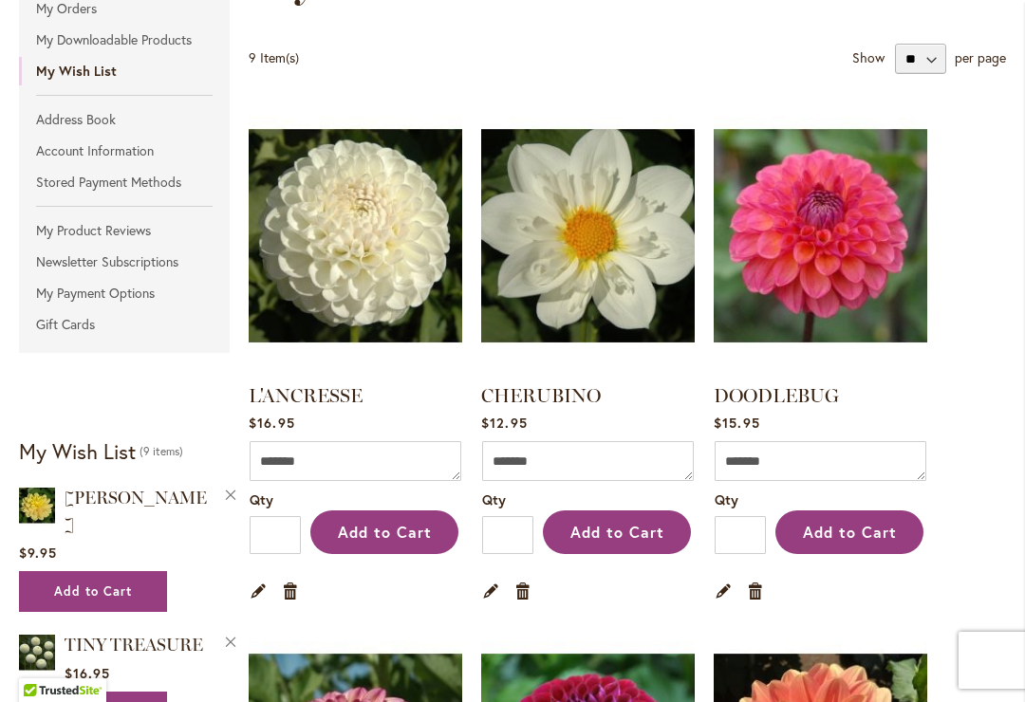
scroll to position [377, 0]
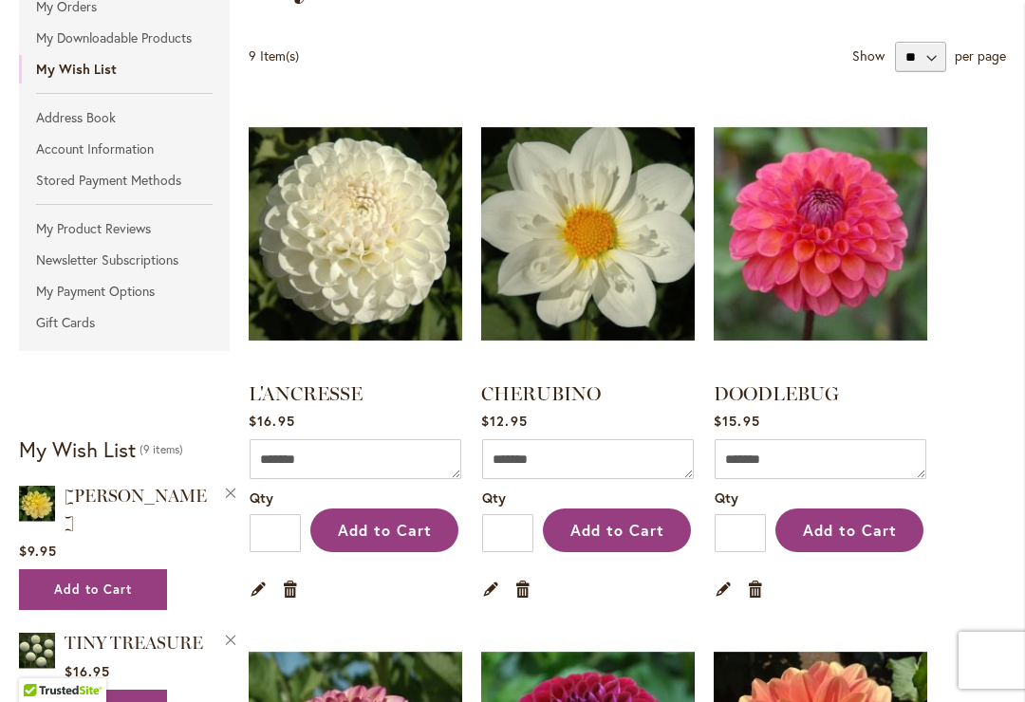
click at [602, 272] on img at bounding box center [588, 234] width 214 height 267
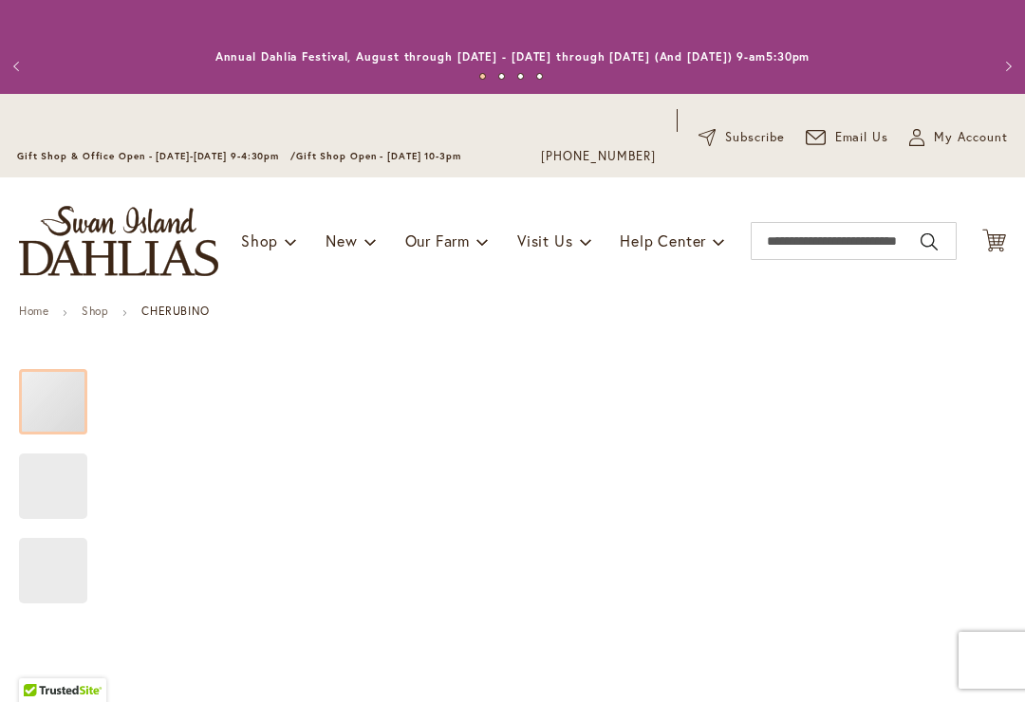
type input "*****"
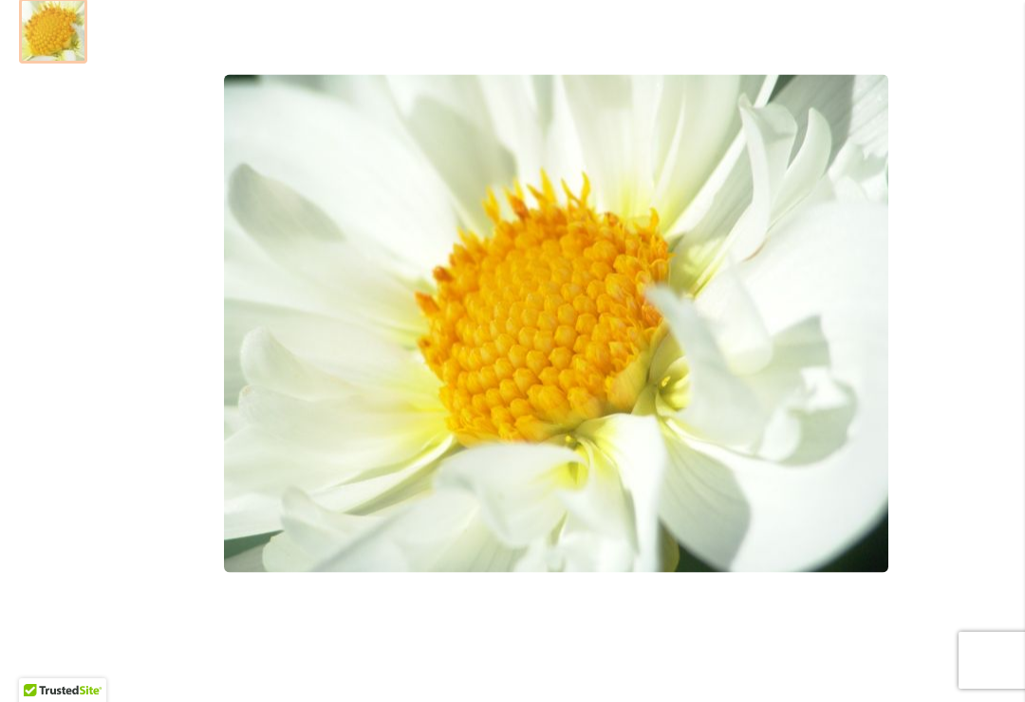
scroll to position [546, 0]
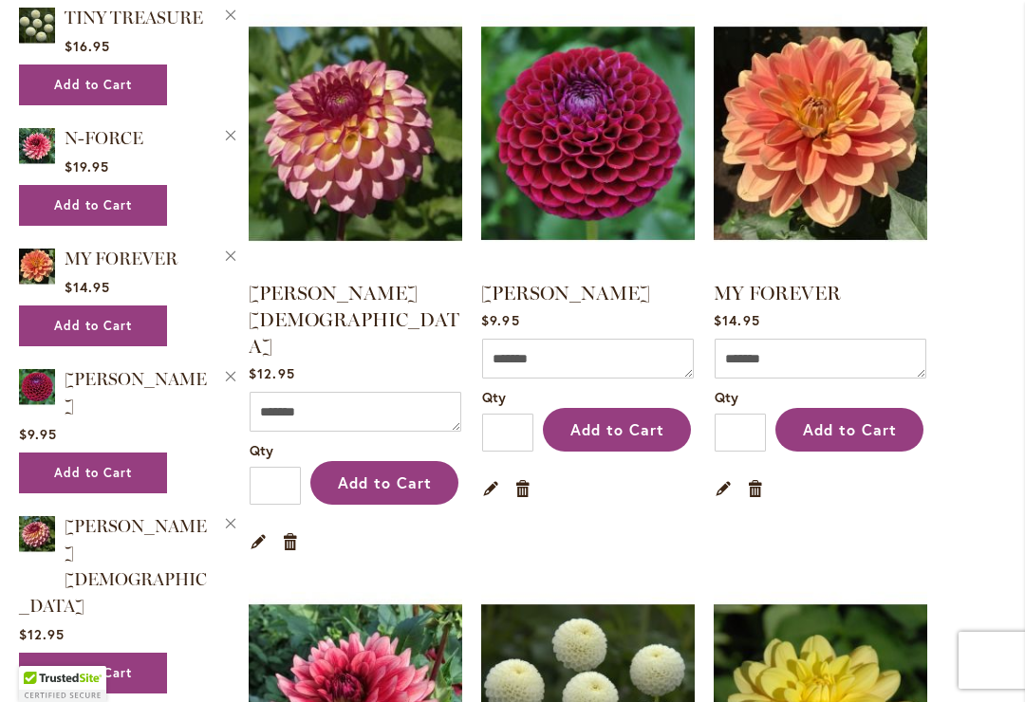
scroll to position [1003, 0]
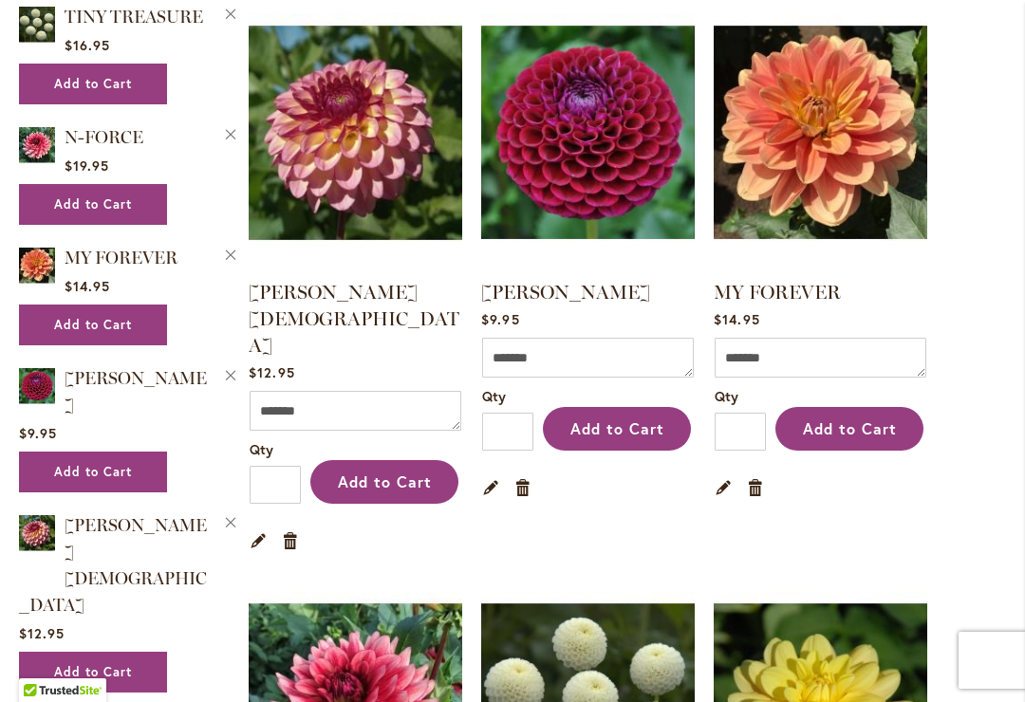
click at [867, 432] on span "Add to Cart" at bounding box center [850, 429] width 94 height 20
click at [621, 425] on span "Add to Cart" at bounding box center [617, 429] width 94 height 20
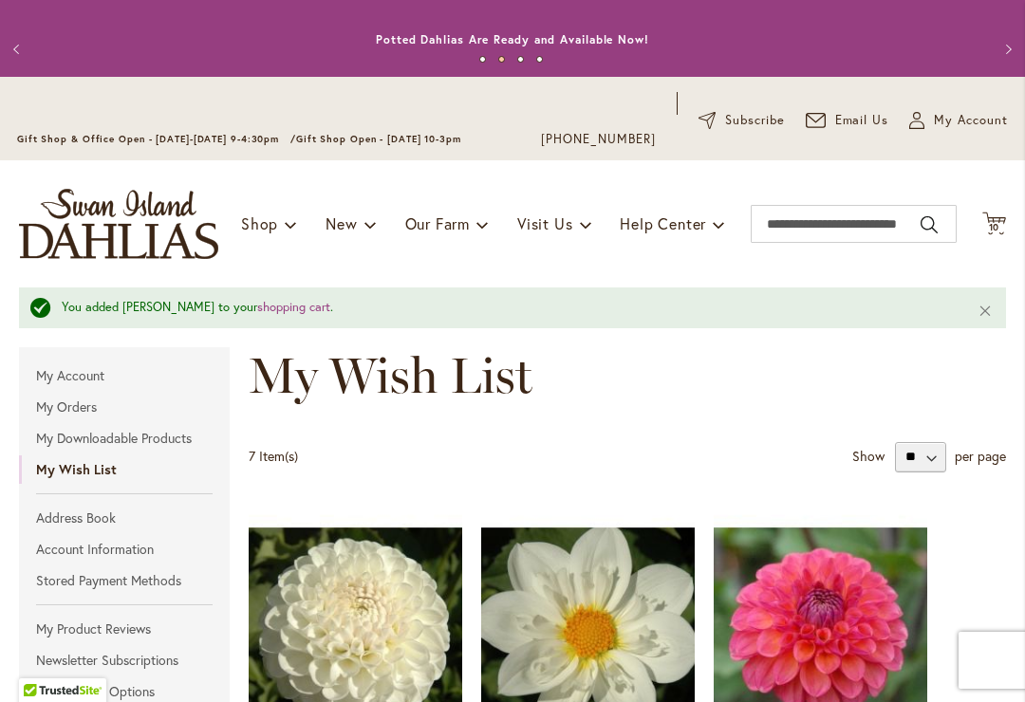
scroll to position [9, 0]
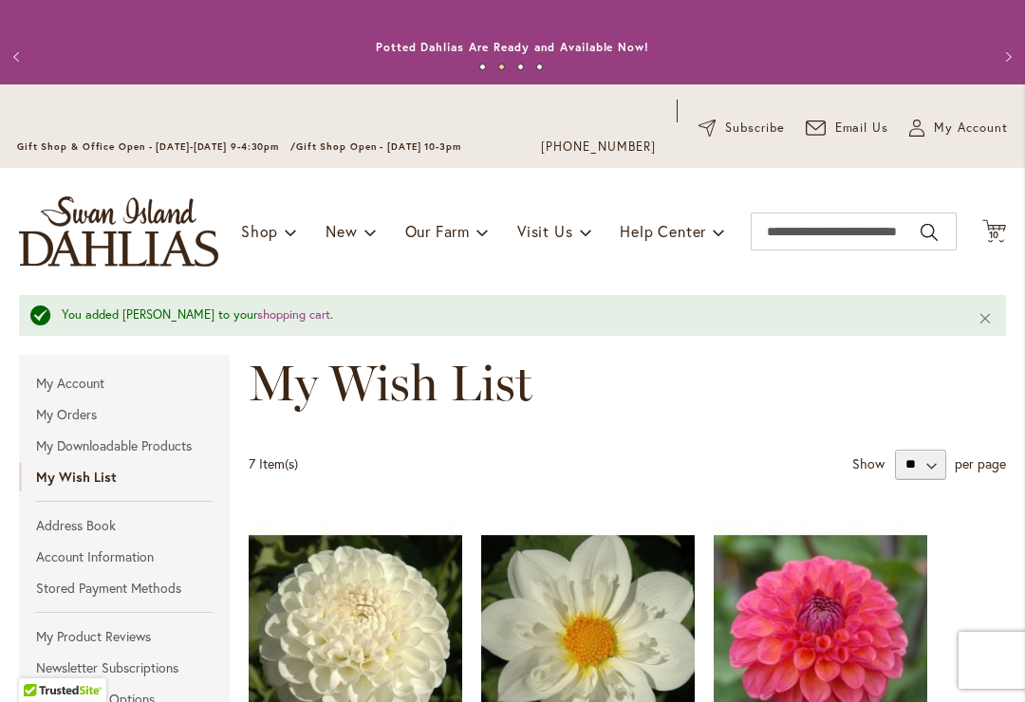
click at [992, 232] on span "10" at bounding box center [994, 235] width 11 height 12
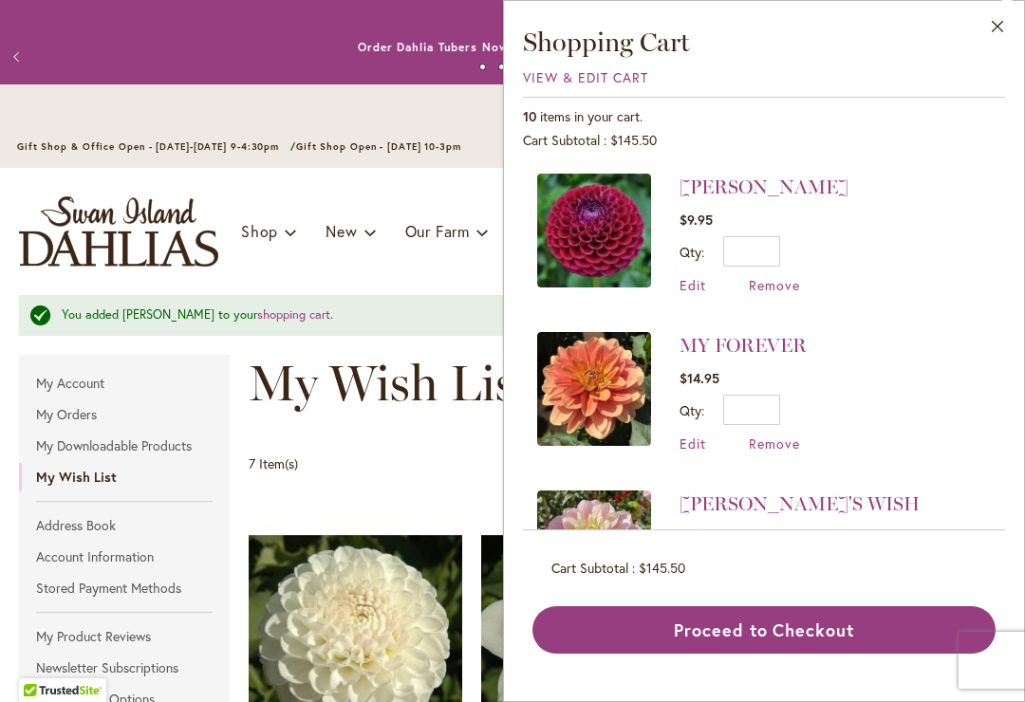
scroll to position [0, 0]
click at [416, 466] on div "7 Item(s) Show ** ** ** per page" at bounding box center [627, 465] width 757 height 30
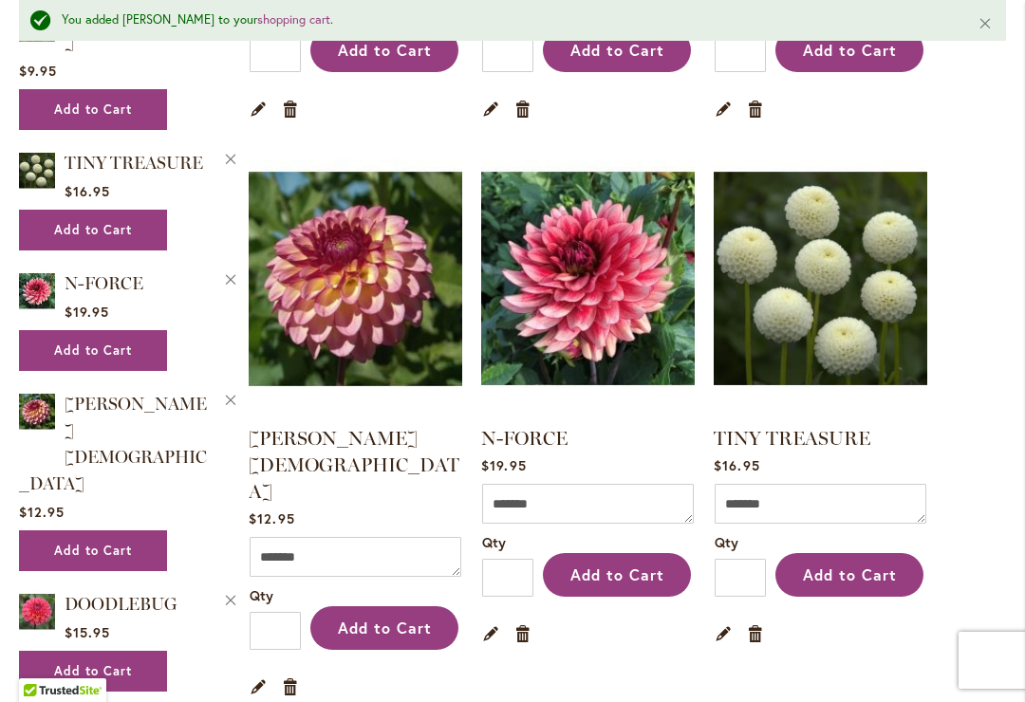
scroll to position [902, 0]
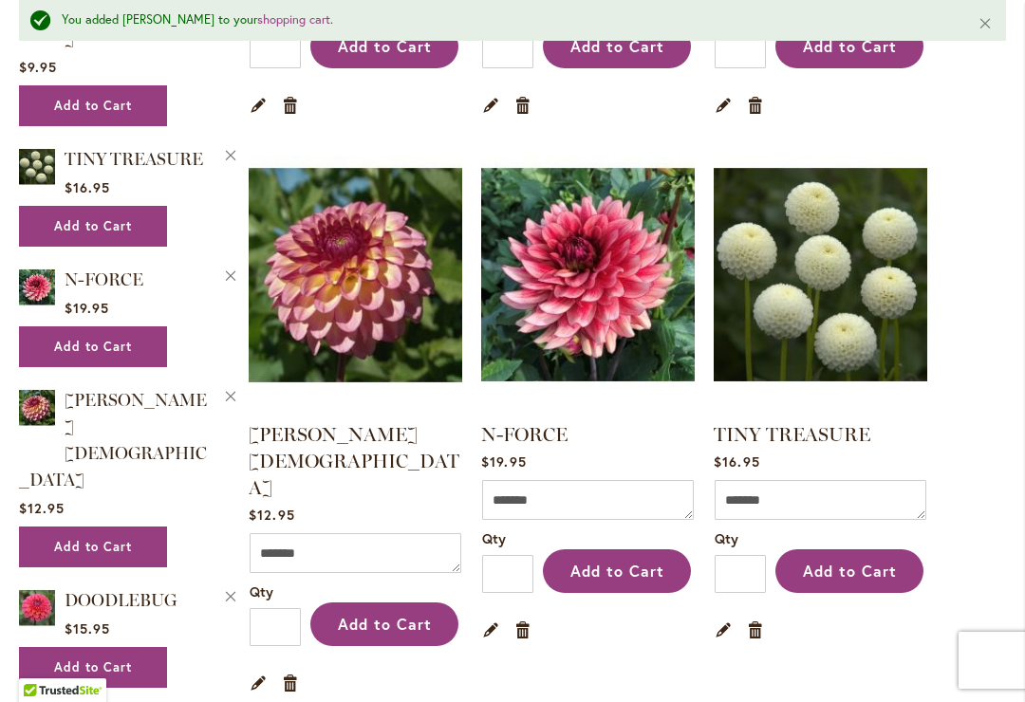
click at [376, 338] on img at bounding box center [356, 274] width 214 height 267
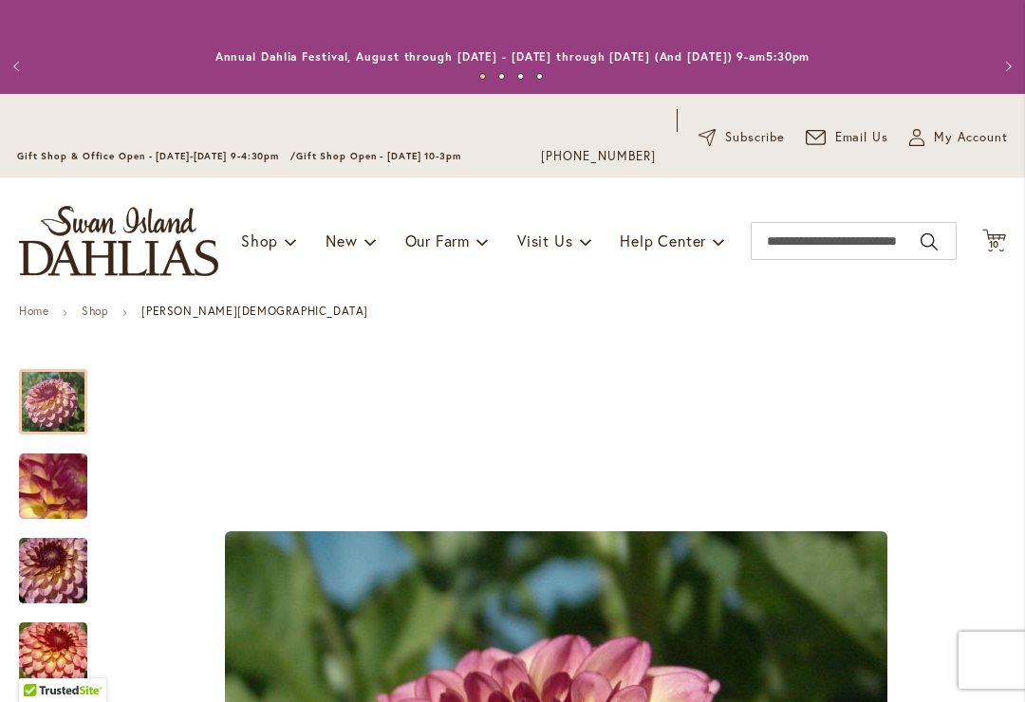
click at [958, 140] on span "My Account" at bounding box center [971, 137] width 74 height 19
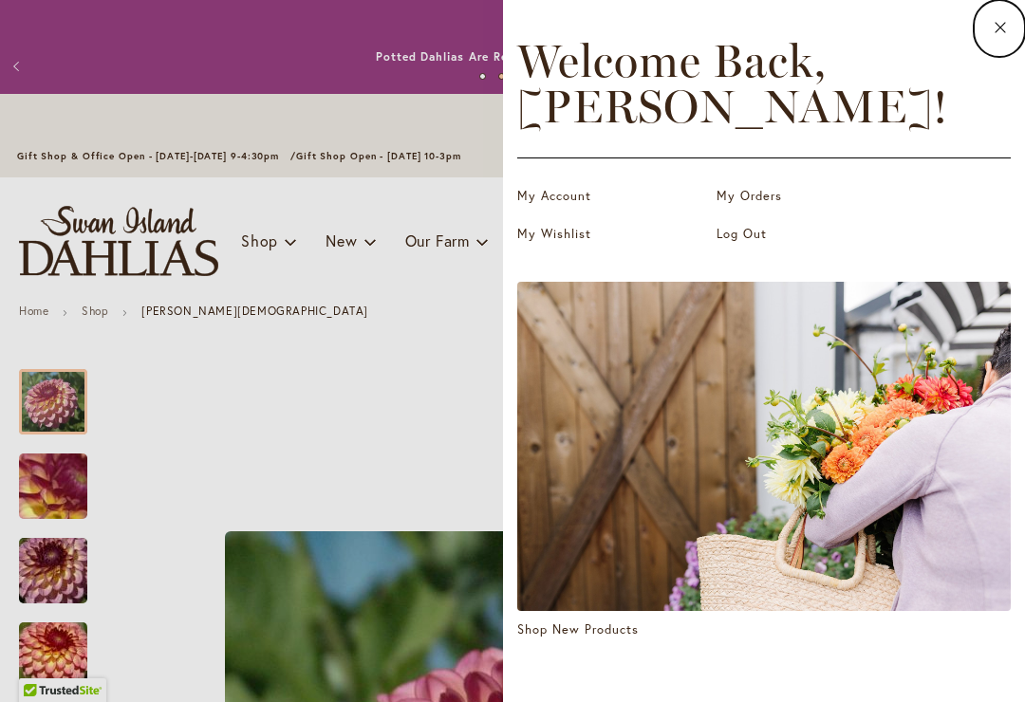
click at [559, 198] on link "My Account" at bounding box center [612, 196] width 190 height 19
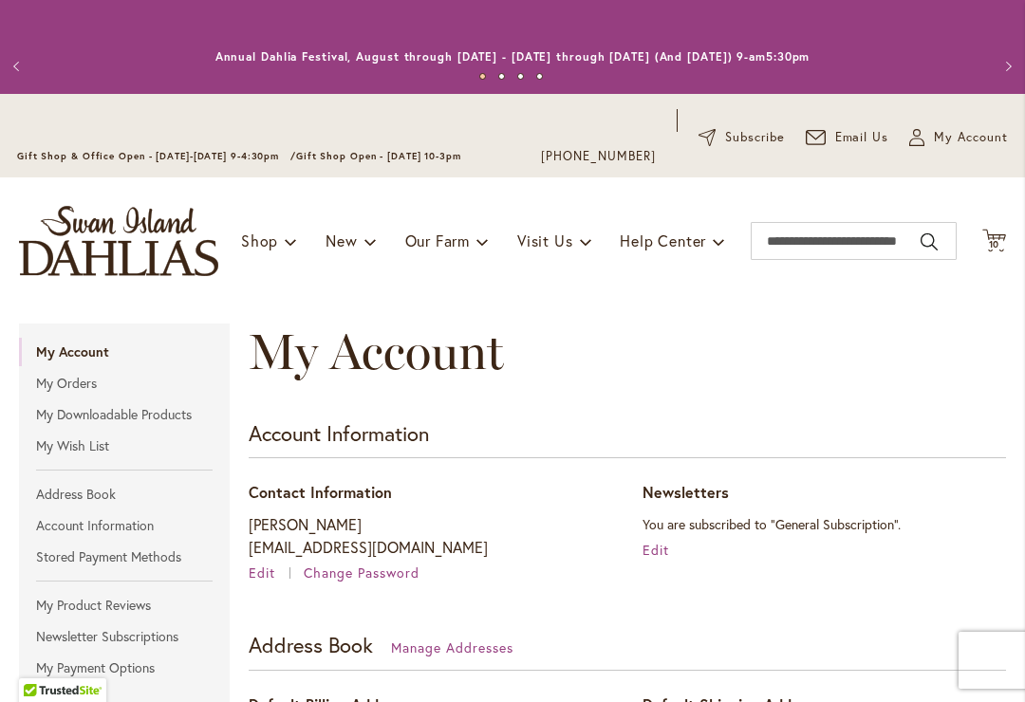
click at [990, 252] on span "Cart .cls-1 { fill: #231f20; }" at bounding box center [994, 242] width 24 height 26
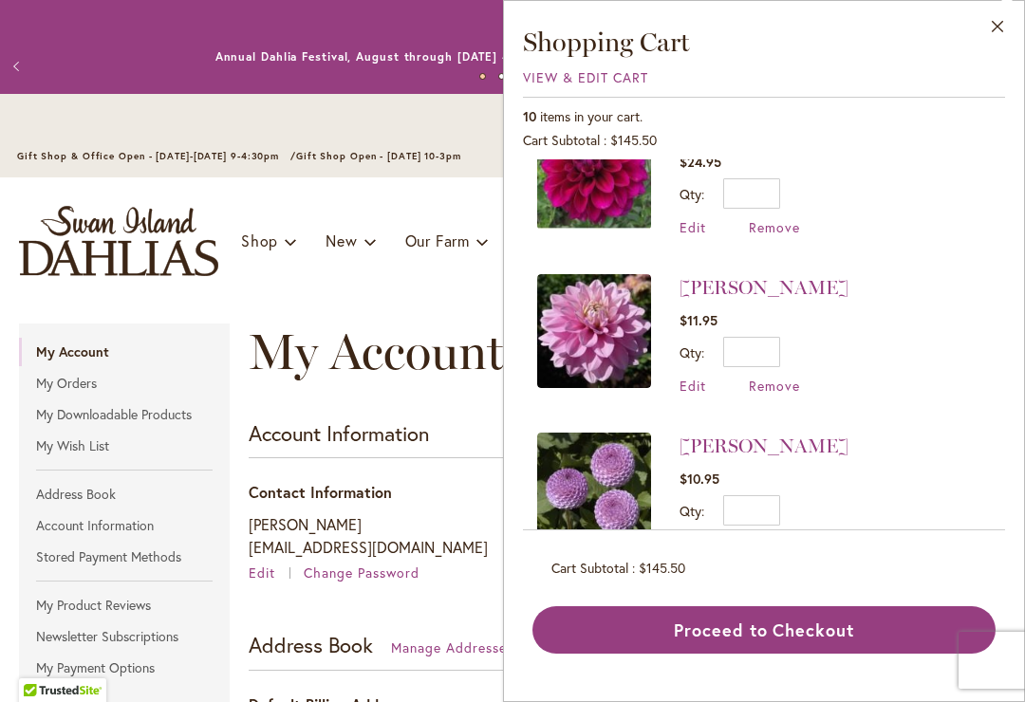
scroll to position [699, 0]
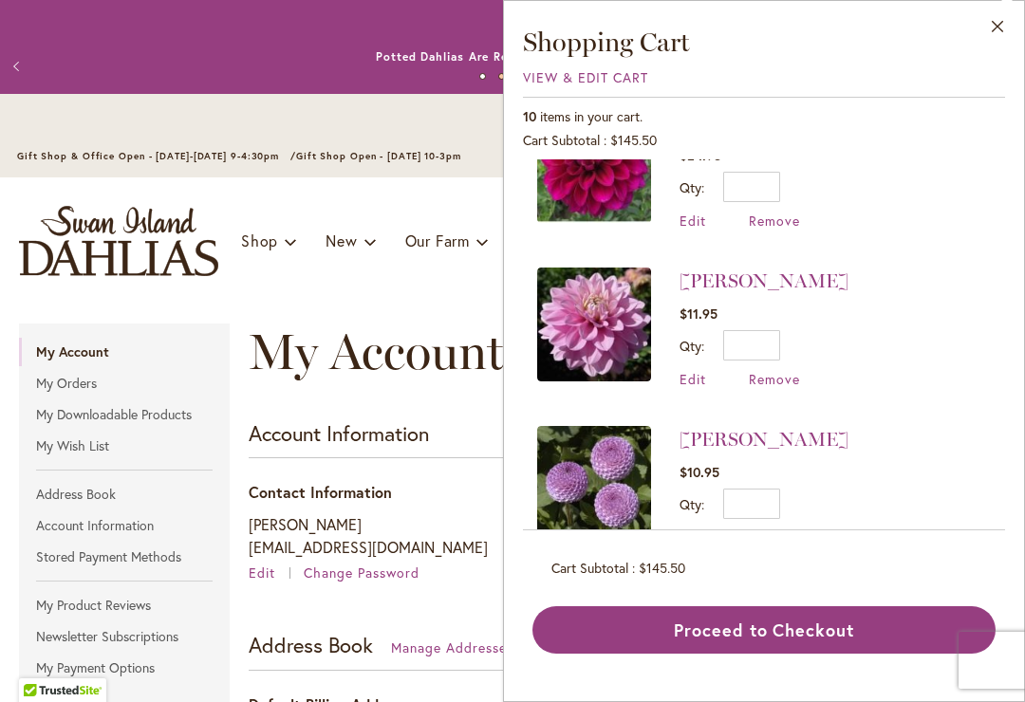
click at [86, 448] on link "My Wish List" at bounding box center [124, 446] width 211 height 28
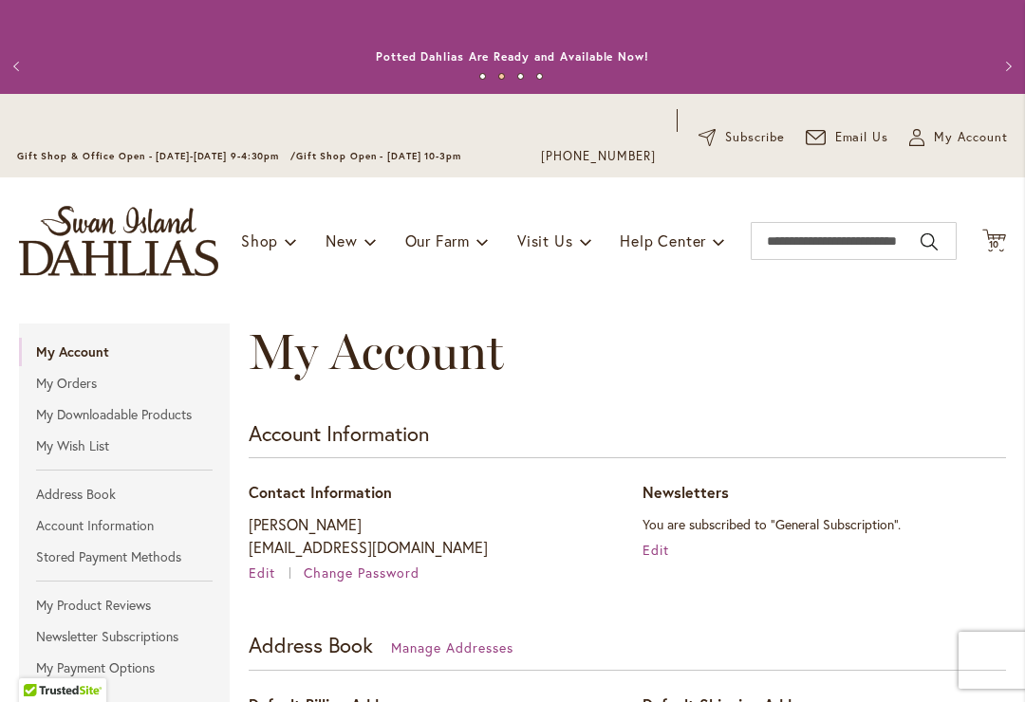
click at [116, 452] on link "My Wish List" at bounding box center [124, 446] width 211 height 28
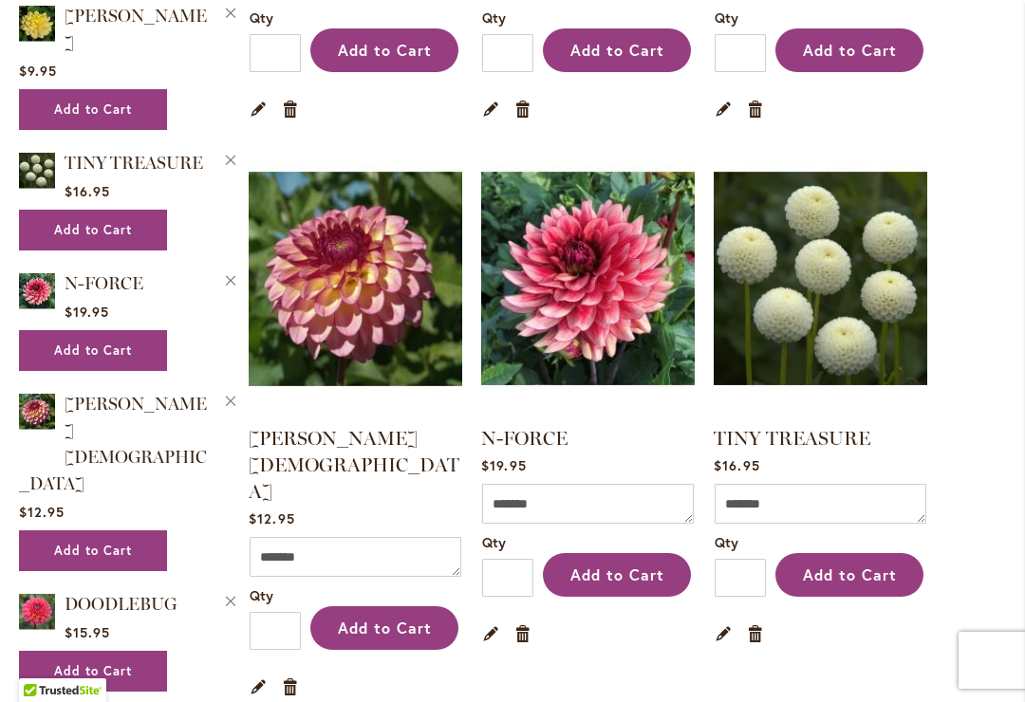
scroll to position [858, 0]
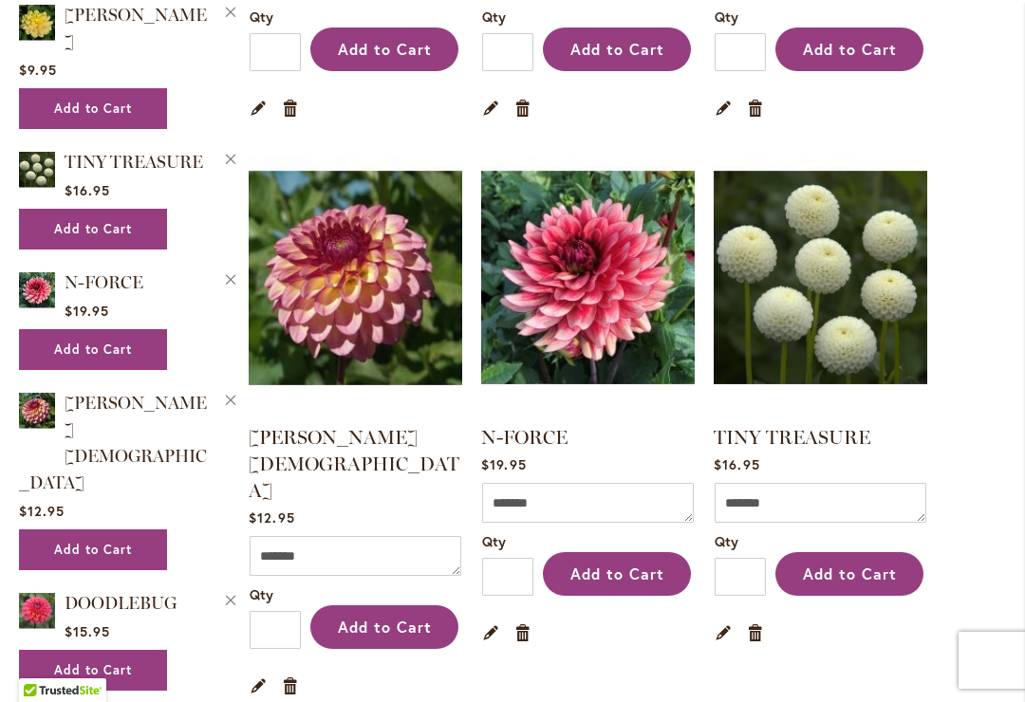
click at [314, 446] on link "[PERSON_NAME][DEMOGRAPHIC_DATA]" at bounding box center [354, 464] width 211 height 76
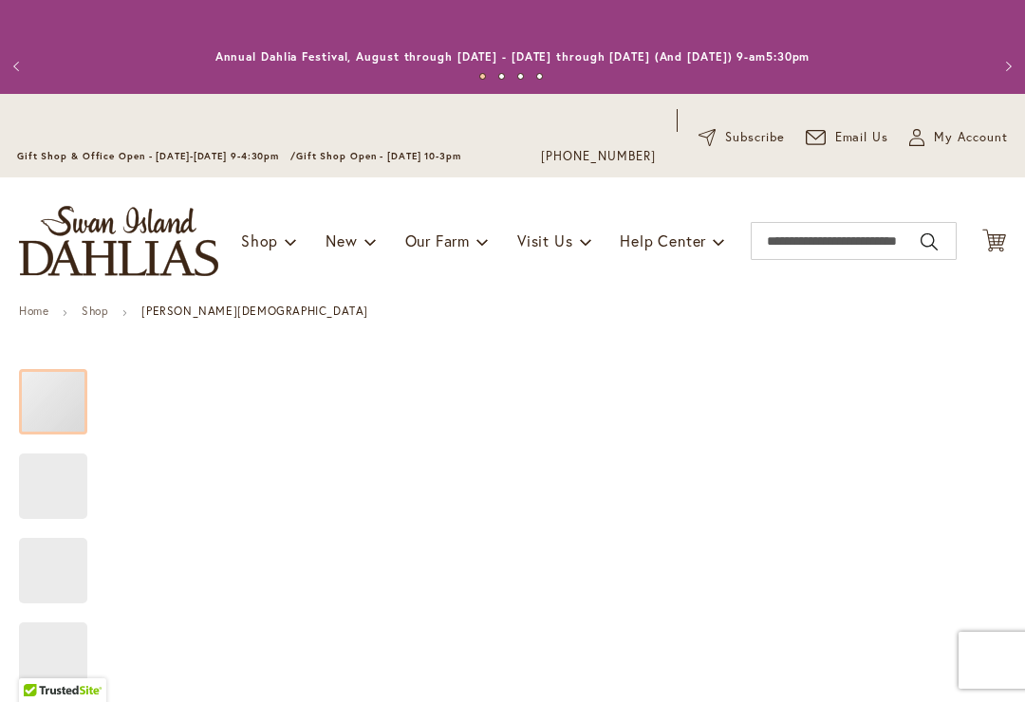
type input "*****"
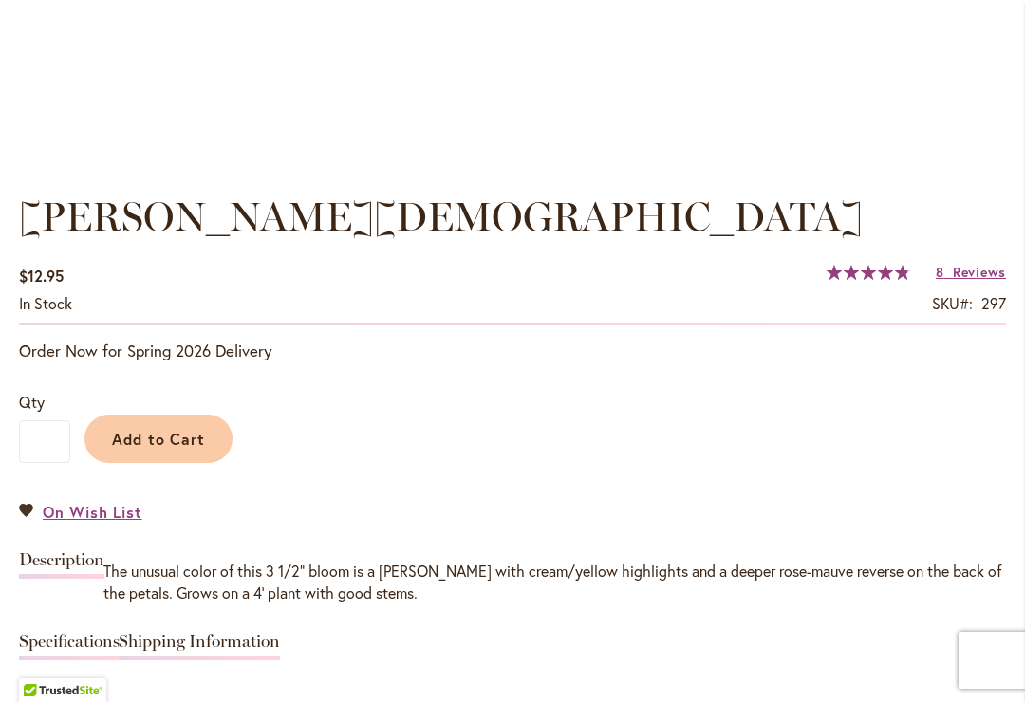
scroll to position [1232, 0]
click at [157, 440] on span "Add to Cart" at bounding box center [159, 438] width 94 height 20
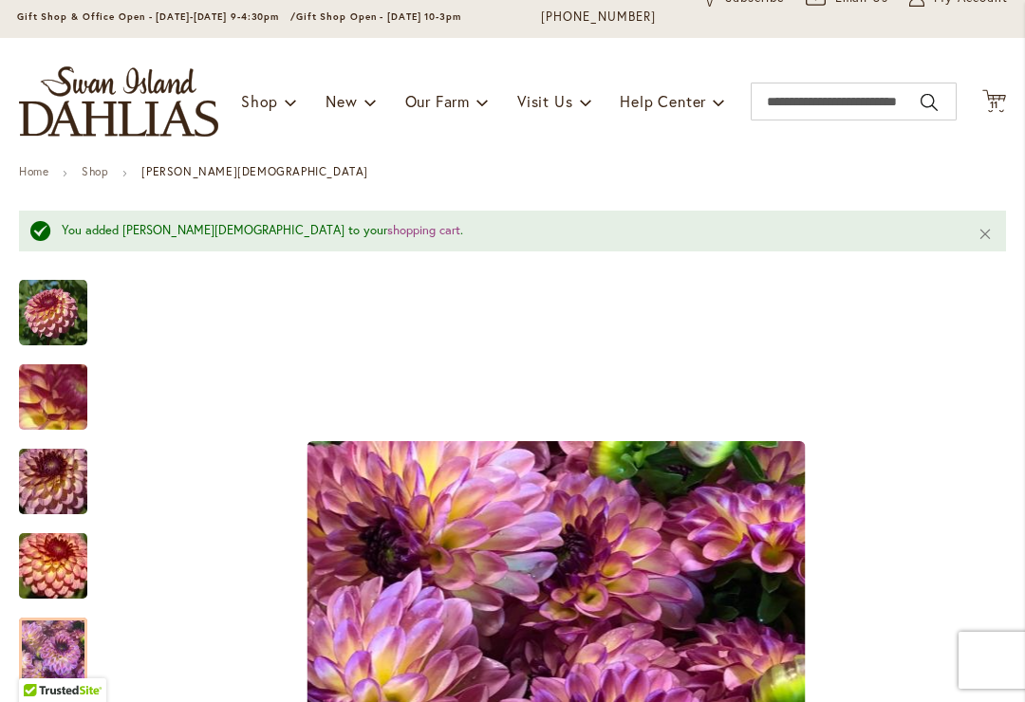
scroll to position [139, 0]
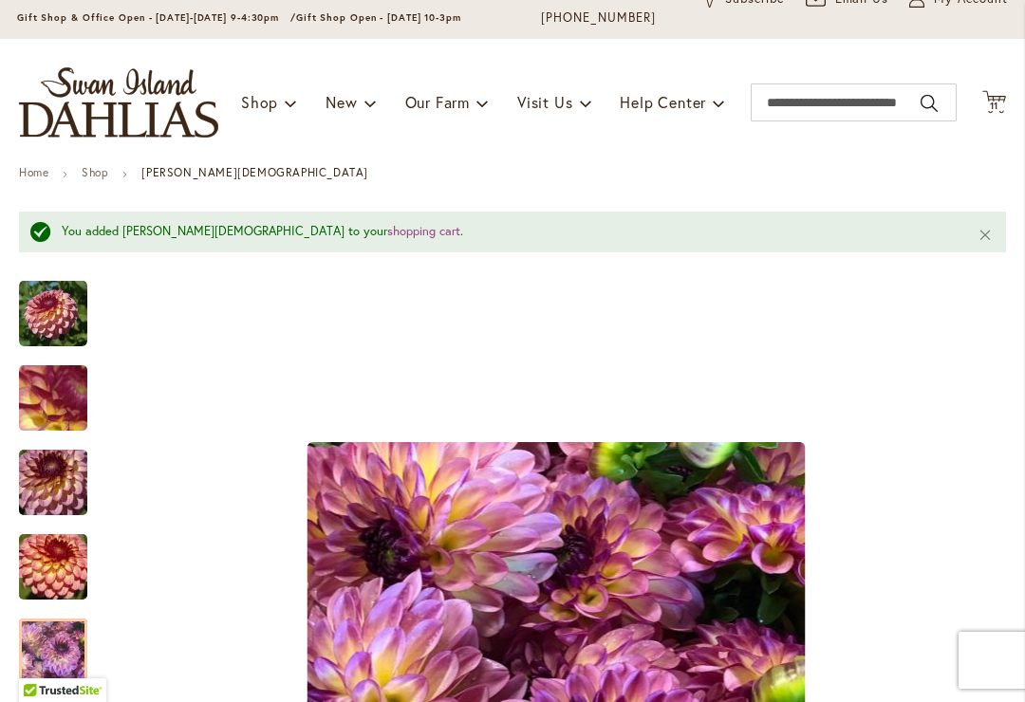
click at [997, 109] on icon at bounding box center [994, 101] width 24 height 23
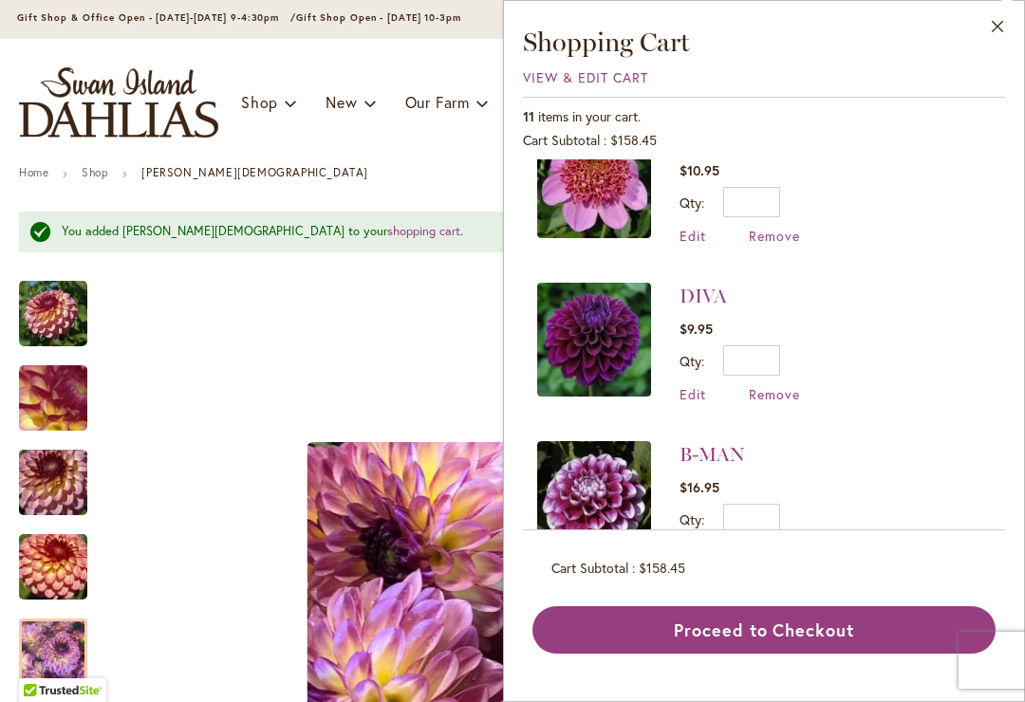
scroll to position [1343, 0]
click at [998, 34] on button "Close" at bounding box center [998, 31] width 52 height 60
